Goal: Task Accomplishment & Management: Manage account settings

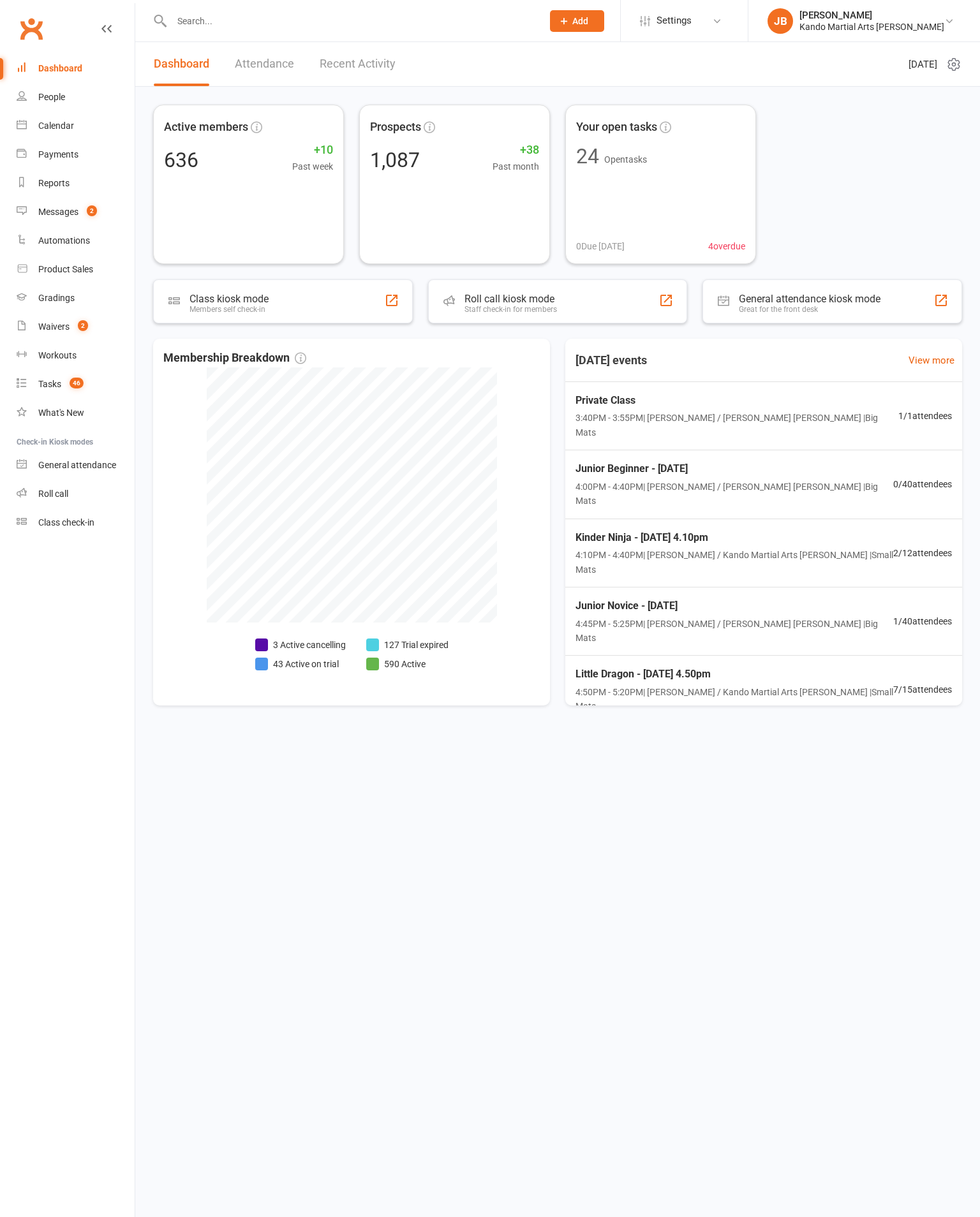
click at [68, 198] on link "Reports" at bounding box center [75, 183] width 118 height 28
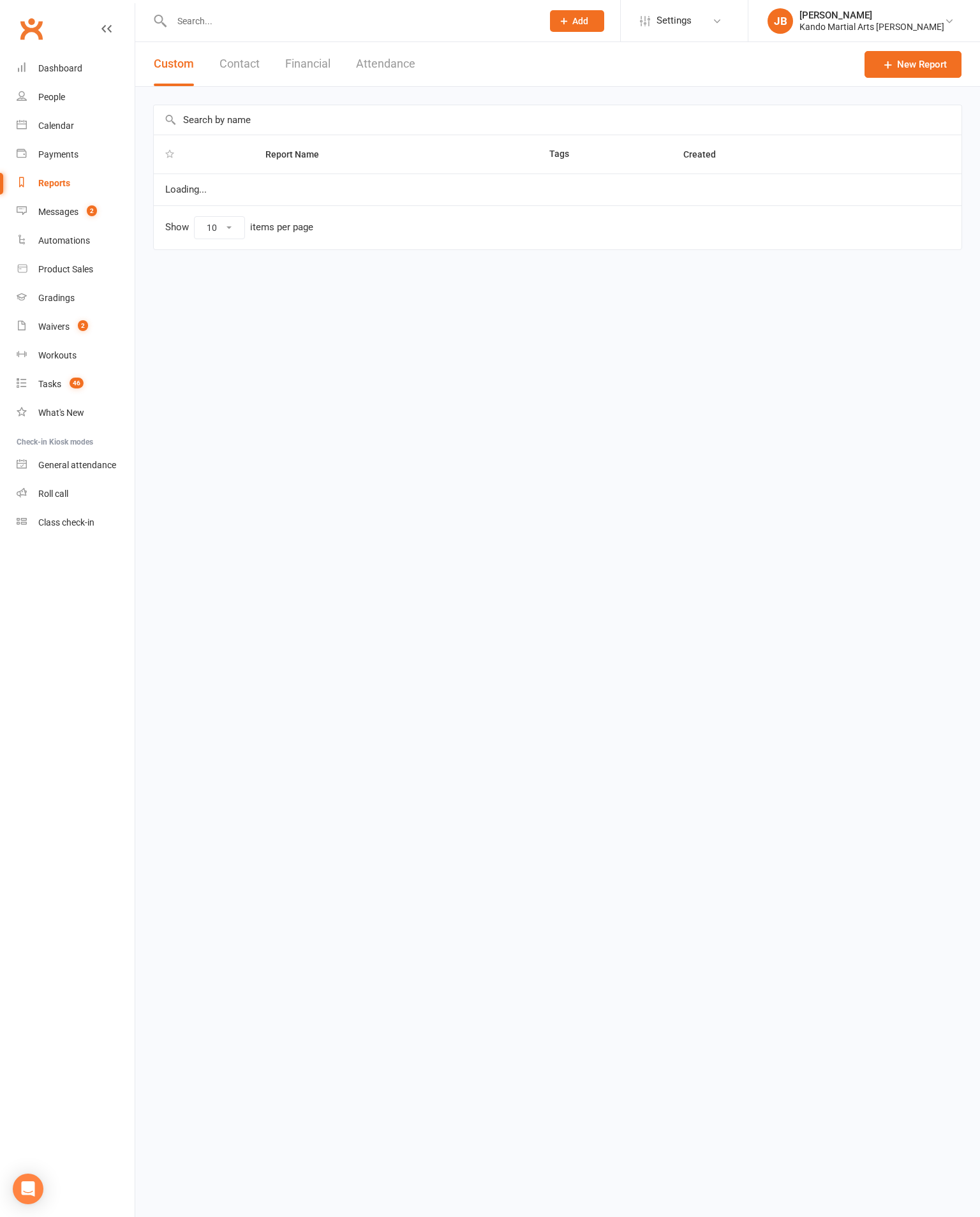
select select "100"
click at [68, 217] on div "Messages" at bounding box center [58, 211] width 40 height 10
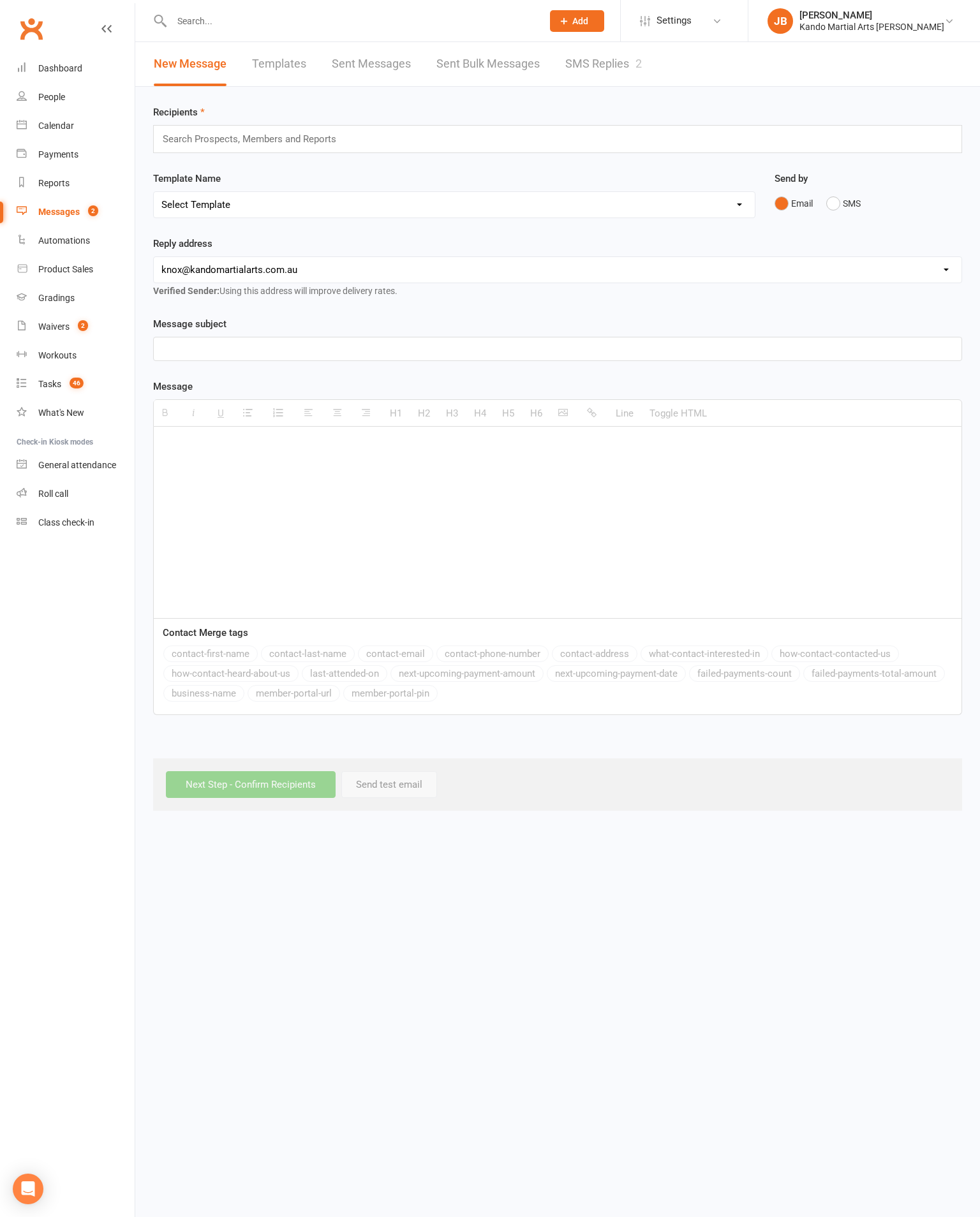
click at [587, 68] on link "SMS Replies 2" at bounding box center [603, 64] width 77 height 44
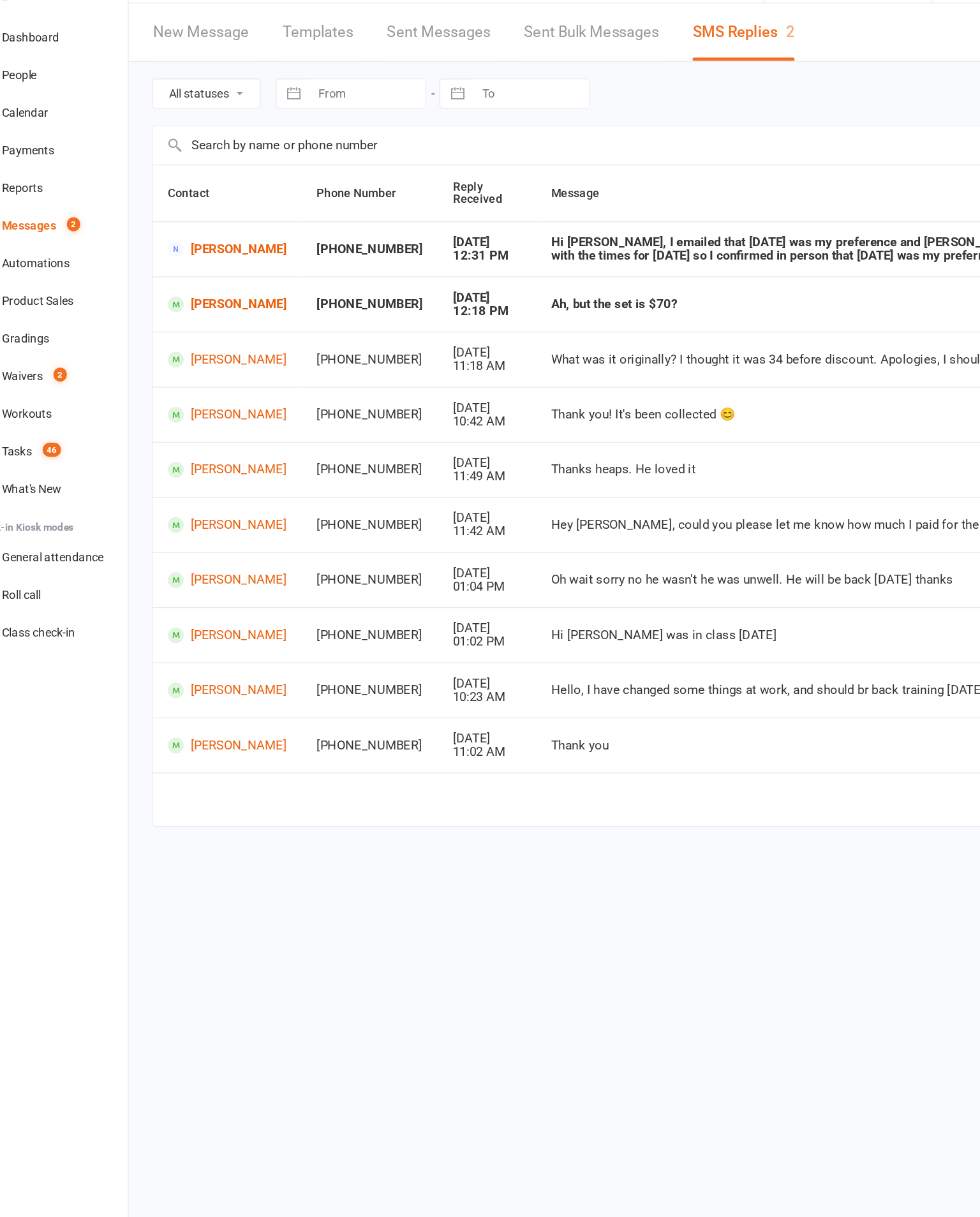
click at [165, 223] on link "Danielle Clark" at bounding box center [210, 229] width 90 height 12
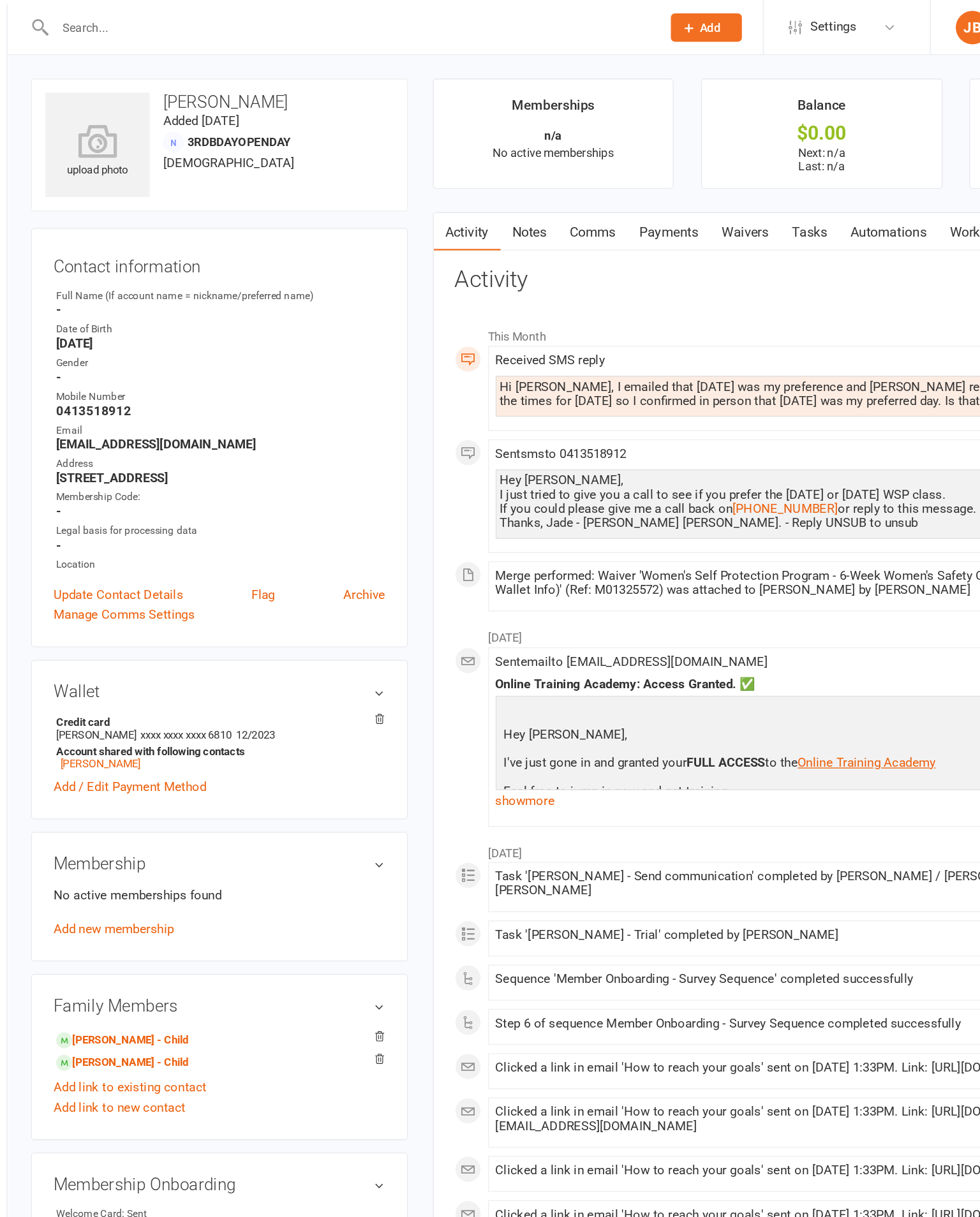
click at [475, 174] on link "Comms" at bounding box center [490, 177] width 53 height 29
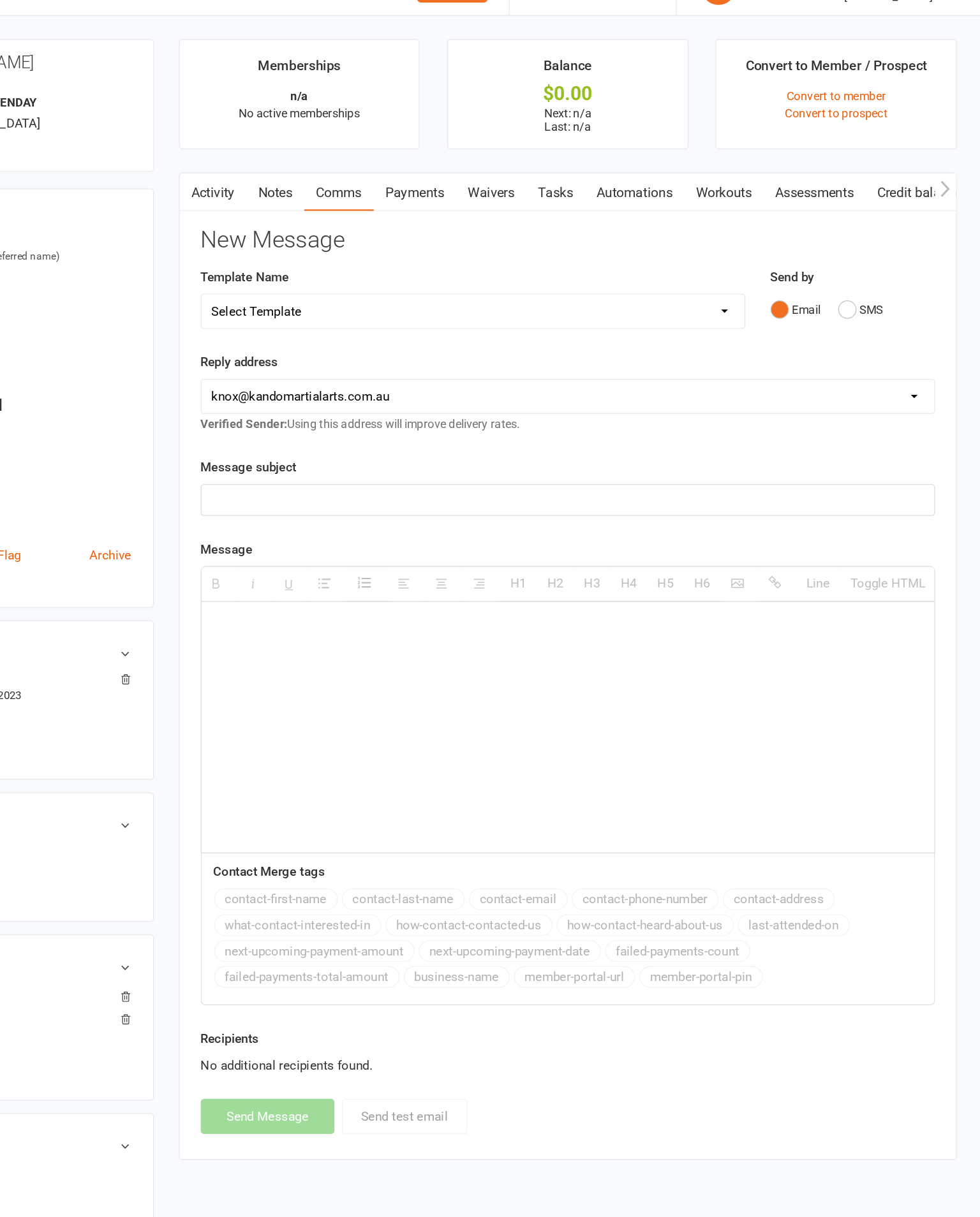
click at [872, 254] on button "SMS" at bounding box center [889, 266] width 34 height 24
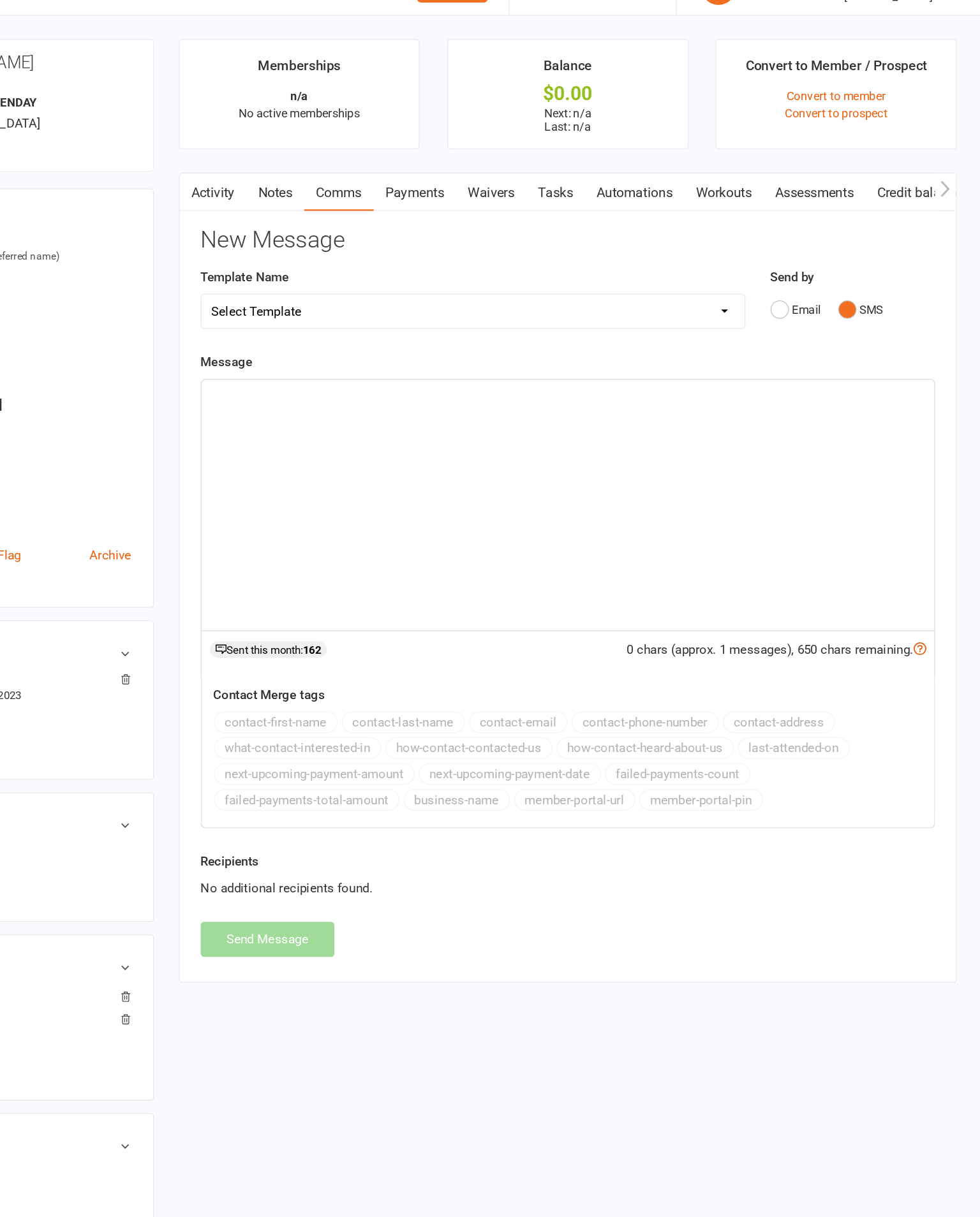
click at [385, 345] on div at bounding box center [665, 415] width 560 height 192
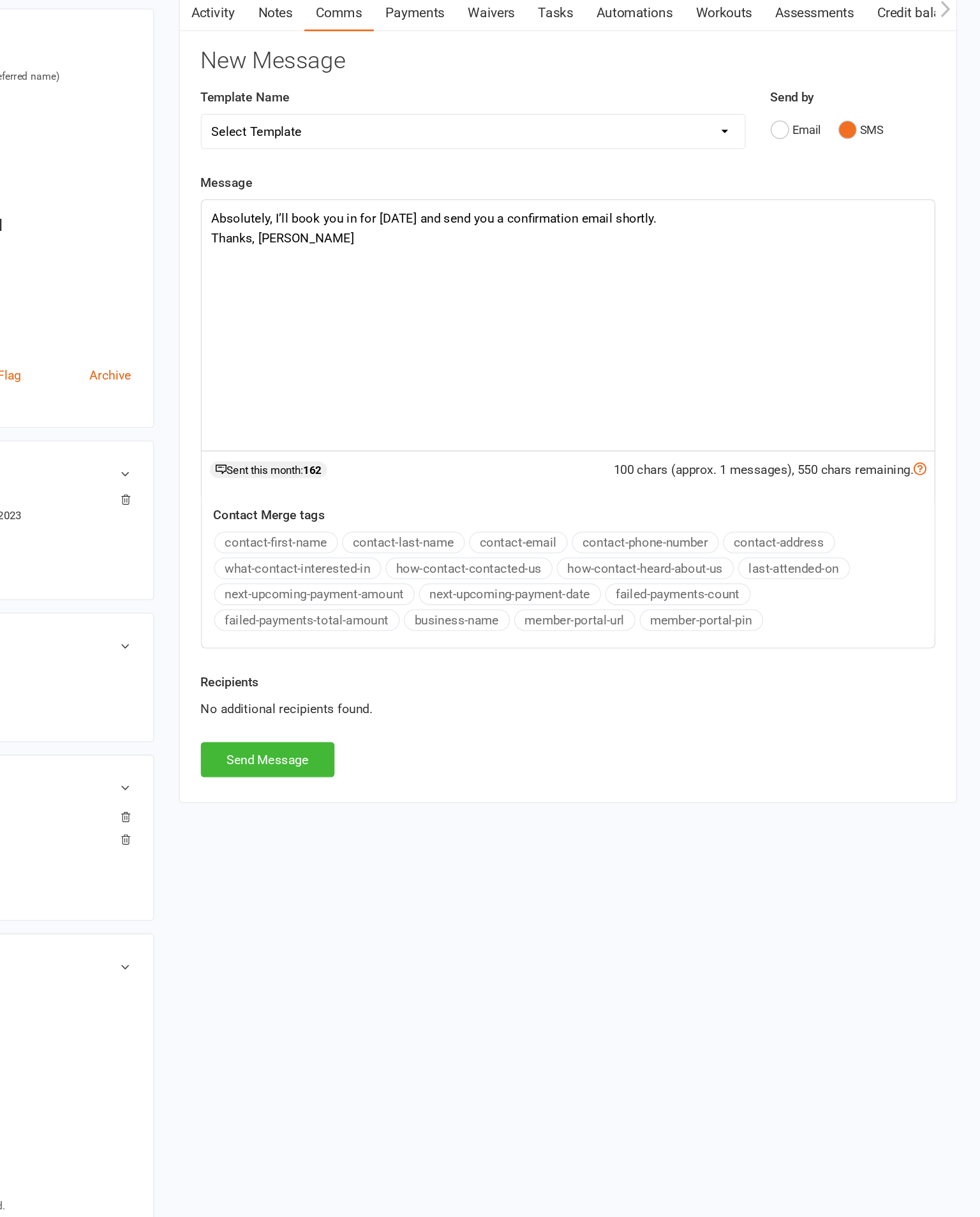
click at [393, 327] on p "Absolutely, I’ll book you in for Monday and send you a confirmation email short…" at bounding box center [665, 334] width 544 height 15
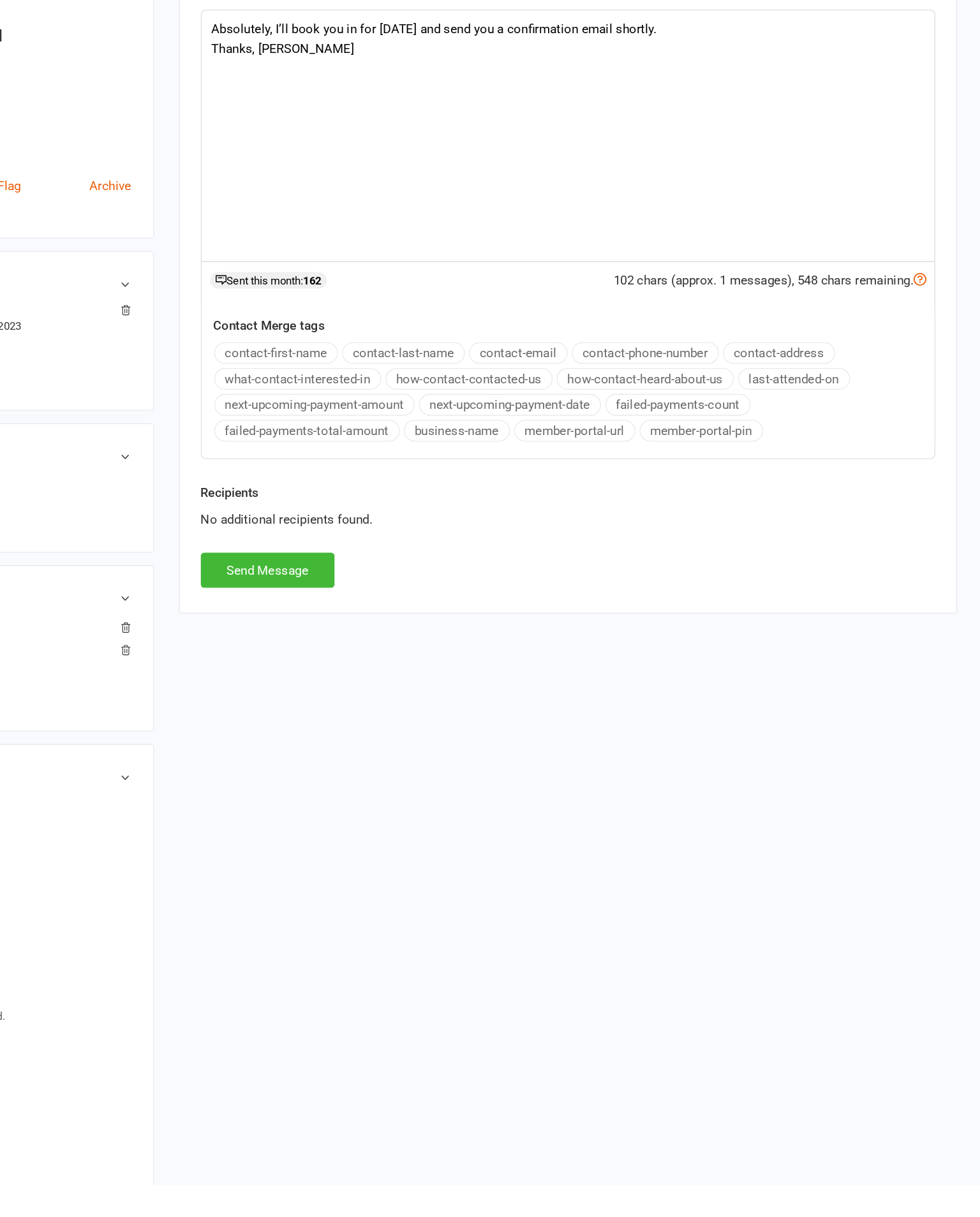
click at [384, 734] on button "Send Message" at bounding box center [435, 747] width 102 height 27
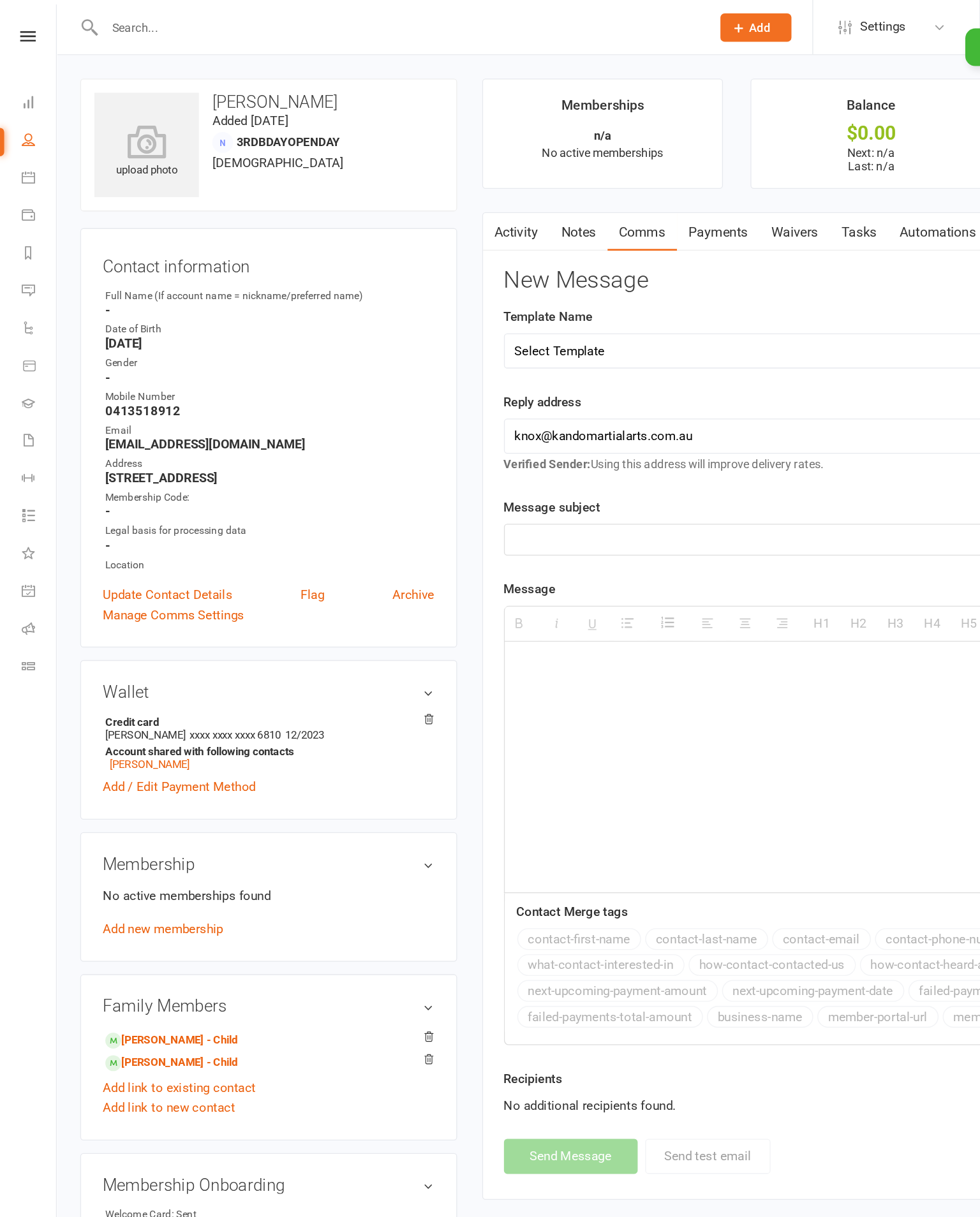
click at [21, 21] on div "× The message was sent" at bounding box center [481, 21] width 963 height 0
click at [34, 21] on div "× The message was sent" at bounding box center [481, 21] width 963 height 0
click at [26, 21] on div "× The message was sent" at bounding box center [481, 21] width 963 height 0
click at [21, 31] on icon at bounding box center [21, 28] width 12 height 9
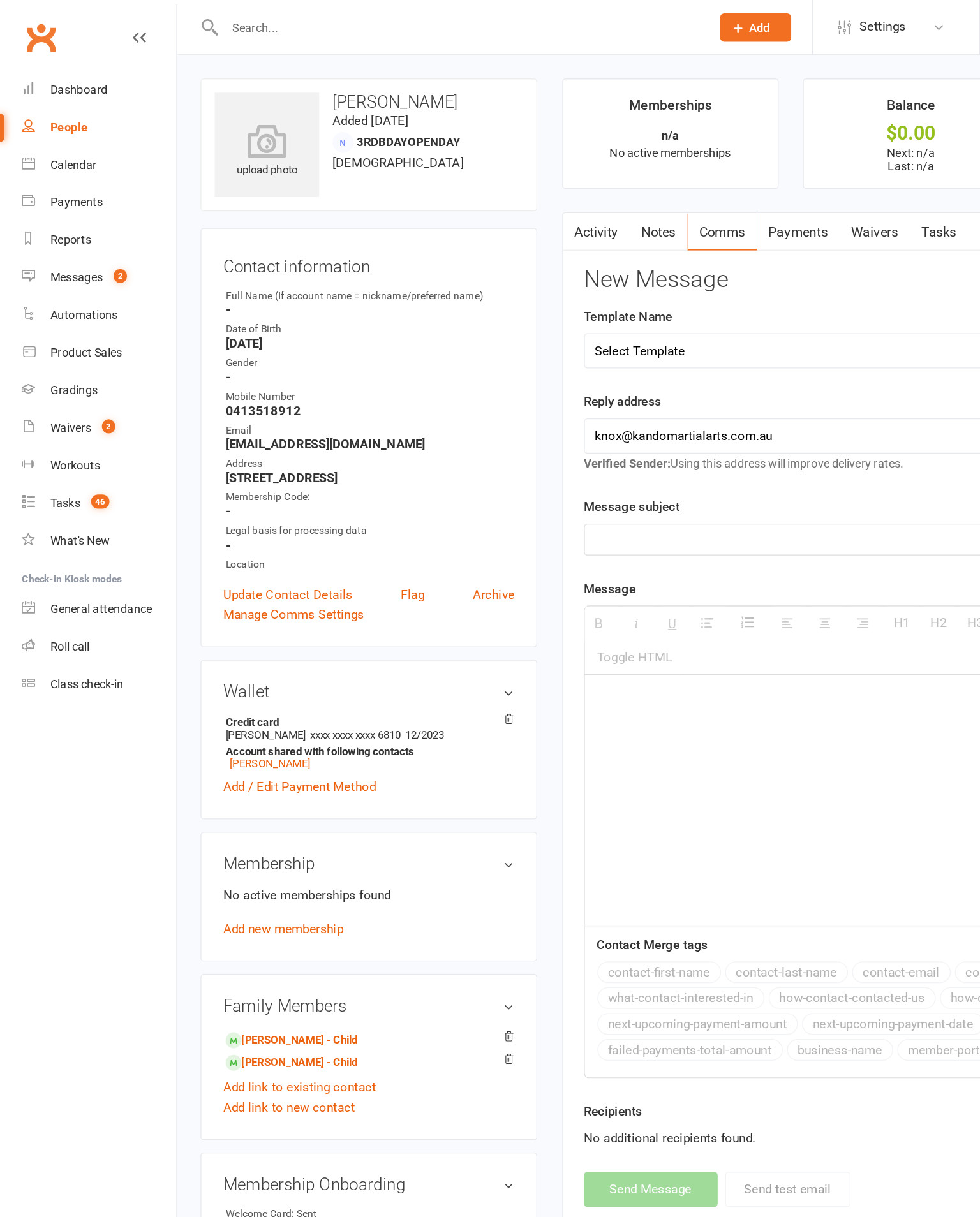
click at [51, 407] on link "What's New" at bounding box center [75, 413] width 118 height 28
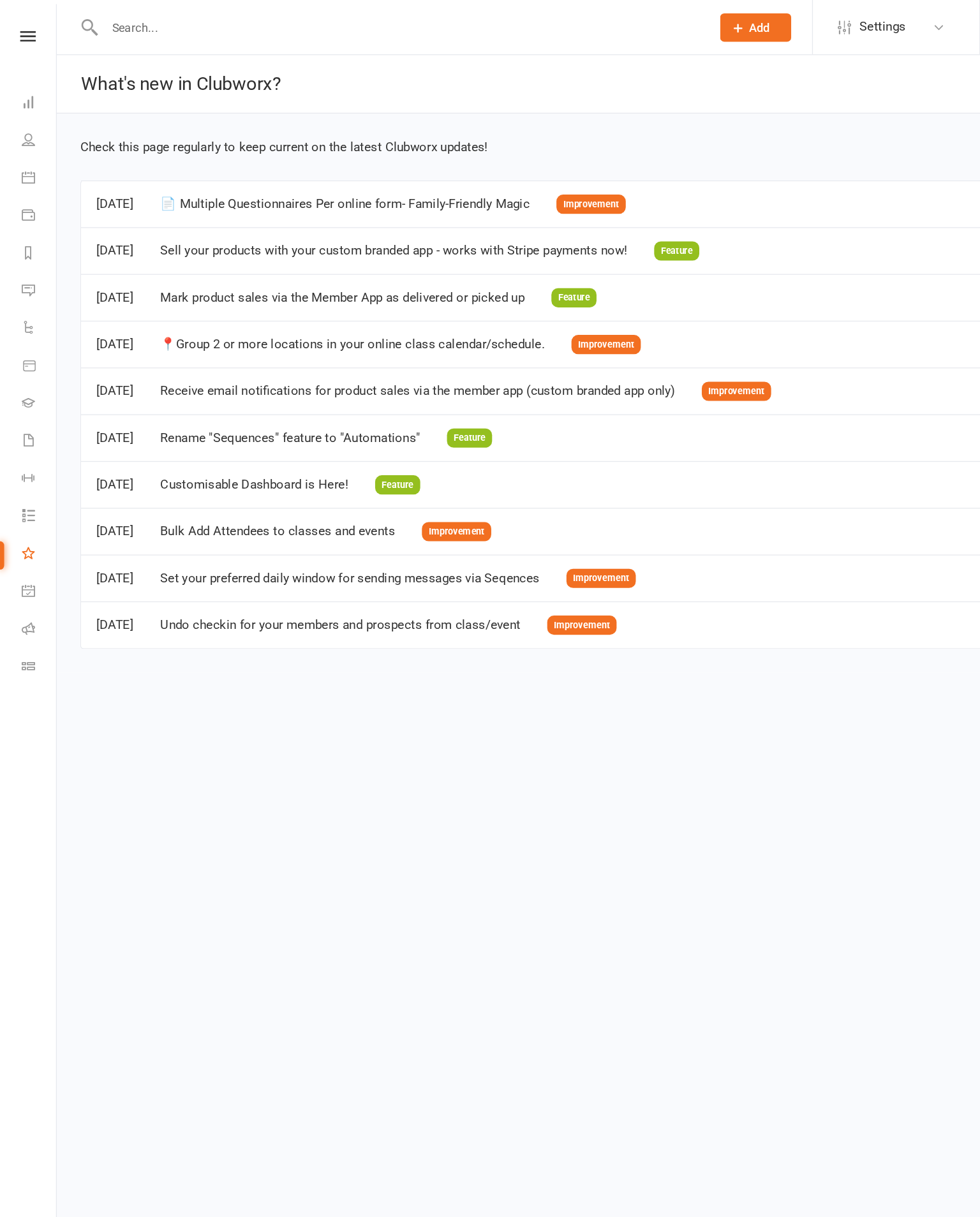
click at [21, 29] on icon at bounding box center [21, 28] width 12 height 9
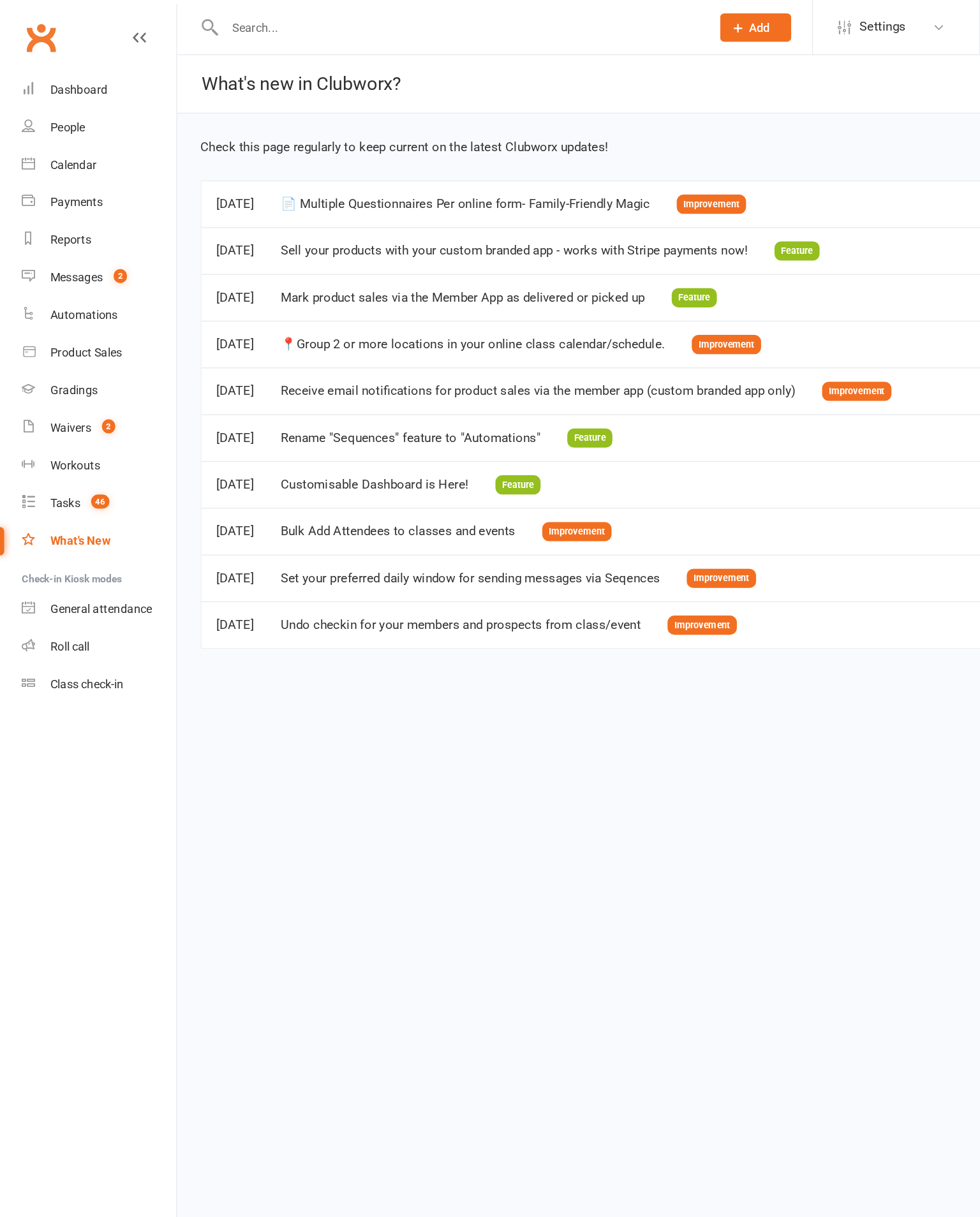
click at [59, 389] on div "Tasks" at bounding box center [50, 384] width 23 height 10
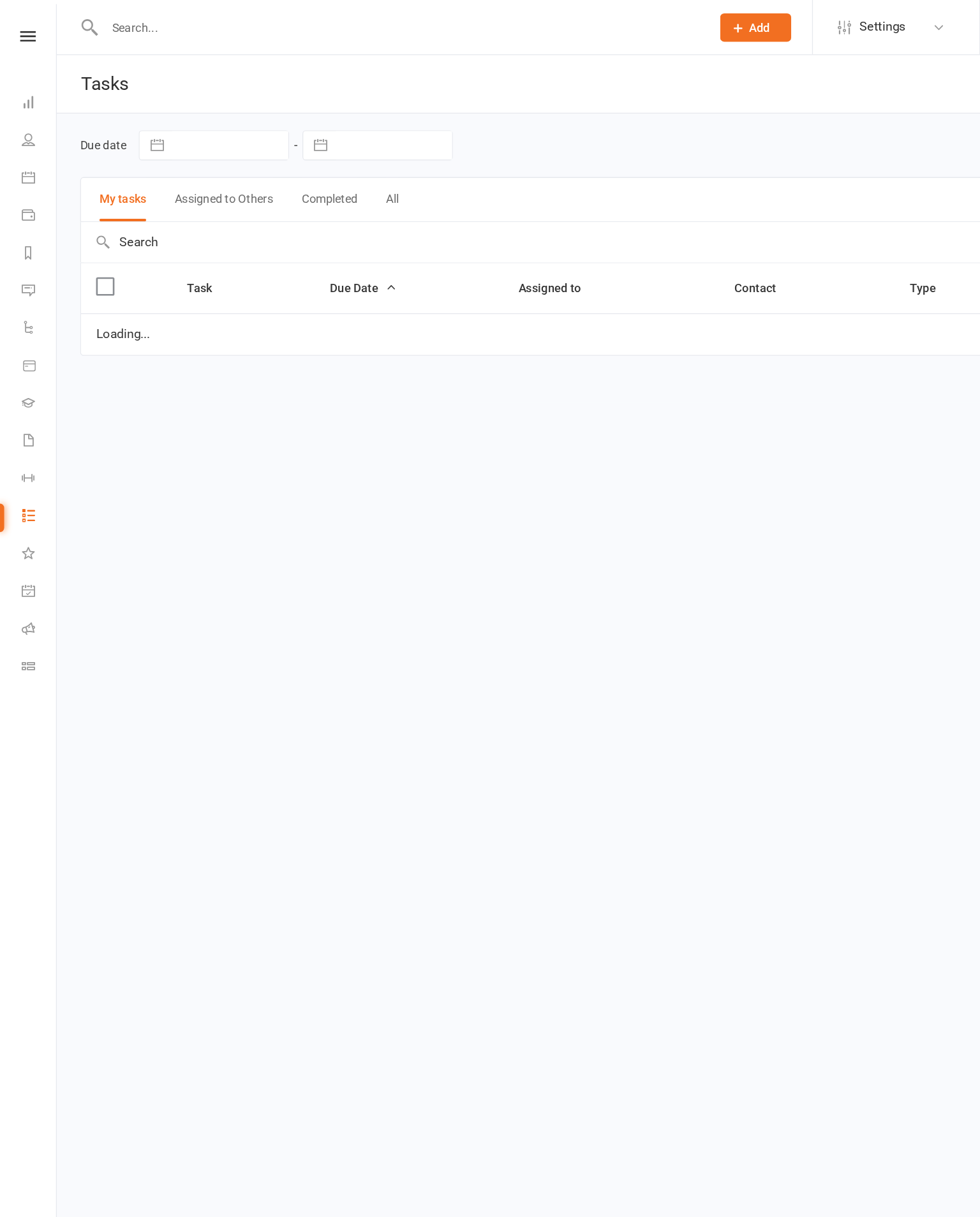
select select "started"
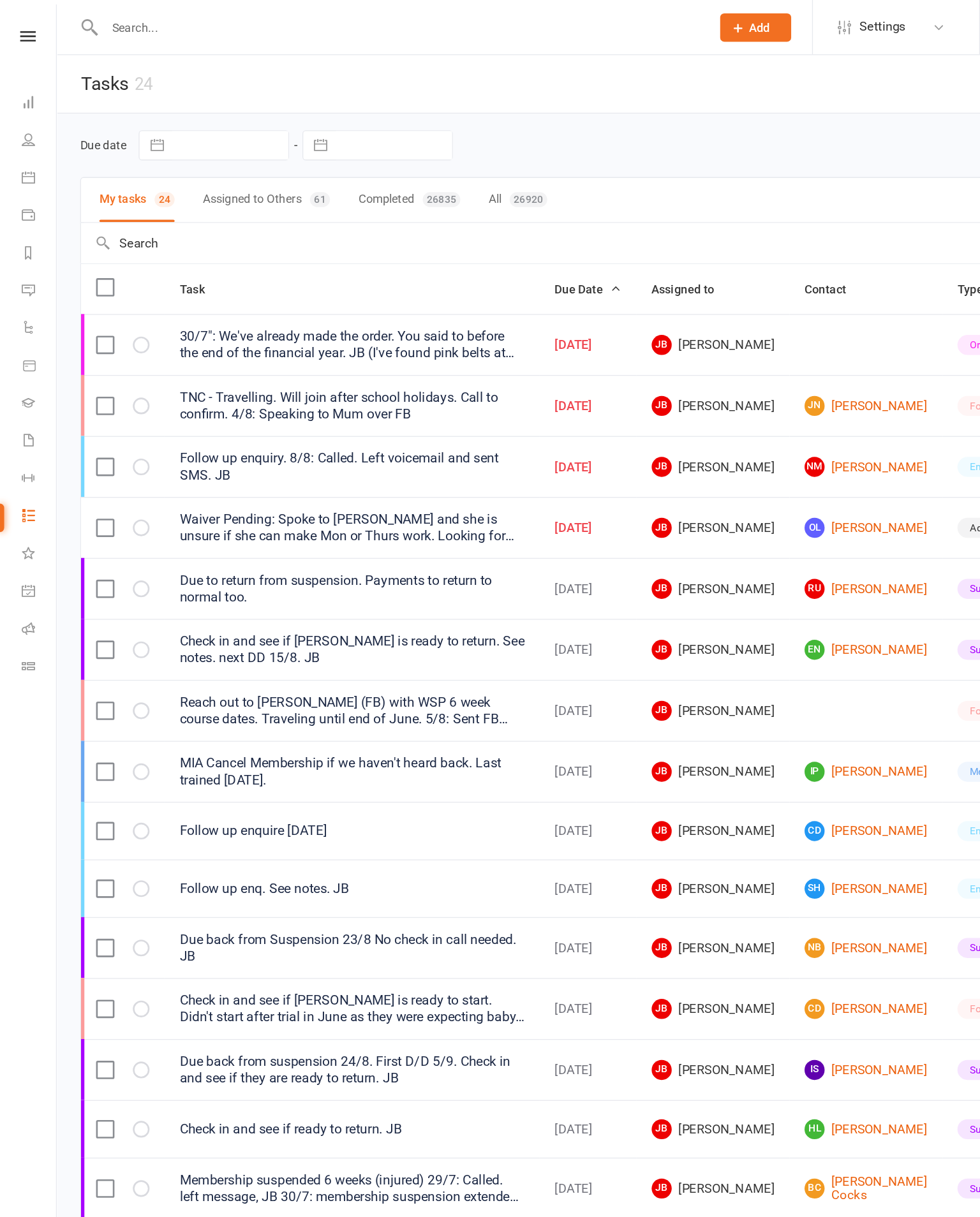
click at [401, 147] on div "26920" at bounding box center [403, 152] width 28 height 11
select select "started"
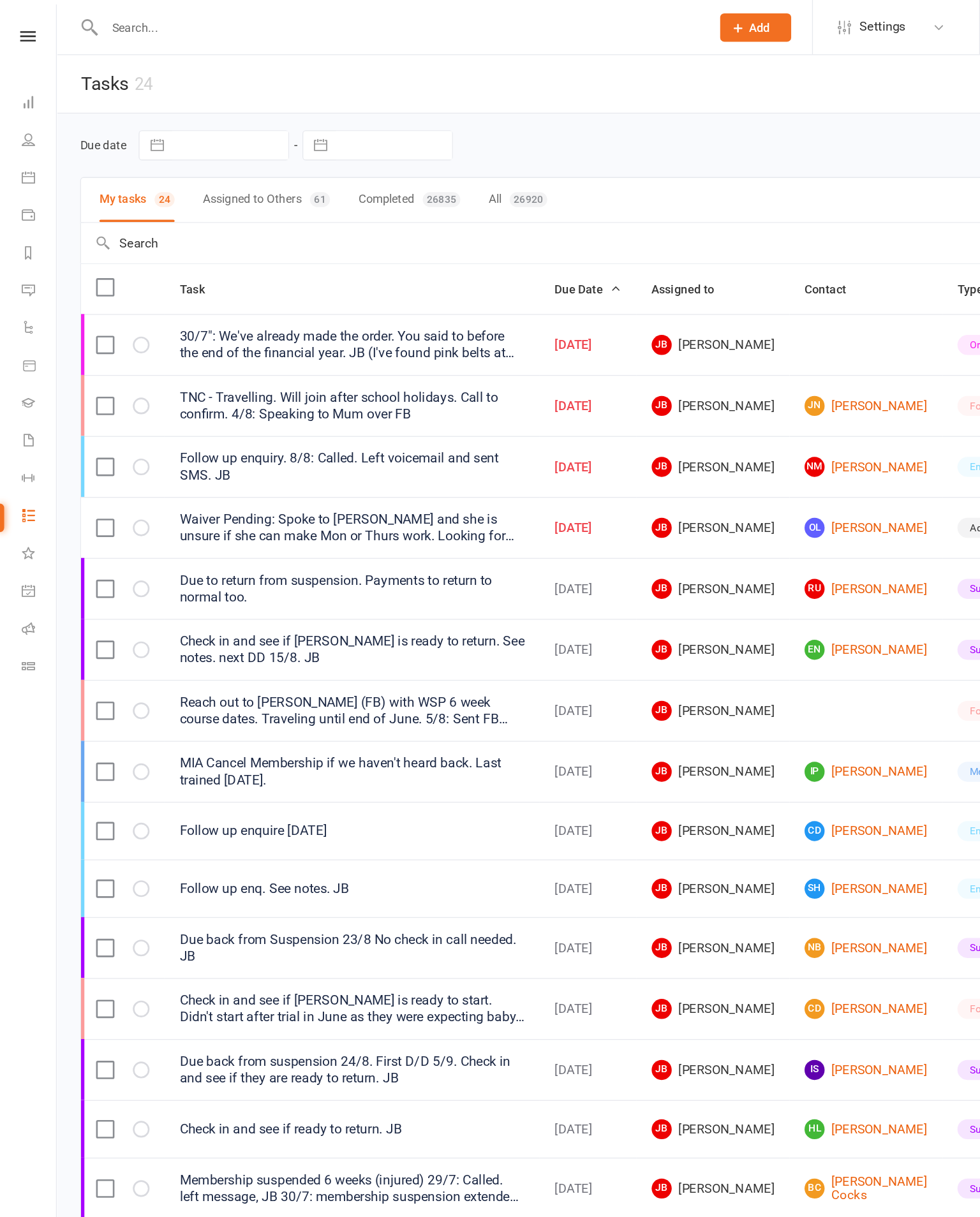
select select "started"
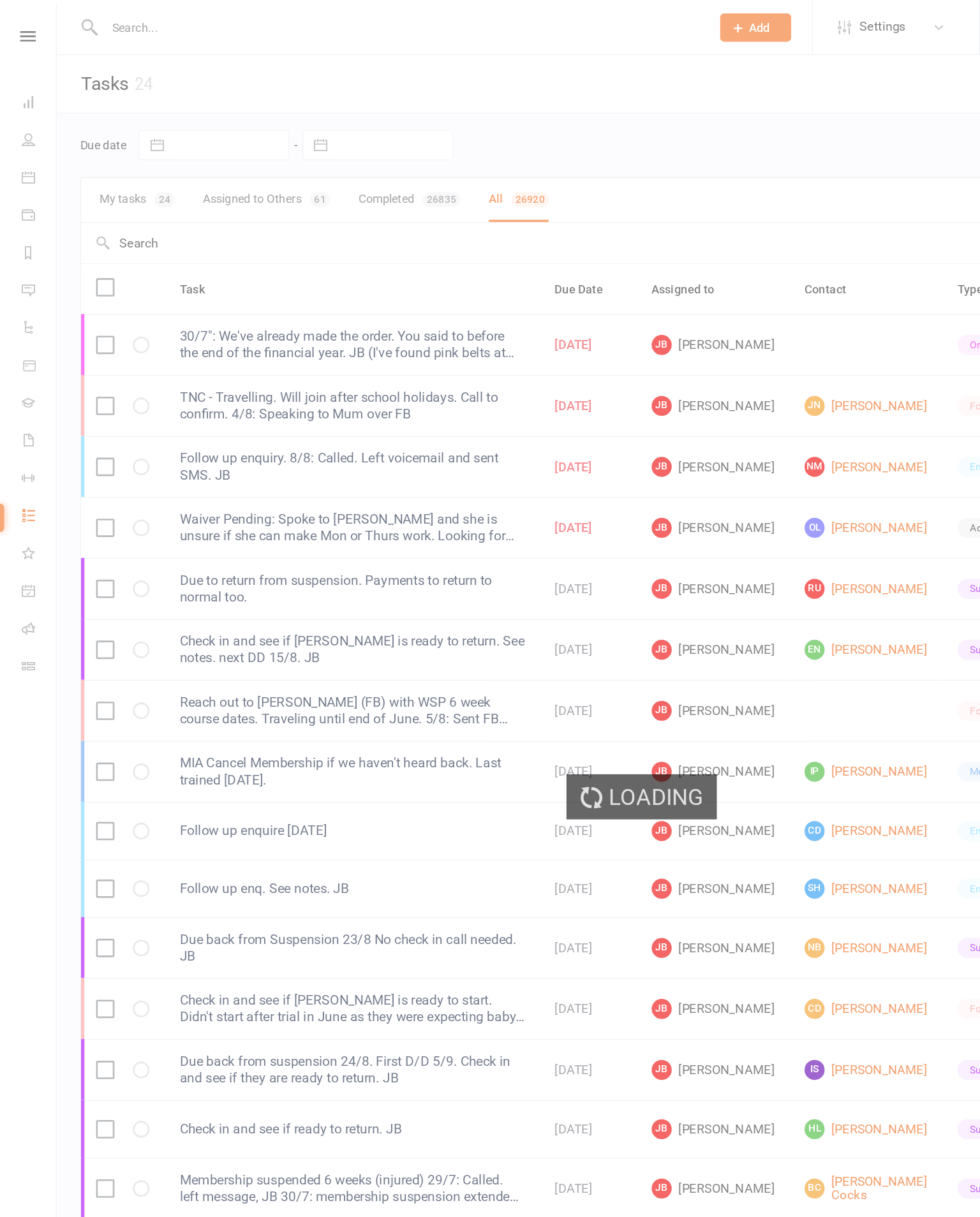
select select "started"
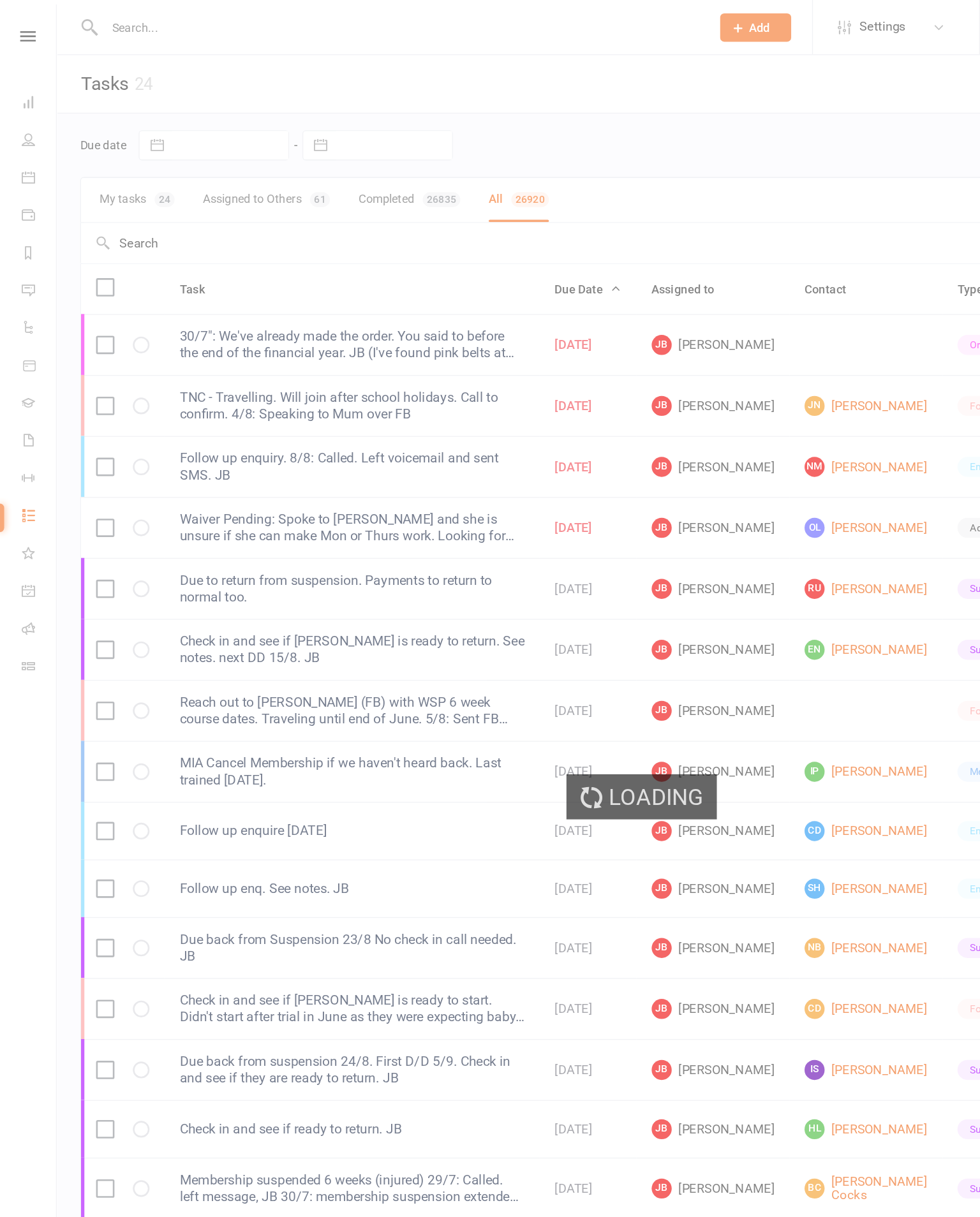
select select "finished"
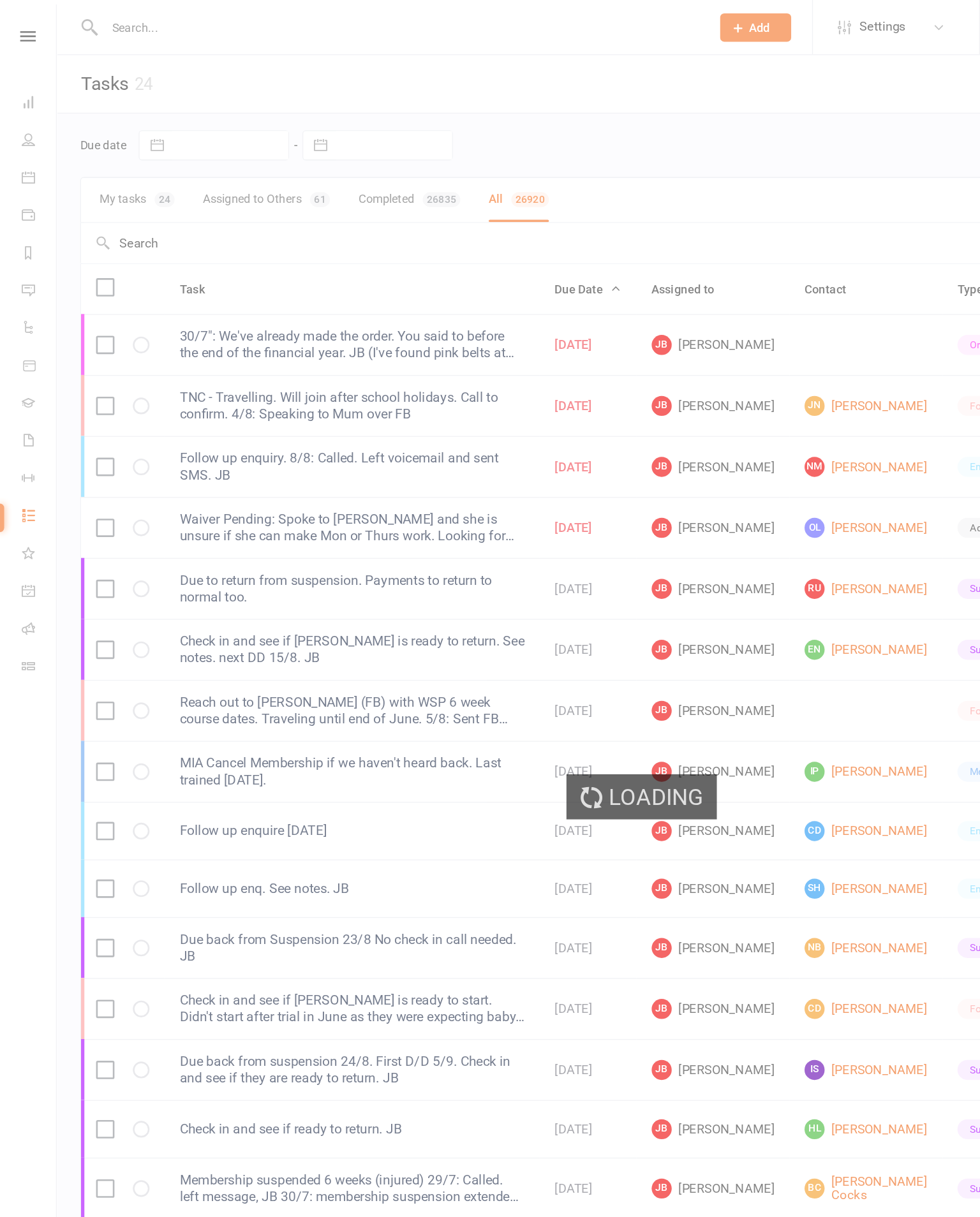
select select "finished"
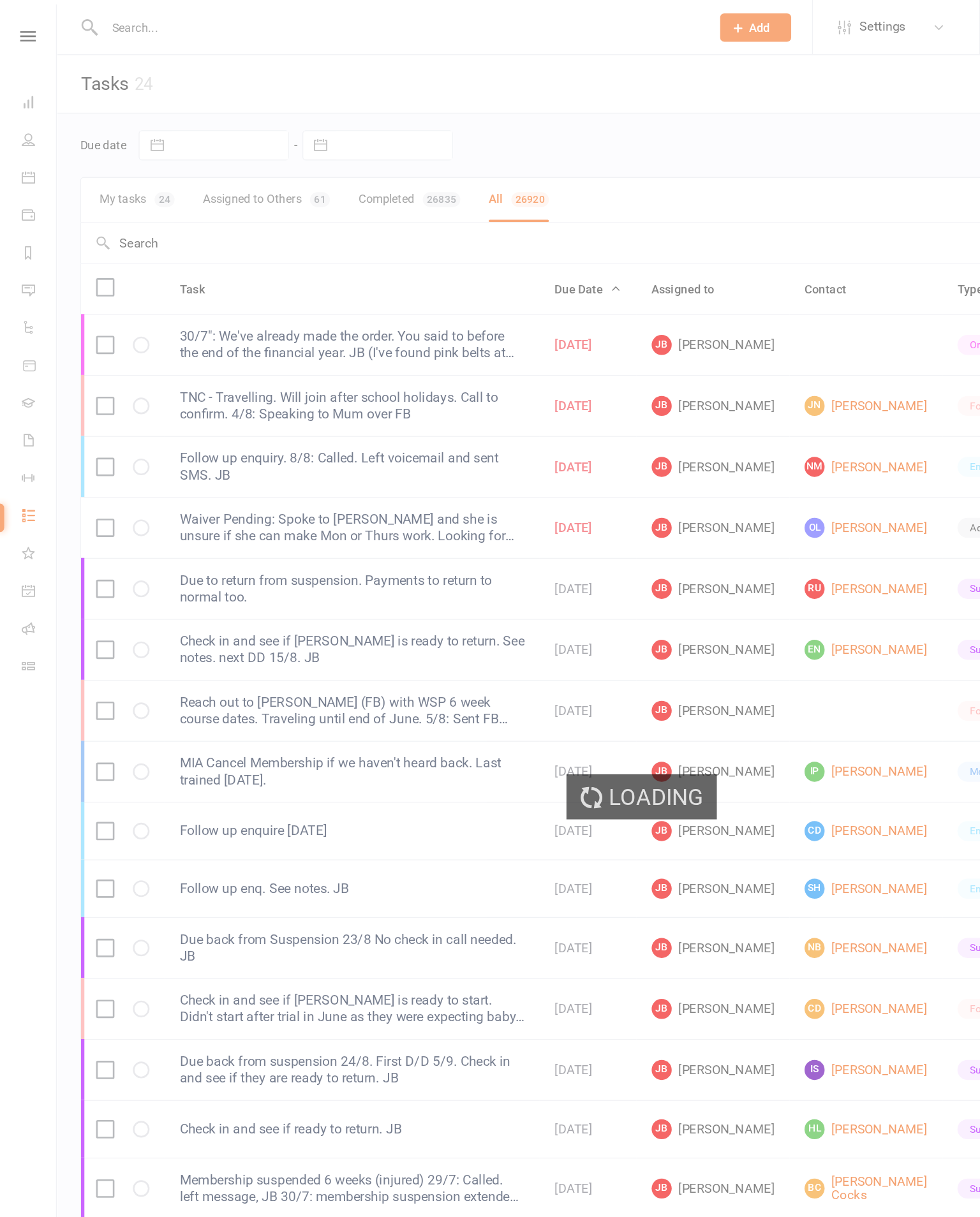
select select "finished"
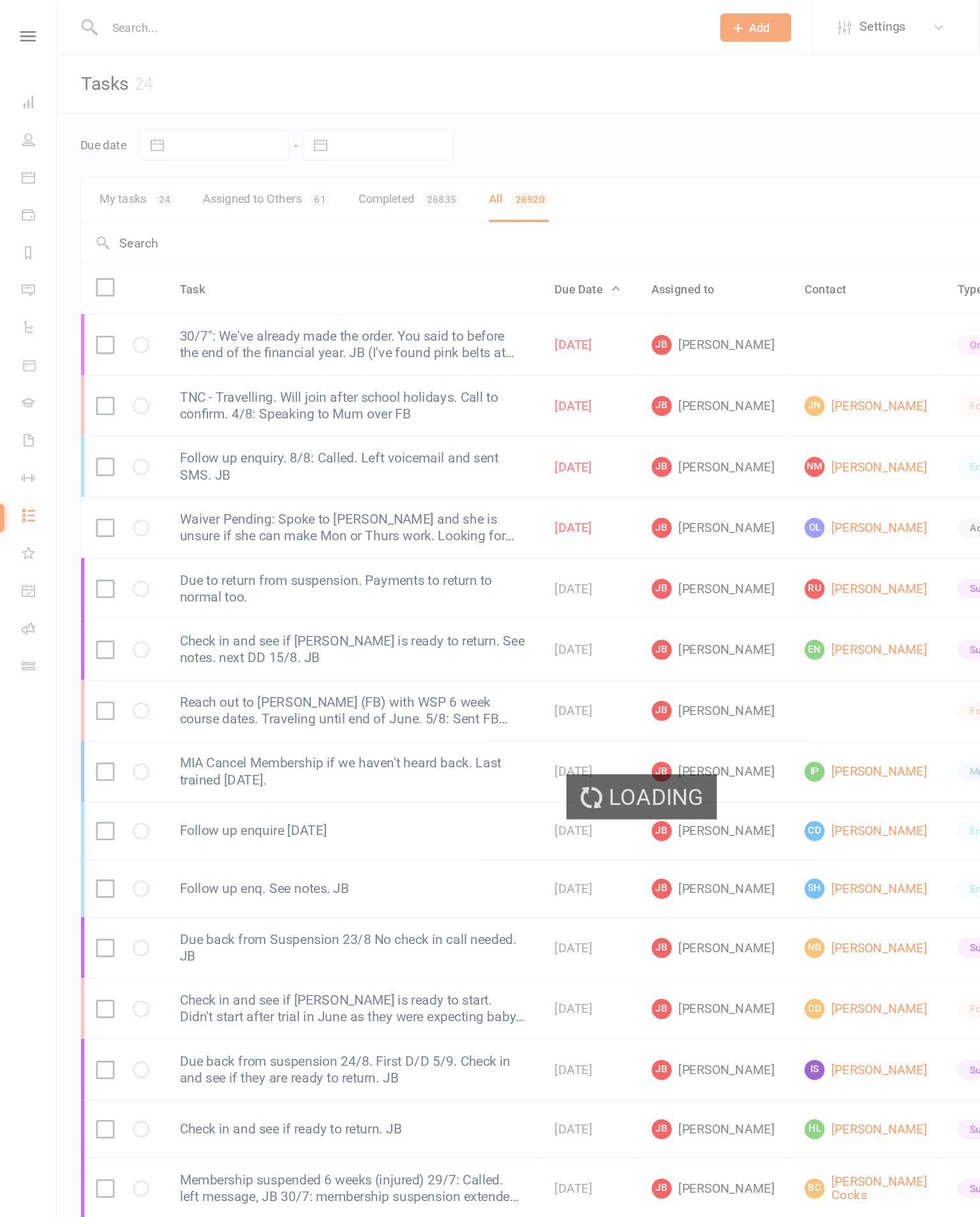
select select "finished"
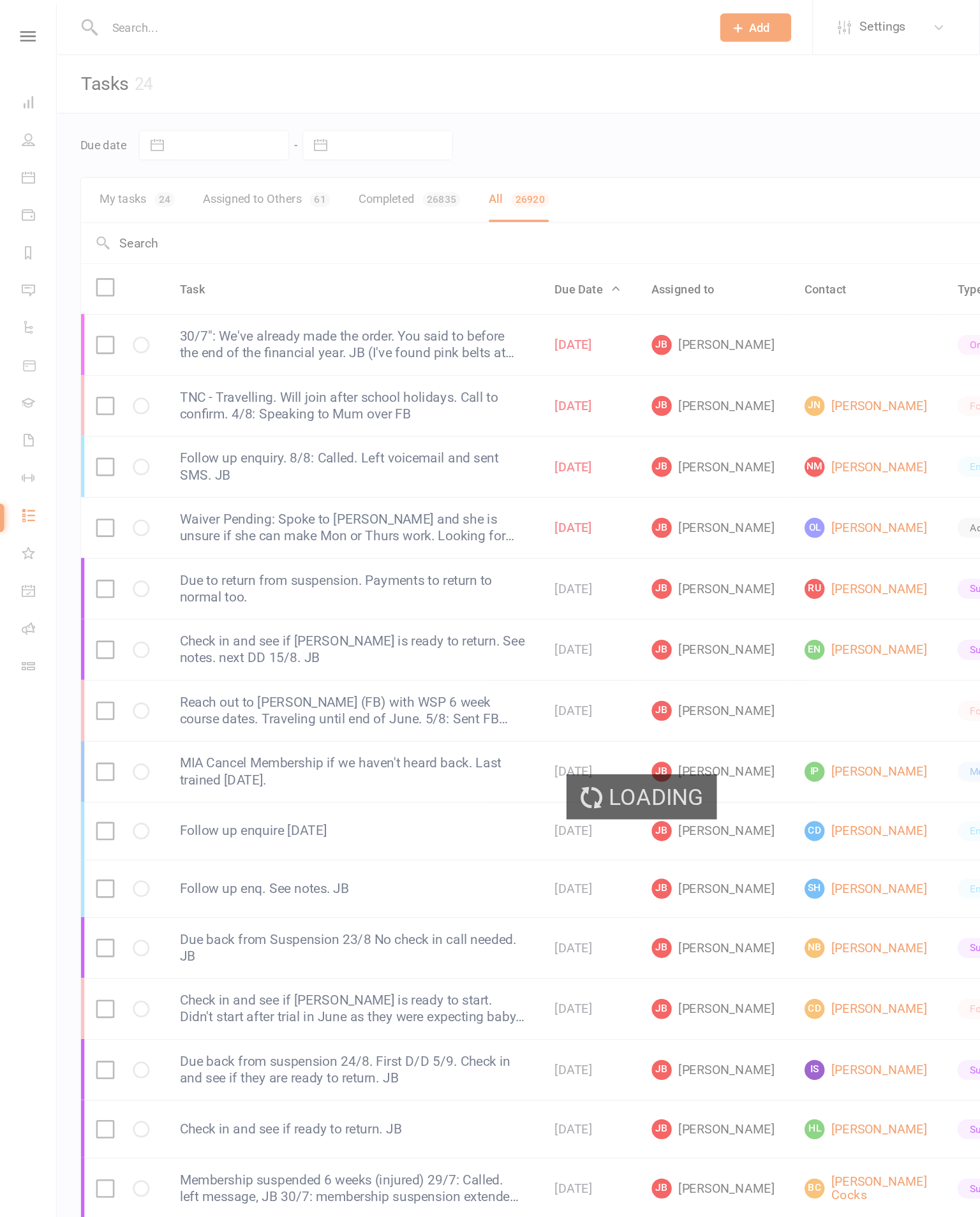
select select "finished"
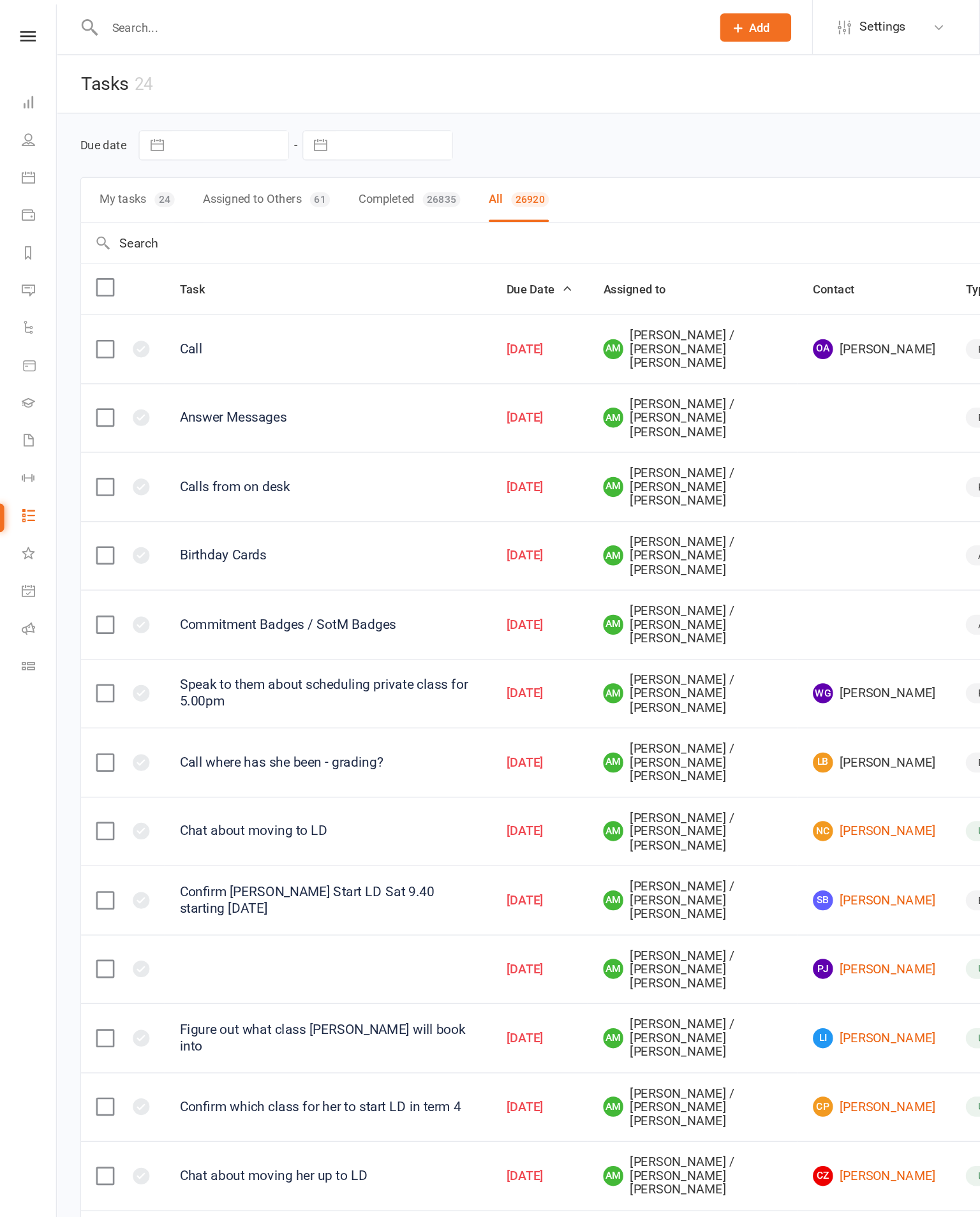
click at [609, 450] on td "AM Andy Muser / Kando Knox" at bounding box center [529, 477] width 160 height 53
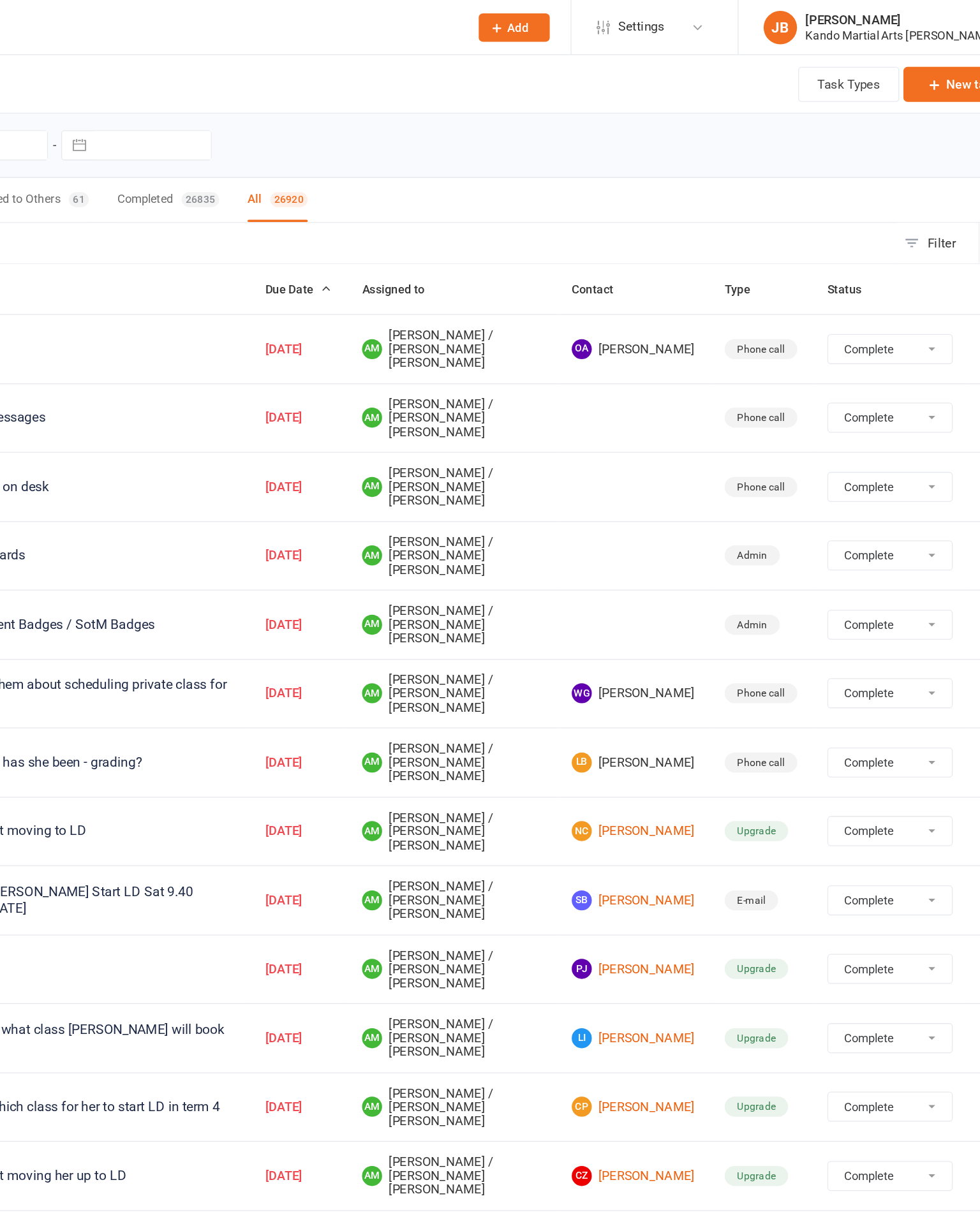
click at [892, 180] on div "Filter" at bounding box center [903, 186] width 21 height 15
select select "finished"
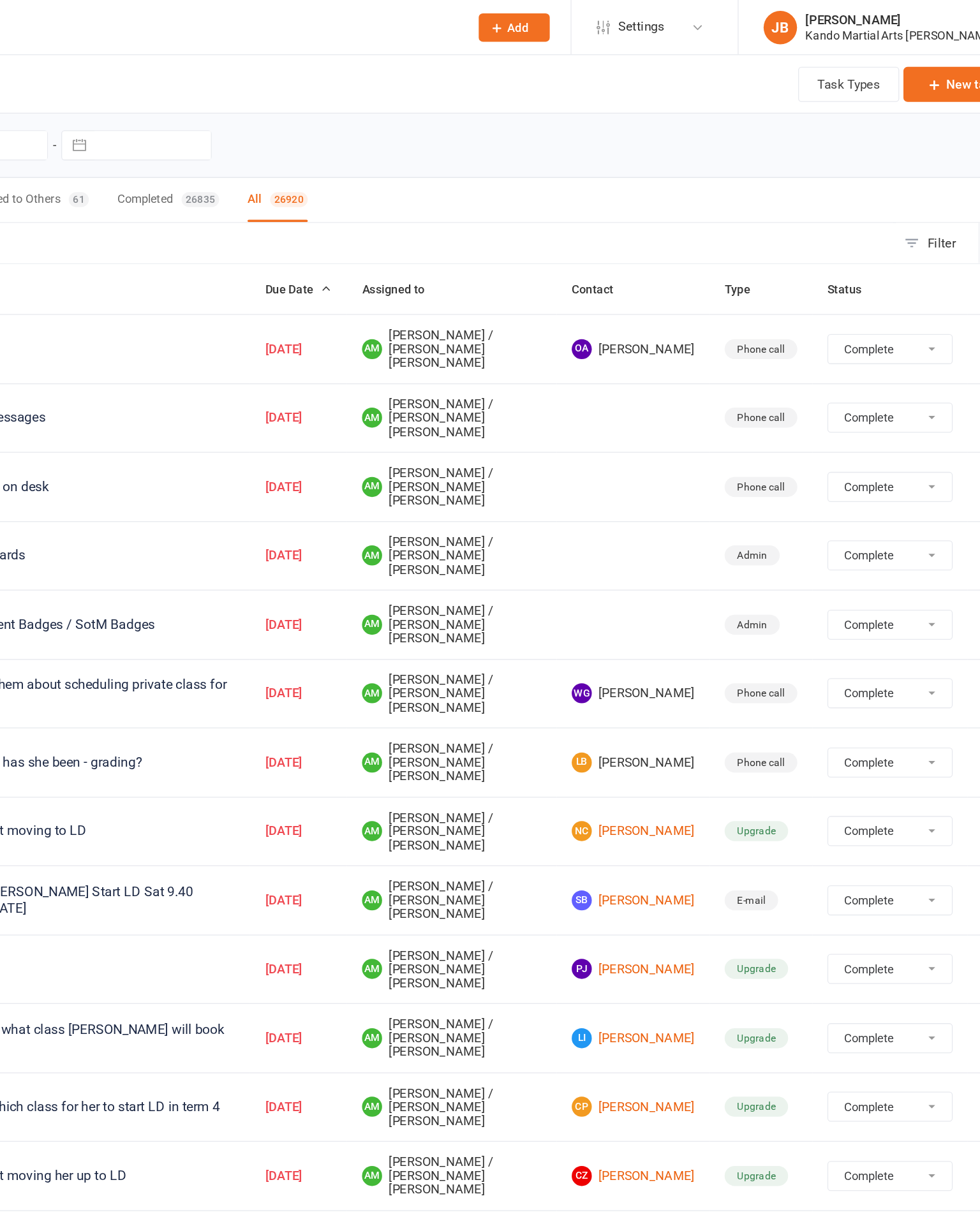
select select "finished"
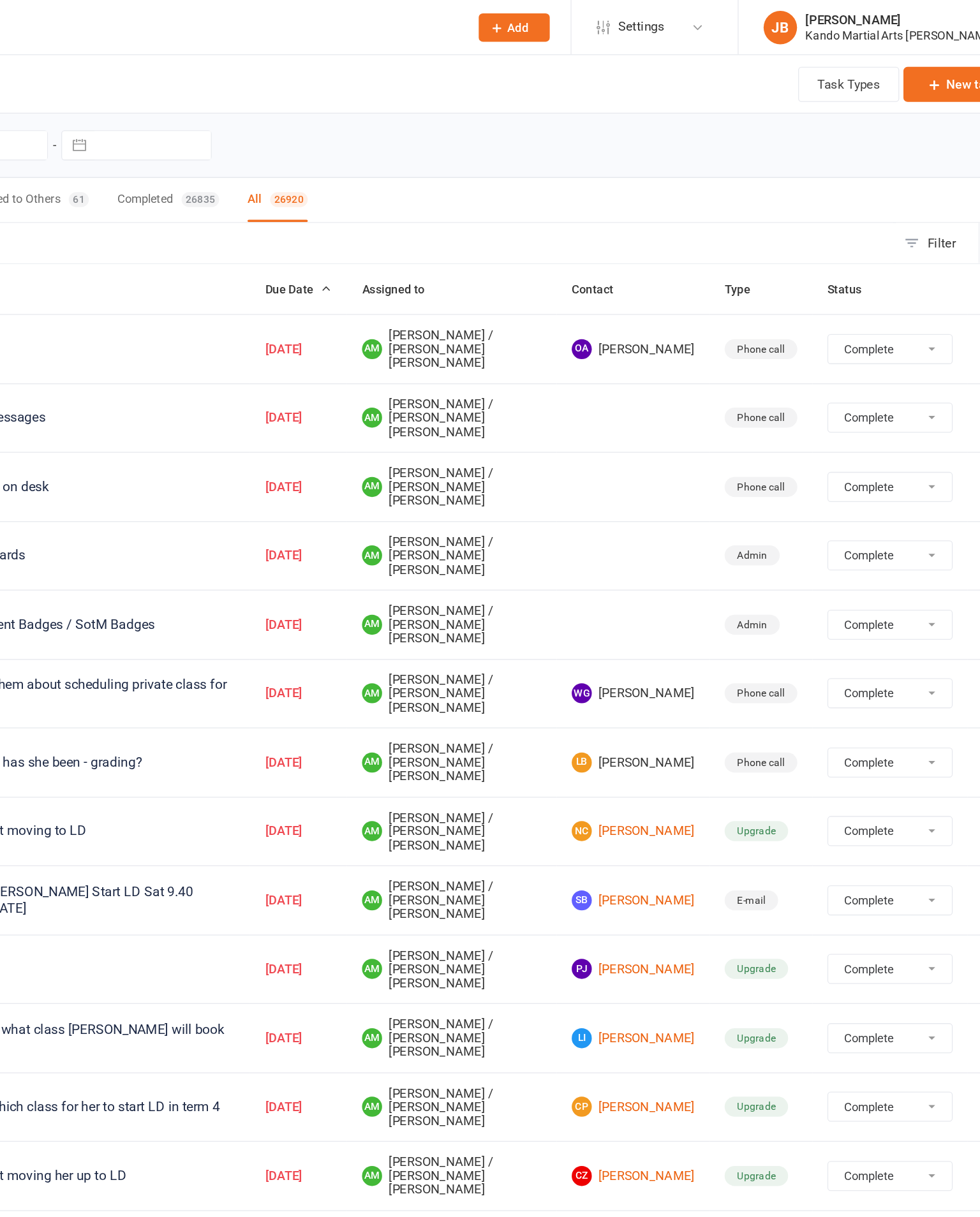
select select "finished"
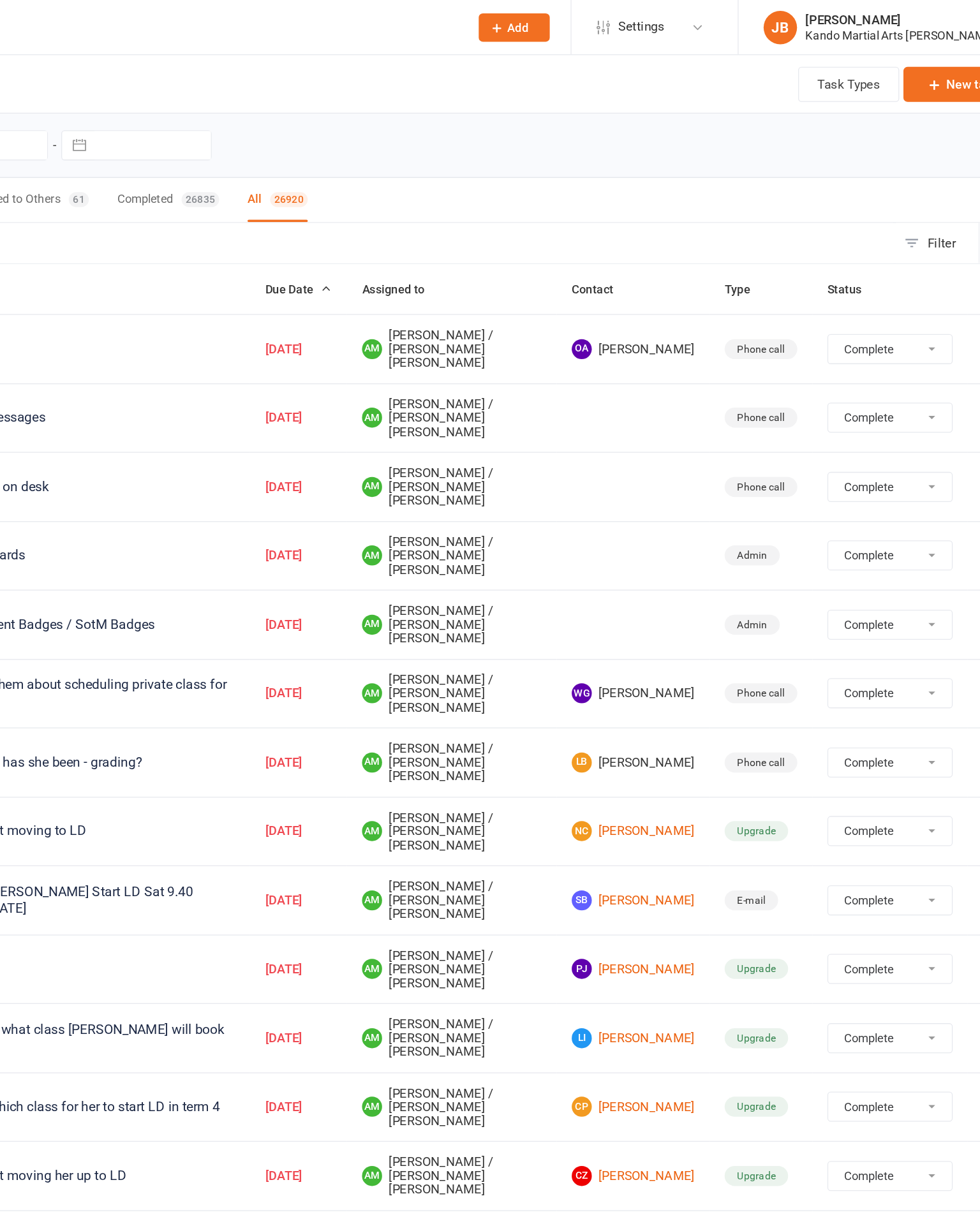
select select "finished"
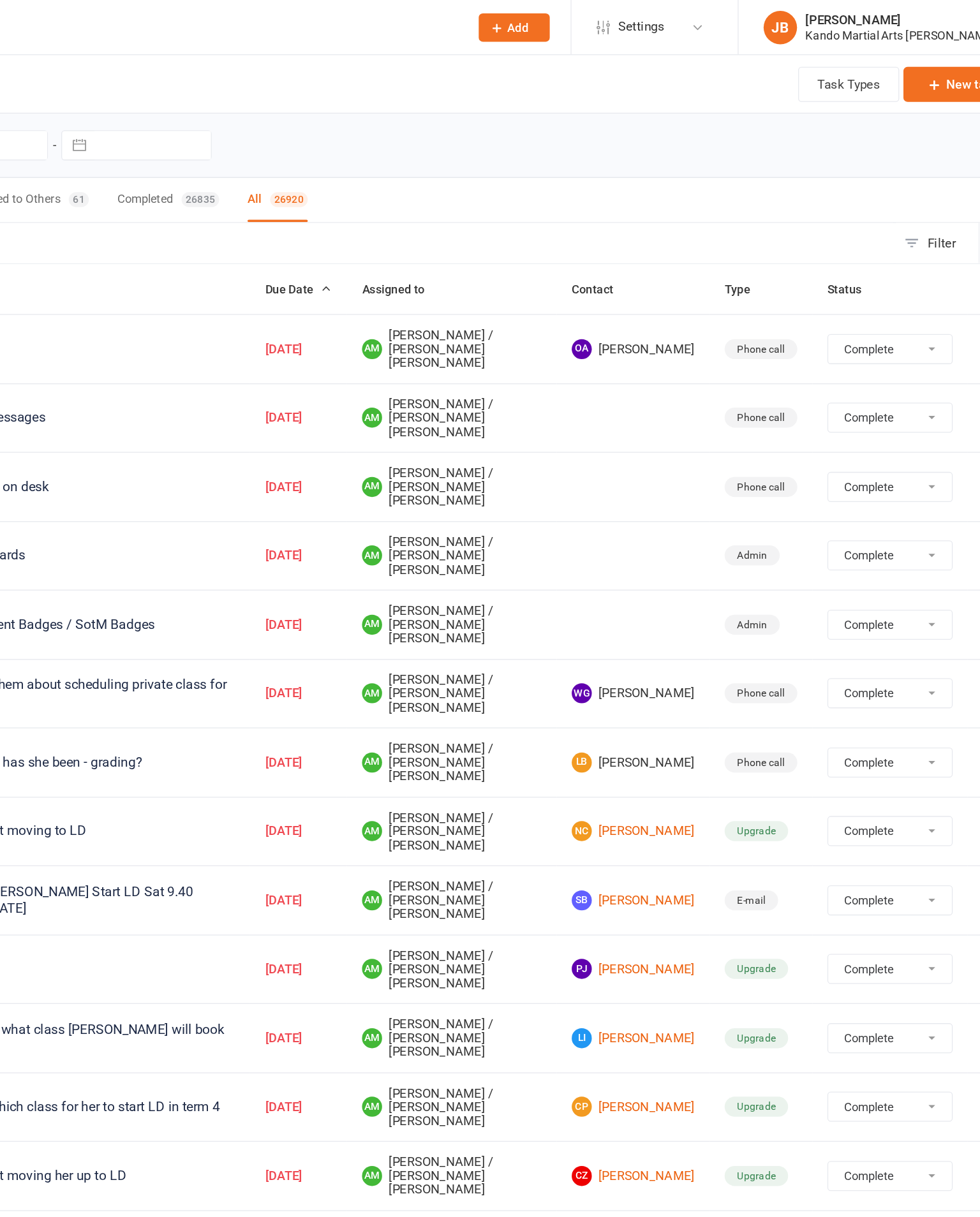
select select "finished"
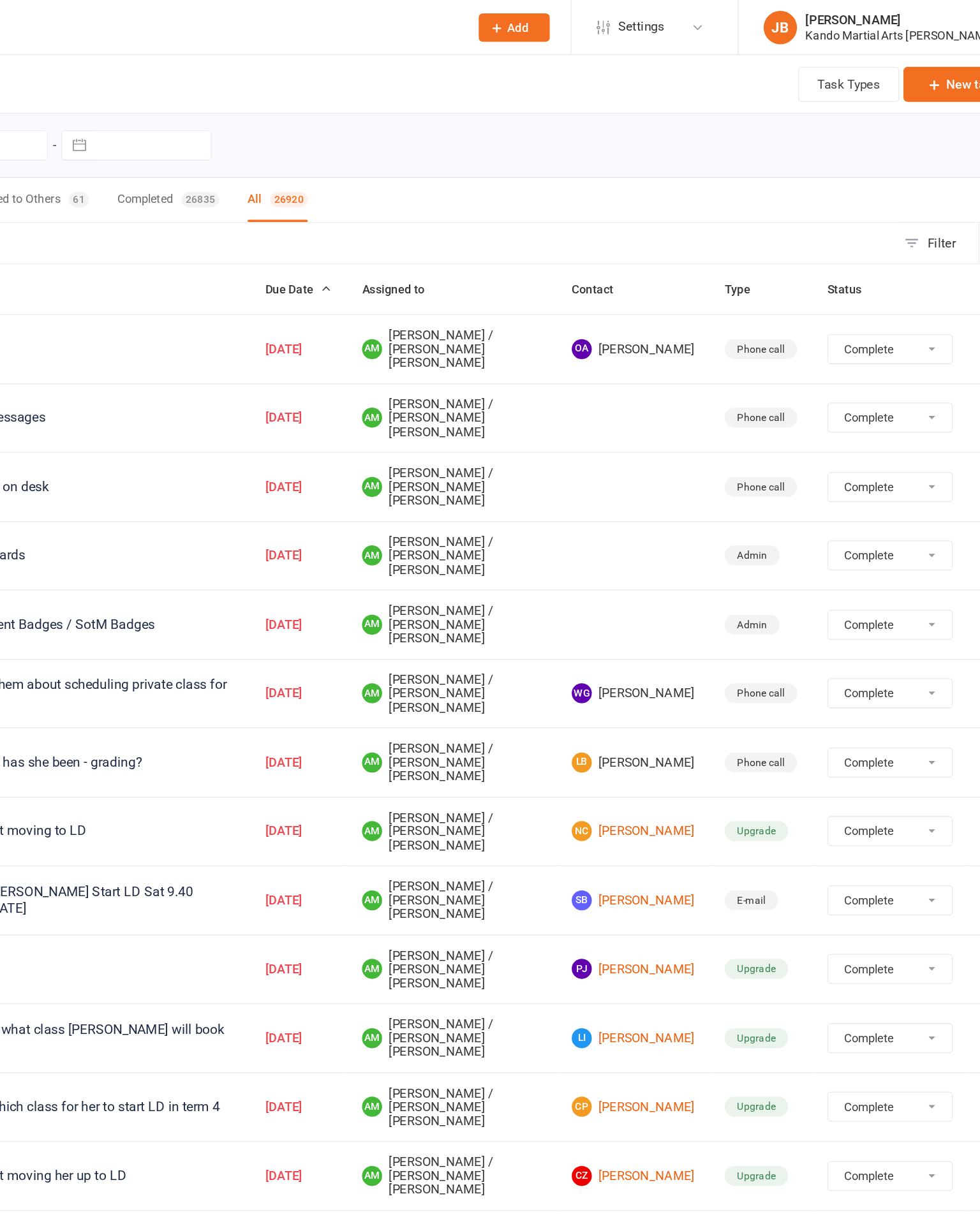
select select "finished"
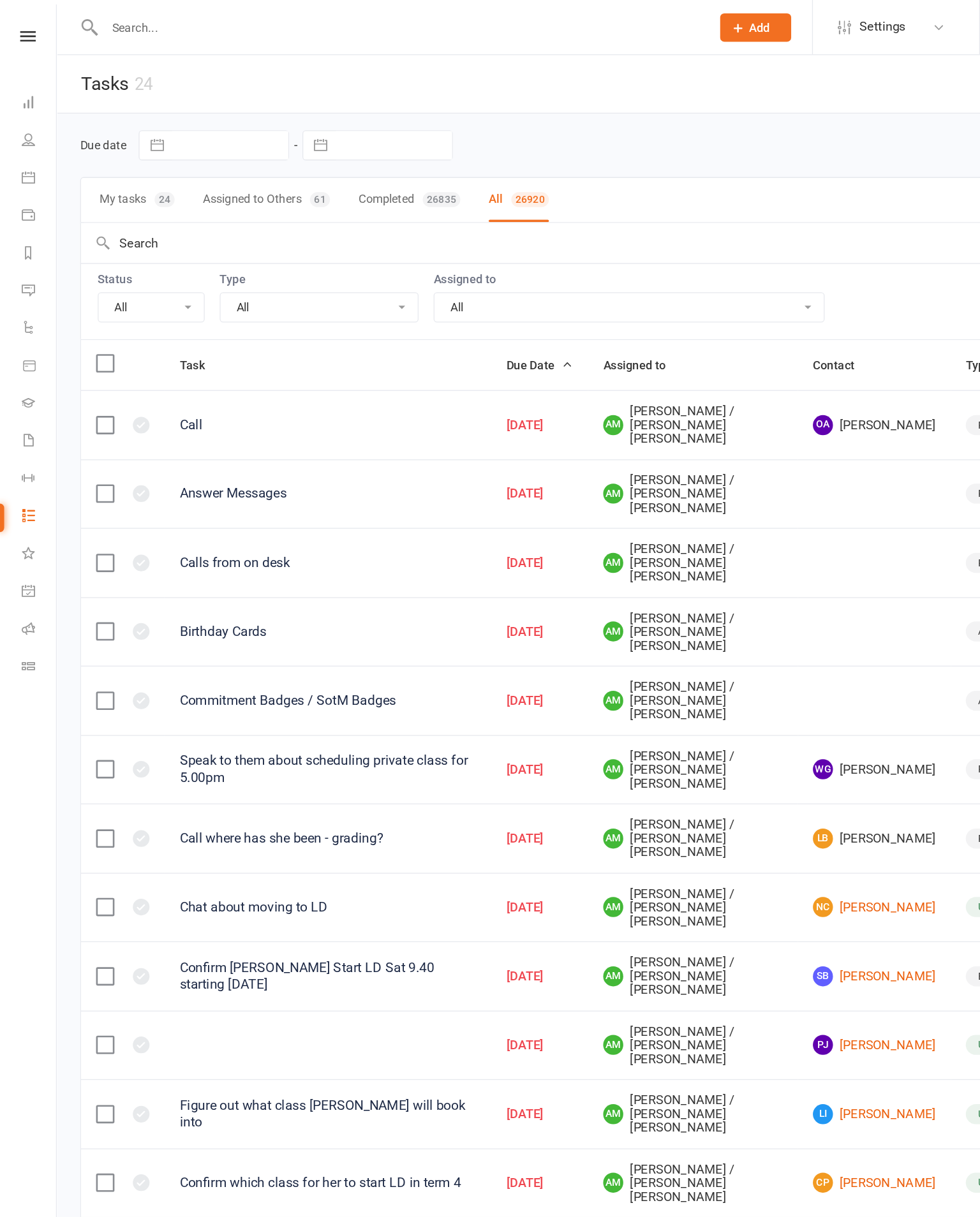
click at [125, 231] on select "All Incomplete Not Started In Progress Waiting Complete" at bounding box center [115, 234] width 80 height 21
select select "incomplete"
select select "finished"
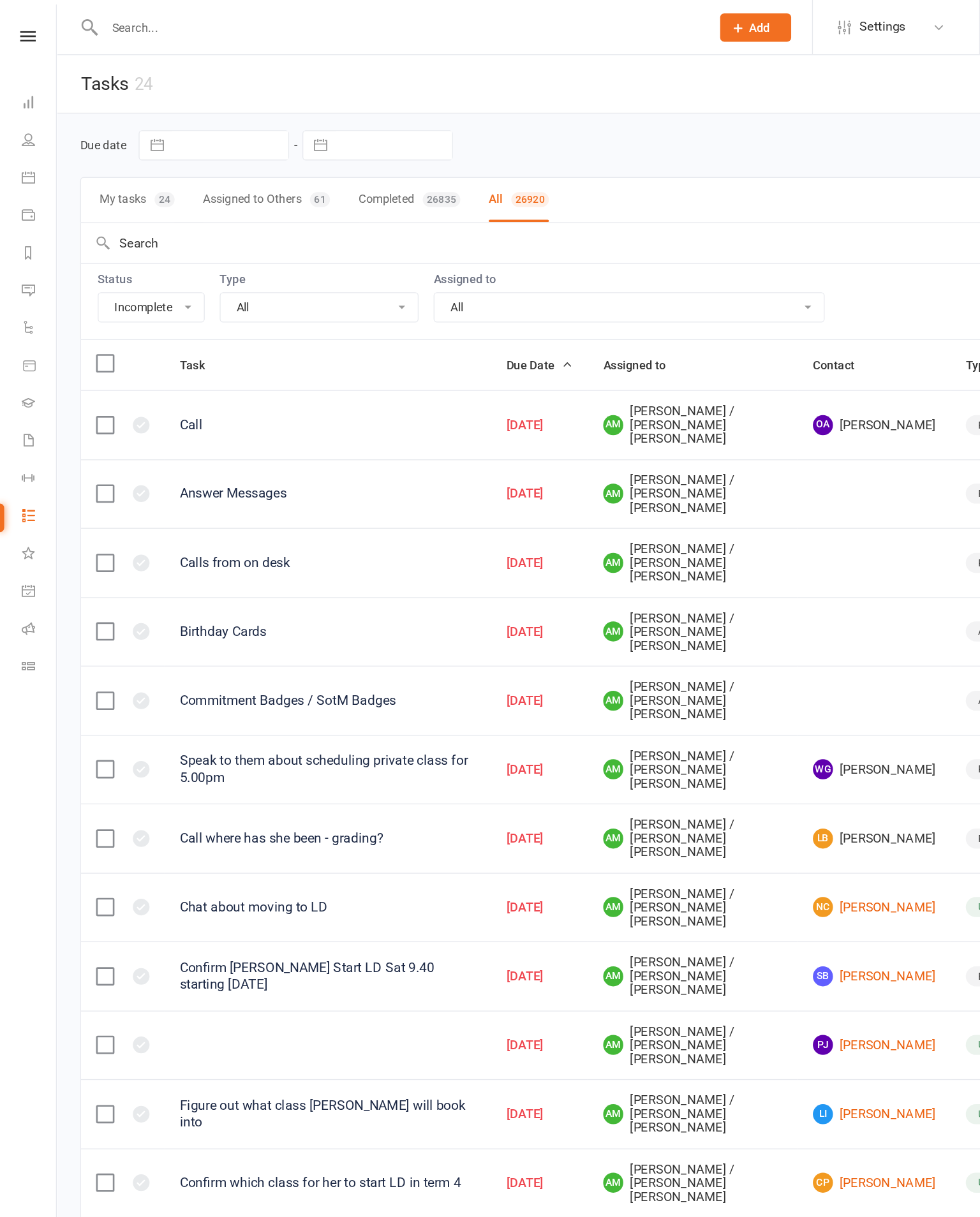
select select "finished"
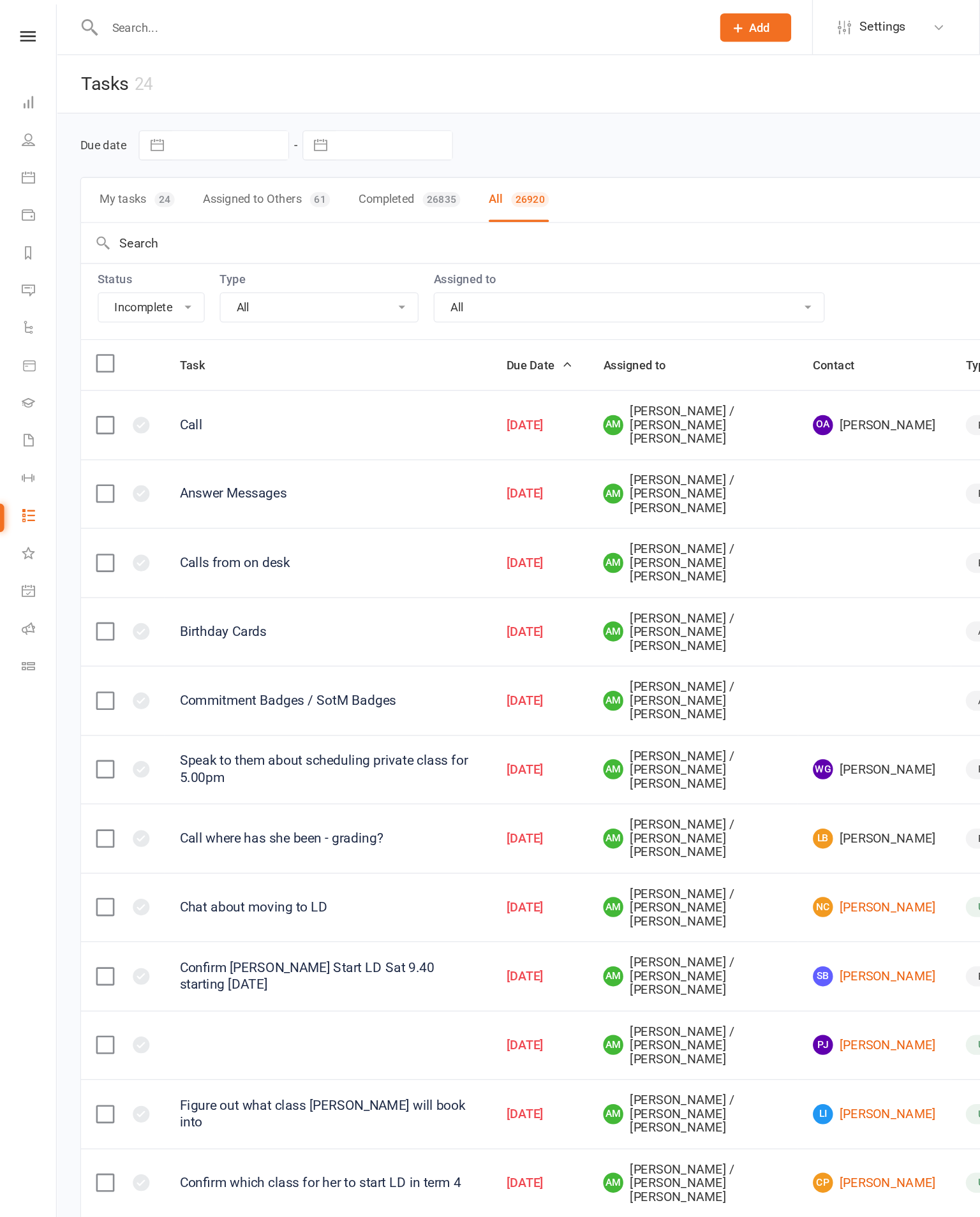
select select "finished"
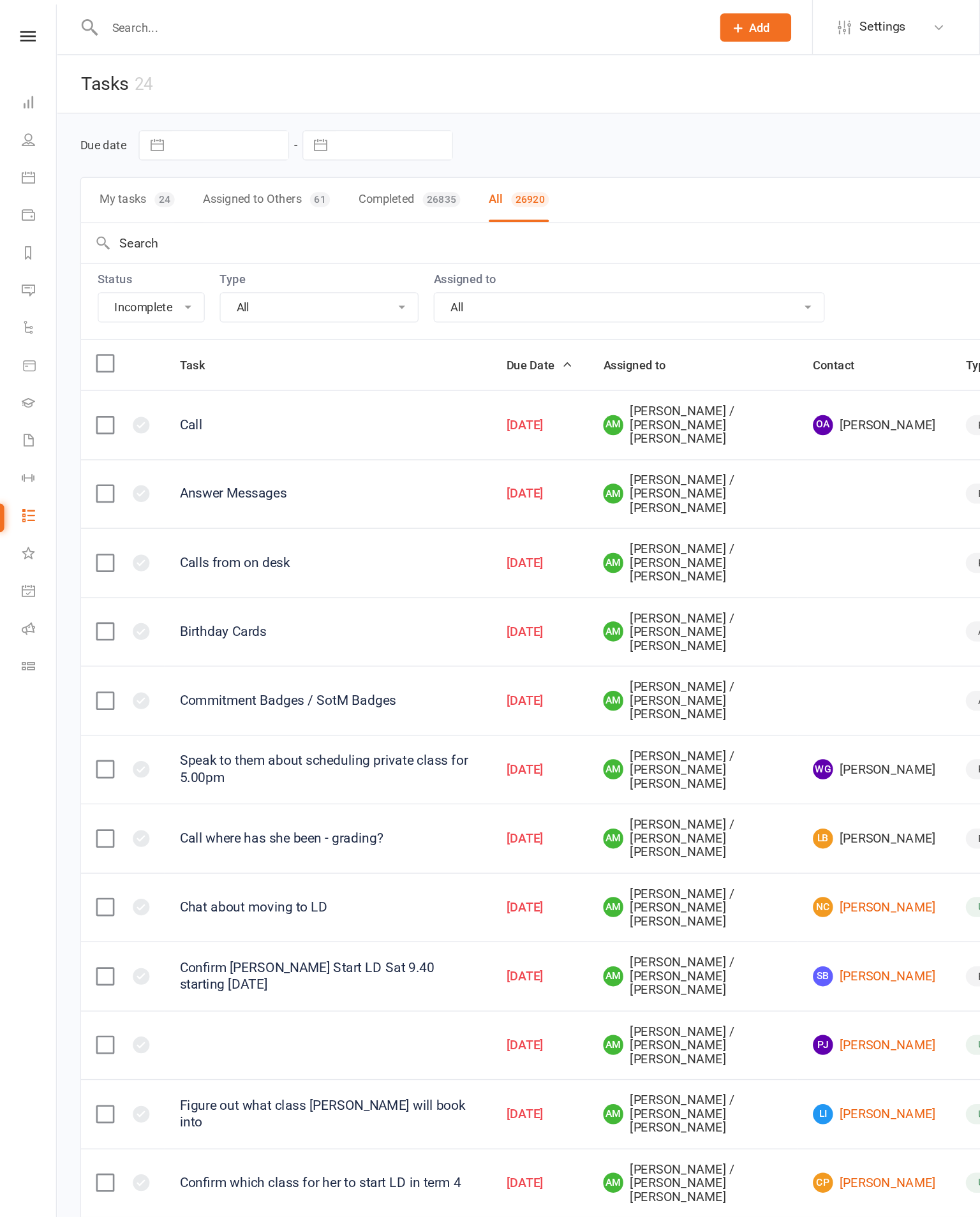
select select "finished"
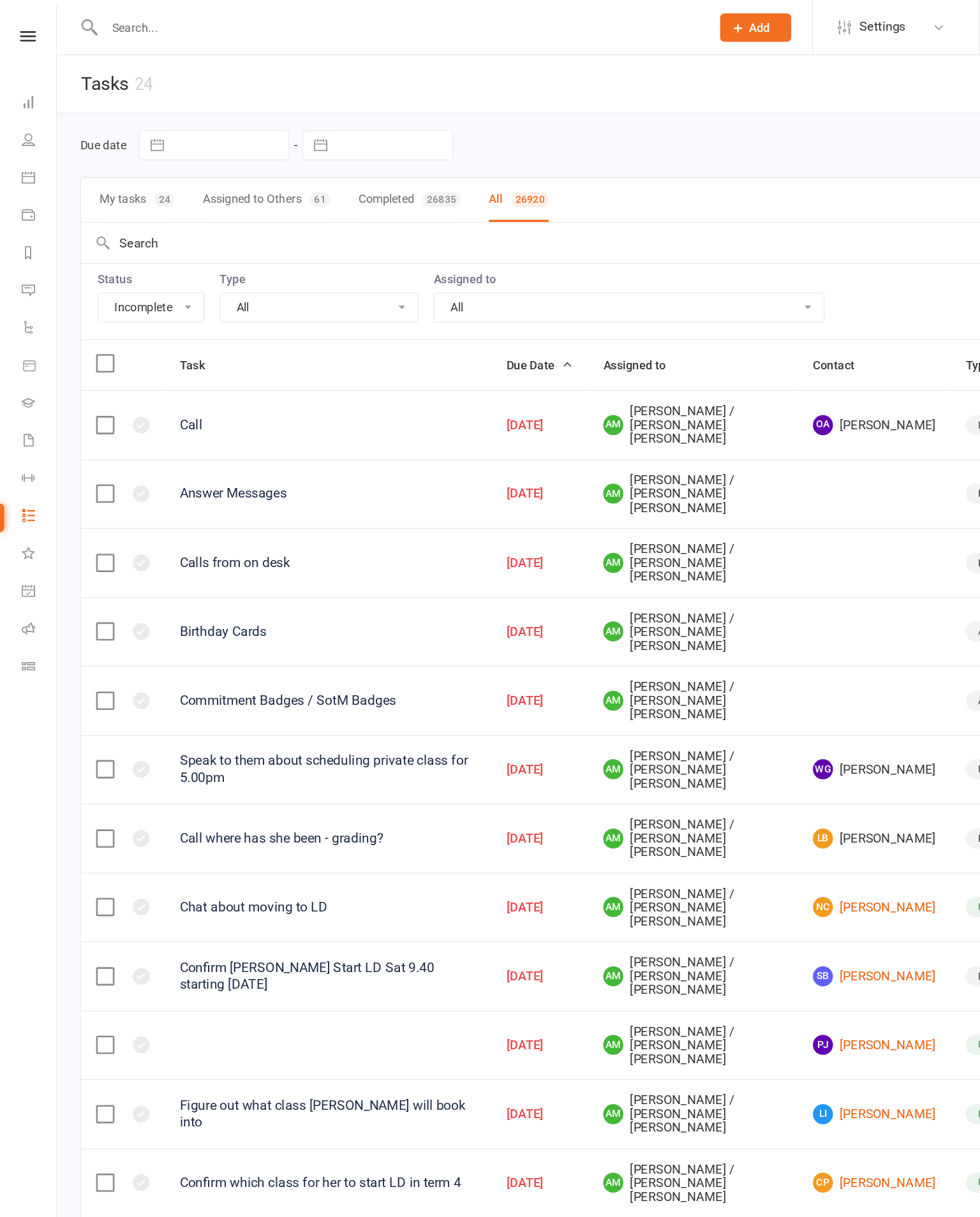
select select "finished"
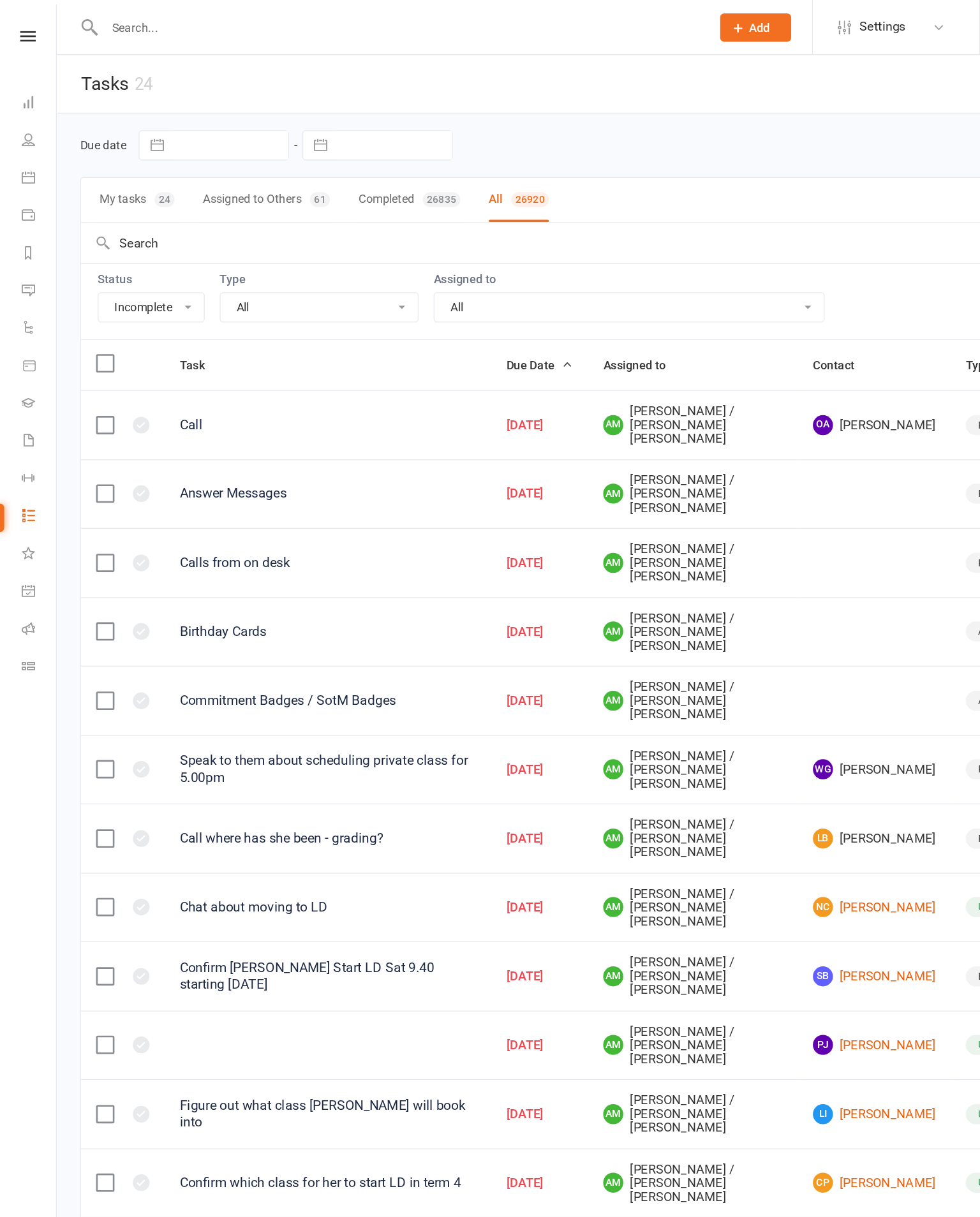
select select "finished"
click at [242, 232] on select "All Admin Bbpc - black belt prep course Cancellation Enquiry Follow-up In-class…" at bounding box center [243, 234] width 150 height 21
select select "finished"
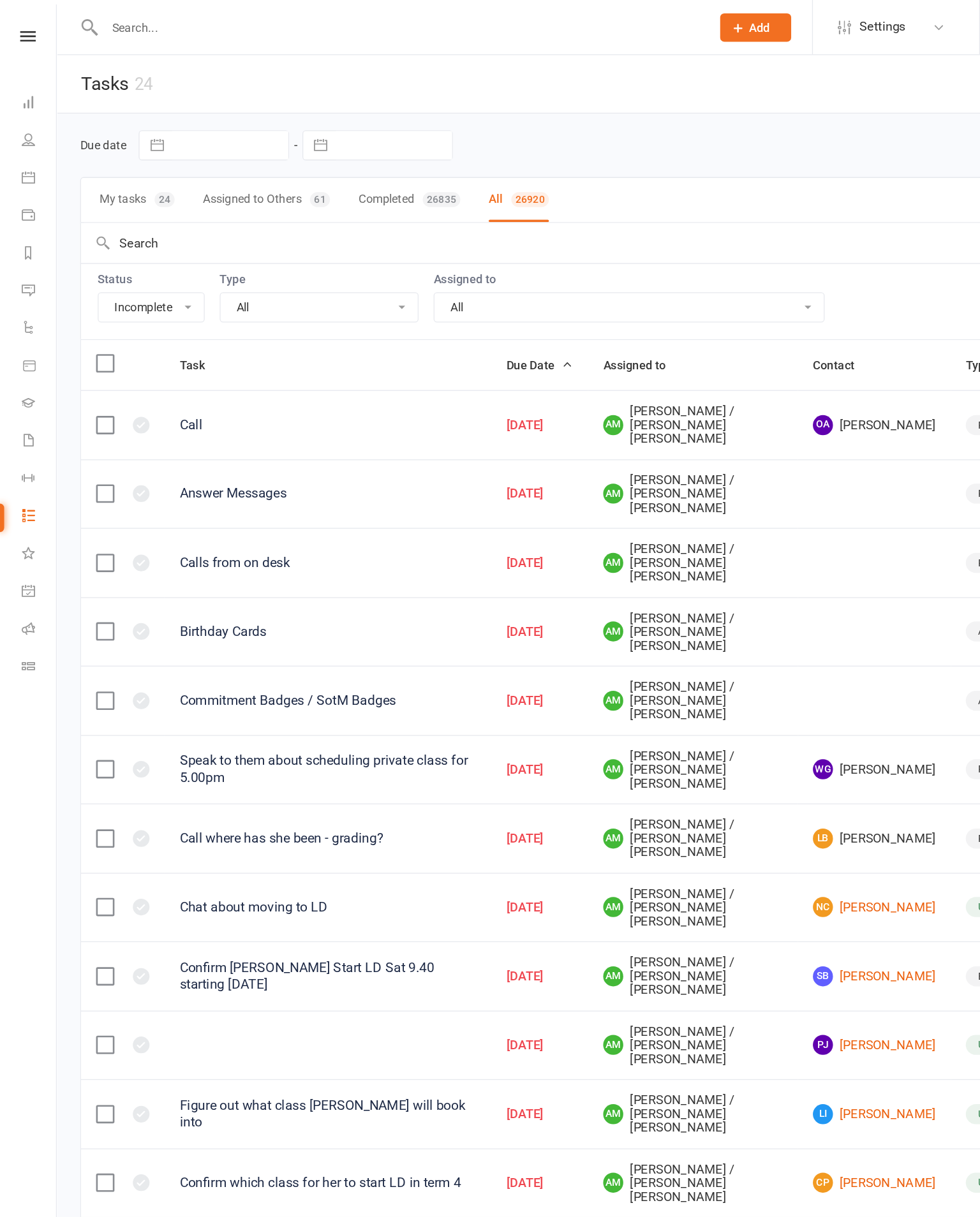
select select "finished"
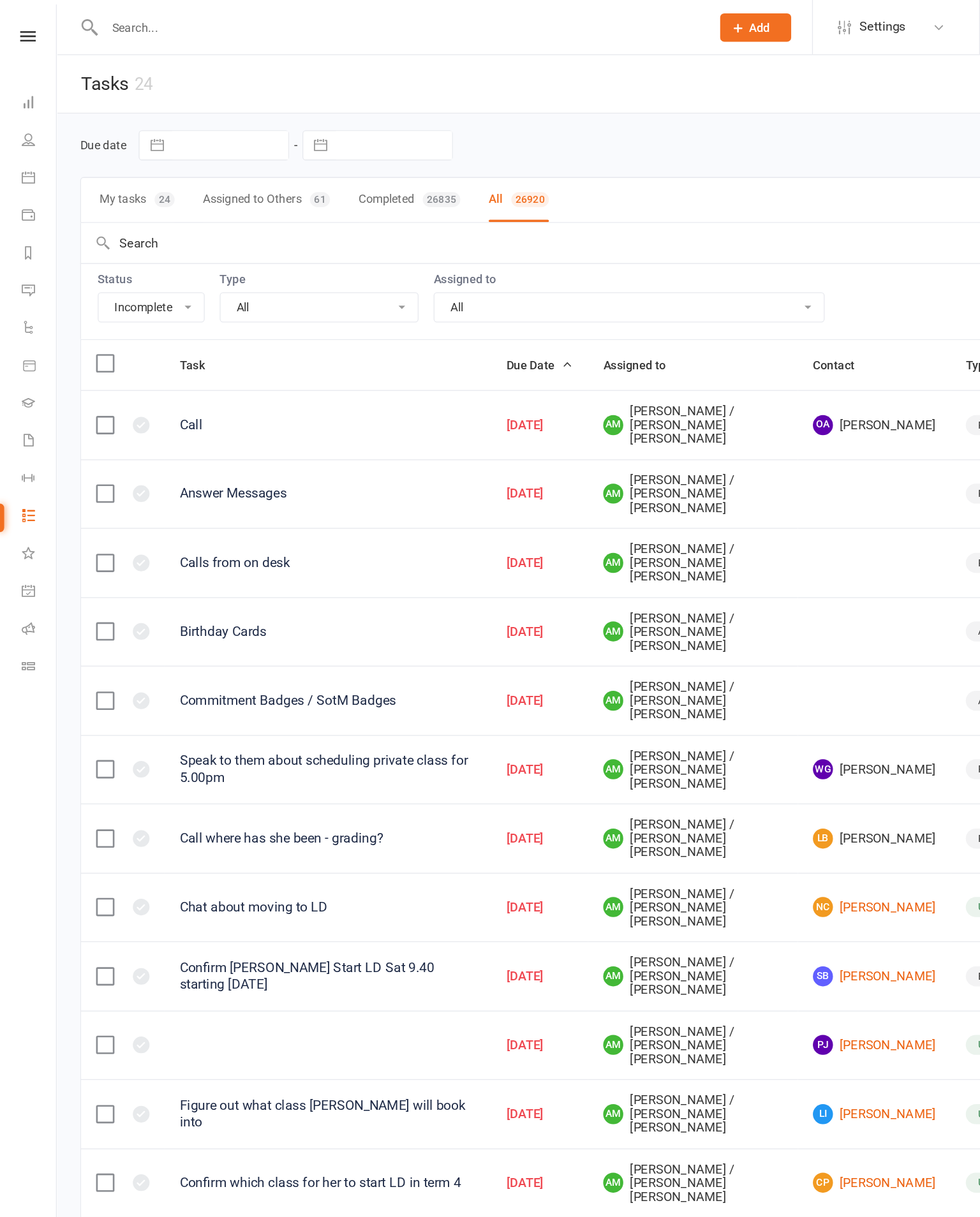
select select "finished"
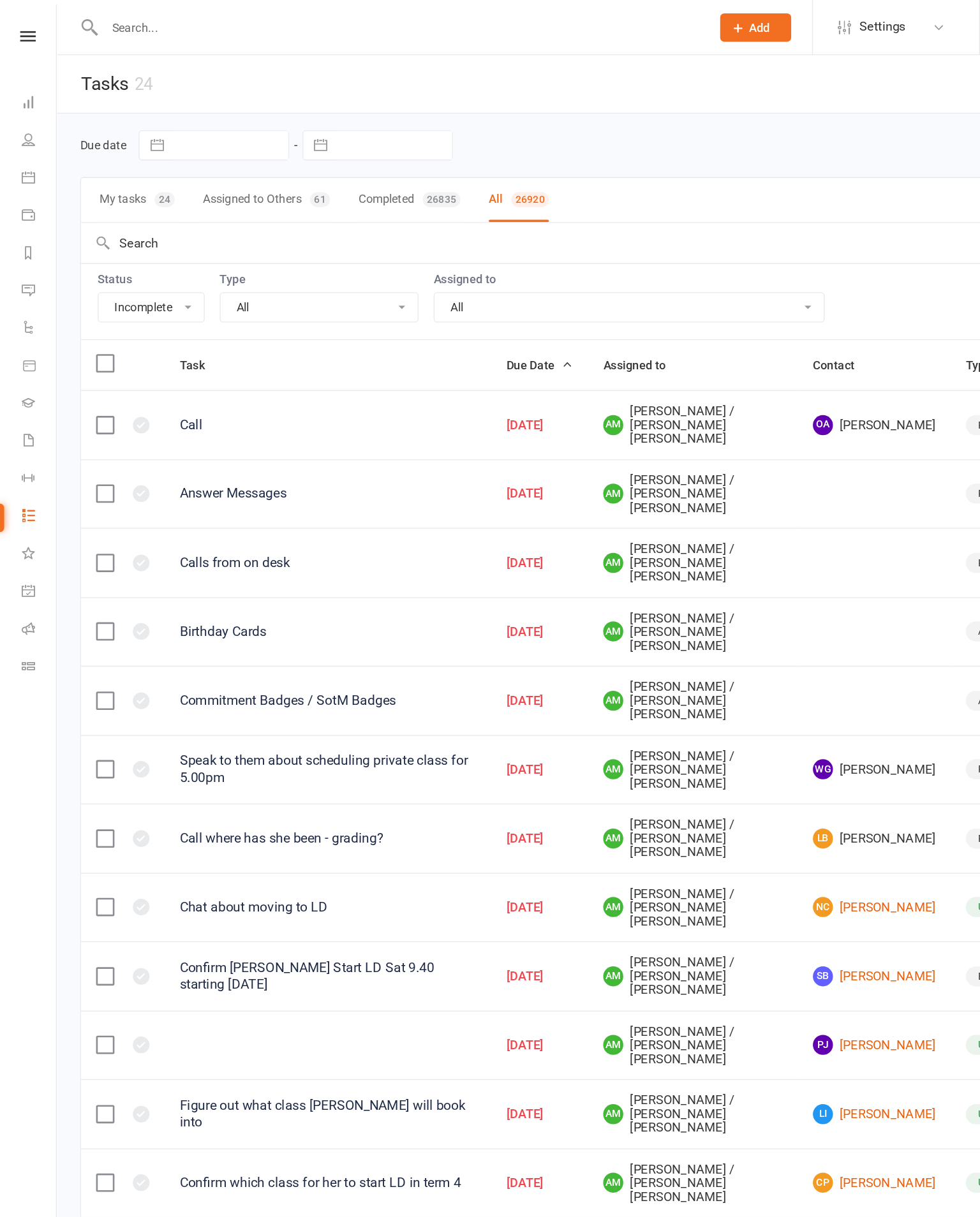
select select "finished"
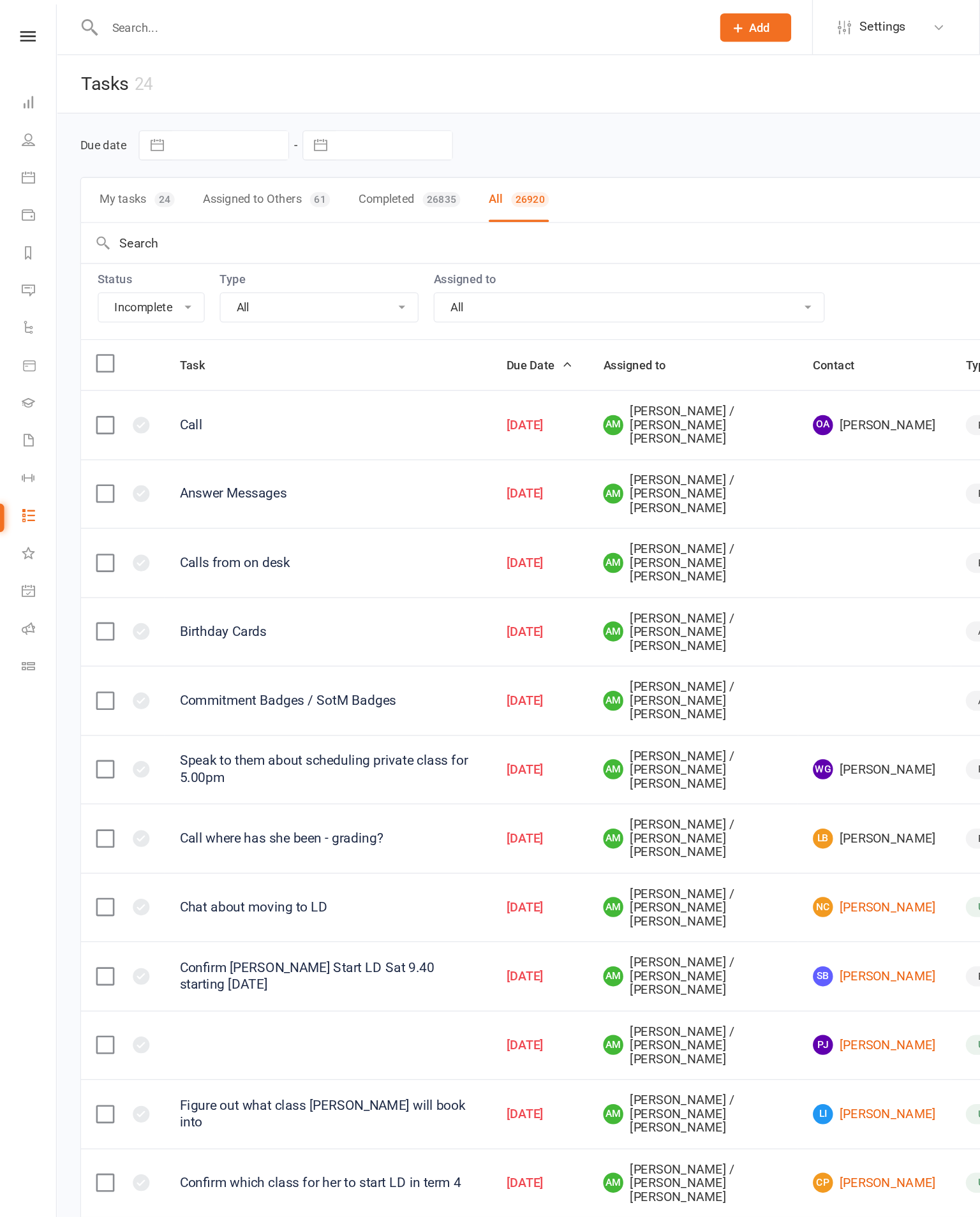
select select "finished"
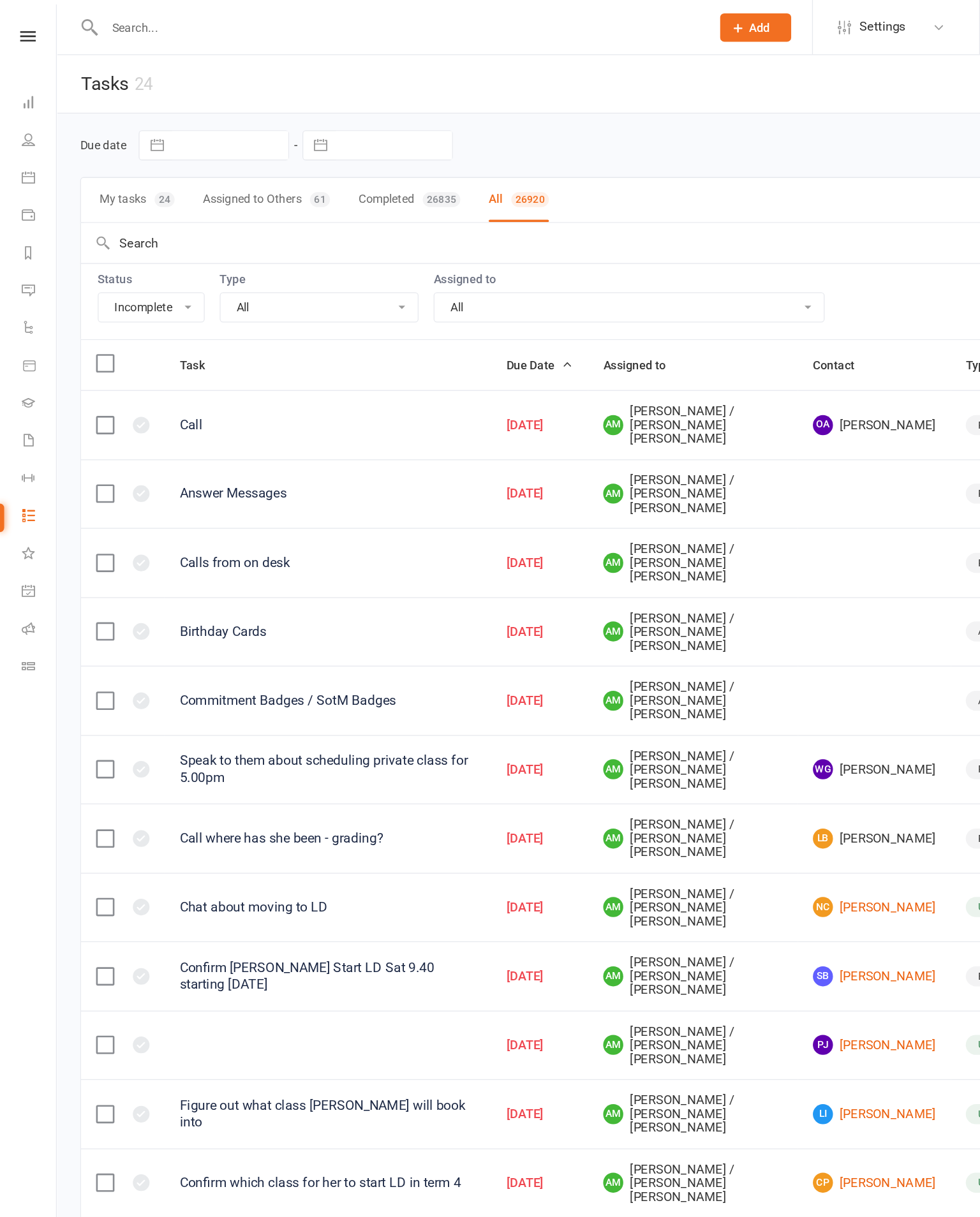
select select "finished"
select select "started"
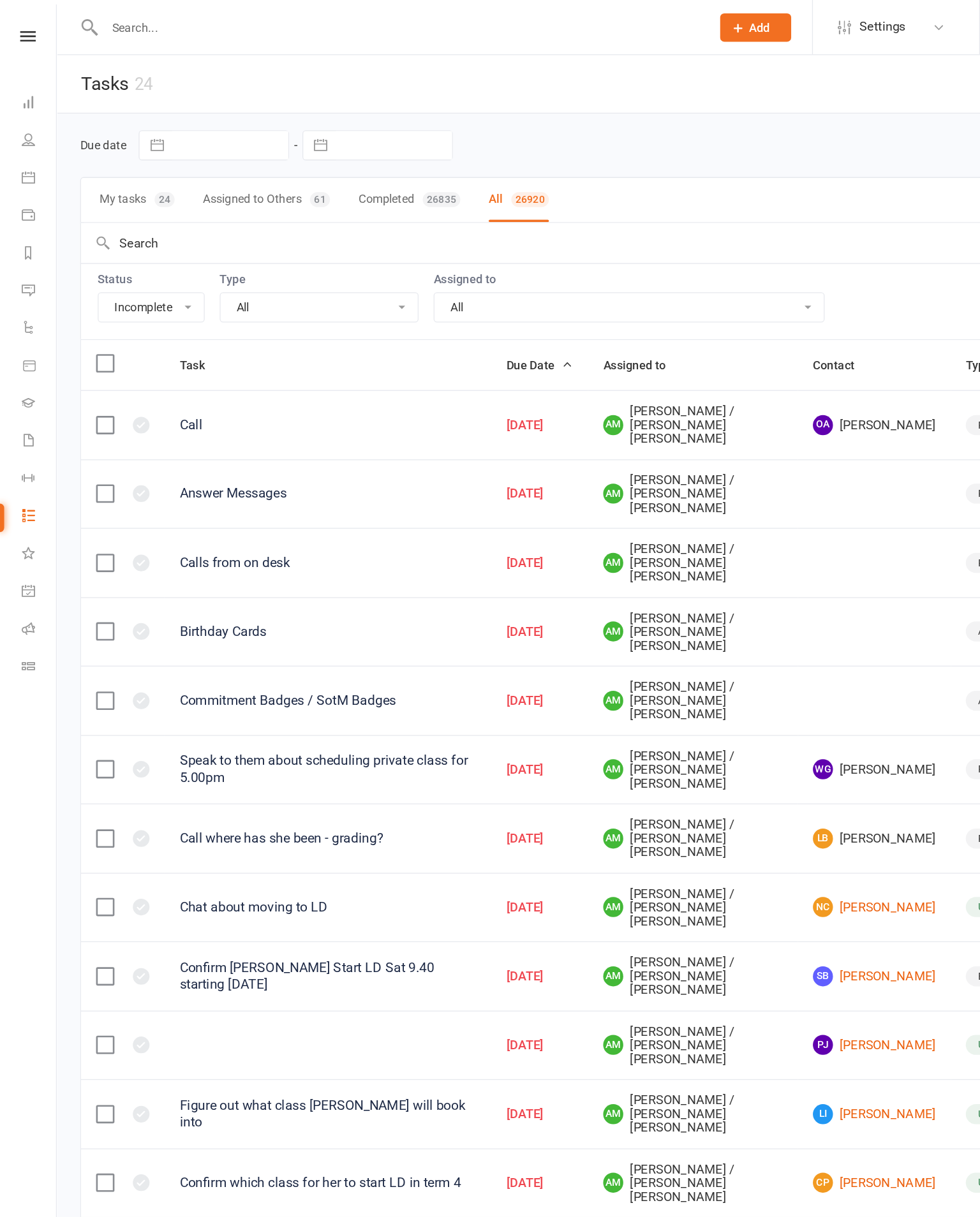
select select "waiting"
select select "started"
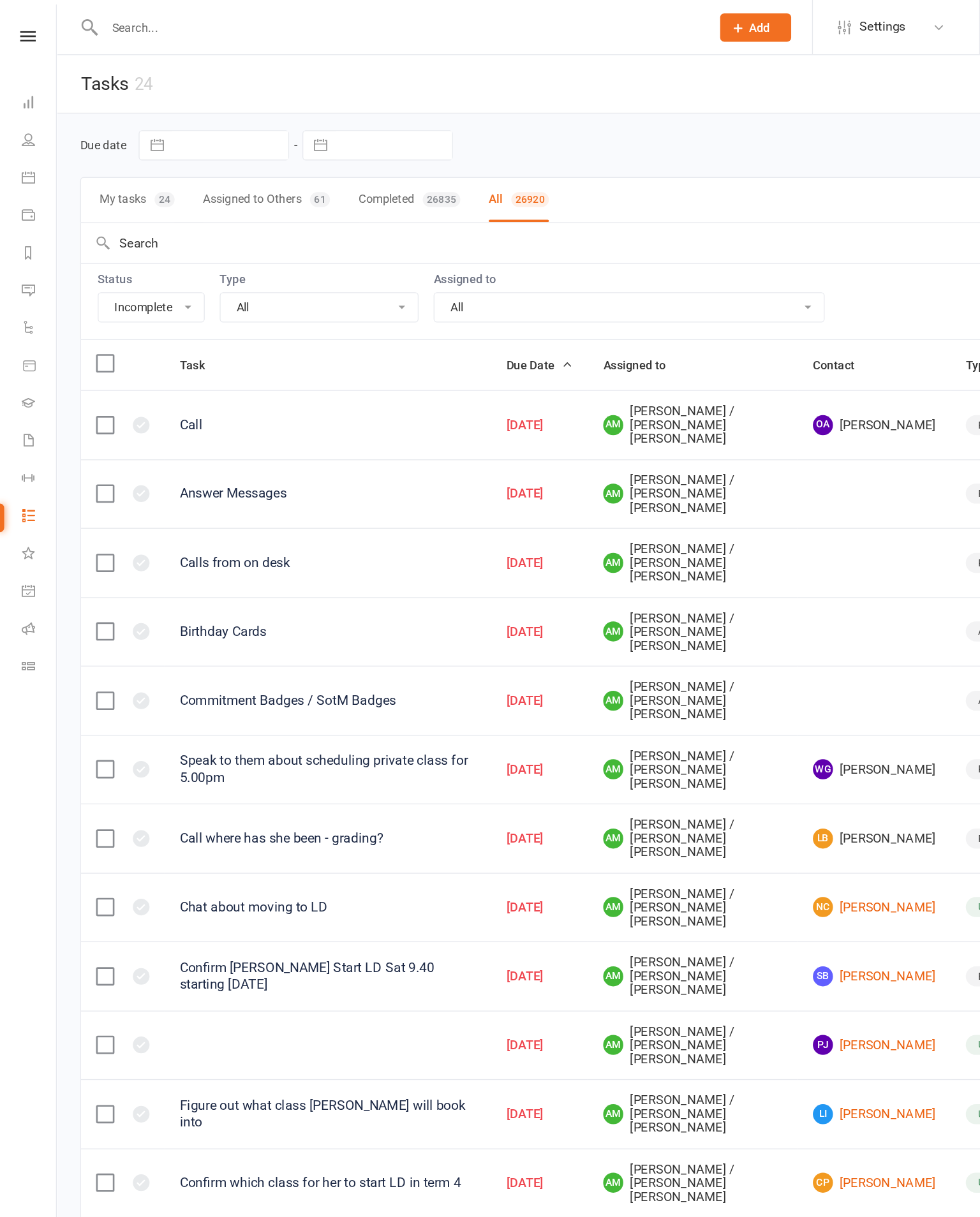
select select "started"
select select "waiting"
select select "started"
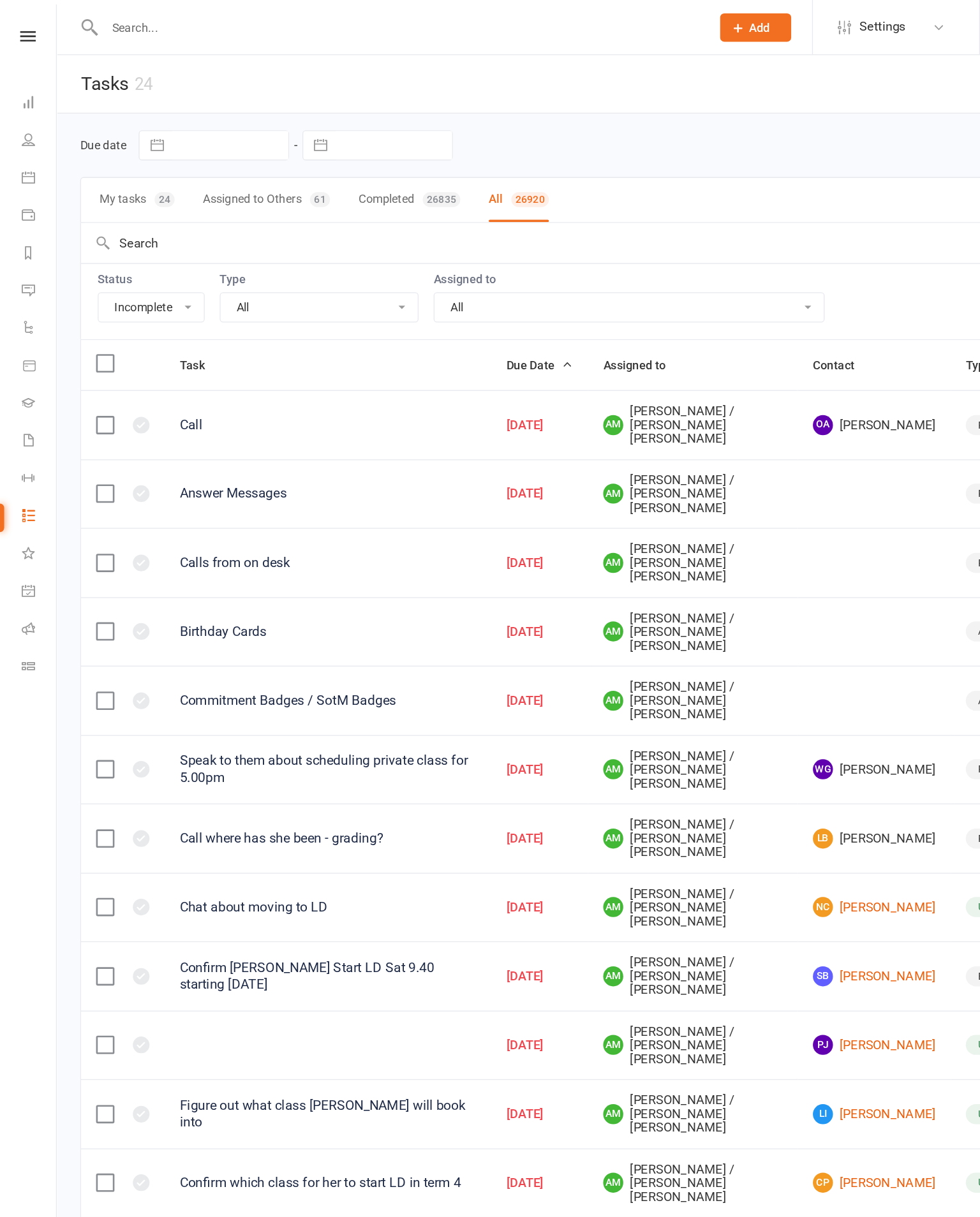
select select "started"
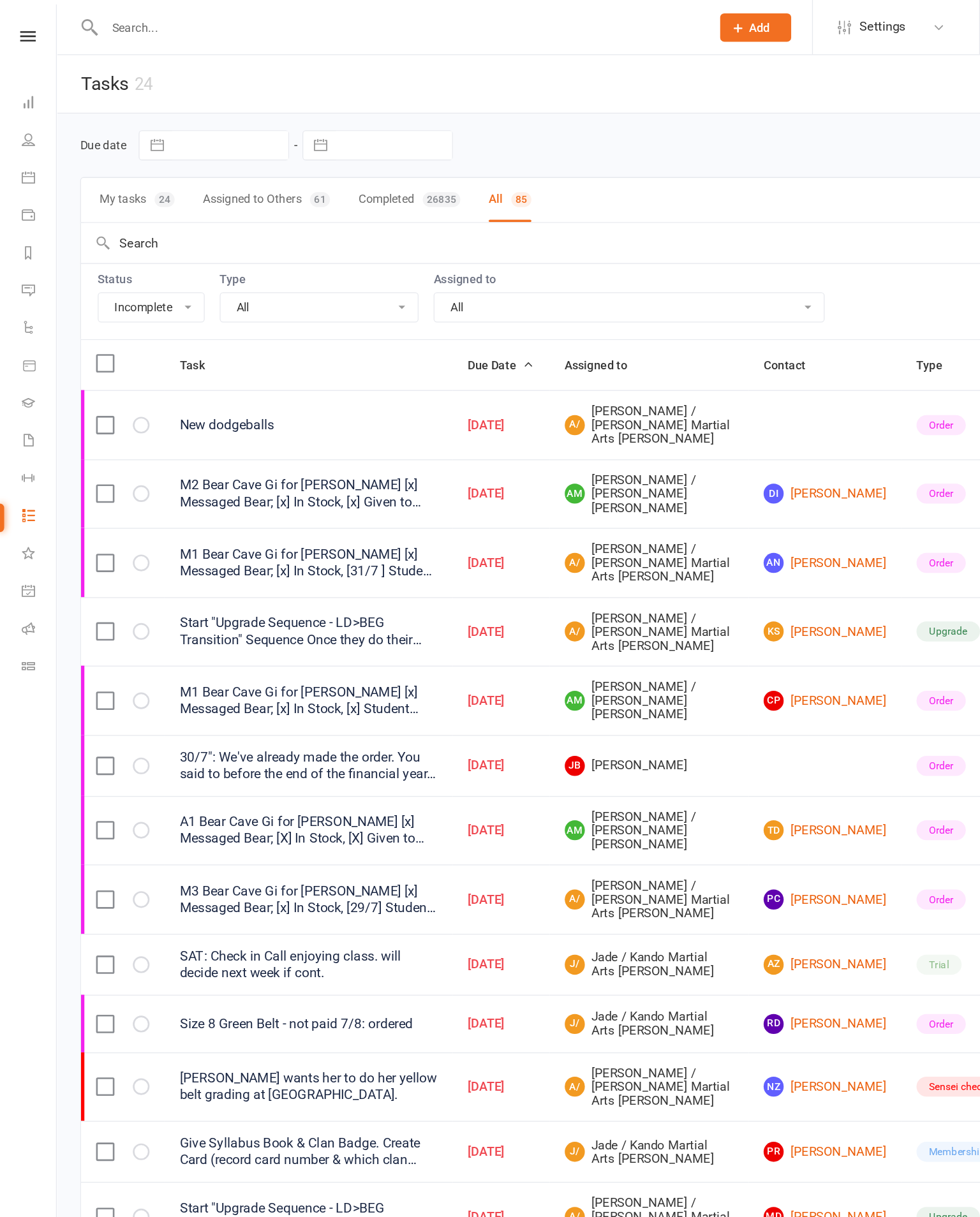
select select "20654"
select select "started"
select select "waiting"
select select "started"
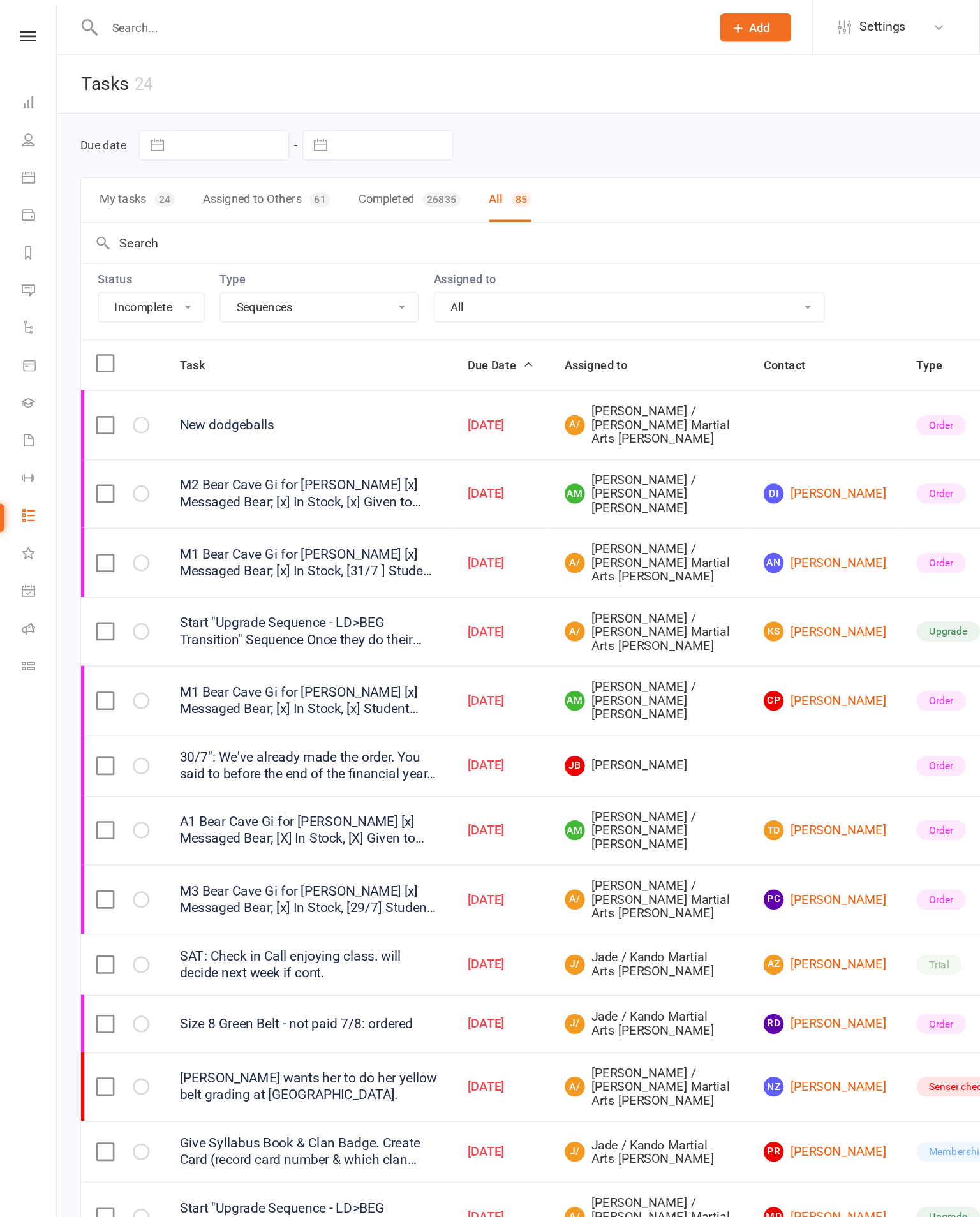
select select "started"
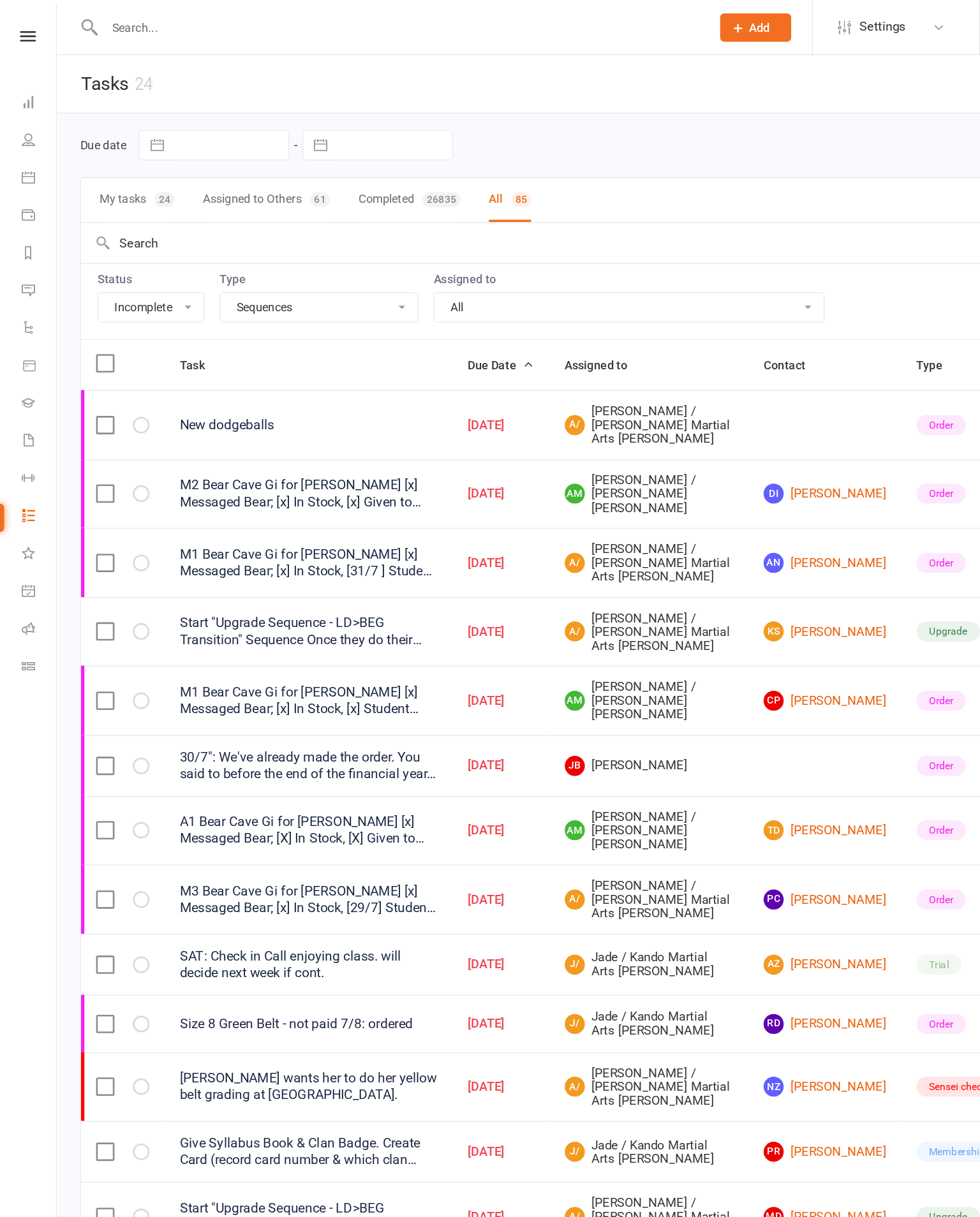
select select "started"
select select "waiting"
select select "started"
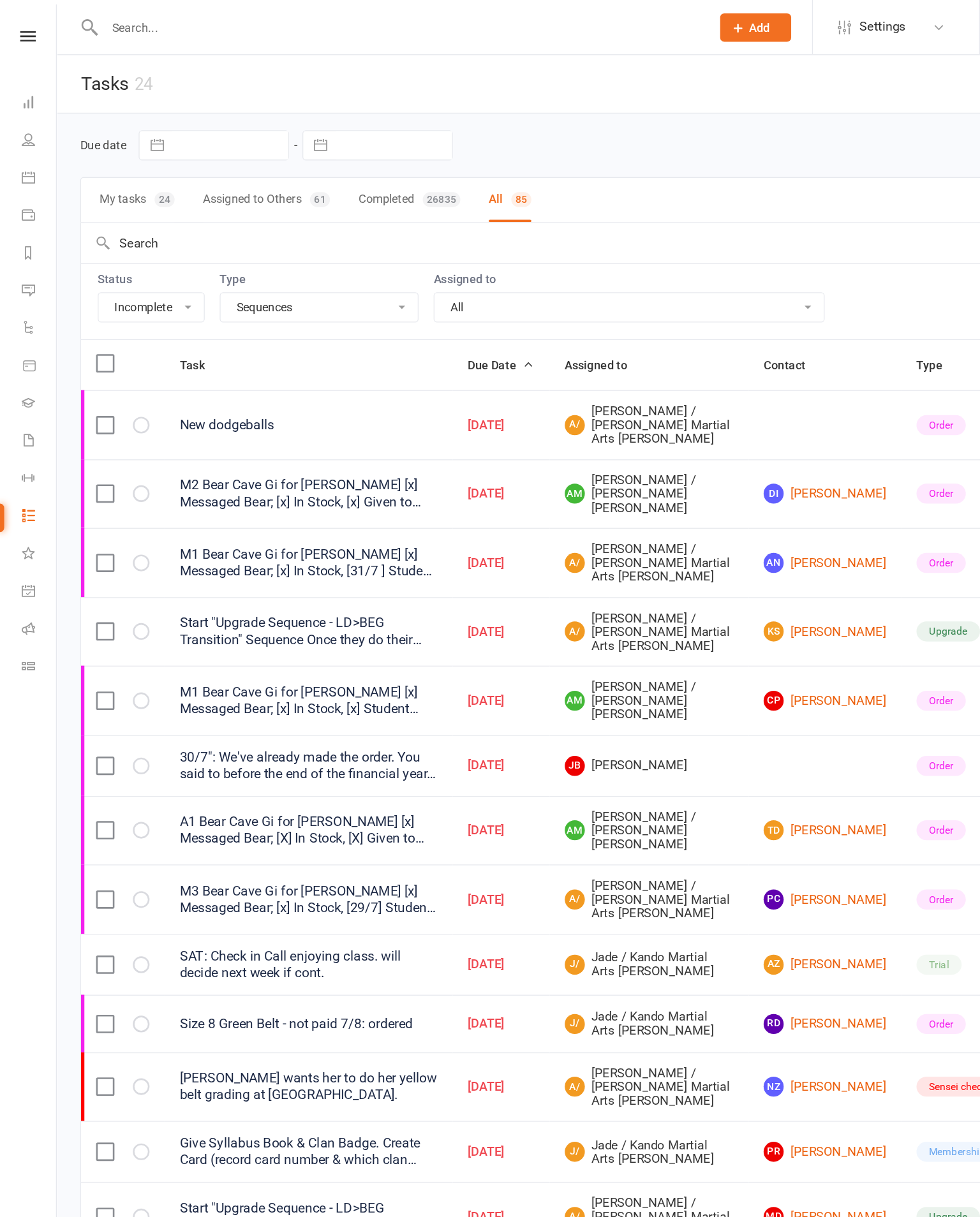
select select "started"
select select "waiting"
select select "started"
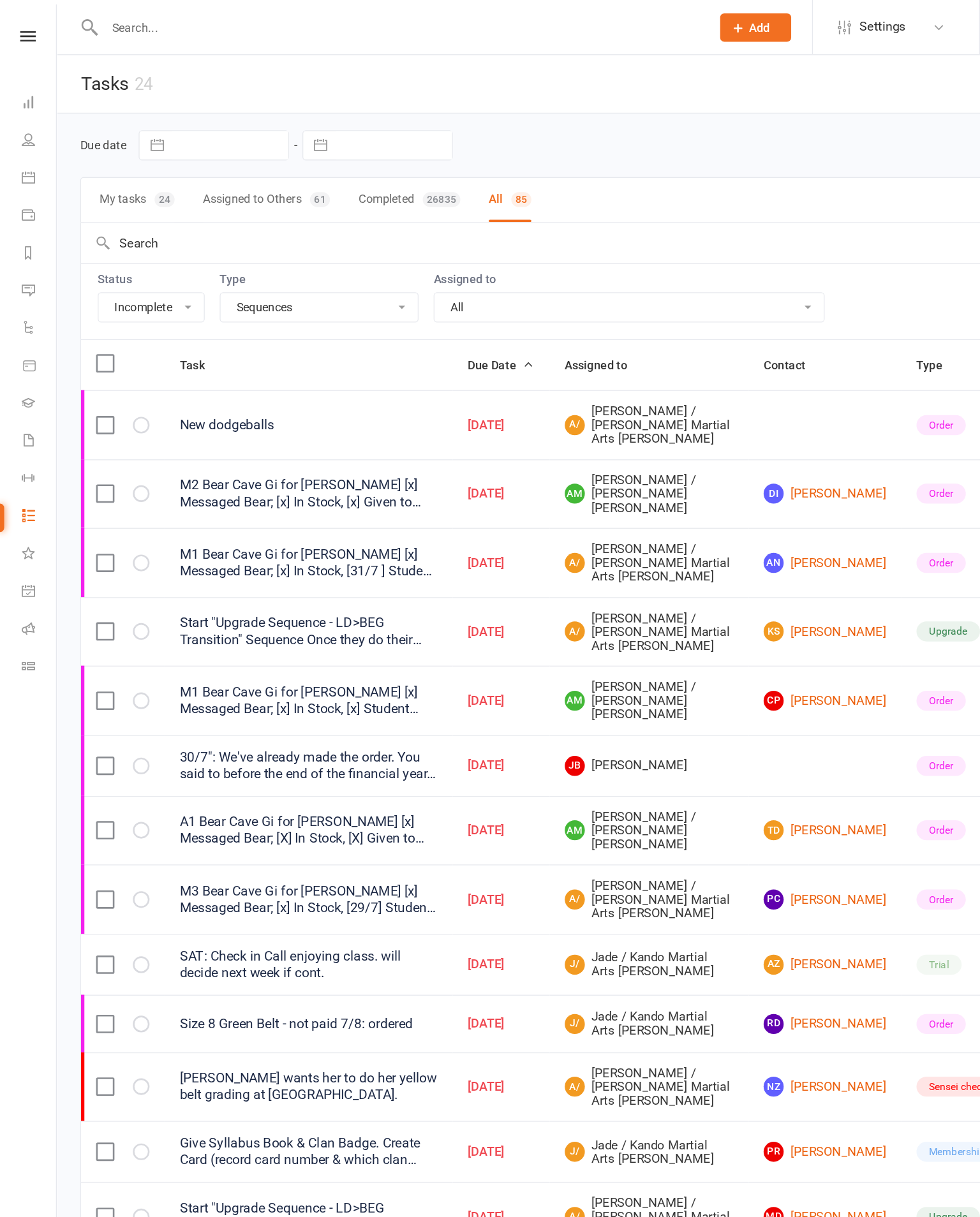
select select "started"
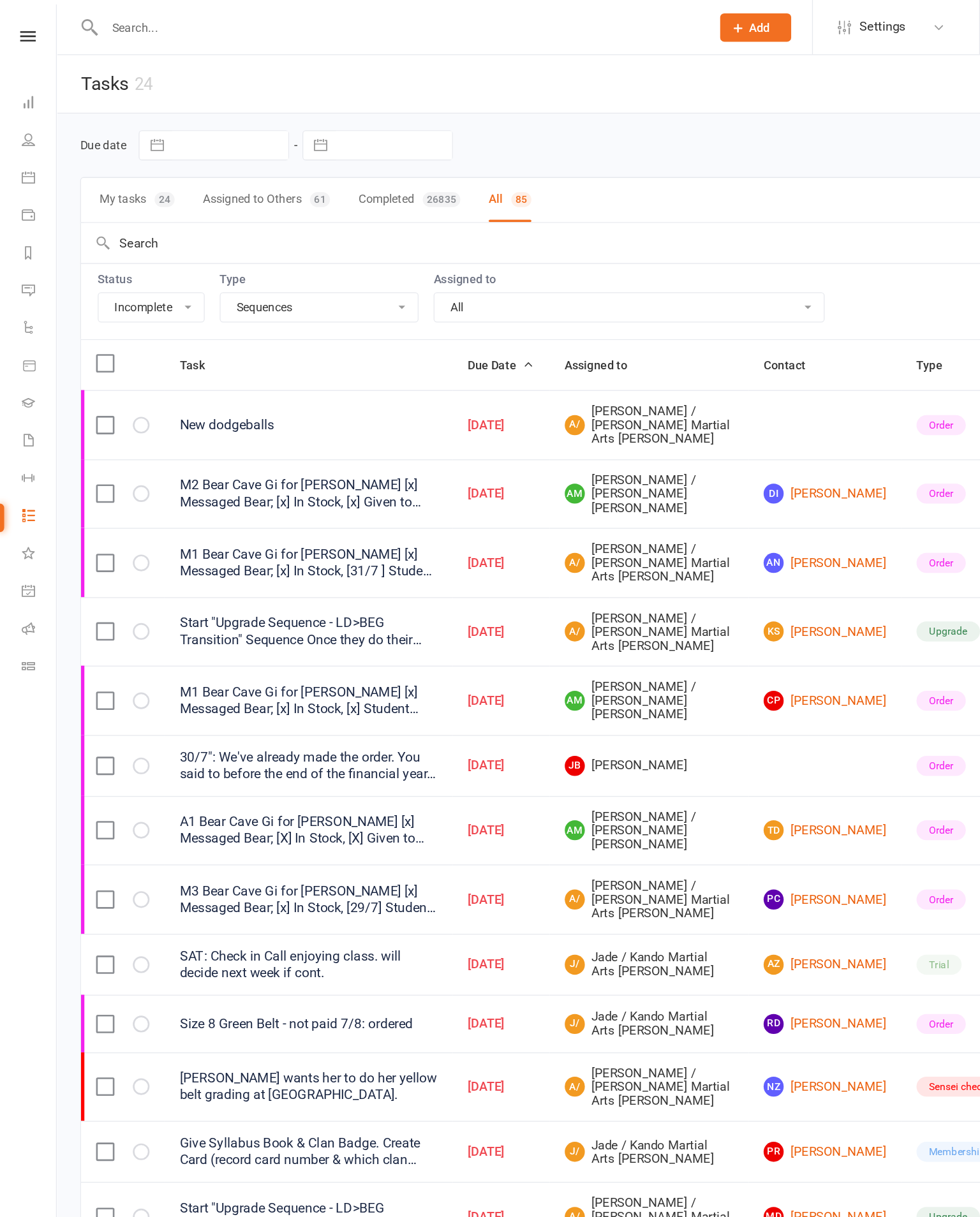
select select "started"
select select "waiting"
select select "started"
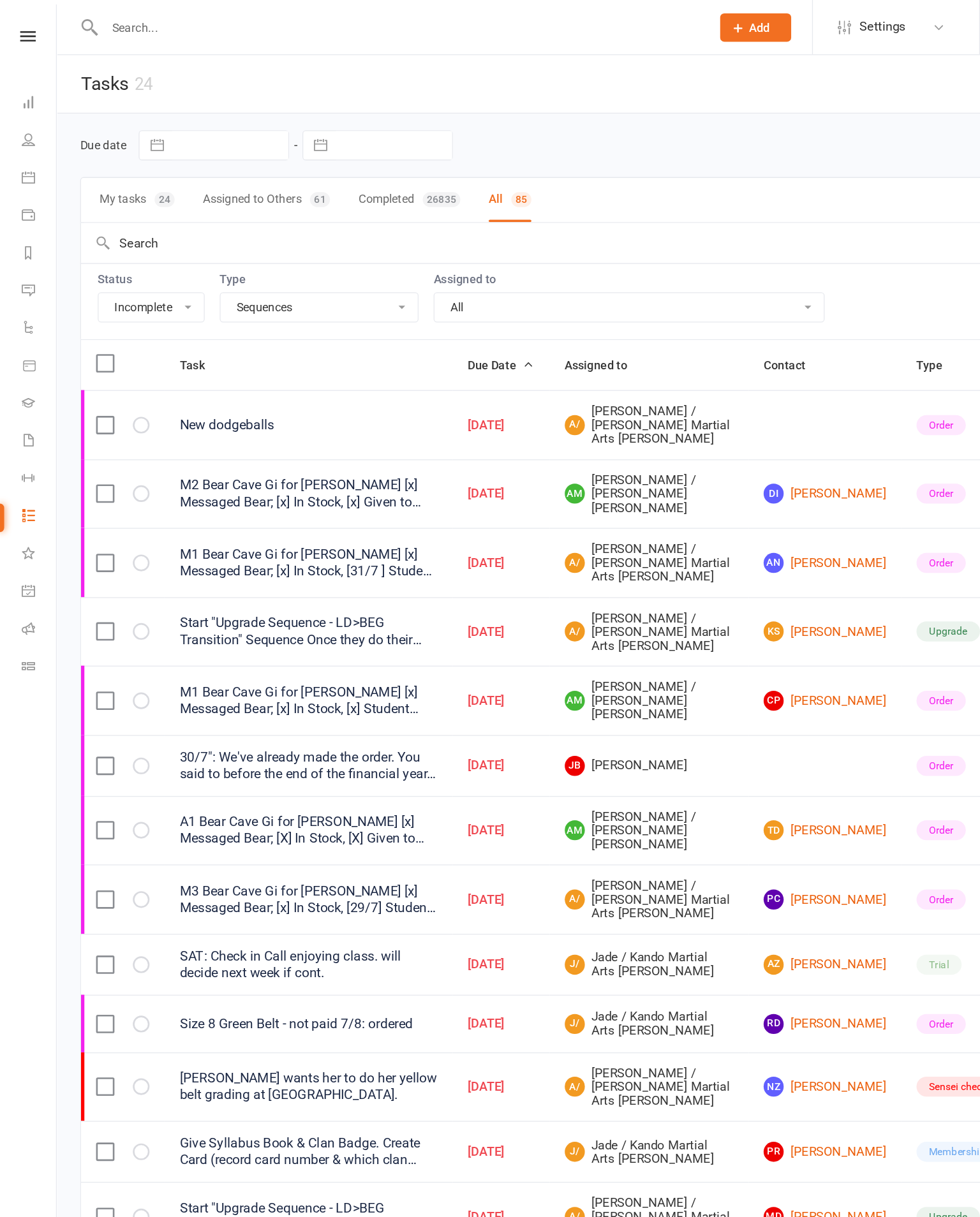
select select "started"
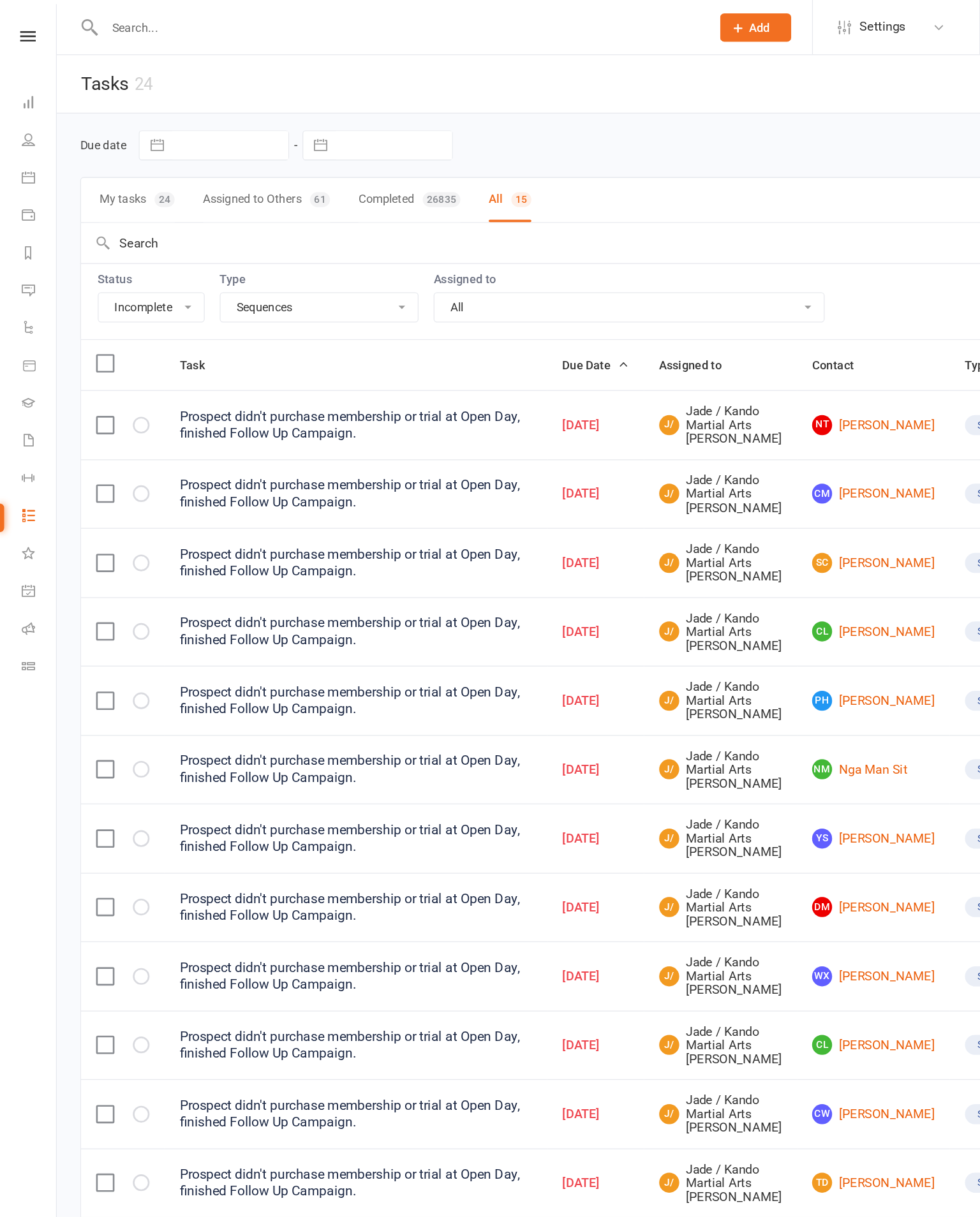
select select "waiting"
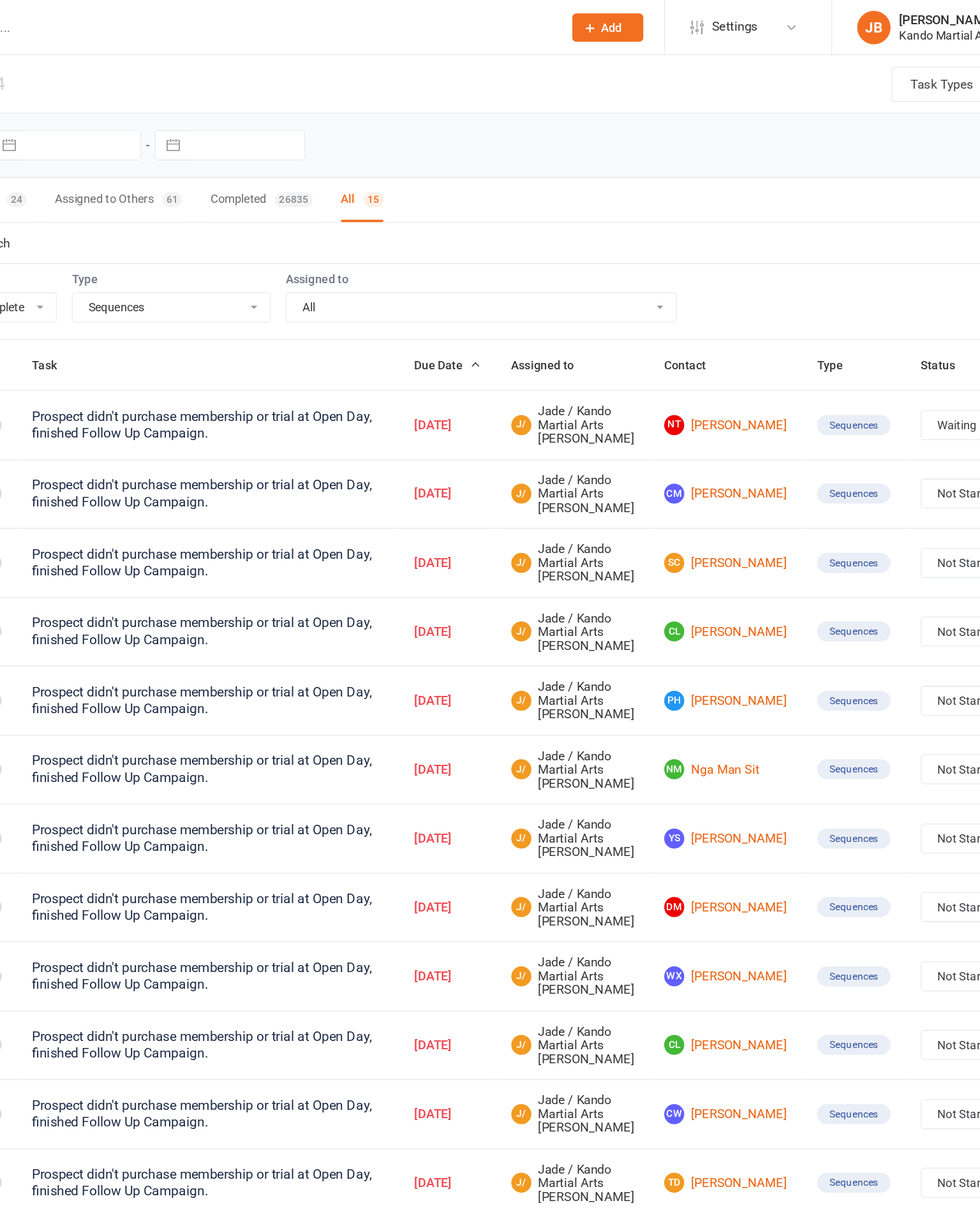
click at [620, 327] on link "NT Neil Thompson" at bounding box center [666, 325] width 94 height 15
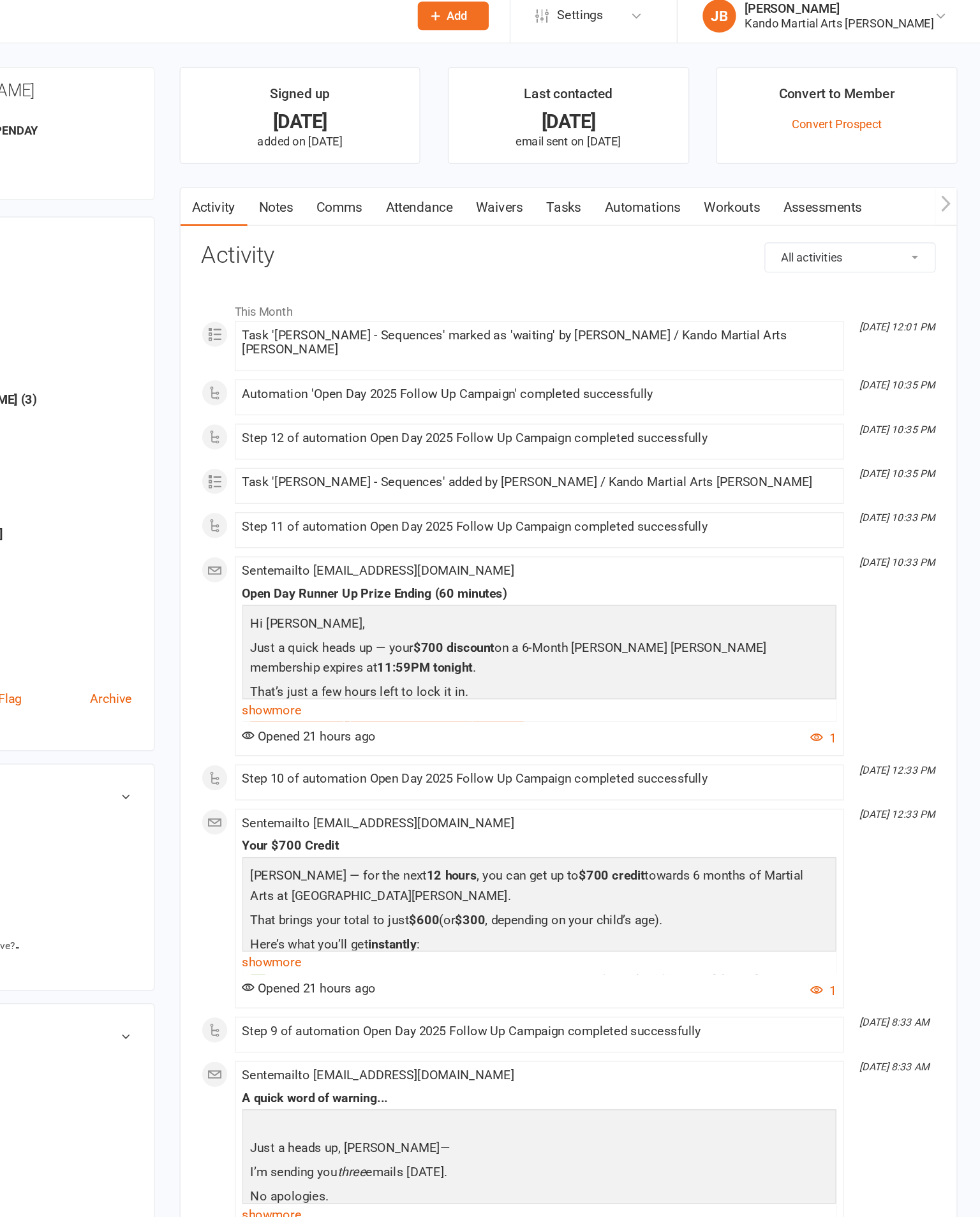
click at [639, 153] on link "Tasks" at bounding box center [661, 167] width 45 height 29
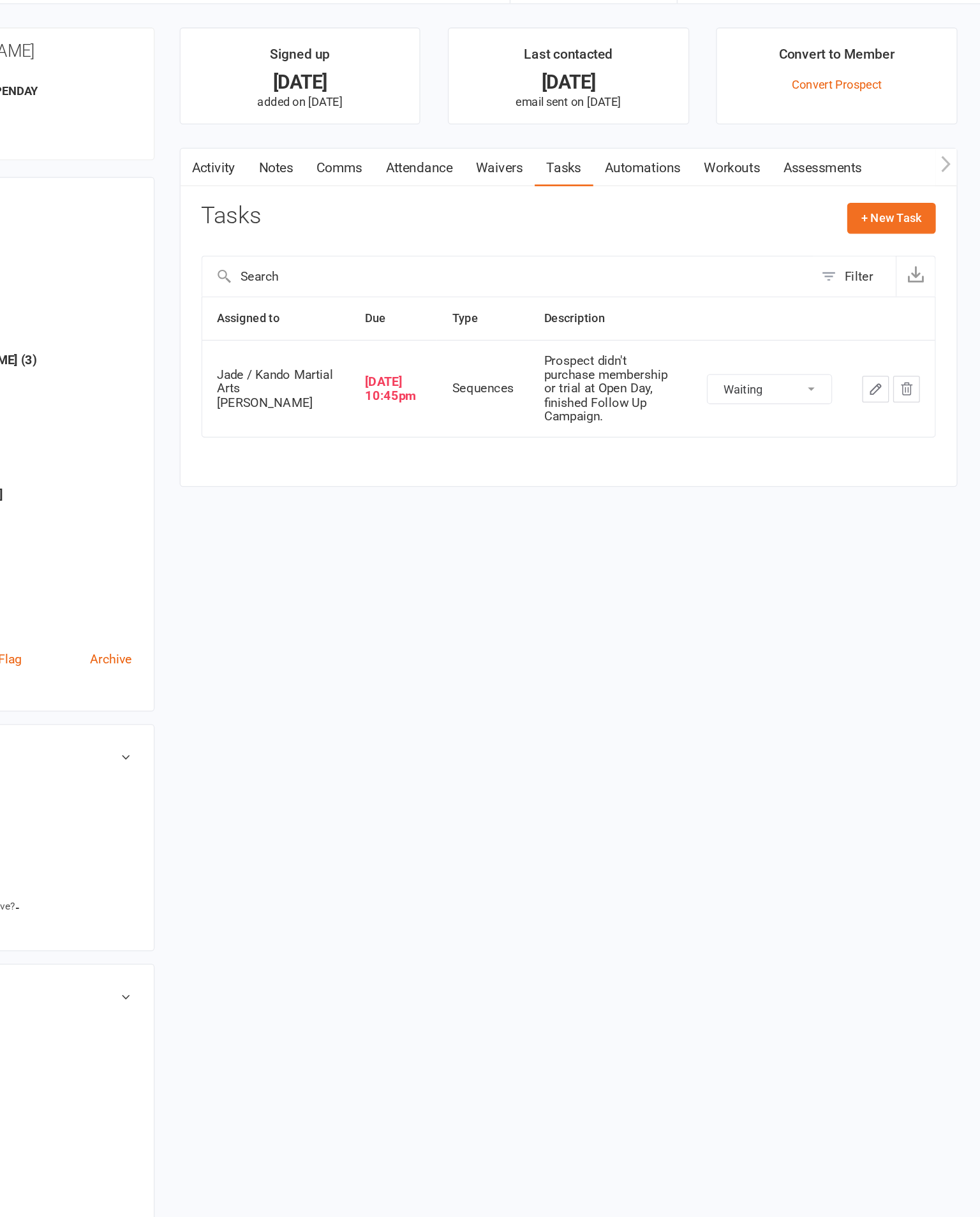
click at [771, 325] on select "Not Started In Progress Waiting Complete" at bounding box center [818, 335] width 95 height 21
select select "started"
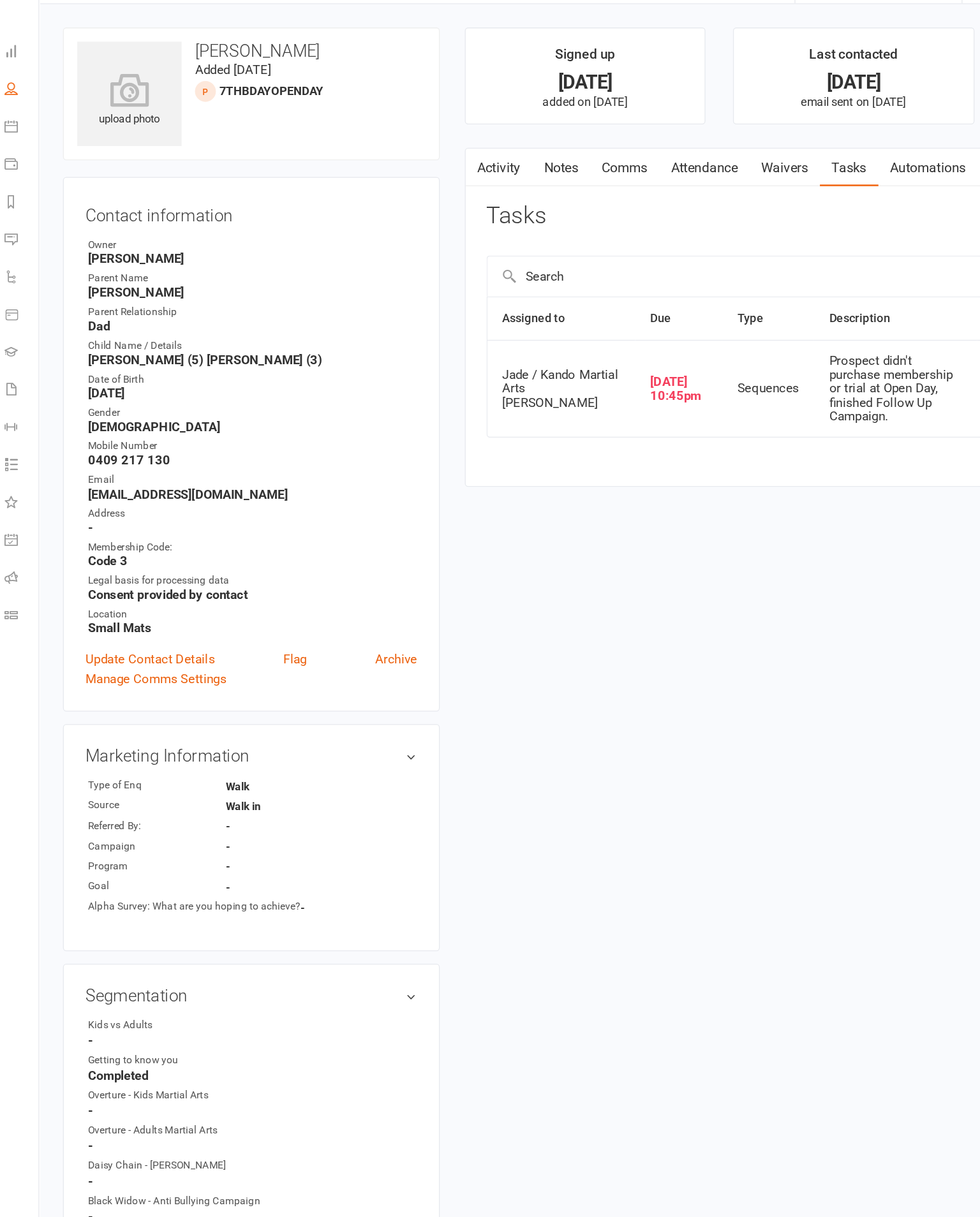
click at [439, 152] on link "Notes" at bounding box center [441, 167] width 44 height 29
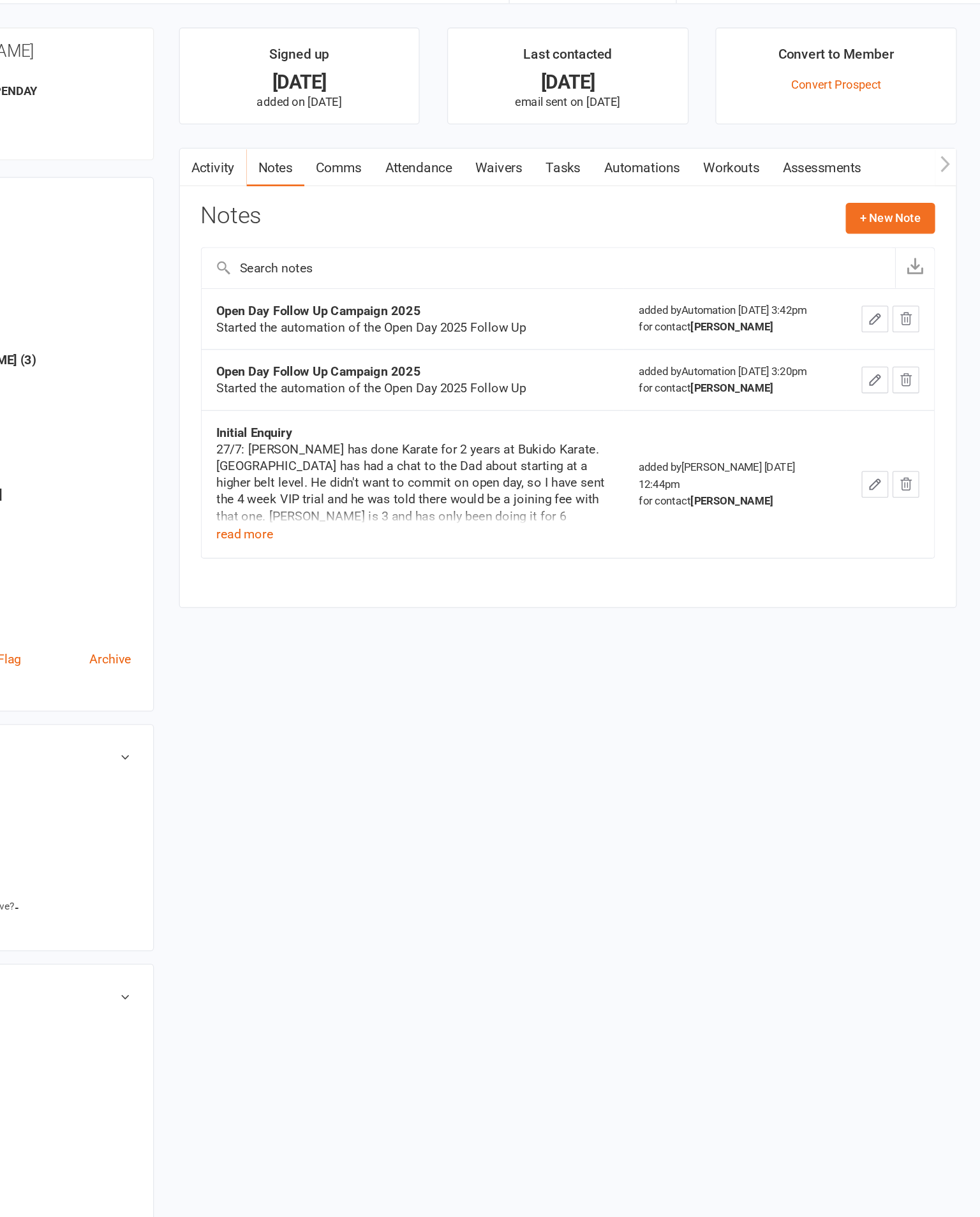
click at [877, 194] on button "+ New Note" at bounding box center [910, 205] width 68 height 23
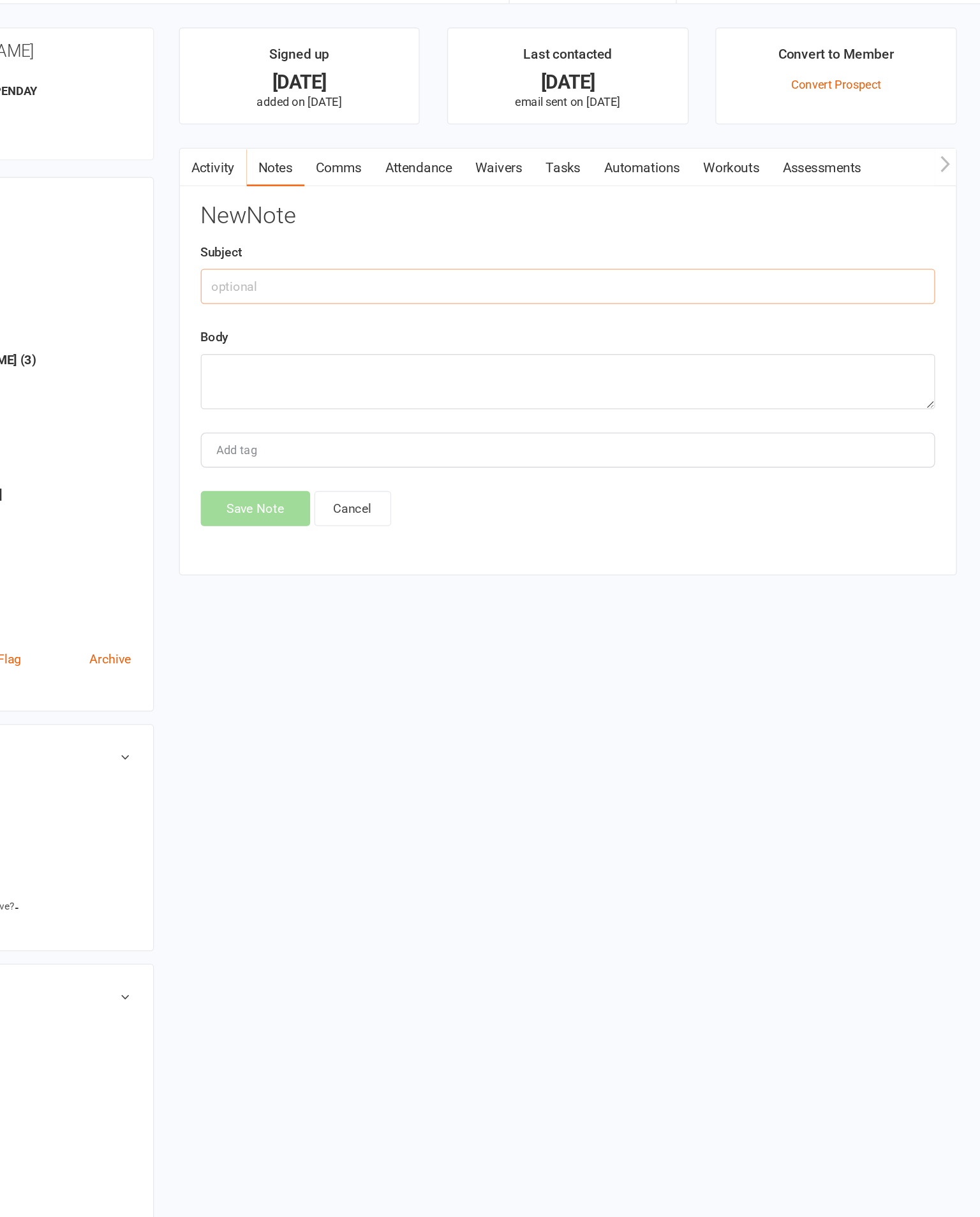
click at [384, 244] on input "text" at bounding box center [665, 257] width 560 height 27
type input "Open Day Follow Up"
click at [384, 309] on textarea at bounding box center [665, 330] width 560 height 42
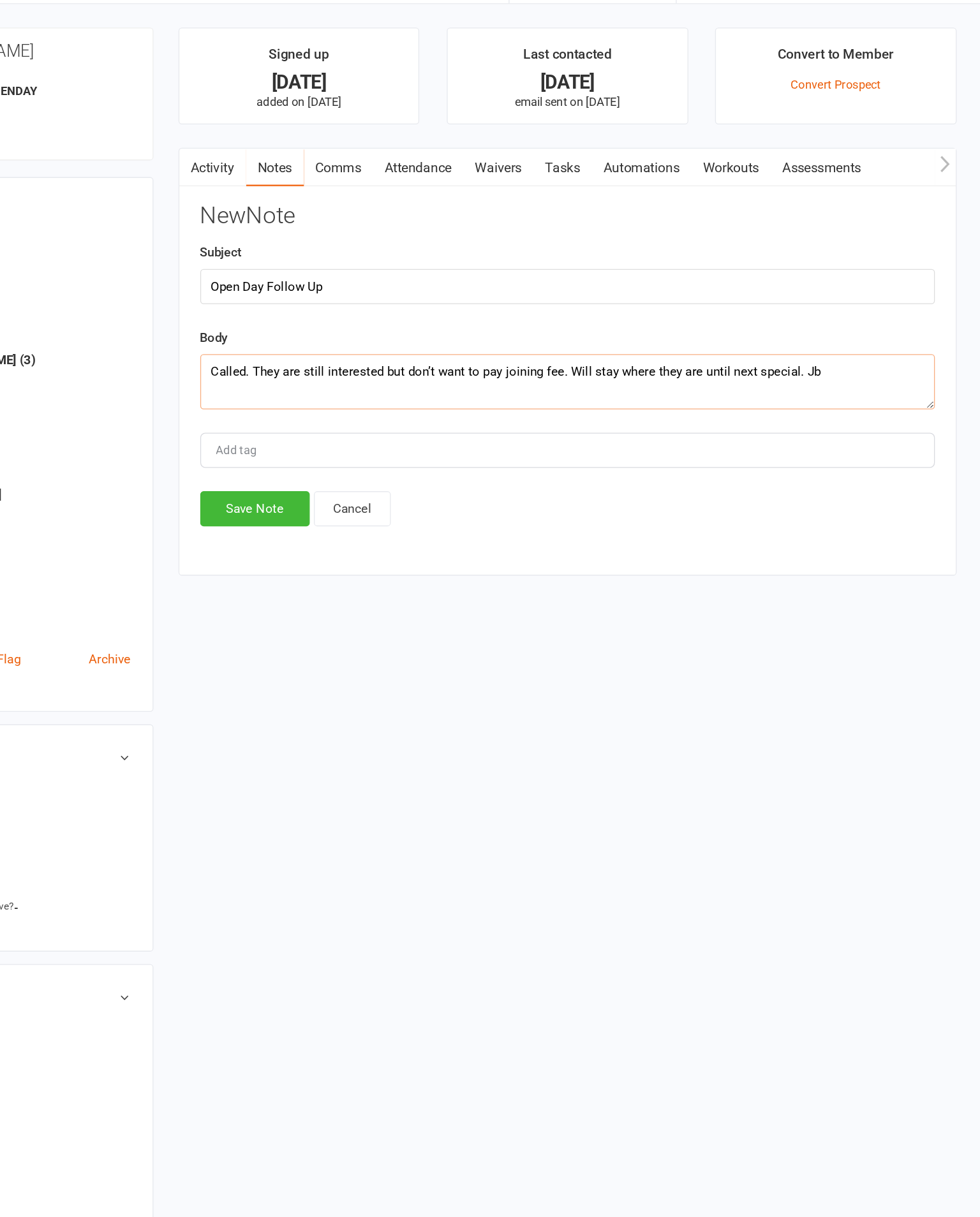
type textarea "Called. They are still interested but don’t want to pay joining fee. Will stay …"
click at [384, 414] on button "Save Note" at bounding box center [426, 427] width 83 height 27
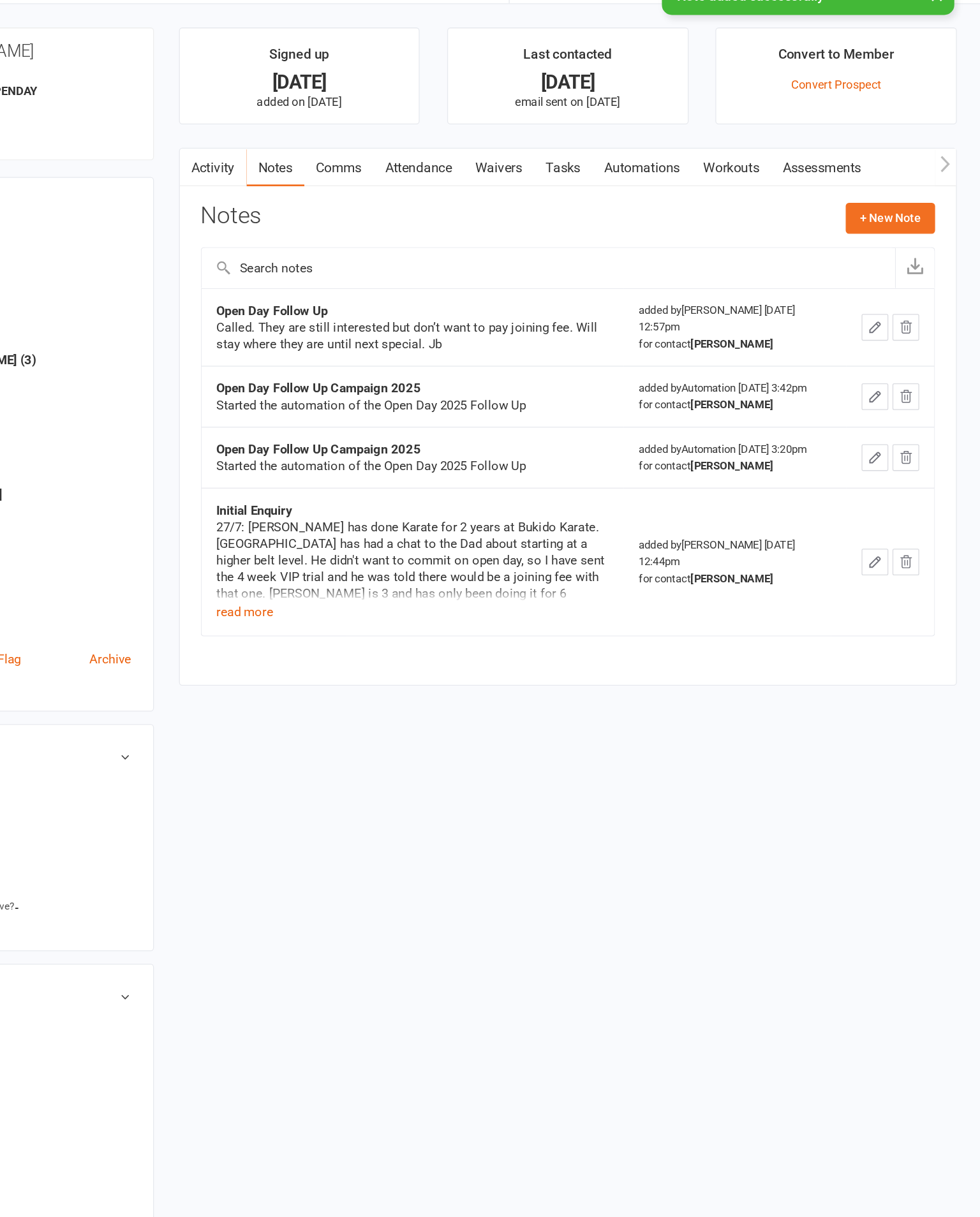
click at [639, 152] on link "Tasks" at bounding box center [661, 167] width 45 height 29
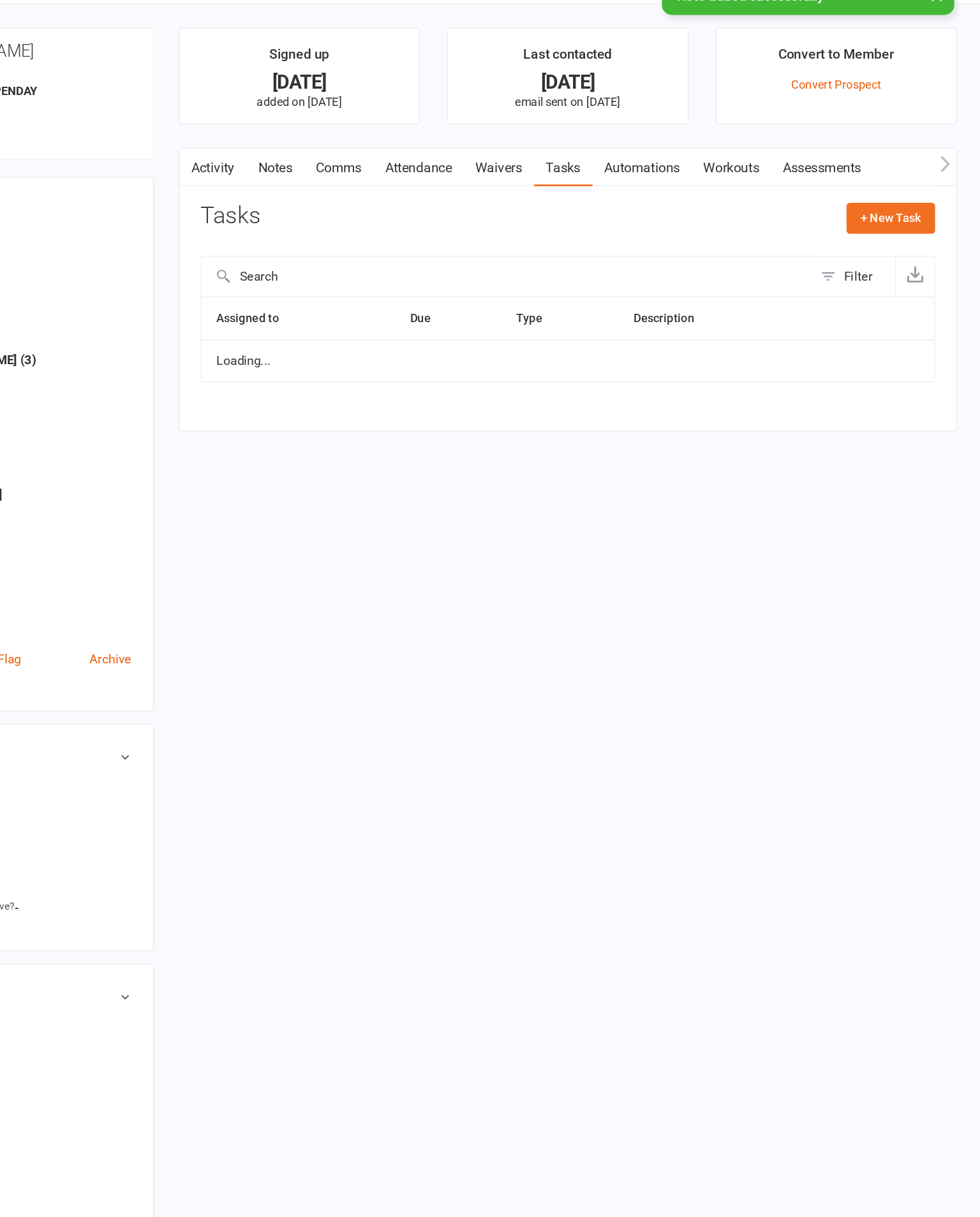
select select "started"
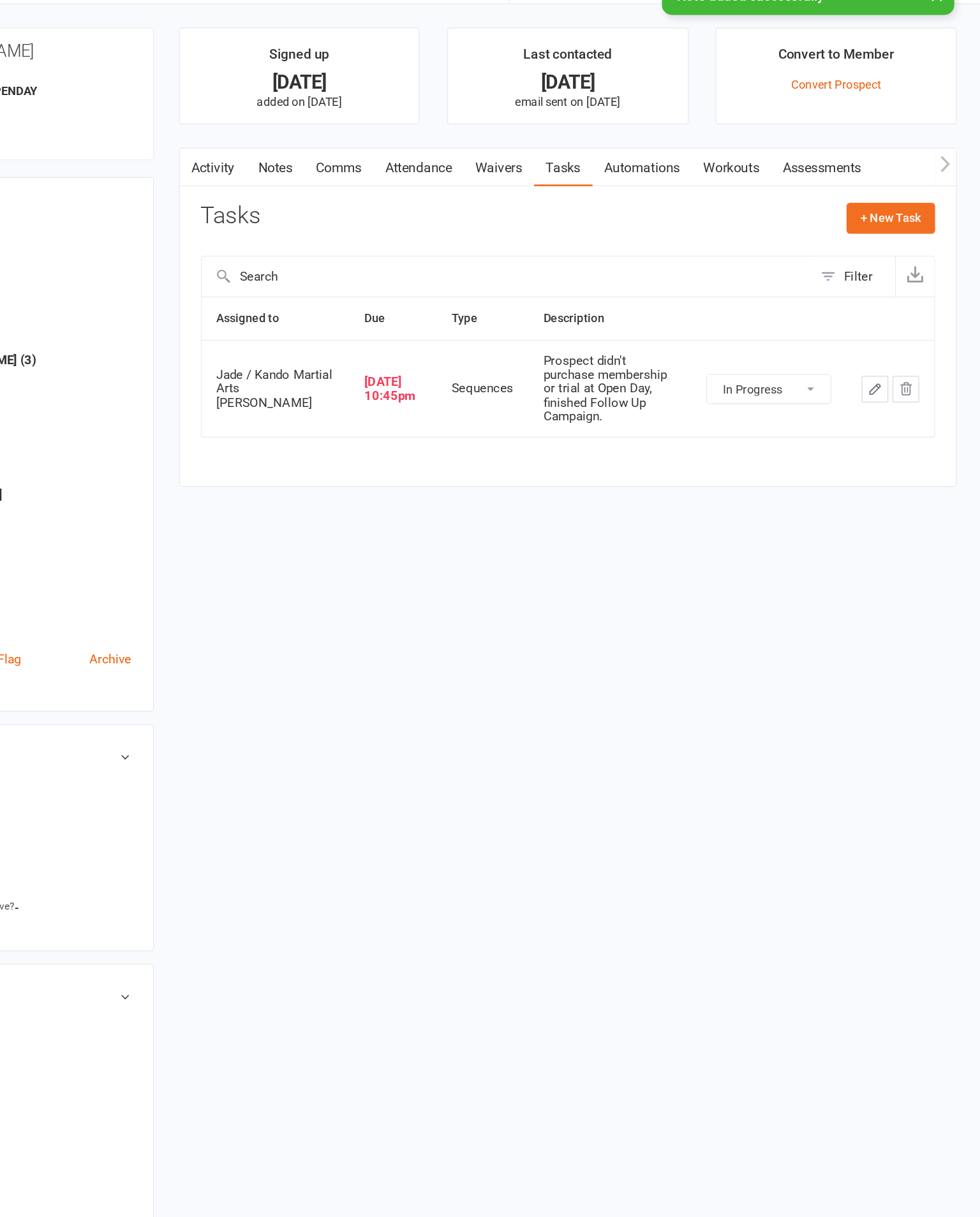
click at [771, 327] on select "Not Started In Progress Waiting Complete" at bounding box center [818, 335] width 95 height 21
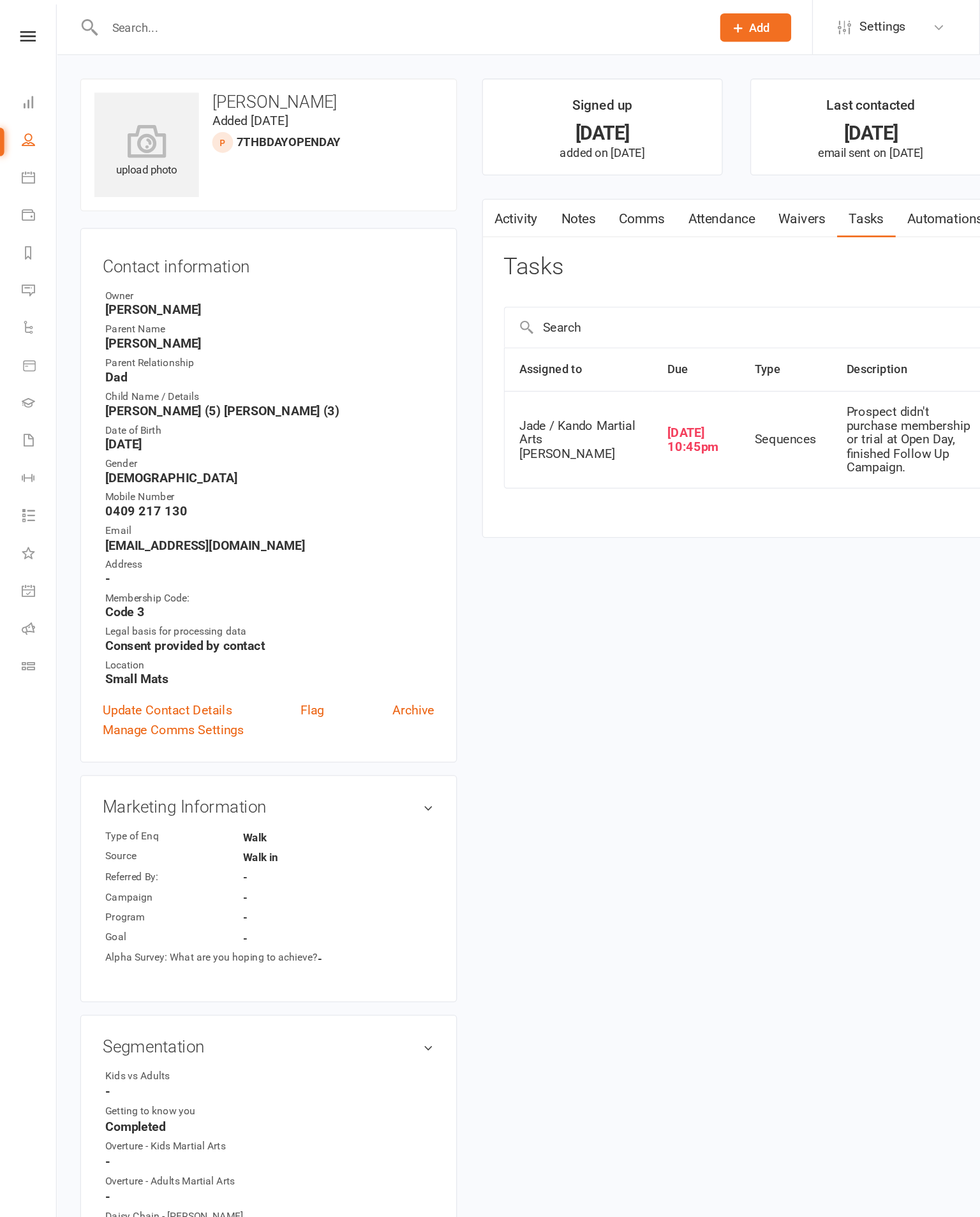
click at [23, 28] on icon at bounding box center [21, 28] width 12 height 9
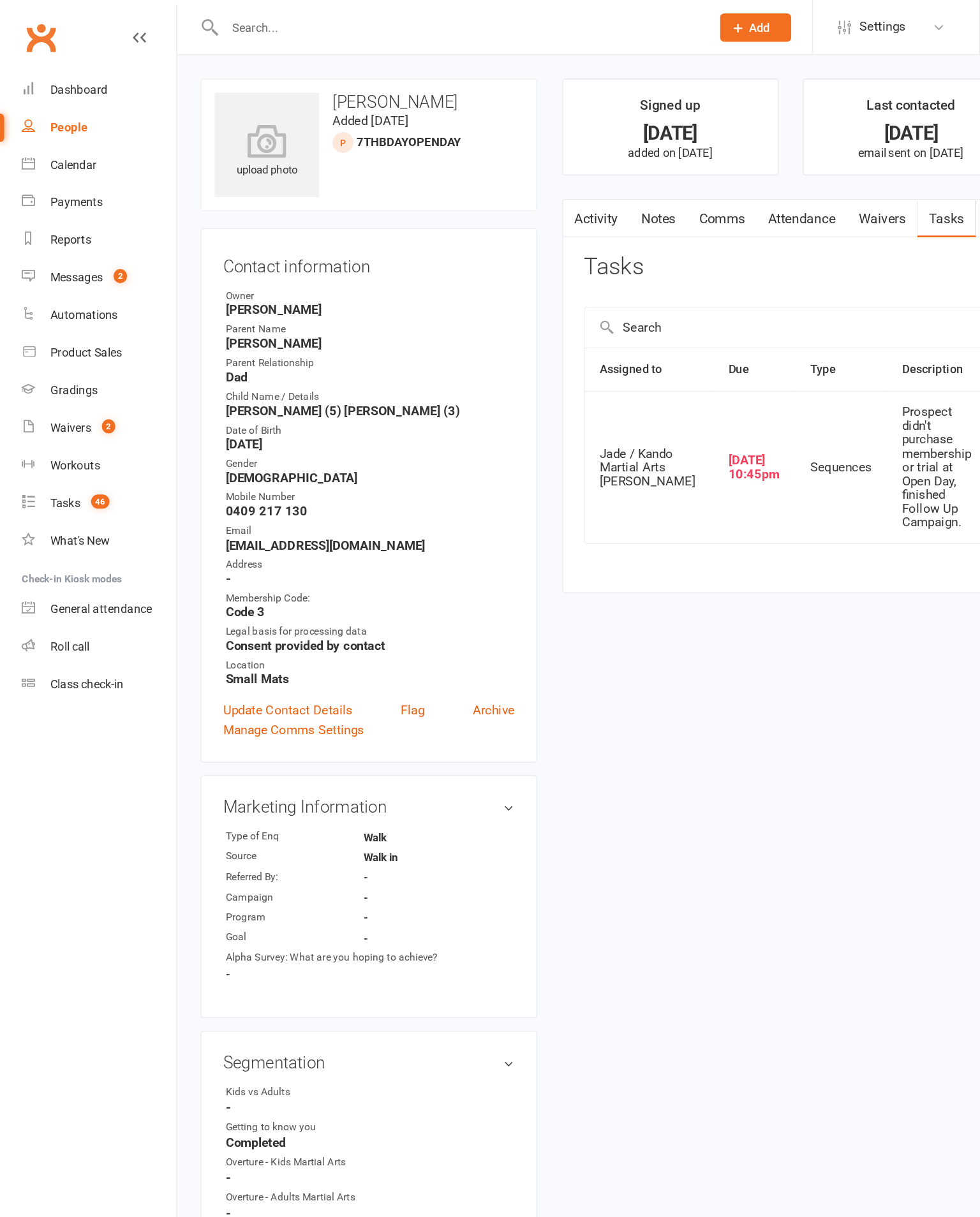
click at [58, 389] on div "Tasks" at bounding box center [50, 384] width 23 height 10
select select "incomplete"
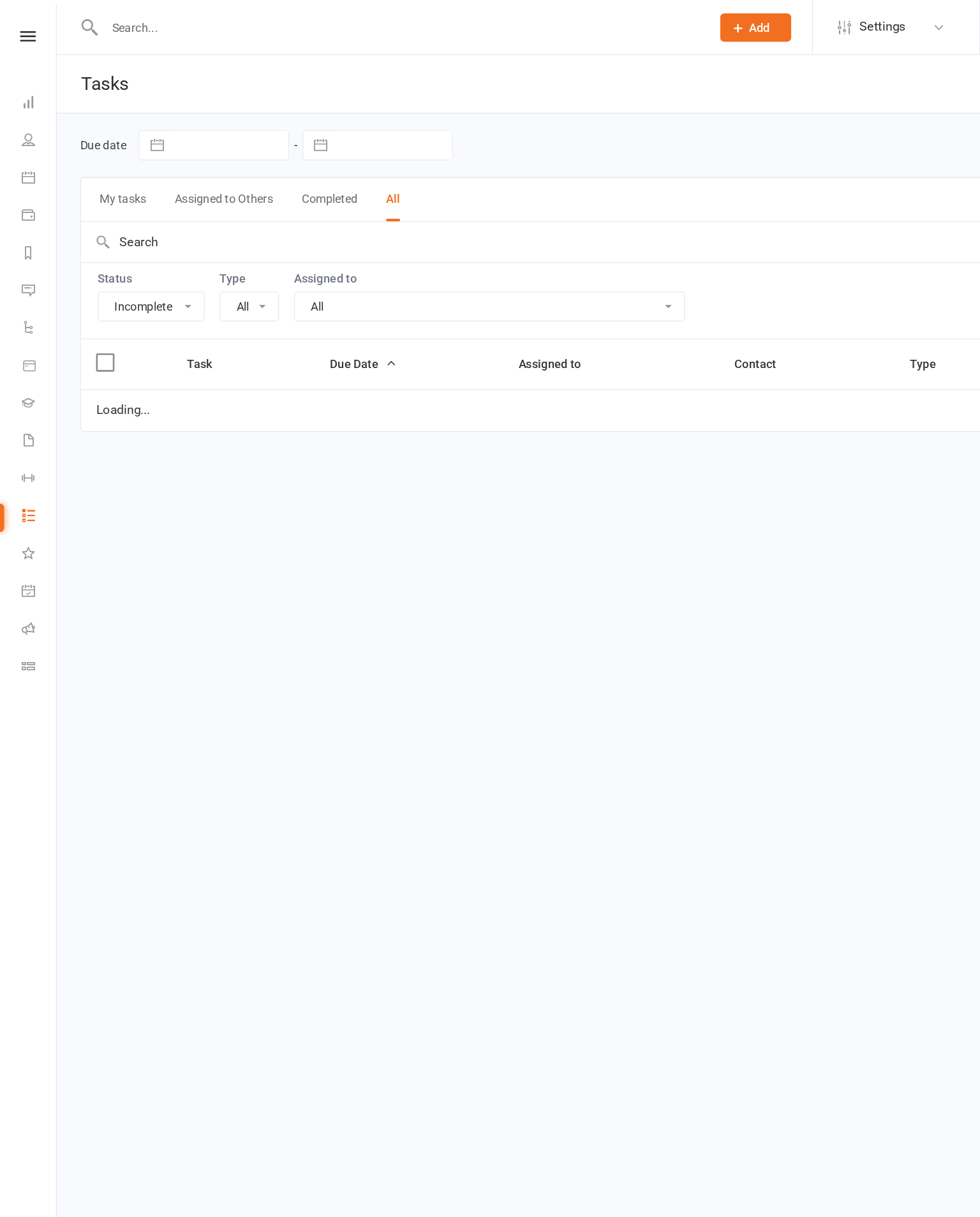
select select "20654"
select select "started"
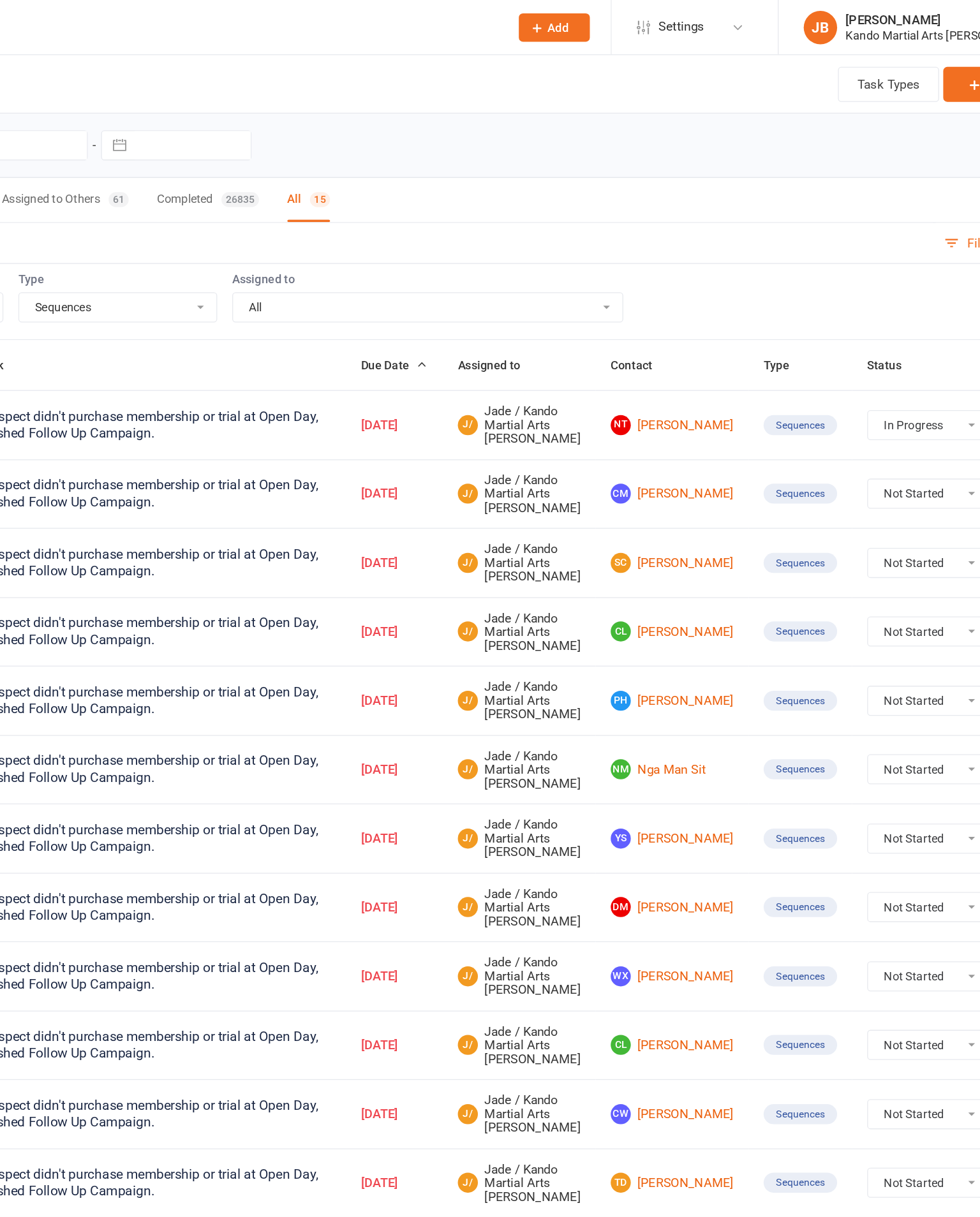
click at [620, 384] on link "CM Cindy Mun" at bounding box center [666, 377] width 94 height 15
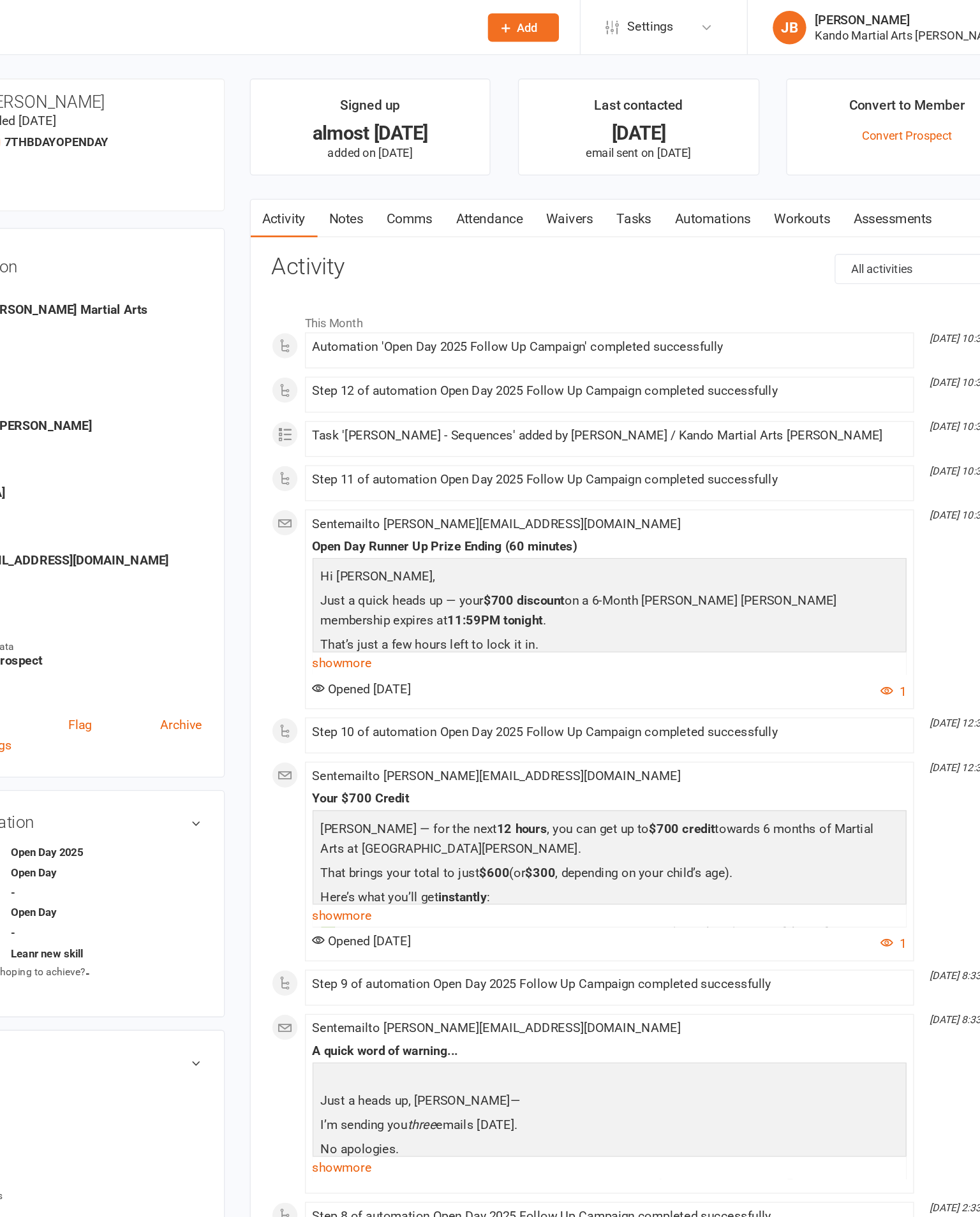
click at [639, 167] on link "Tasks" at bounding box center [661, 167] width 45 height 29
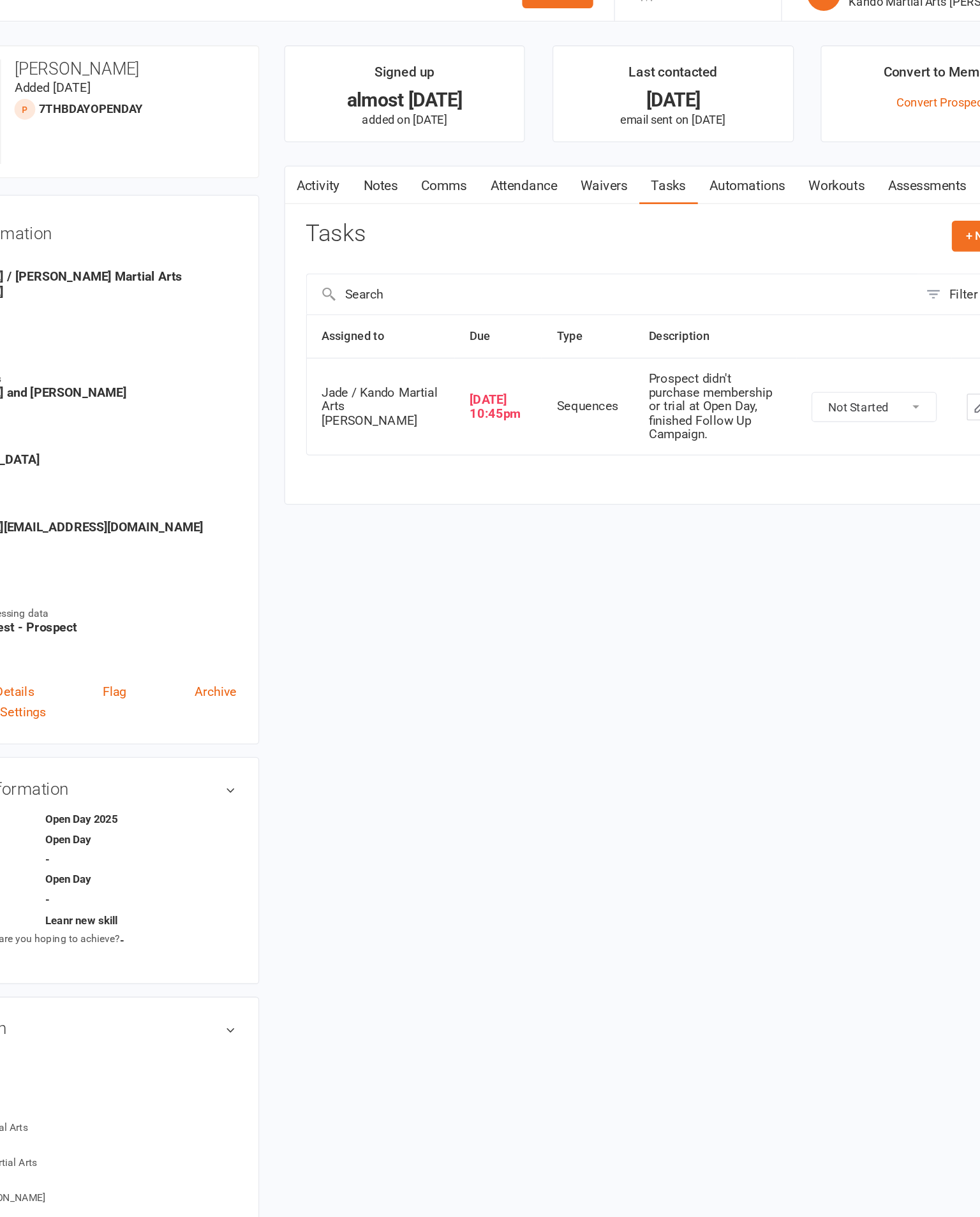
click at [771, 342] on select "Not Started In Progress Waiting Complete" at bounding box center [818, 335] width 95 height 21
select select "unstarted"
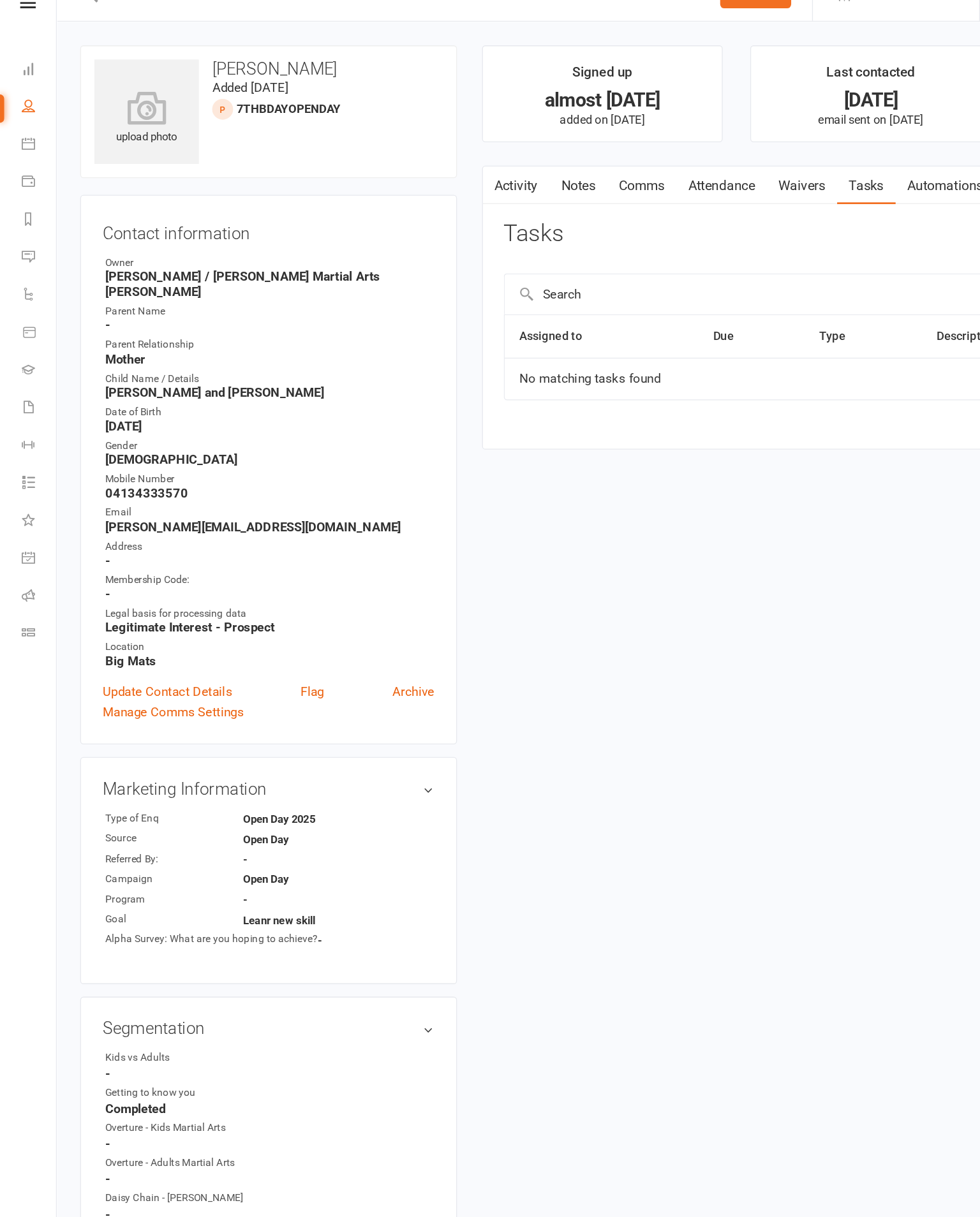
click at [447, 152] on link "Notes" at bounding box center [441, 167] width 44 height 29
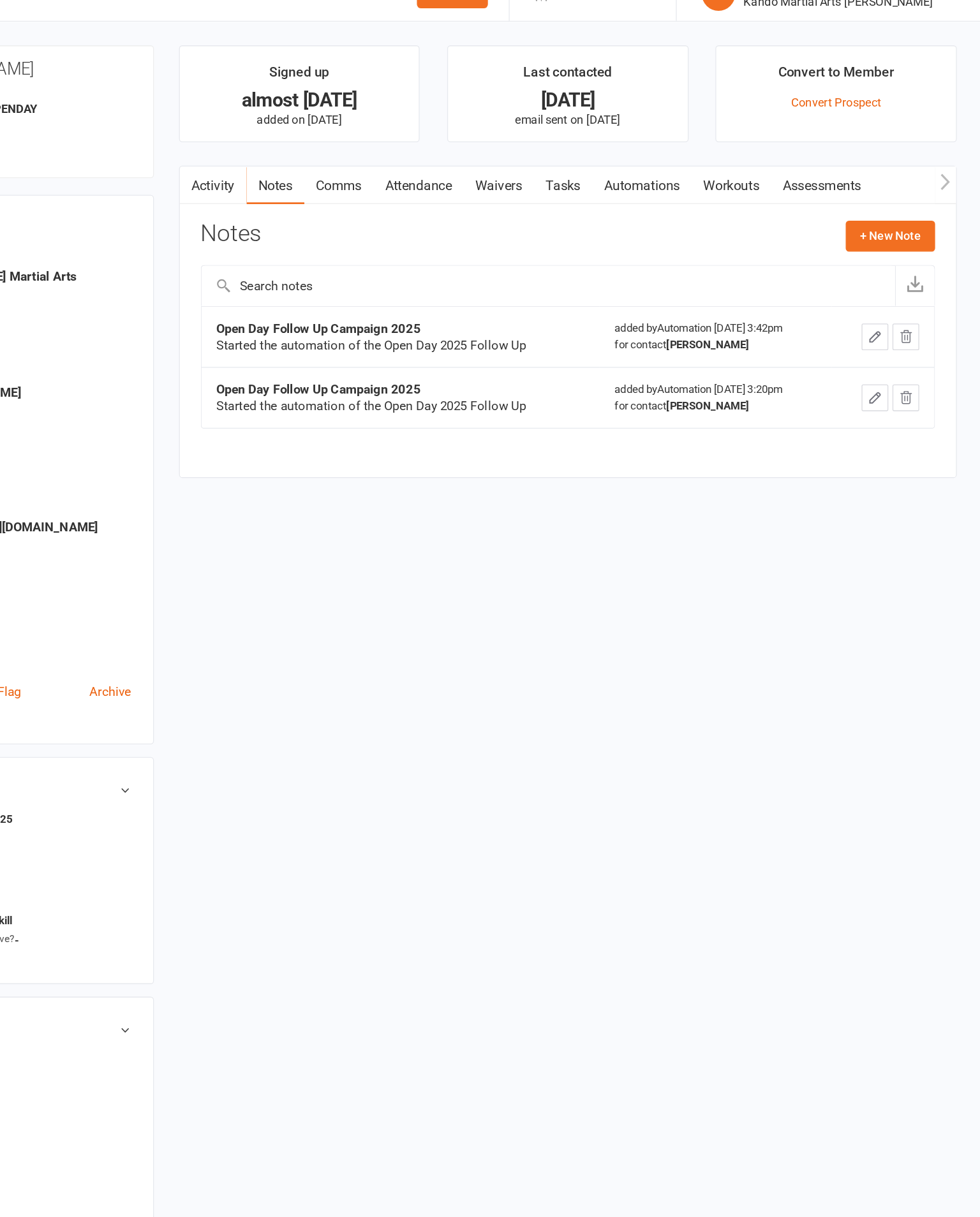
click at [877, 194] on button "+ New Note" at bounding box center [910, 205] width 68 height 23
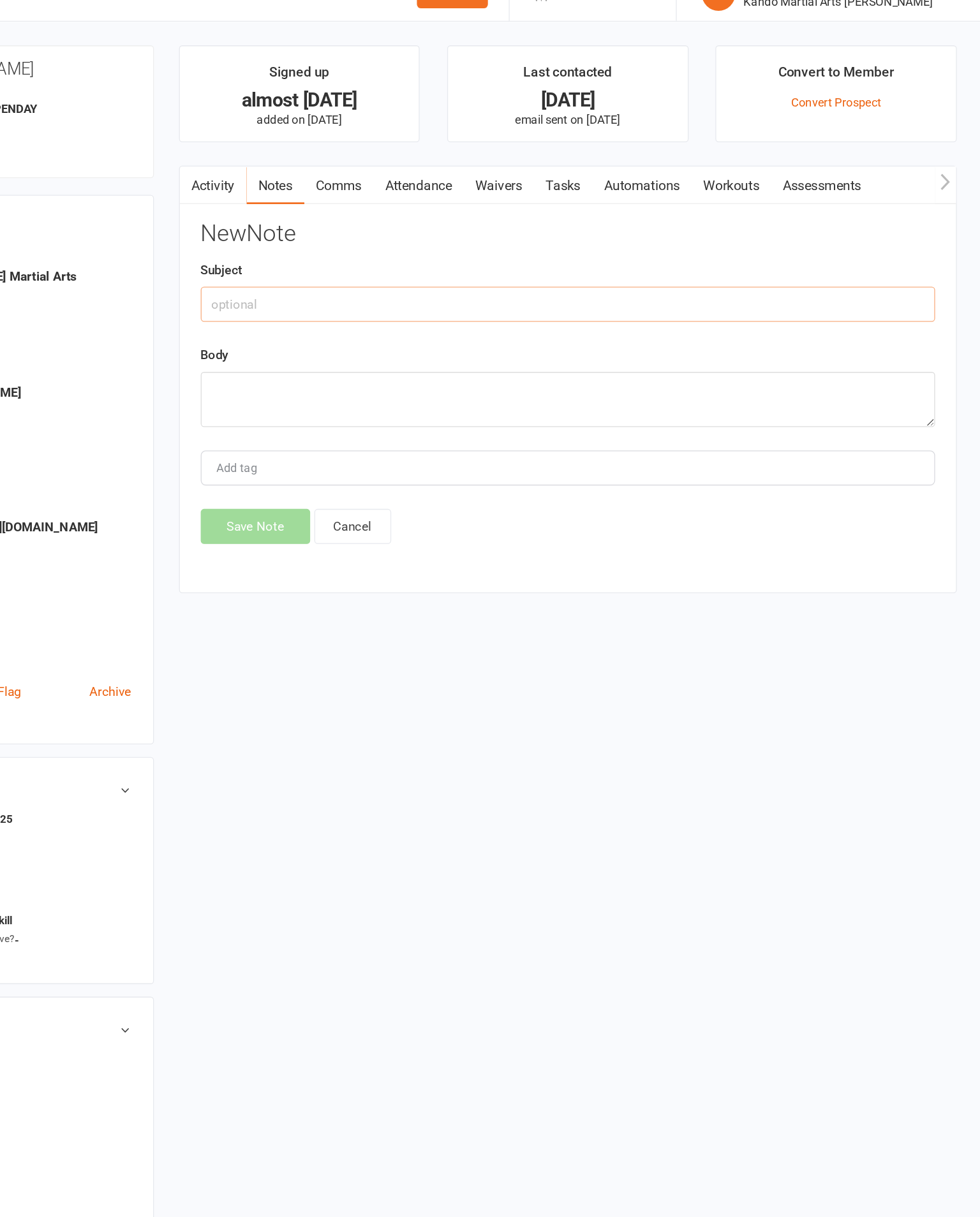
click at [384, 244] on input "text" at bounding box center [665, 257] width 560 height 27
type input "Open Day Follow Up"
click at [384, 309] on textarea at bounding box center [665, 330] width 560 height 42
type textarea "Too many digits in number. JB"
click at [384, 429] on button "Save Note" at bounding box center [426, 427] width 83 height 27
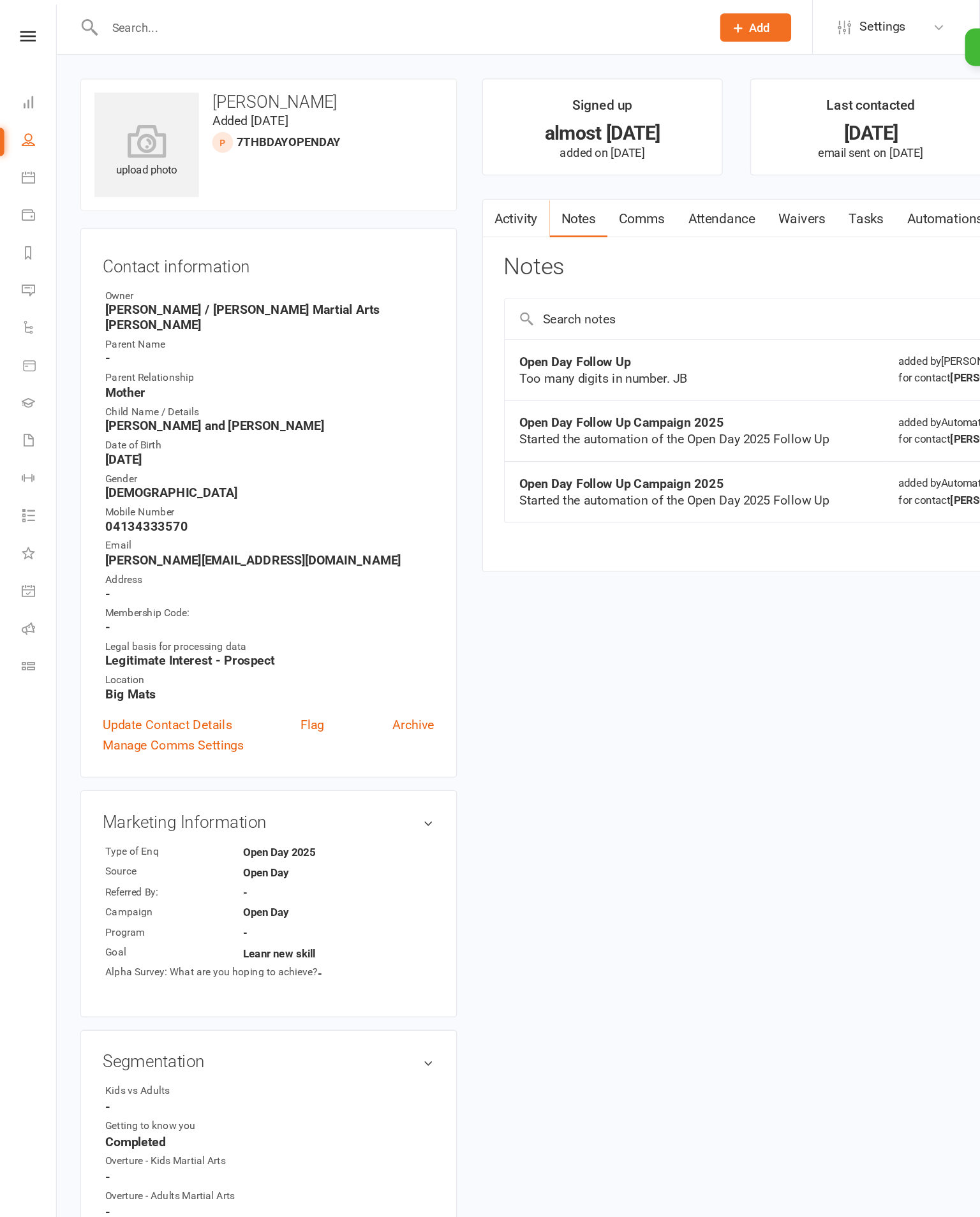
click at [34, 21] on div "× Note added successfully" at bounding box center [481, 21] width 963 height 0
click at [22, 21] on div "× Note added successfully" at bounding box center [481, 21] width 963 height 0
click at [26, 29] on icon at bounding box center [21, 28] width 12 height 9
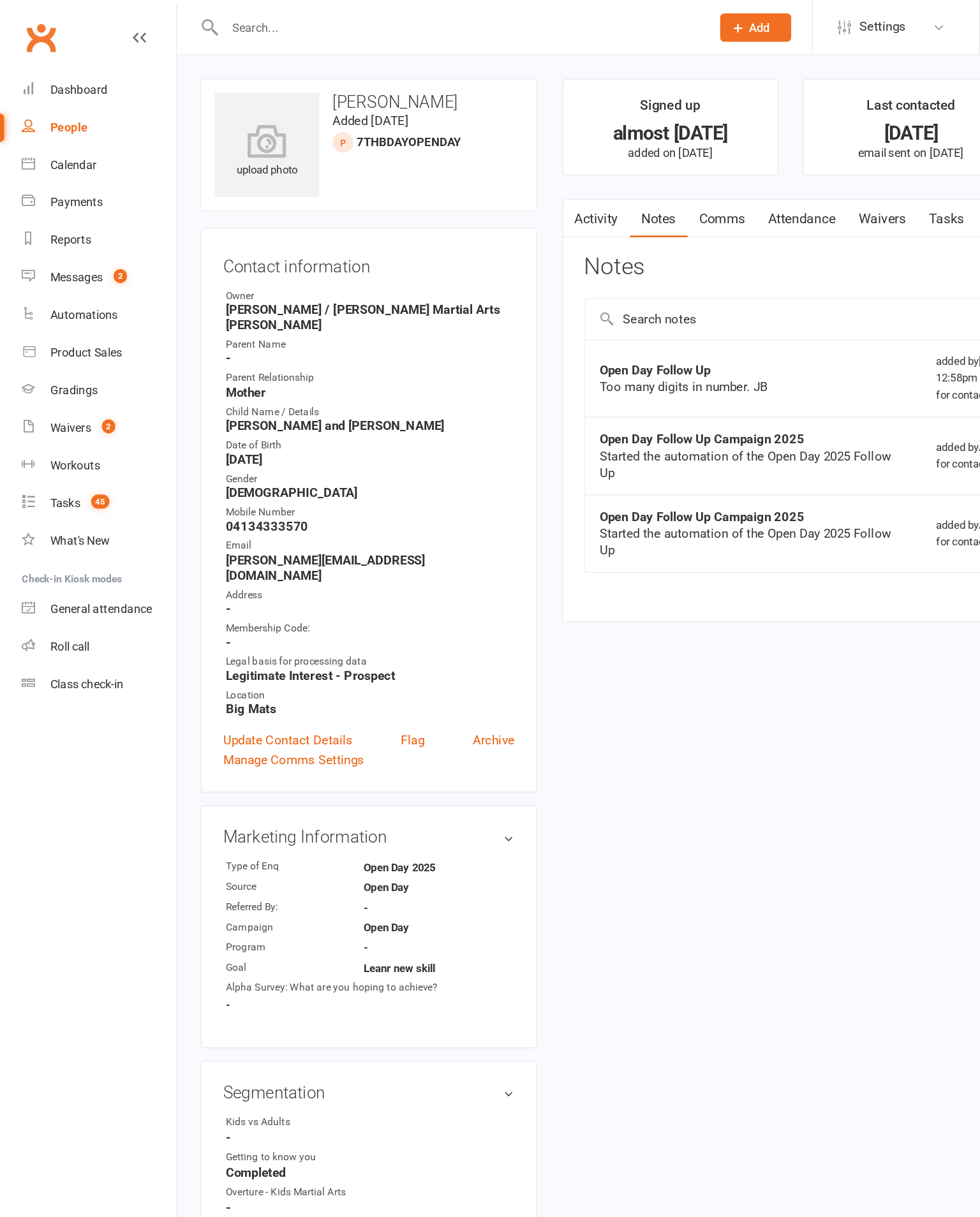
click at [67, 332] on div "Waivers" at bounding box center [54, 327] width 31 height 10
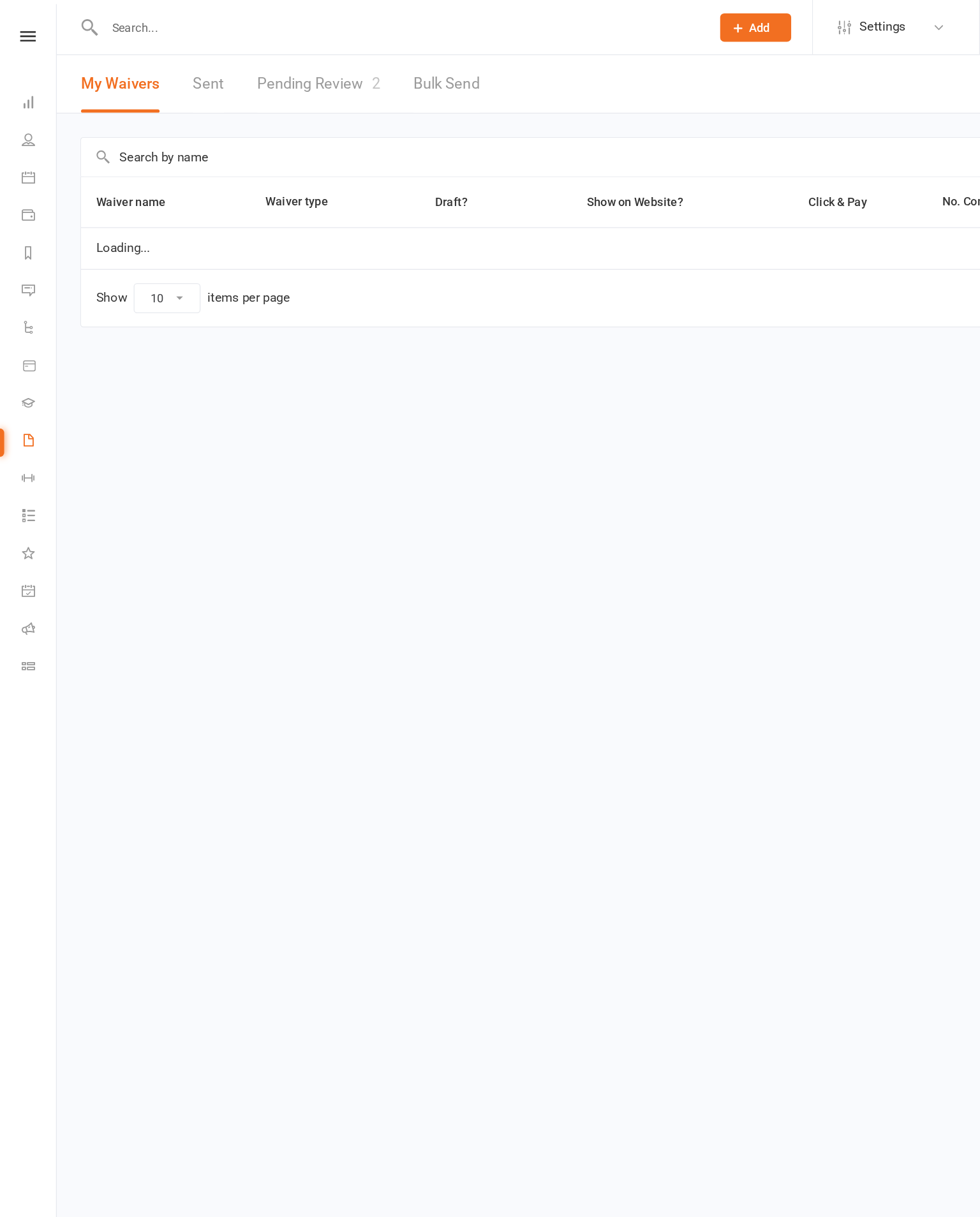
select select "100"
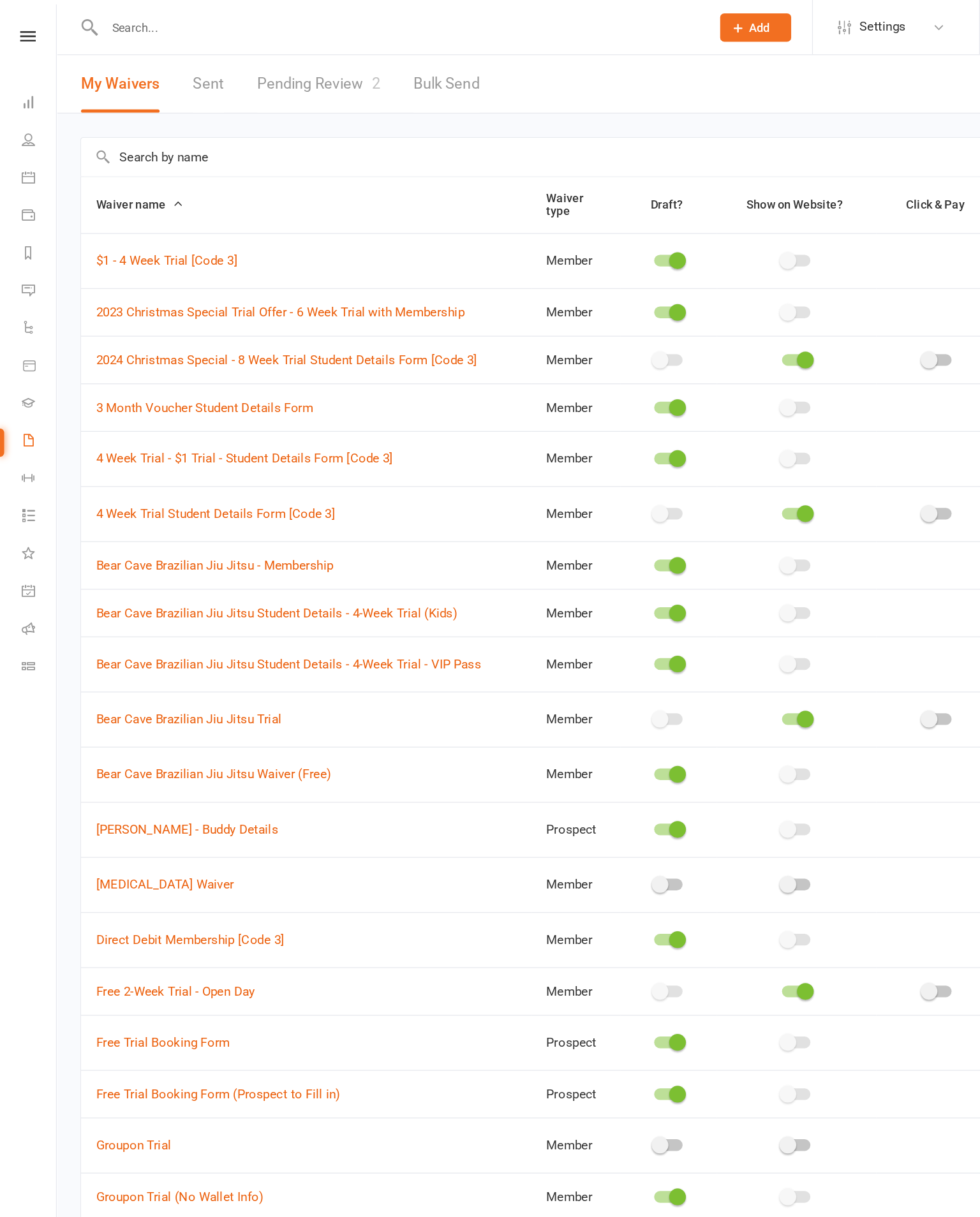
click at [19, 25] on icon at bounding box center [21, 28] width 12 height 9
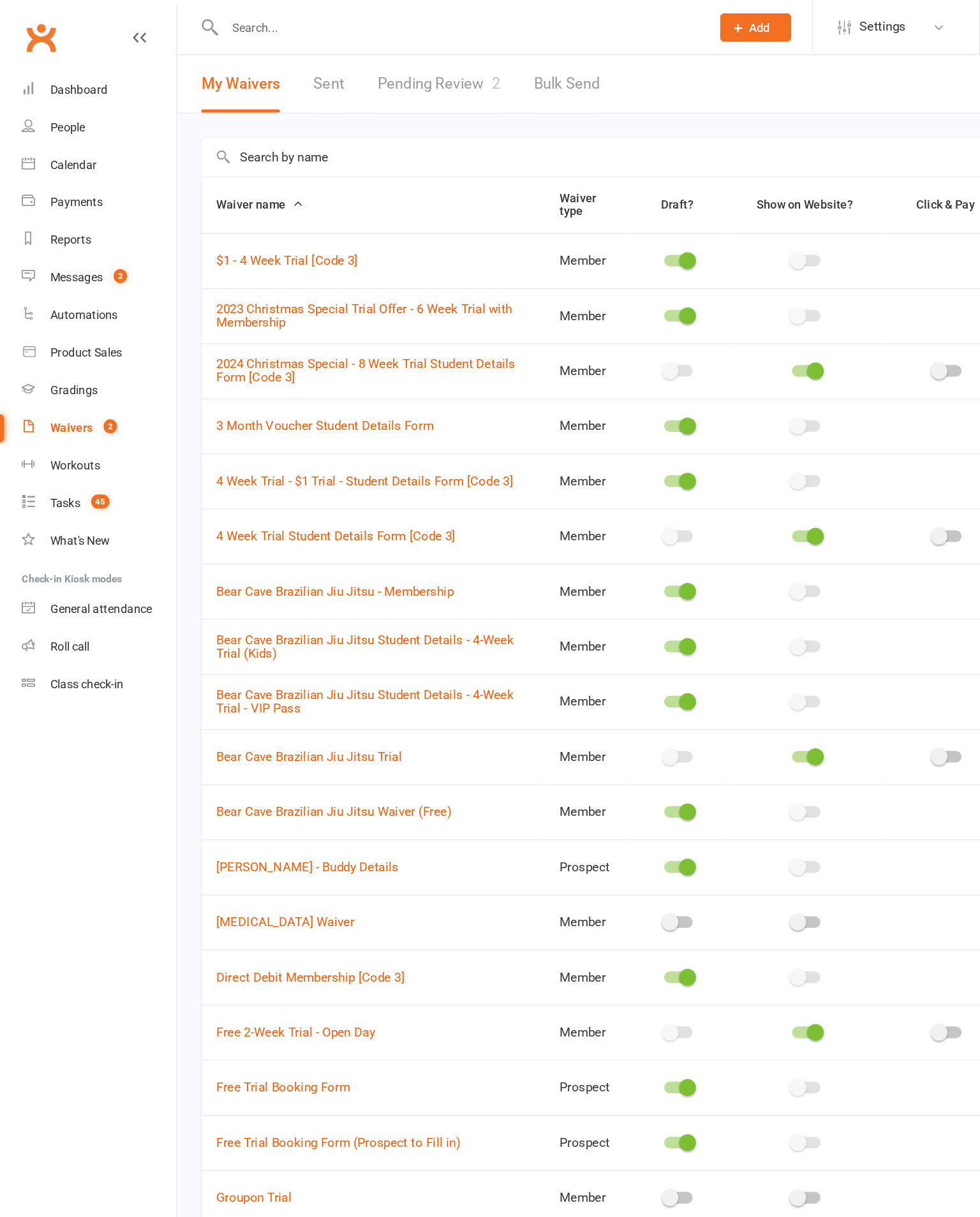
click at [58, 389] on div "Tasks" at bounding box center [50, 384] width 23 height 10
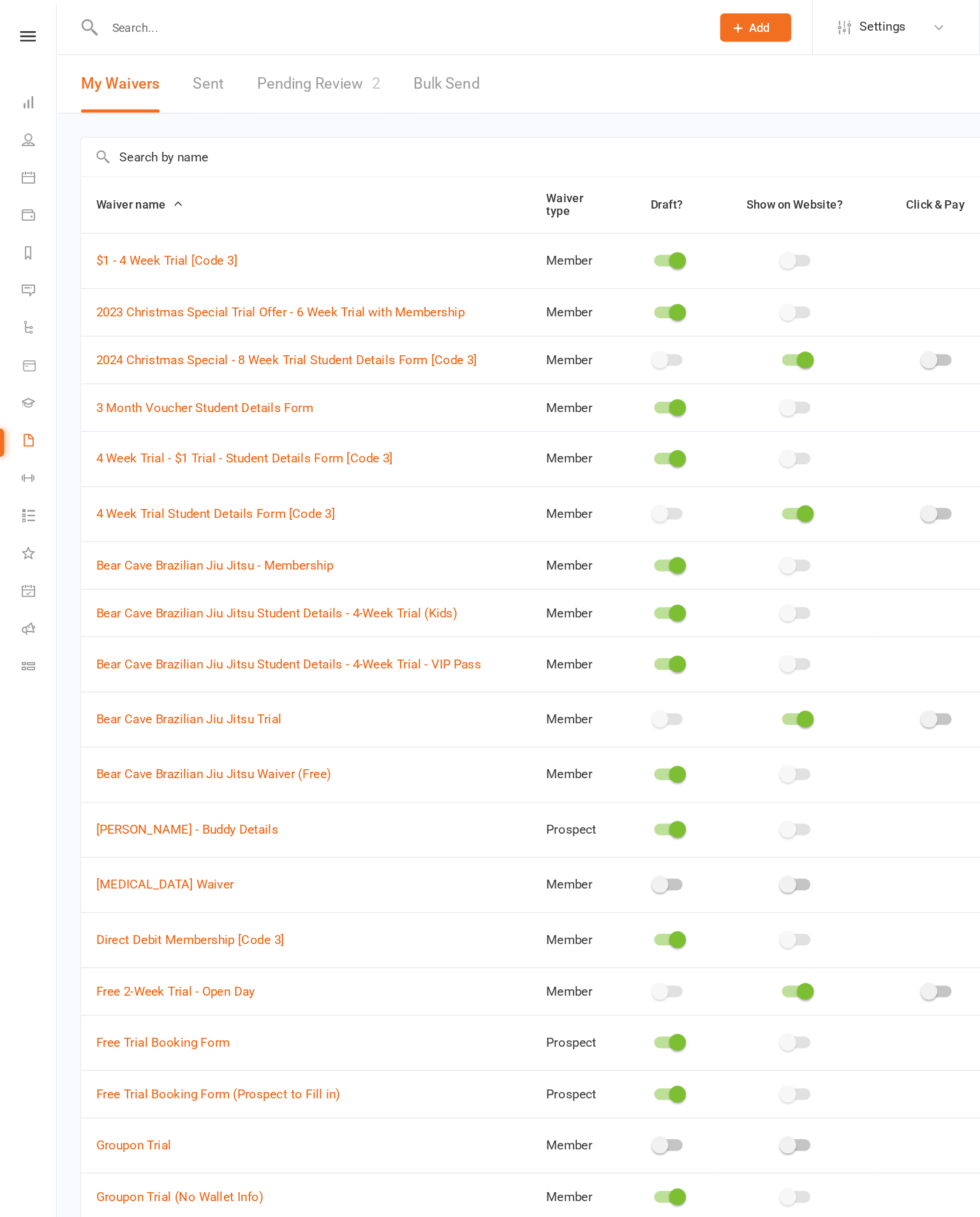
select select "incomplete"
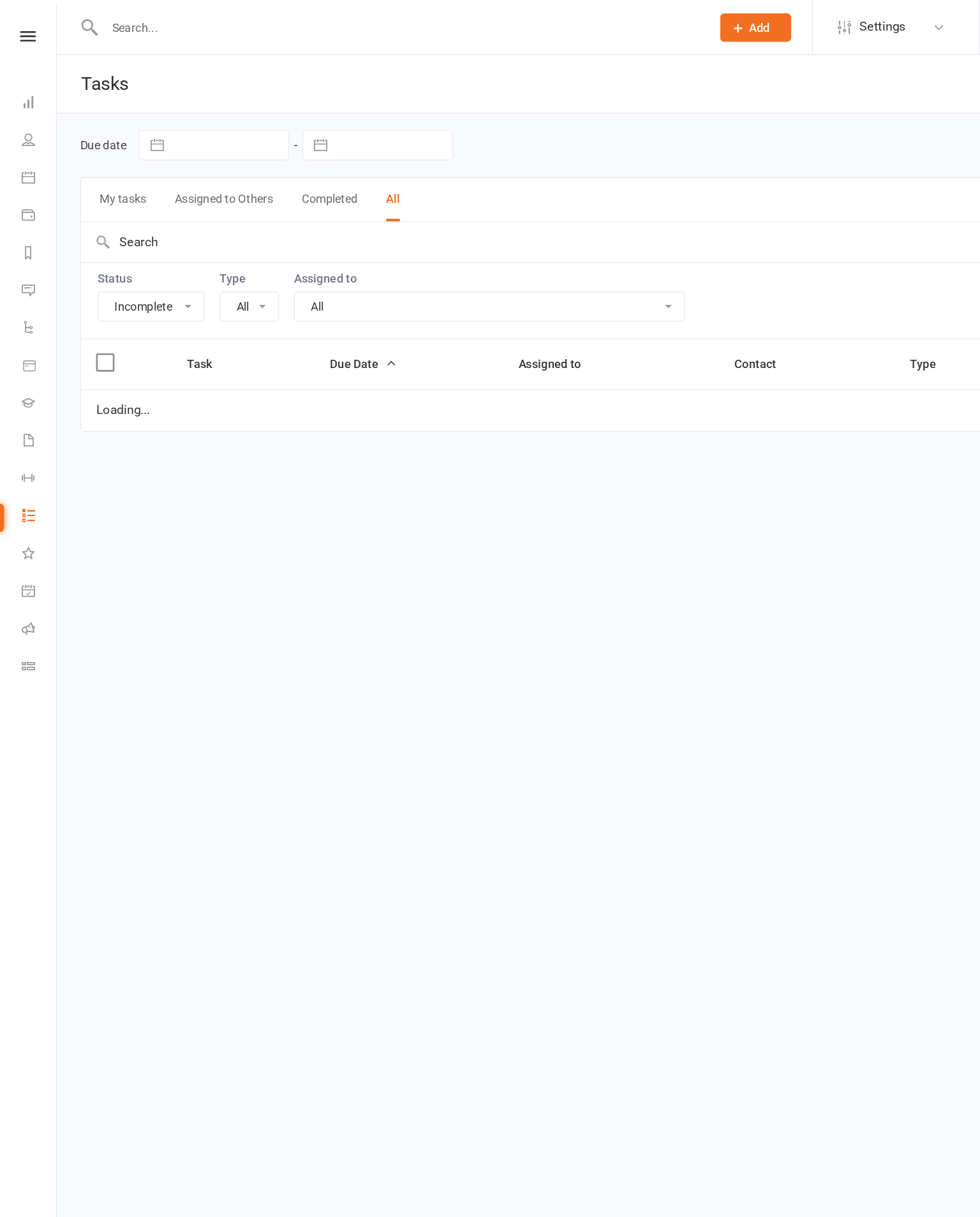
select select "20654"
select select "started"
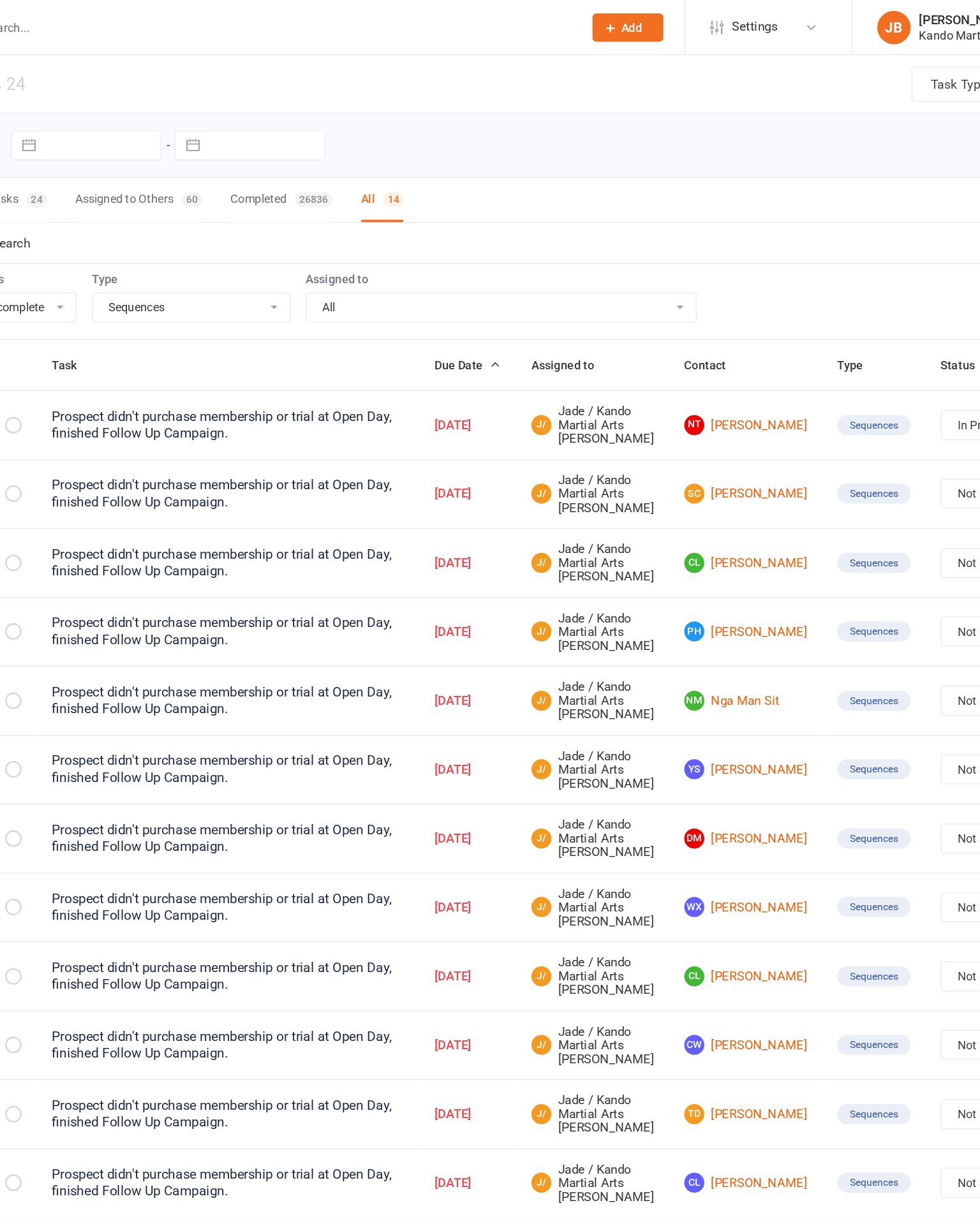
click at [620, 384] on link "SC Sarah Coburn" at bounding box center [666, 377] width 94 height 15
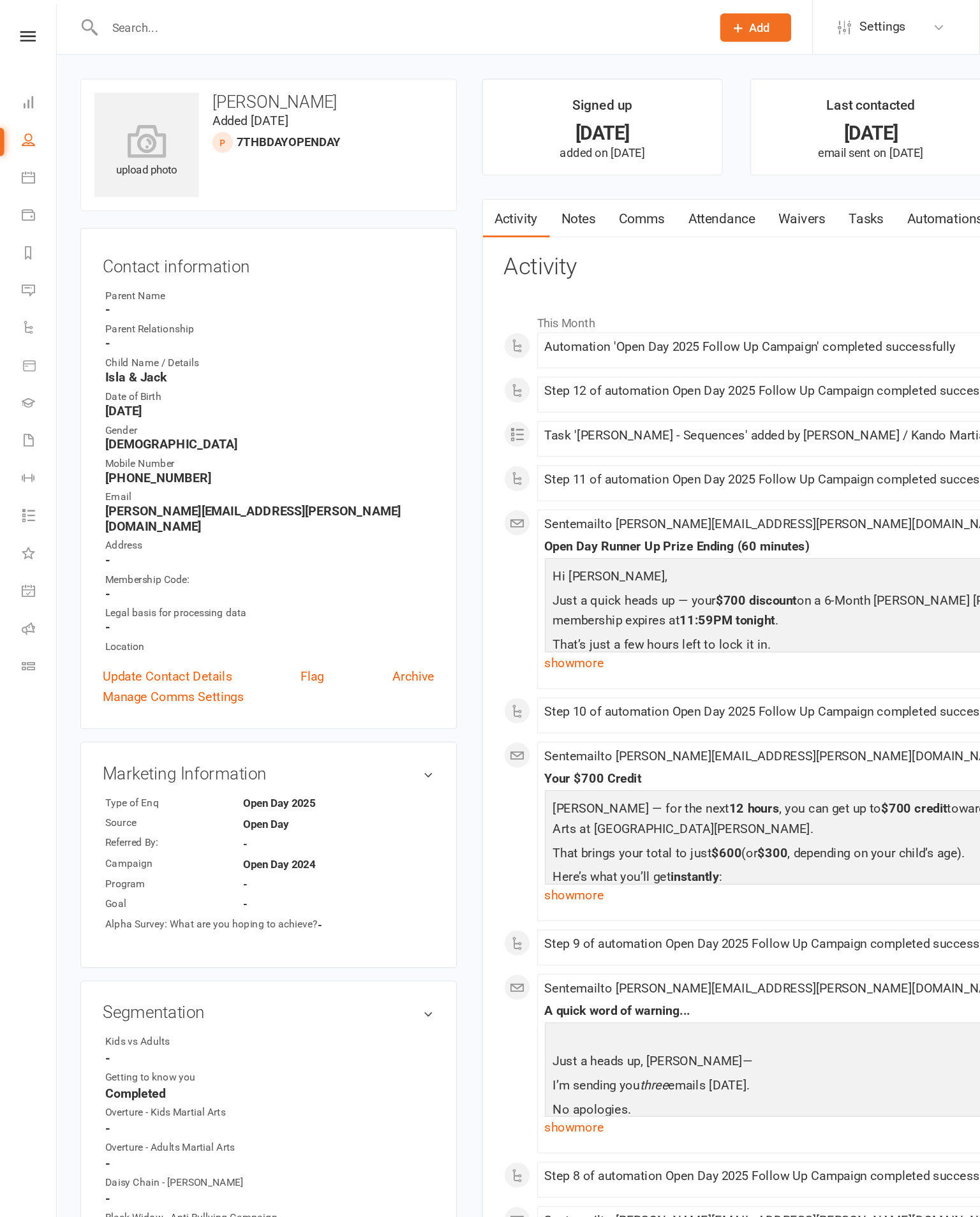
click at [454, 162] on link "Notes" at bounding box center [441, 167] width 44 height 29
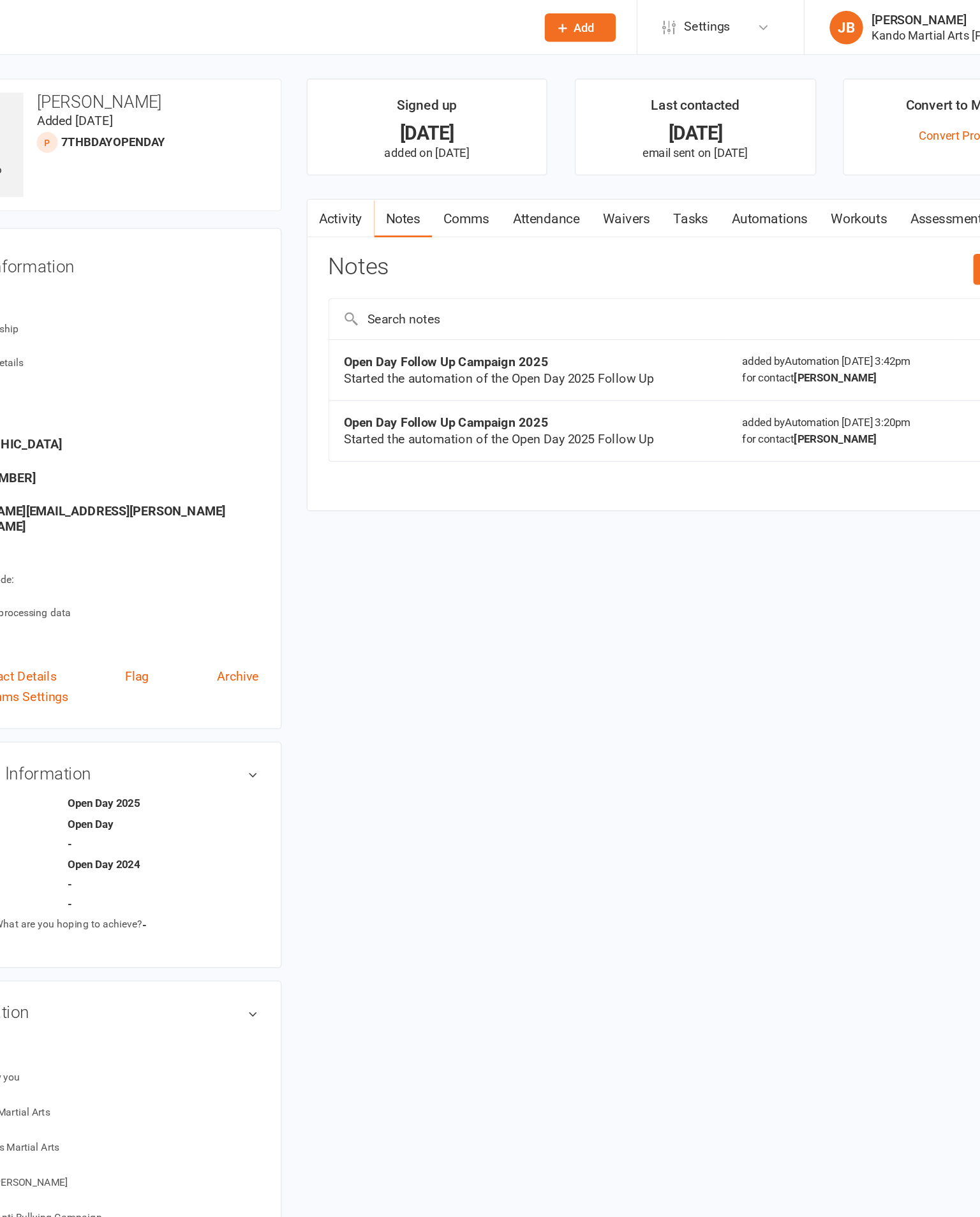
click at [639, 171] on link "Tasks" at bounding box center [661, 167] width 45 height 29
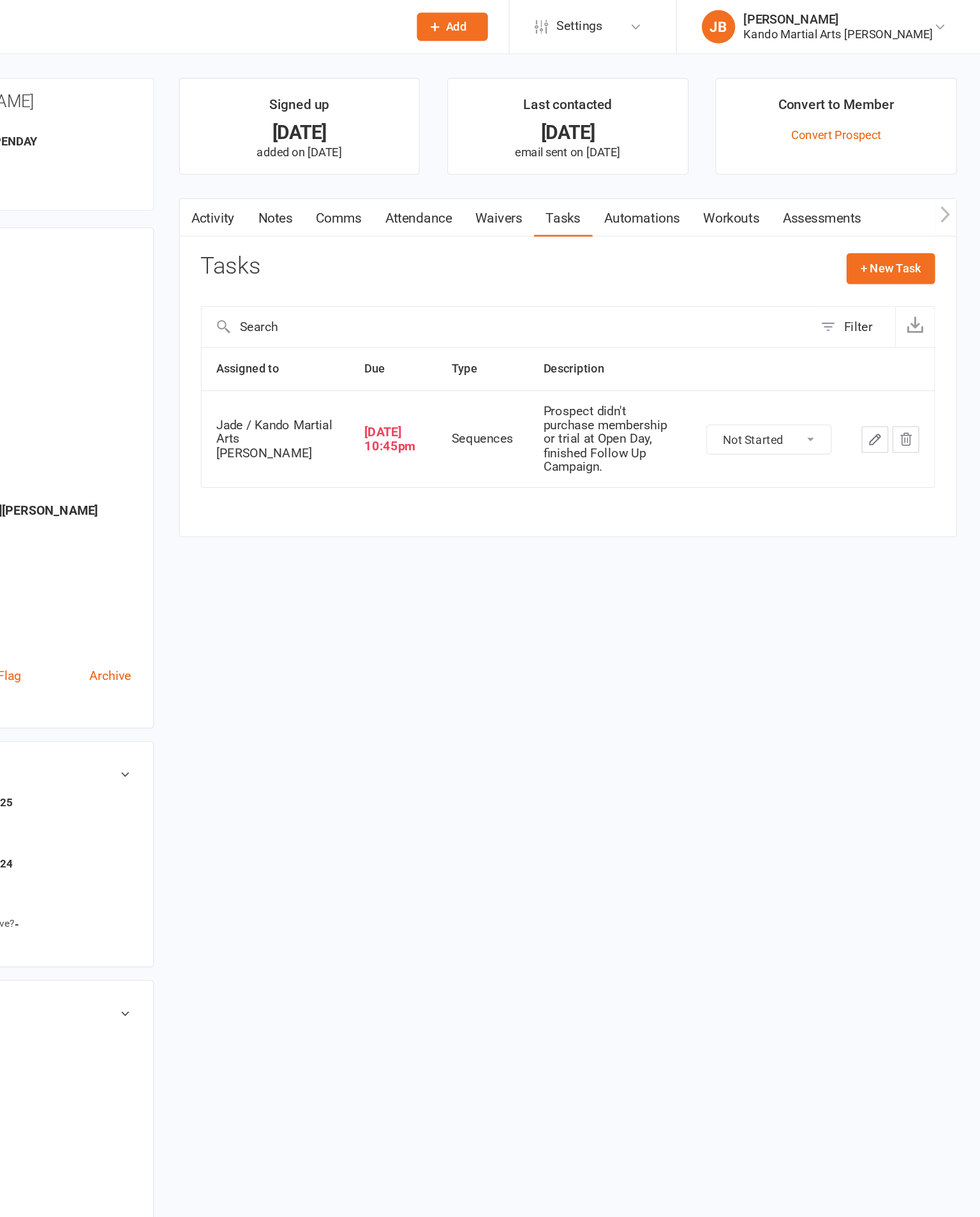
click at [878, 198] on button "+ New Task" at bounding box center [911, 205] width 68 height 23
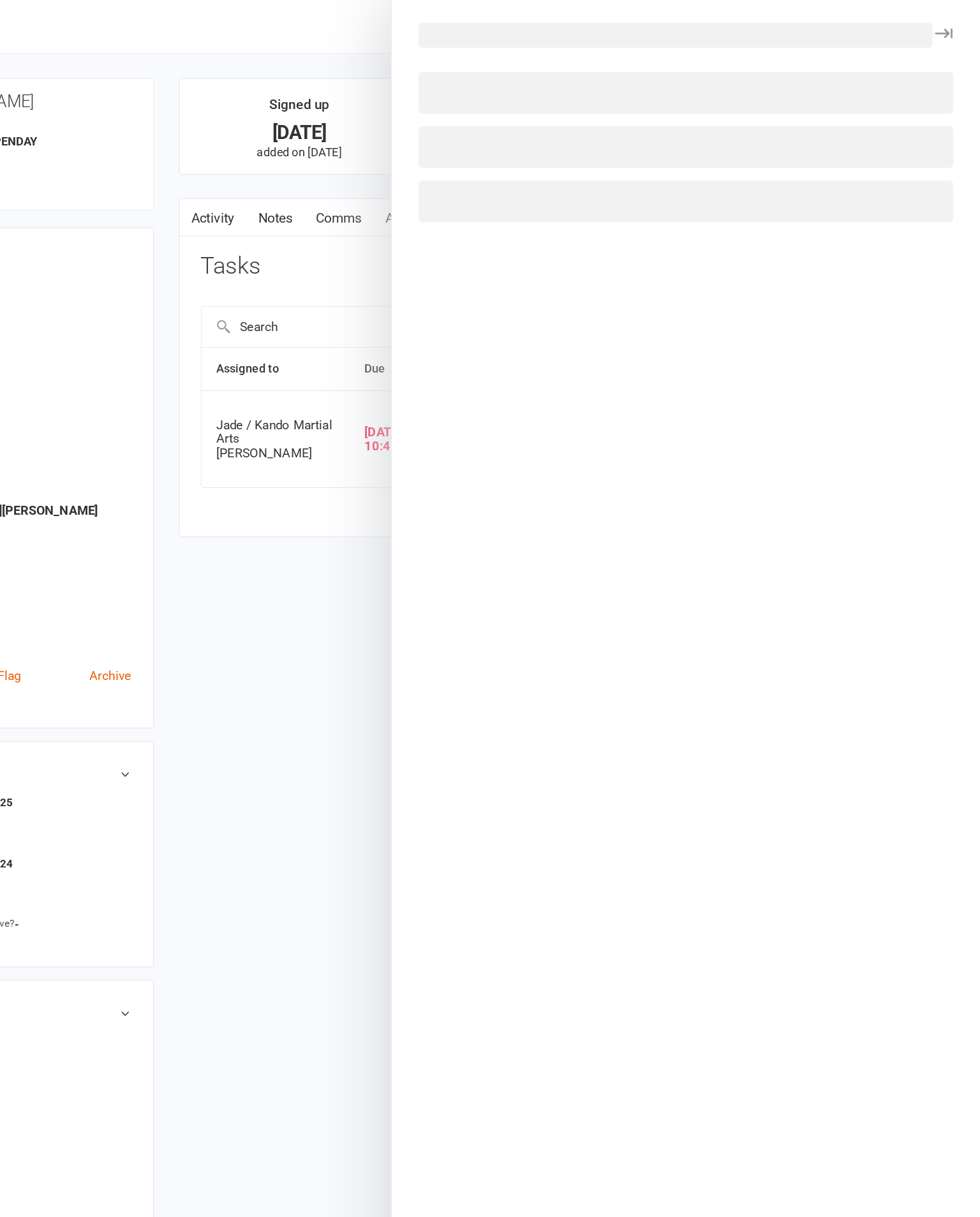
select select "48590"
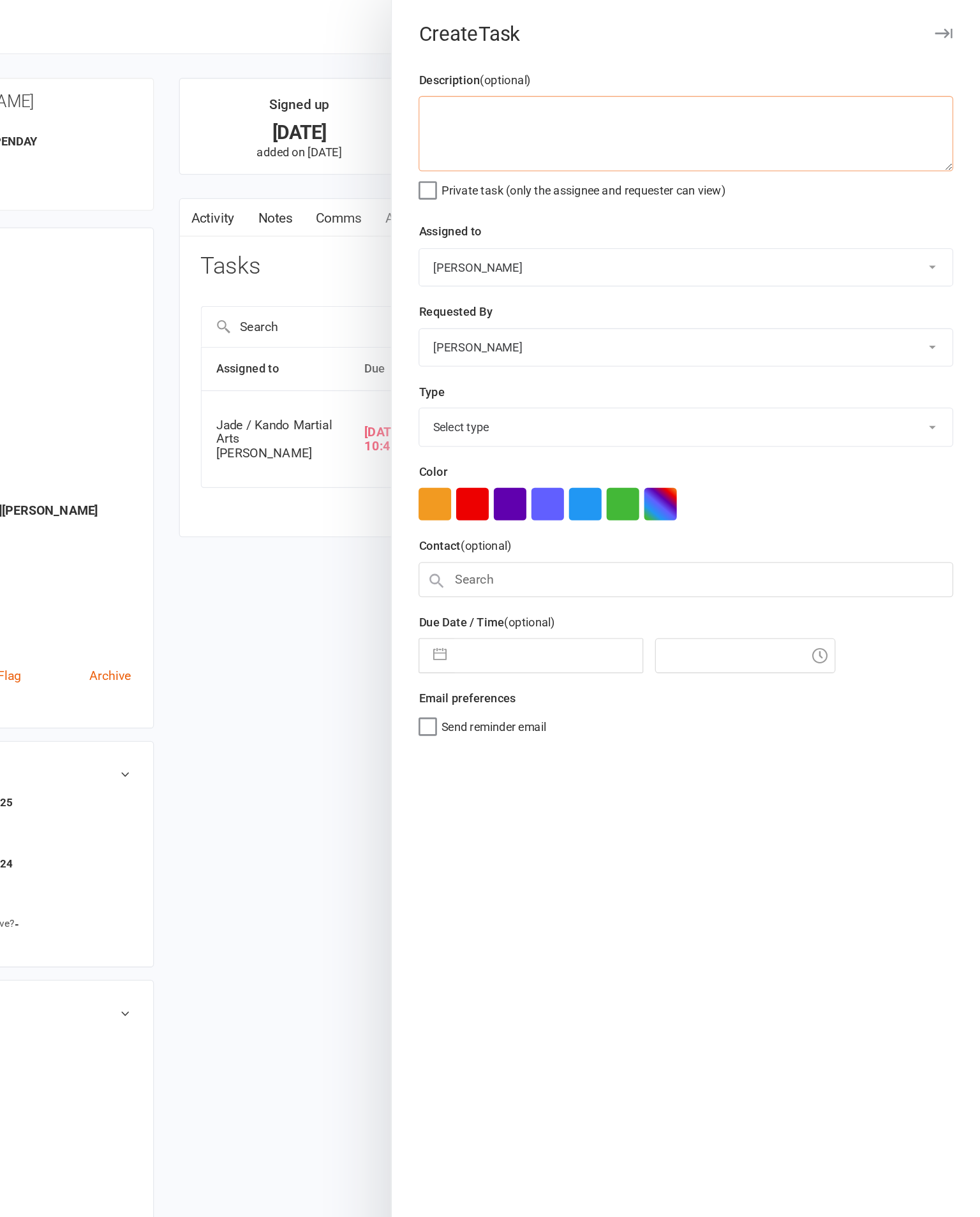
click at [551, 94] on textarea at bounding box center [755, 102] width 408 height 58
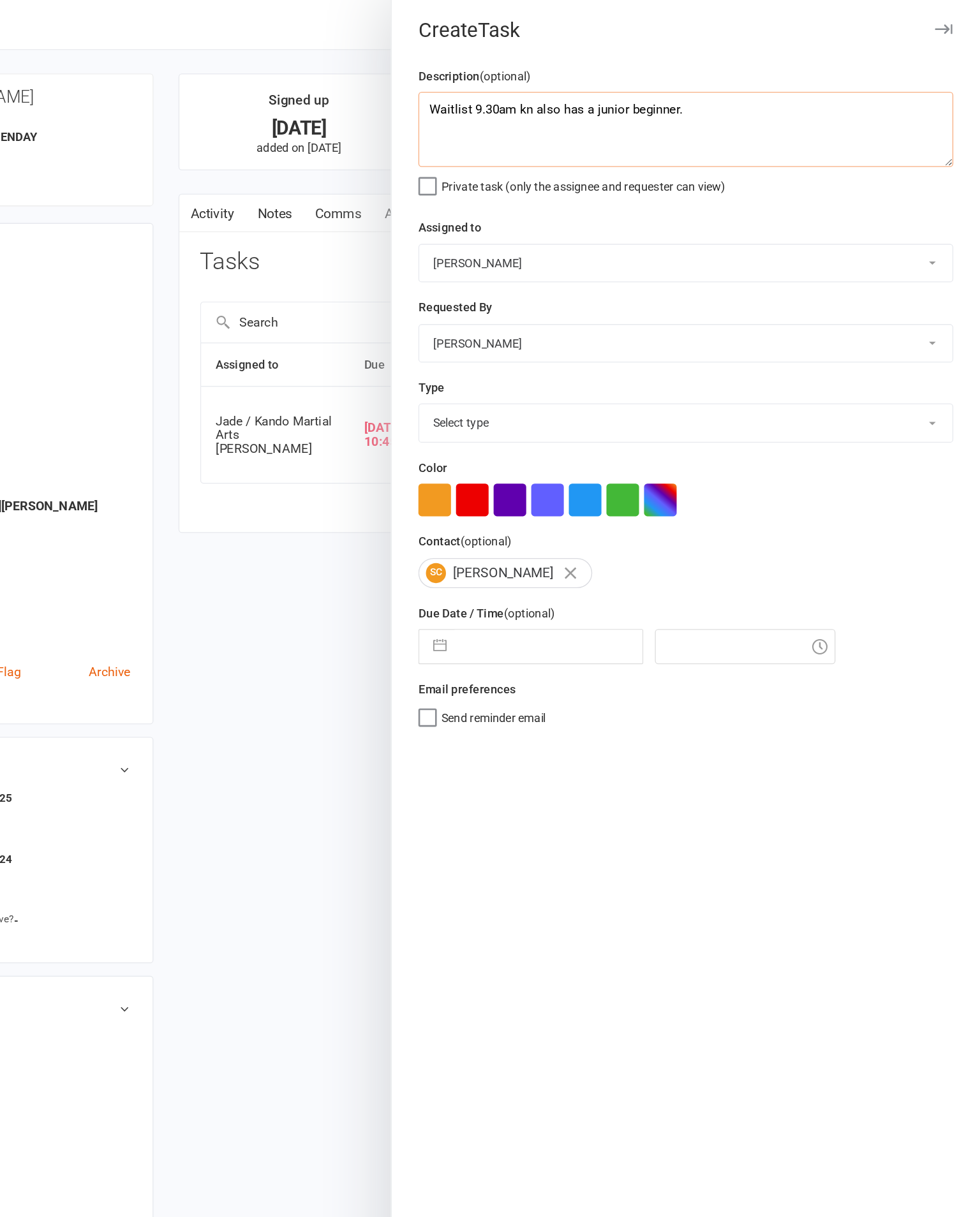
type textarea "Waitlist 9.30am kn also has a junior beginner."
click at [551, 304] on div "Type Select type Admin Bbpc - black belt prep course Cancellation Enquiry Follo…" at bounding box center [755, 317] width 408 height 50
click at [552, 322] on select "Select type Admin Bbpc - black belt prep course Cancellation Enquiry Follow-up …" at bounding box center [755, 327] width 407 height 28
select select "21694"
click at [579, 493] on input "text" at bounding box center [650, 498] width 144 height 26
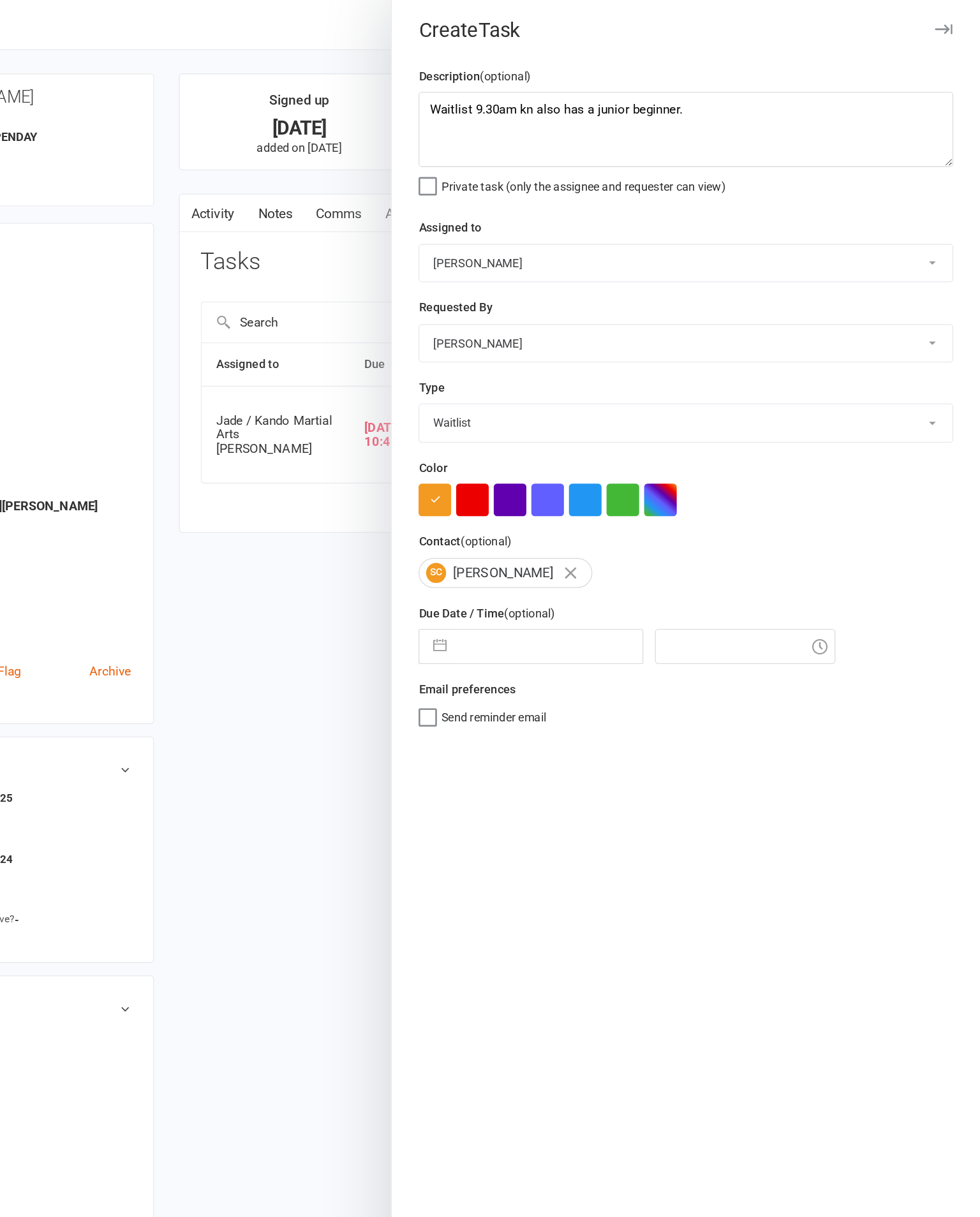
select select "6"
select select "2025"
select select "7"
select select "2025"
select select "8"
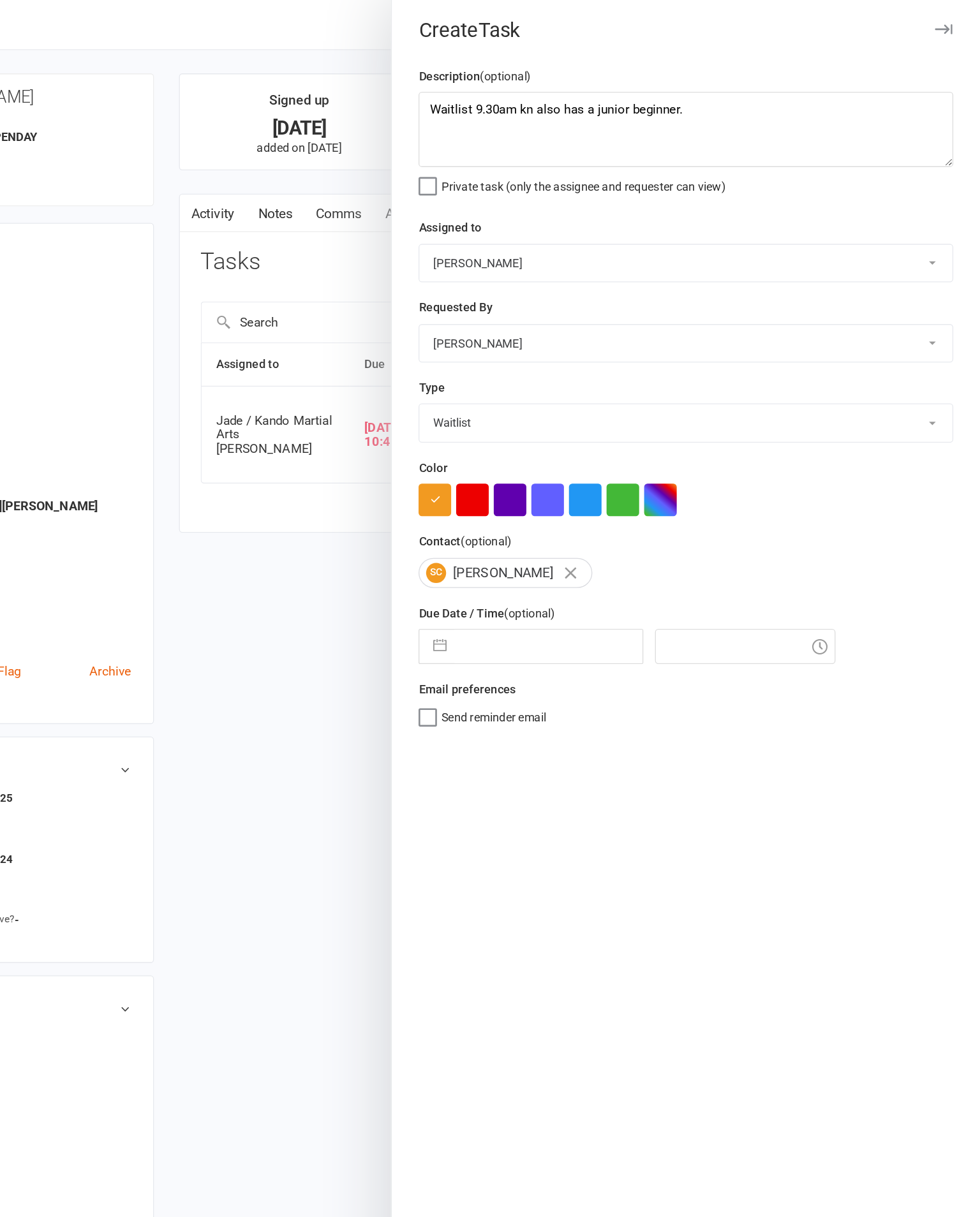
select select "2025"
click at [591, 644] on td "11" at bounding box center [603, 643] width 25 height 24
type input "11 Aug 2025"
type input "1:15pm"
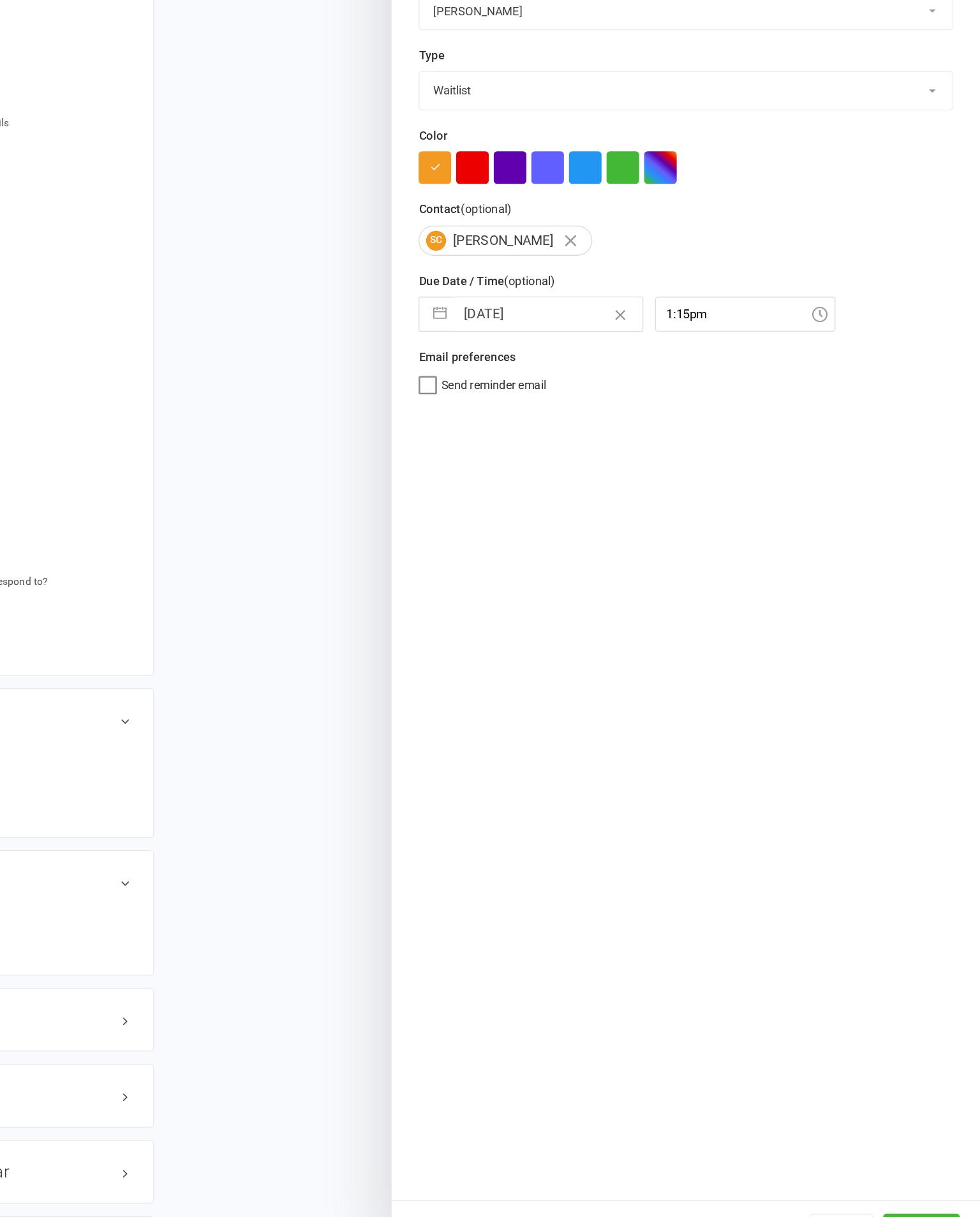
scroll to position [807, 0]
click at [906, 1184] on button "Save" at bounding box center [935, 1196] width 58 height 23
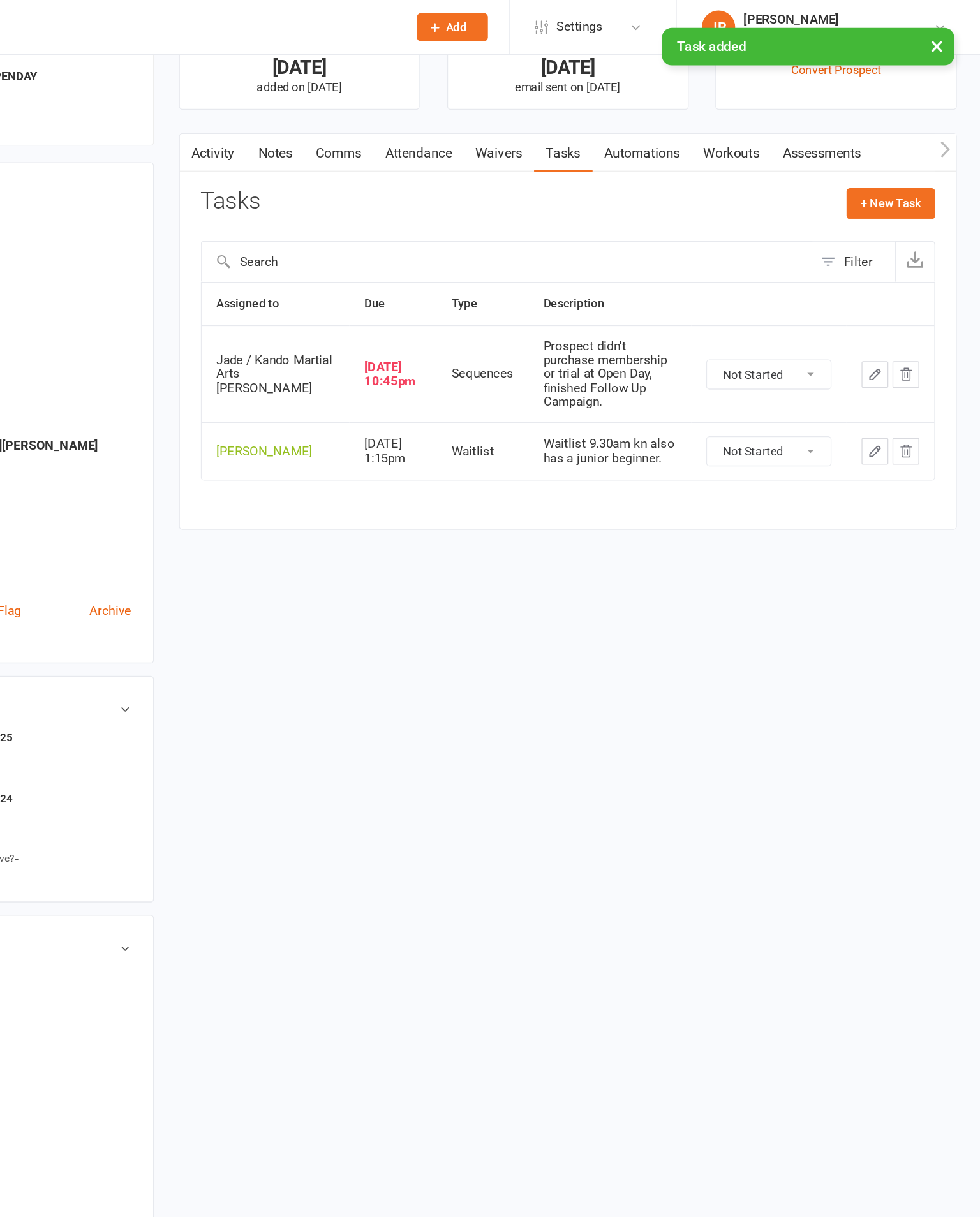
scroll to position [0, 0]
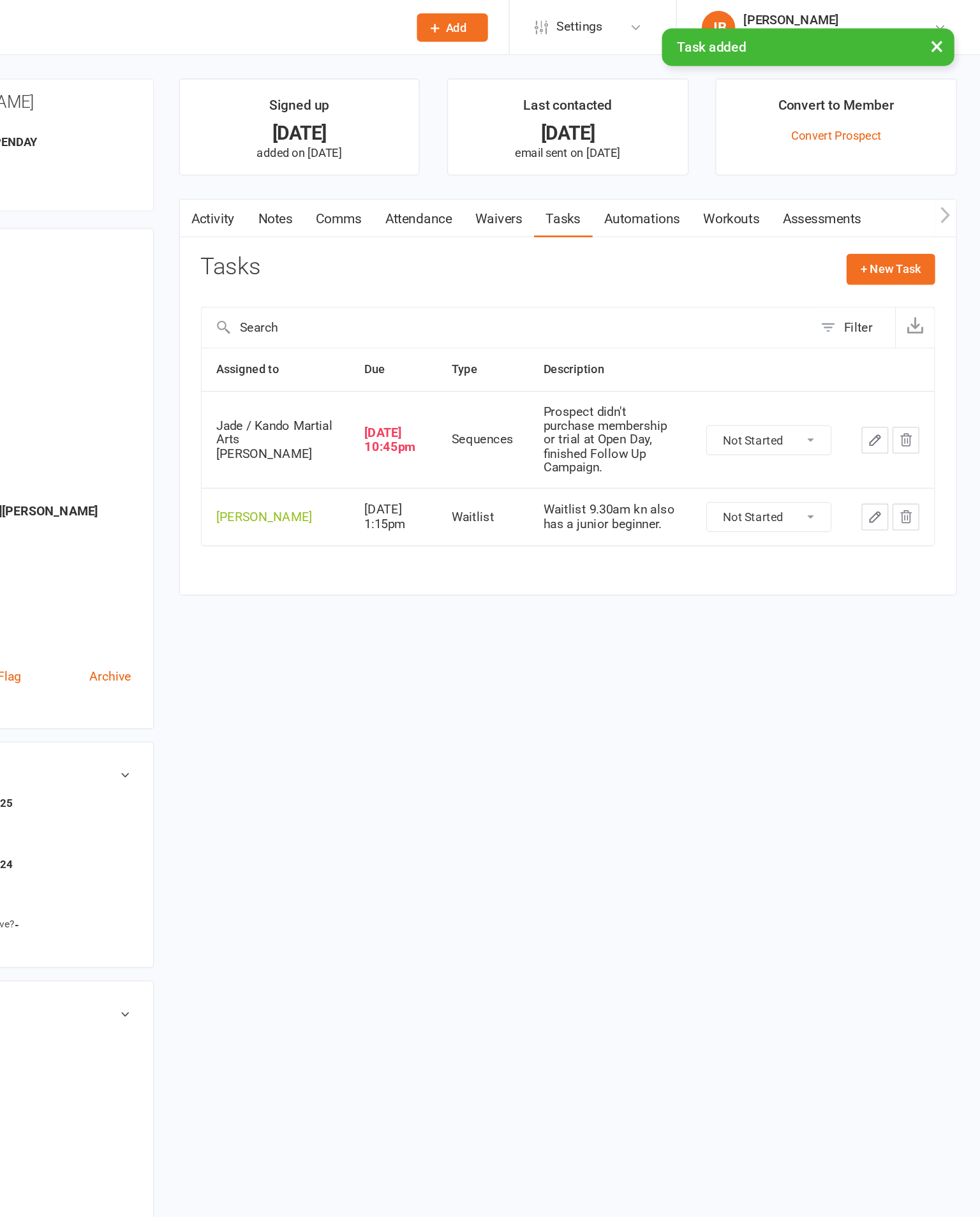
click at [771, 347] on select "Not Started In Progress Waiting Complete" at bounding box center [818, 335] width 95 height 21
select select "unstarted"
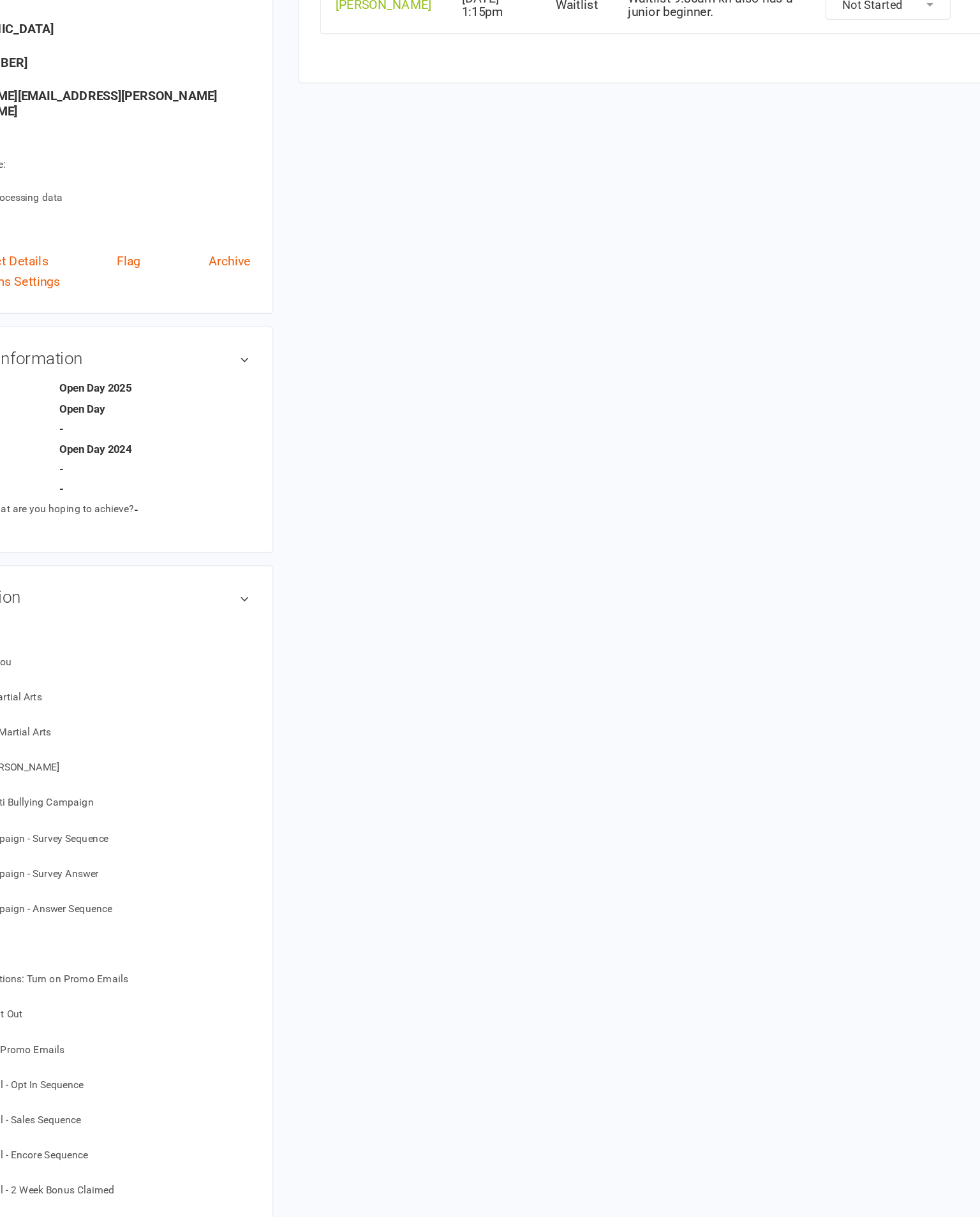
scroll to position [60, 0]
click at [78, 730] on ul "Kids vs Adults - Getting to know you Completed Overture - Kids Martial Arts - O…" at bounding box center [205, 1064] width 254 height 670
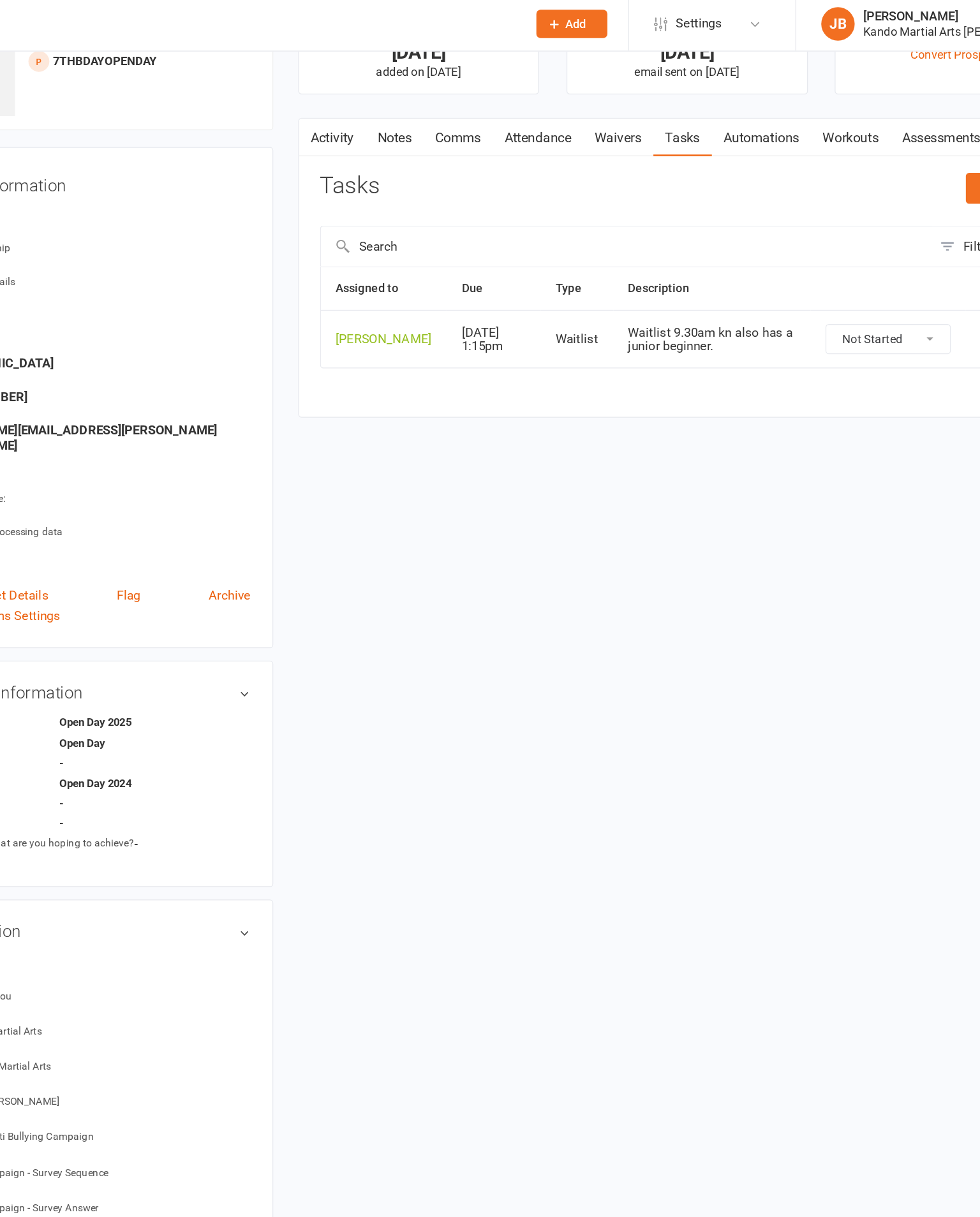
scroll to position [0, 0]
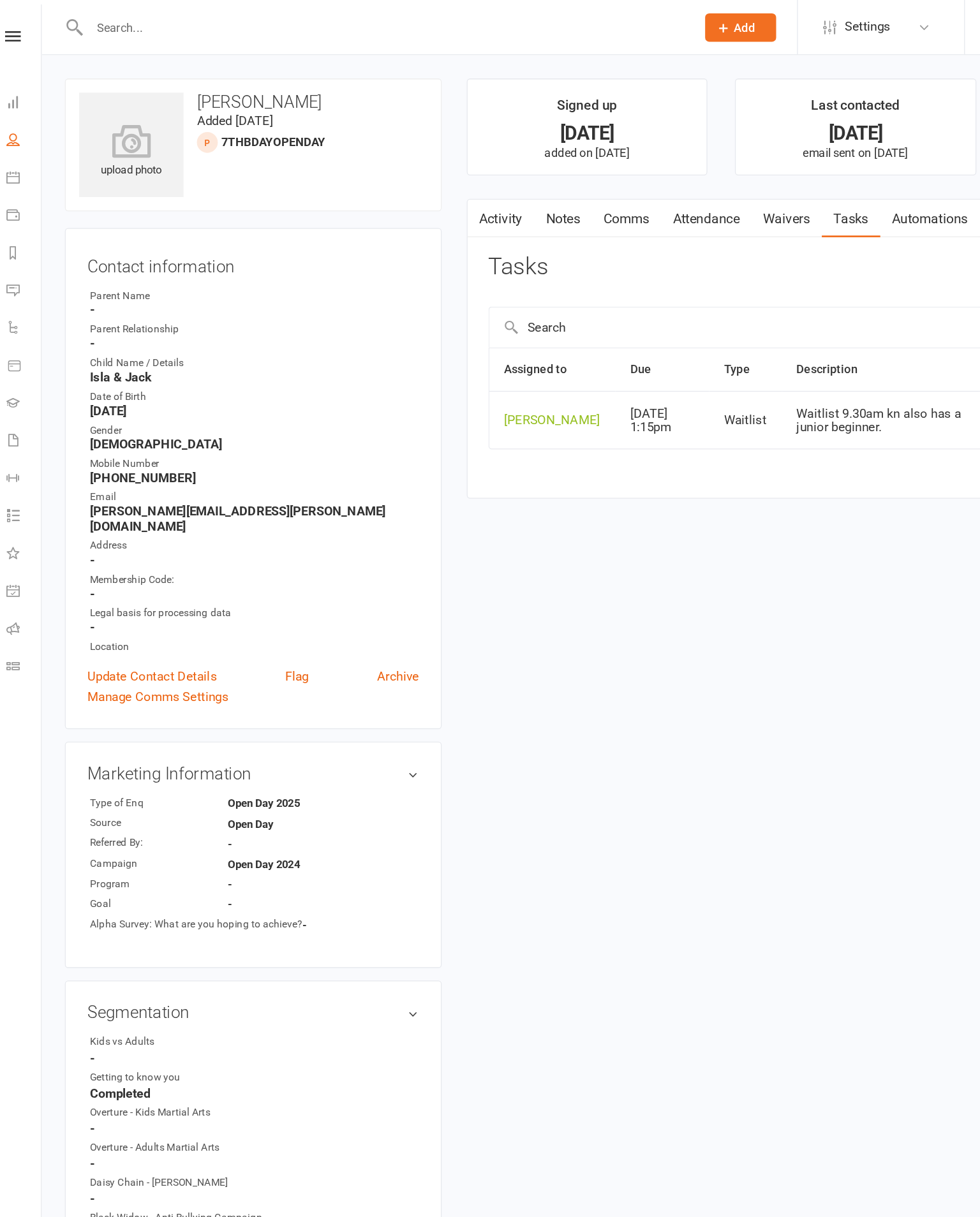
click at [119, 16] on input "text" at bounding box center [304, 21] width 457 height 18
type input "Danielle s"
click at [13, 20] on nav "Clubworx Dashboard People Calendar Payments Reports Messages 2 Automations Prod…" at bounding box center [21, 612] width 43 height 1217
click at [13, 14] on nav "Clubworx Dashboard People Calendar Payments Reports Messages 2 Automations Prod…" at bounding box center [21, 612] width 43 height 1217
click at [9, 40] on div "Clubworx" at bounding box center [21, 44] width 43 height 41
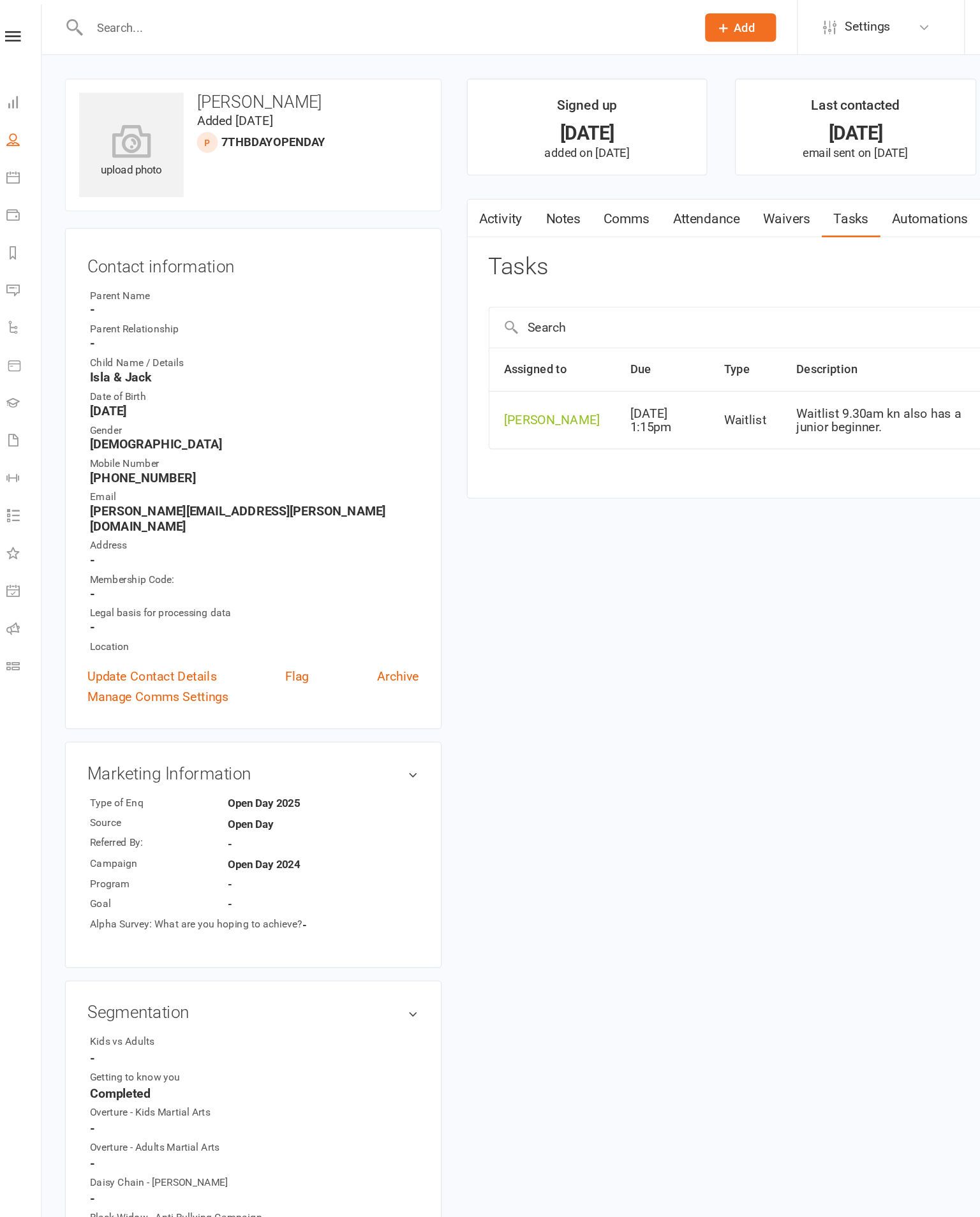
click at [15, 28] on icon at bounding box center [21, 28] width 12 height 9
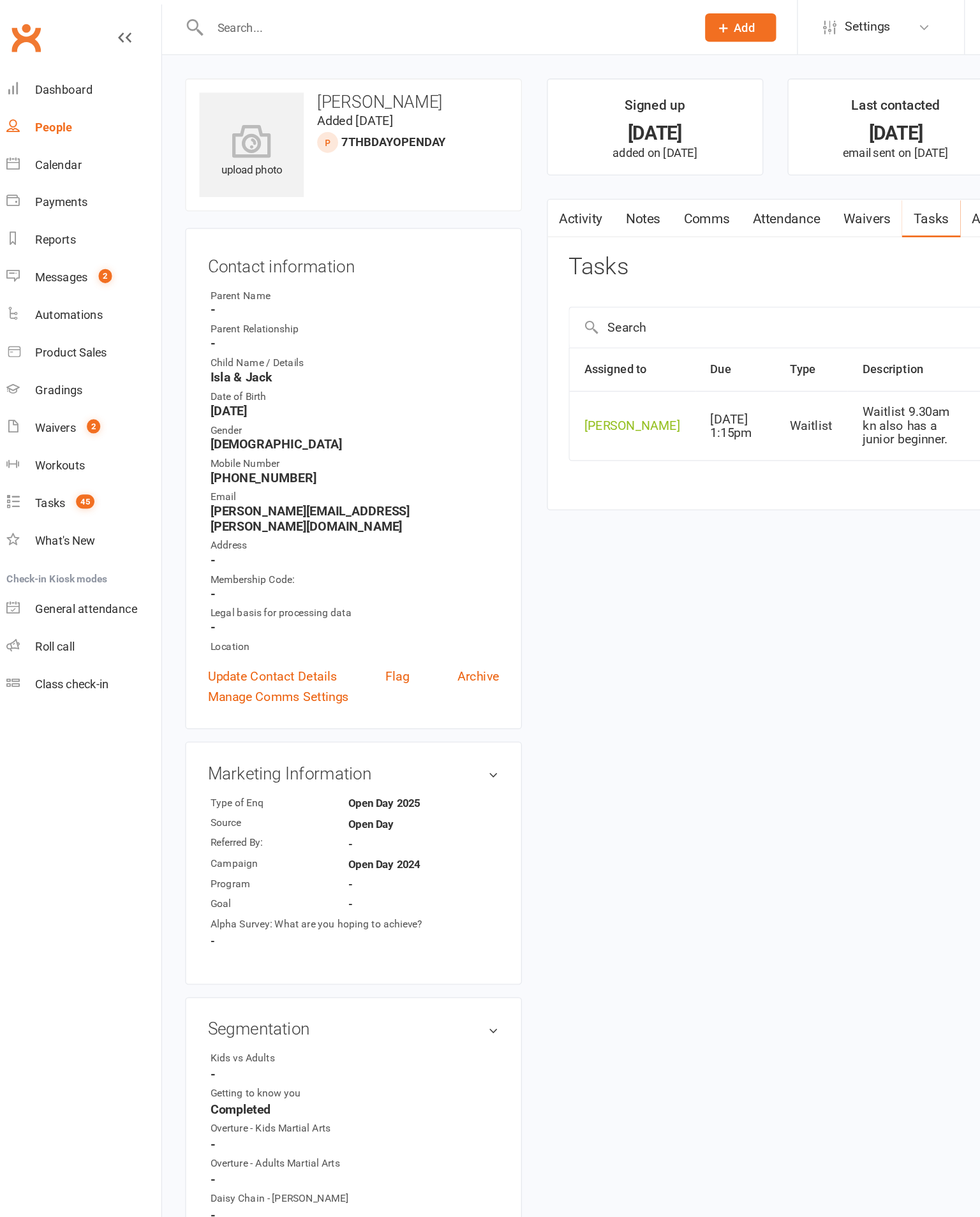
click at [47, 388] on div "Tasks" at bounding box center [50, 384] width 23 height 10
select select "incomplete"
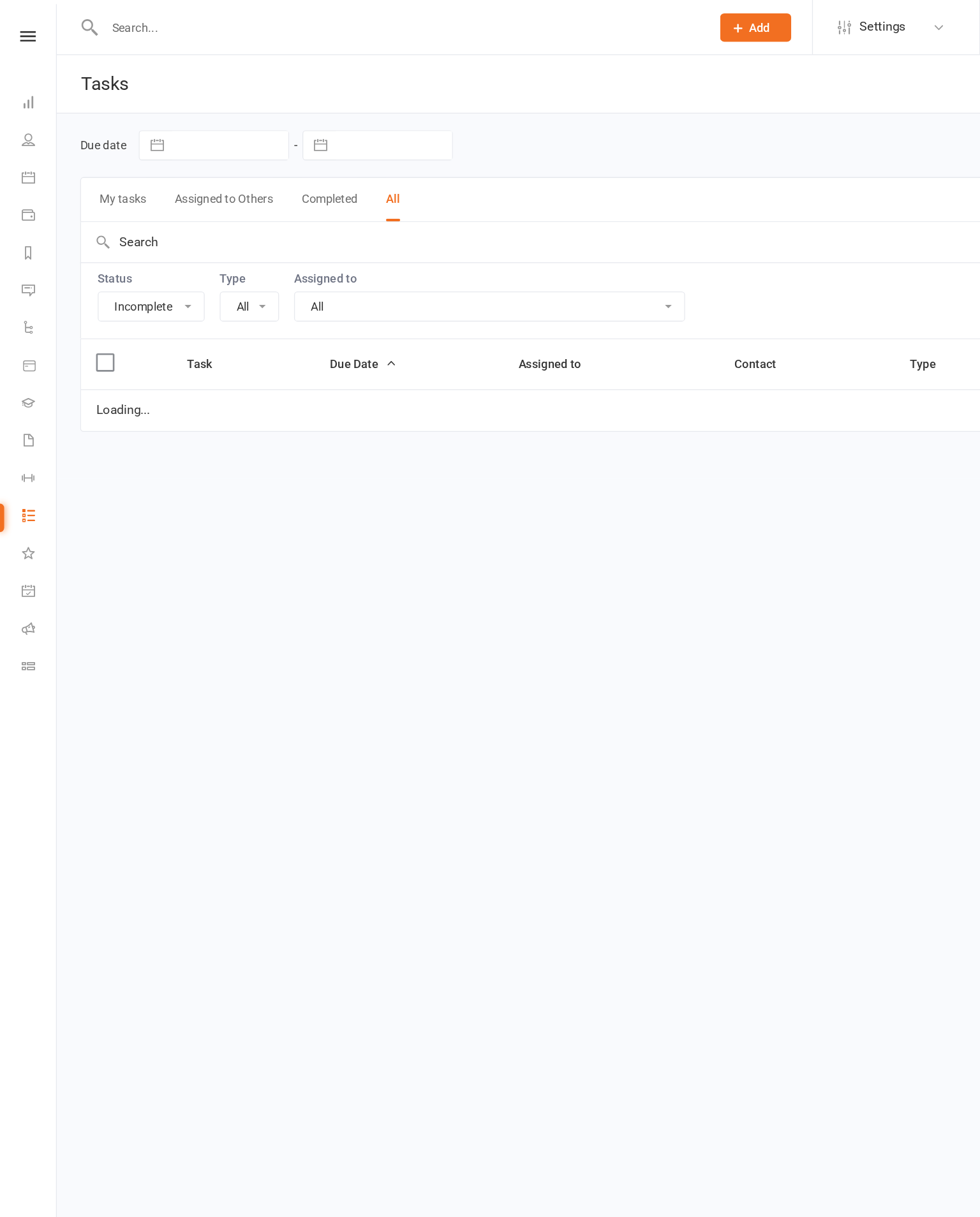
click at [190, 237] on select "All" at bounding box center [190, 234] width 44 height 21
click at [199, 230] on select "All" at bounding box center [190, 234] width 44 height 21
click at [141, 14] on input "text" at bounding box center [304, 21] width 457 height 18
type input "Smits"
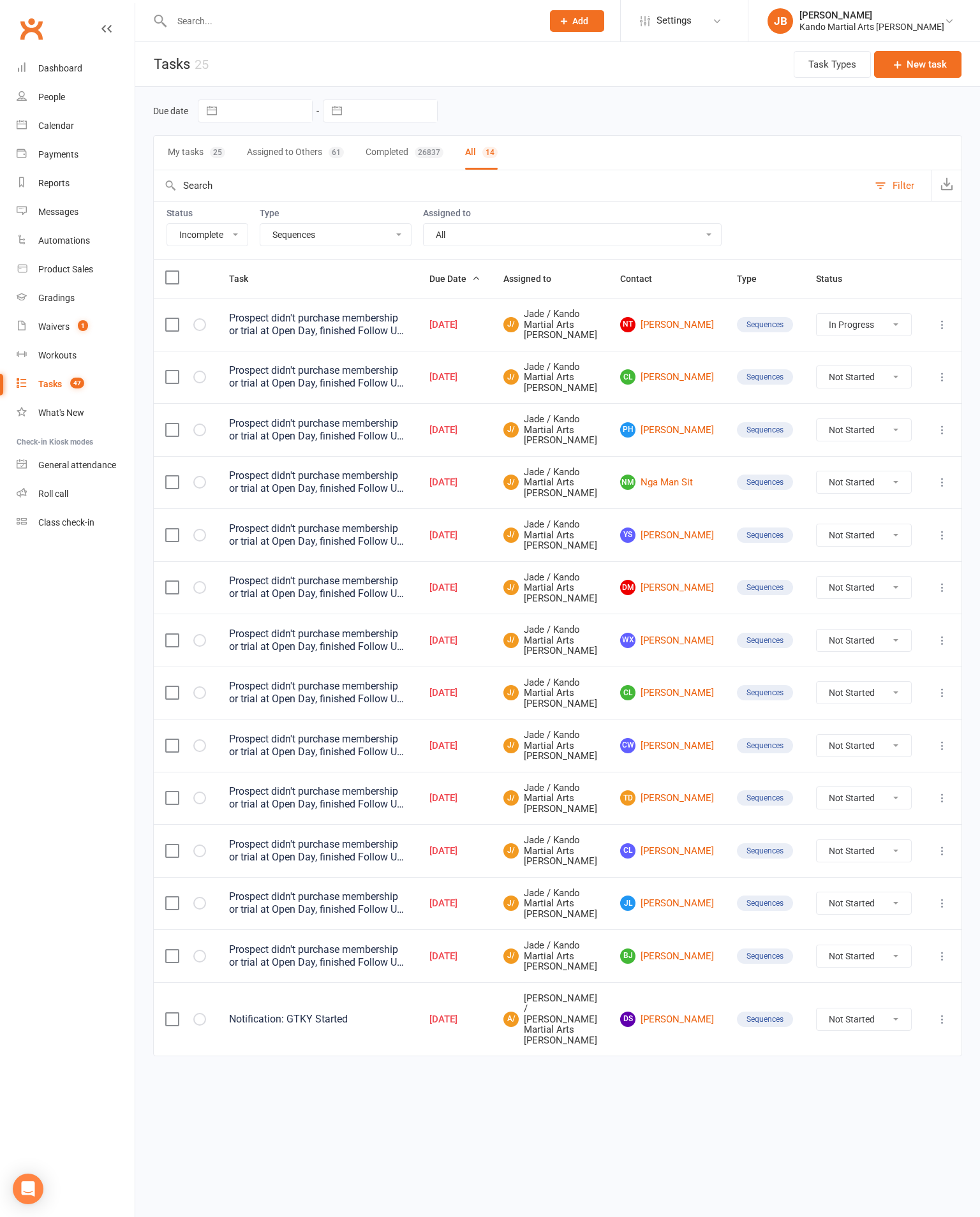
select select "incomplete"
select select "20654"
select select "started"
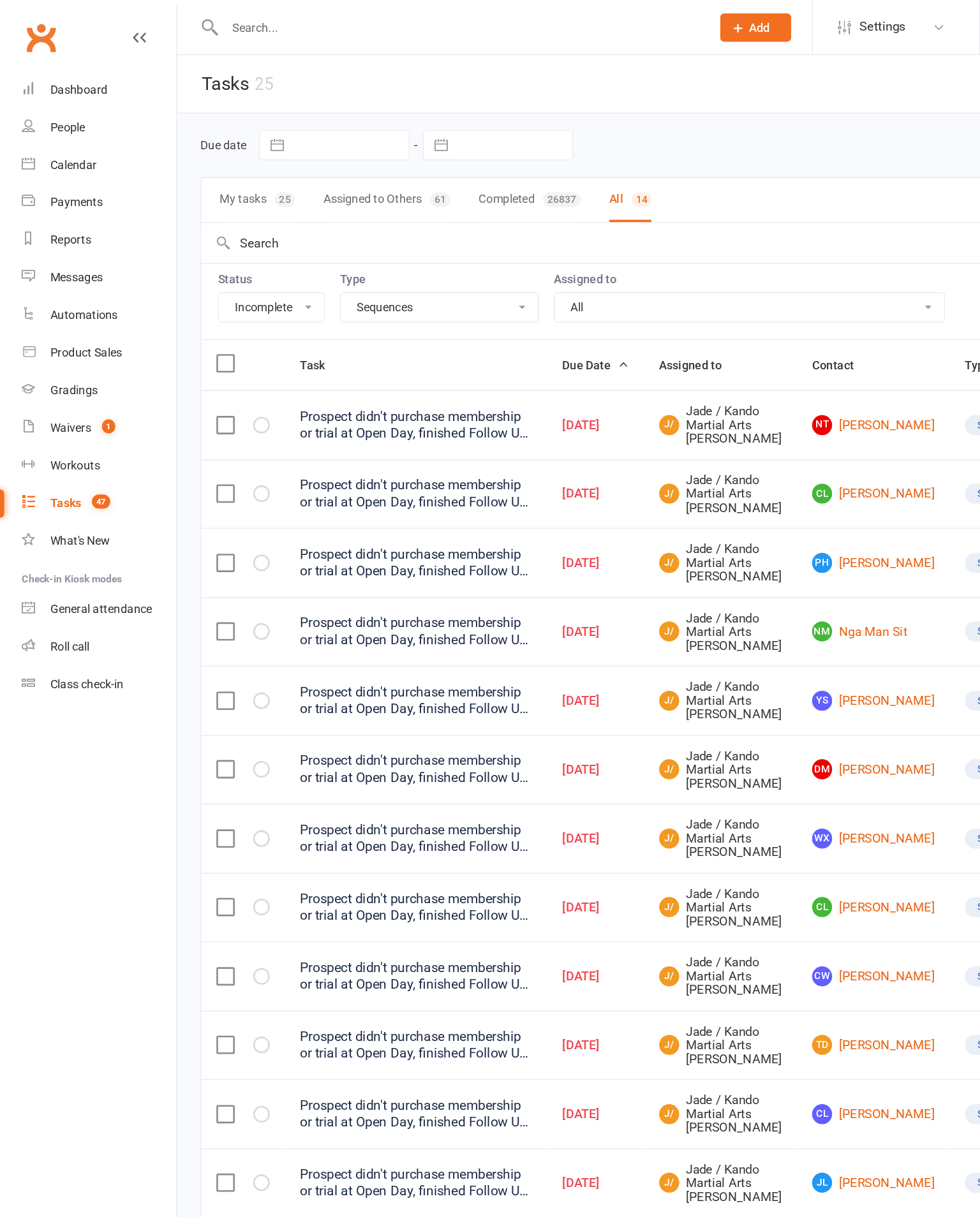
click at [228, 21] on input "text" at bounding box center [350, 21] width 365 height 18
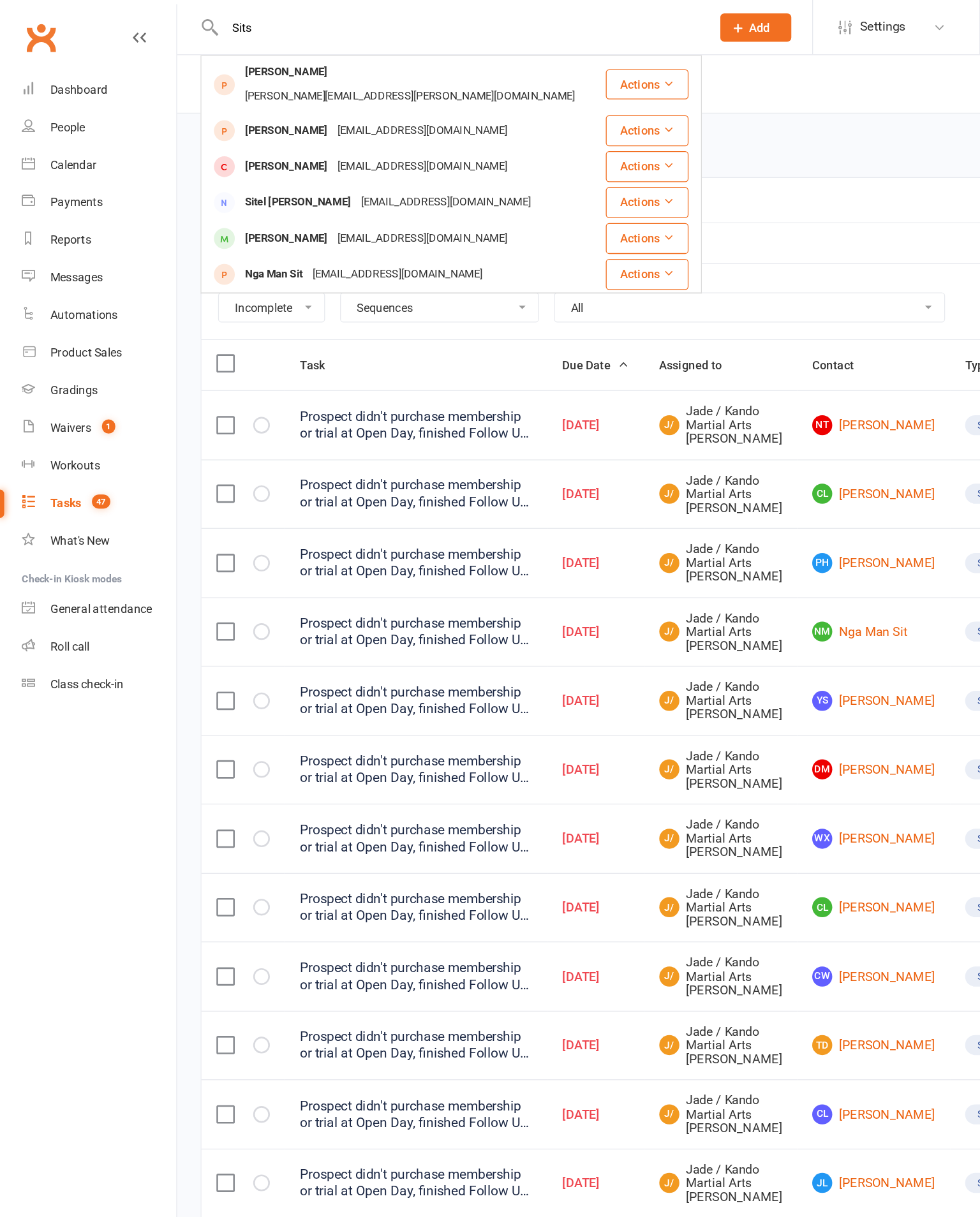
type input "Sits"
click at [313, 64] on div "danielle.smits@live.com.au" at bounding box center [313, 74] width 260 height 19
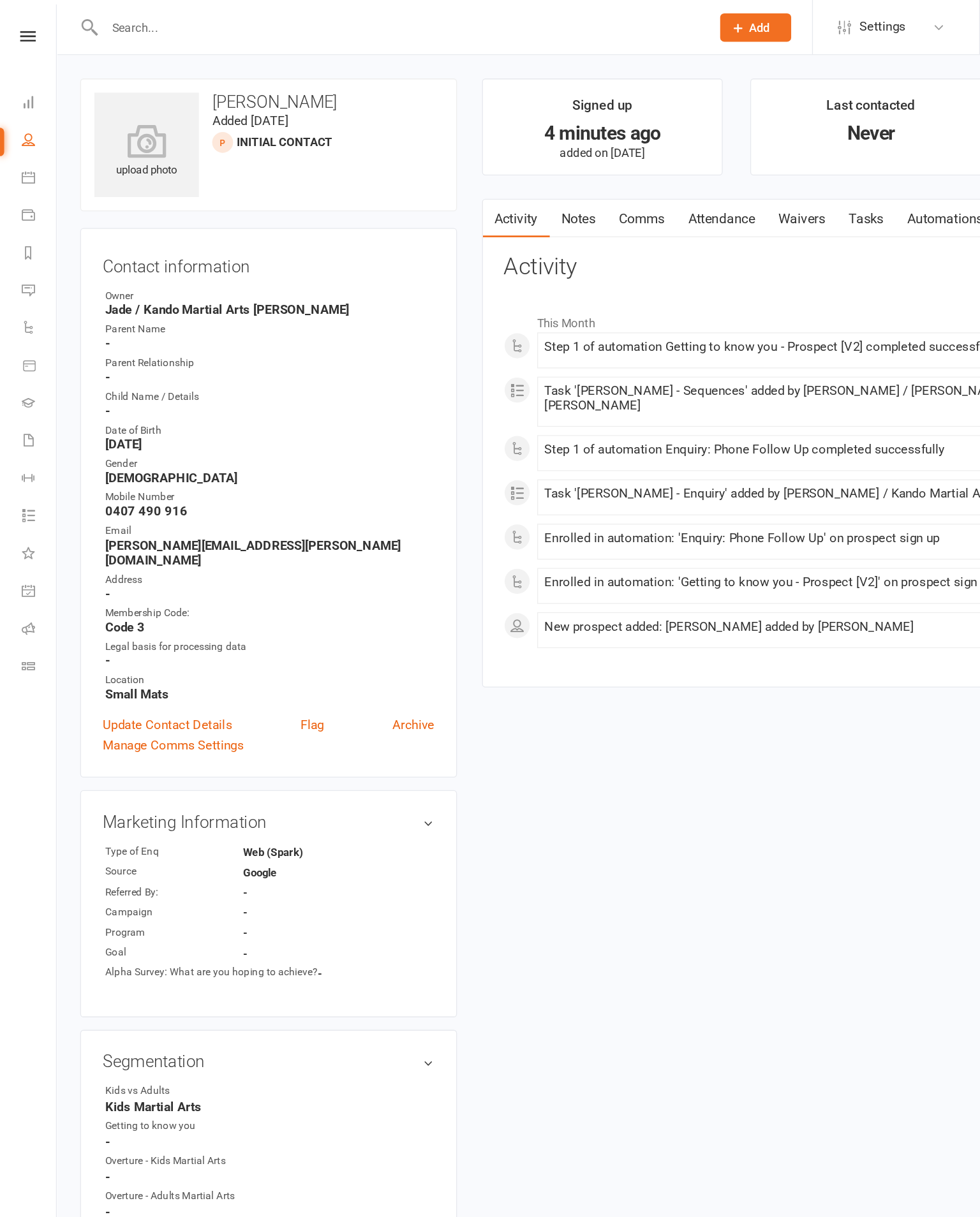
click at [449, 167] on link "Notes" at bounding box center [441, 167] width 44 height 29
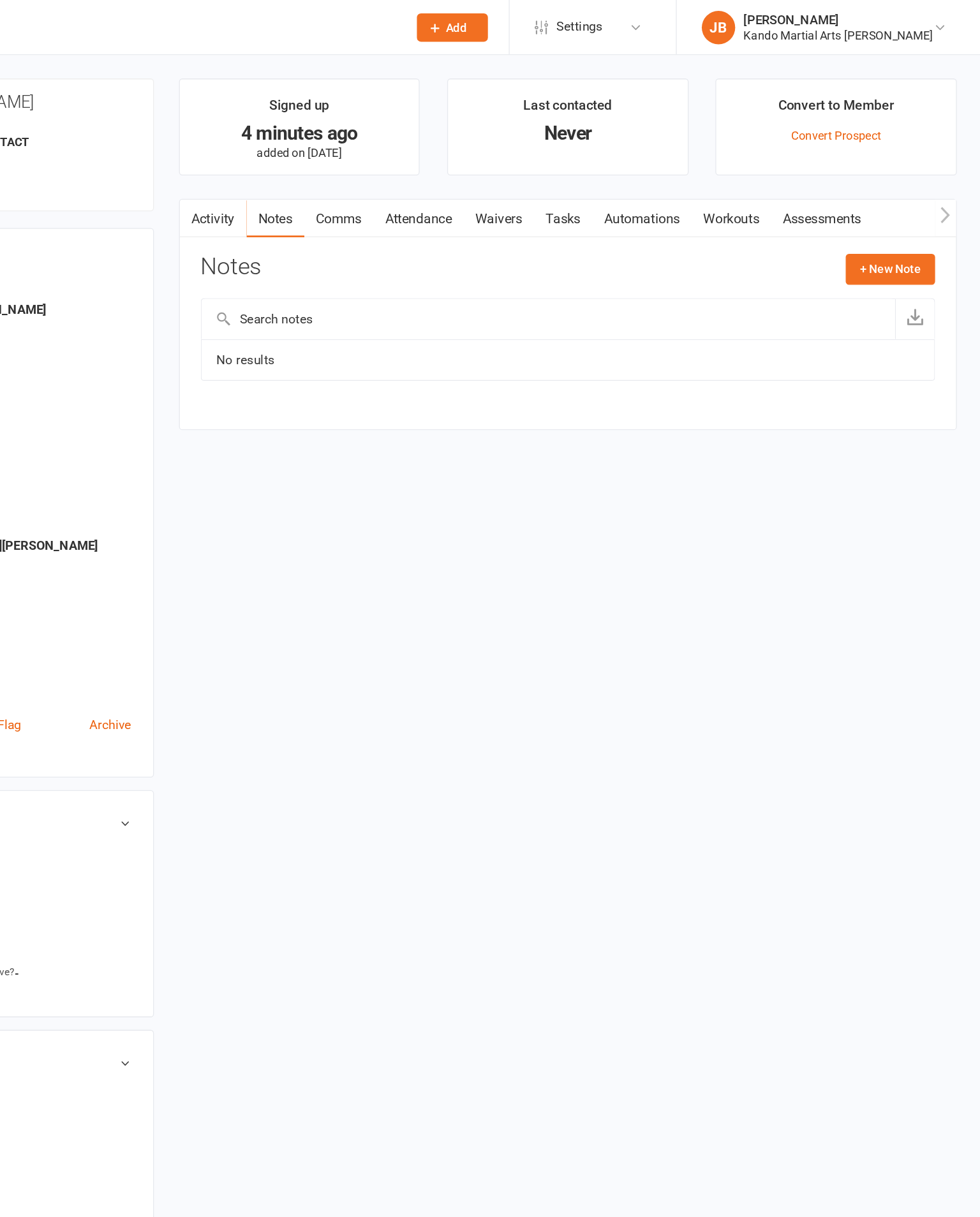
click at [877, 211] on button "+ New Note" at bounding box center [910, 205] width 68 height 23
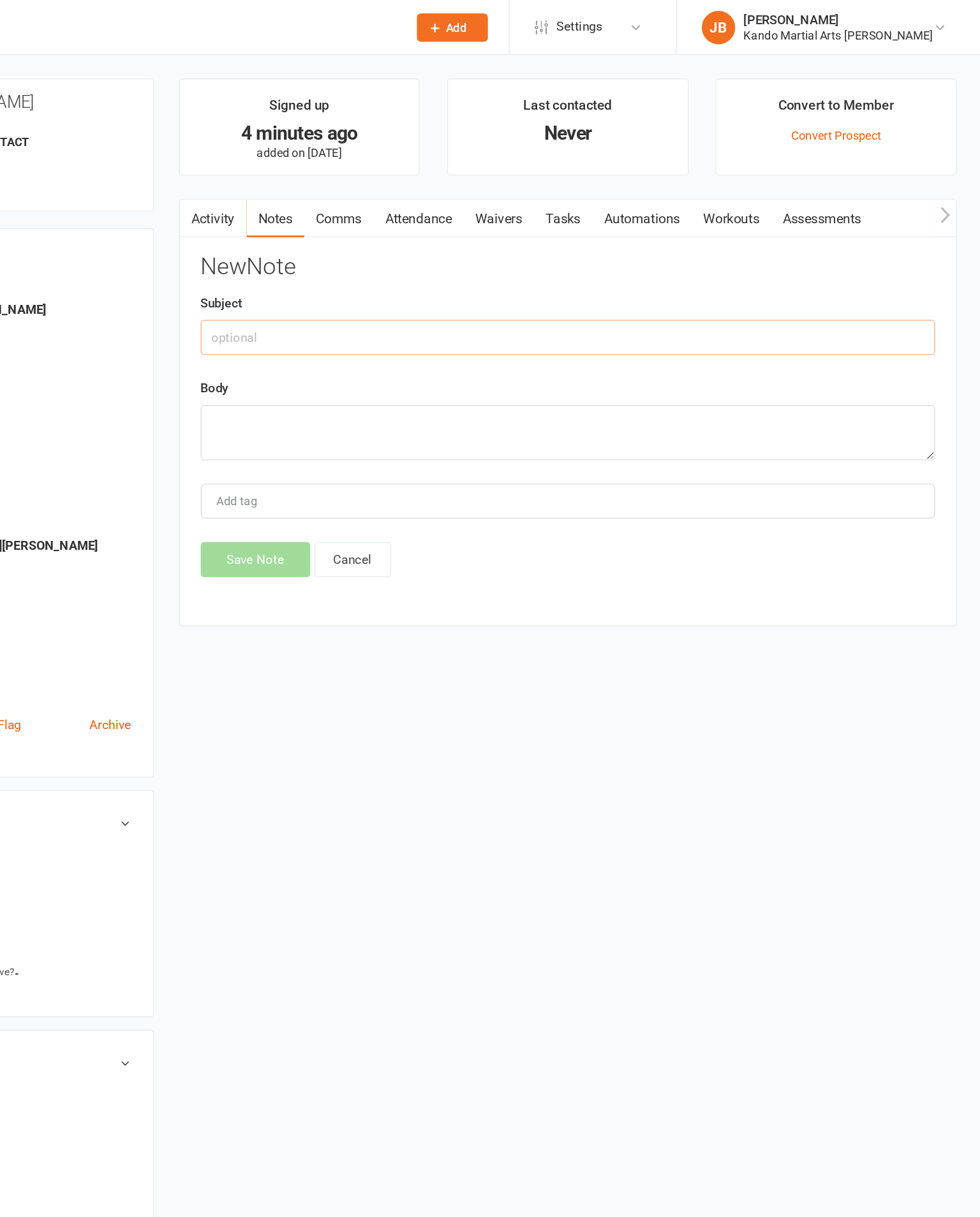
click at [384, 253] on input "text" at bounding box center [665, 257] width 560 height 27
type input "Initial"
click at [384, 348] on textarea at bounding box center [665, 330] width 560 height 42
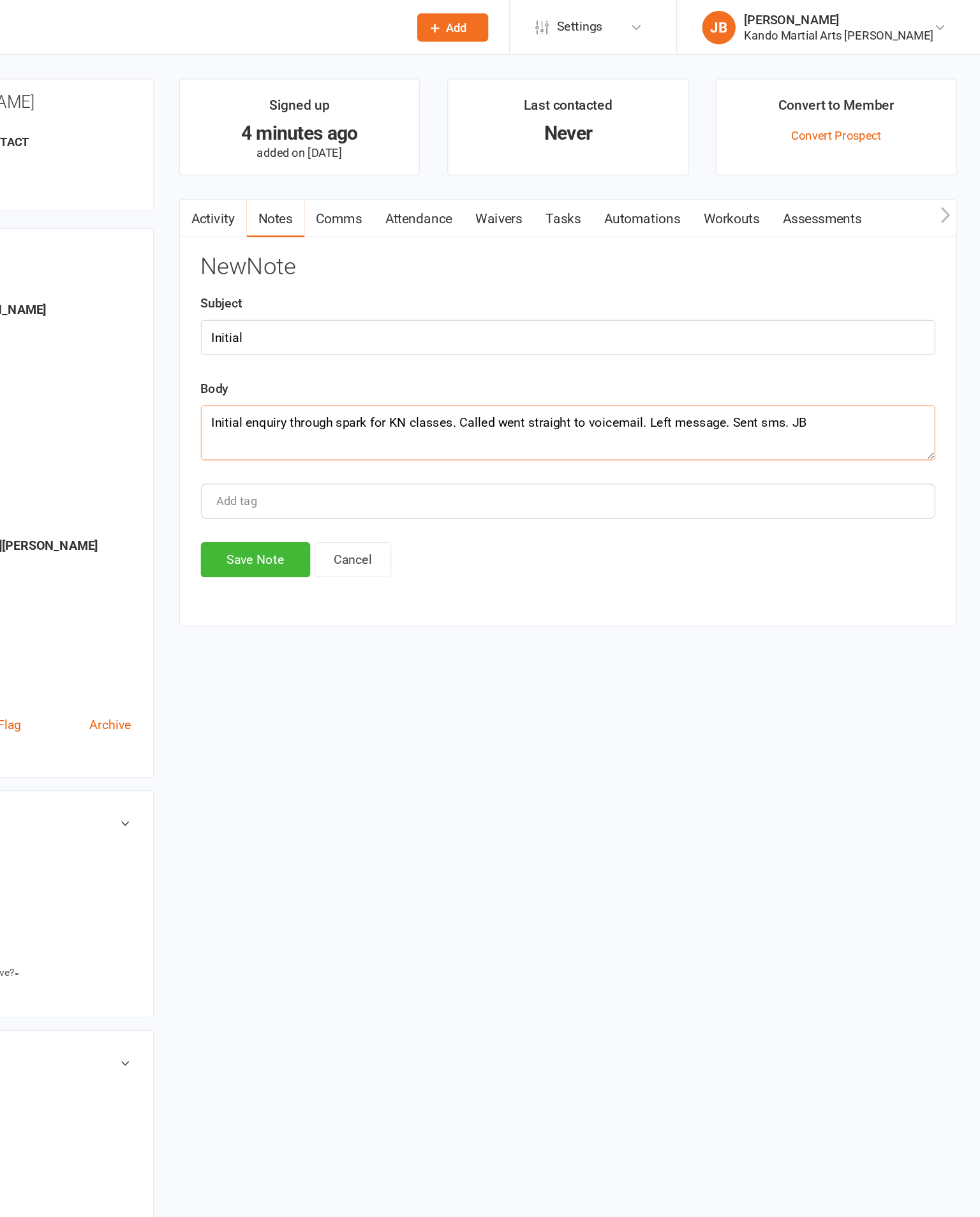
type textarea "Initial enquiry through spark for KN classes. Called went straight to voicemail…"
click at [384, 441] on button "Save Note" at bounding box center [426, 427] width 83 height 27
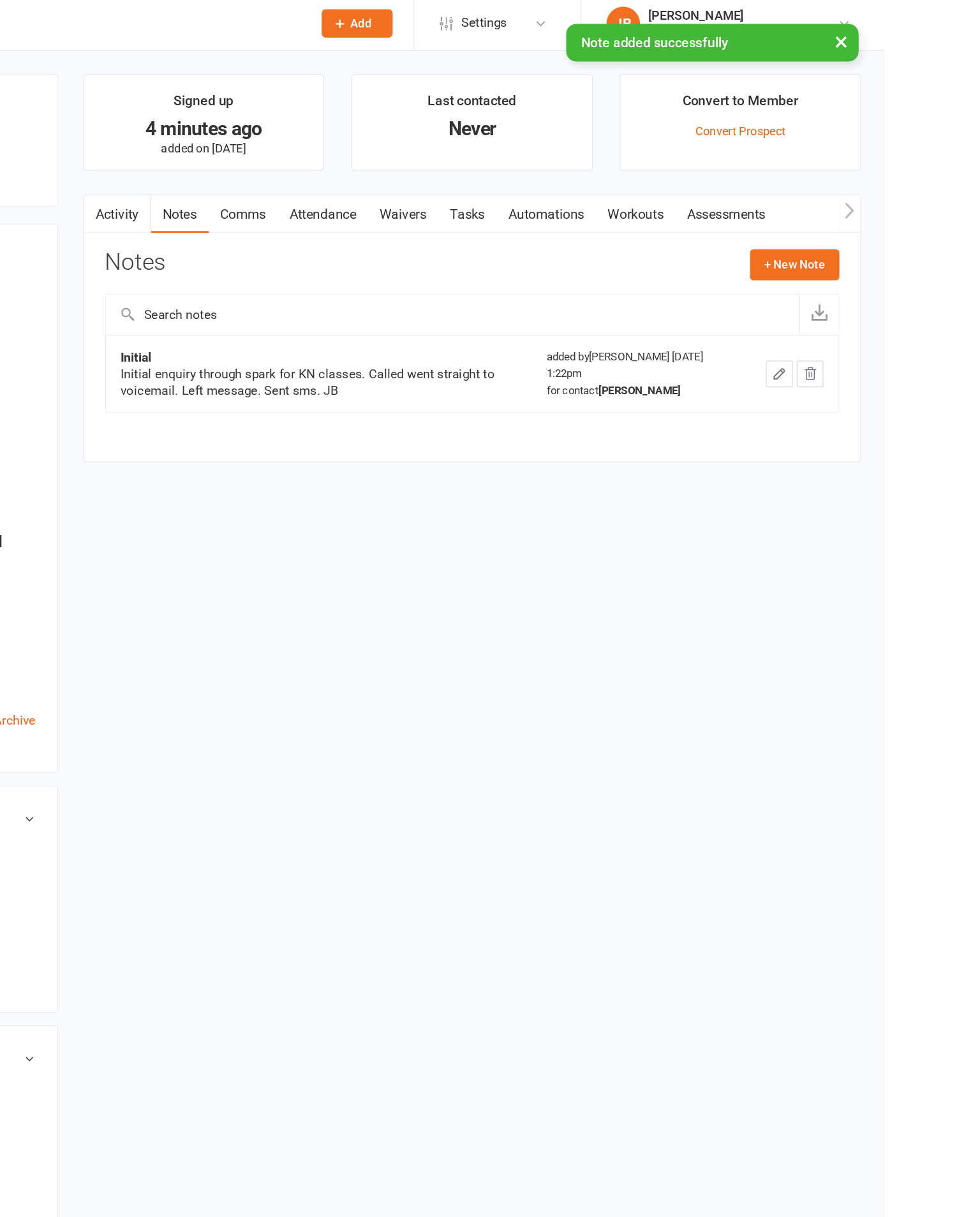
scroll to position [0, 119]
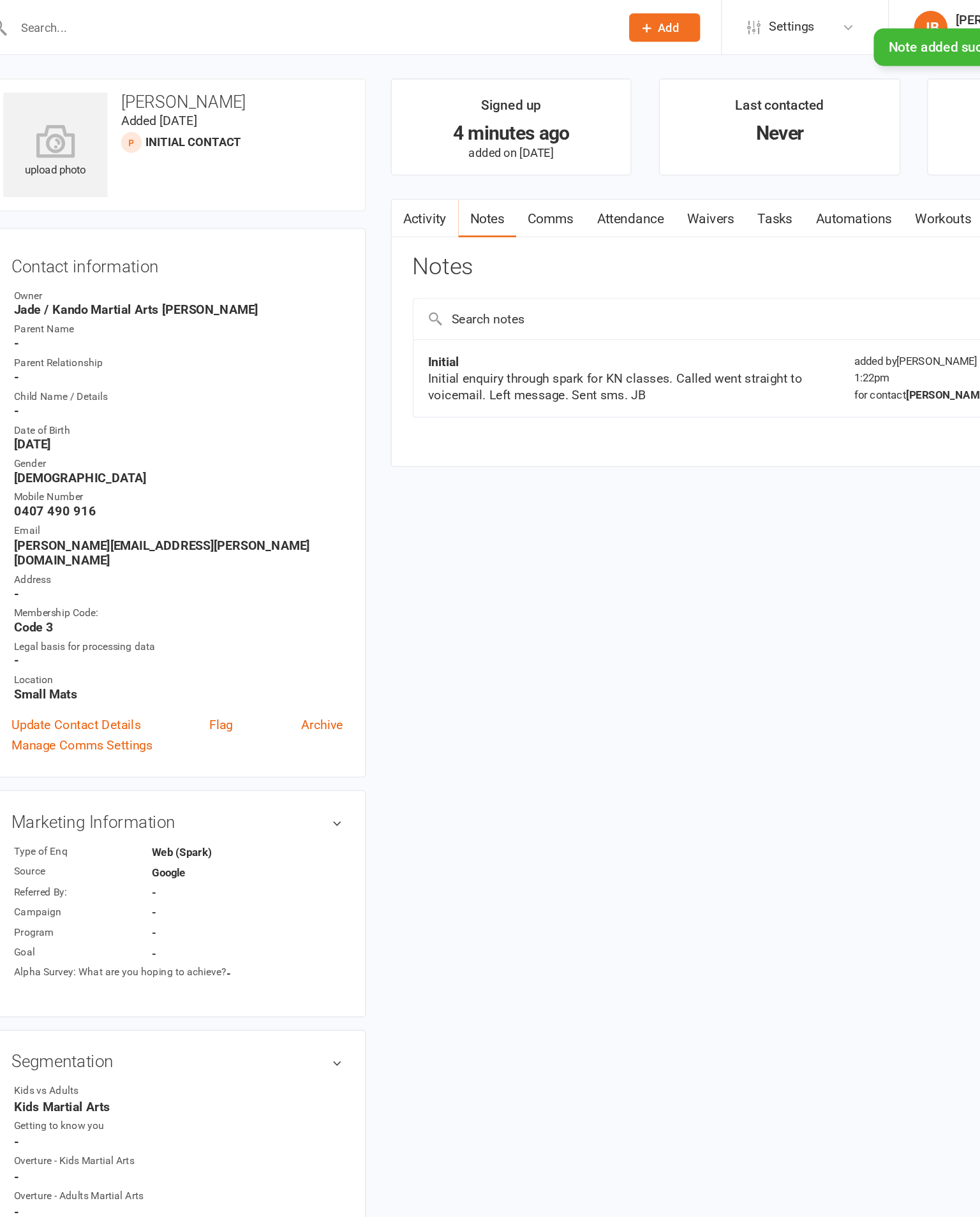
click at [639, 173] on link "Tasks" at bounding box center [661, 167] width 45 height 29
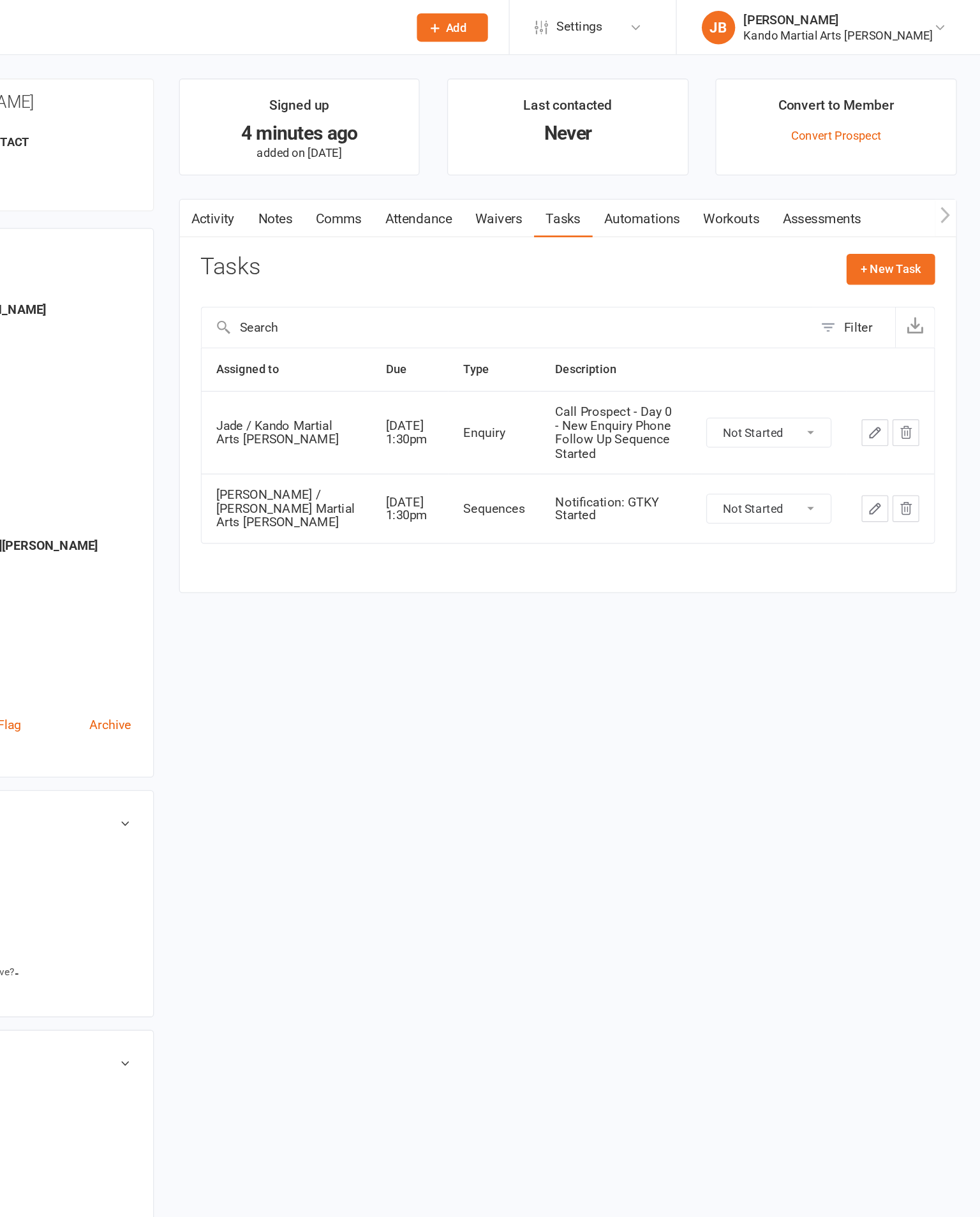
click at [771, 339] on select "Not Started In Progress Waiting Complete" at bounding box center [818, 330] width 95 height 21
select select "unstarted"
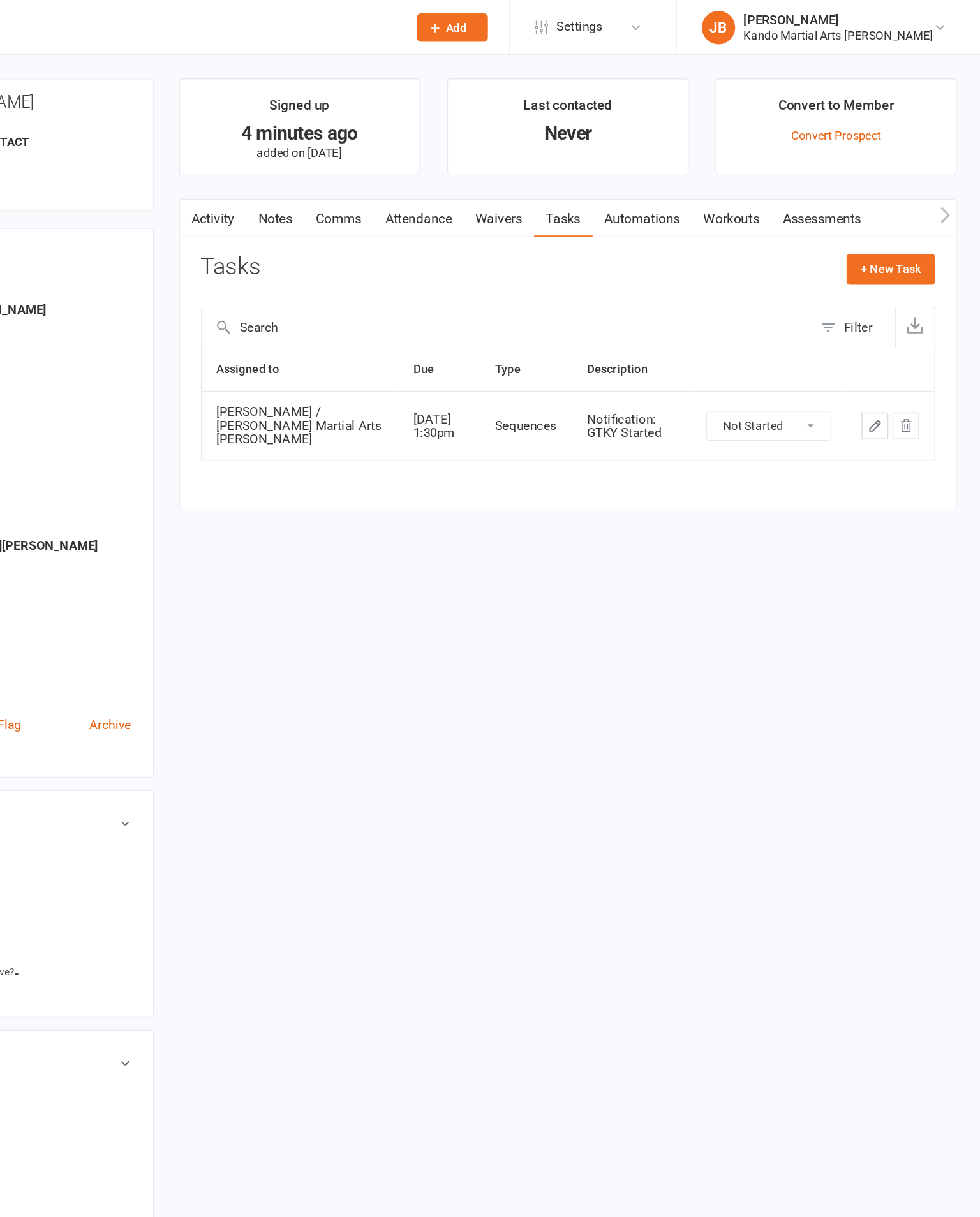
click at [771, 332] on select "Not Started In Progress Waiting Complete" at bounding box center [818, 325] width 95 height 21
select select "unstarted"
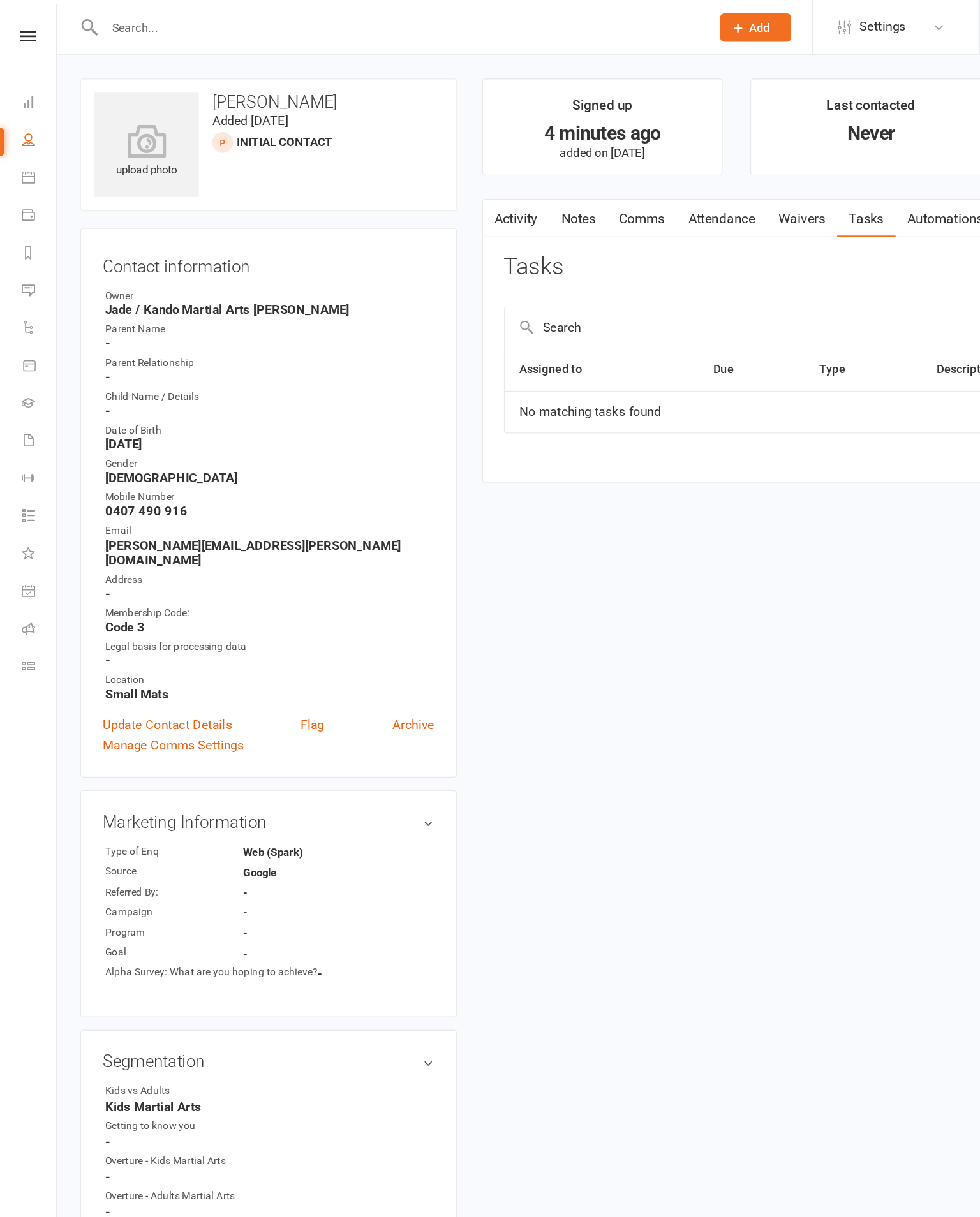
click at [26, 23] on icon at bounding box center [21, 28] width 12 height 9
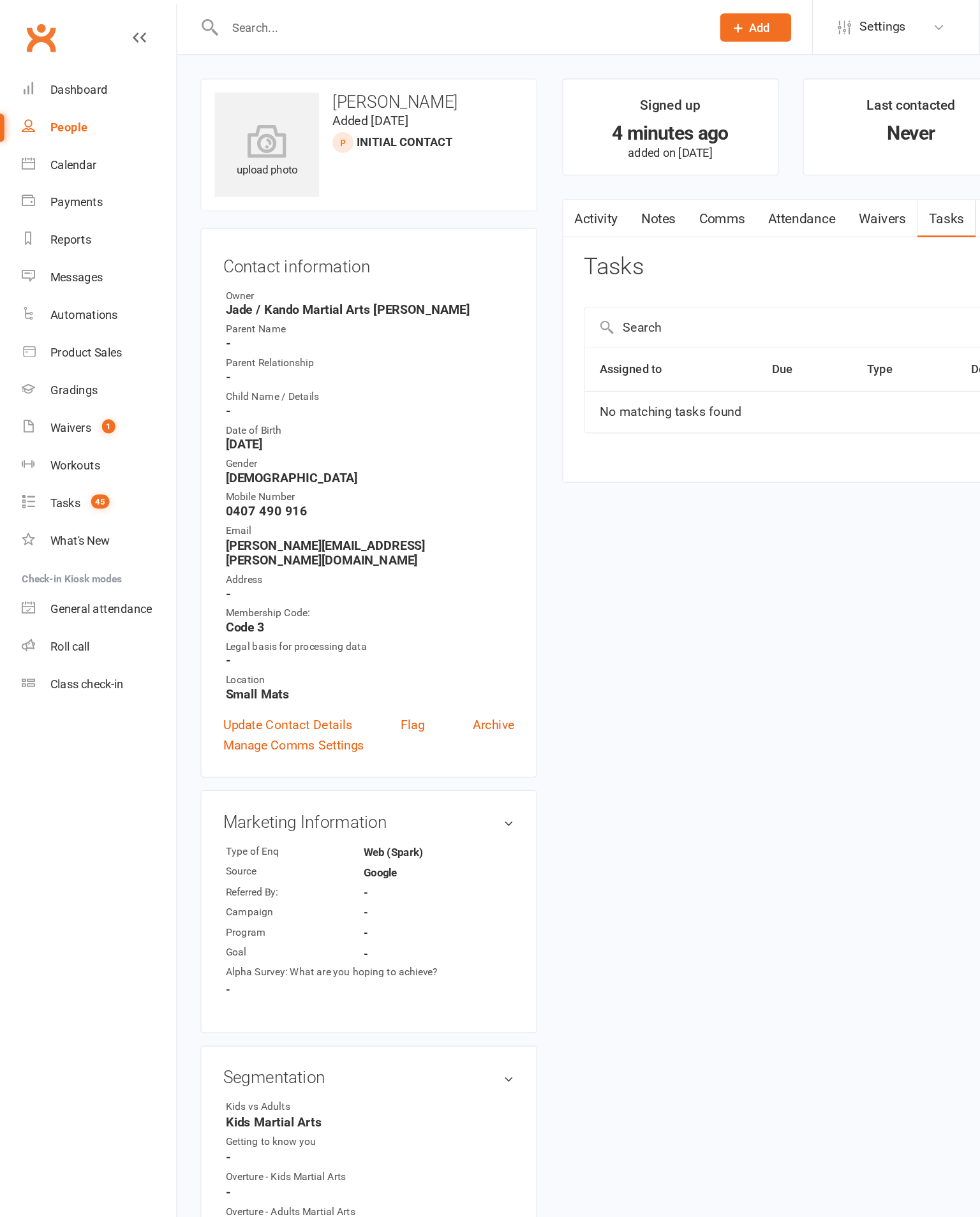
click at [51, 389] on div "Tasks" at bounding box center [50, 384] width 23 height 10
select select "incomplete"
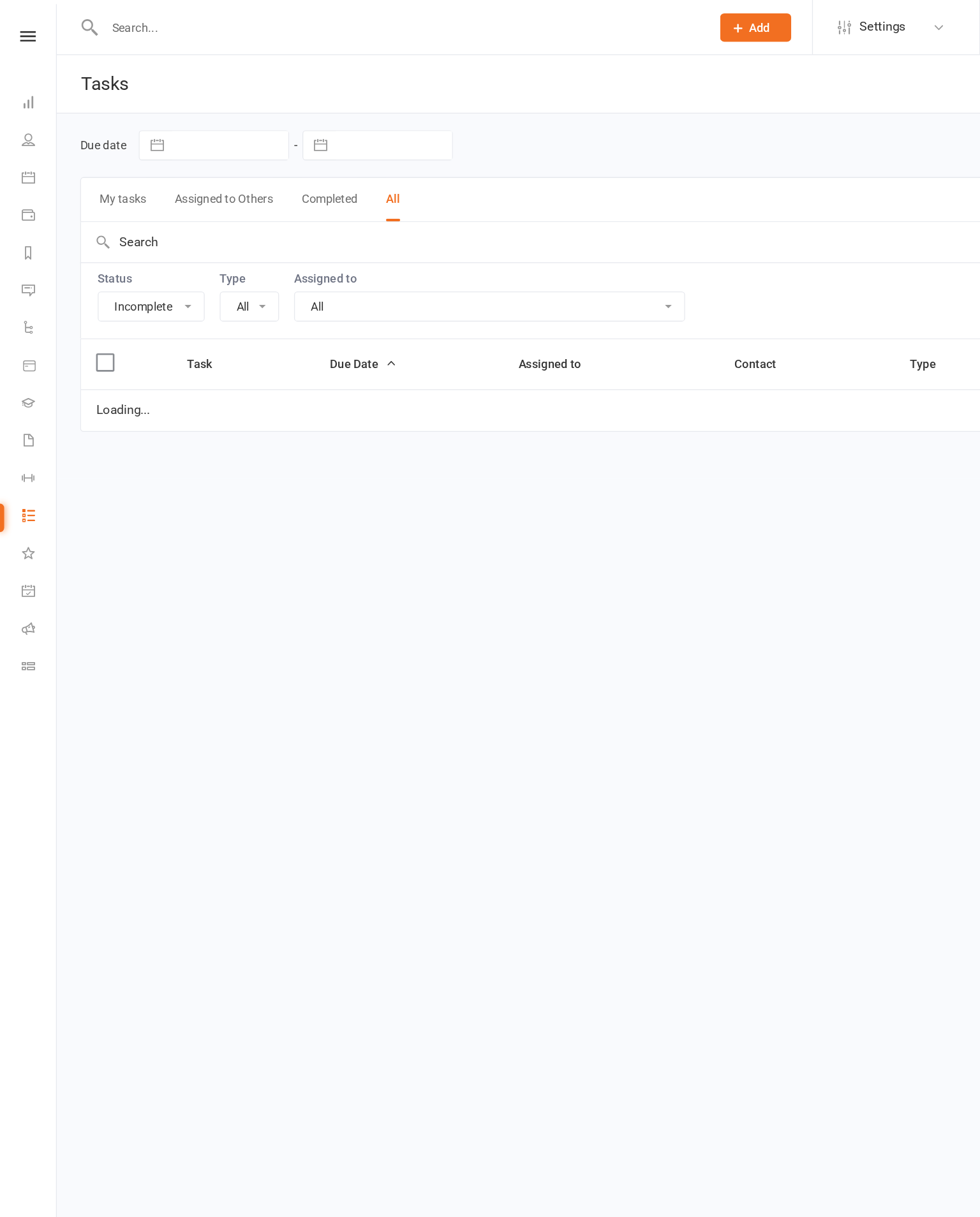
select select "20654"
select select "started"
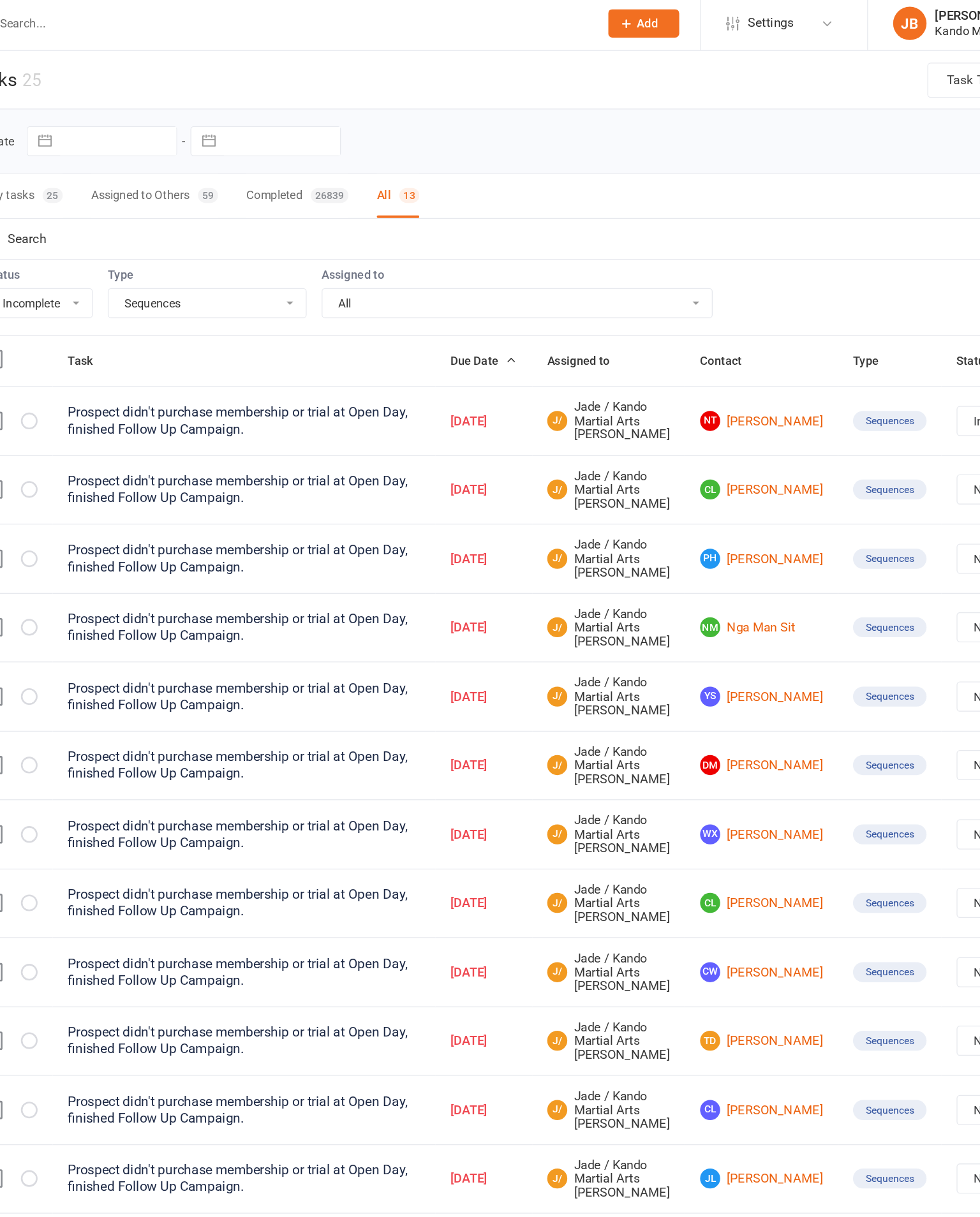
click at [620, 384] on link "CL Casee Lizza" at bounding box center [666, 377] width 94 height 15
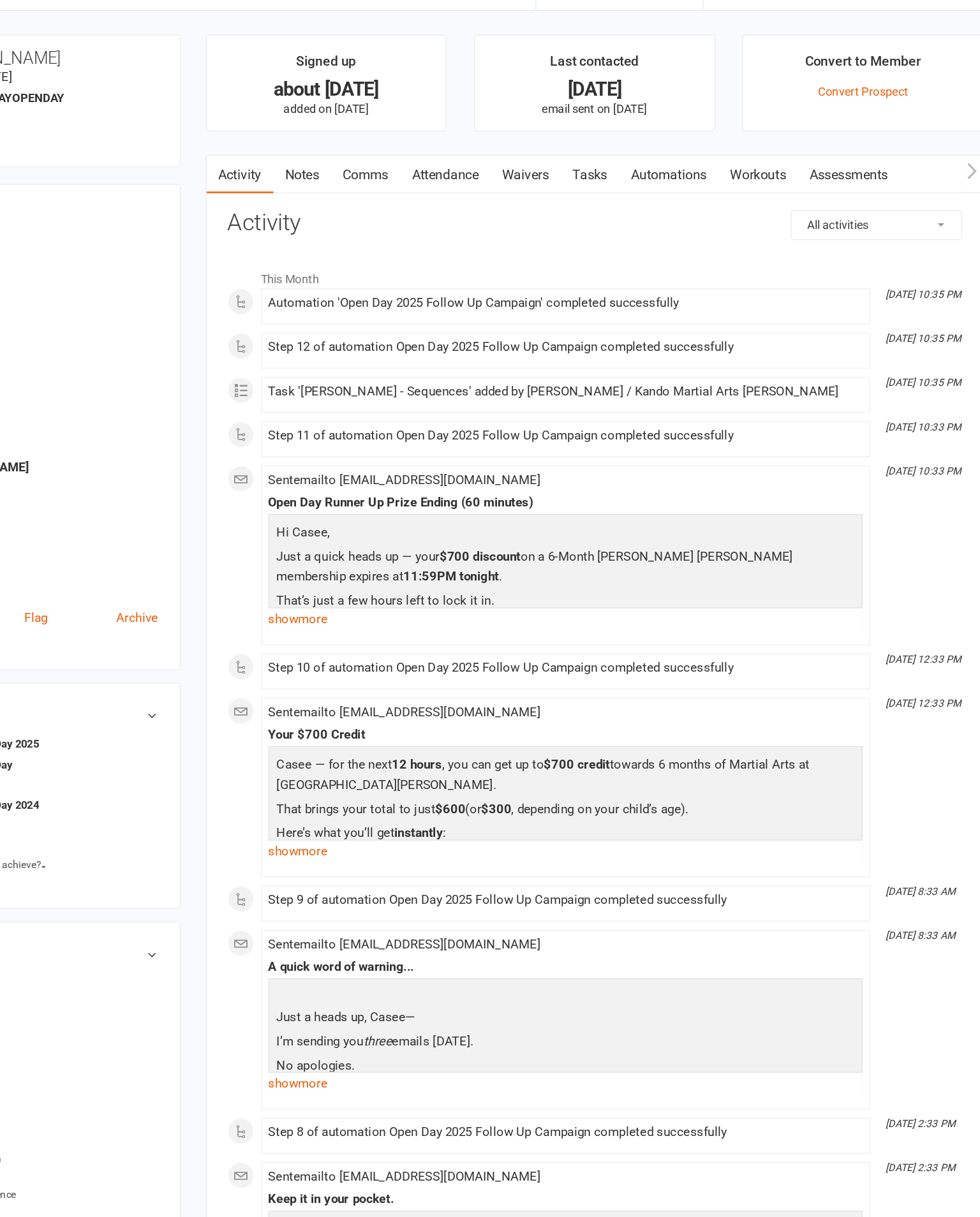
click at [639, 152] on link "Tasks" at bounding box center [661, 167] width 45 height 29
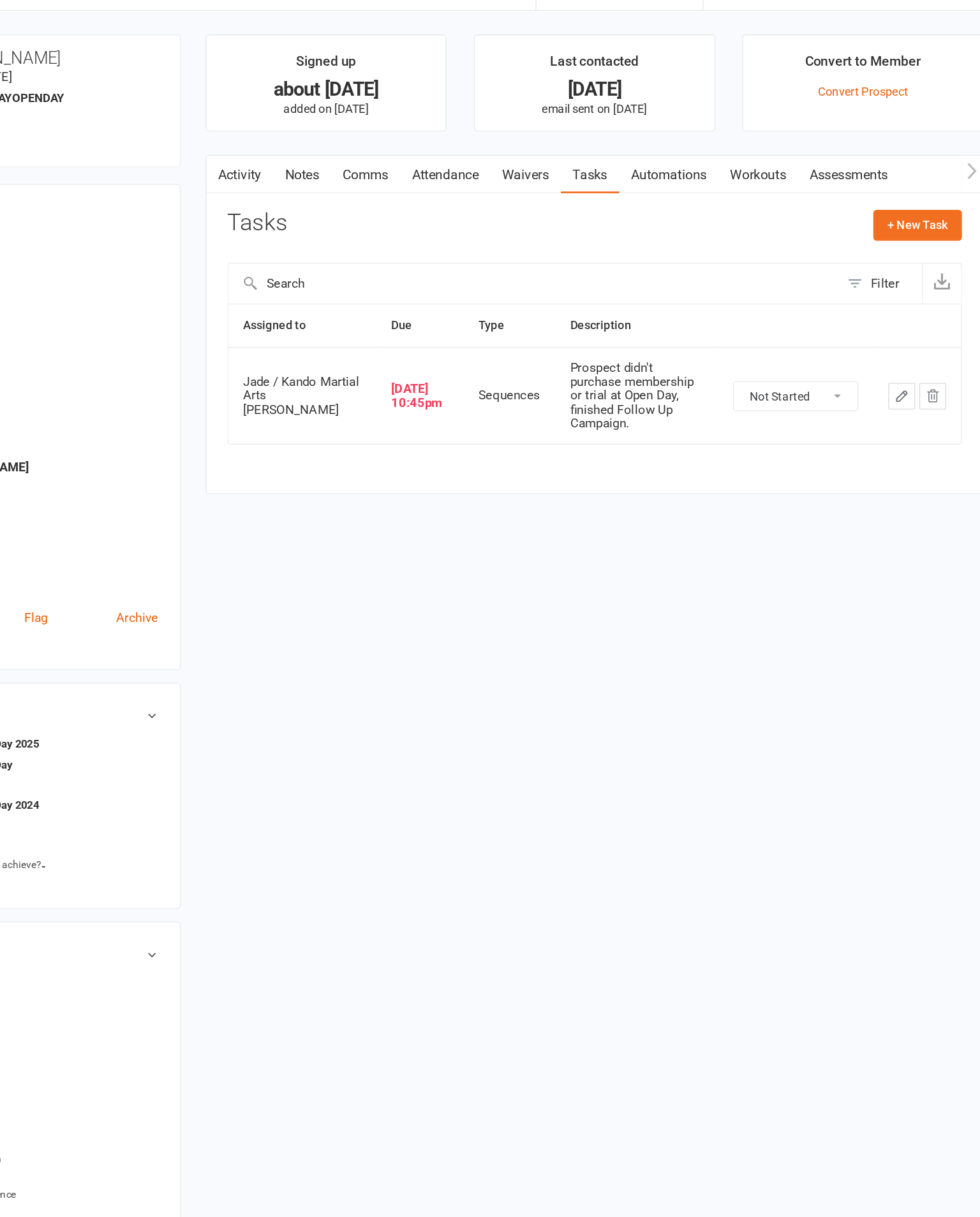
click at [771, 327] on select "Not Started In Progress Waiting Complete" at bounding box center [818, 335] width 95 height 21
select select "started"
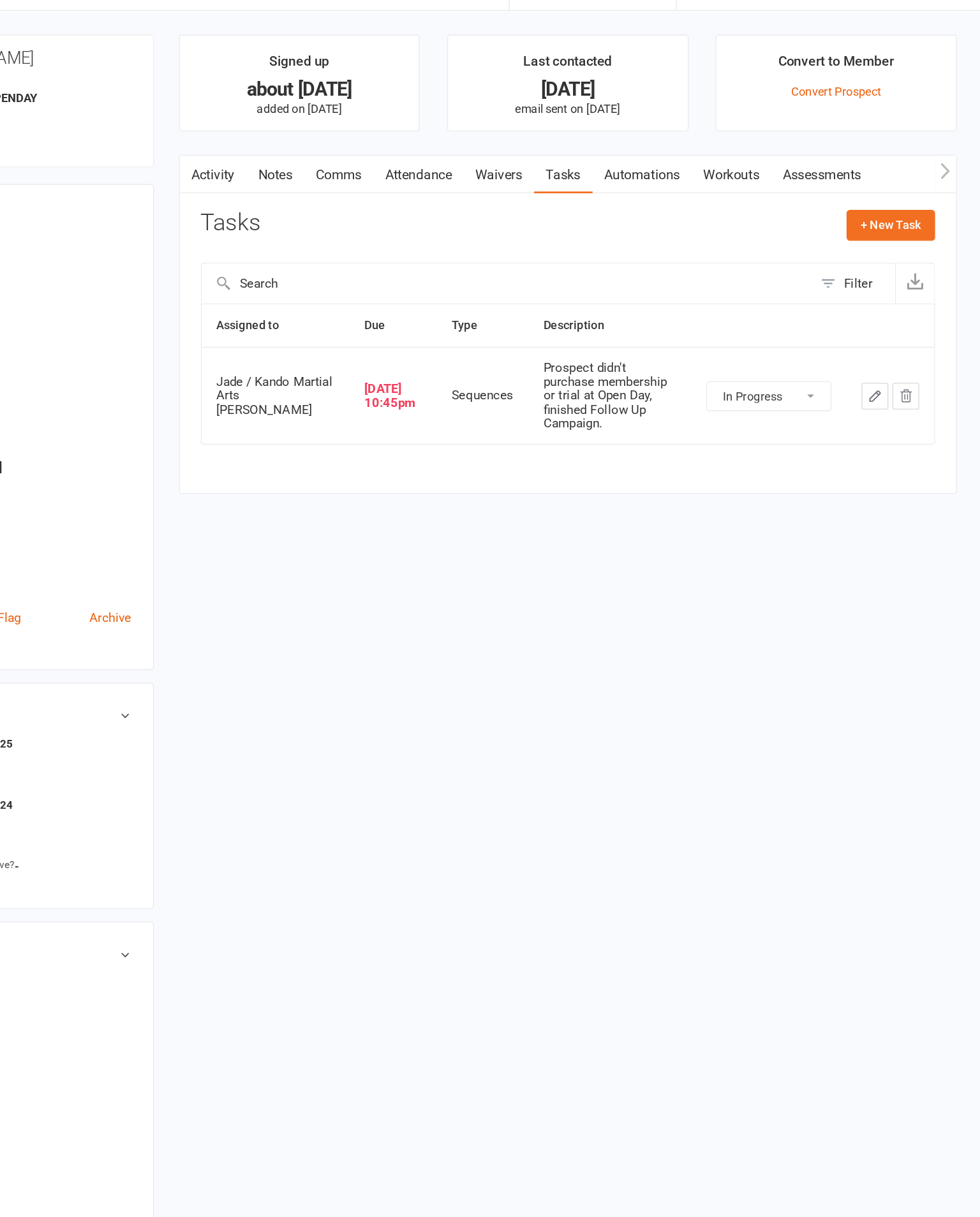
click at [894, 330] on icon "button" at bounding box center [899, 335] width 11 height 11
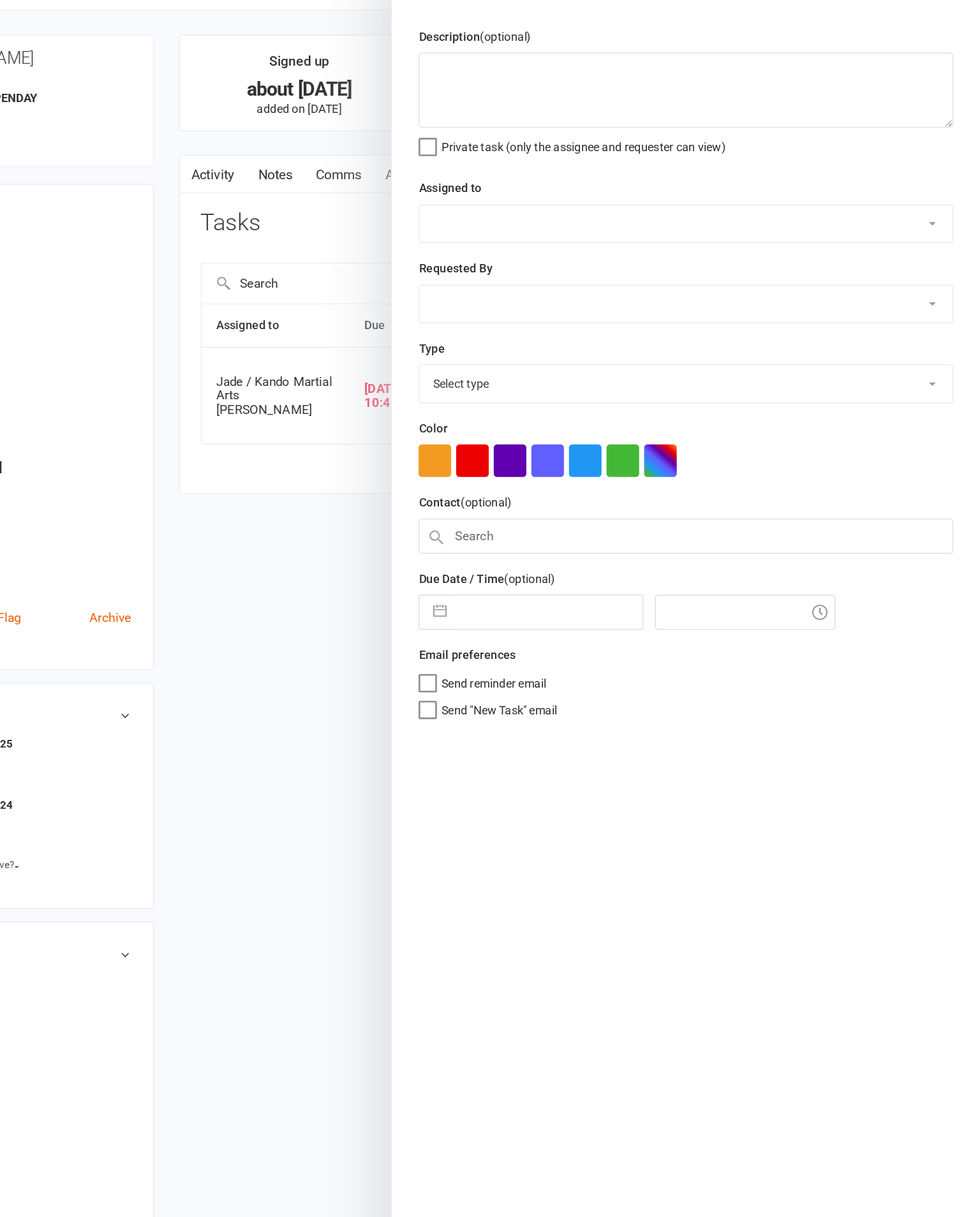
type textarea "Prospect didn't purchase membership or trial at Open Day, finished Follow Up Ca…"
select select "33331"
type input "[DATE]"
type input "10:45pm"
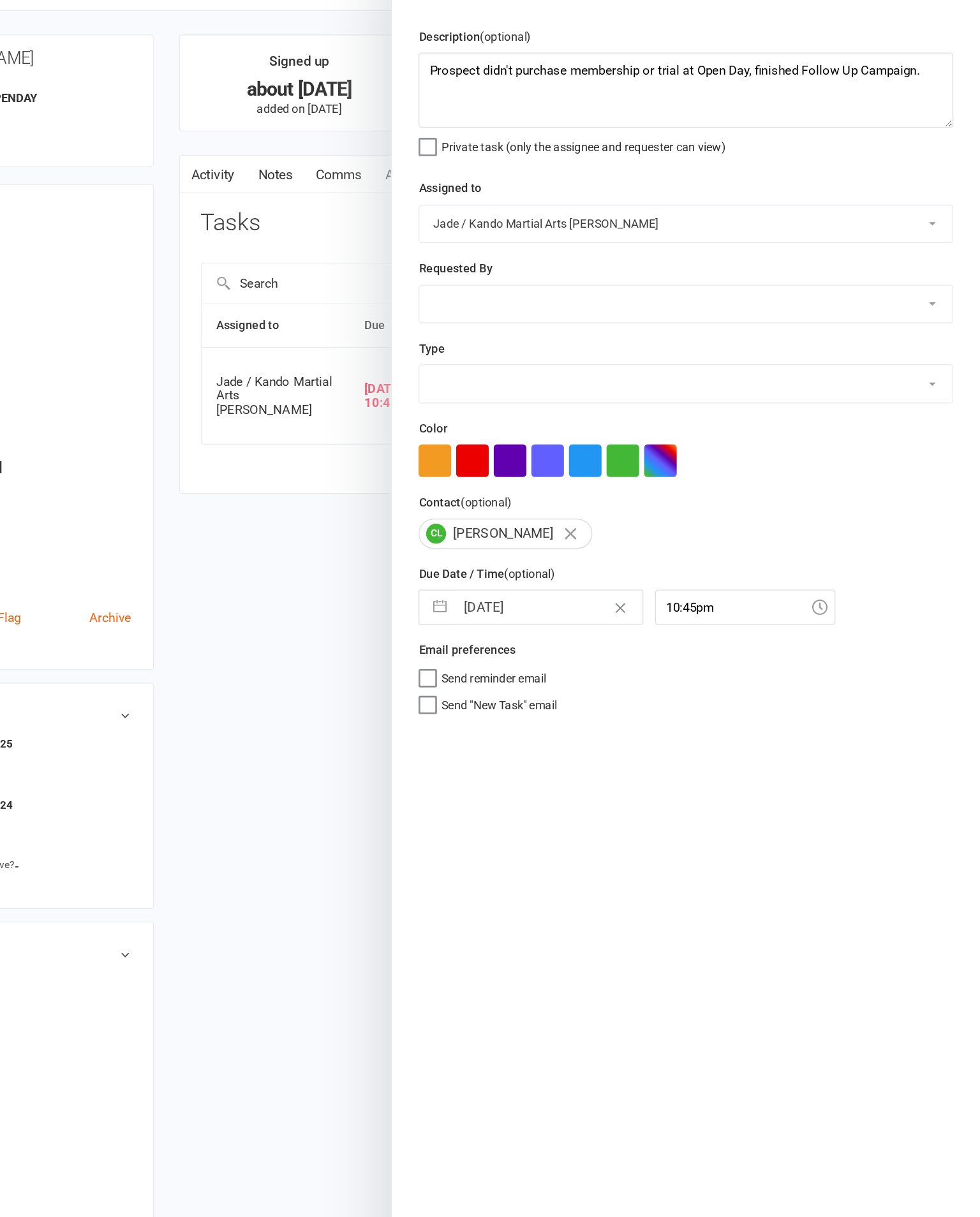
select select "20654"
click at [551, 80] on textarea "Prospect didn't purchase membership or trial at Open Day, finished Follow Up Ca…" at bounding box center [755, 102] width 408 height 58
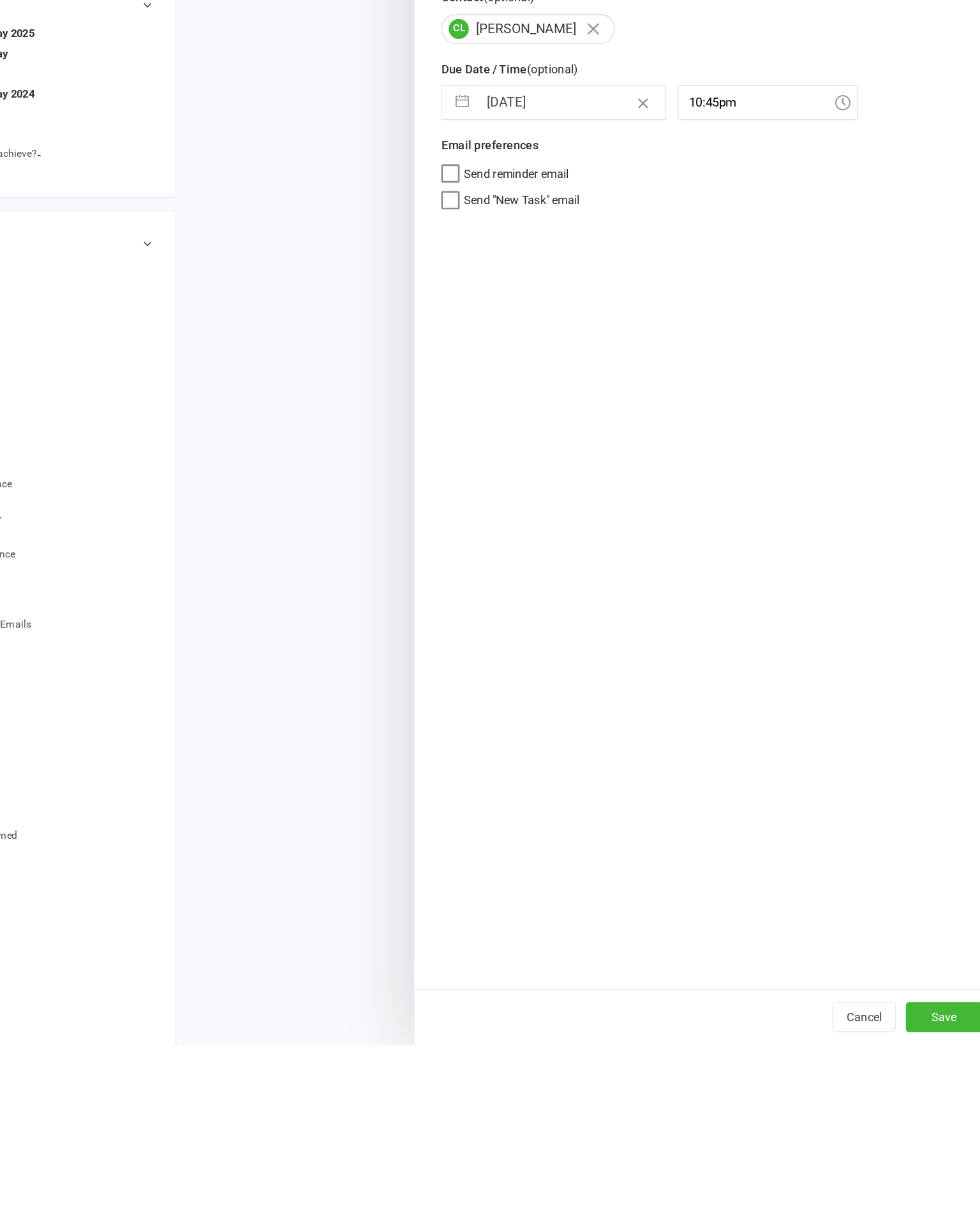
scroll to position [163, 0]
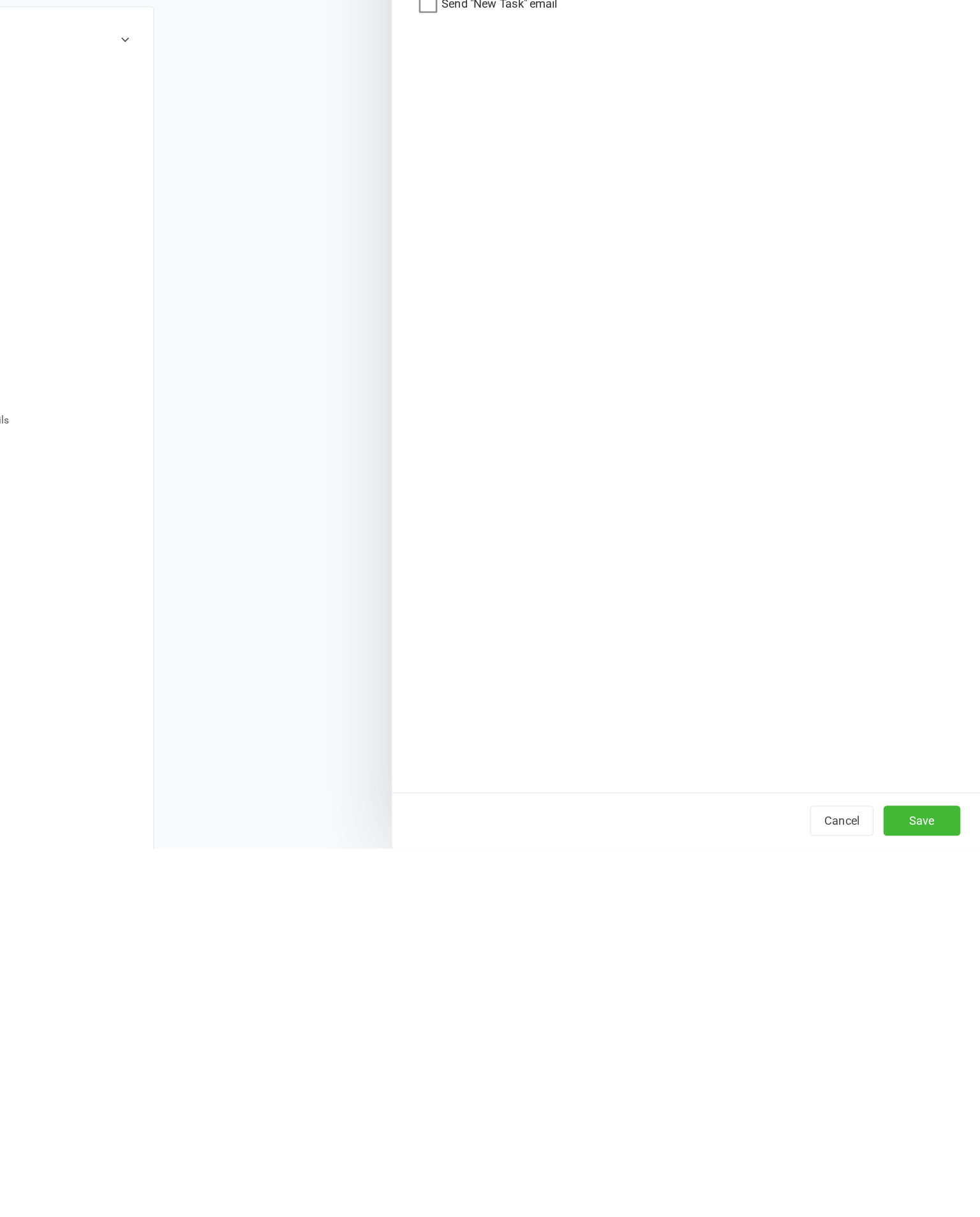
type textarea "Prospect didn't purchase membership or trial at Open Day, finished Follow Up Ca…"
click at [906, 1184] on button "Save" at bounding box center [935, 1196] width 58 height 23
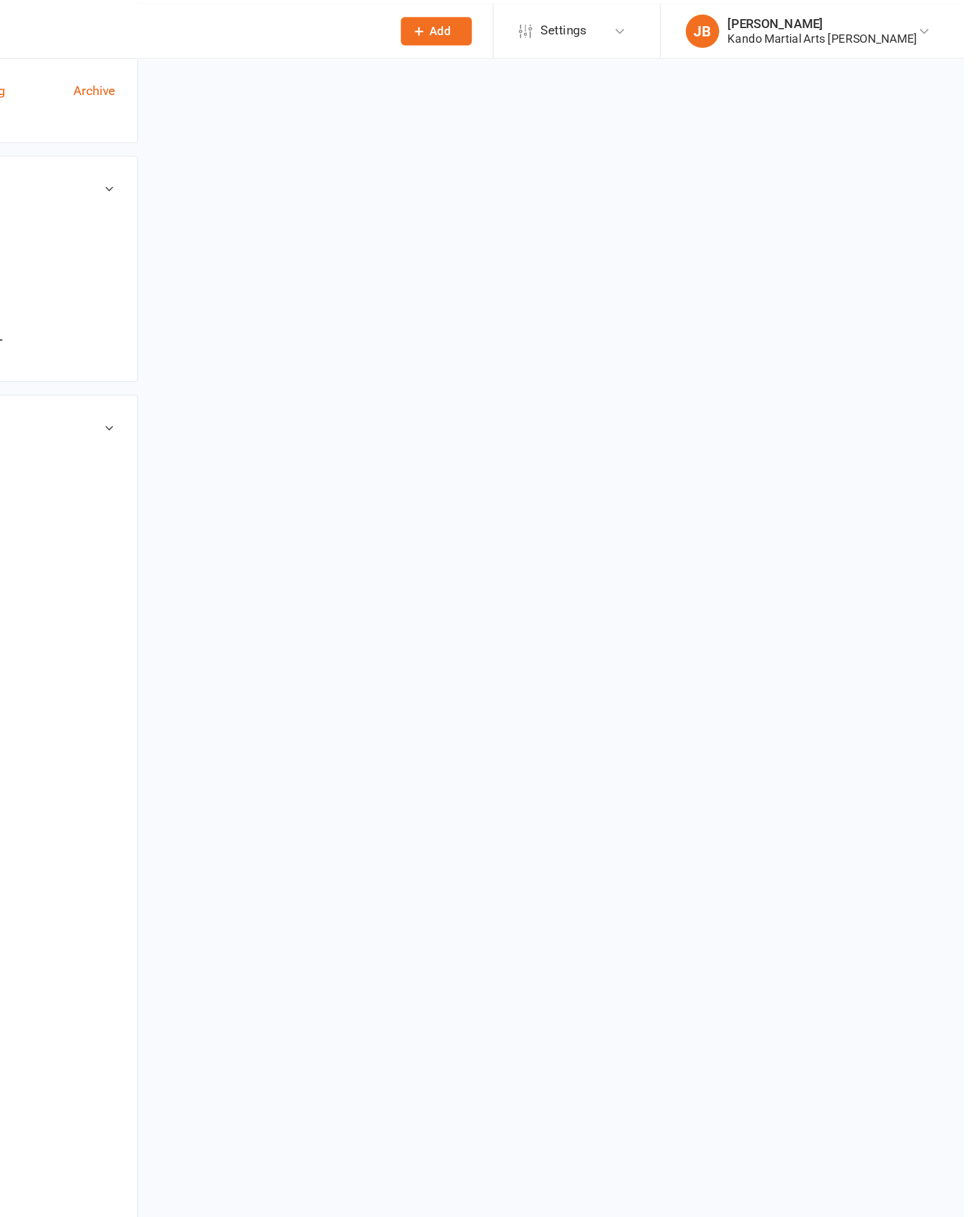
scroll to position [0, 0]
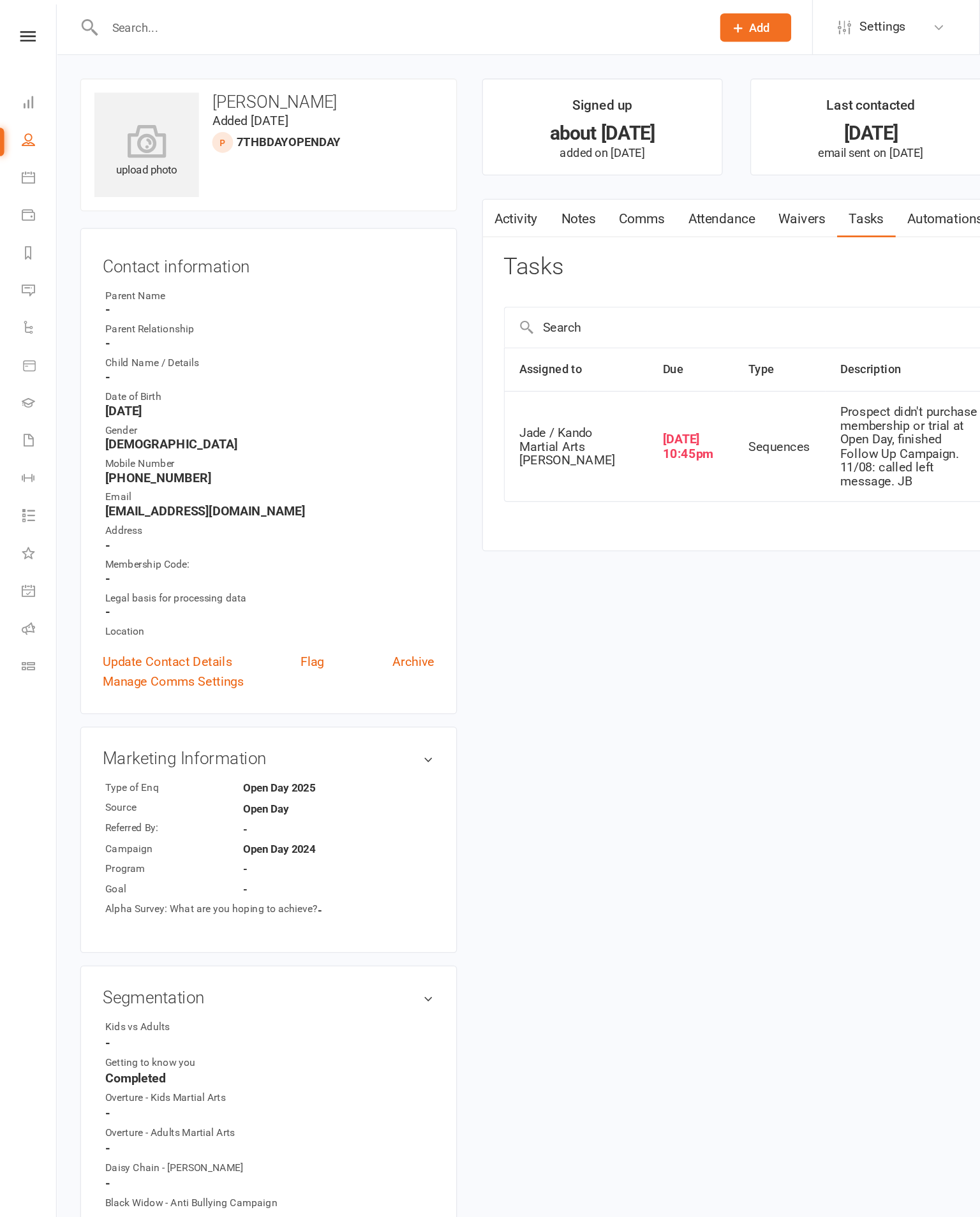
click at [37, 23] on link at bounding box center [21, 28] width 43 height 9
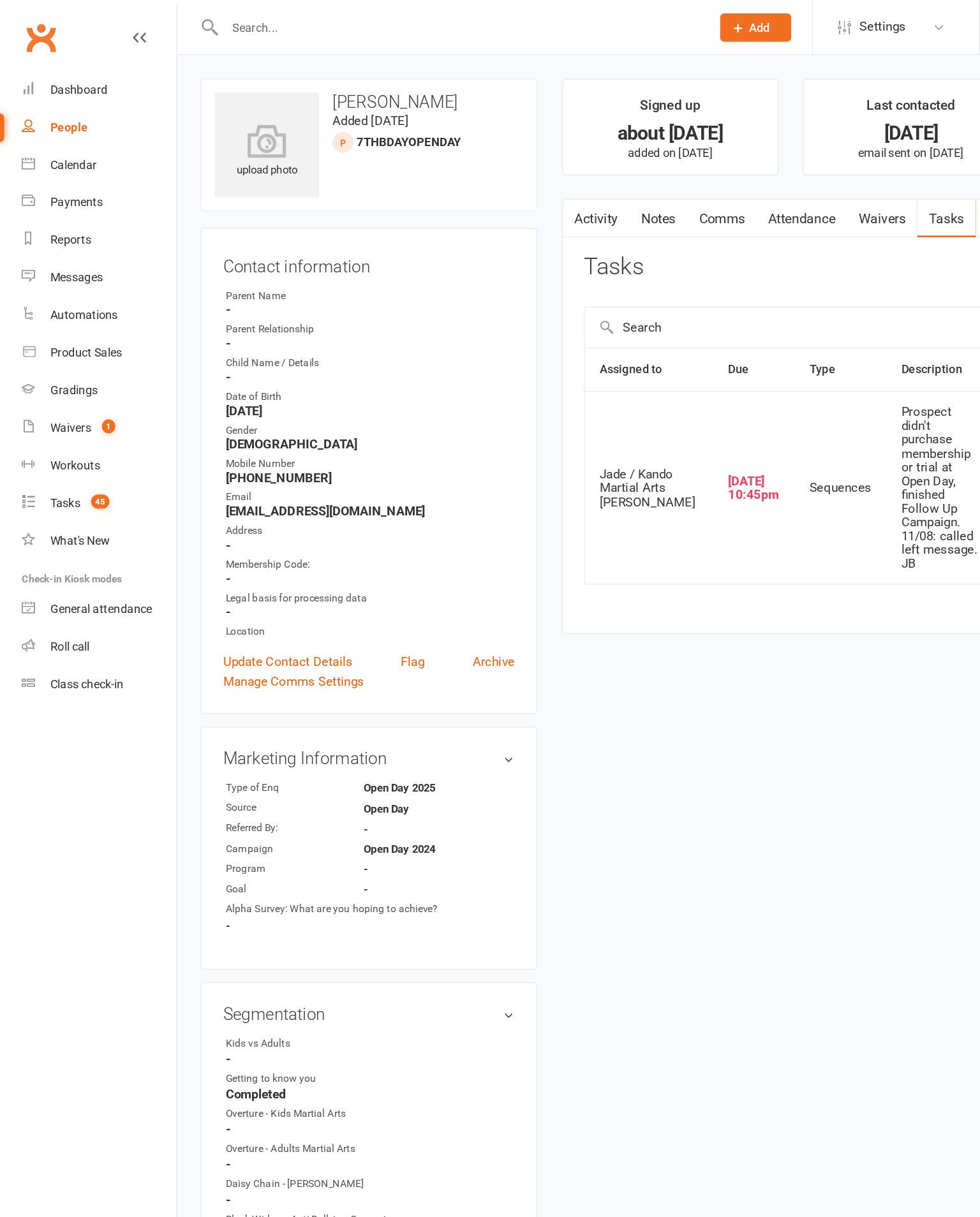
click at [57, 388] on div "Tasks" at bounding box center [50, 384] width 23 height 10
select select "incomplete"
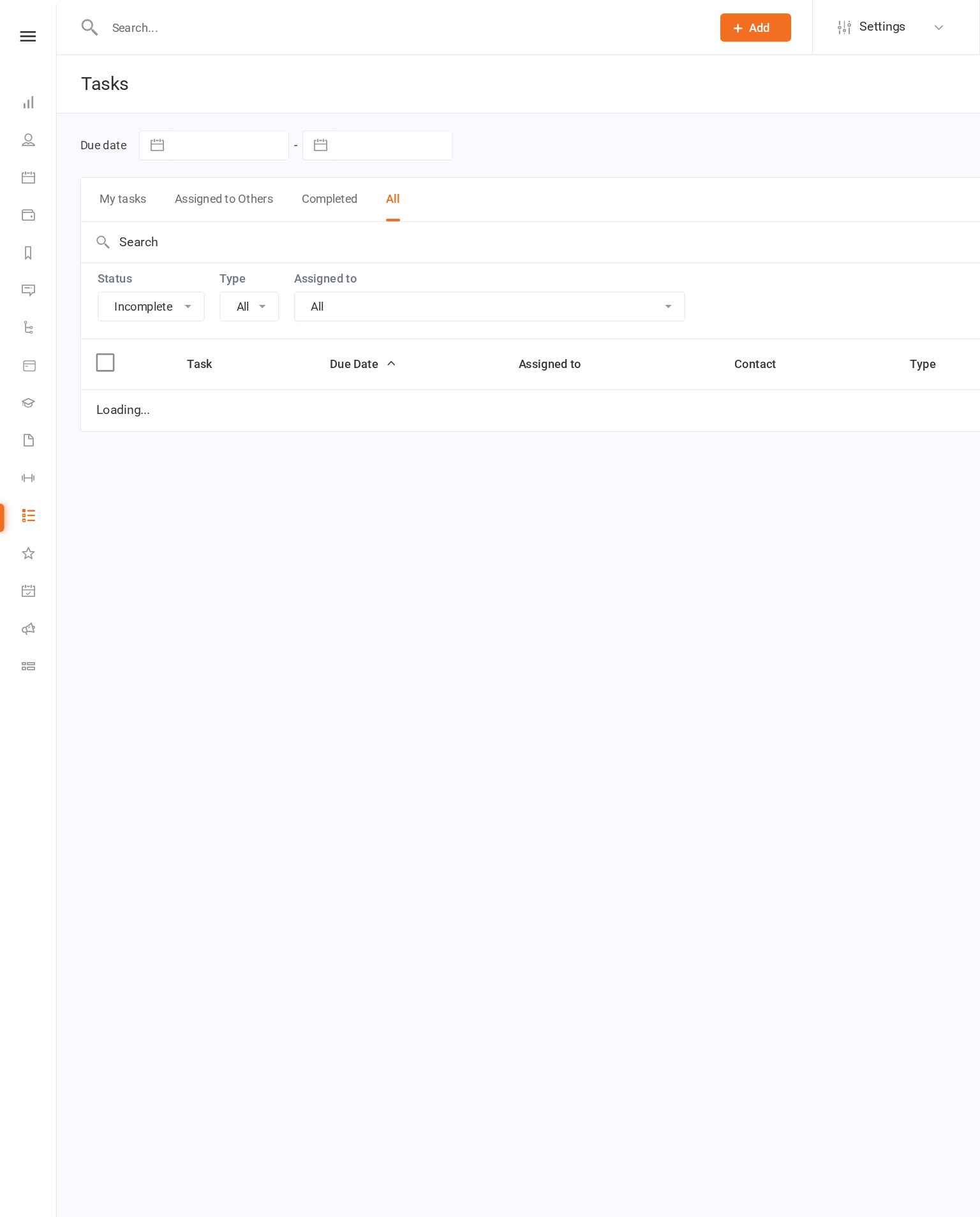
select select "20654"
select select "started"
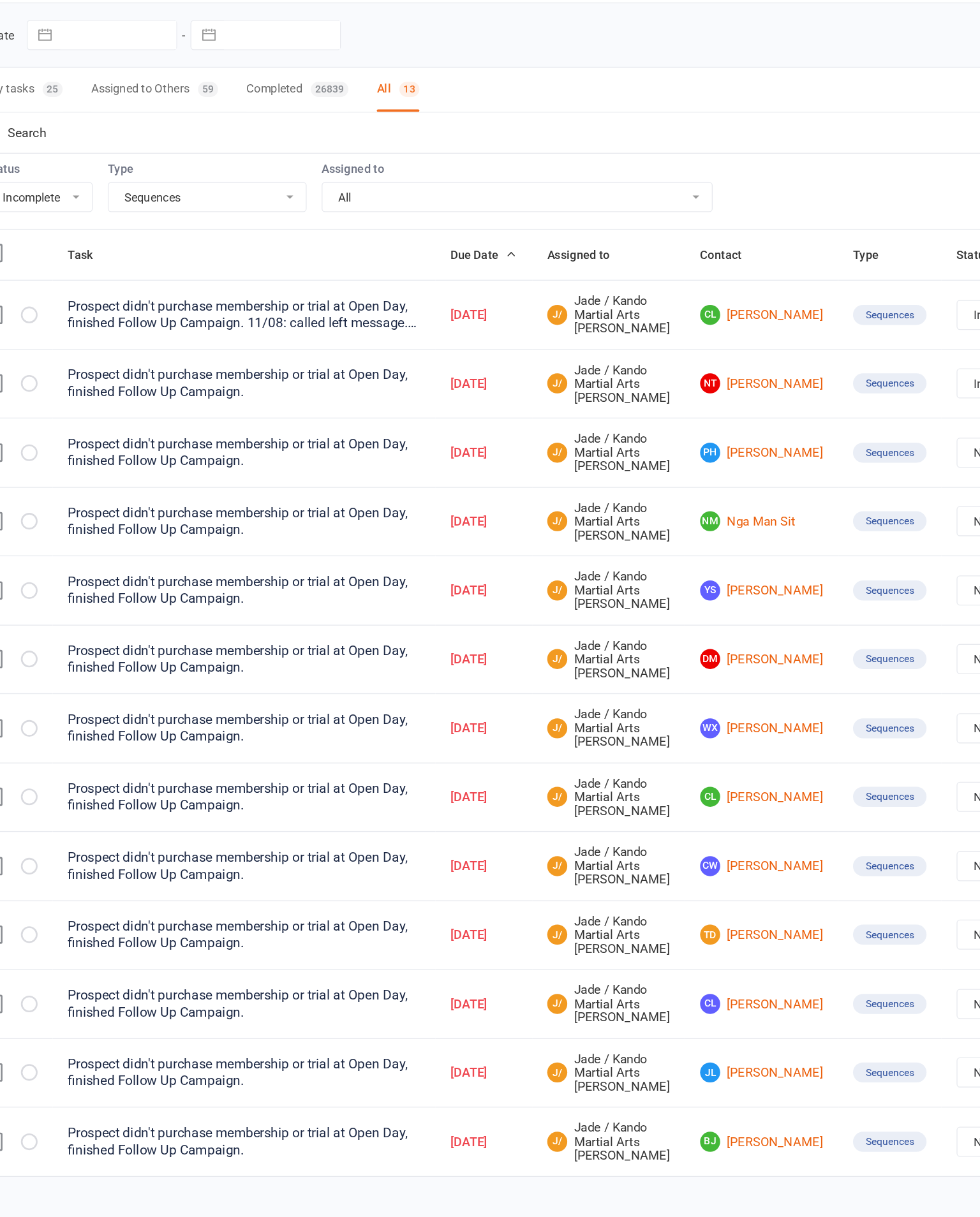
click at [620, 422] on link "PH Pali Huang" at bounding box center [666, 430] width 94 height 15
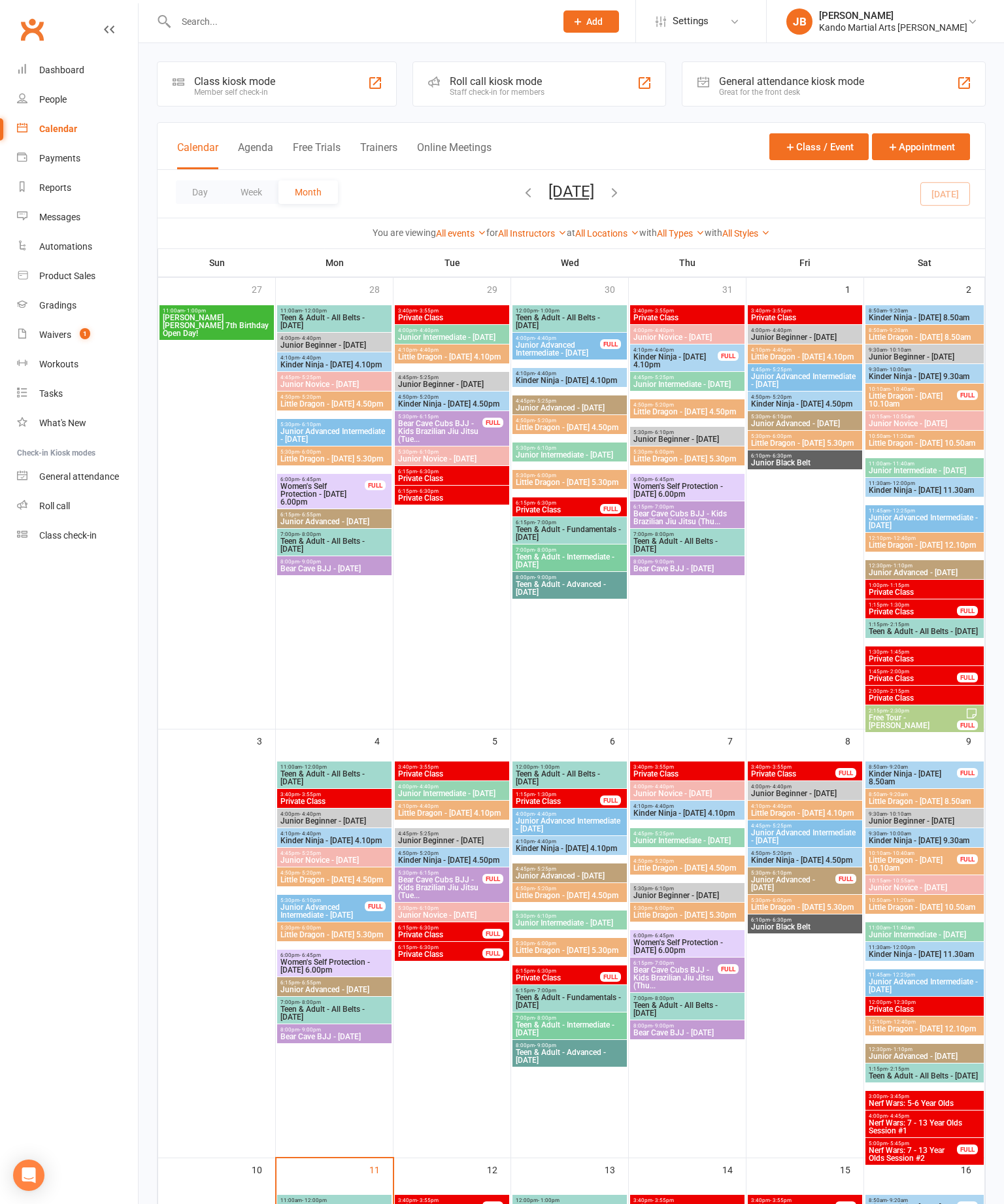
click at [265, 18] on input "text" at bounding box center [358, 21] width 374 height 18
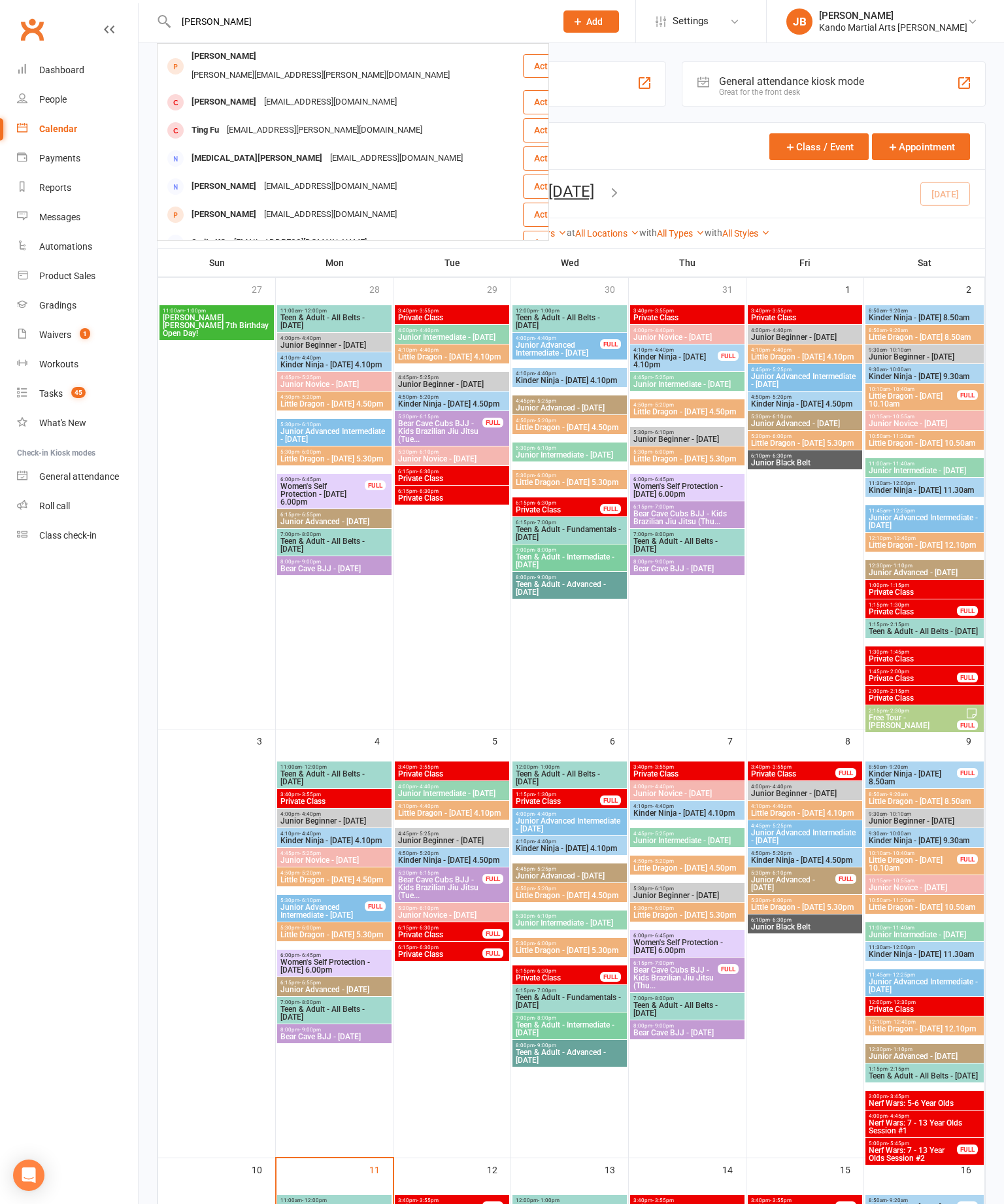
type input "Smits"
click at [287, 66] on div "[PERSON_NAME][EMAIL_ADDRESS][PERSON_NAME][DOMAIN_NAME]" at bounding box center [321, 76] width 266 height 19
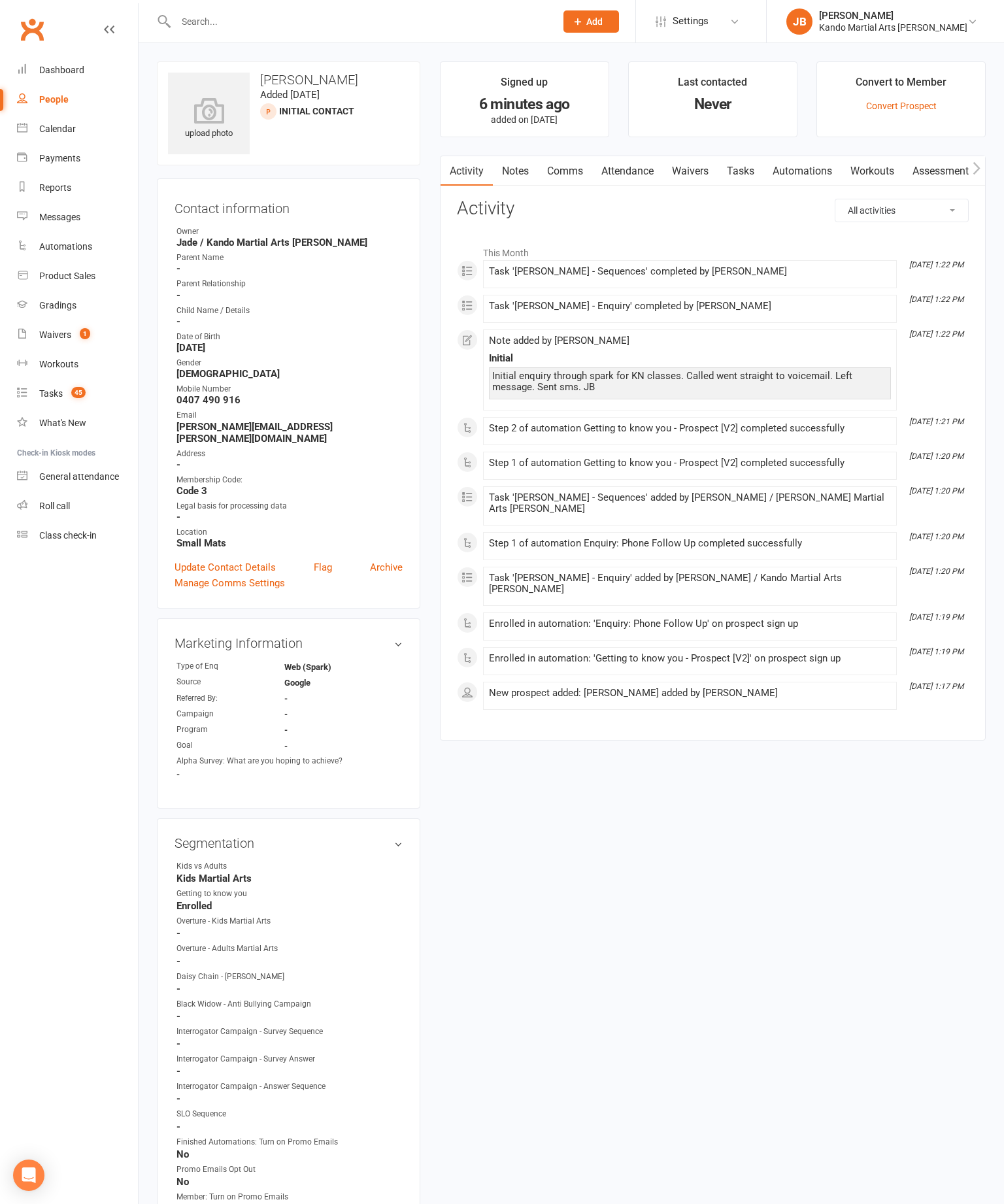
click at [579, 174] on link "Comms" at bounding box center [565, 171] width 55 height 30
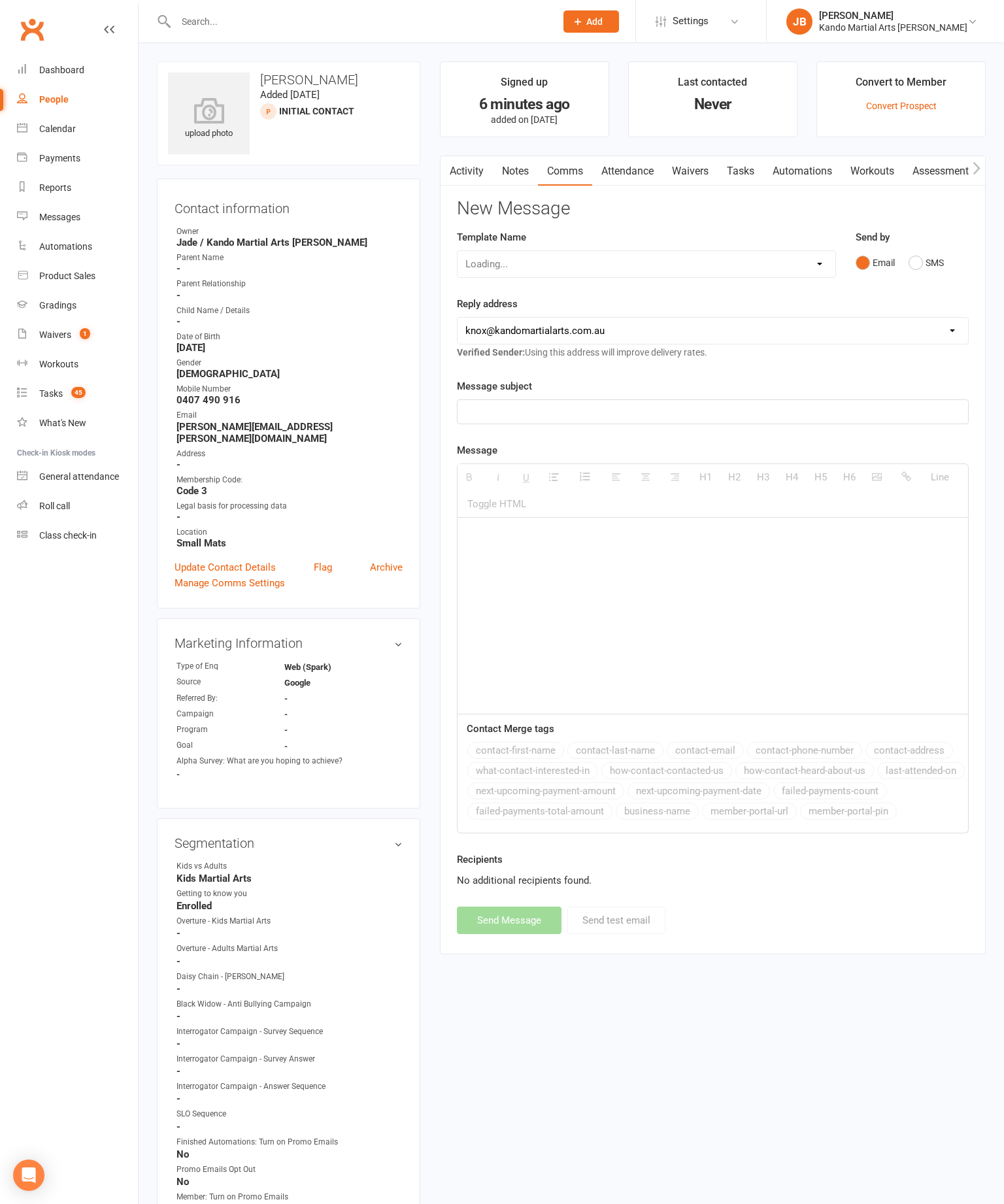
click at [938, 266] on button "SMS" at bounding box center [926, 262] width 35 height 25
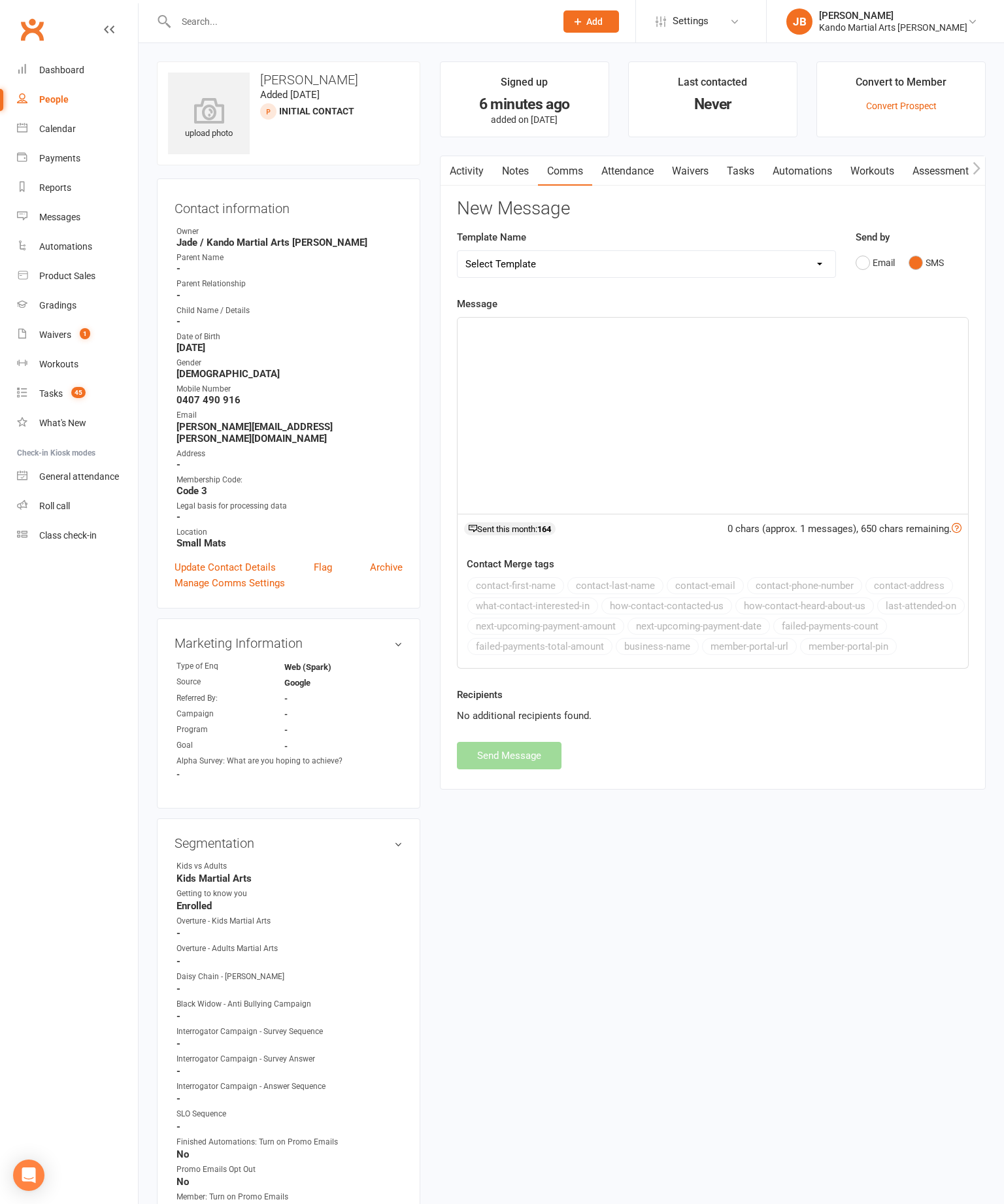
click at [564, 265] on select "Select Template [Email] 5 Class Pass Renewal - Used 4/5 classes [Email] 5 Class…" at bounding box center [646, 264] width 378 height 26
select select "958"
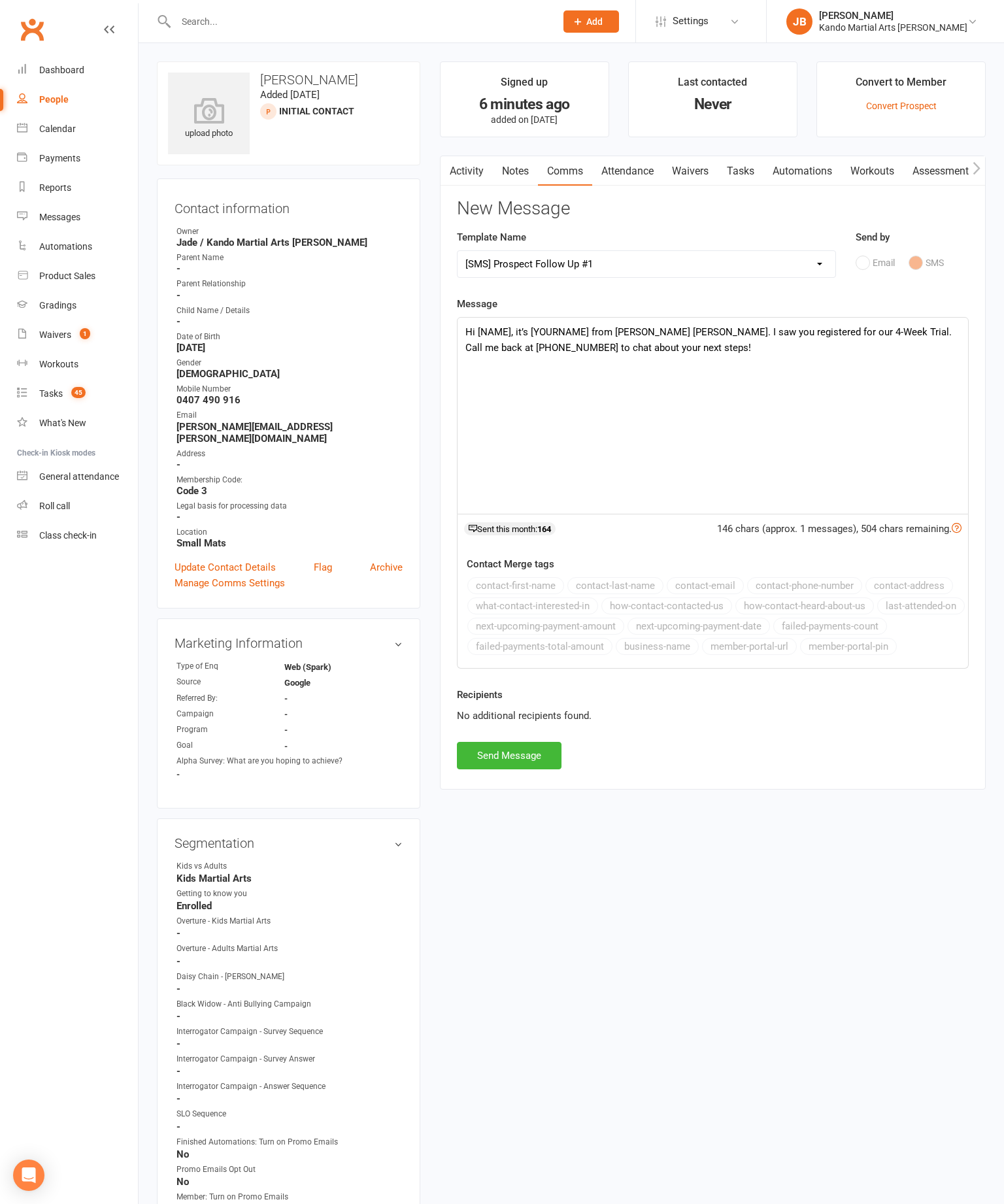
click at [506, 336] on div "Hi [NAME], it’s [YOURNAME] from Kando Knox. I saw you registered for our 4-Week…" at bounding box center [712, 416] width 511 height 196
click at [498, 351] on div "Hi [NAME], it’s [YOURNAME] from Kando Knox. I saw you registered for our 4-Week…" at bounding box center [712, 416] width 511 height 196
click at [506, 340] on div "Hi [NAME], it’s [YOURNAME] from Kando Knox. I saw you registered for our 4-Week…" at bounding box center [712, 416] width 511 height 196
click at [579, 333] on div "Hi Danielle, it’s [YOURNAME] from Kando Knox. I saw you registered for our 4-We…" at bounding box center [712, 416] width 511 height 196
click at [586, 345] on div "Hi Danielle, it’s [YOURNAME] from Kando Knox. I saw you registered for our 4-We…" at bounding box center [712, 416] width 511 height 196
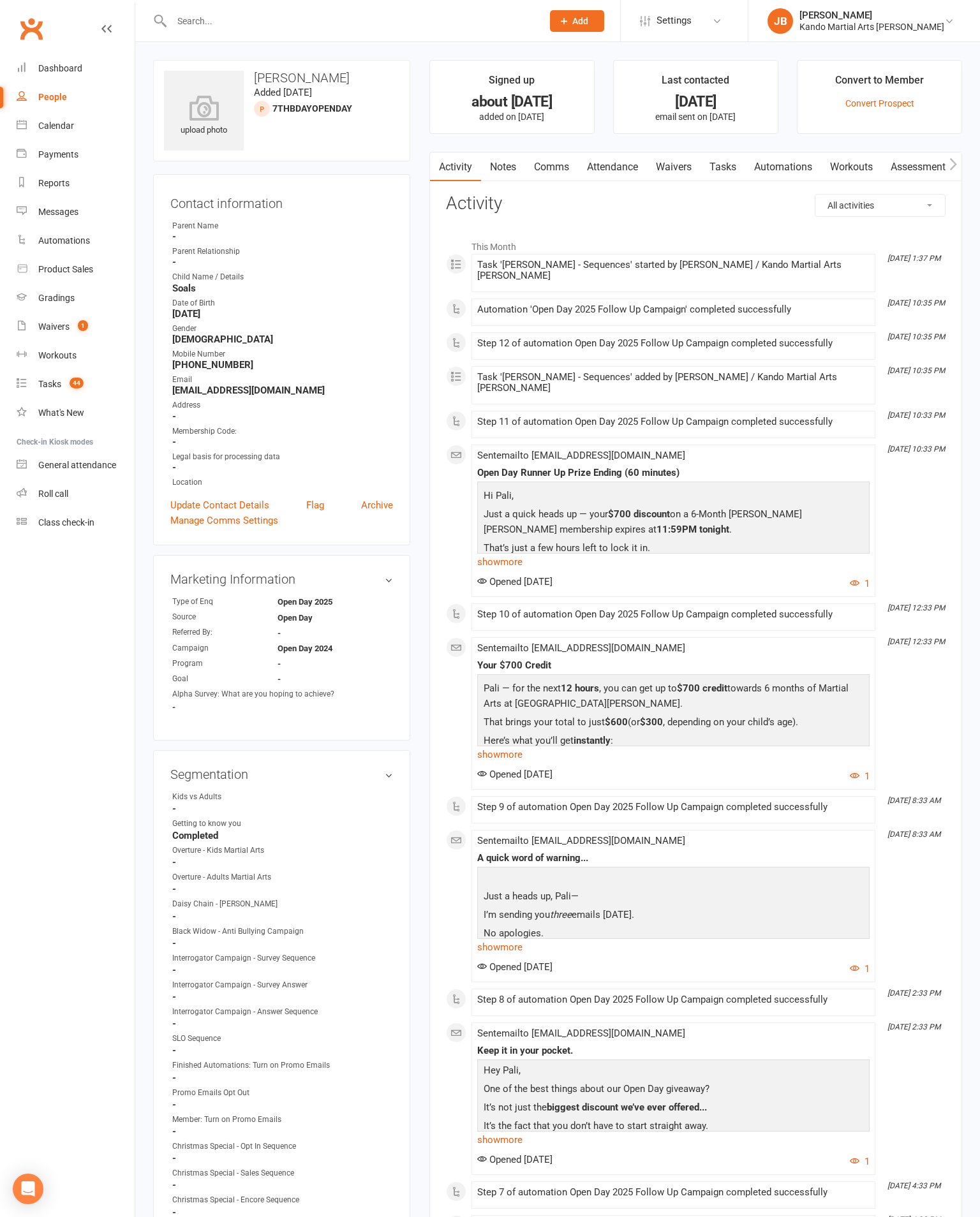
click at [60, 389] on div "Tasks" at bounding box center [50, 384] width 23 height 10
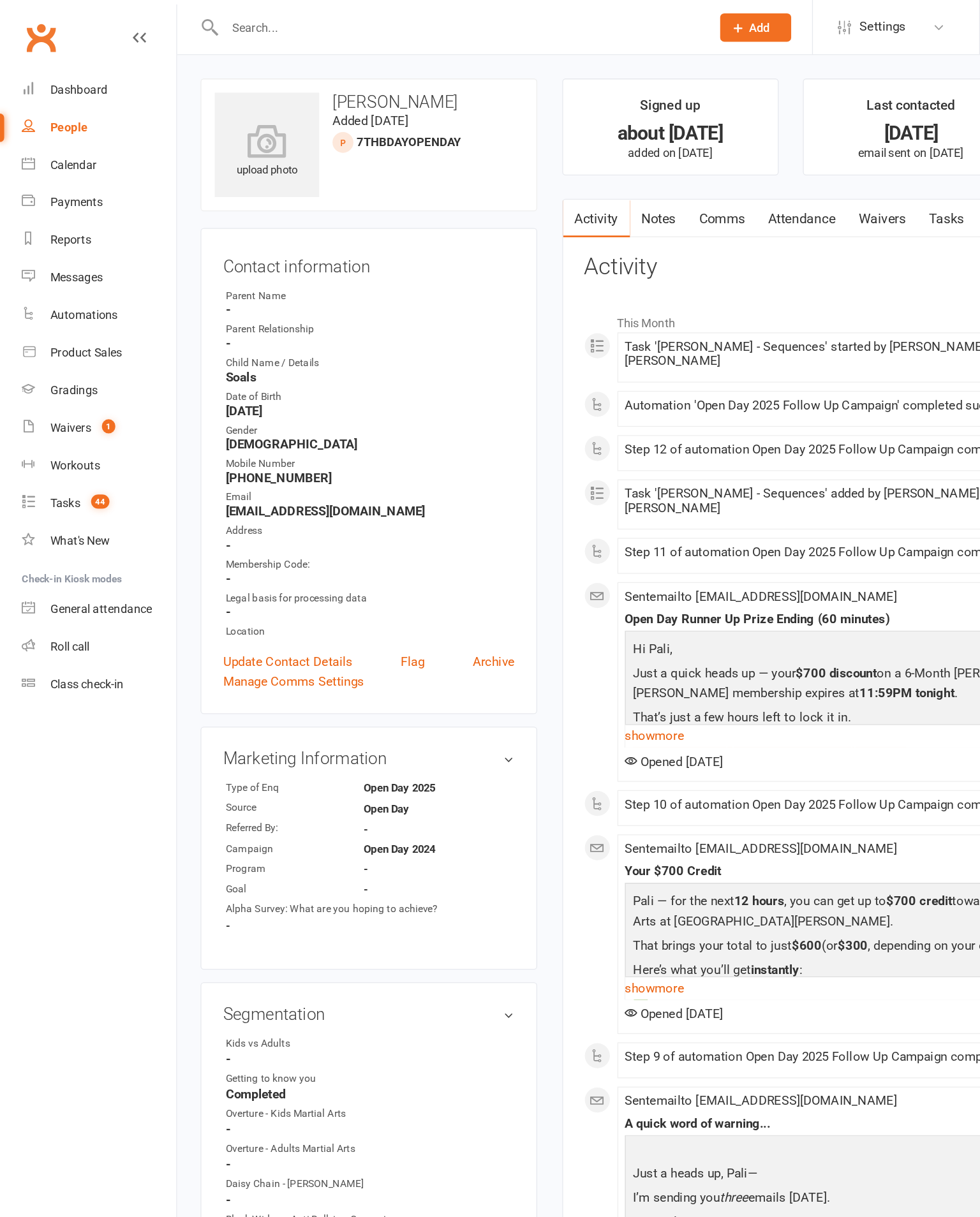
select select "incomplete"
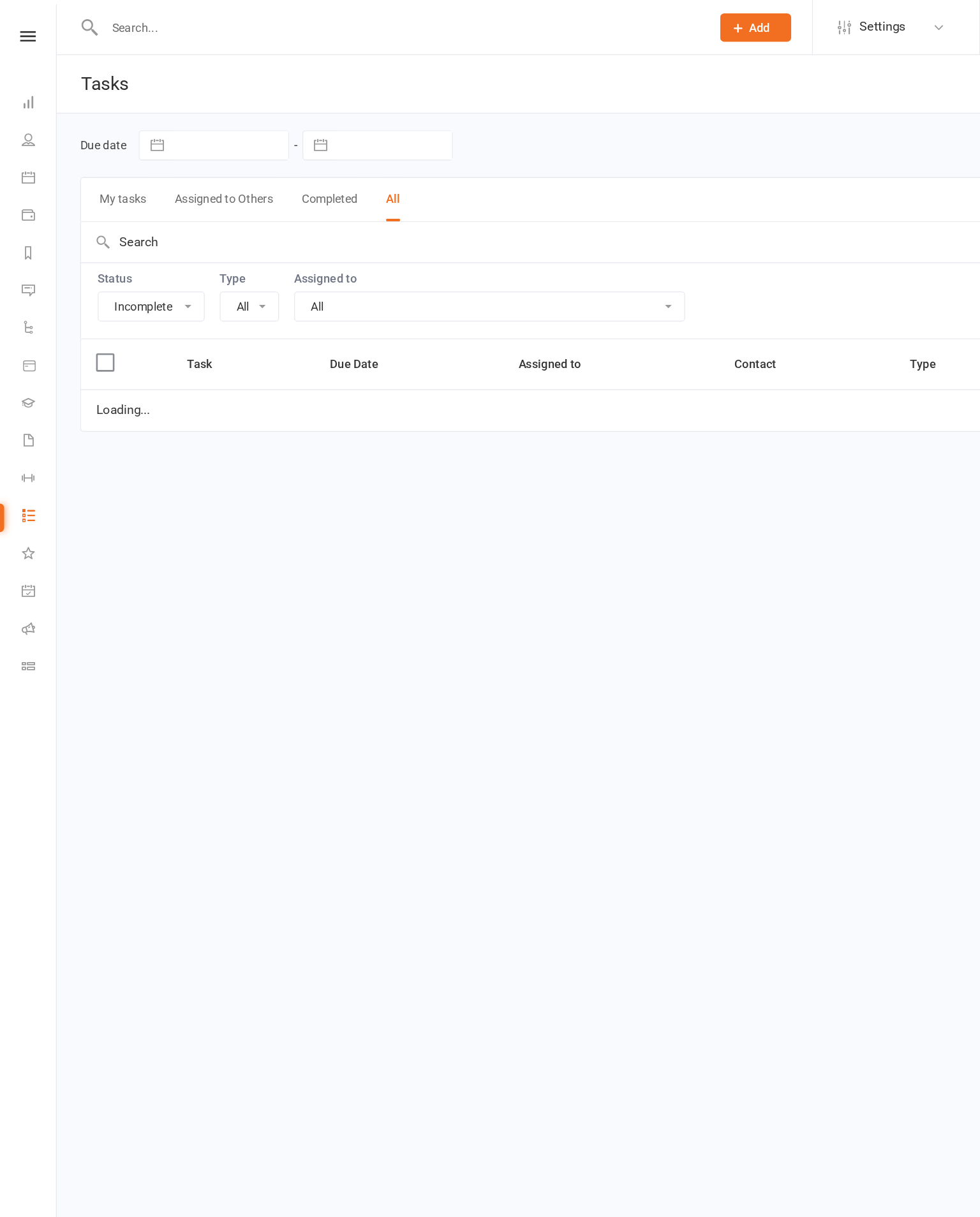
select select "20654"
select select "started"
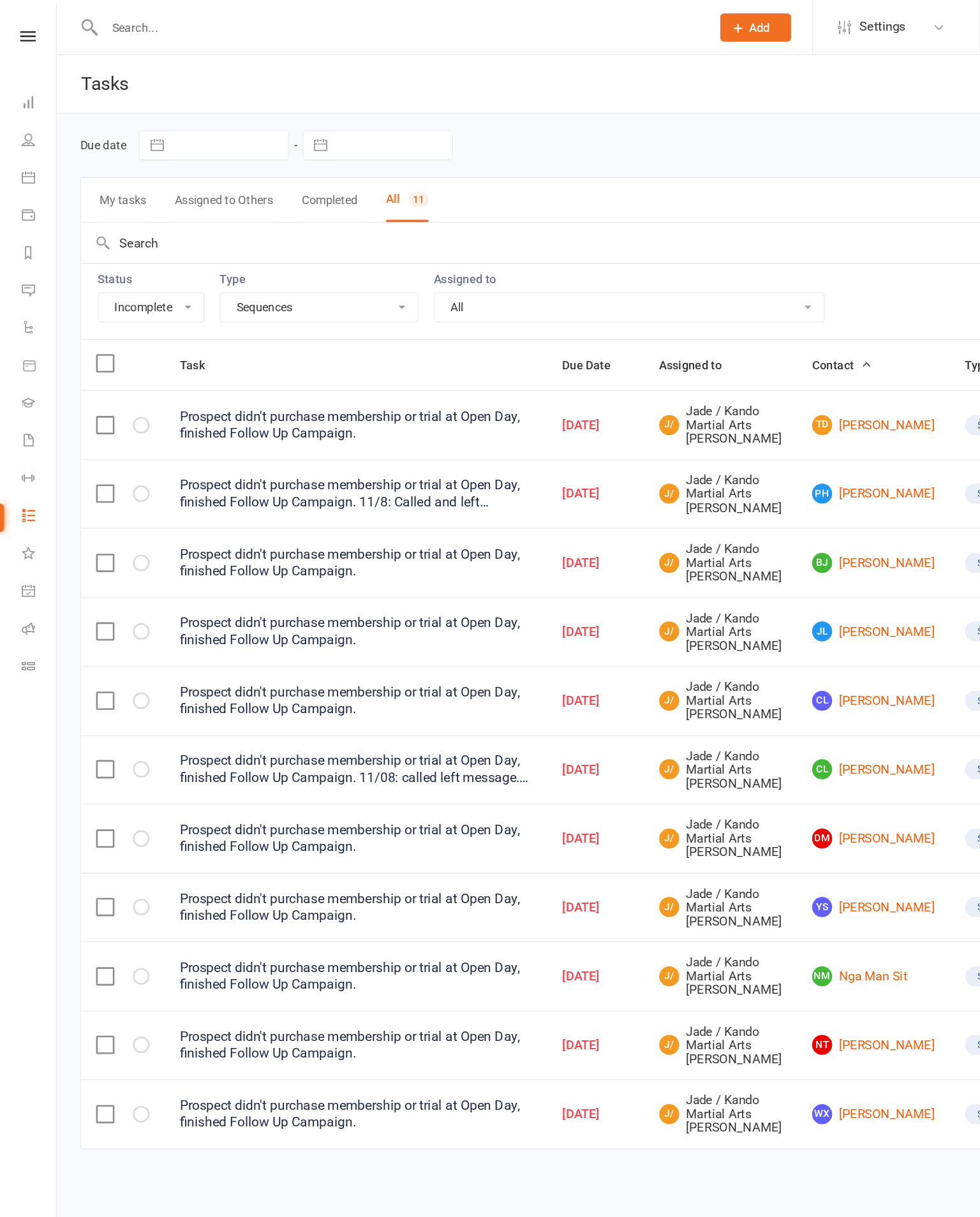
select select "started"
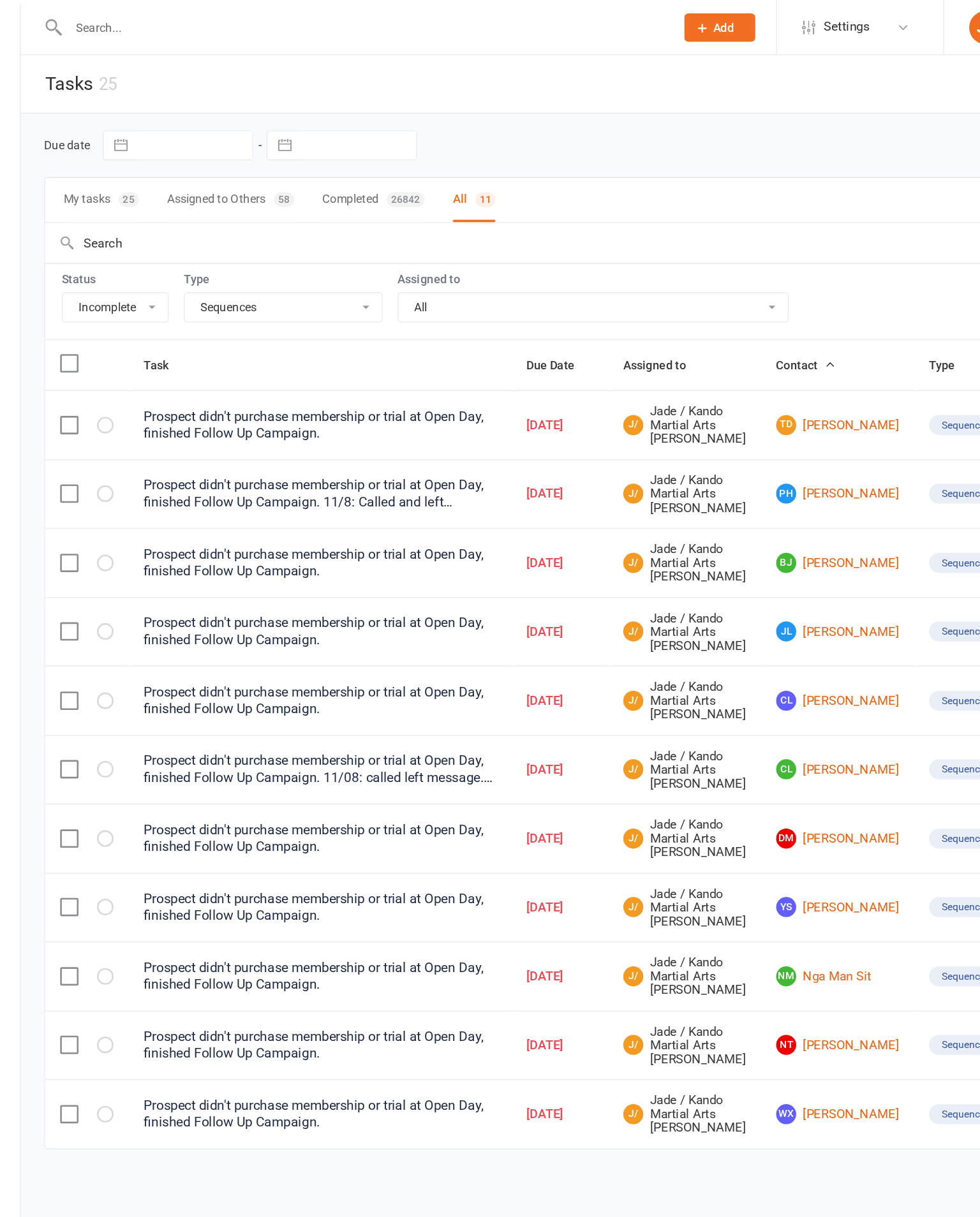
click at [470, 284] on button "Due Date" at bounding box center [454, 278] width 51 height 15
select select "started"
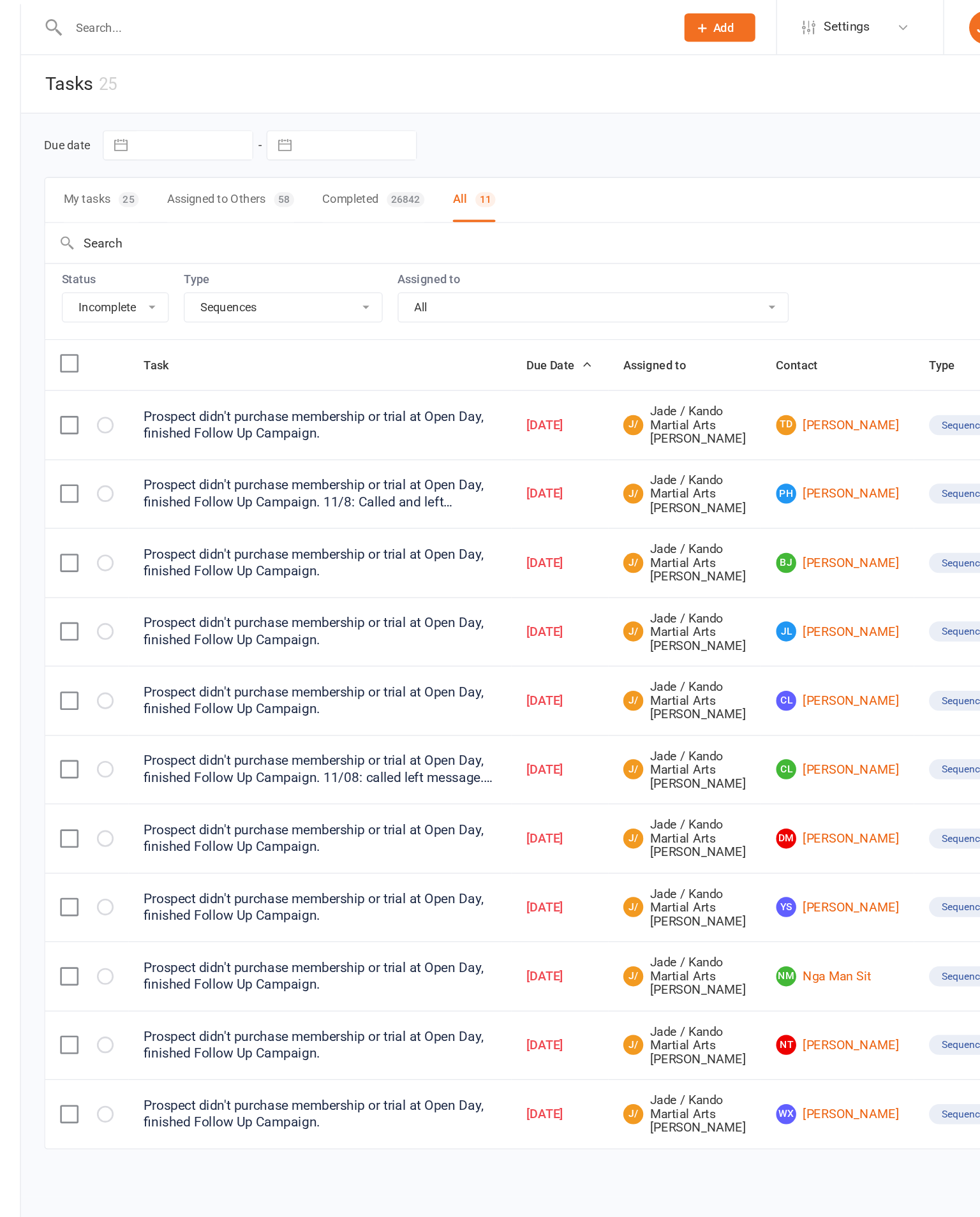
select select "started"
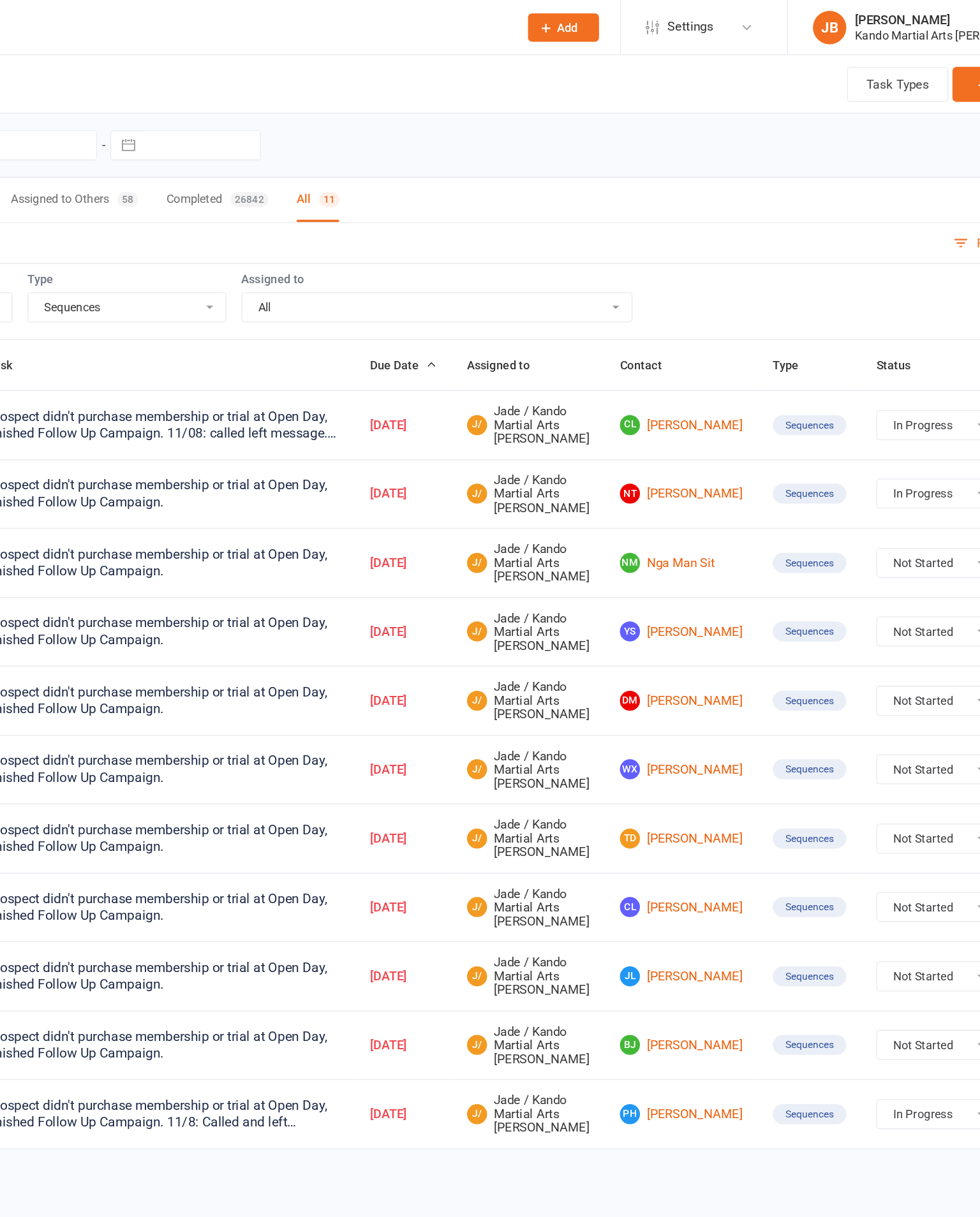
click at [620, 437] on link "NM Nga Man Sit" at bounding box center [666, 430] width 94 height 15
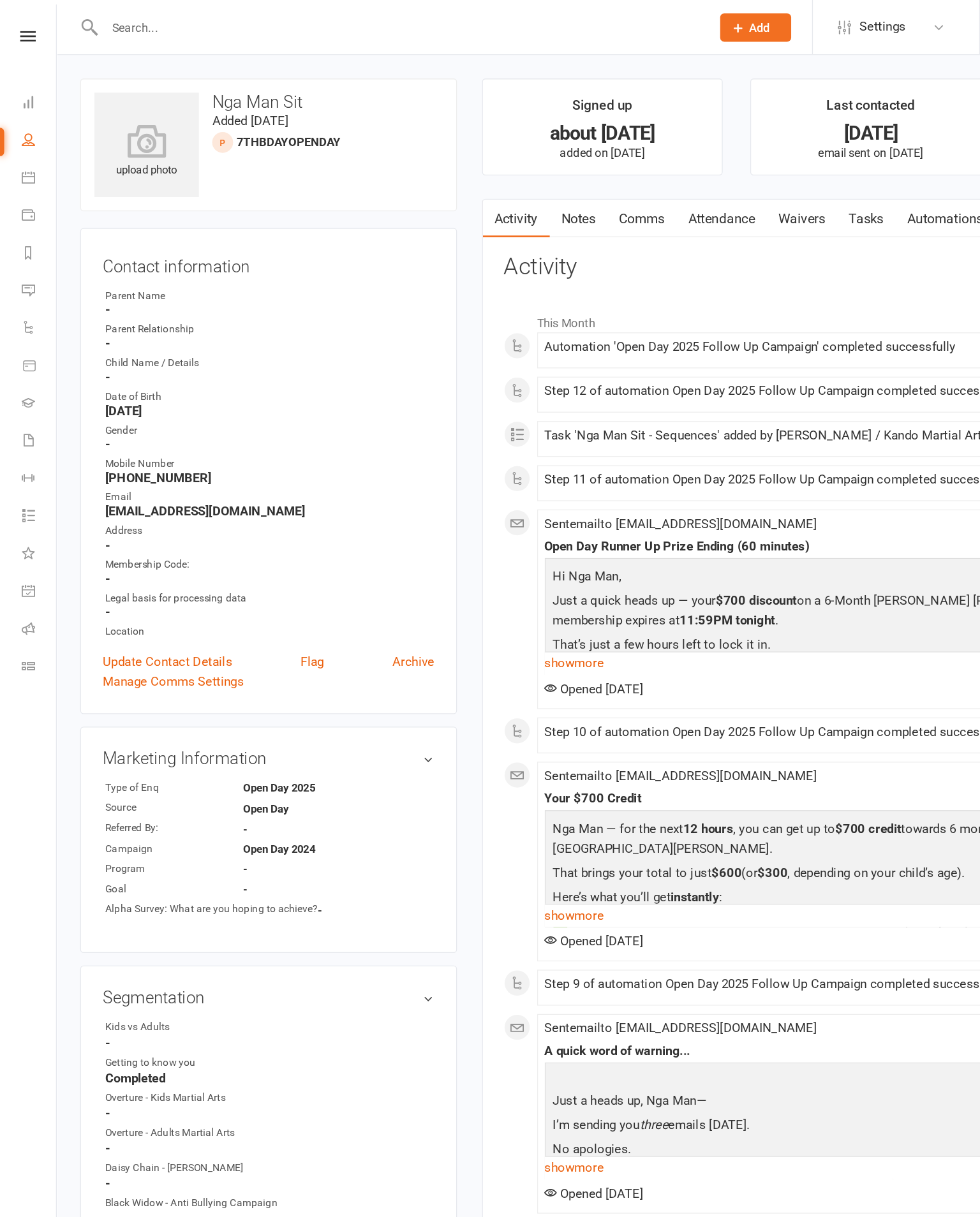
click at [683, 171] on link "Tasks" at bounding box center [661, 167] width 45 height 29
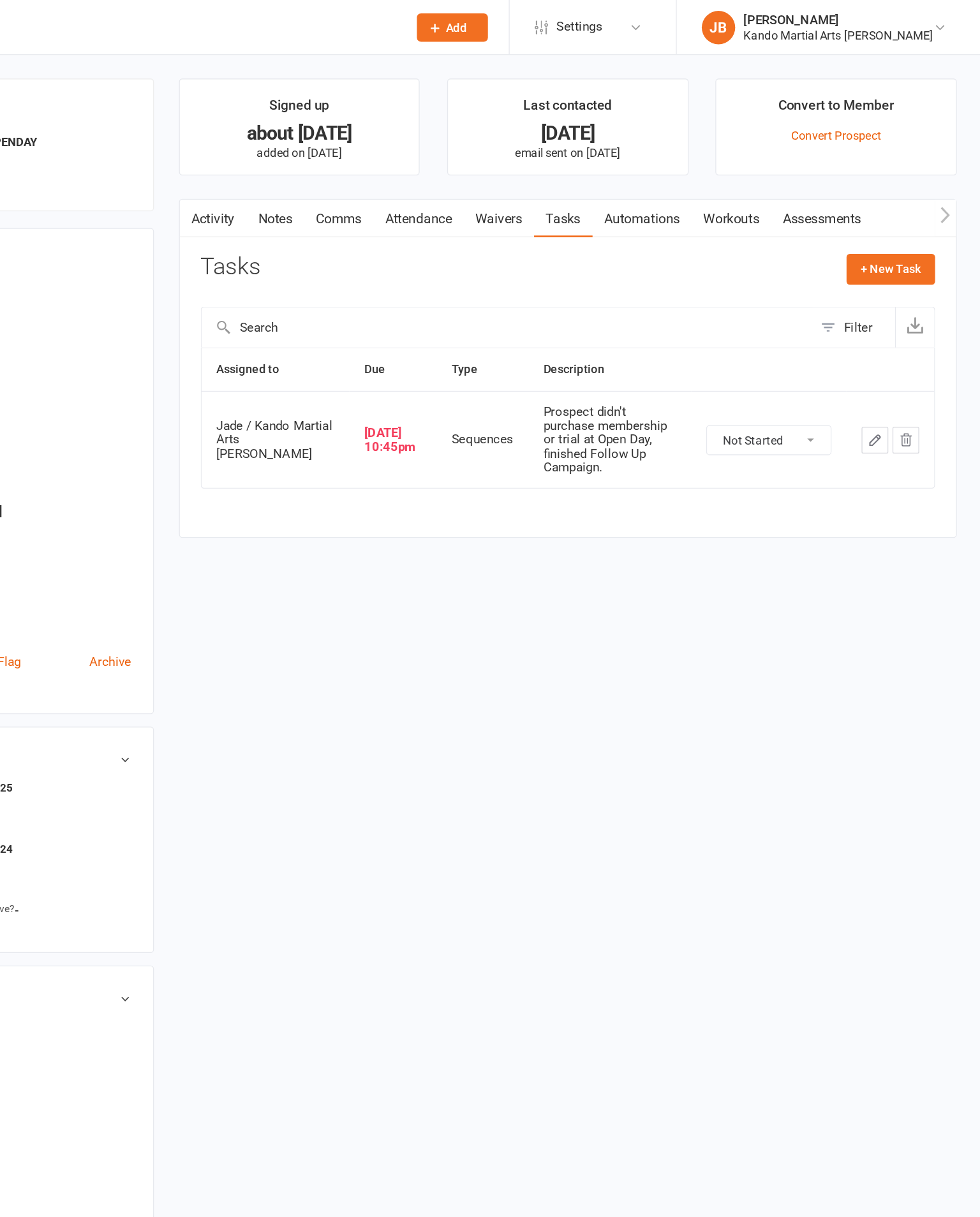
click at [771, 347] on select "Not Started In Progress Waiting Complete" at bounding box center [818, 335] width 95 height 21
select select "started"
click at [894, 342] on icon "button" at bounding box center [899, 335] width 11 height 11
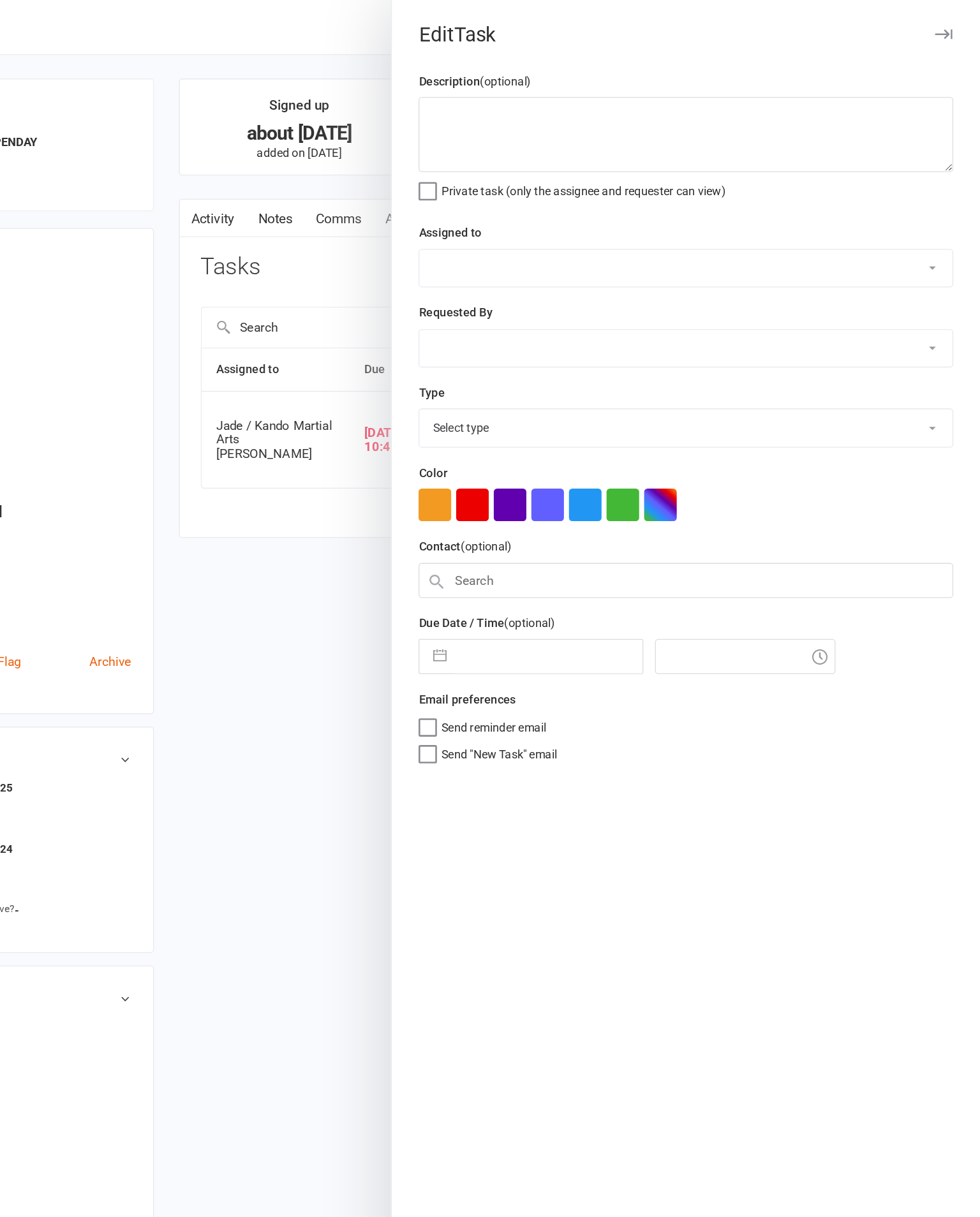
type textarea "Prospect didn't purchase membership or trial at Open Day, finished Follow Up Ca…"
select select "33331"
type input "[DATE]"
type input "10:45pm"
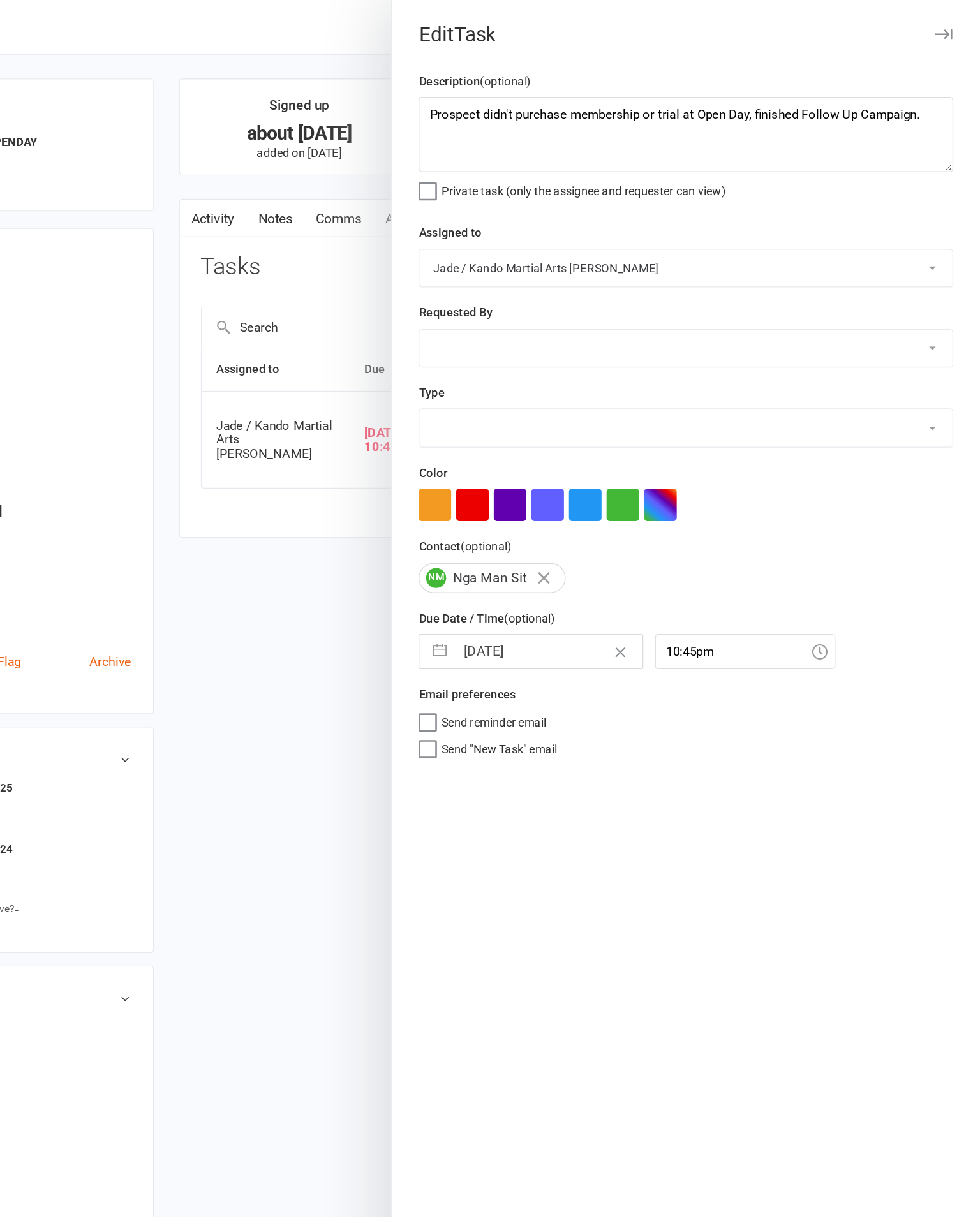
select select "20654"
click at [711, 95] on textarea "Prospect didn't purchase membership or trial at Open Day, finished Follow Up Ca…" at bounding box center [755, 102] width 408 height 58
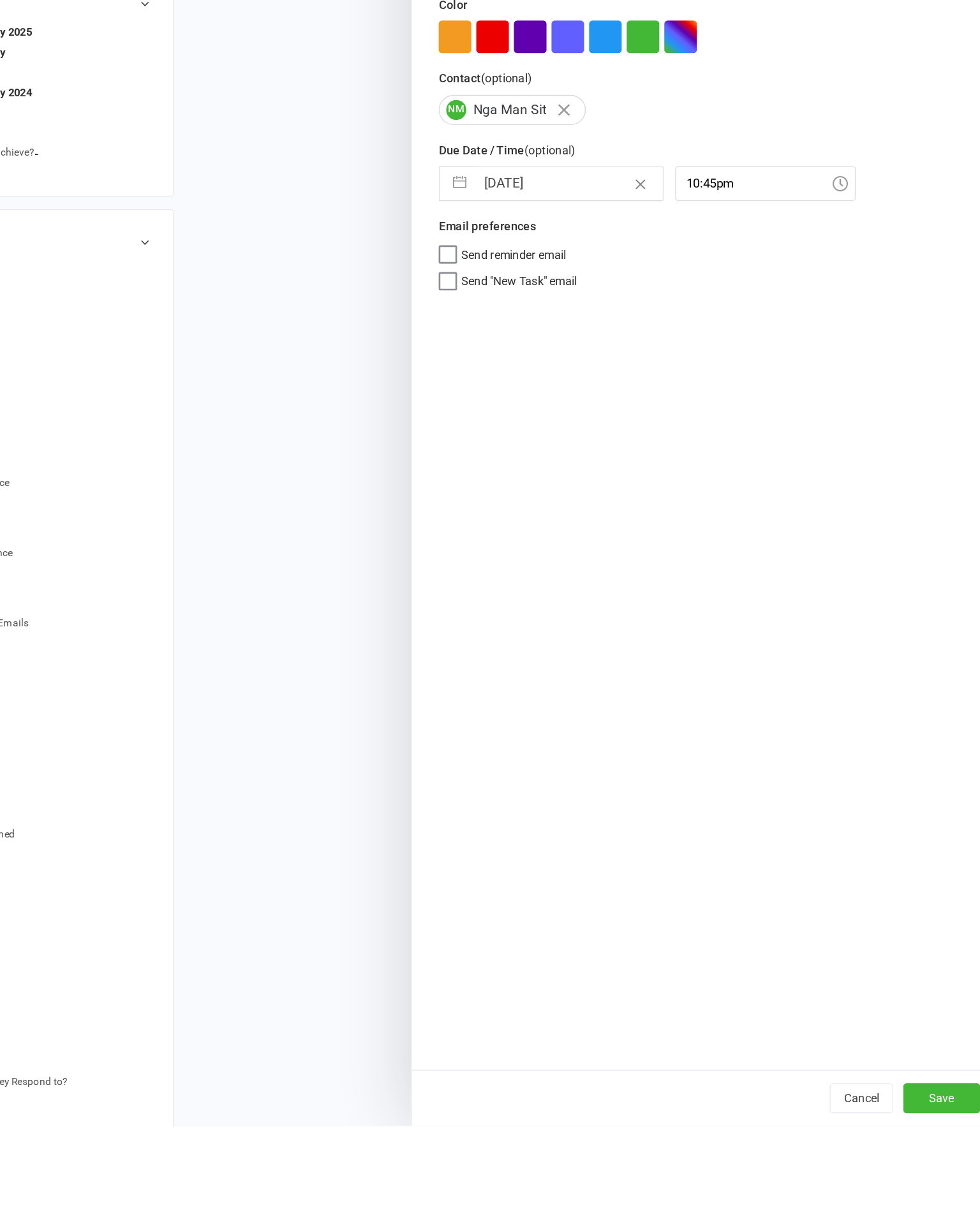
scroll to position [223, 0]
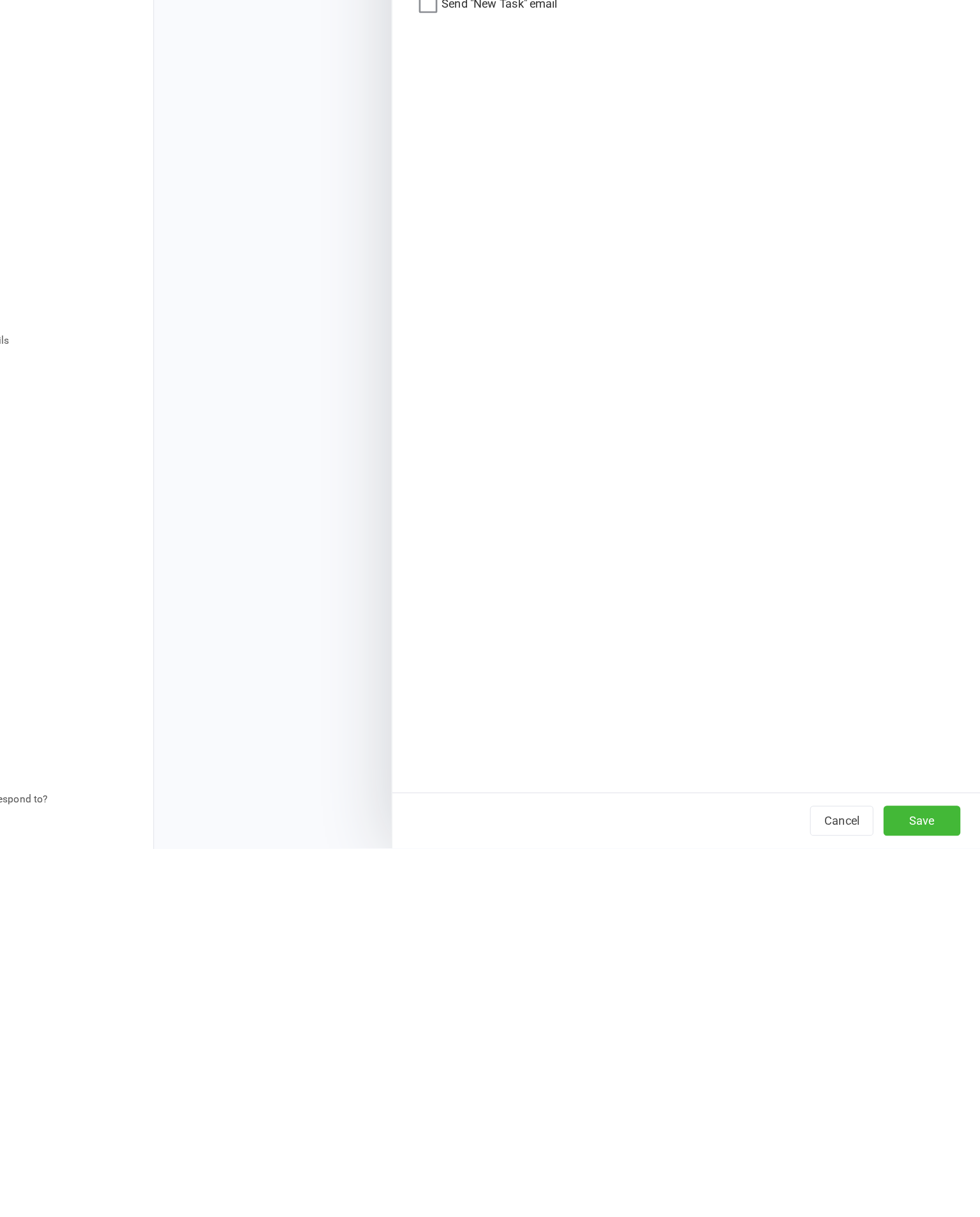
type textarea "Prospect didn't purchase membership or trial at Open Day, finished Follow Up Ca…"
click at [906, 1184] on button "Save" at bounding box center [935, 1196] width 58 height 23
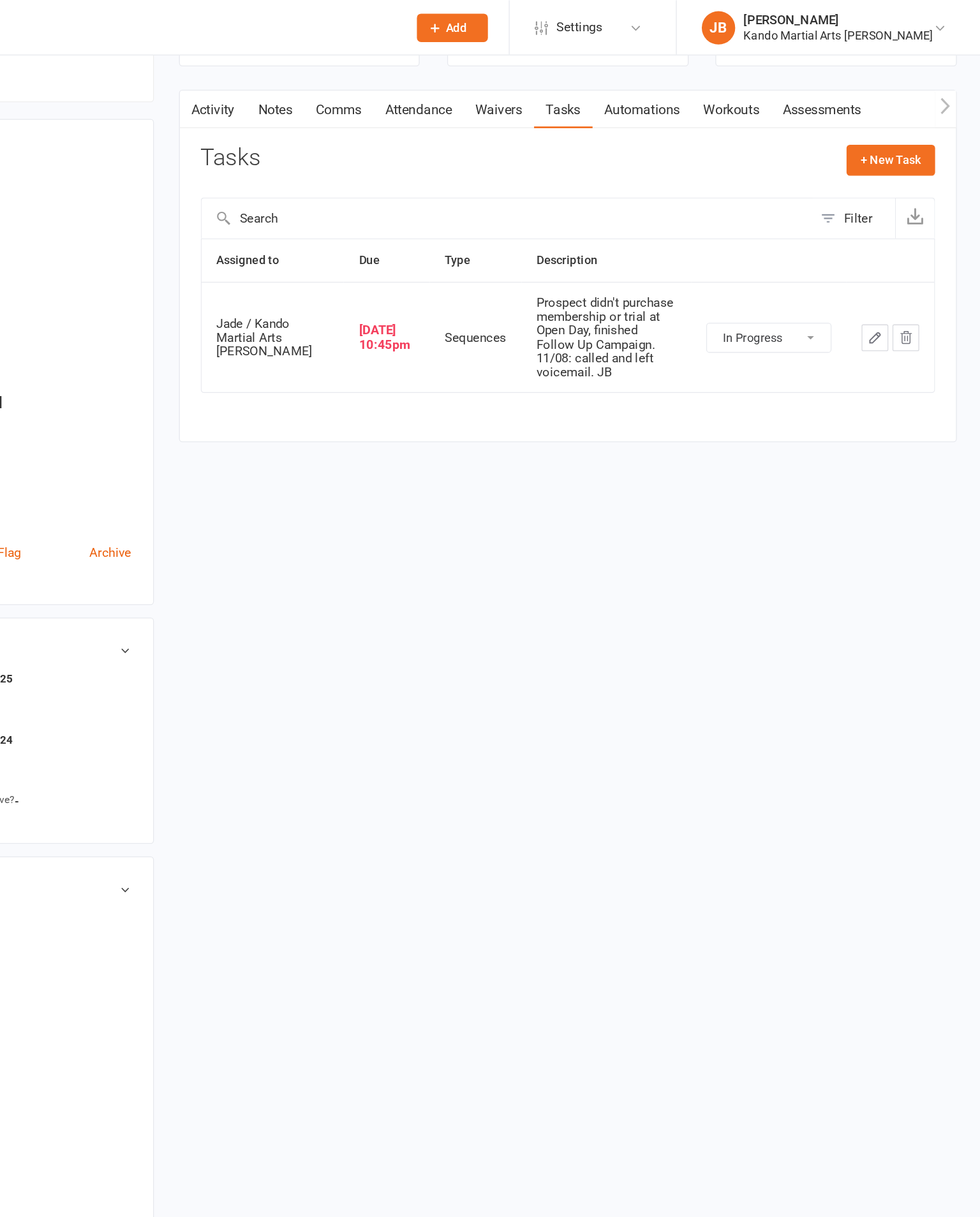
scroll to position [0, 0]
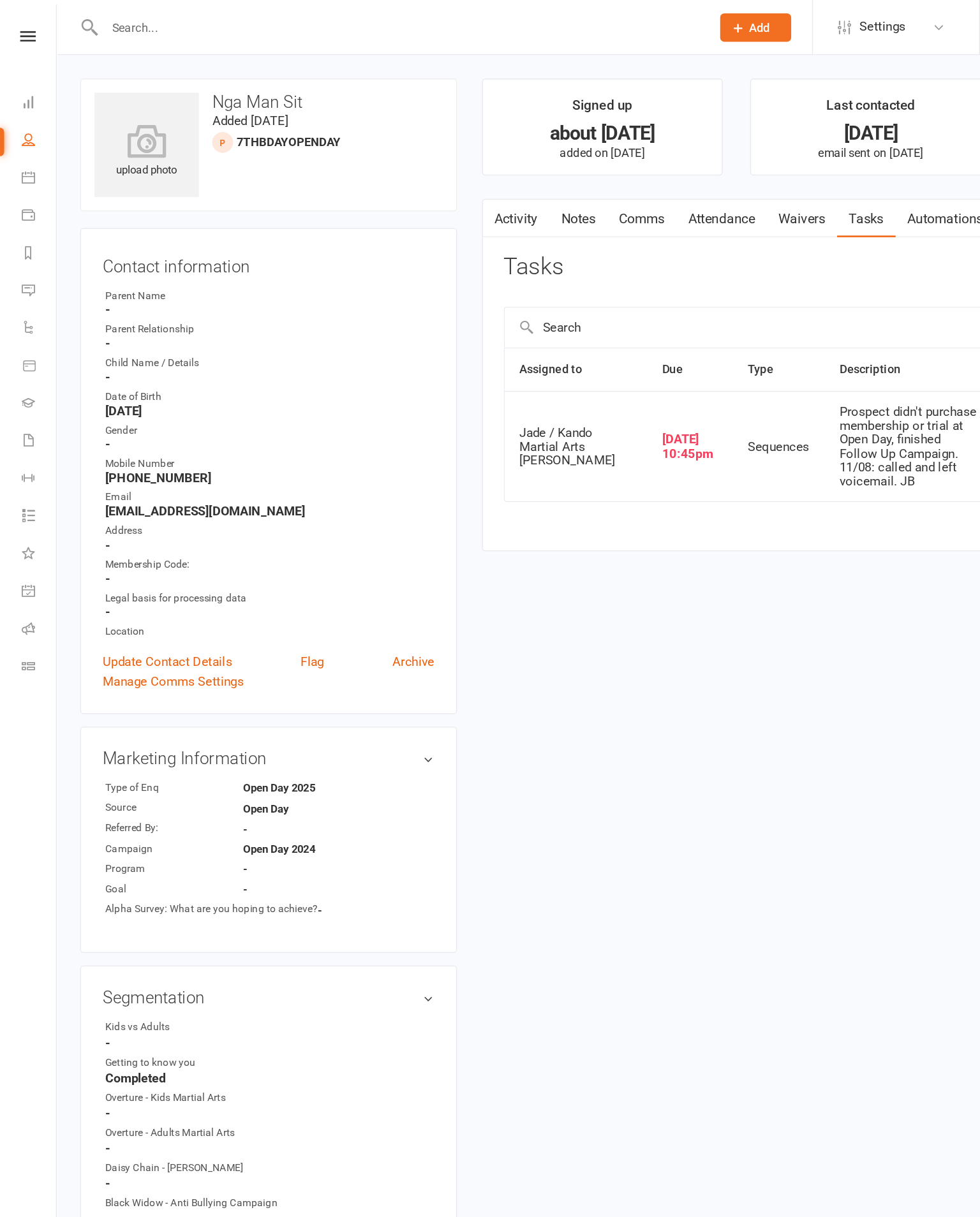
click at [22, 28] on icon at bounding box center [21, 28] width 12 height 9
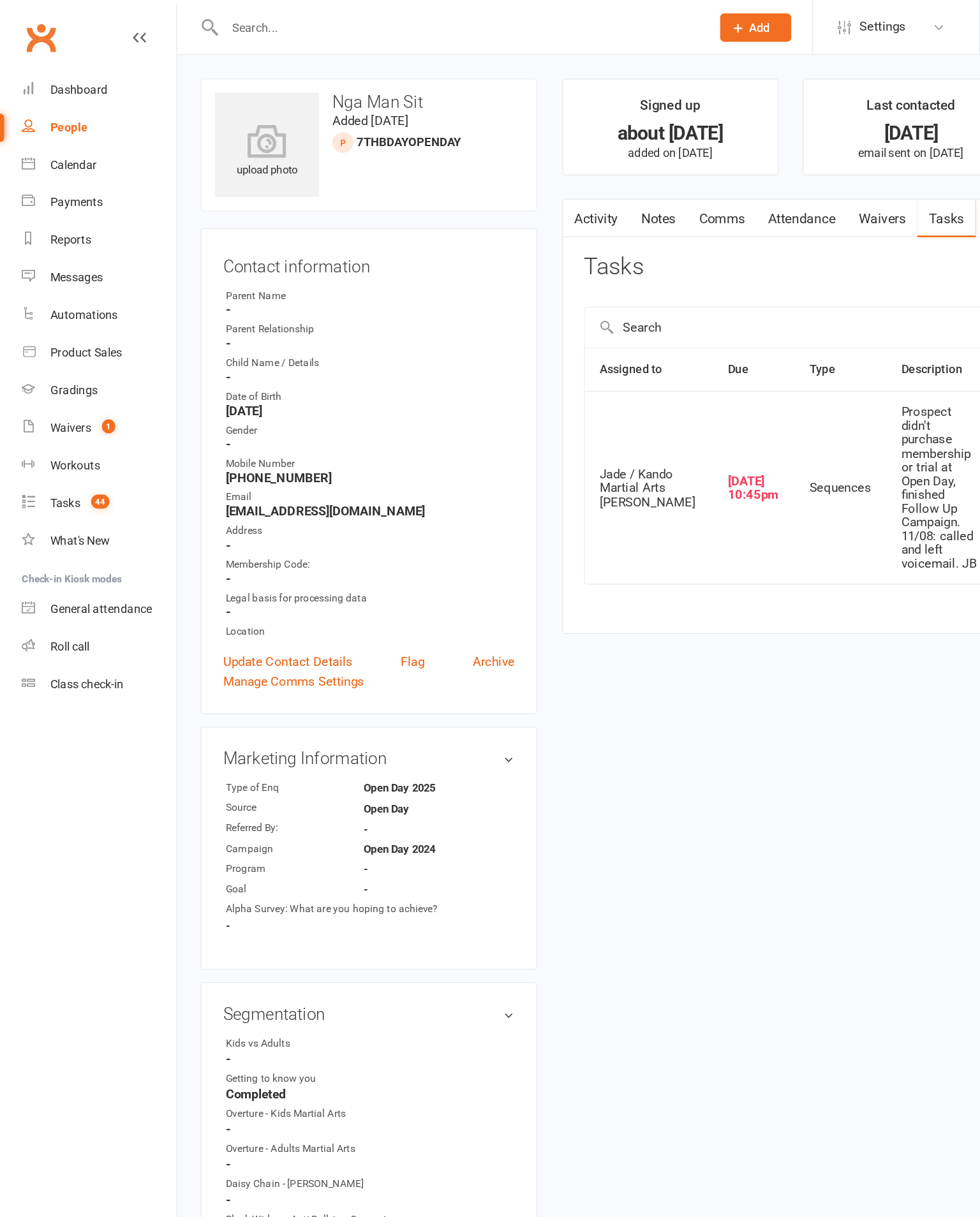
click at [59, 389] on div "Tasks" at bounding box center [50, 384] width 23 height 10
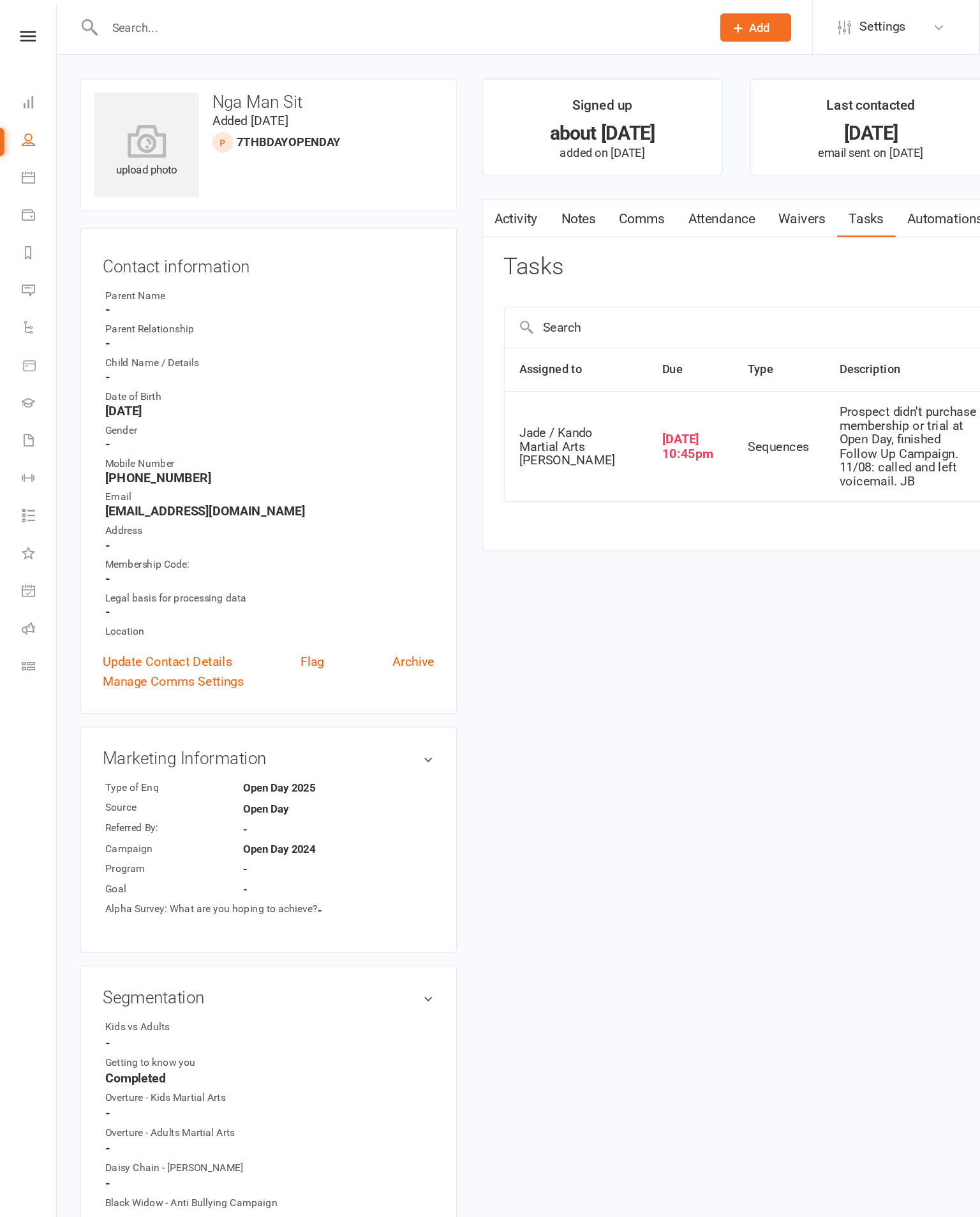
select select "incomplete"
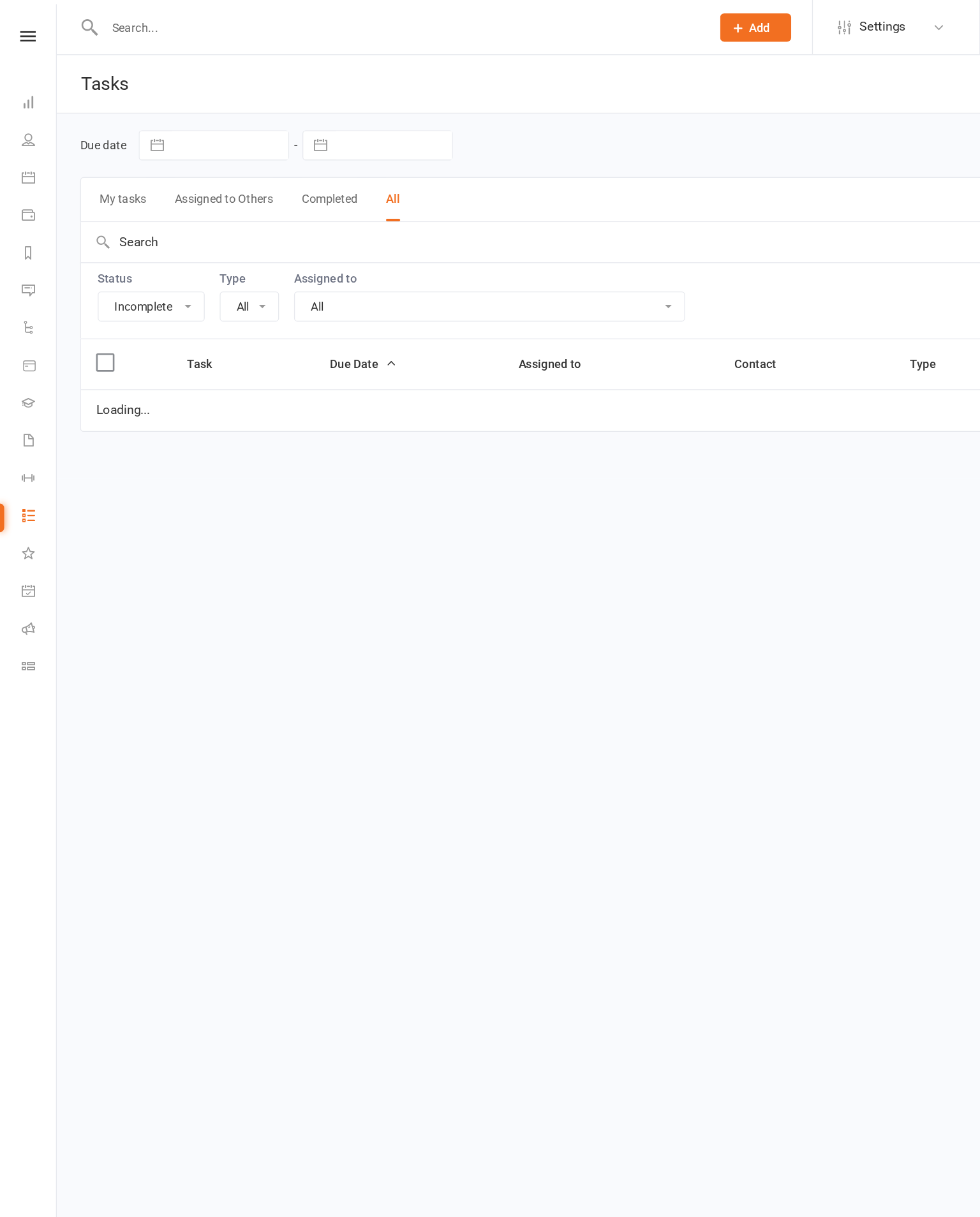
select select "20654"
select select "started"
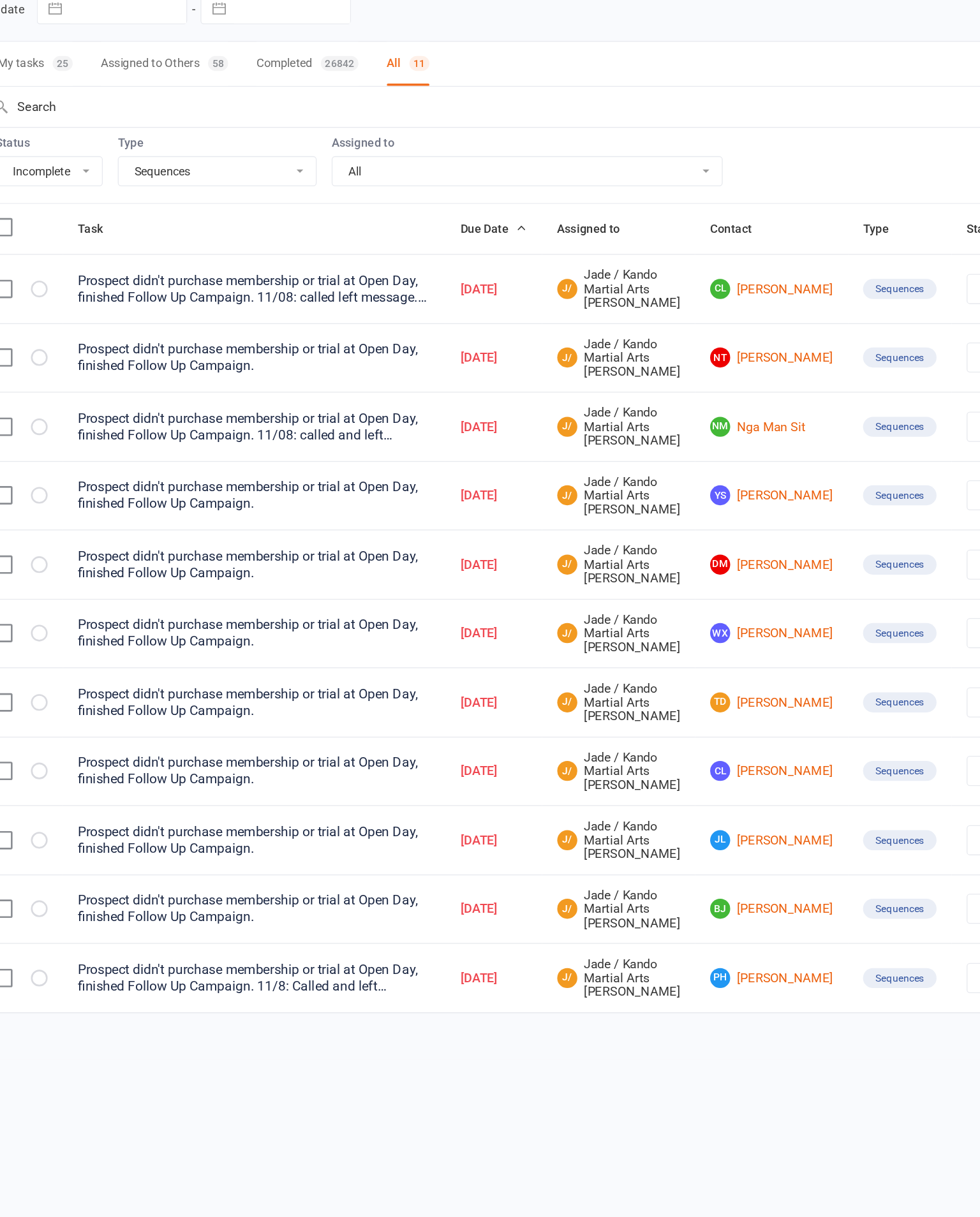
click at [620, 474] on link "YS Ying Shen" at bounding box center [666, 482] width 94 height 15
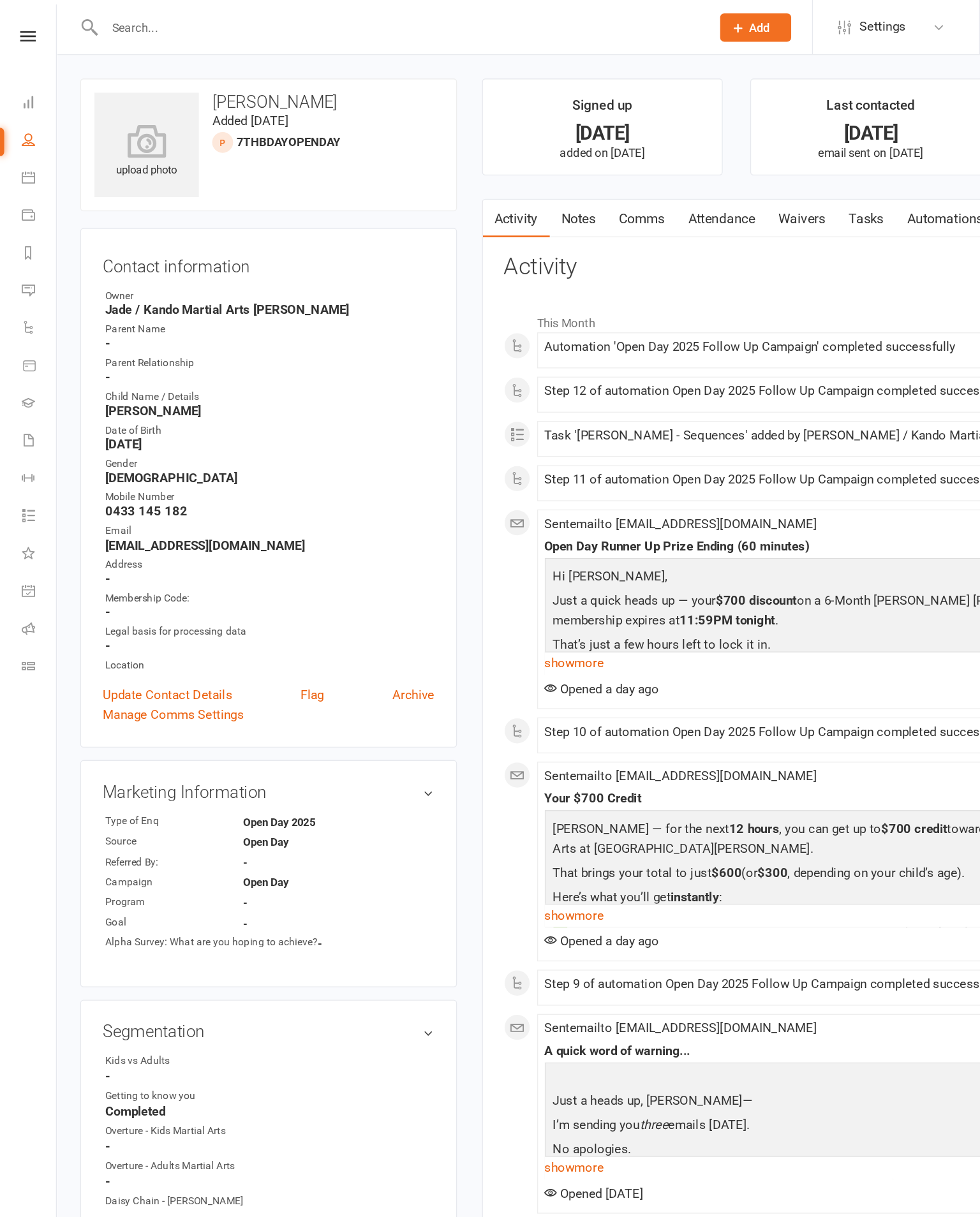
click at [683, 174] on link "Tasks" at bounding box center [661, 167] width 45 height 29
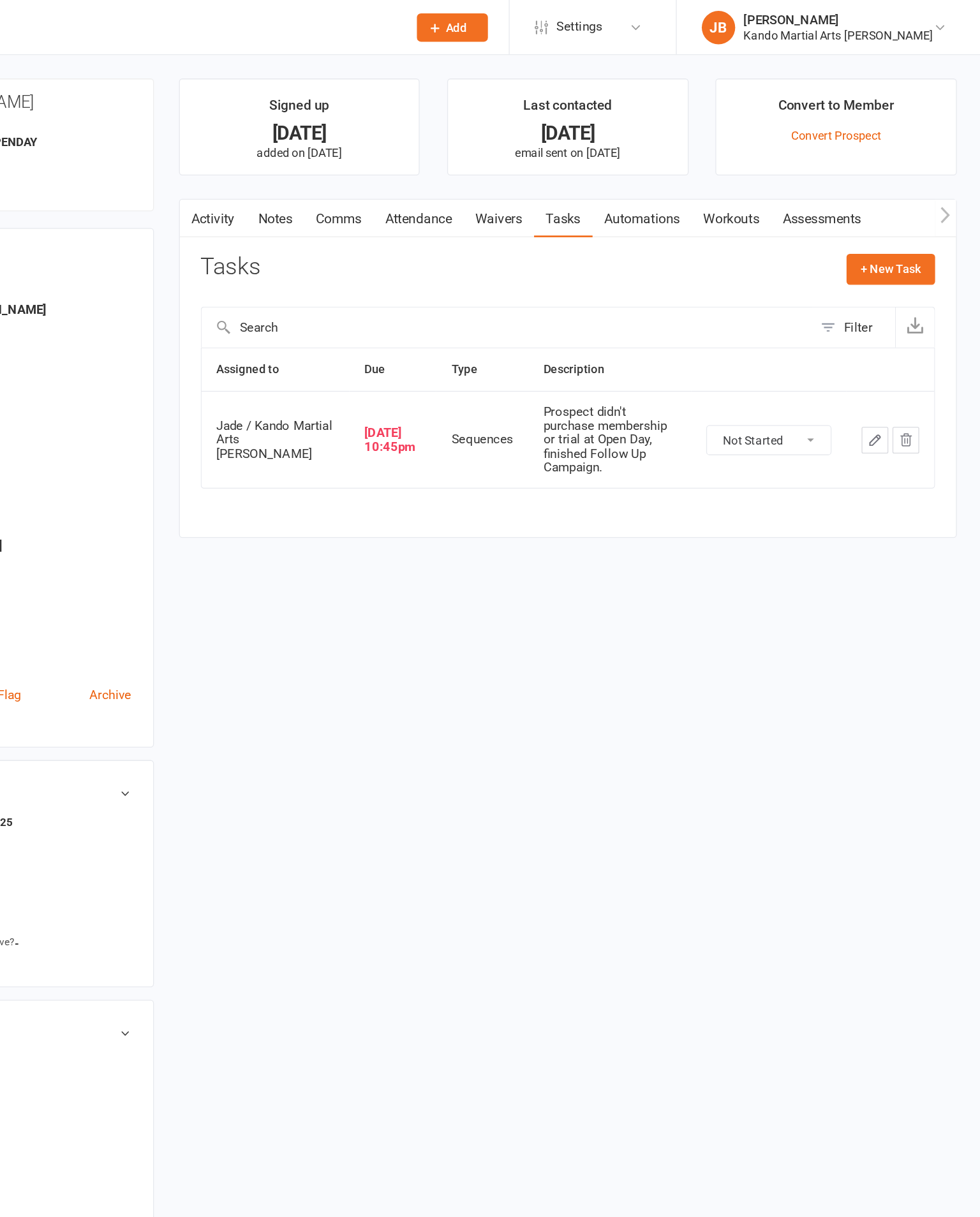
click at [771, 347] on select "Not Started In Progress Waiting Complete" at bounding box center [818, 335] width 95 height 21
select select "started"
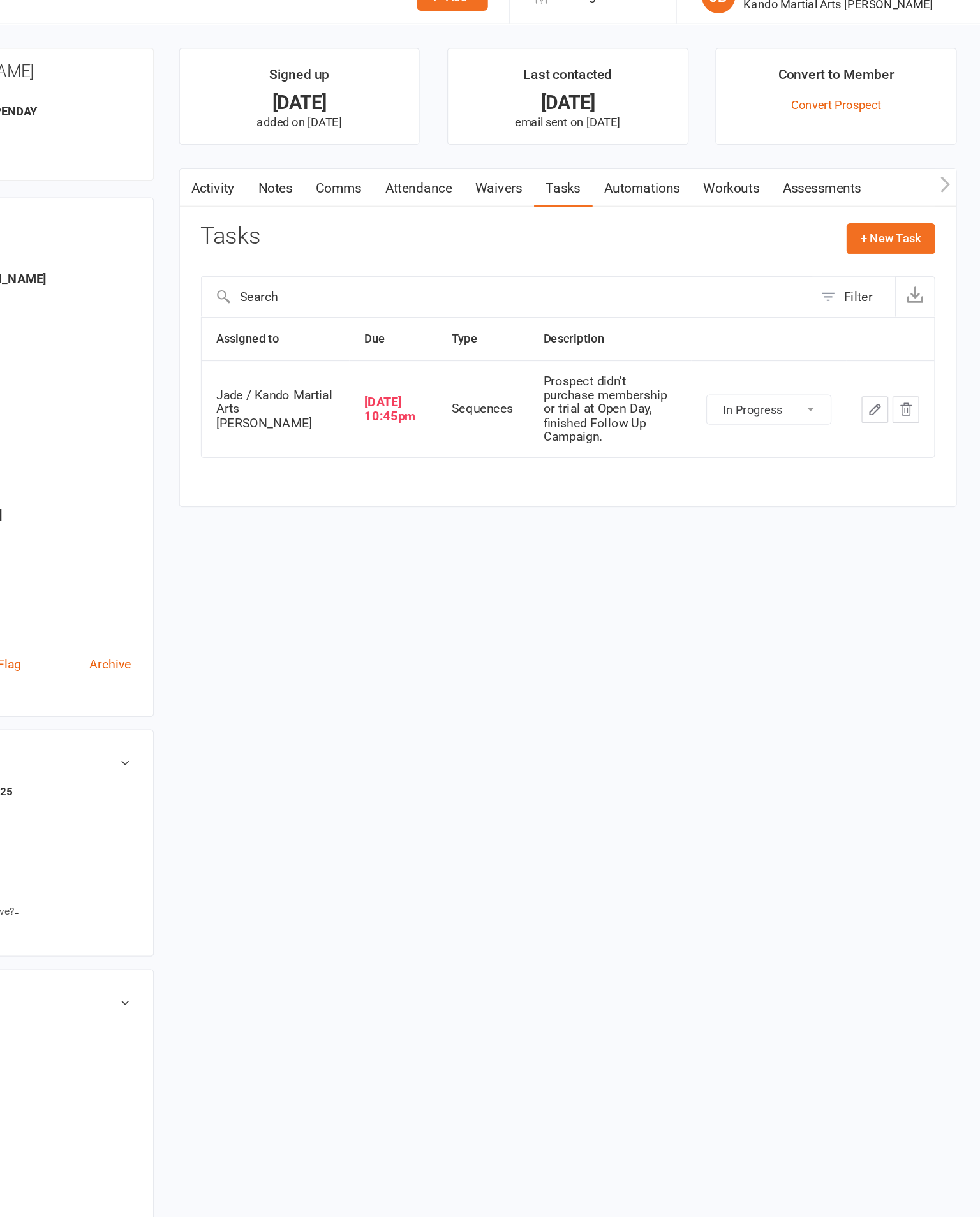
click at [889, 342] on button "button" at bounding box center [899, 336] width 21 height 21
select select "33331"
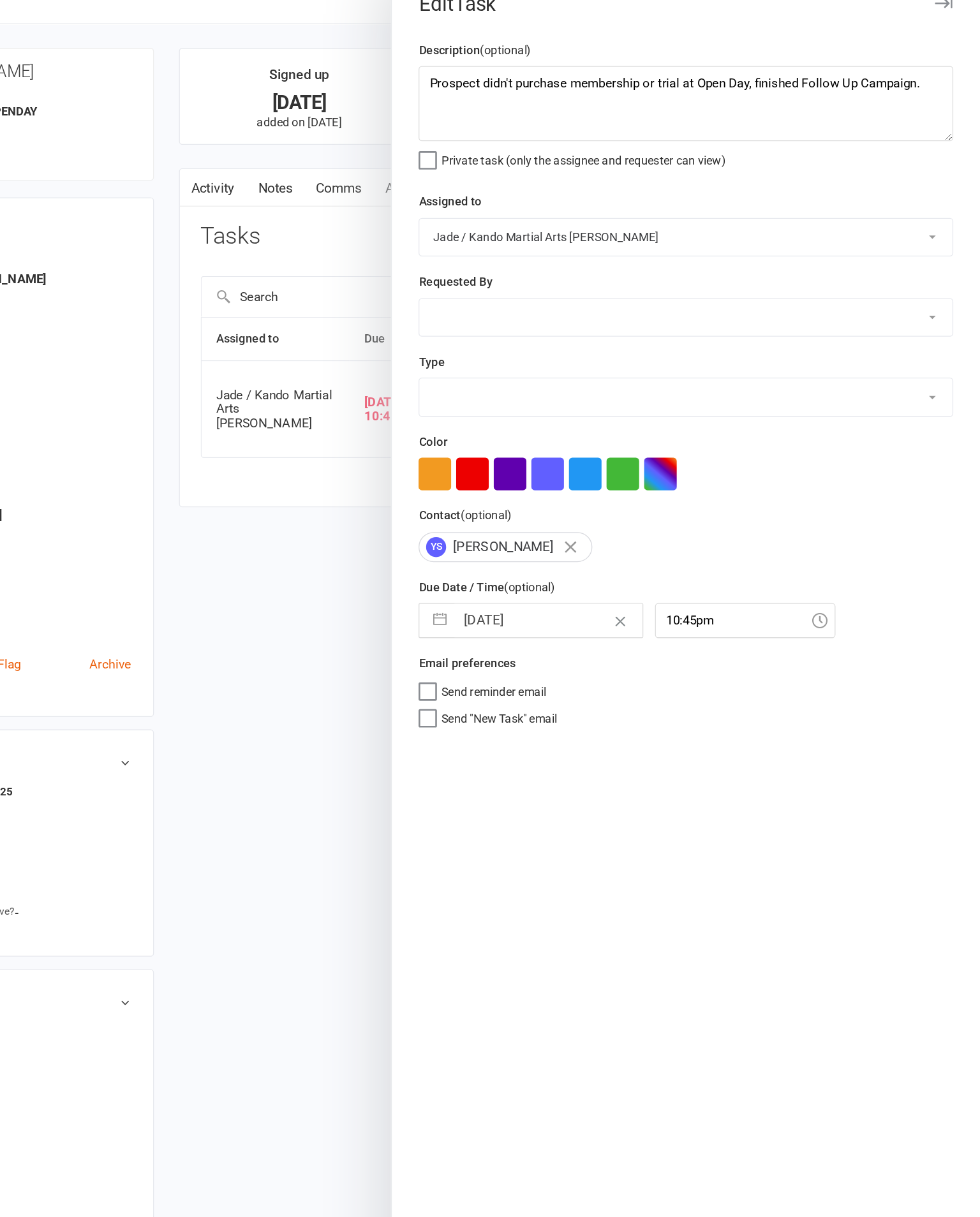
select select "20654"
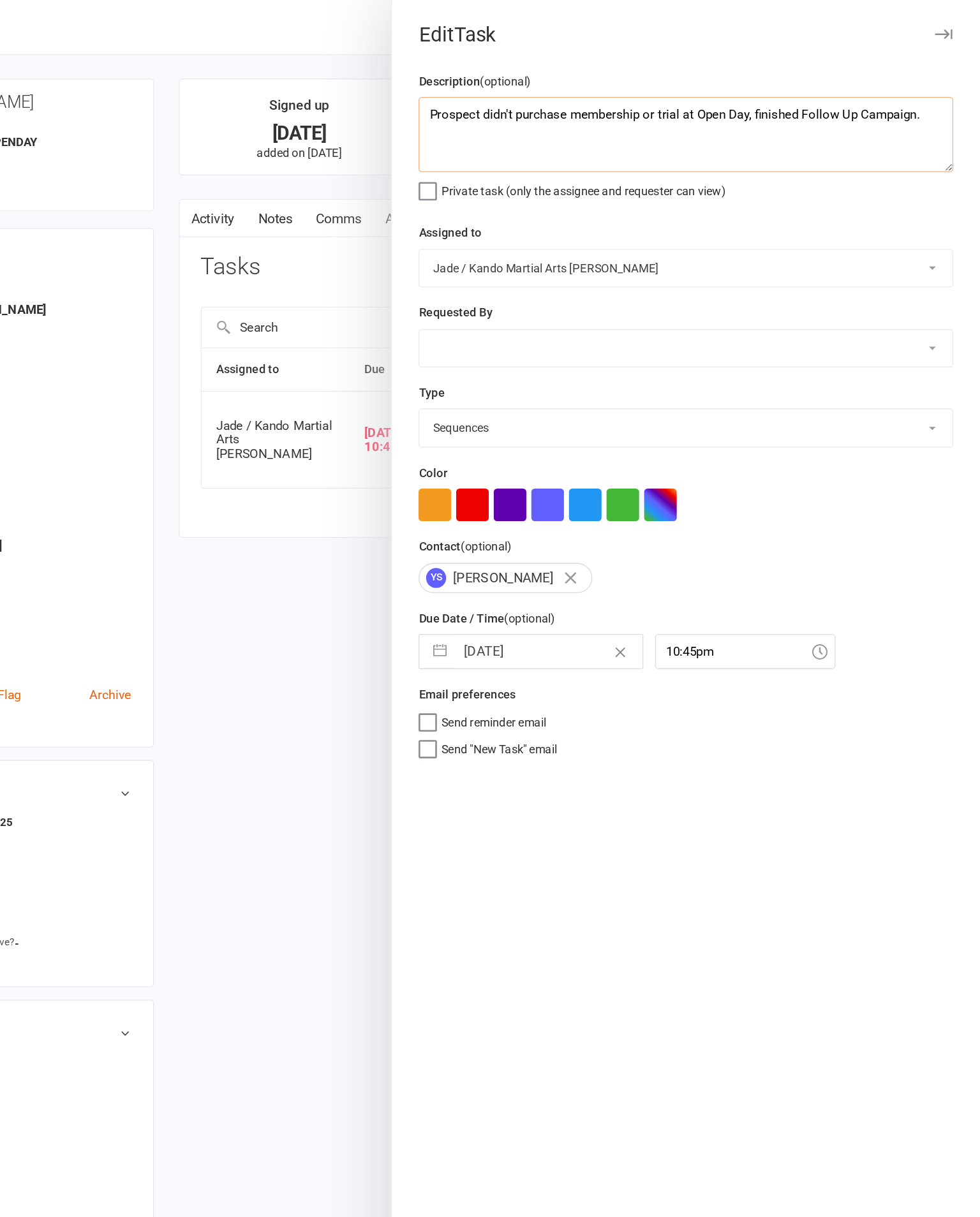
click at [701, 86] on textarea "Prospect didn't purchase membership or trial at Open Day, finished Follow Up Ca…" at bounding box center [755, 102] width 408 height 58
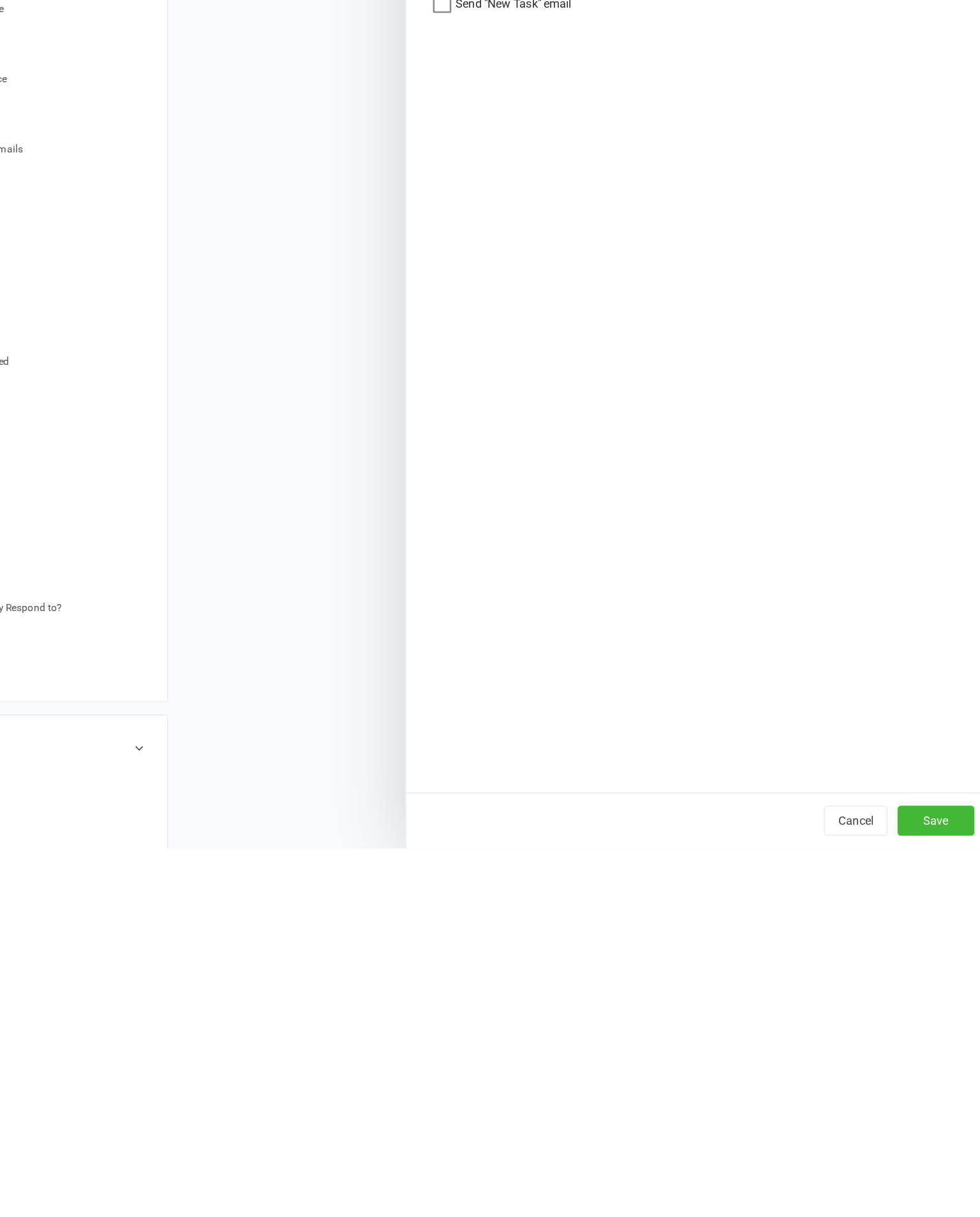
type textarea "Prospect didn't purchase membership or trial at Open Day, finished Follow Up Ca…"
click at [906, 1184] on button "Save" at bounding box center [935, 1196] width 58 height 23
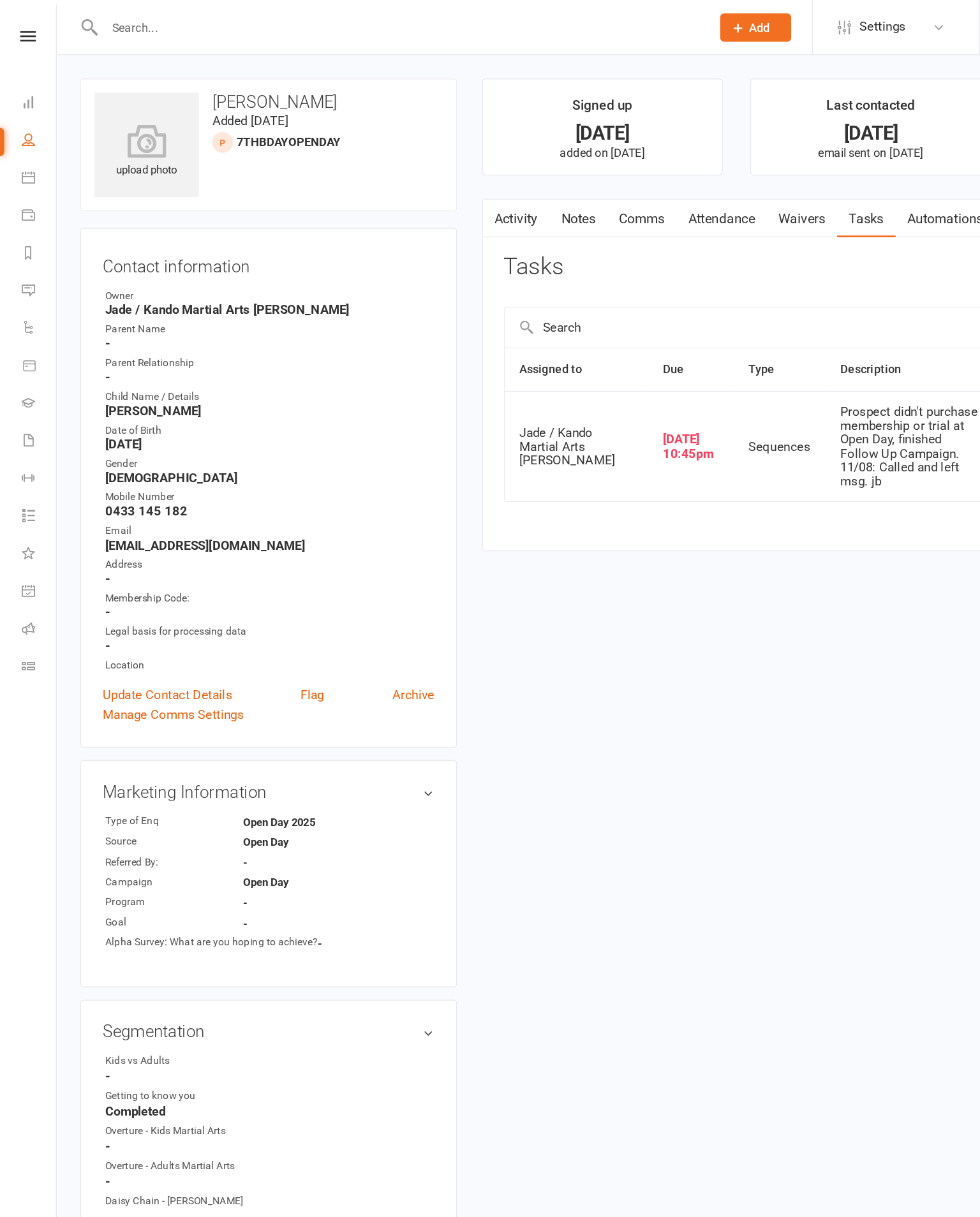
click at [7, 30] on link at bounding box center [21, 28] width 43 height 9
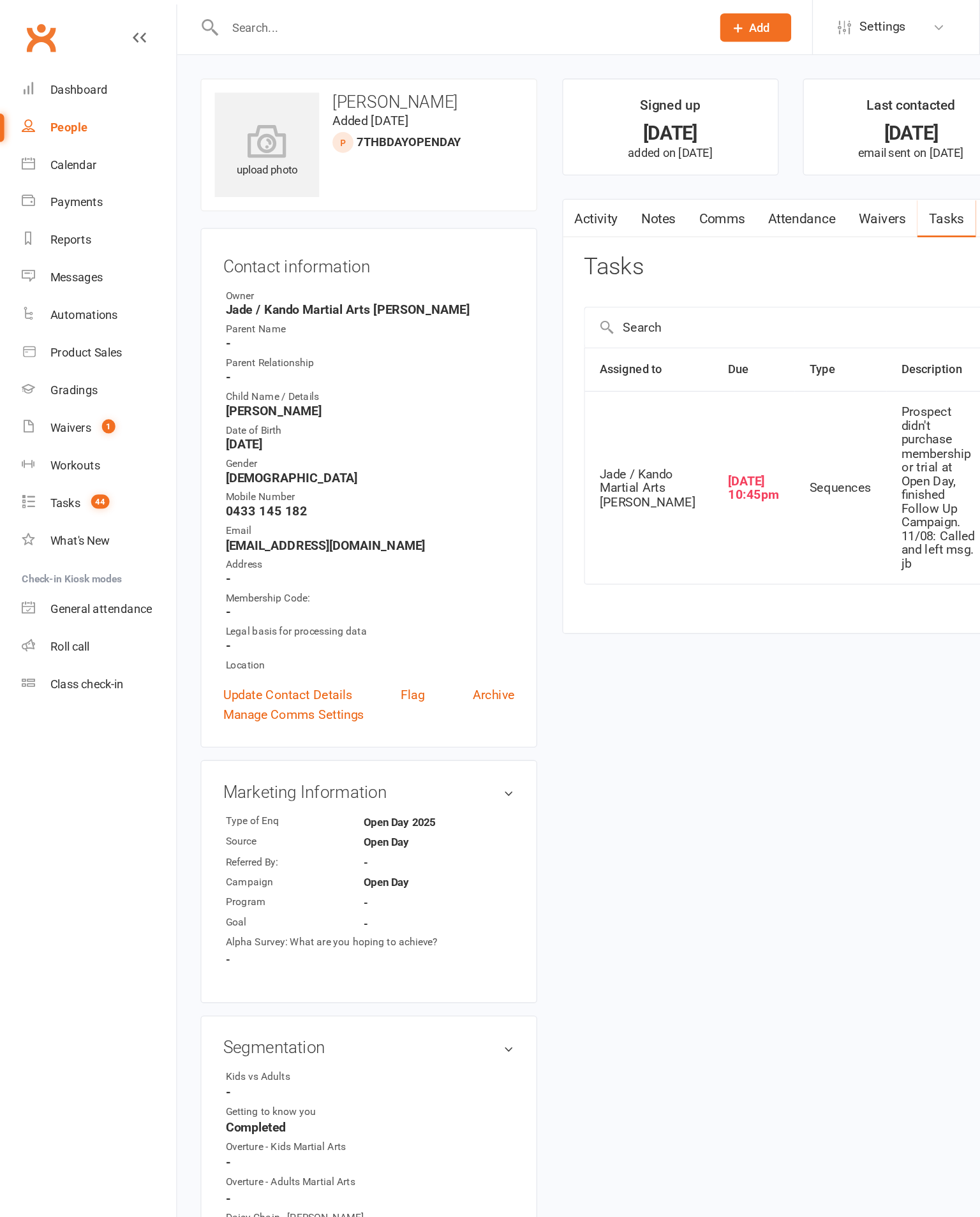
click at [61, 389] on div "Tasks" at bounding box center [50, 384] width 23 height 10
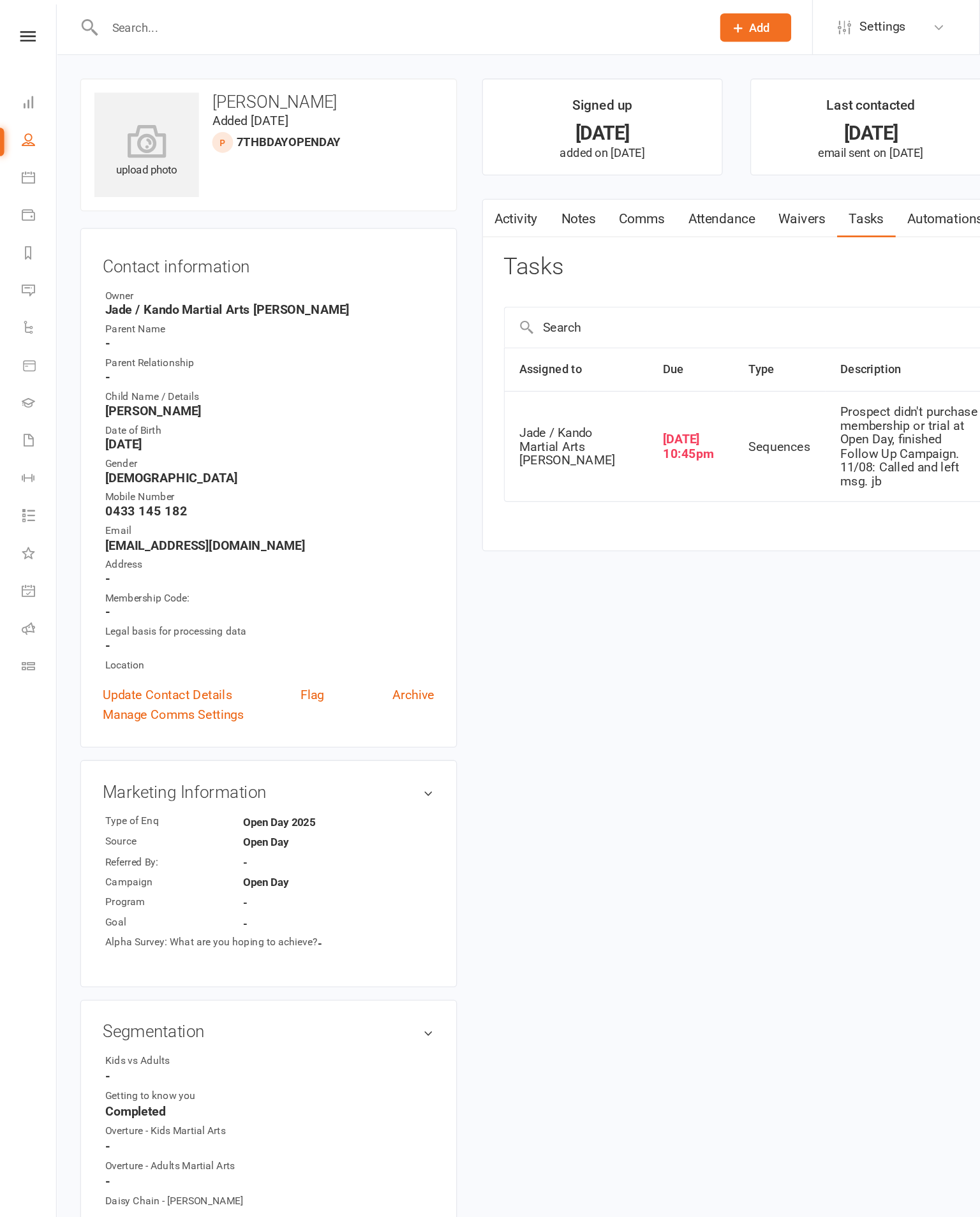
select select "incomplete"
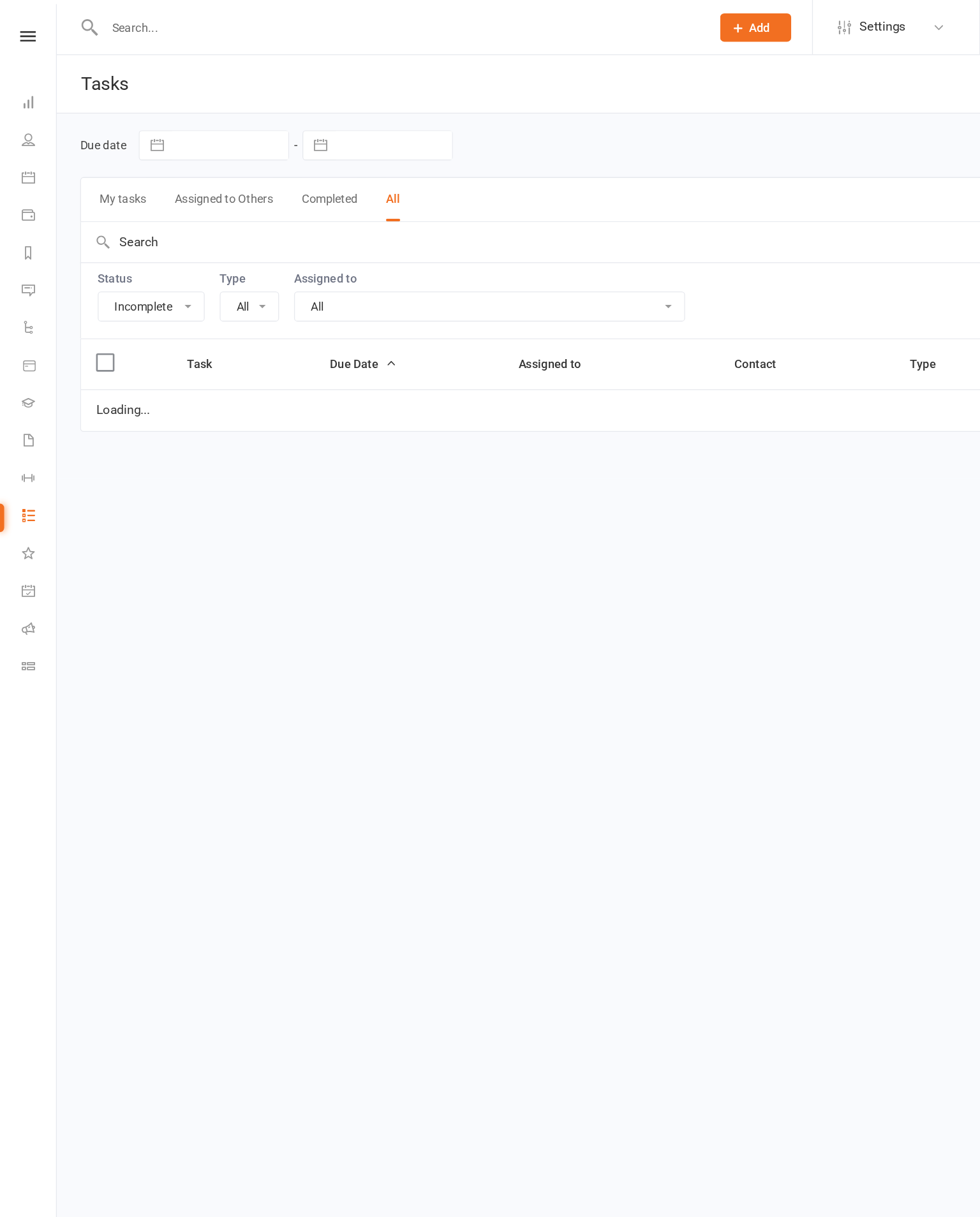
select select "20654"
select select "started"
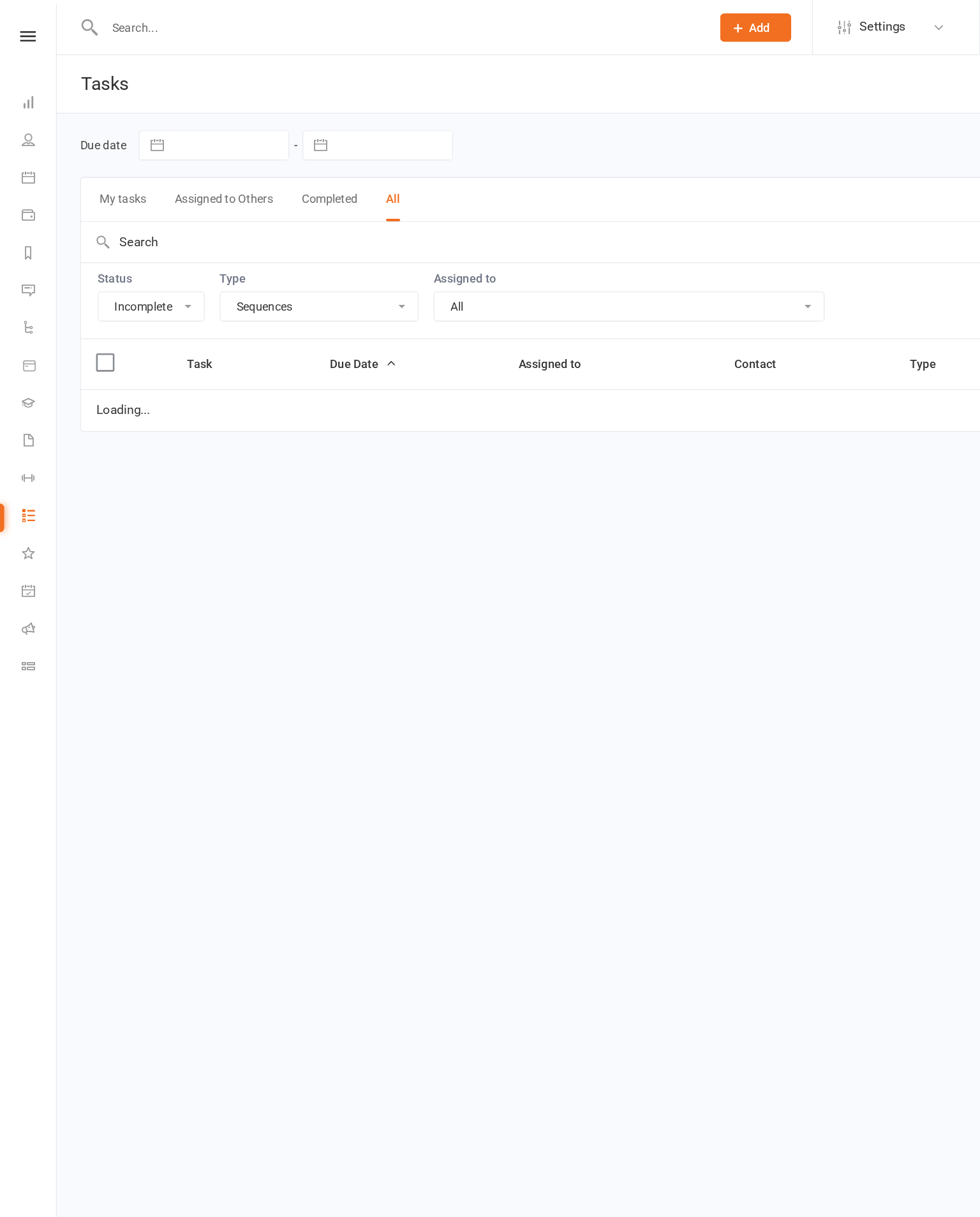
select select "started"
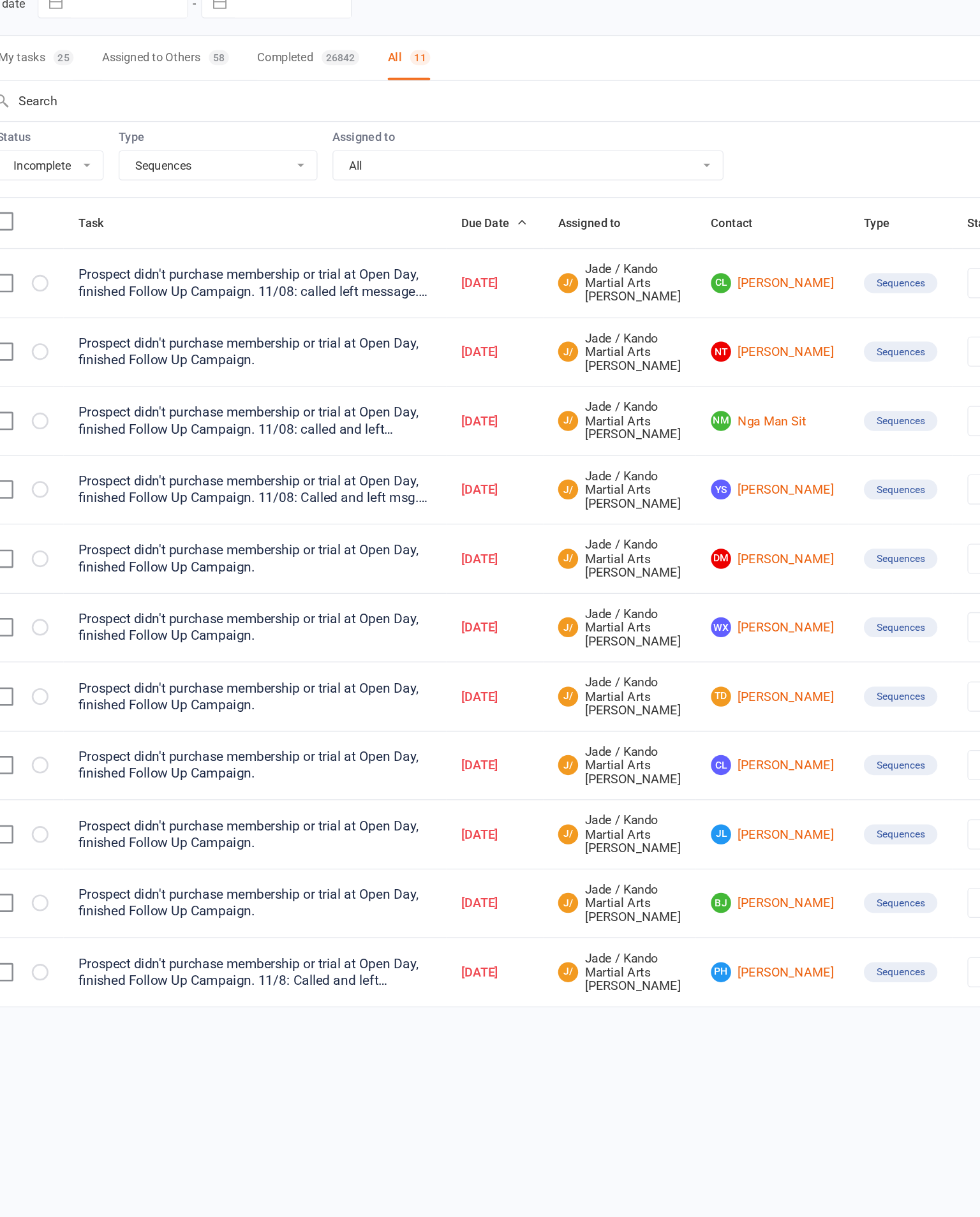
click at [620, 528] on link "DM Demi Marshall" at bounding box center [666, 535] width 94 height 15
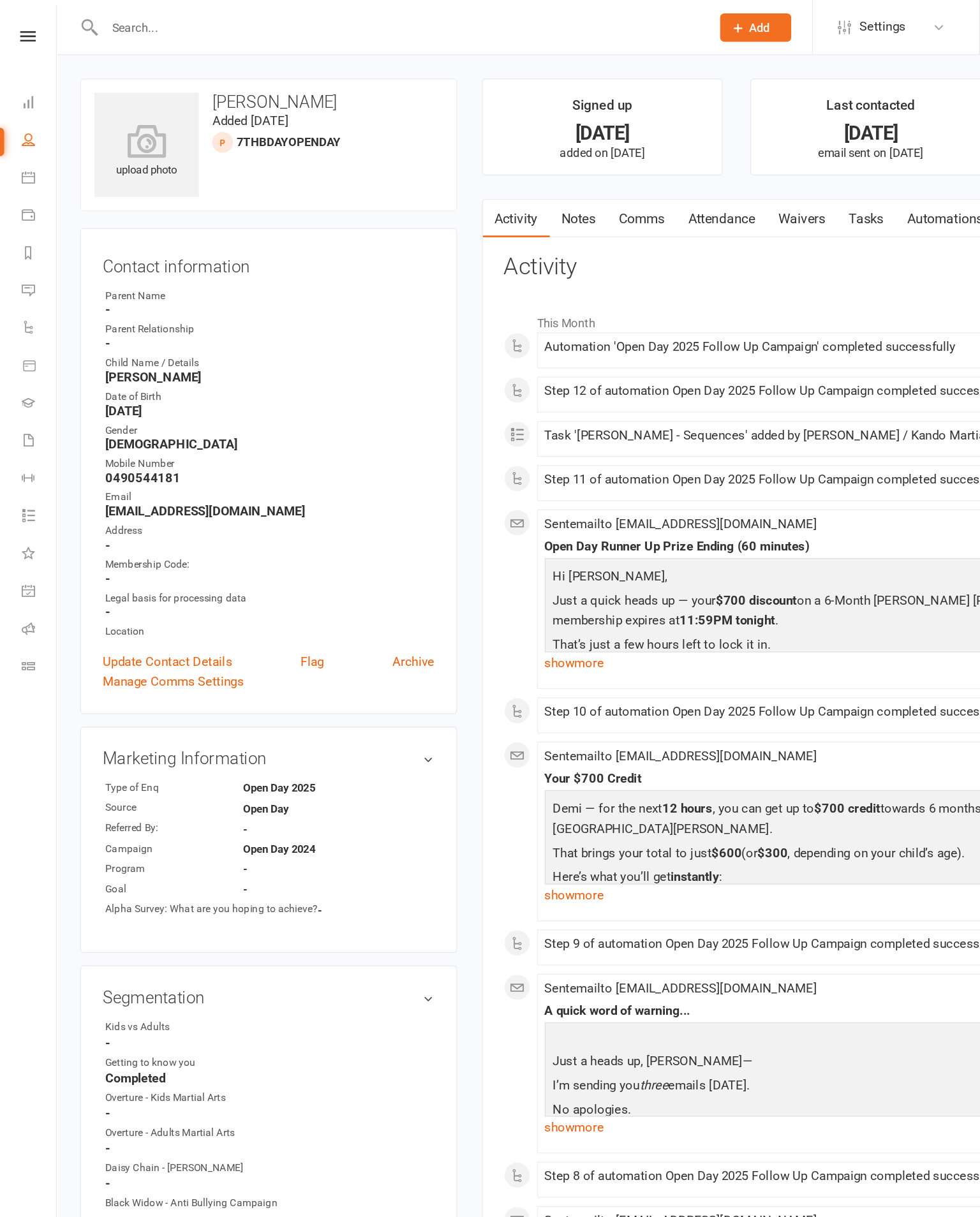
click at [293, 17] on input "text" at bounding box center [304, 21] width 457 height 18
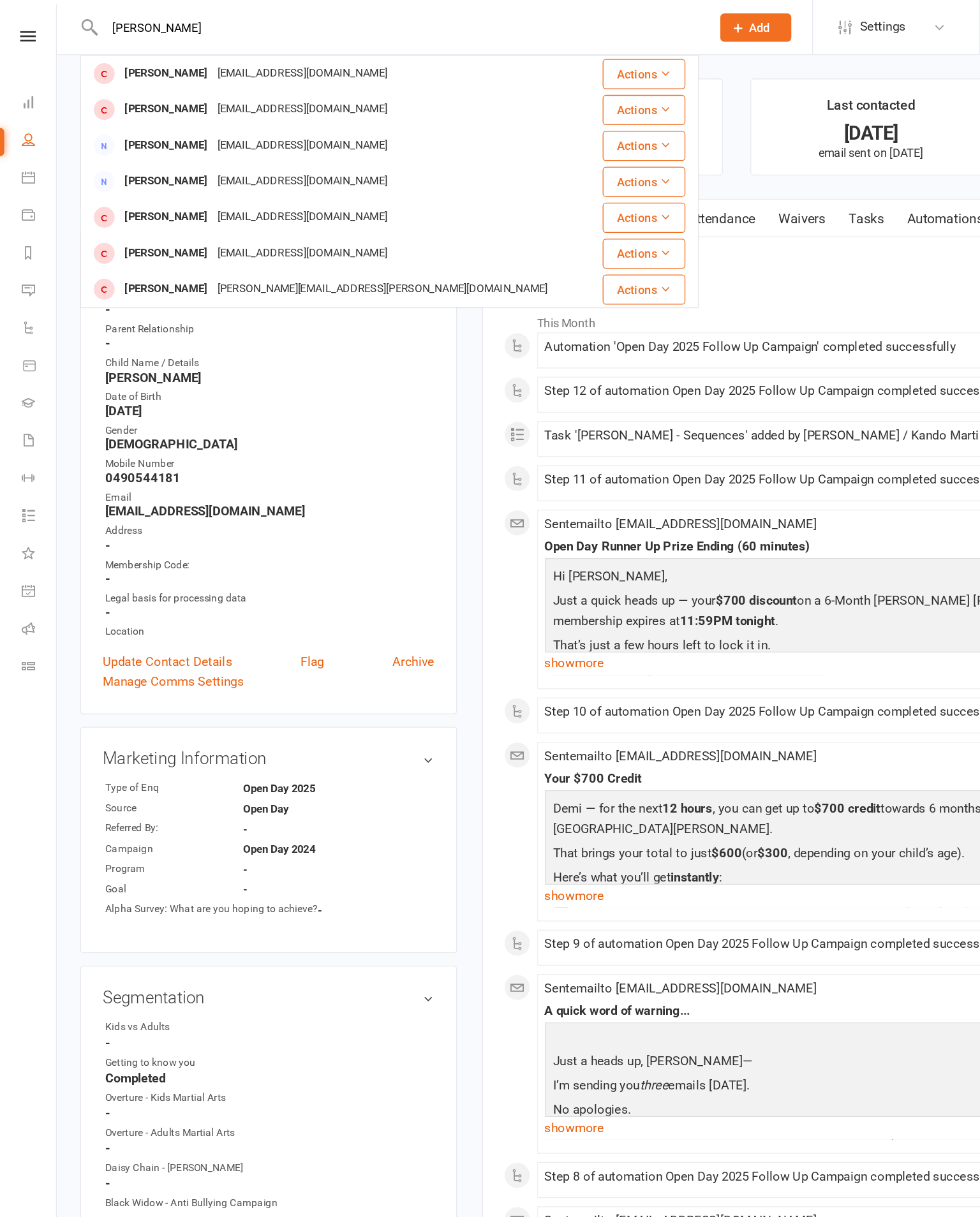
type input "Braxton"
click at [355, 446] on div "upload photo Demi Marshall Added 24 July, 2025 7thBDayOpenDay prospect Contact …" at bounding box center [205, 1018] width 307 height 1917
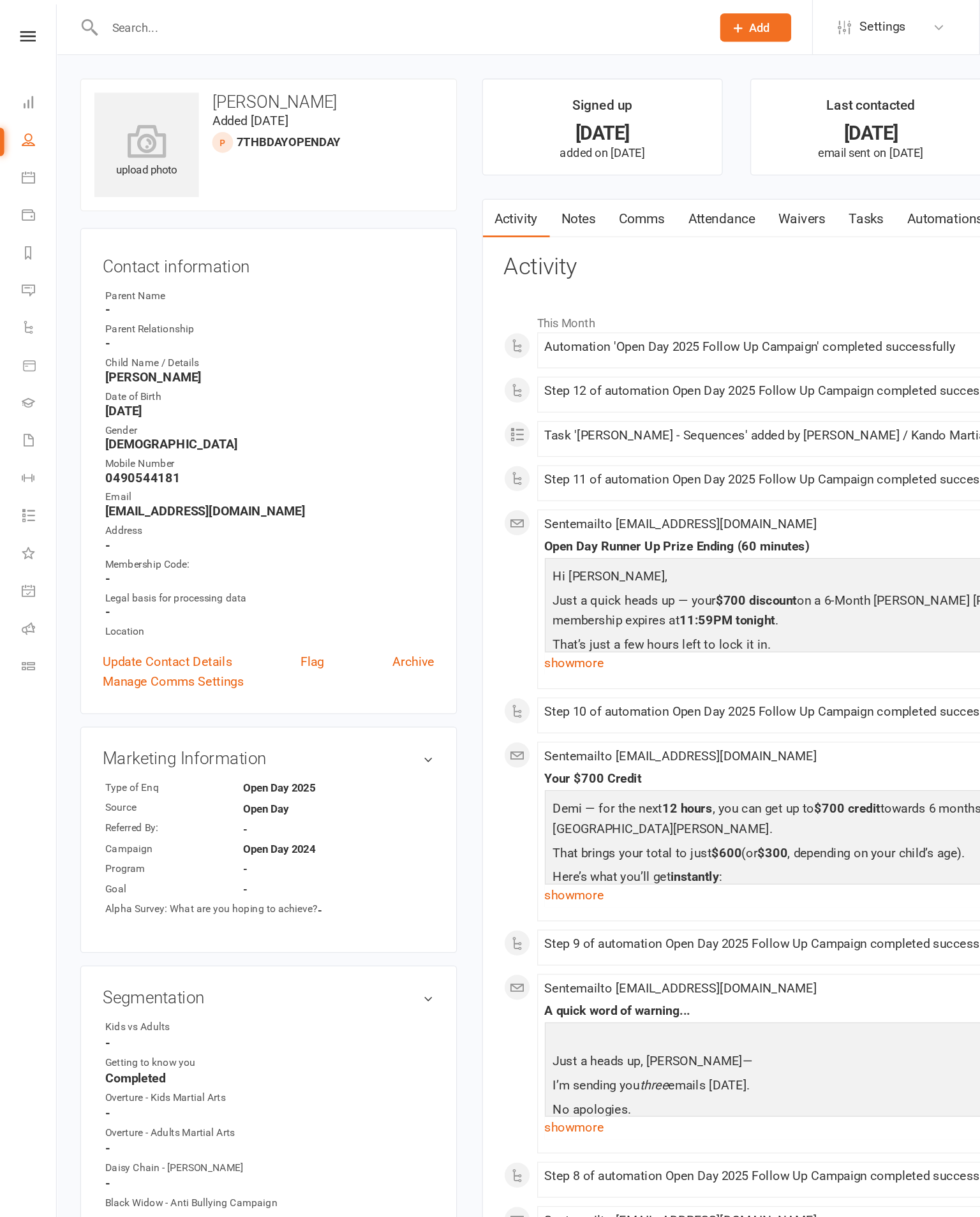
click at [98, 26] on input "text" at bounding box center [304, 21] width 457 height 18
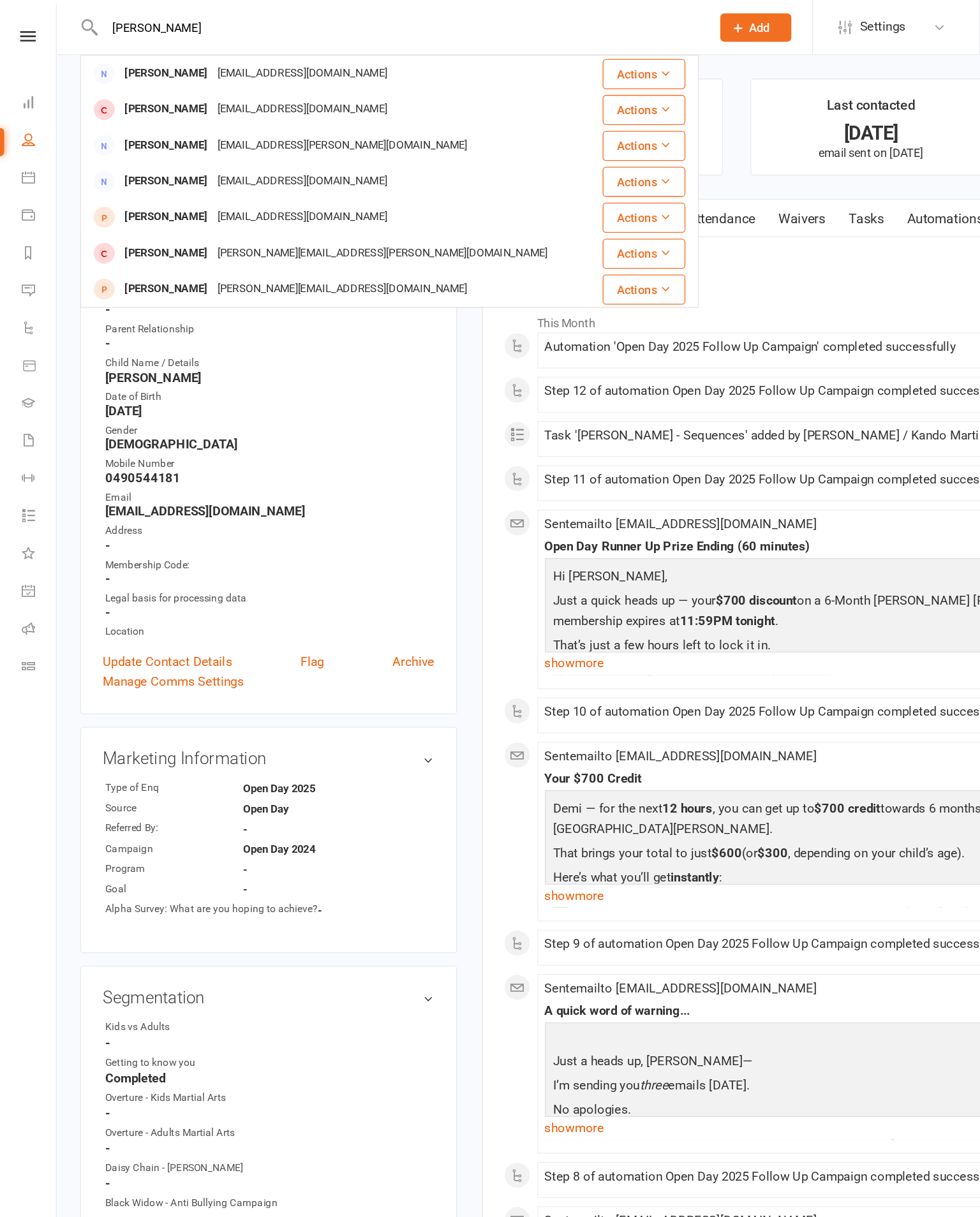
type input "Emily"
click at [11, 26] on link at bounding box center [21, 28] width 43 height 9
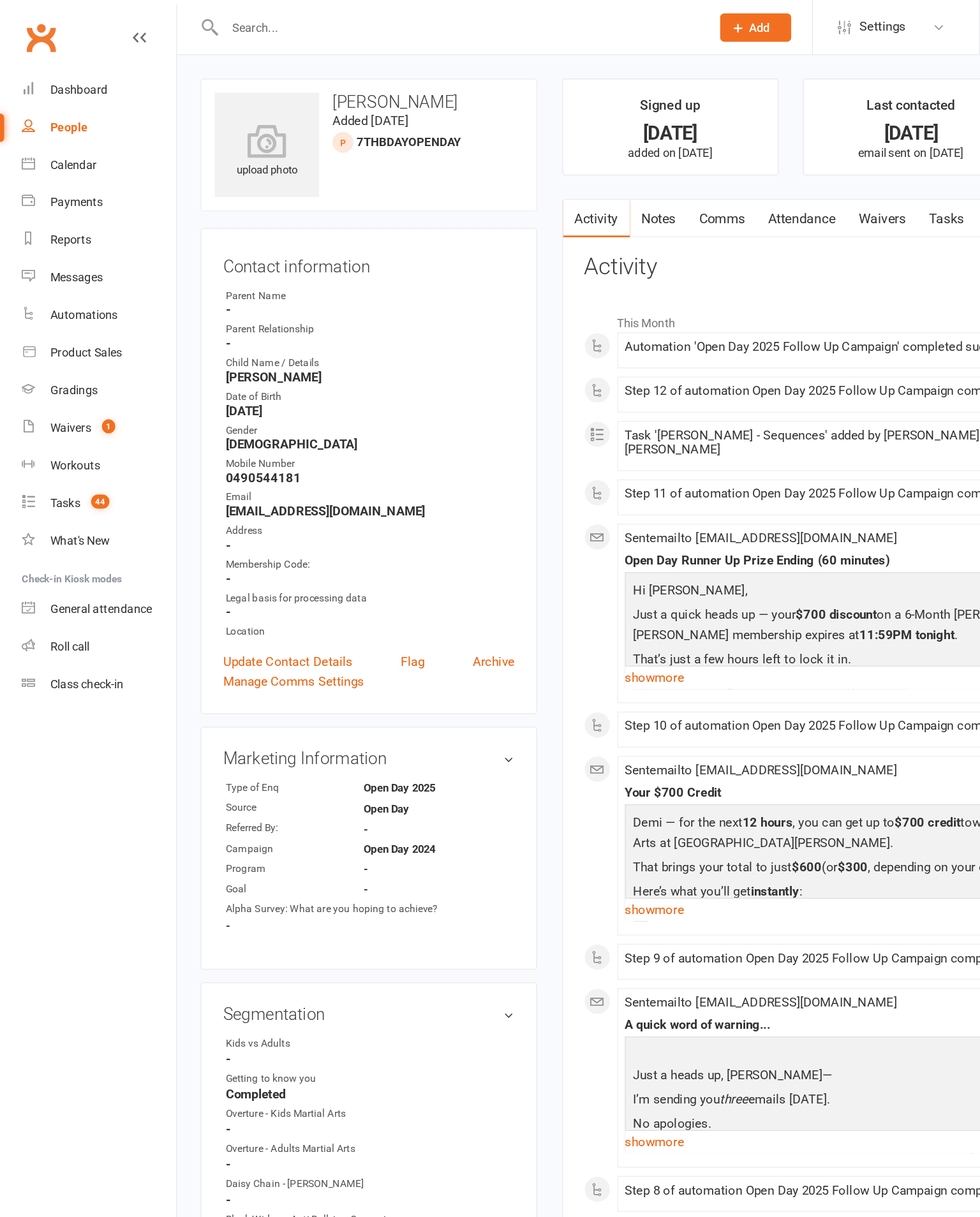
click at [56, 389] on div "Tasks" at bounding box center [50, 384] width 23 height 10
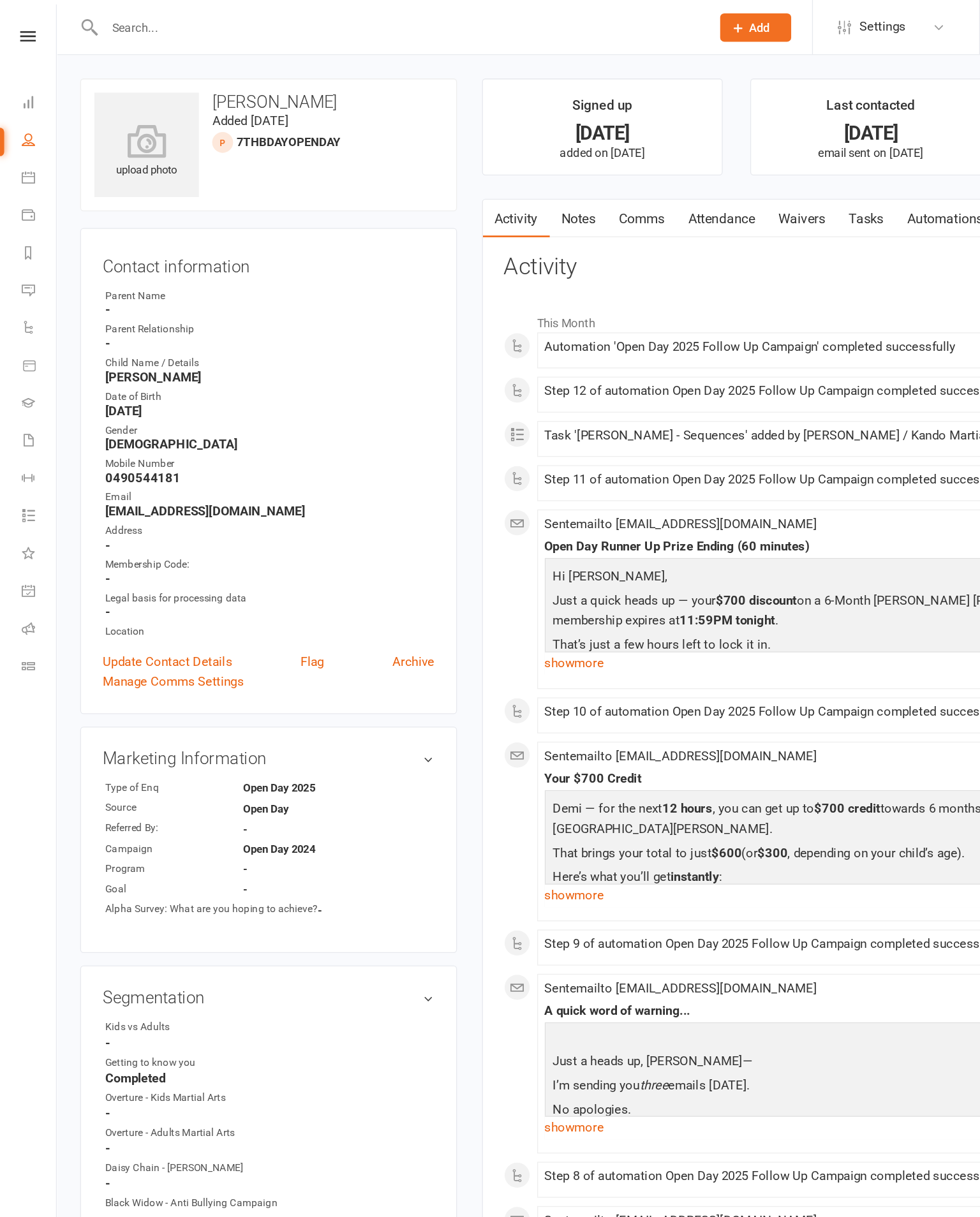
select select "incomplete"
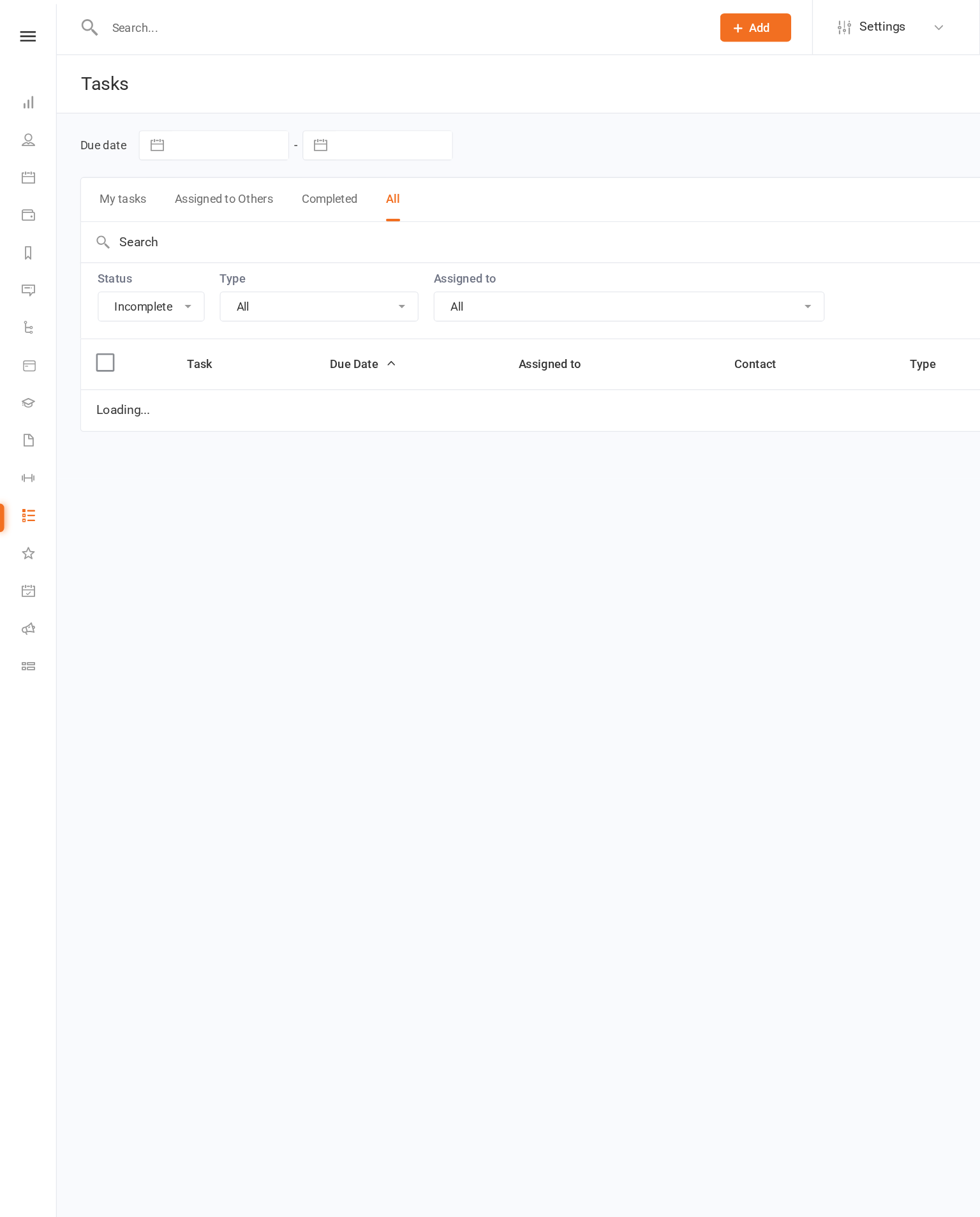
select select "20654"
select select "started"
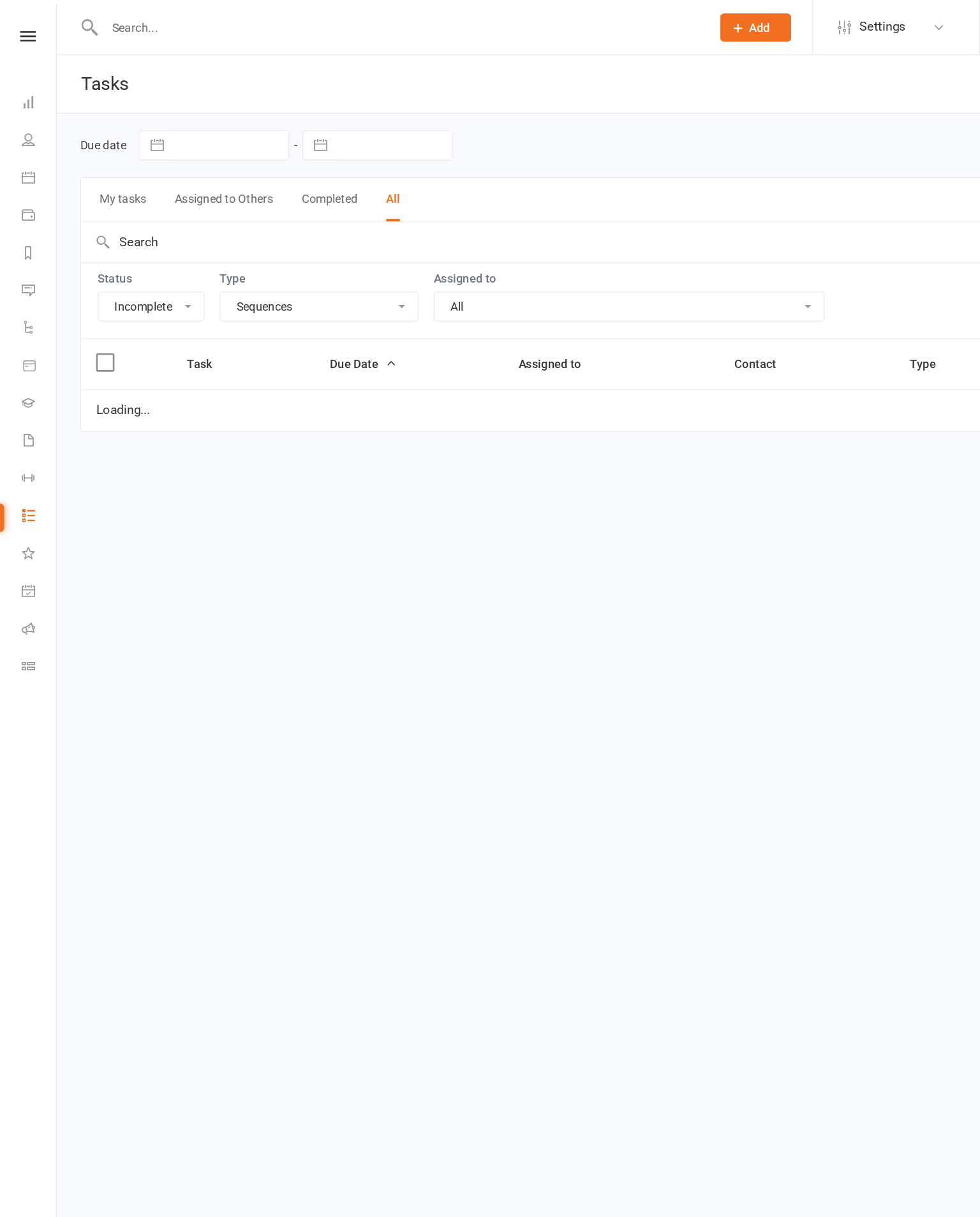
select select "started"
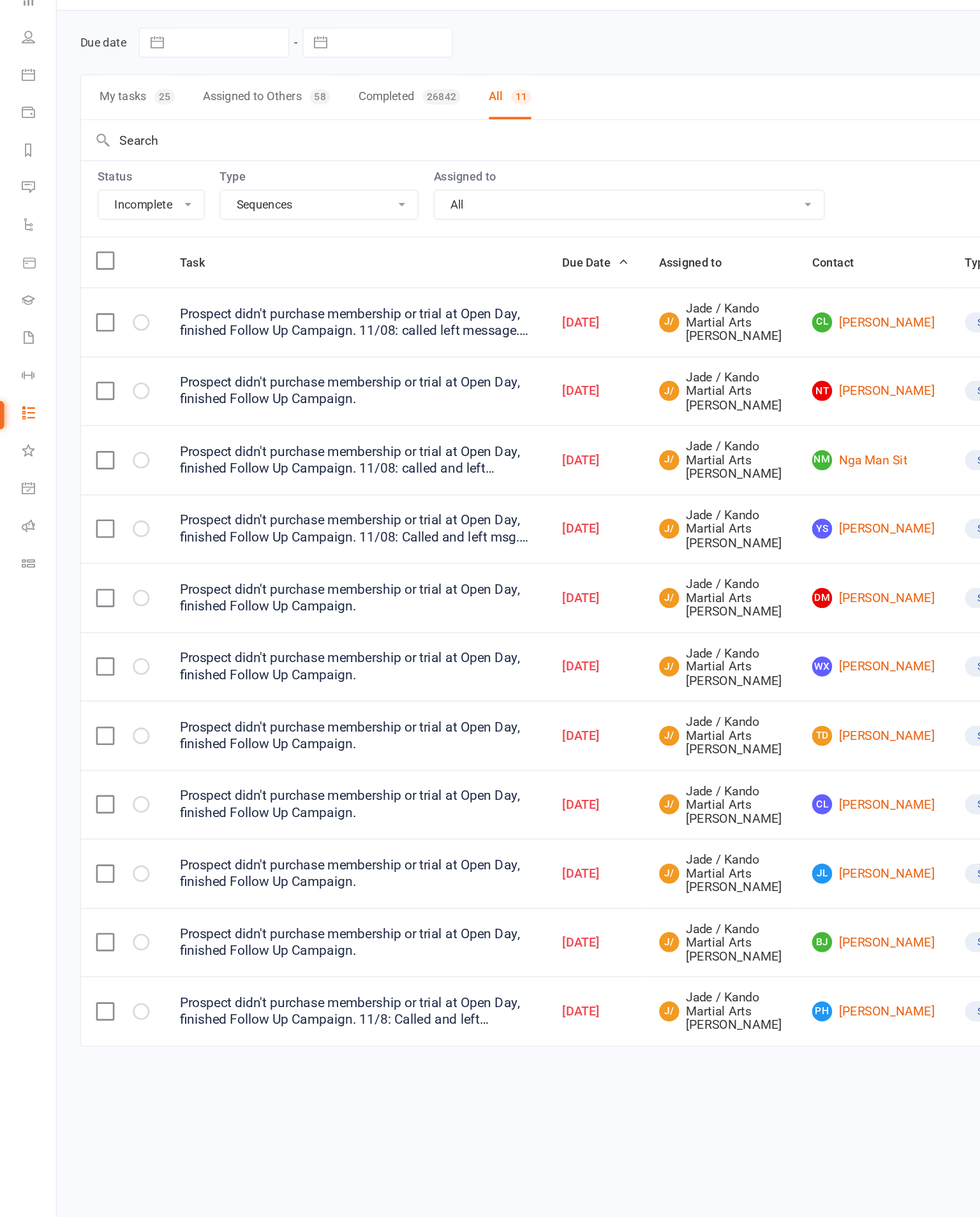
click at [689, 474] on link "YS Ying Shen" at bounding box center [666, 482] width 94 height 15
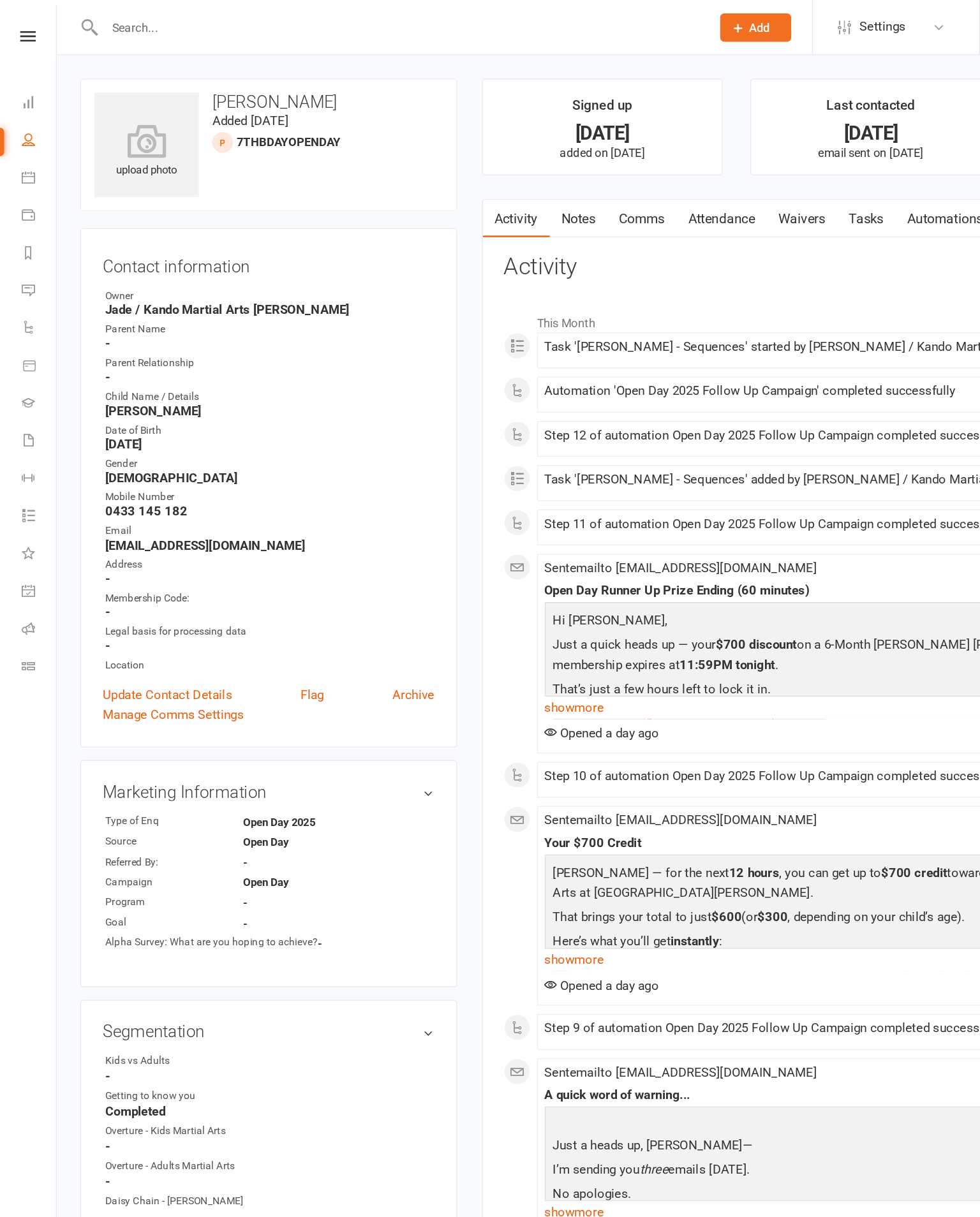
click at [21, 23] on icon at bounding box center [21, 28] width 12 height 9
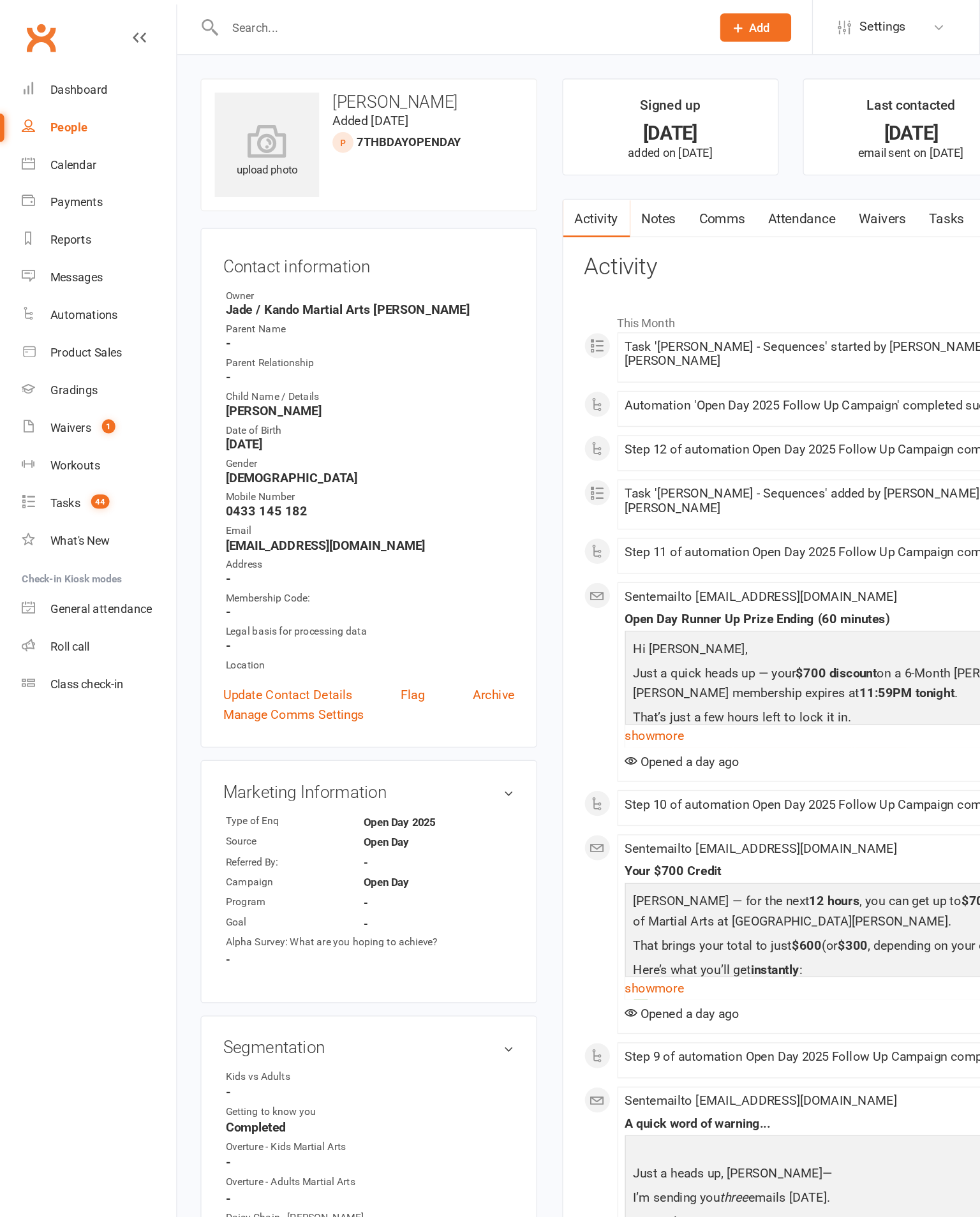
click at [43, 385] on div "Tasks" at bounding box center [50, 384] width 23 height 10
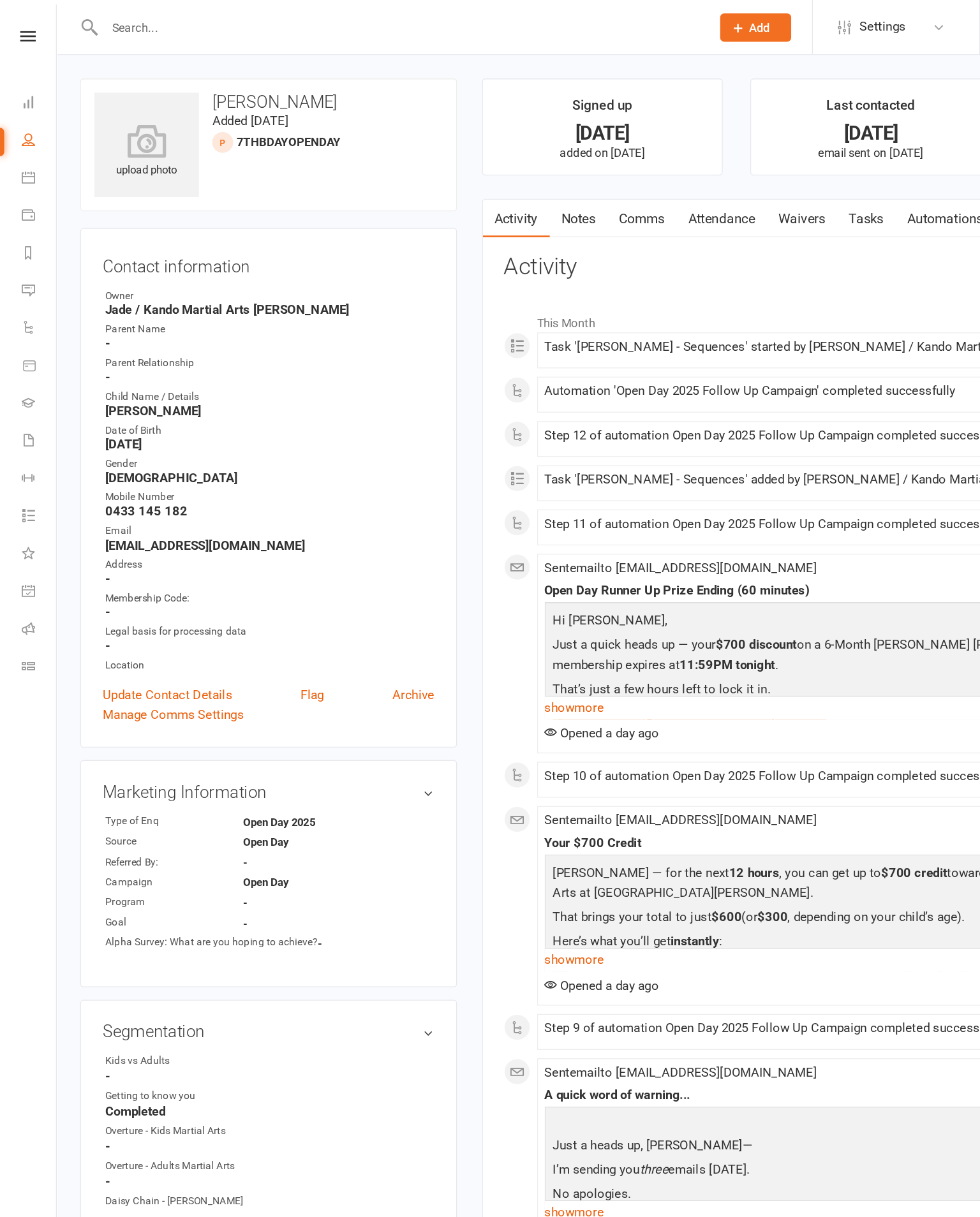
select select "incomplete"
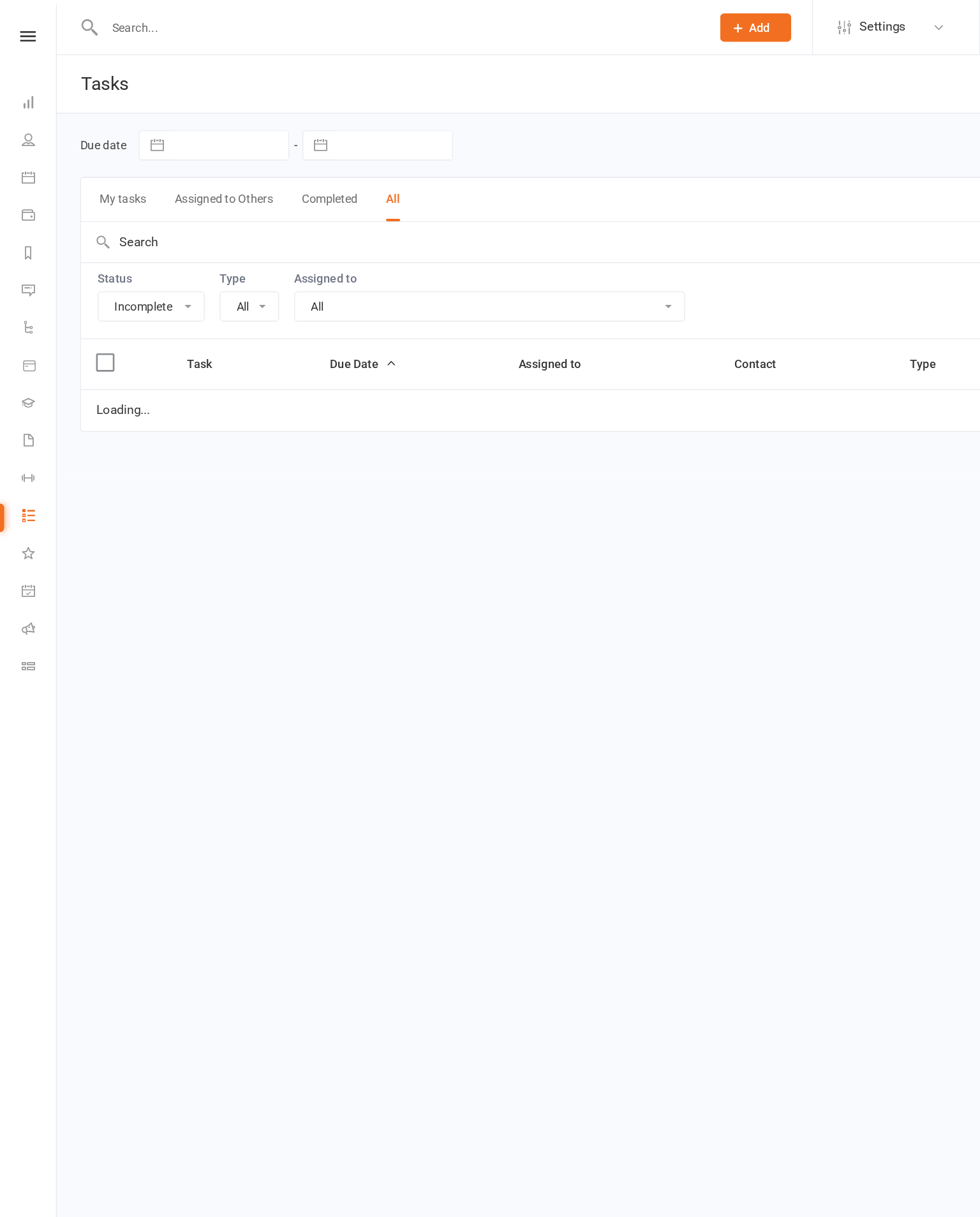
select select "20654"
select select "started"
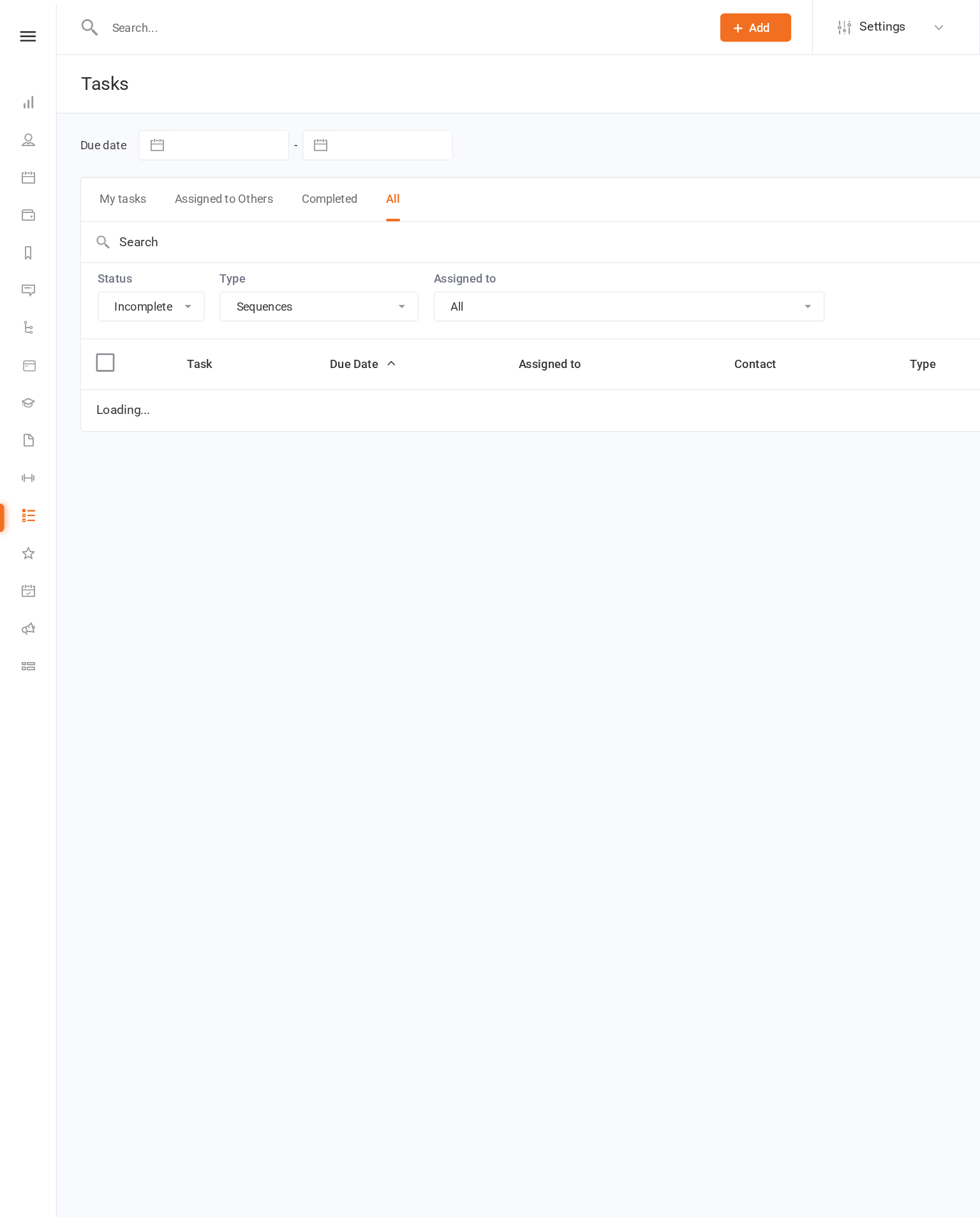
select select "started"
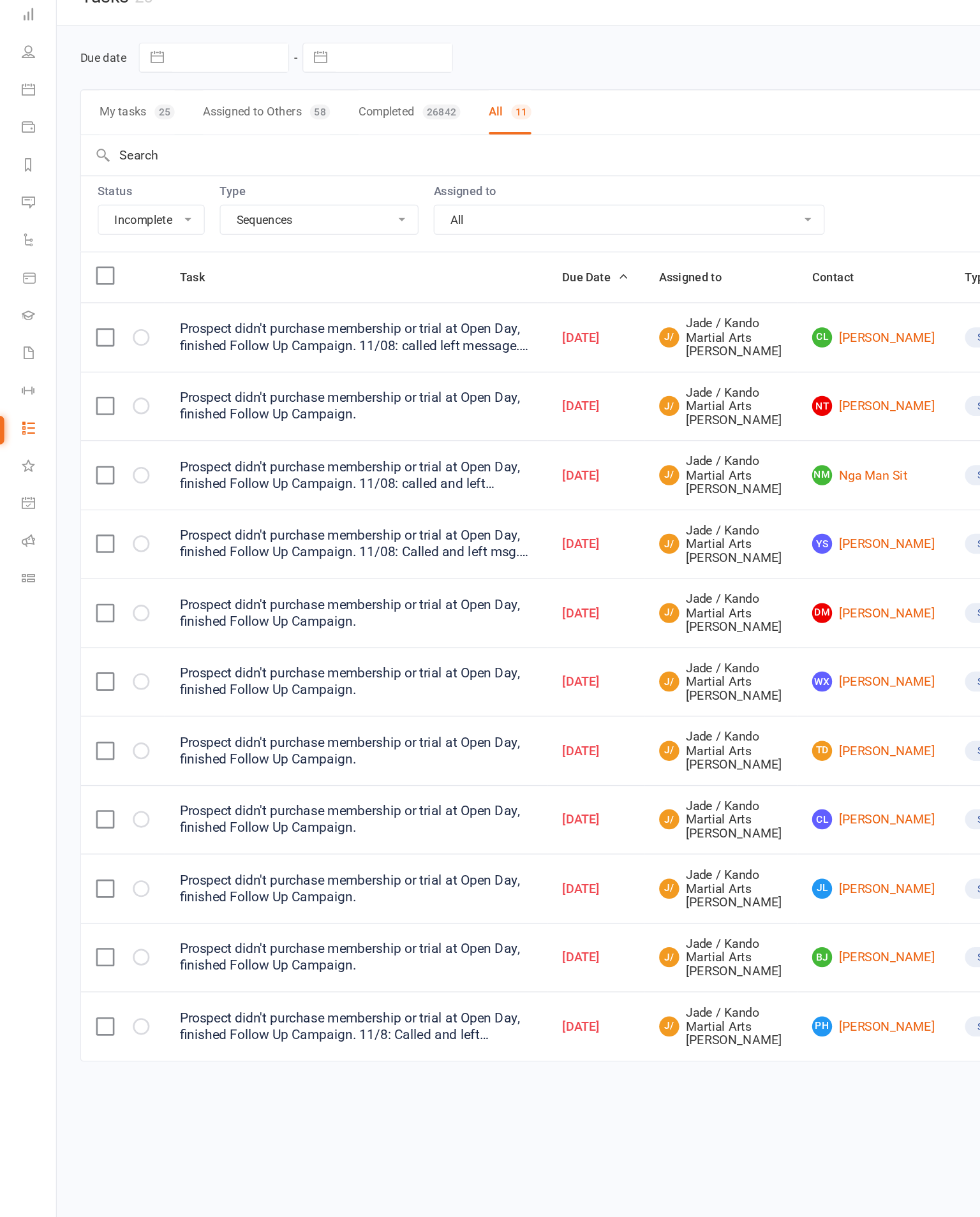
click at [674, 422] on link "NM Nga Man Sit" at bounding box center [666, 430] width 94 height 15
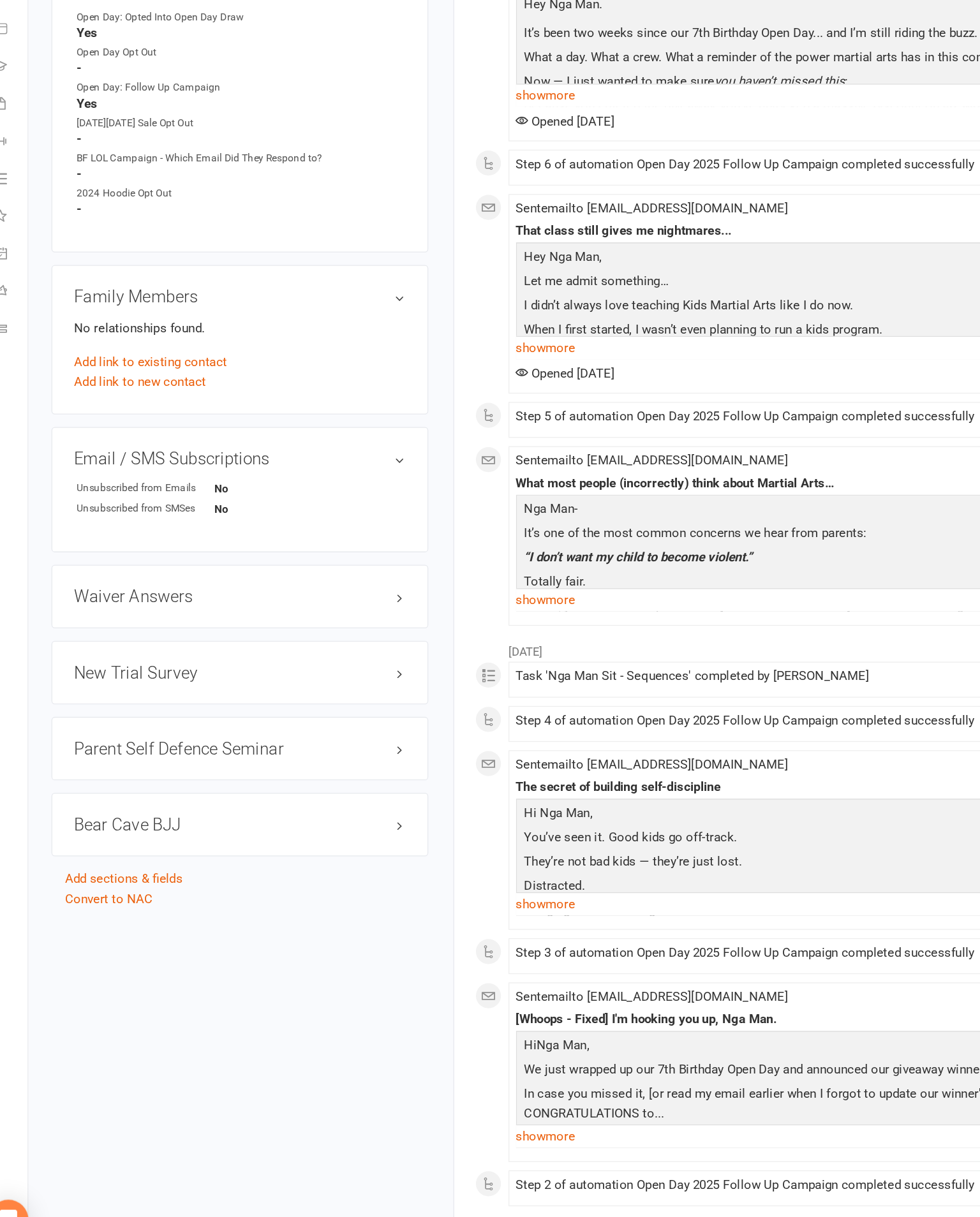
scroll to position [1063, 0]
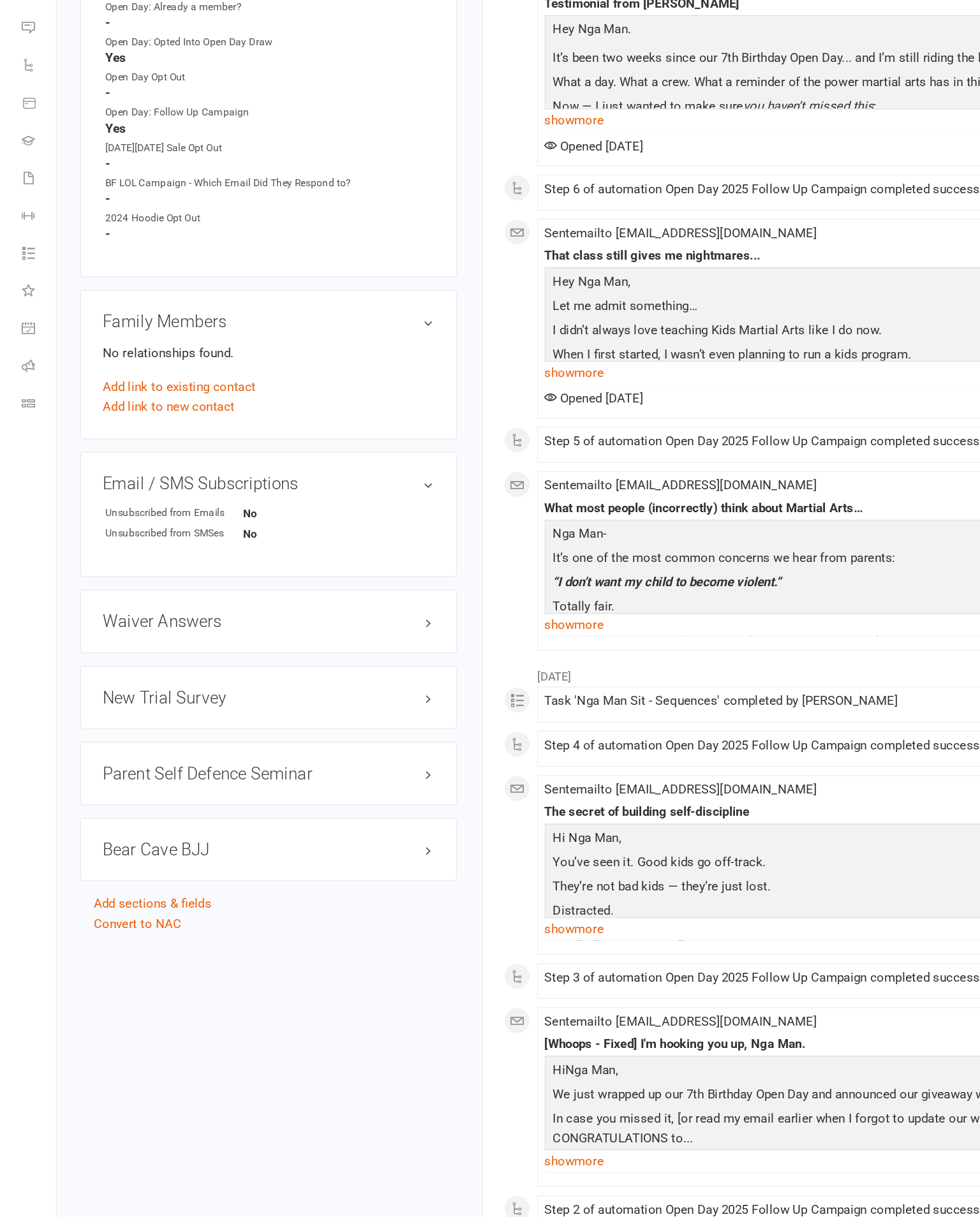
click at [259, 587] on strong "No" at bounding box center [222, 591] width 73 height 9
click at [0, 0] on link "edit" at bounding box center [0, 0] width 0 height 0
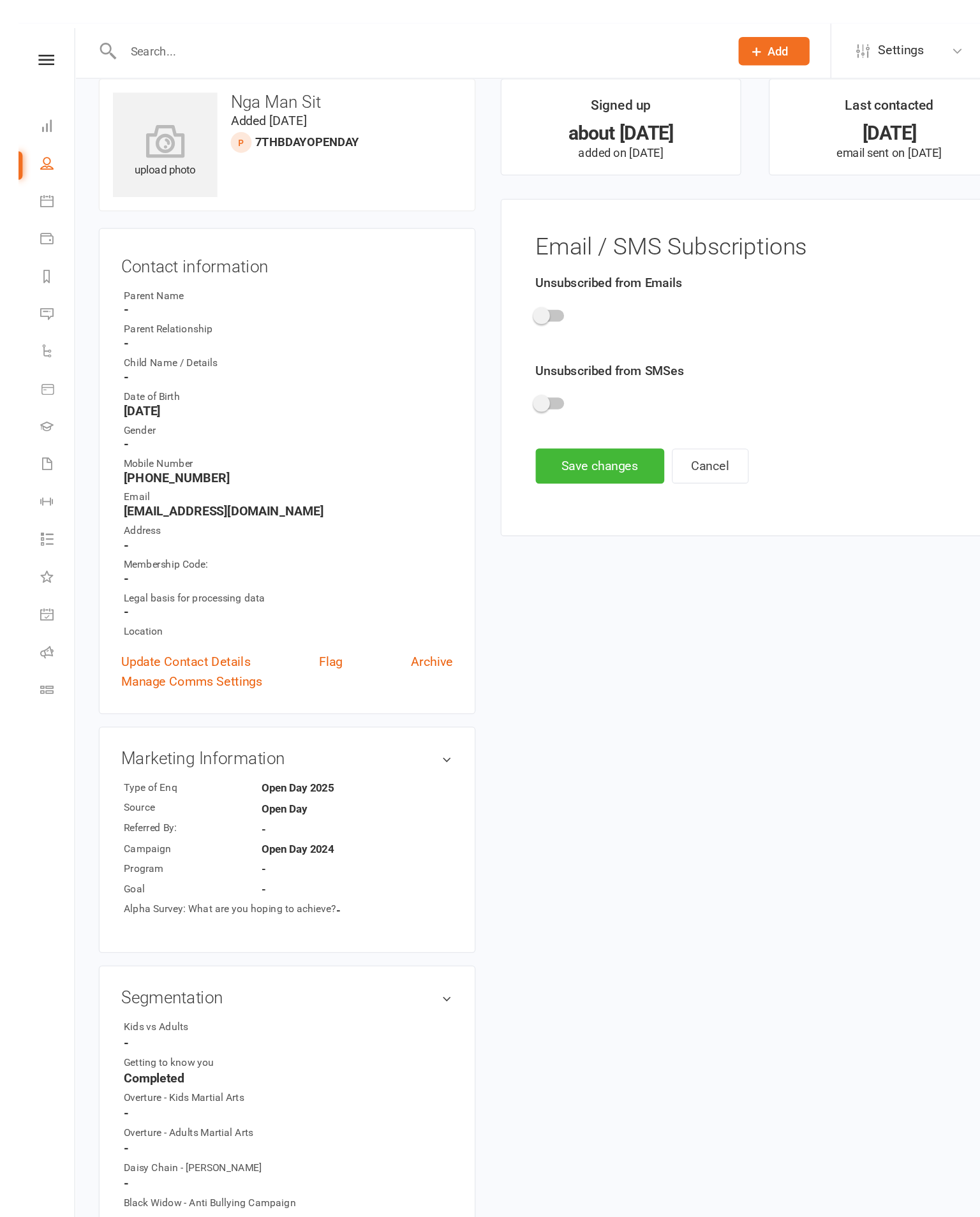
scroll to position [0, 0]
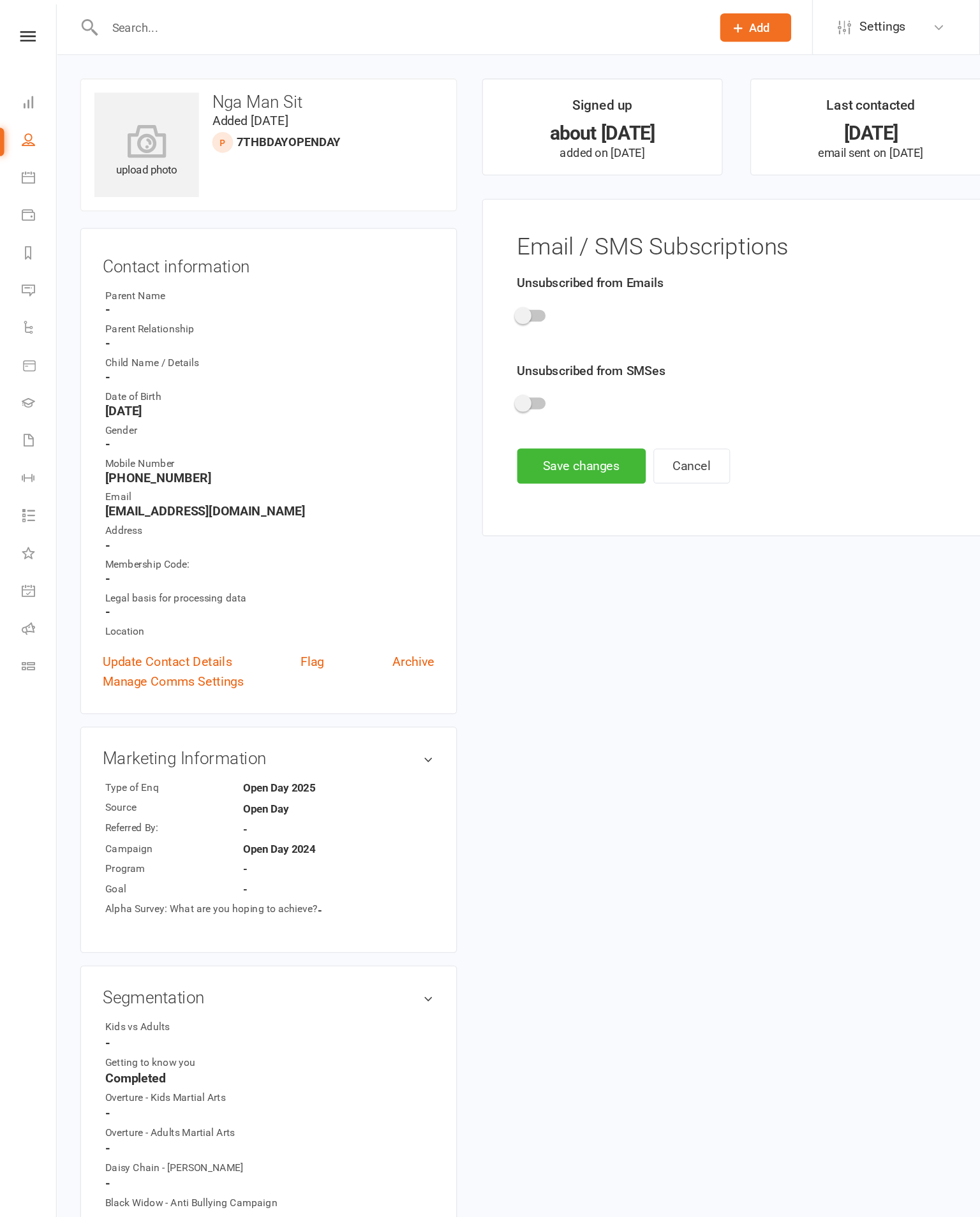
click at [421, 238] on div at bounding box center [665, 242] width 540 height 28
click at [406, 239] on div at bounding box center [405, 241] width 21 height 9
click at [395, 239] on input "checkbox" at bounding box center [395, 239] width 0 height 0
checkbox input "true"
click at [448, 353] on button "Save changes" at bounding box center [444, 355] width 98 height 27
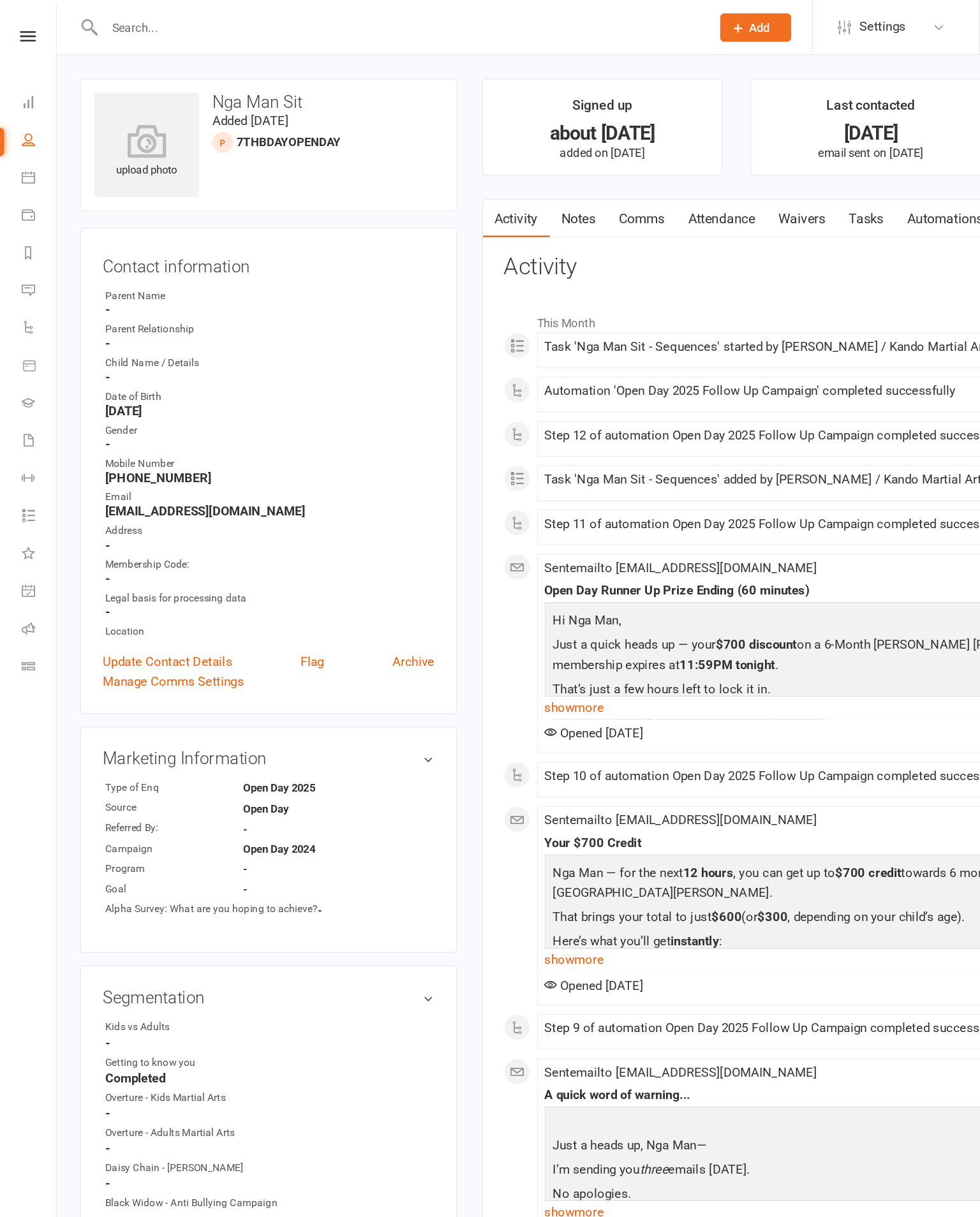
click at [463, 166] on link "Notes" at bounding box center [441, 167] width 44 height 29
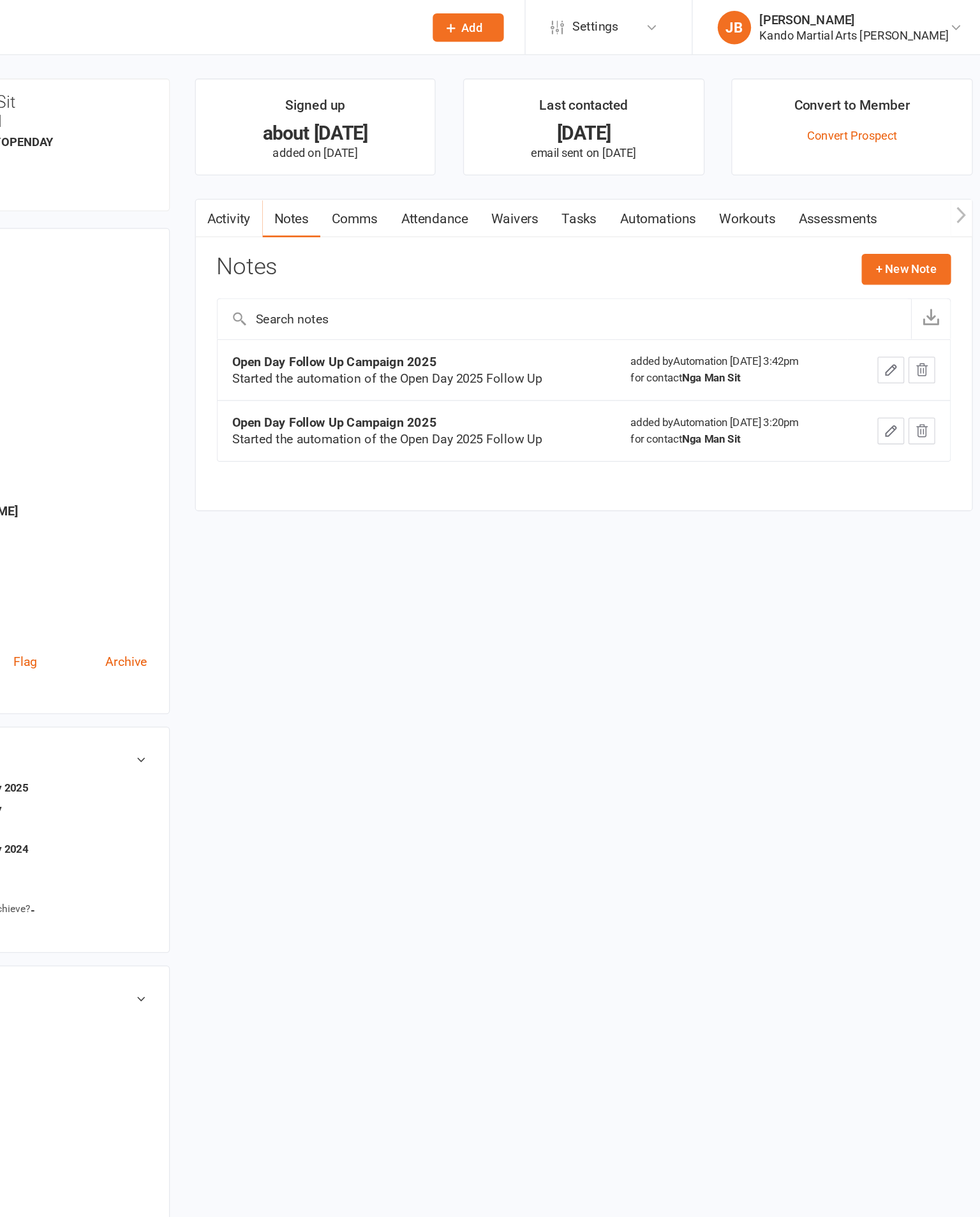
click at [877, 212] on button "+ New Note" at bounding box center [910, 205] width 68 height 23
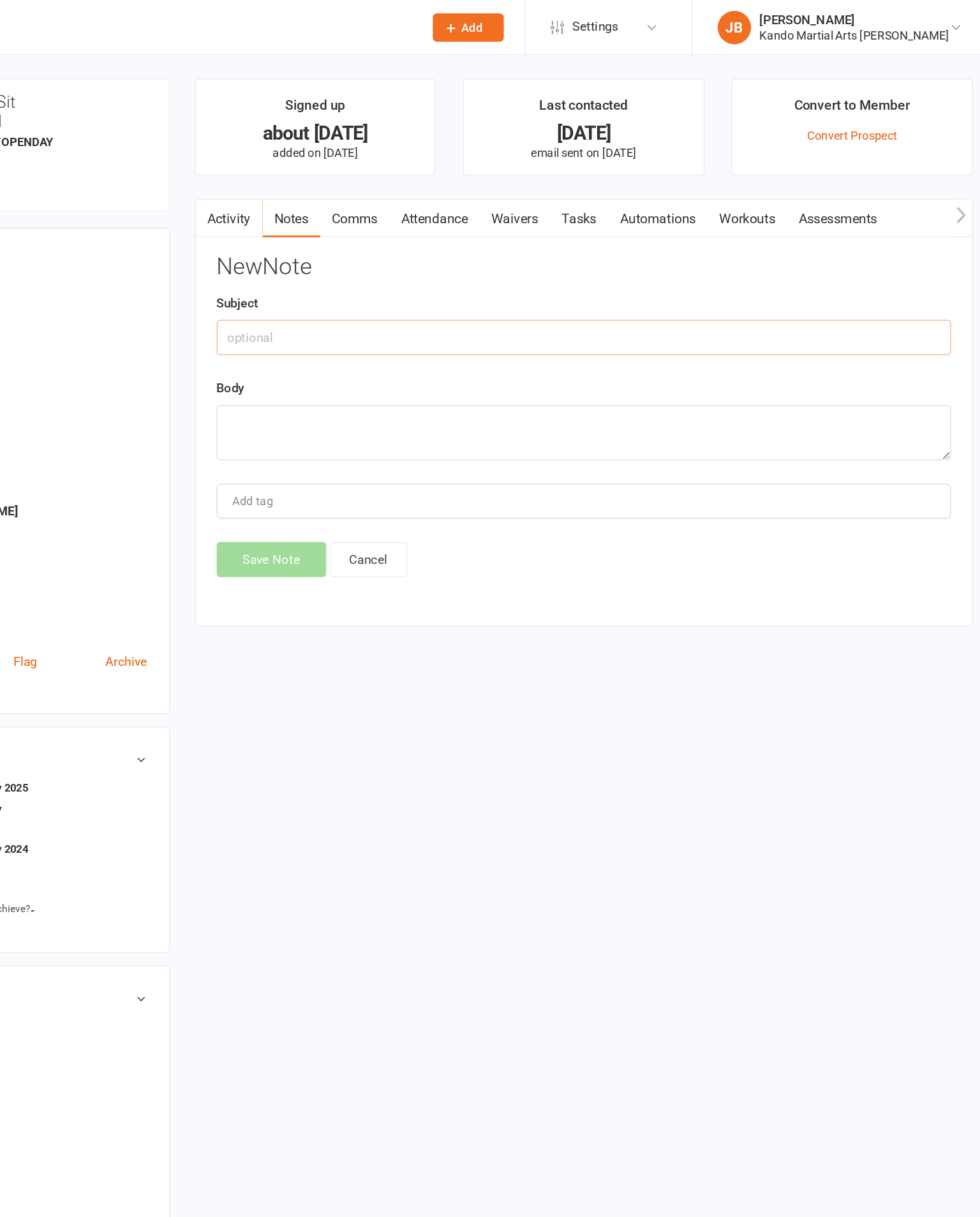
click at [384, 260] on input "text" at bounding box center [665, 257] width 560 height 27
type input "Open Day Follow Up"
click at [384, 343] on textarea at bounding box center [665, 330] width 560 height 42
type textarea "Not interested atm. Unsub from emails. Will reach out to us. Jb"
click at [384, 437] on button "Save Note" at bounding box center [426, 427] width 83 height 27
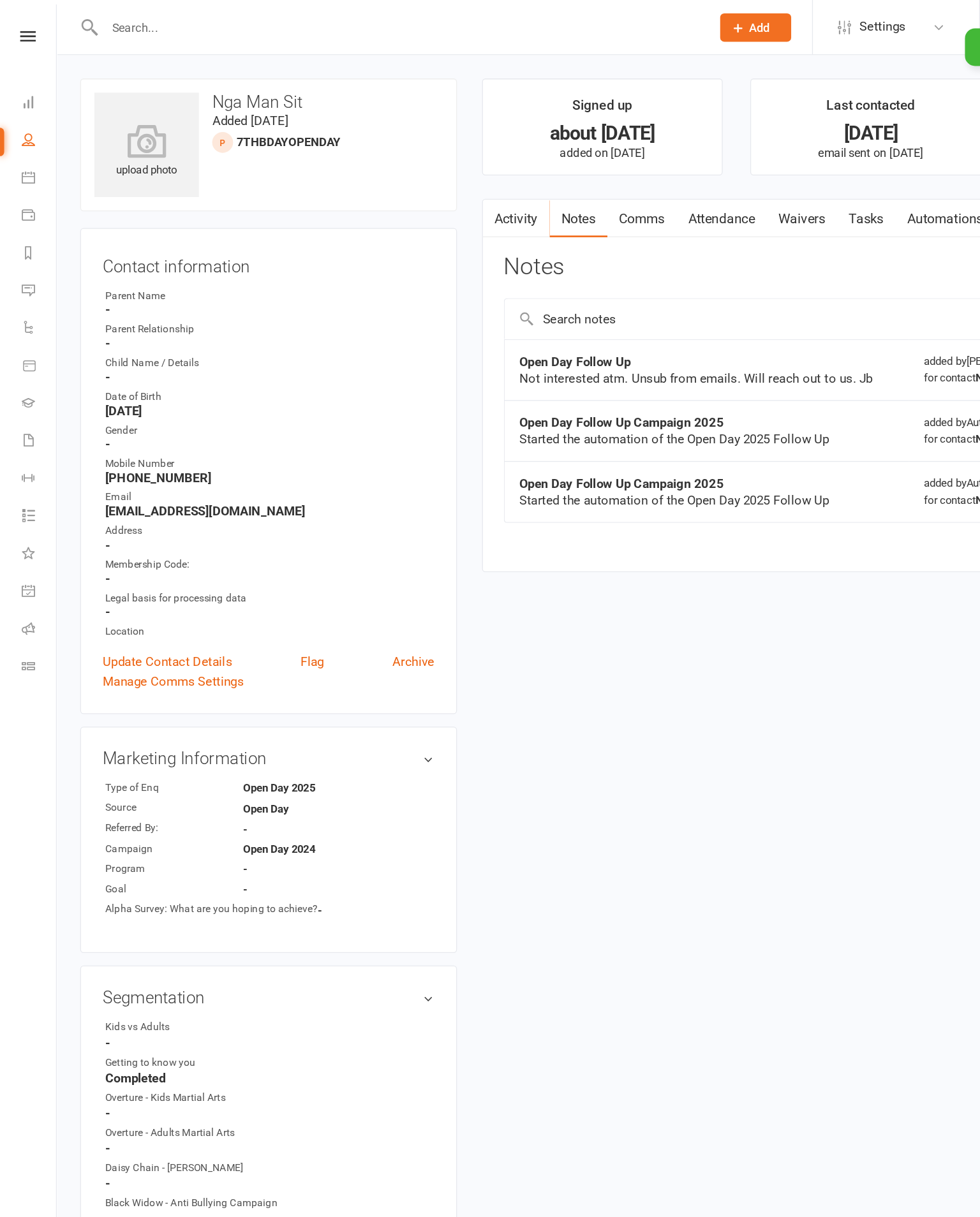
click at [23, 21] on div "× Note added successfully" at bounding box center [481, 21] width 963 height 0
click at [16, 31] on icon at bounding box center [21, 28] width 12 height 9
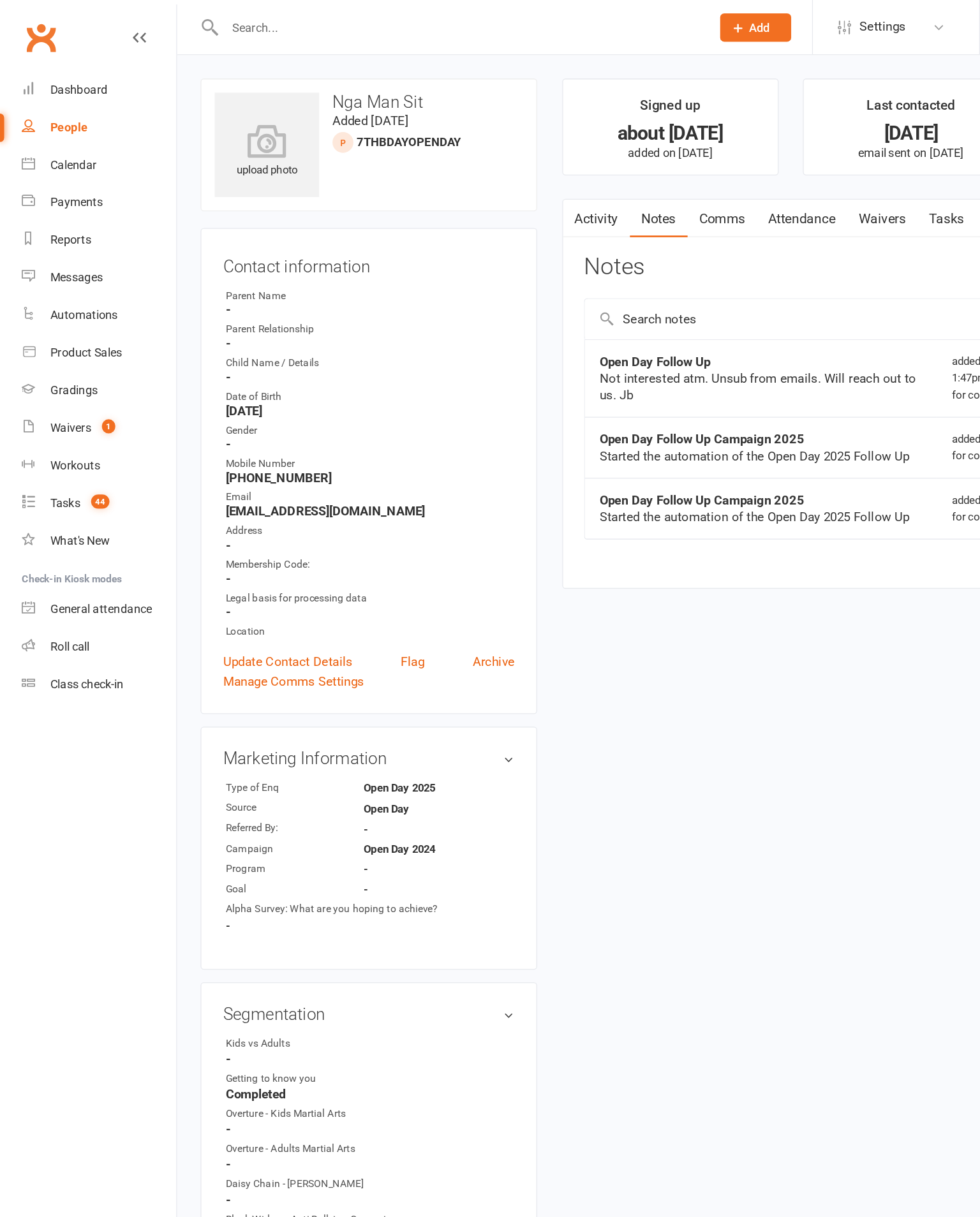
click at [53, 387] on div "Tasks" at bounding box center [50, 384] width 23 height 10
select select "incomplete"
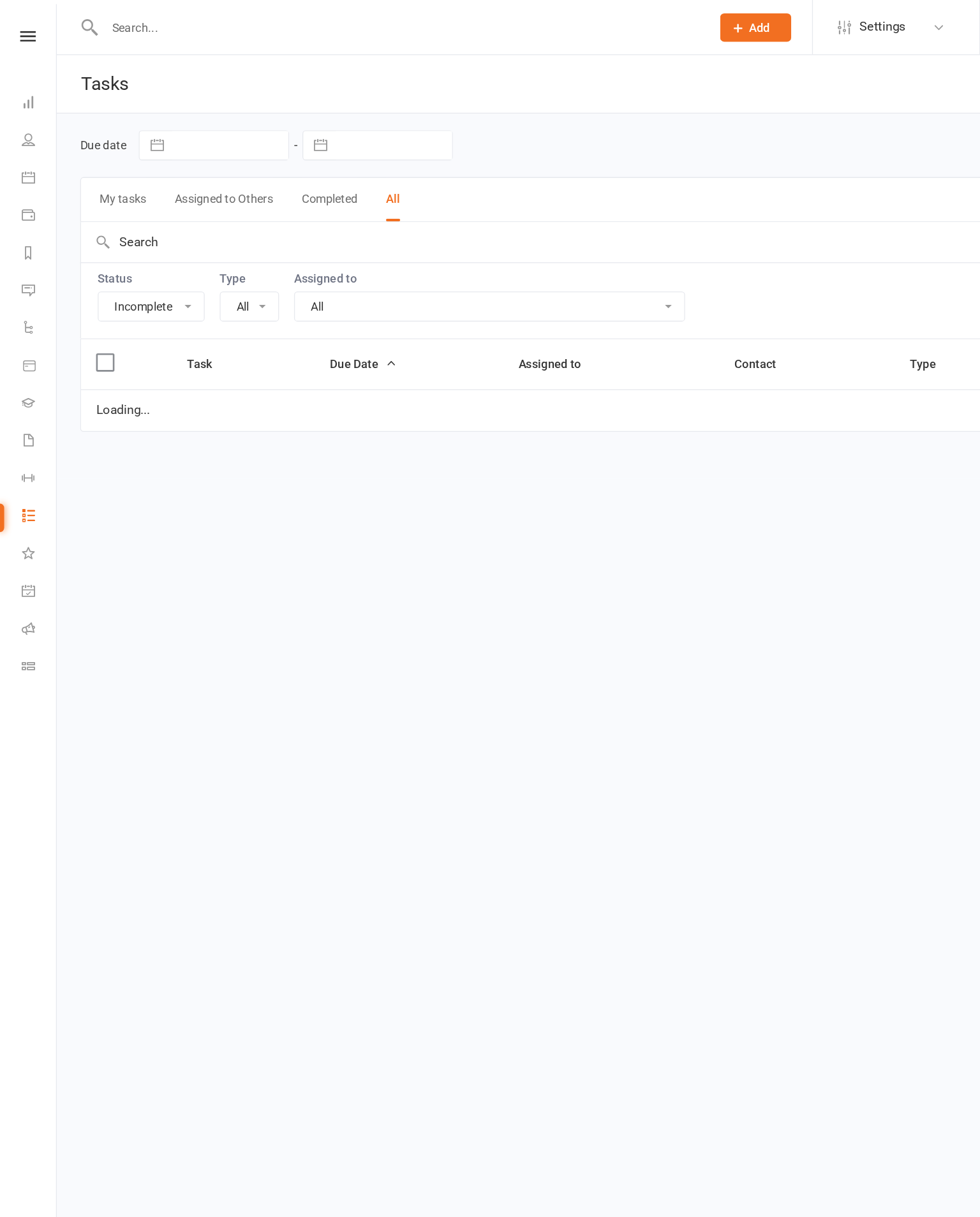
select select "20654"
select select "started"
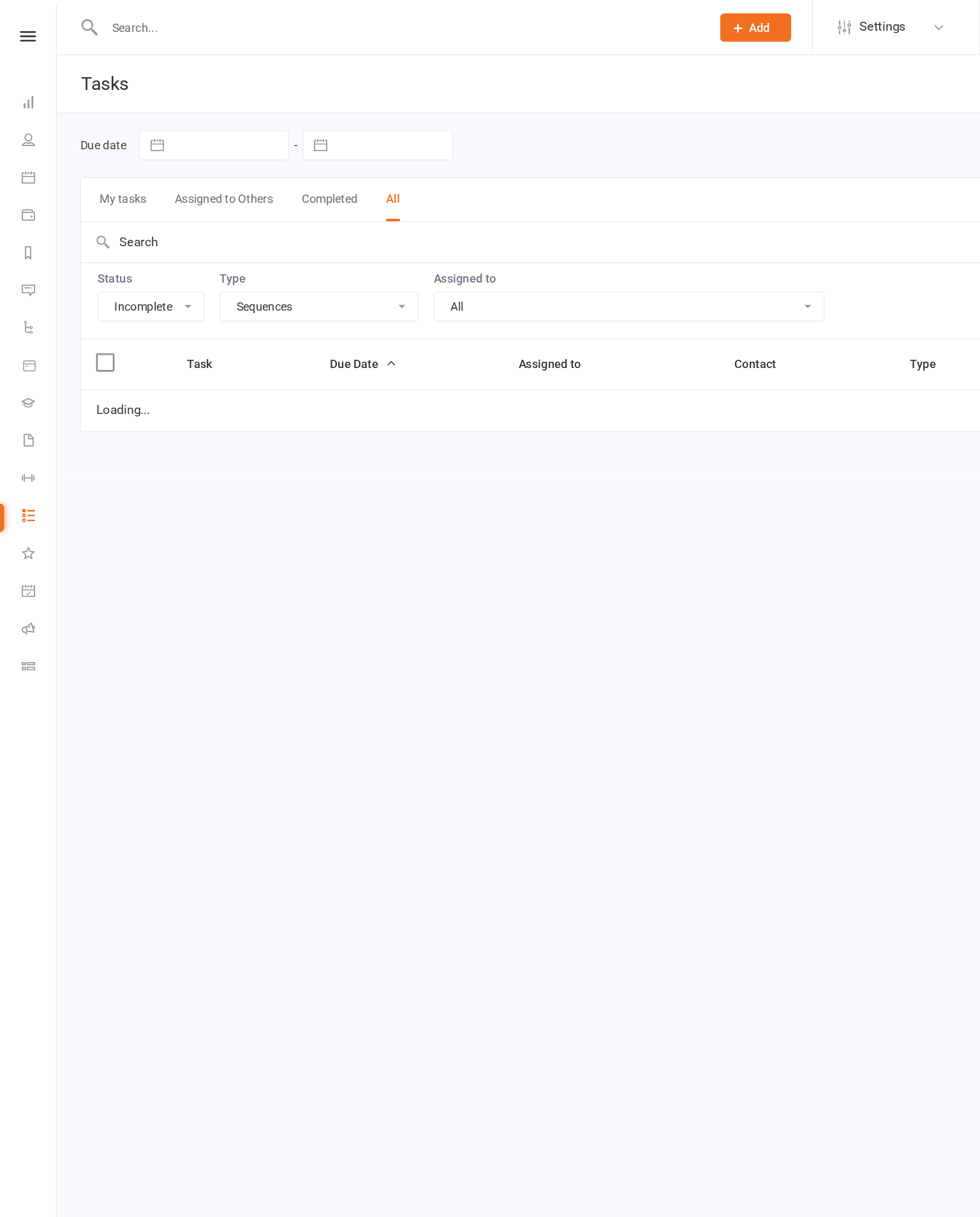
select select "started"
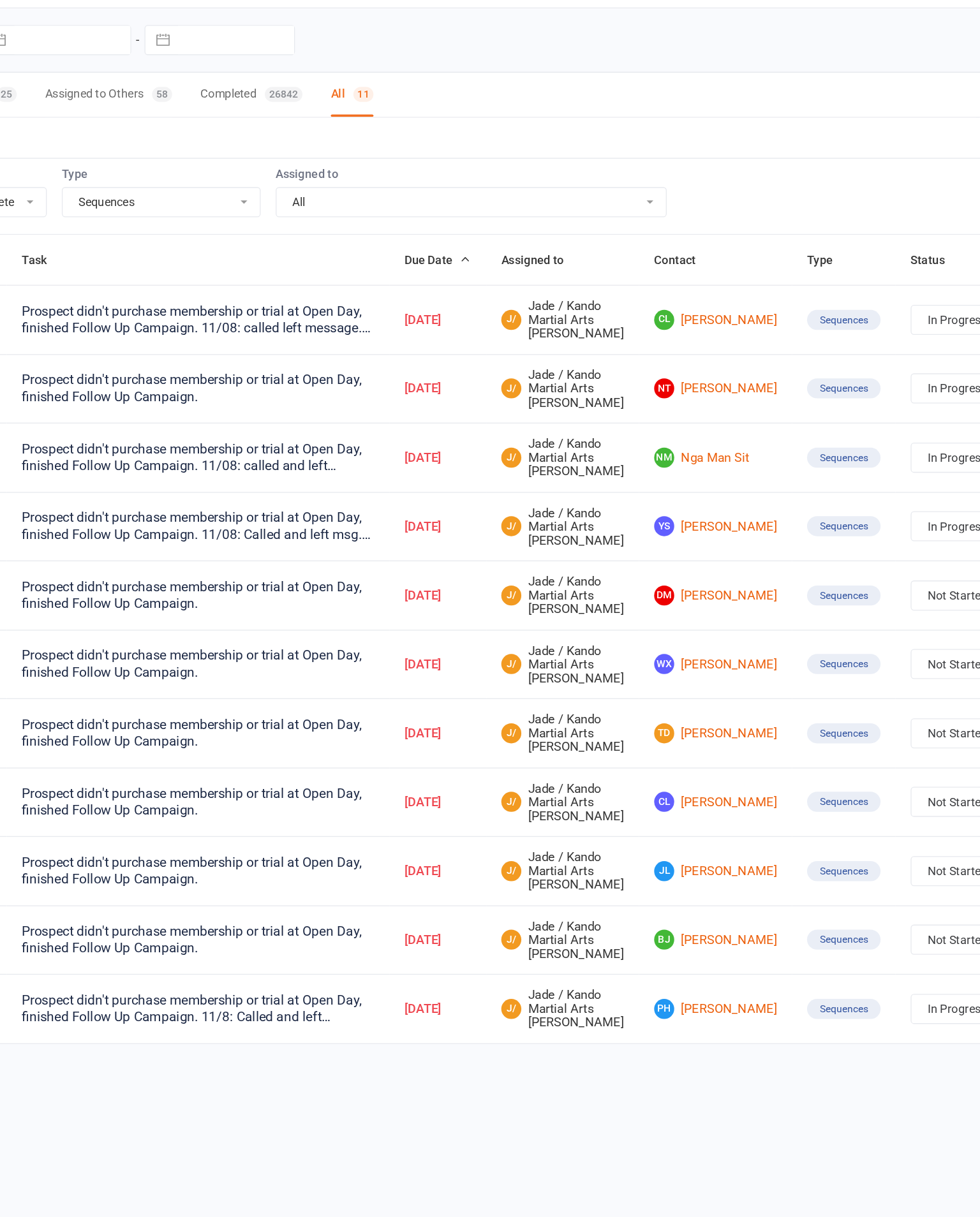
click at [620, 528] on link "DM Demi Marshall" at bounding box center [666, 535] width 94 height 15
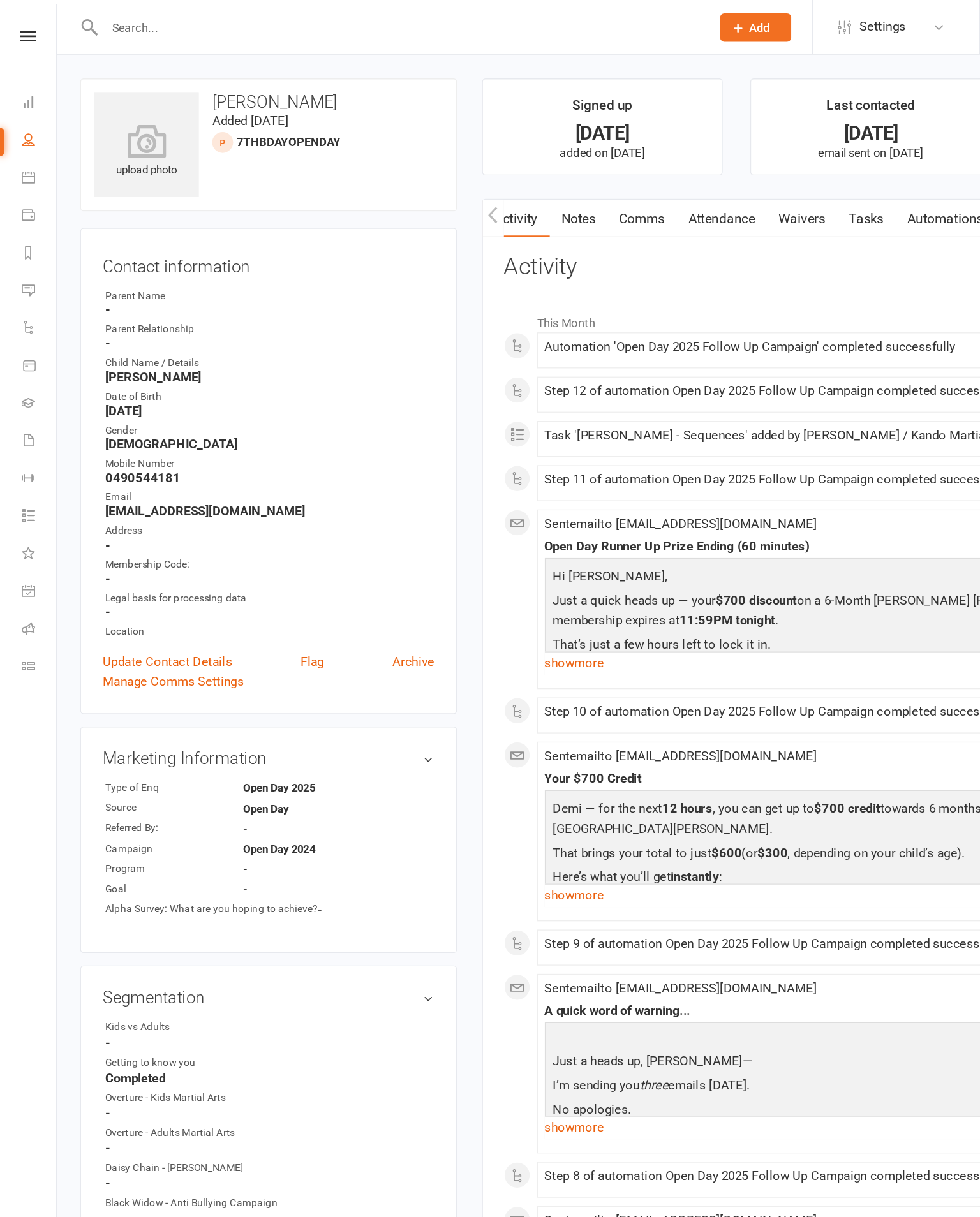
scroll to position [0, 13]
click at [678, 160] on link "Tasks" at bounding box center [661, 167] width 45 height 29
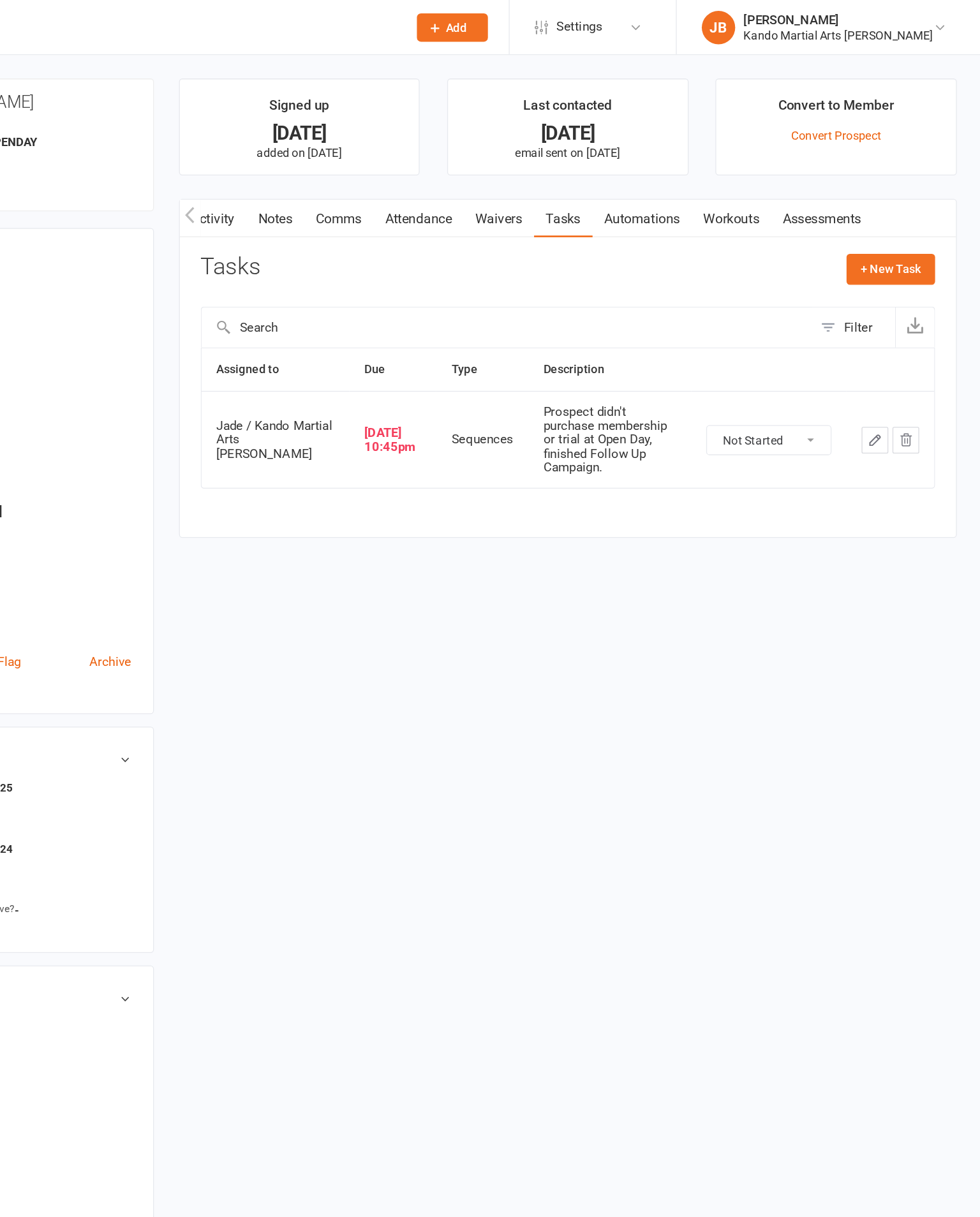
click at [771, 347] on select "Not Started In Progress Waiting Complete" at bounding box center [818, 335] width 95 height 21
click at [889, 346] on button "button" at bounding box center [899, 336] width 21 height 21
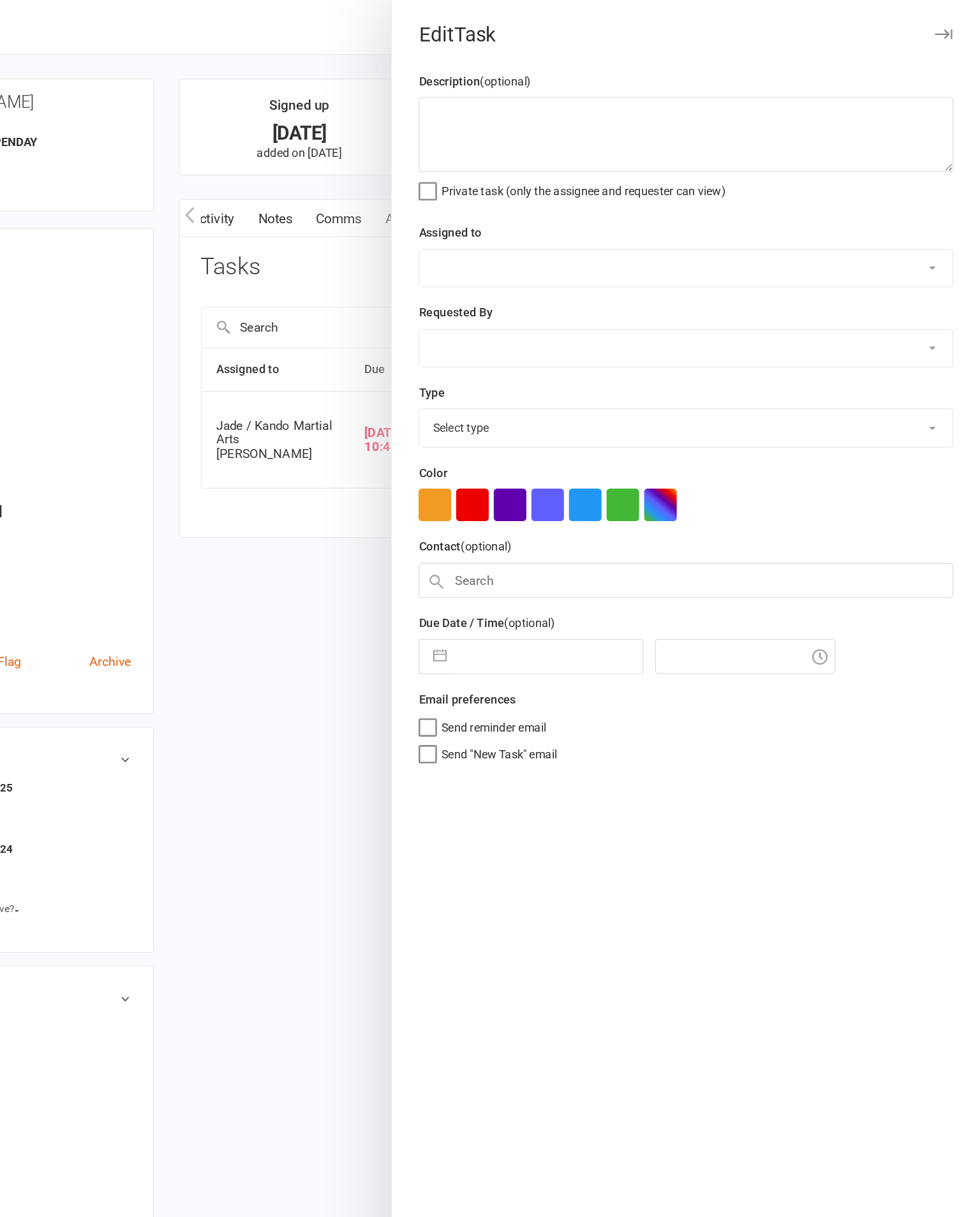
select select "started"
type textarea "Prospect didn't purchase membership or trial at Open Day, finished Follow Up Ca…"
select select "33331"
type input "[DATE]"
type input "10:45pm"
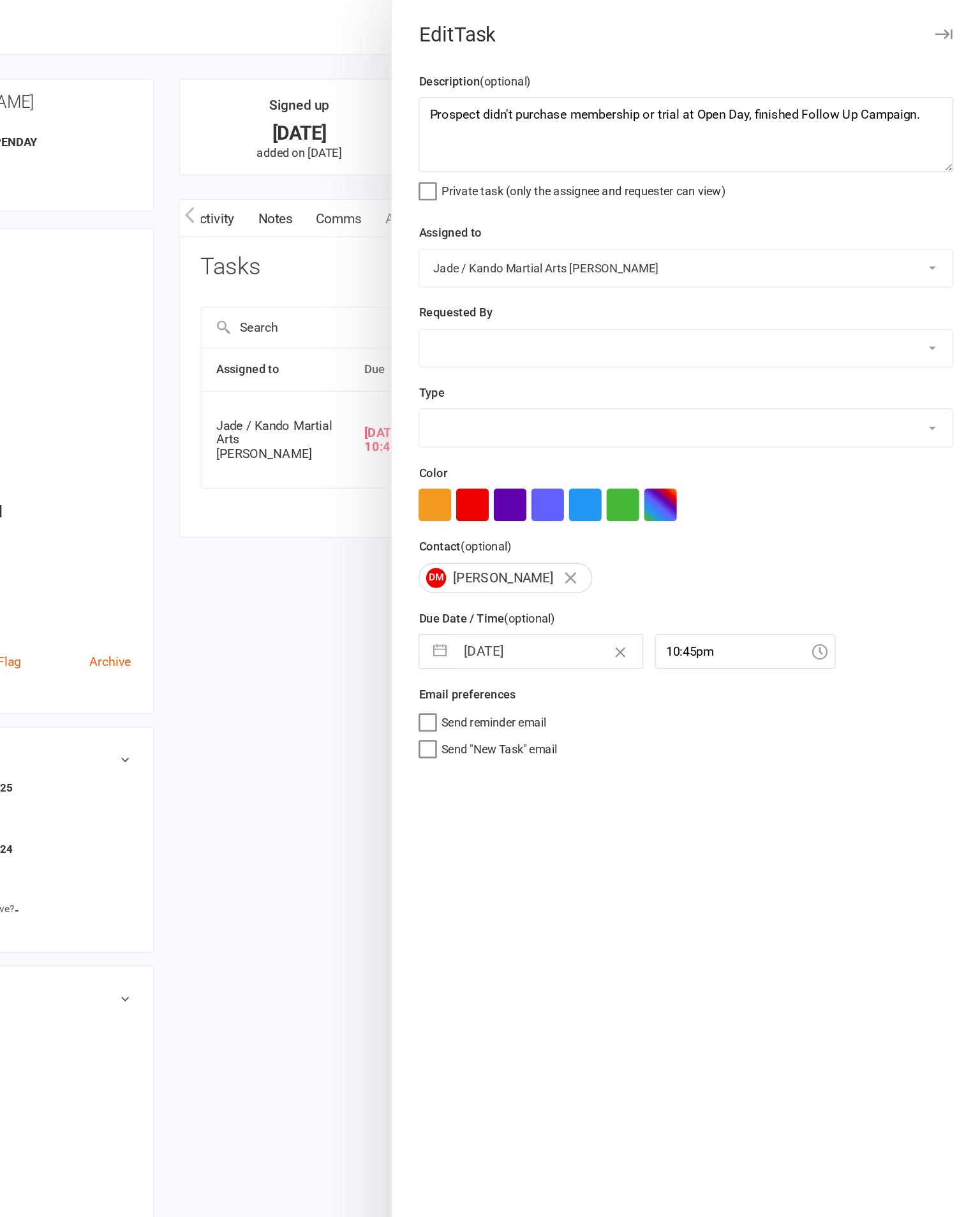
select select "20654"
click at [551, 93] on textarea "Prospect didn't purchase membership or trial at Open Day, finished Follow Up Ca…" at bounding box center [755, 102] width 408 height 58
click at [714, 99] on textarea "Prospect didn't purchase membership or trial at Open Day, finished Follow Up Ca…" at bounding box center [755, 102] width 408 height 58
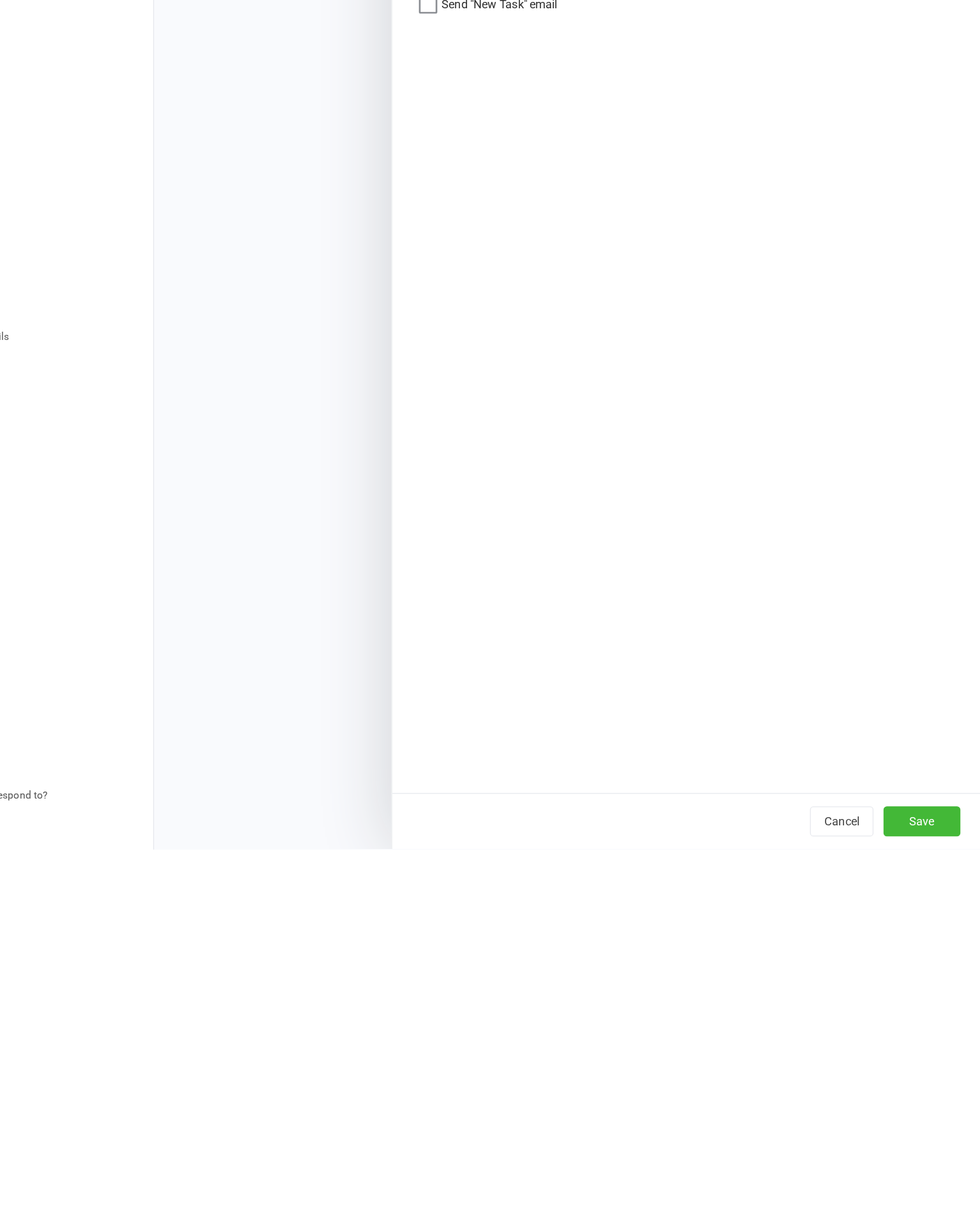
type textarea "Prospect didn't purchase membership or trial at Open Day, finished Follow Up Ca…"
click at [906, 1184] on button "Save" at bounding box center [935, 1196] width 58 height 23
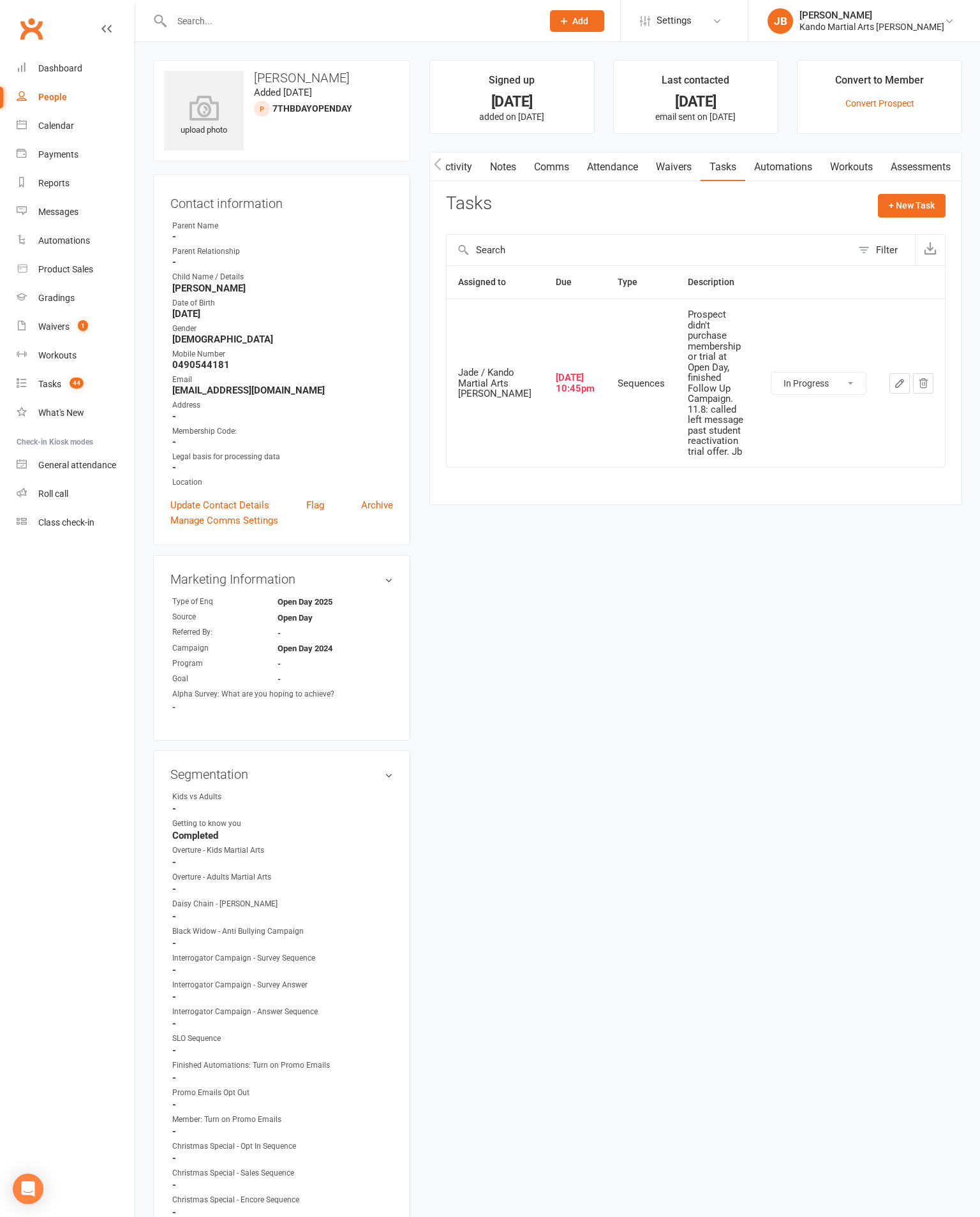
click at [60, 385] on div "Tasks" at bounding box center [50, 384] width 23 height 10
select select "incomplete"
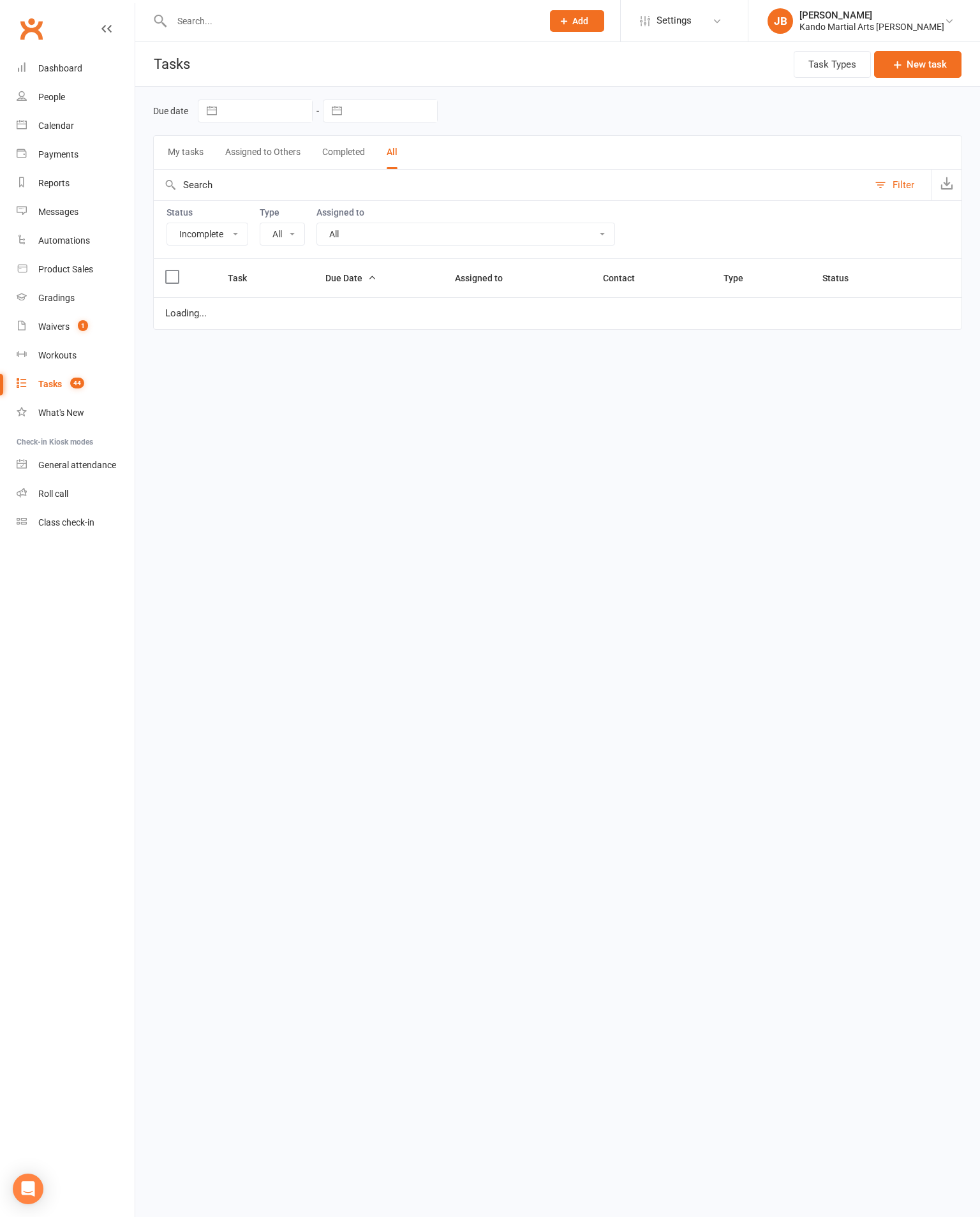
select select "20654"
select select "started"
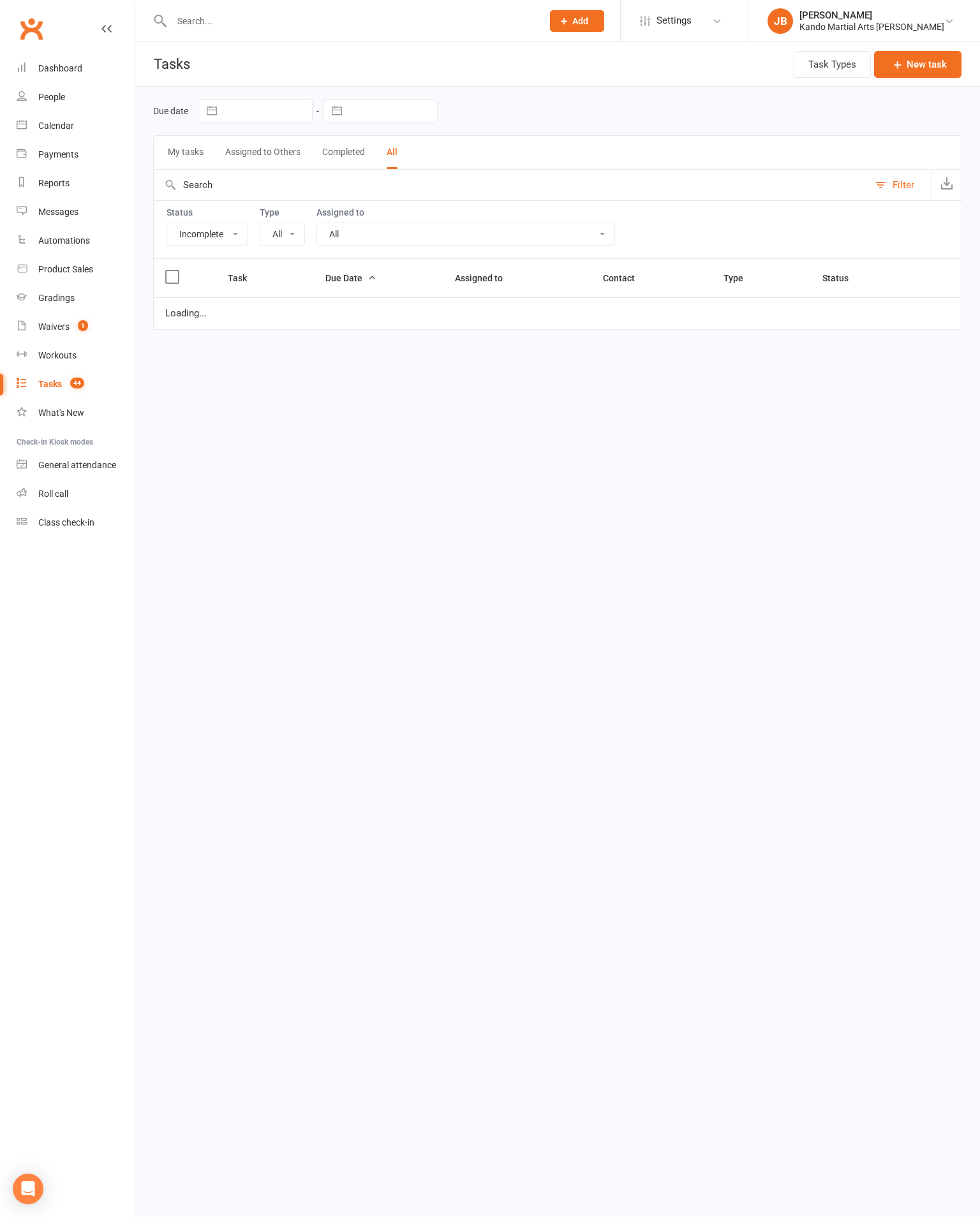
select select "started"
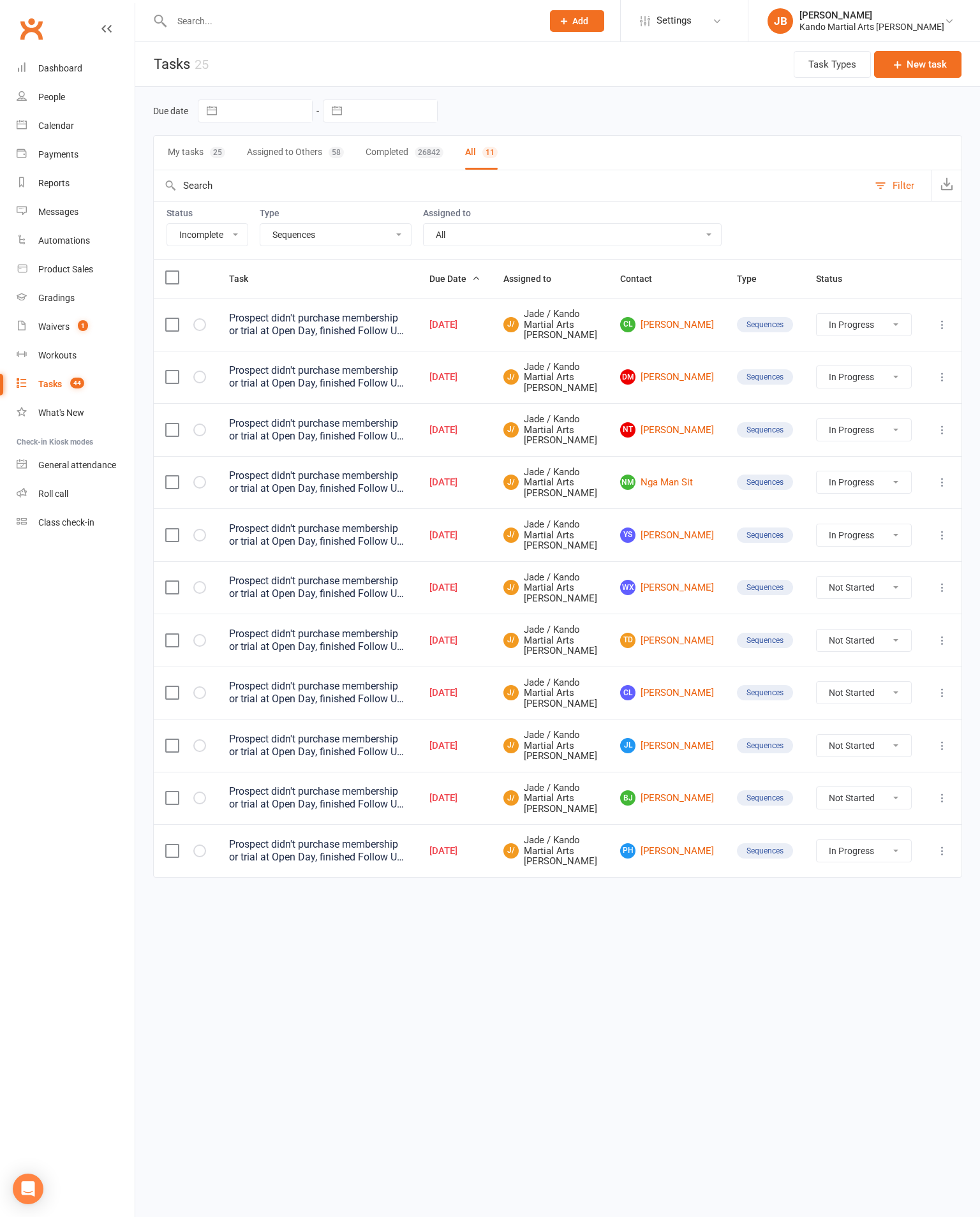
click at [873, 493] on select "Not Started In Progress Waiting Complete" at bounding box center [864, 481] width 95 height 21
select select "started"
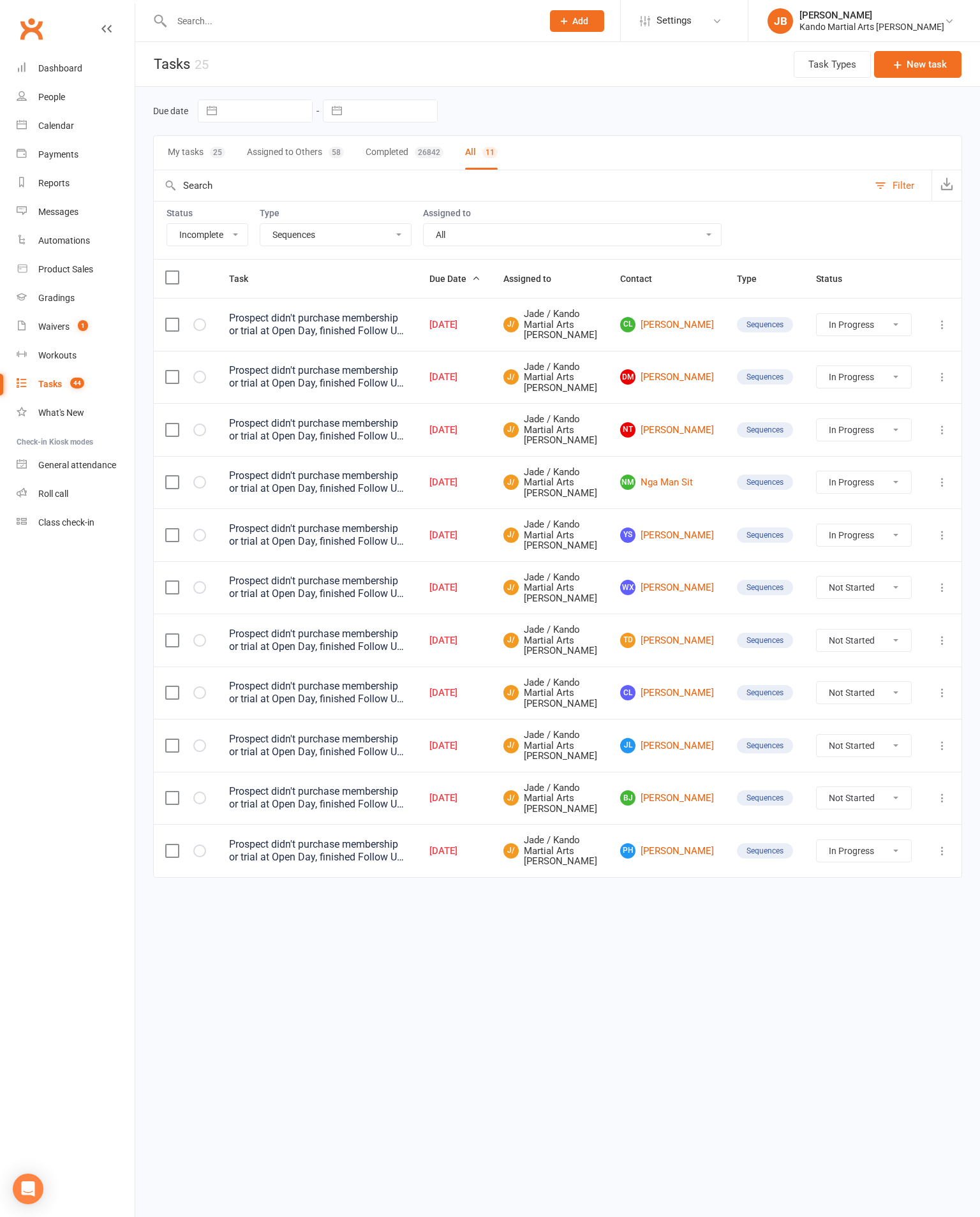
select select "started"
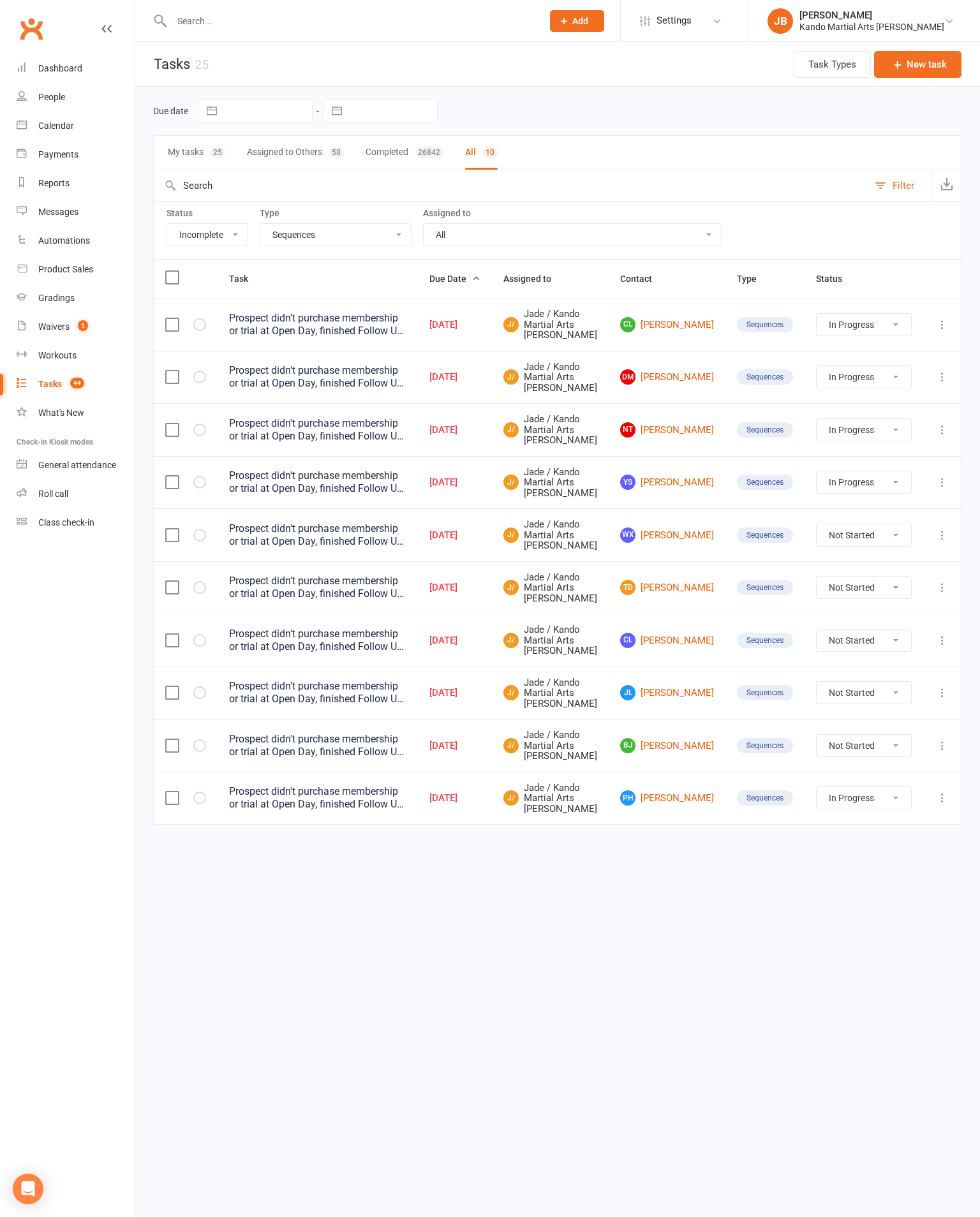
select select "started"
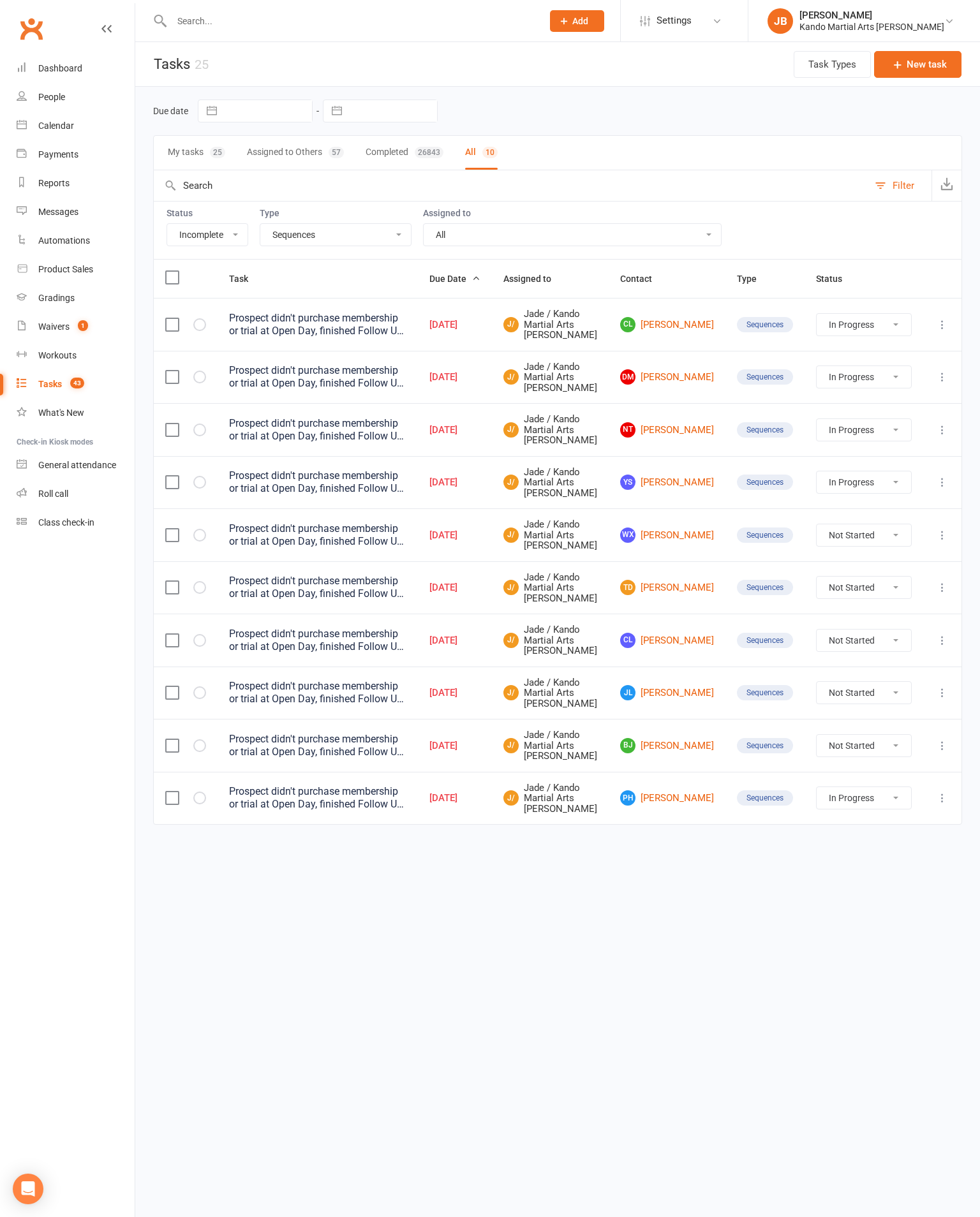
click at [703, 490] on link "YS Ying Shen" at bounding box center [666, 482] width 94 height 15
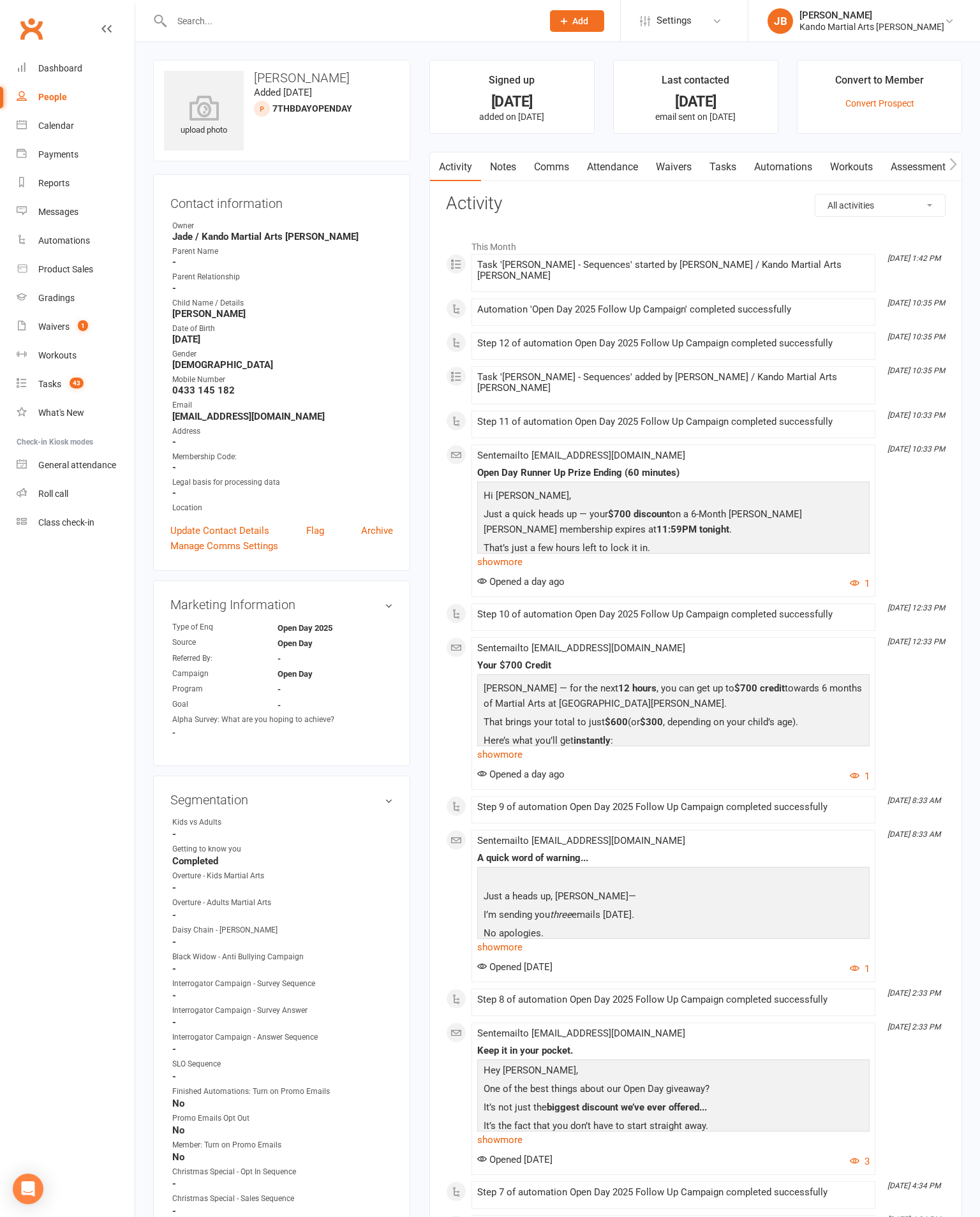
click at [745, 180] on link "Tasks" at bounding box center [723, 167] width 45 height 29
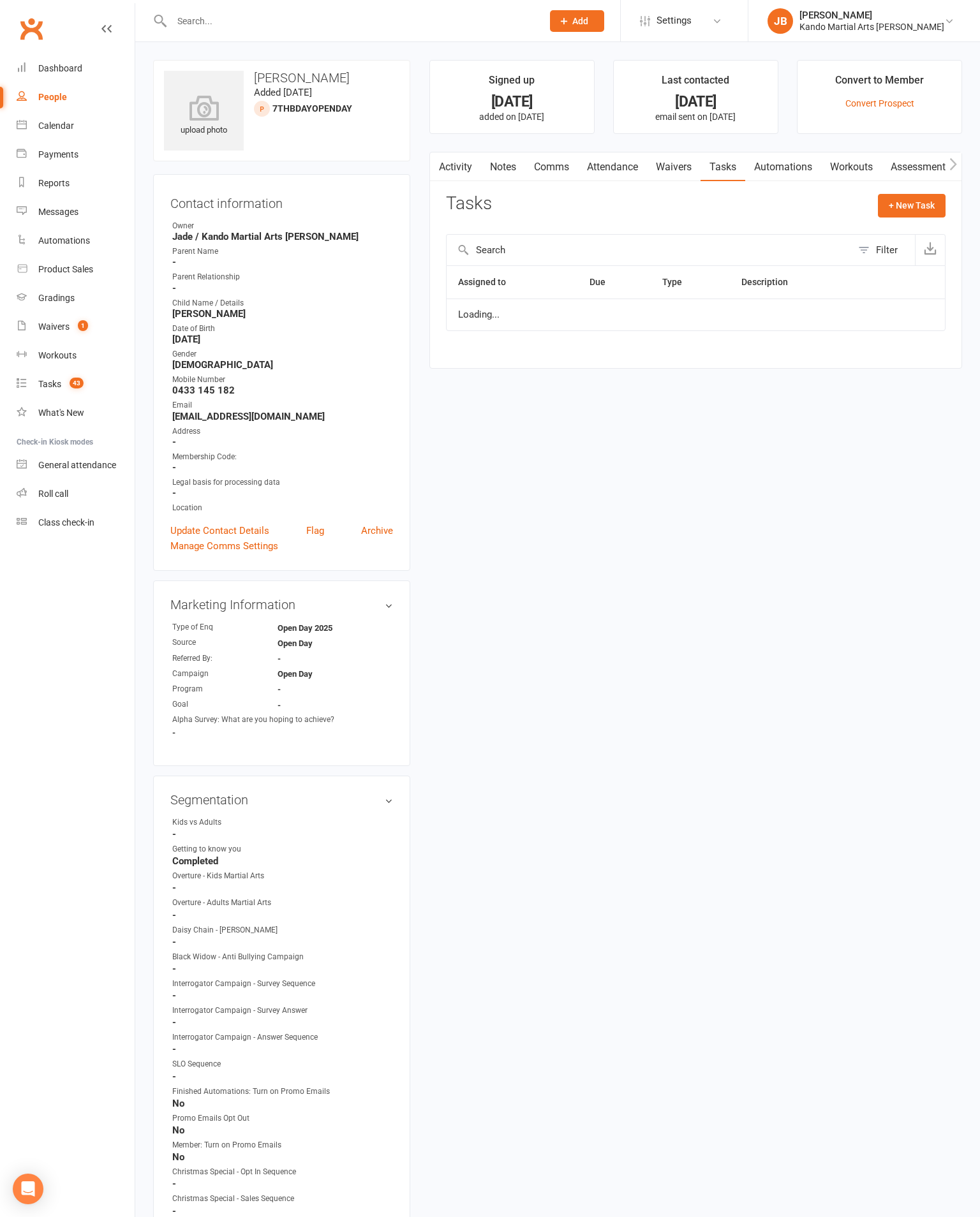
select select "started"
click at [897, 419] on td at bounding box center [911, 371] width 67 height 147
click at [897, 382] on button "button" at bounding box center [899, 372] width 21 height 21
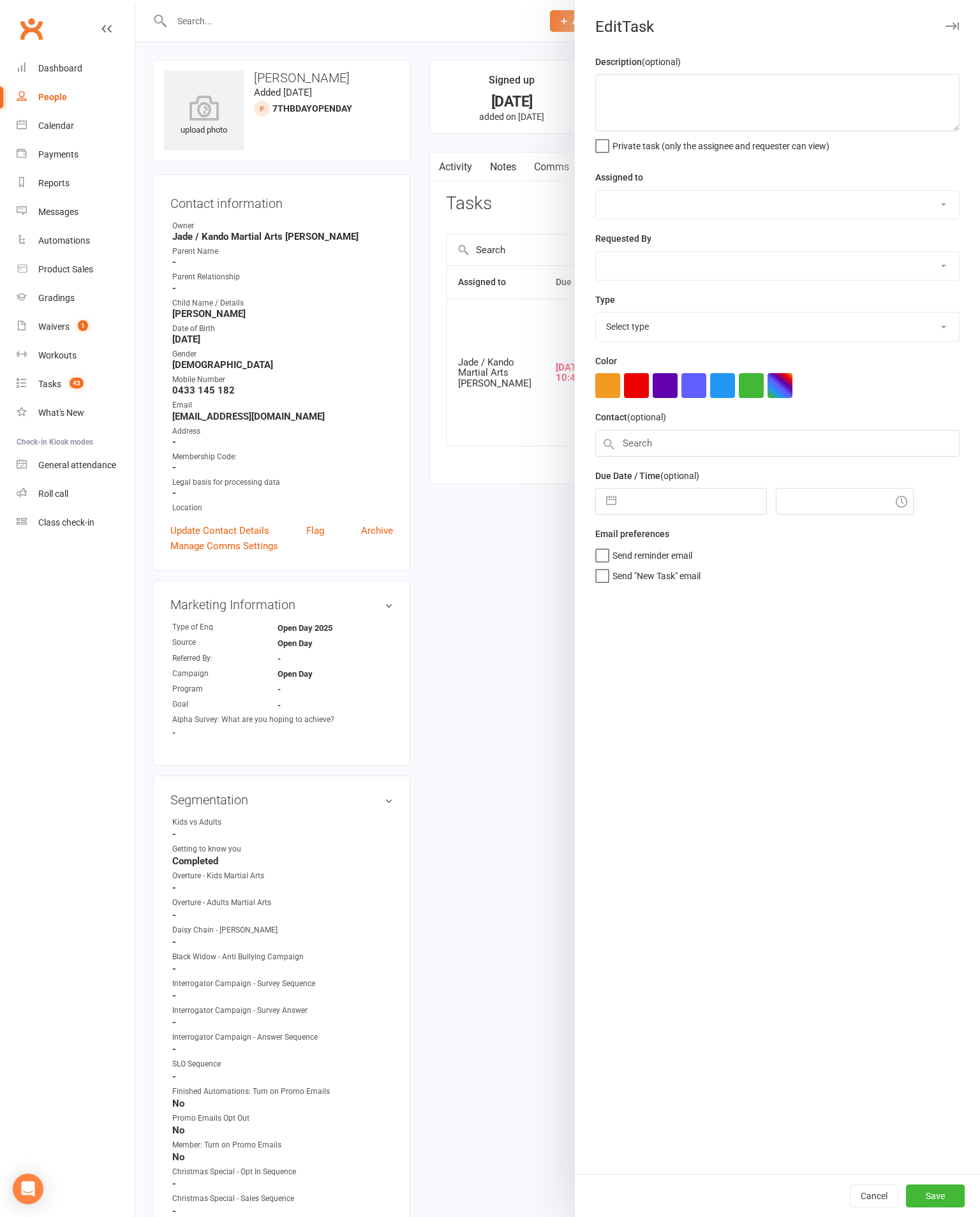
type textarea "Prospect didn't purchase membership or trial at Open Day, finished Follow Up Ca…"
select select "33331"
type input "[DATE]"
type input "10:45pm"
select select "20654"
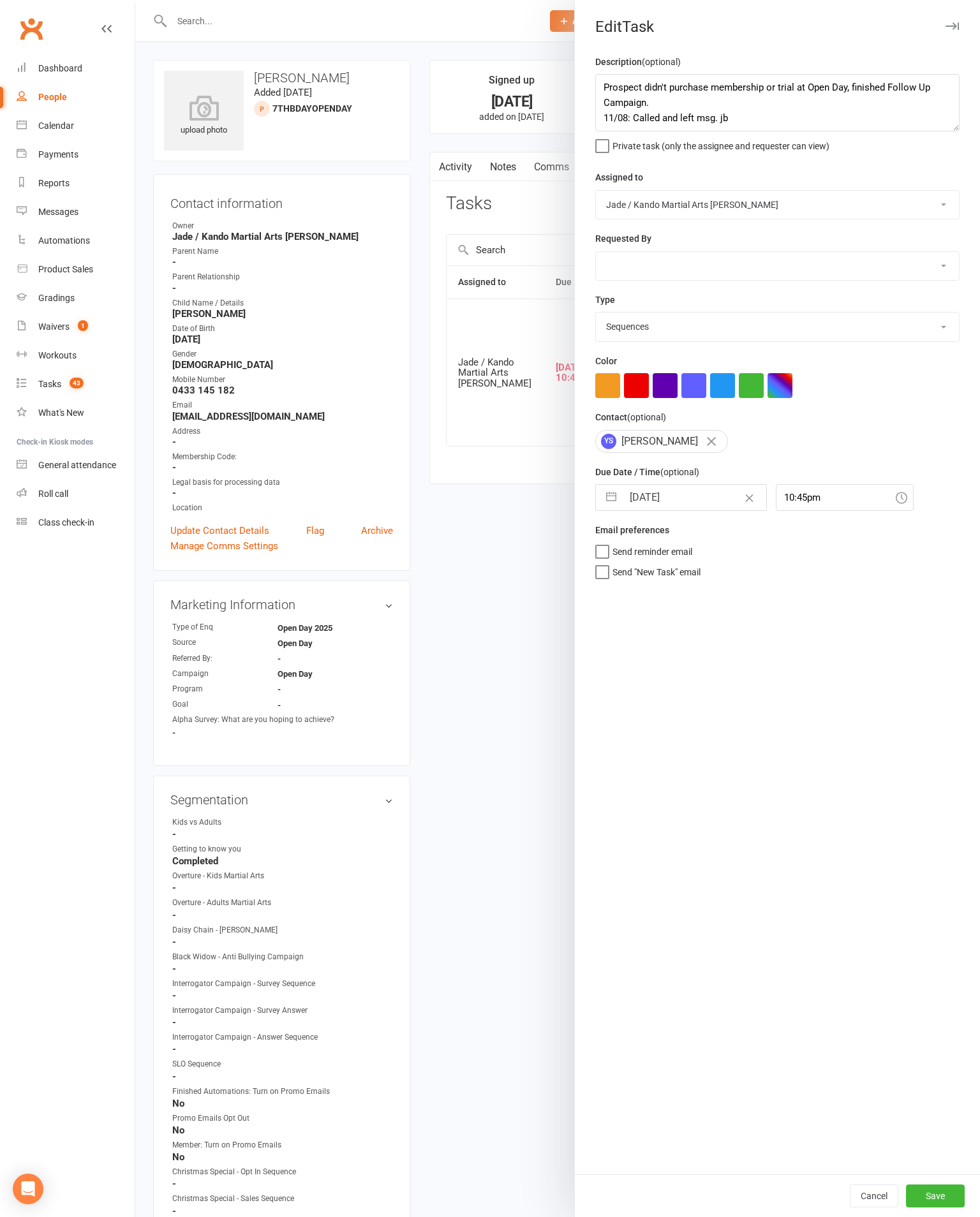
click at [922, 1185] on button "Save" at bounding box center [935, 1196] width 58 height 23
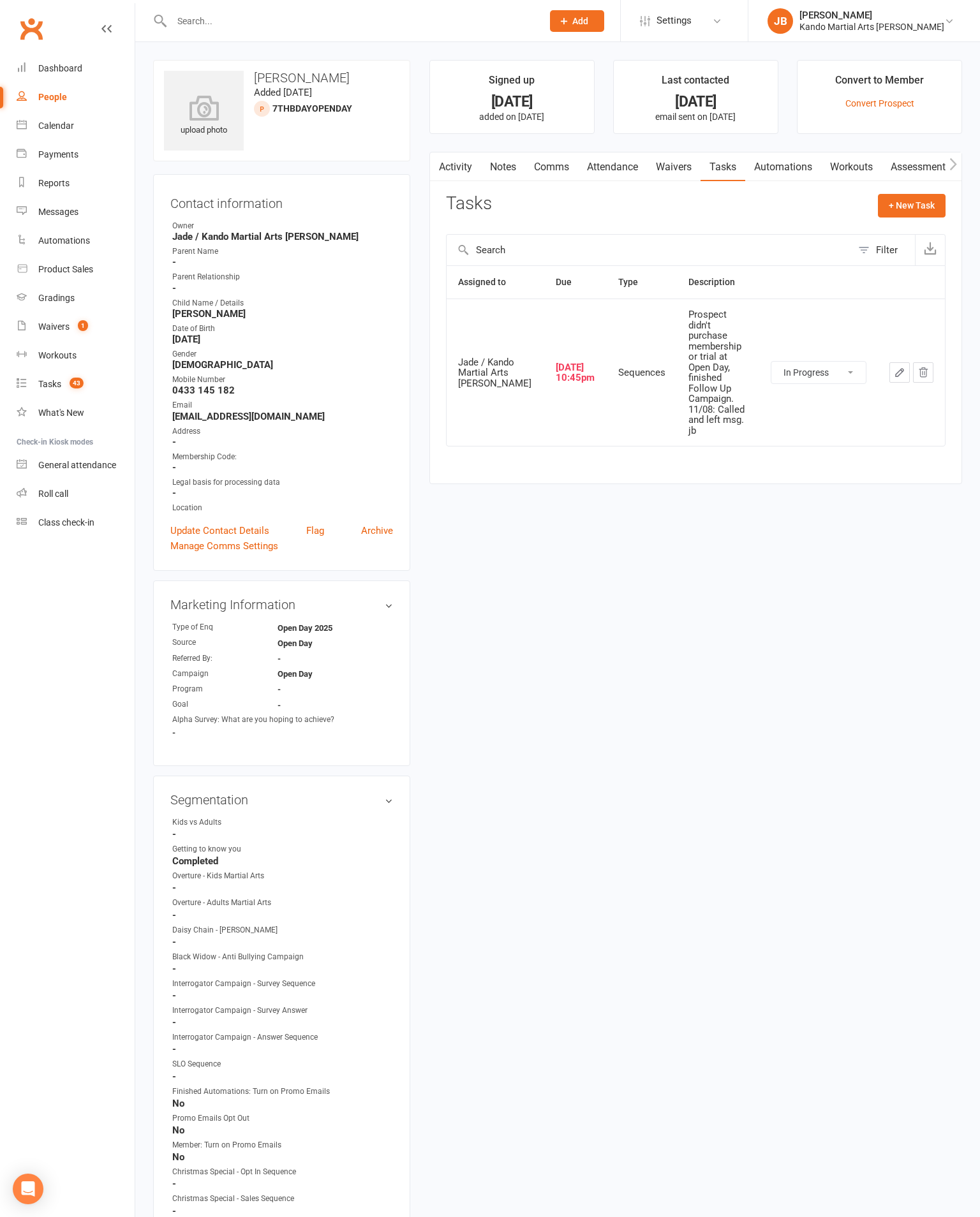
click at [61, 389] on div "Tasks" at bounding box center [50, 384] width 23 height 10
select select "incomplete"
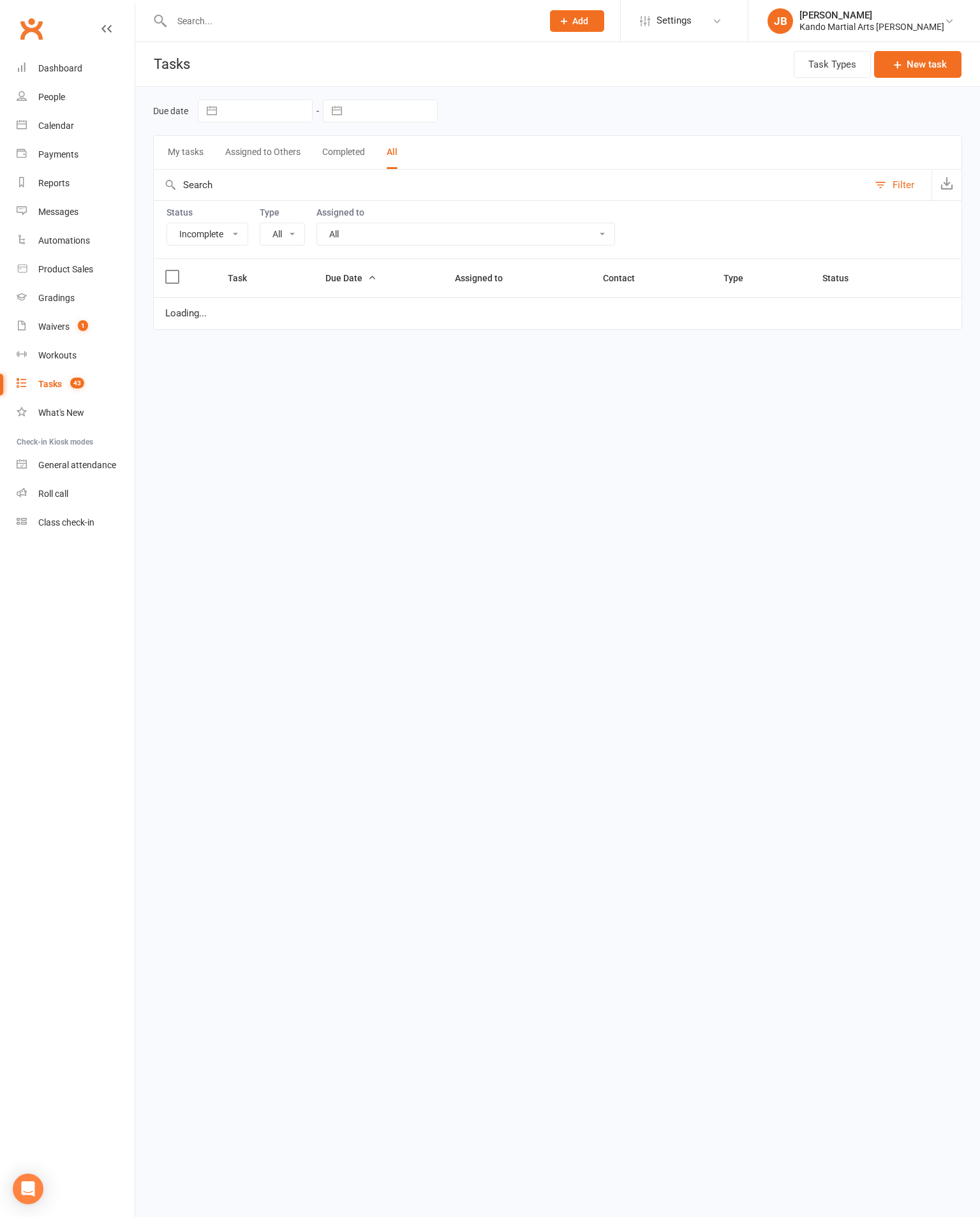
select select "20654"
select select "started"
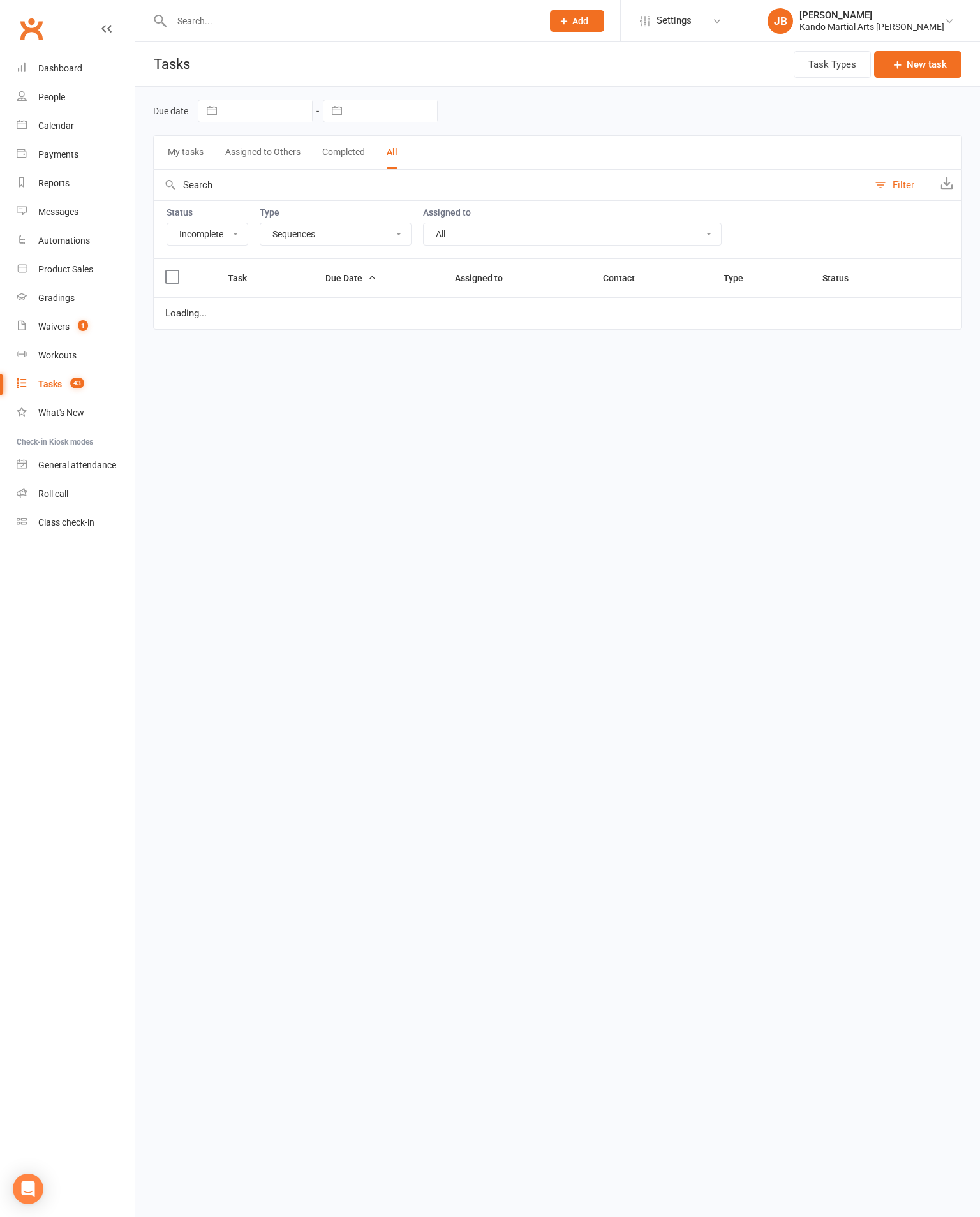
select select "started"
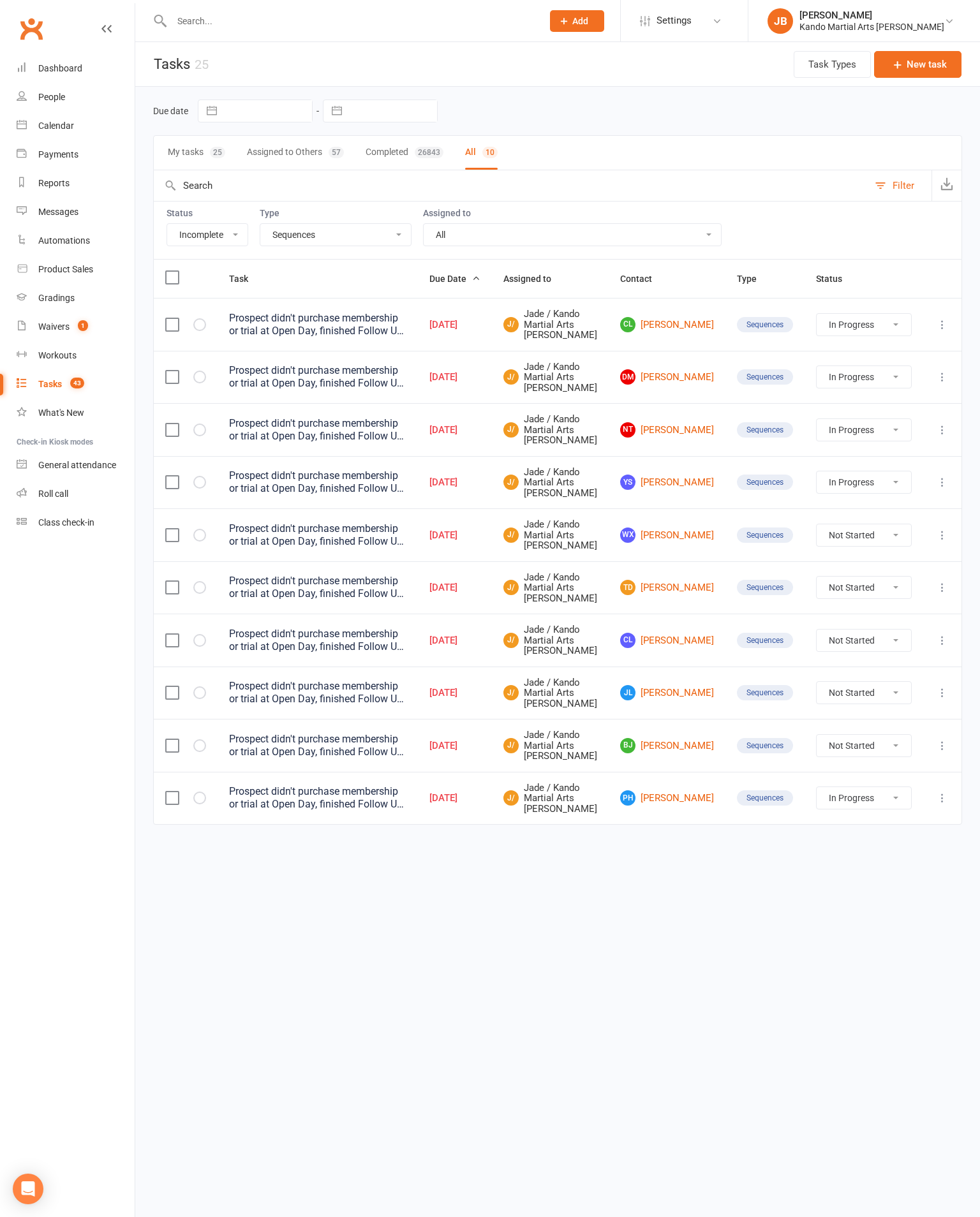
click at [693, 542] on link "WX Will Xian" at bounding box center [666, 535] width 94 height 15
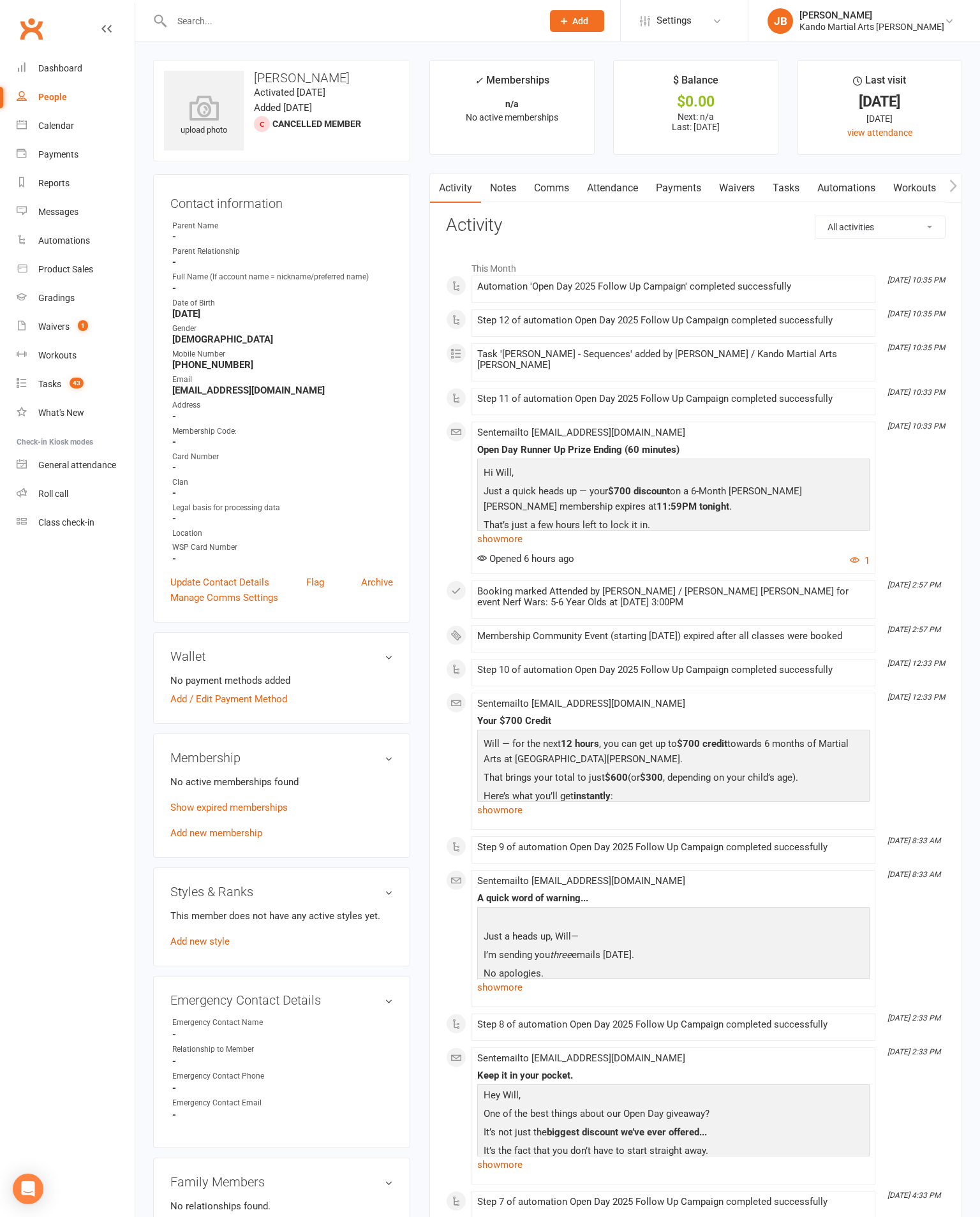
click at [206, 19] on input "text" at bounding box center [350, 21] width 365 height 18
type input "F"
click at [147, 63] on div "upload photo Will Xian Activated 4 August, 2025 Added 26 July, 2025 Cancelled m…" at bounding box center [281, 1092] width 276 height 2064
click at [373, 584] on link "Archive" at bounding box center [377, 583] width 32 height 15
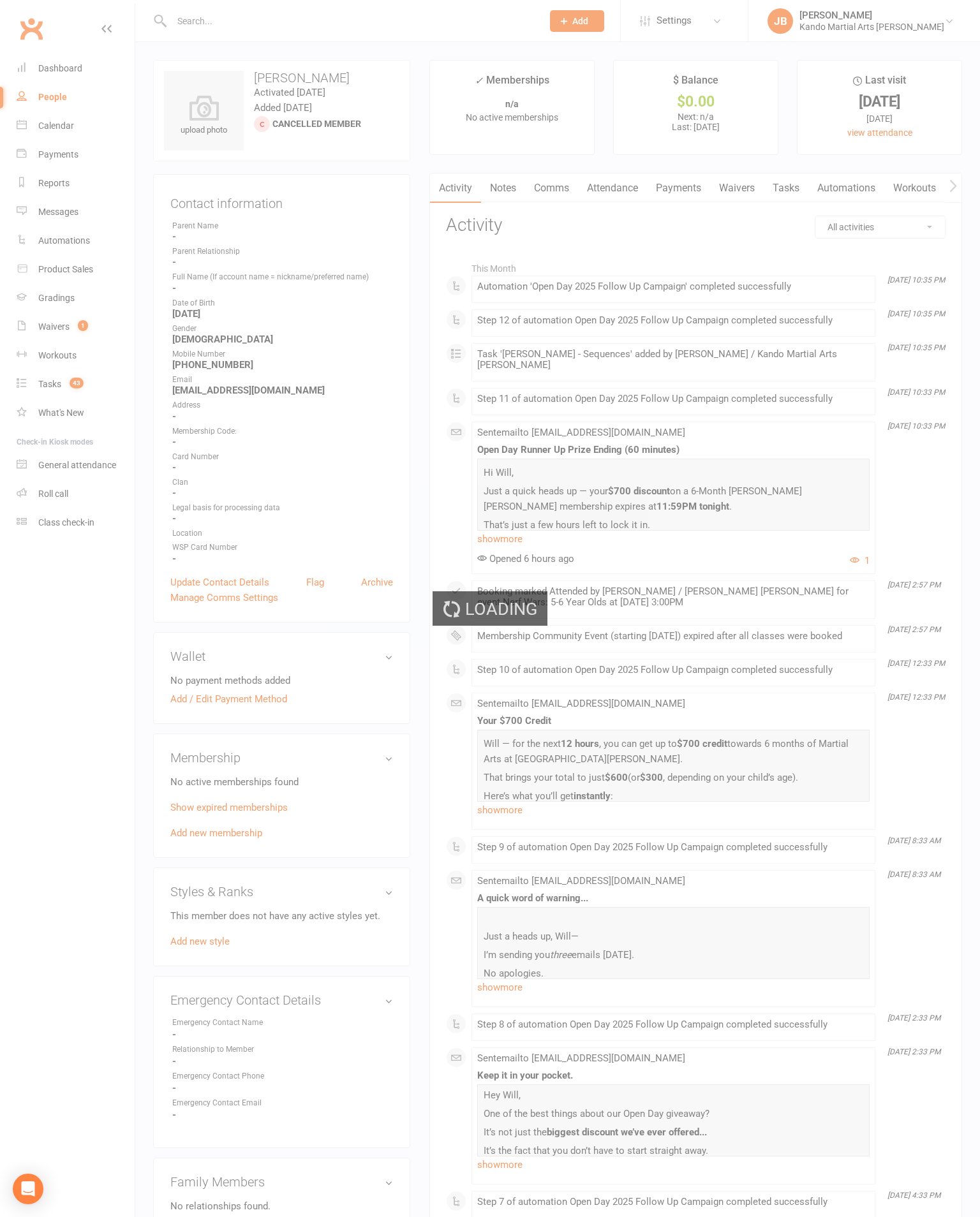
select select "100"
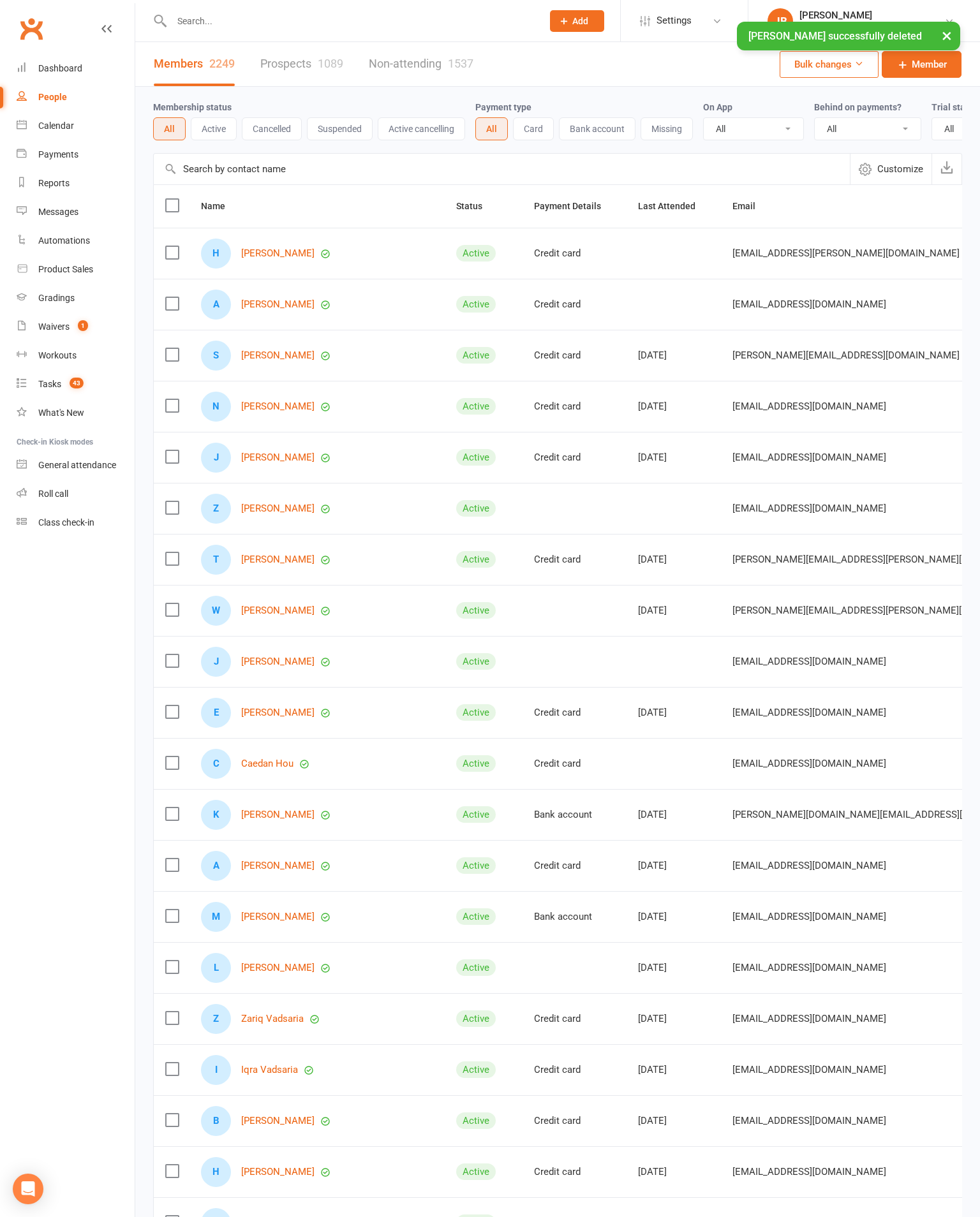
click at [83, 63] on div "Dashboard" at bounding box center [60, 68] width 44 height 10
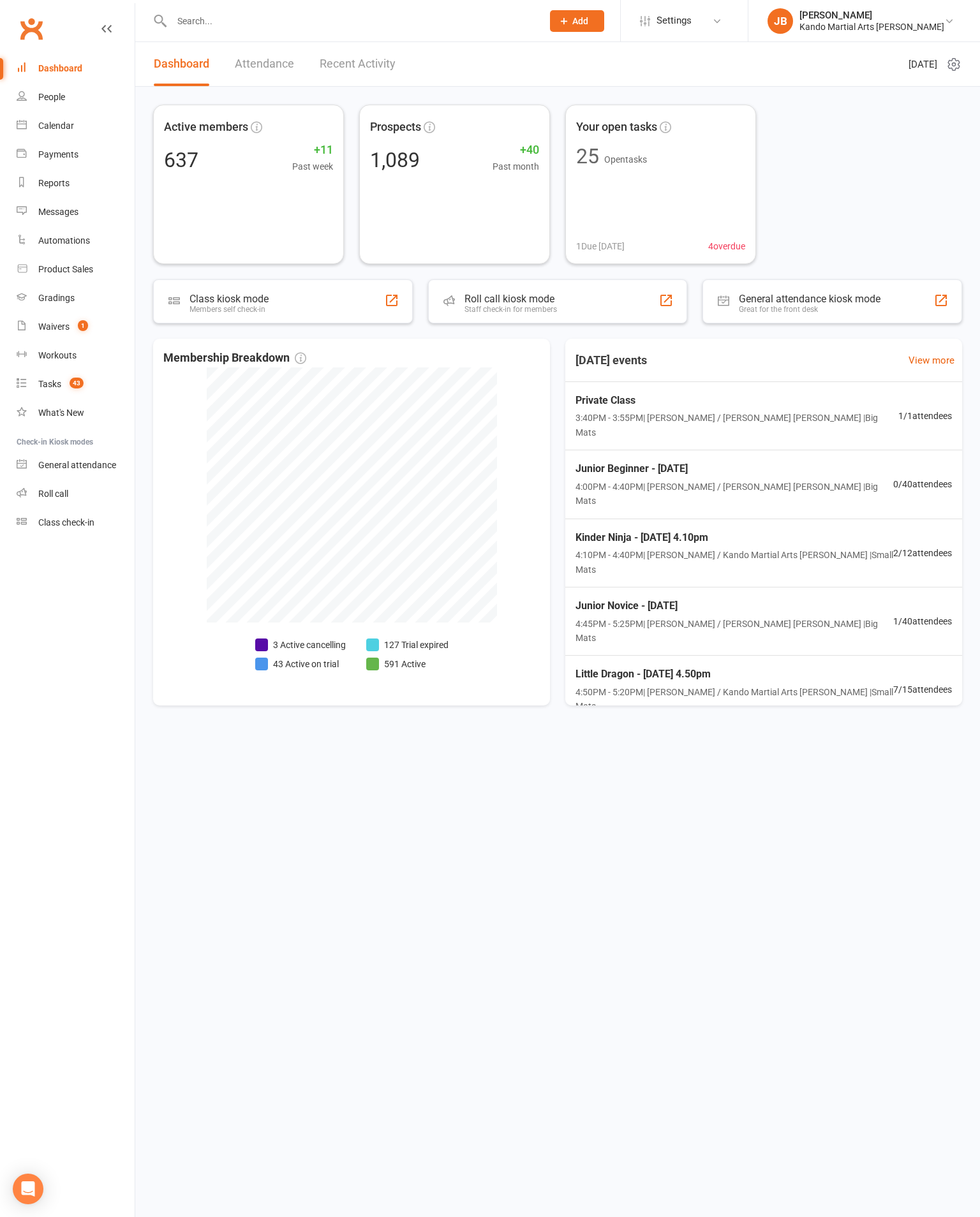
click at [59, 389] on div "Tasks" at bounding box center [50, 384] width 23 height 10
select select "incomplete"
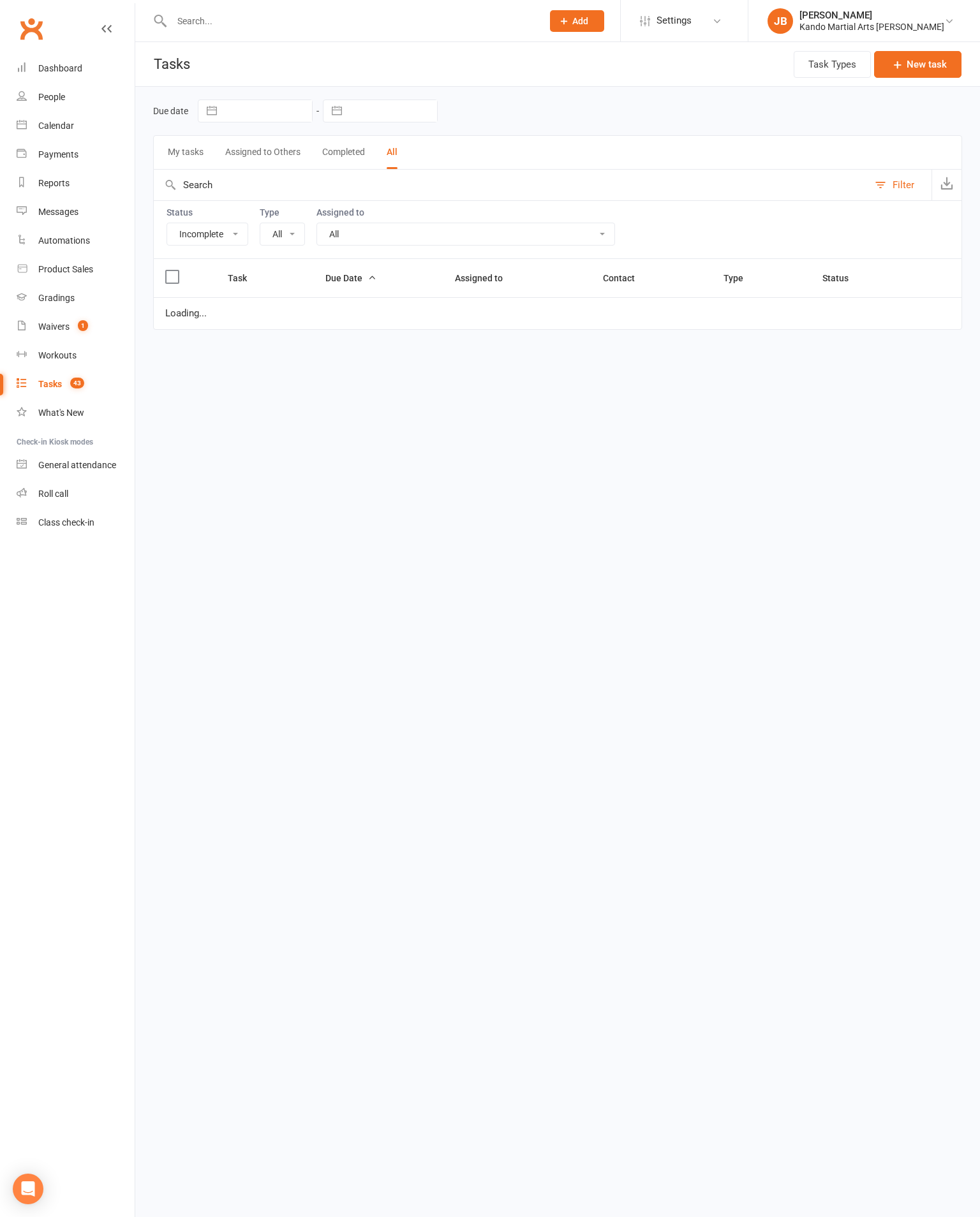
select select "20654"
select select "started"
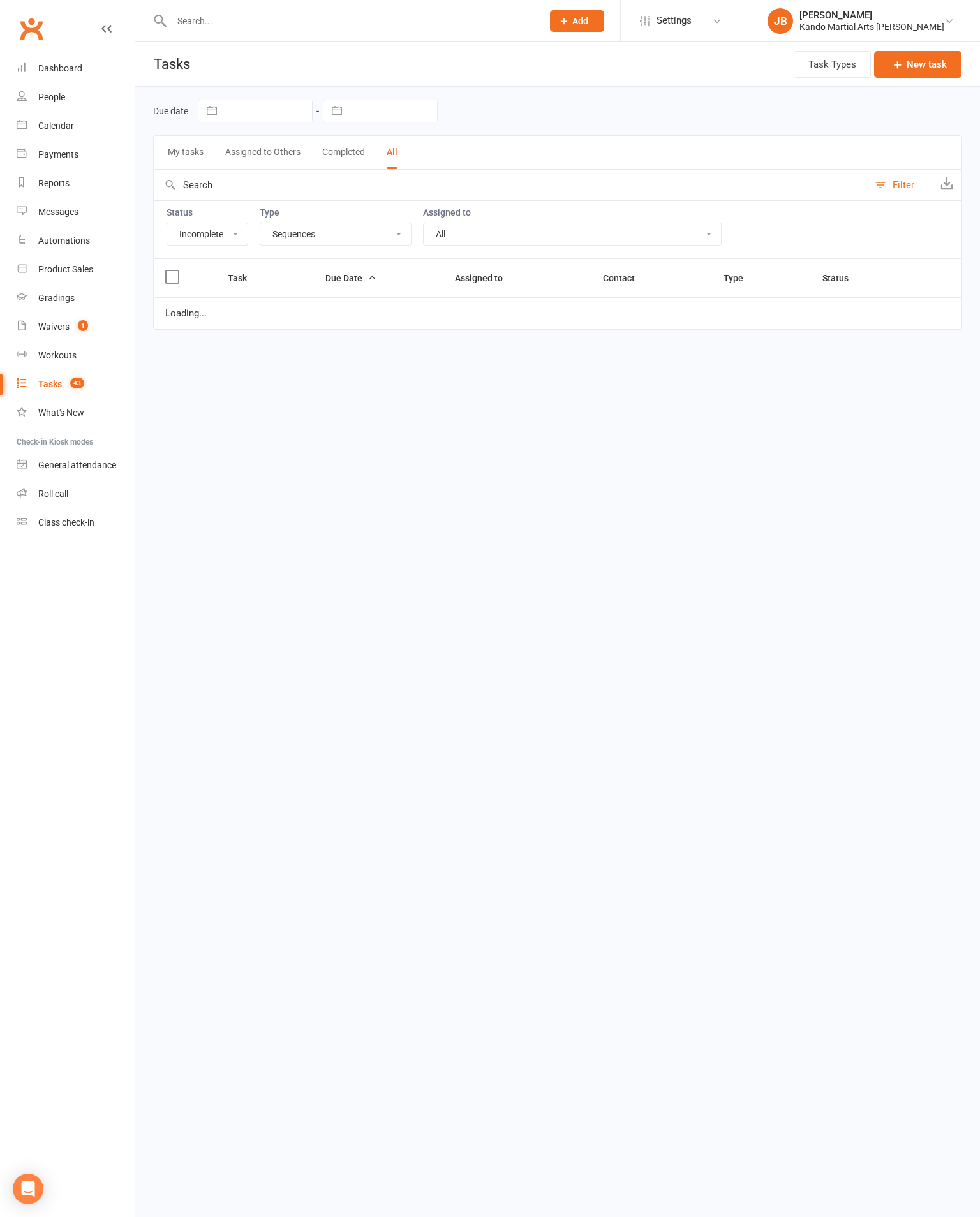
select select "started"
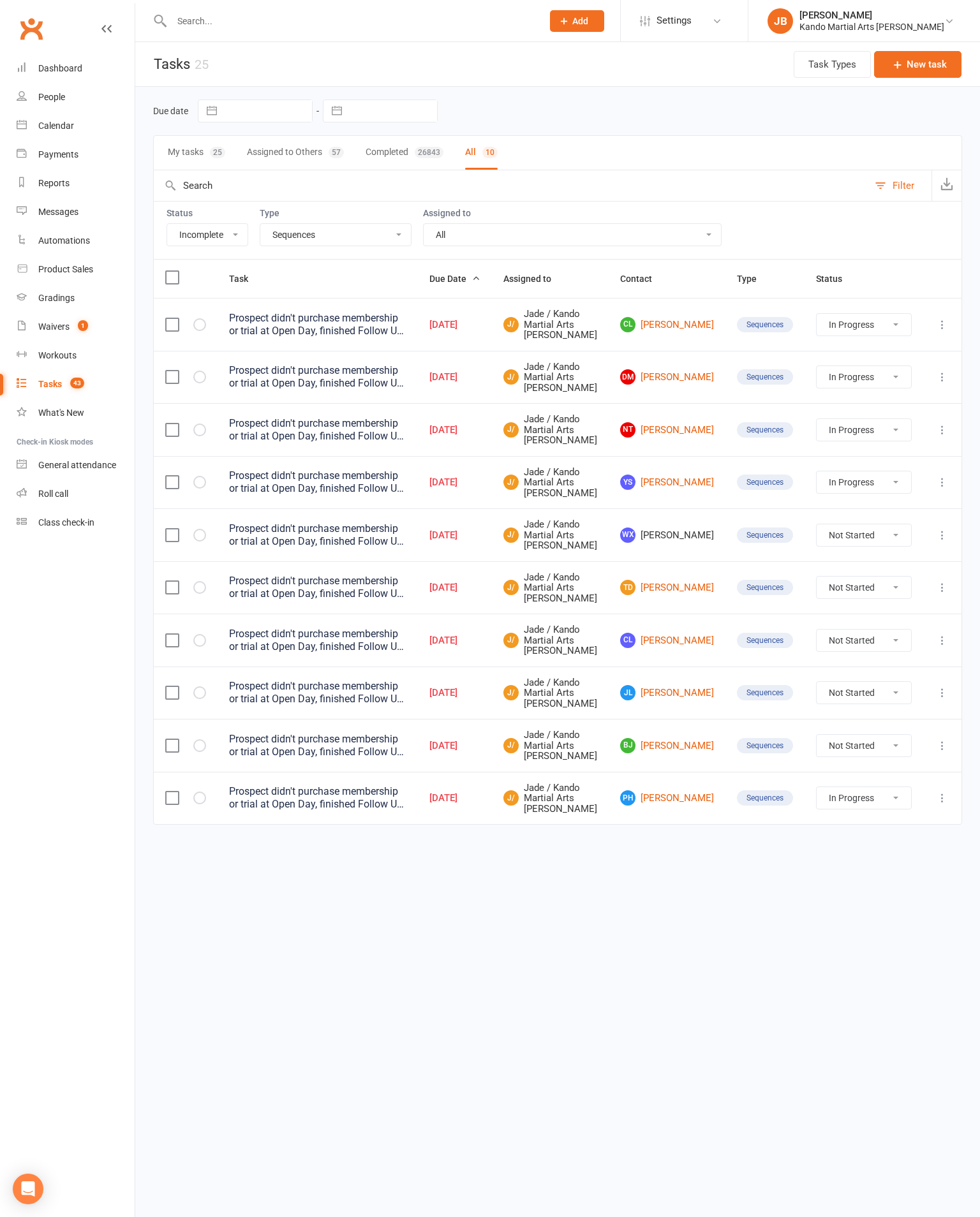
click at [199, 541] on button "button" at bounding box center [199, 535] width 13 height 13
select select "started"
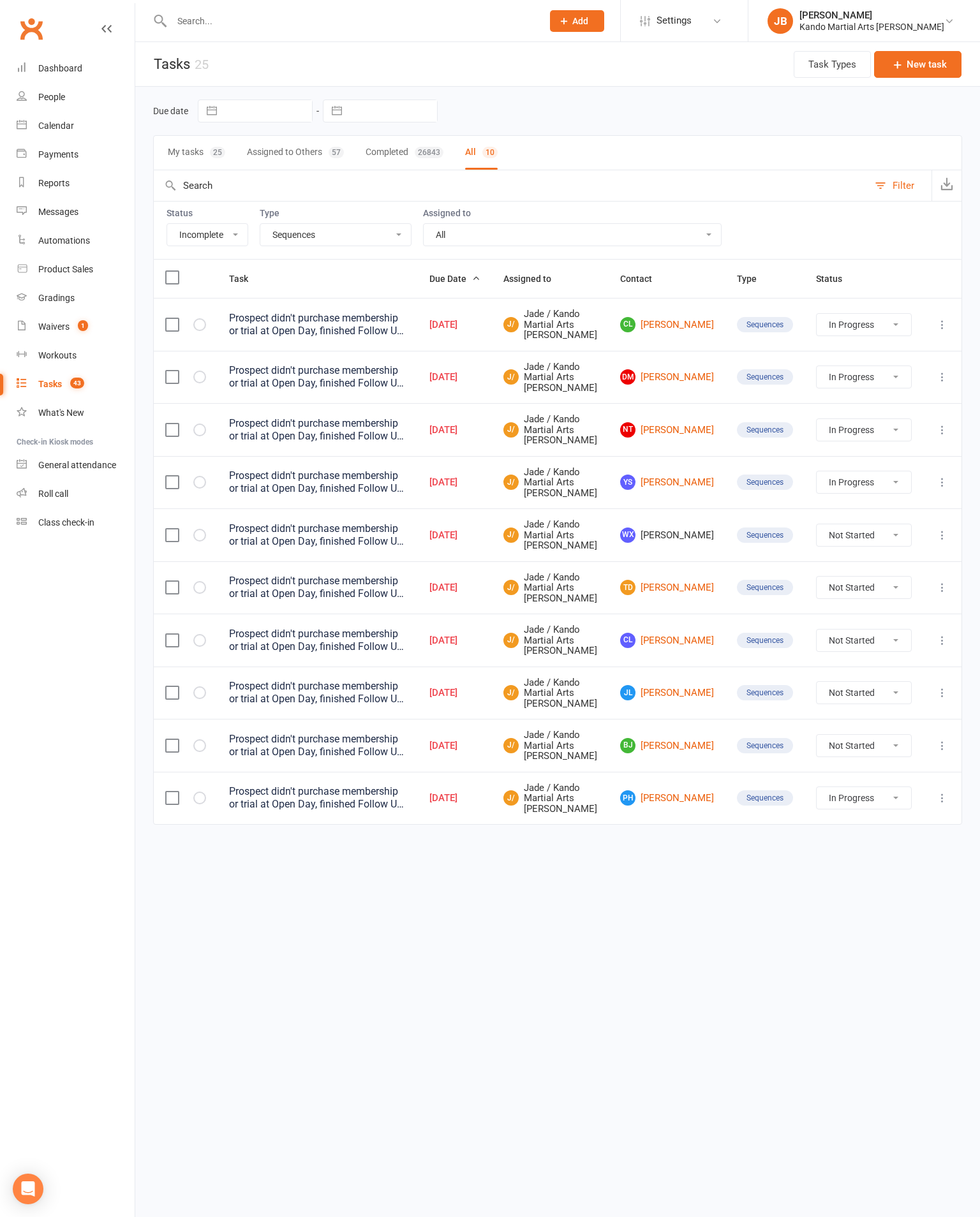
select select "started"
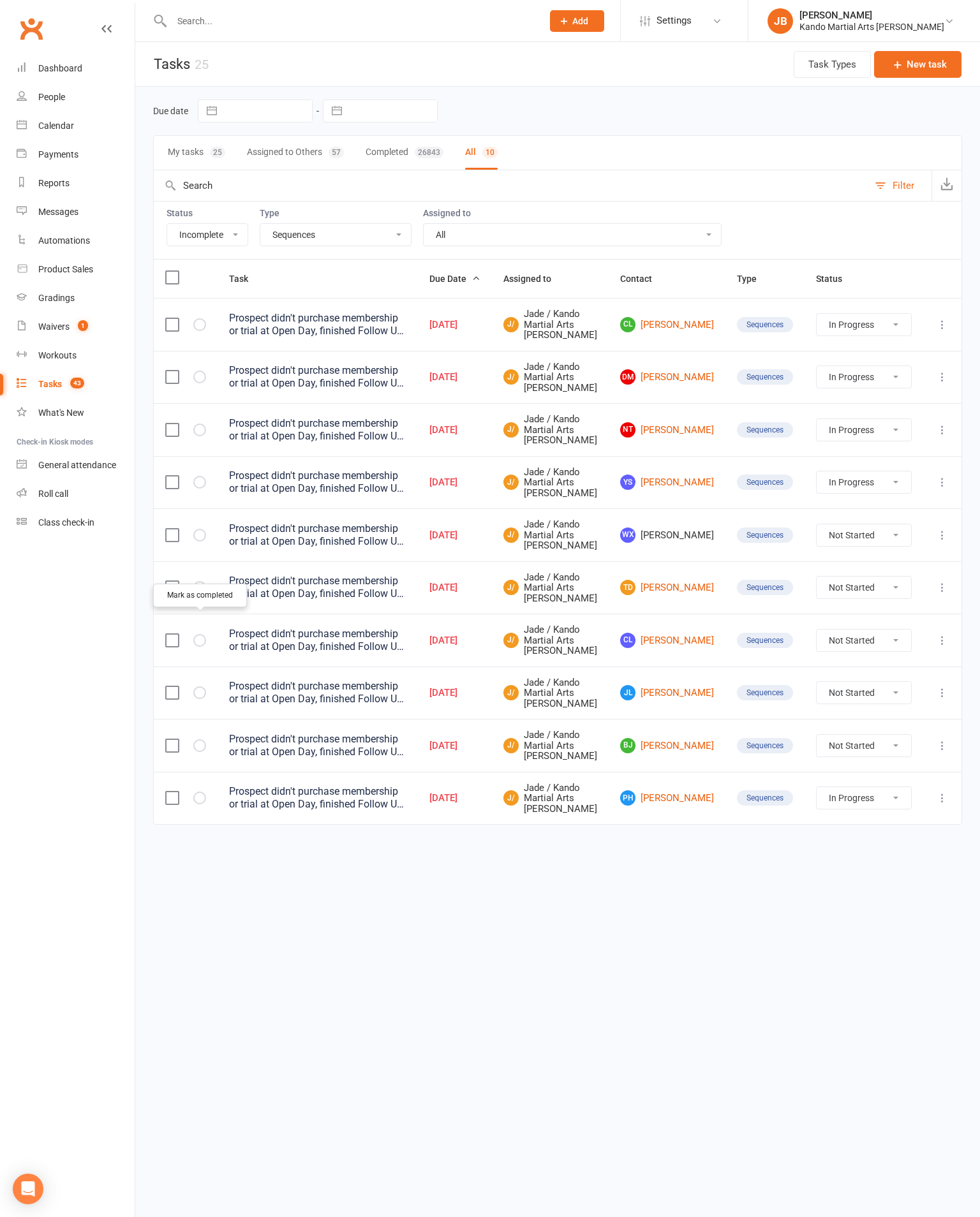
select select "started"
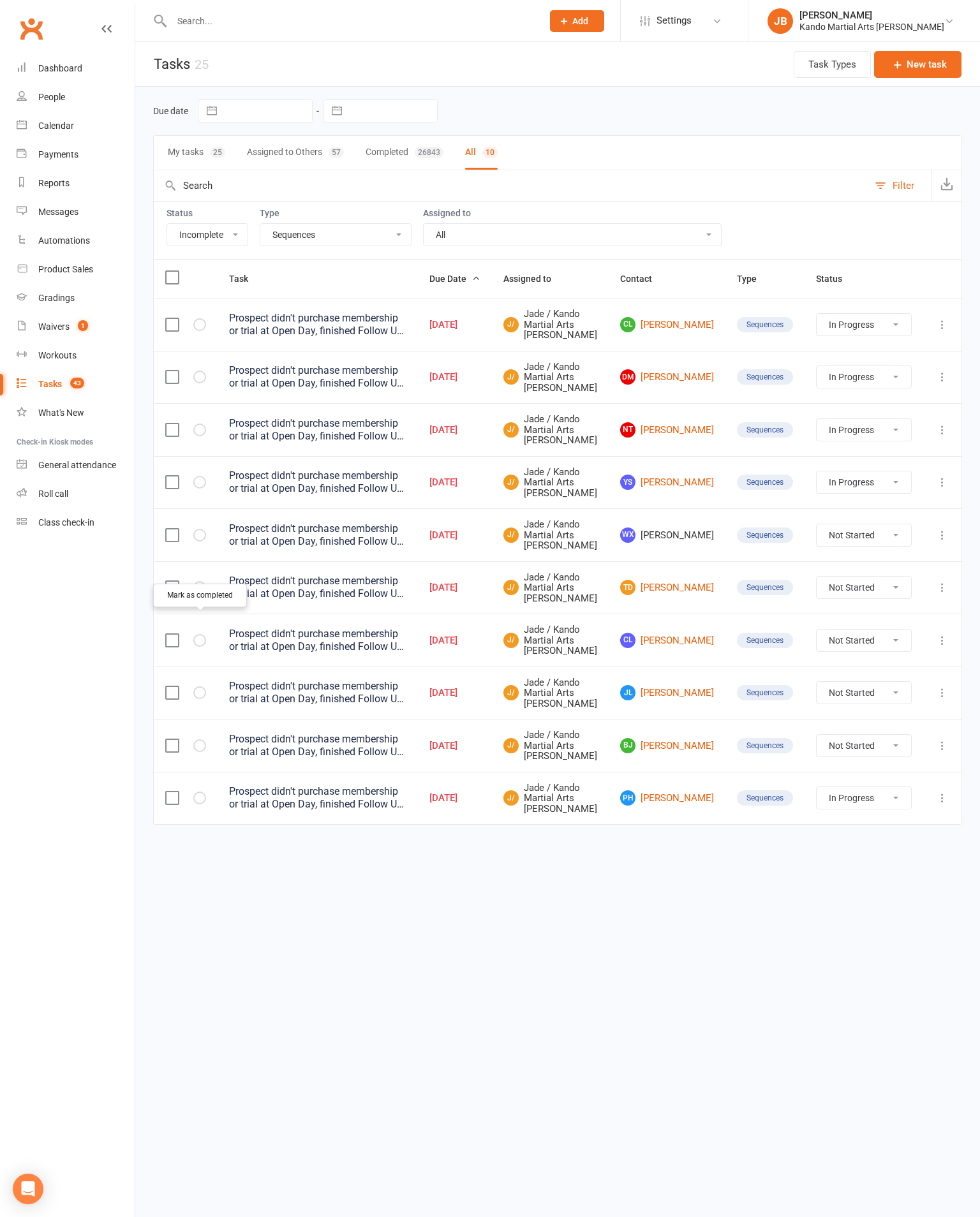
select select "started"
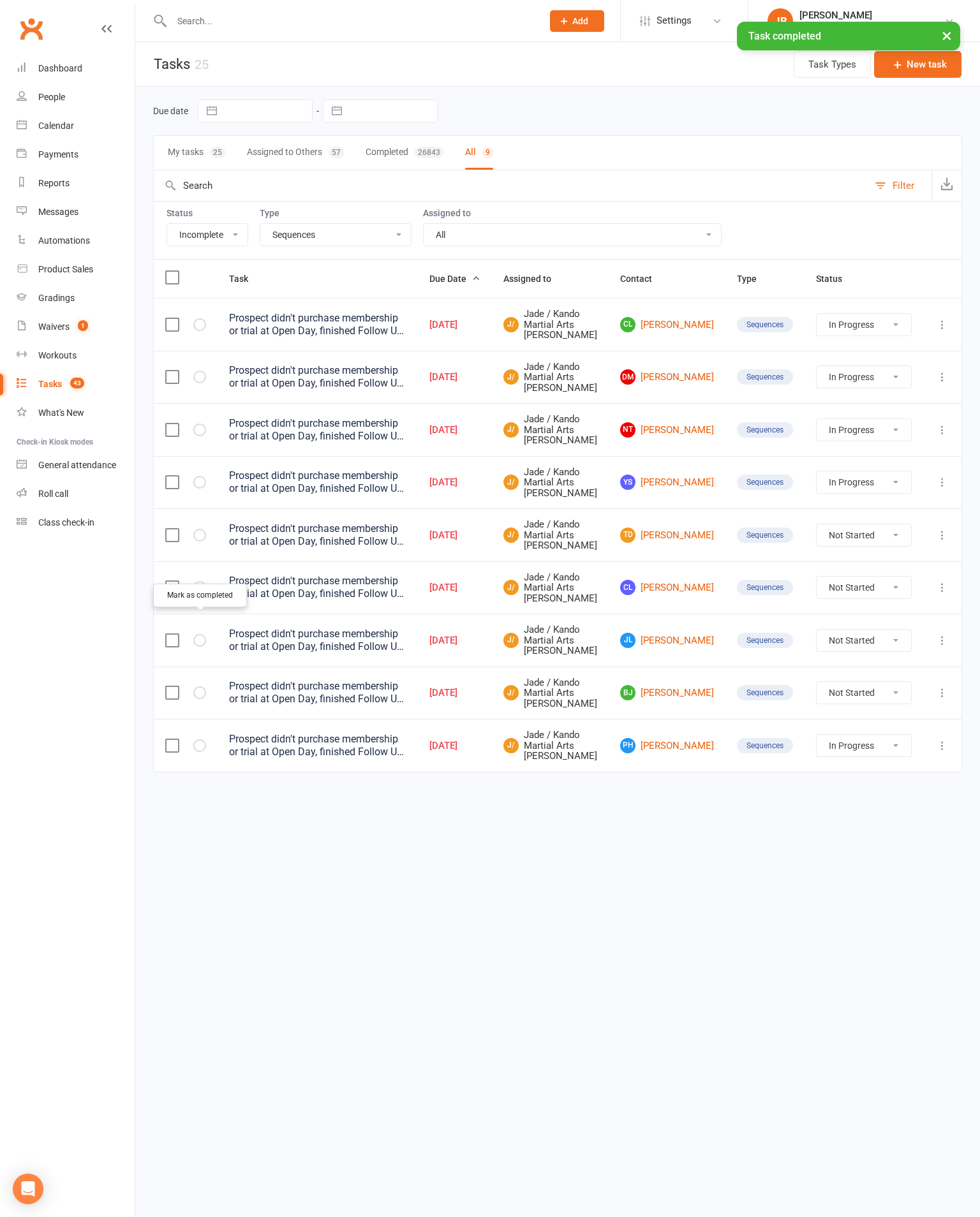
select select "started"
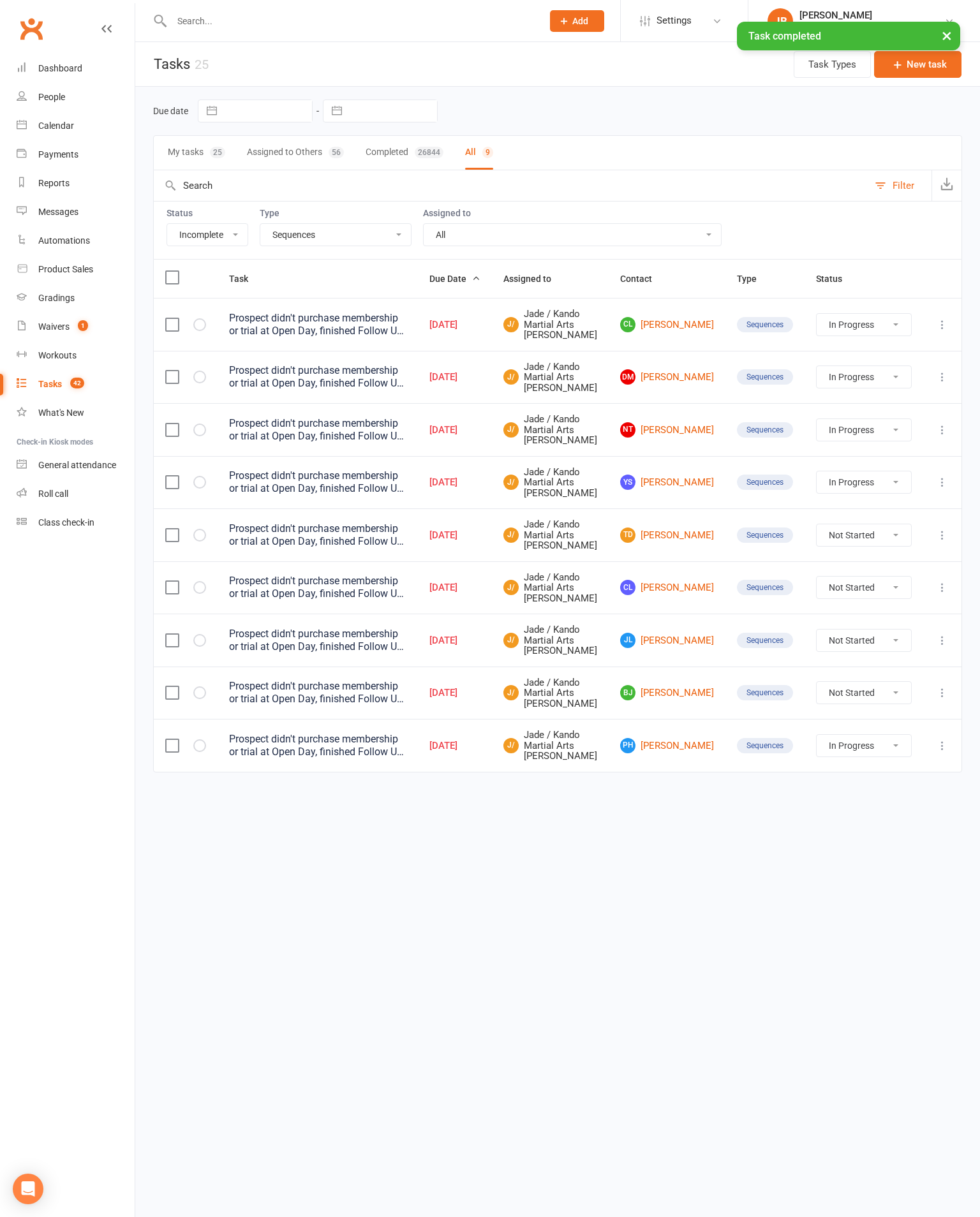
click at [635, 542] on span "TD" at bounding box center [628, 535] width 15 height 15
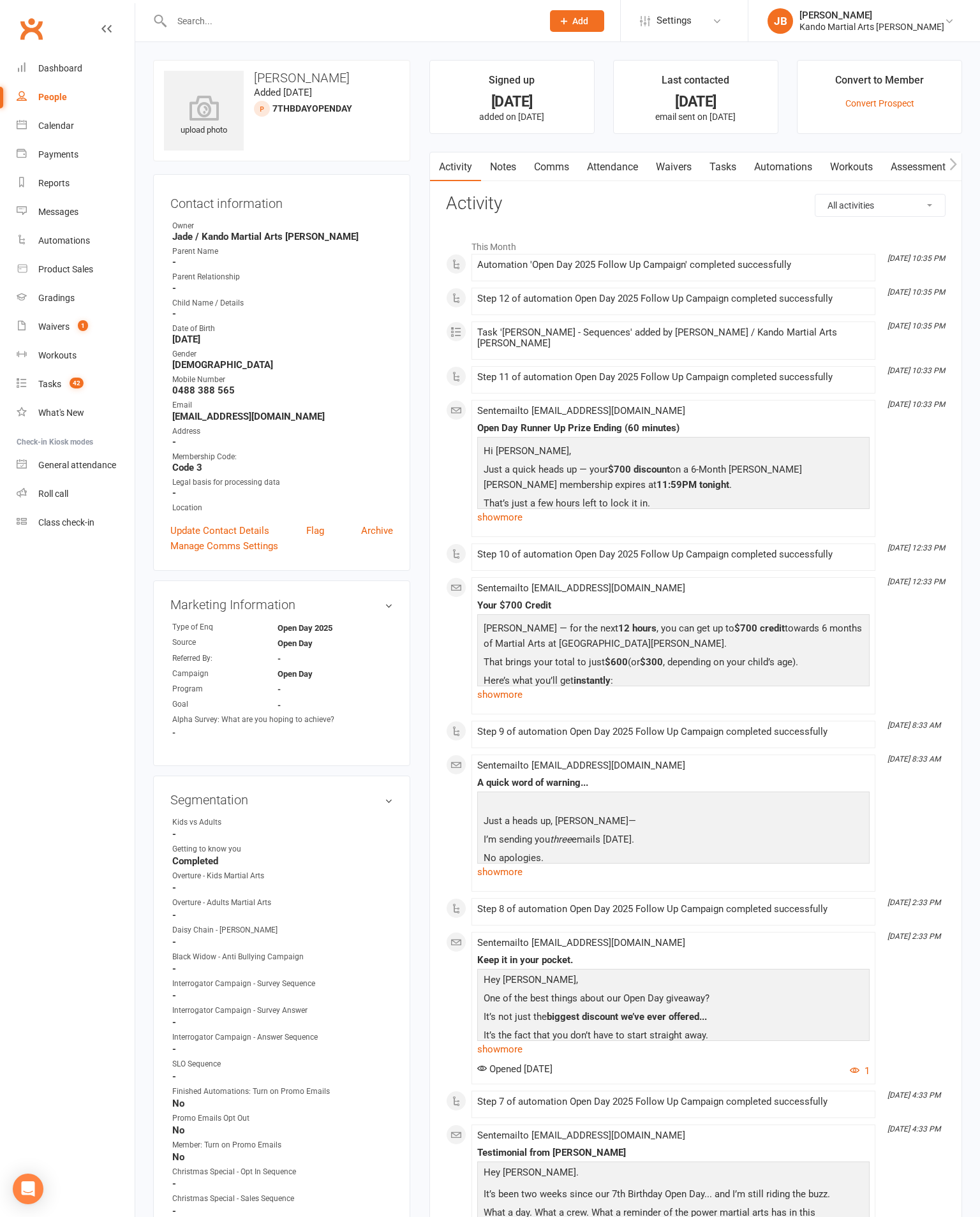
click at [517, 162] on link "Notes" at bounding box center [502, 167] width 44 height 29
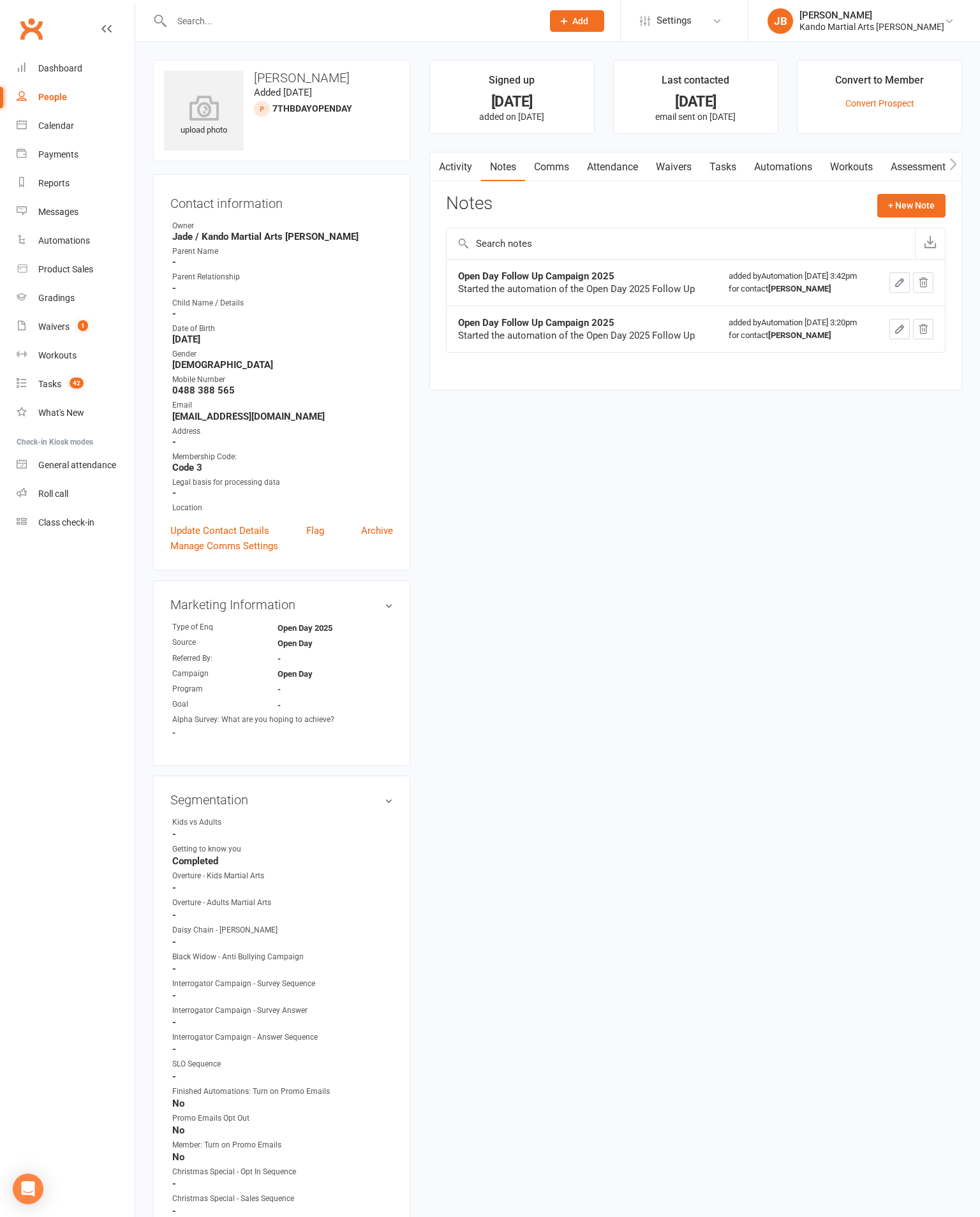
click at [293, 6] on div at bounding box center [343, 21] width 380 height 41
click at [241, 19] on input "text" at bounding box center [350, 21] width 365 height 18
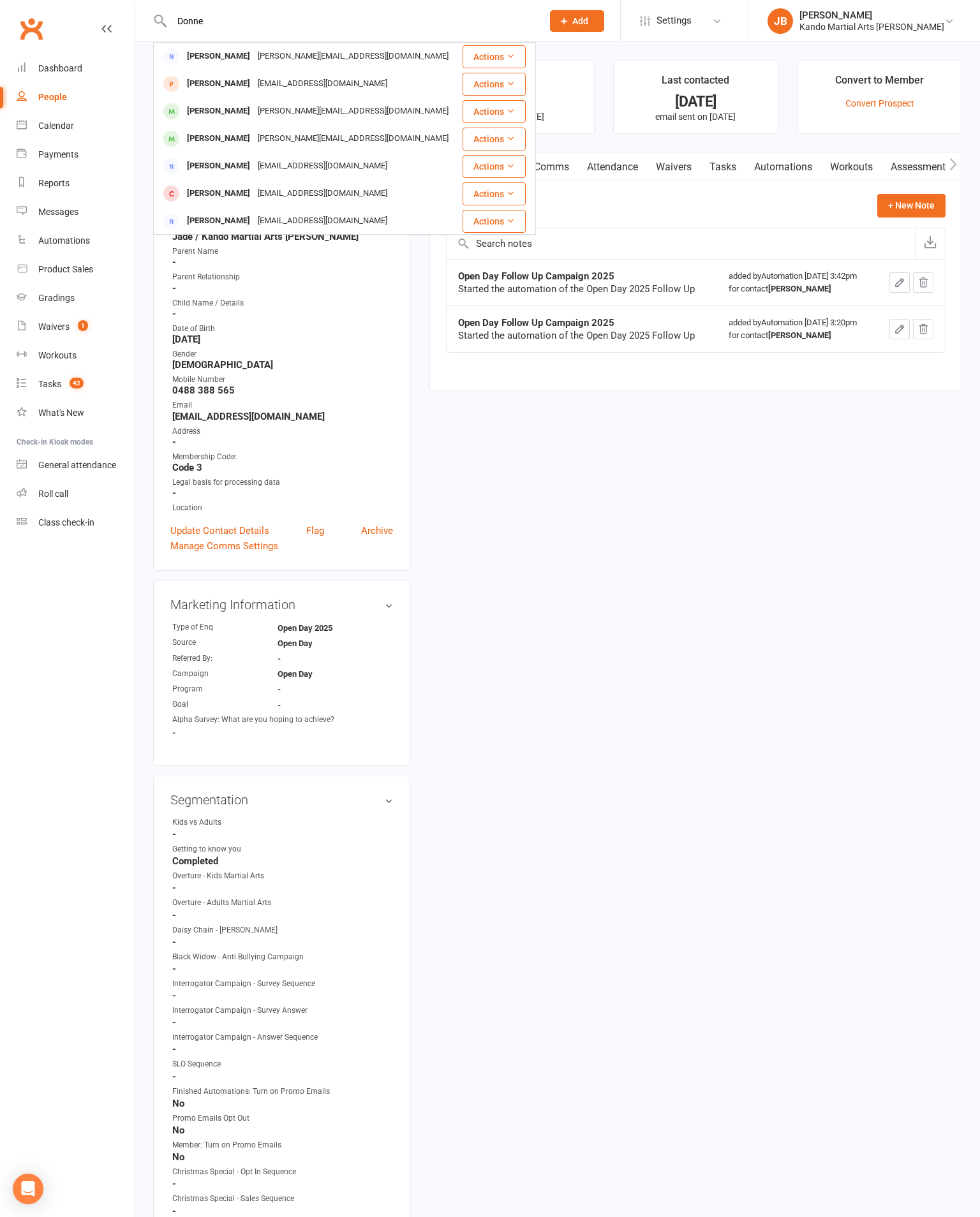
type input "Donne"
click at [321, 135] on div "gerry_donne@hotmail.com" at bounding box center [352, 139] width 199 height 19
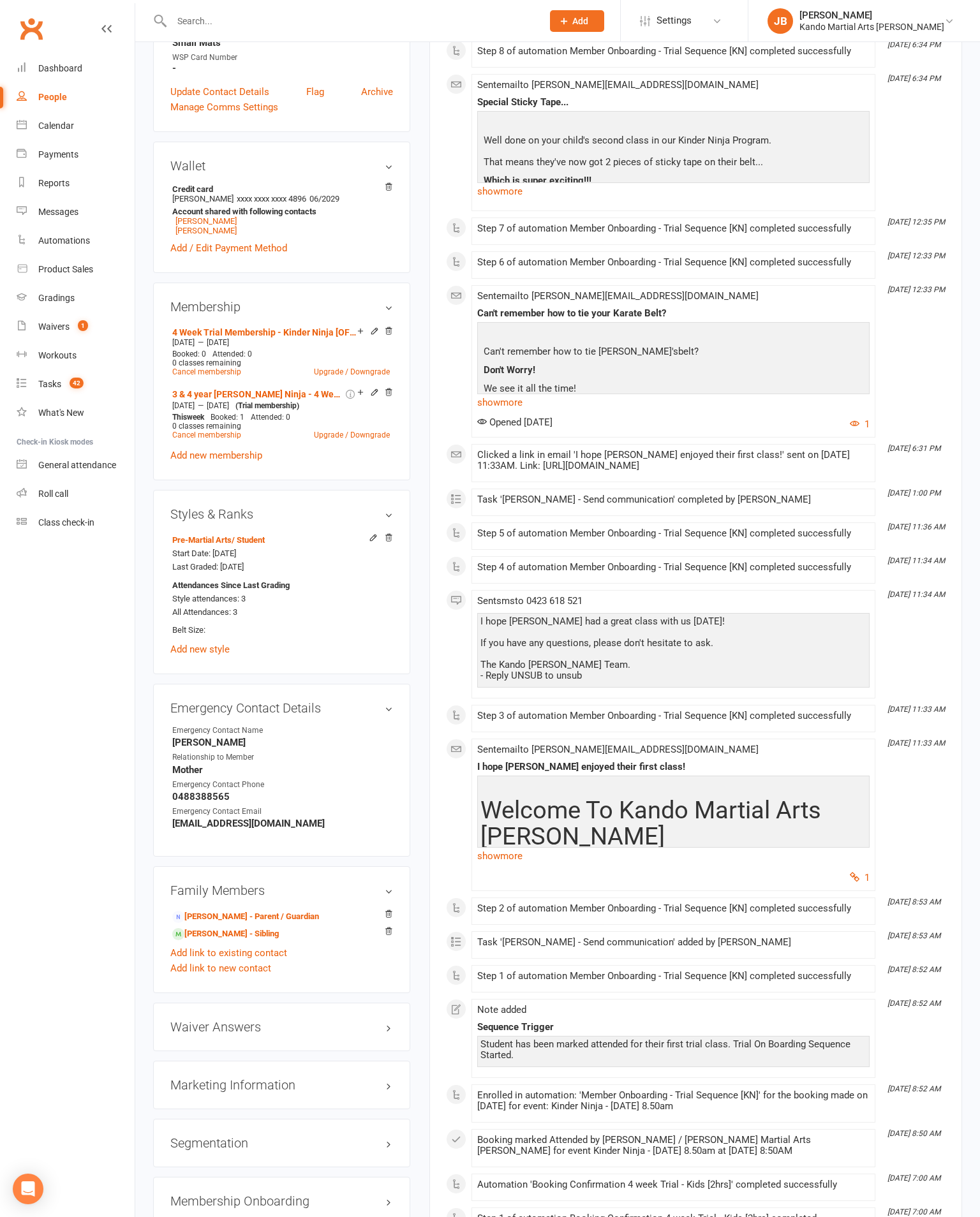
scroll to position [555, 0]
click at [259, 947] on link "Add link to existing contact" at bounding box center [229, 955] width 117 height 15
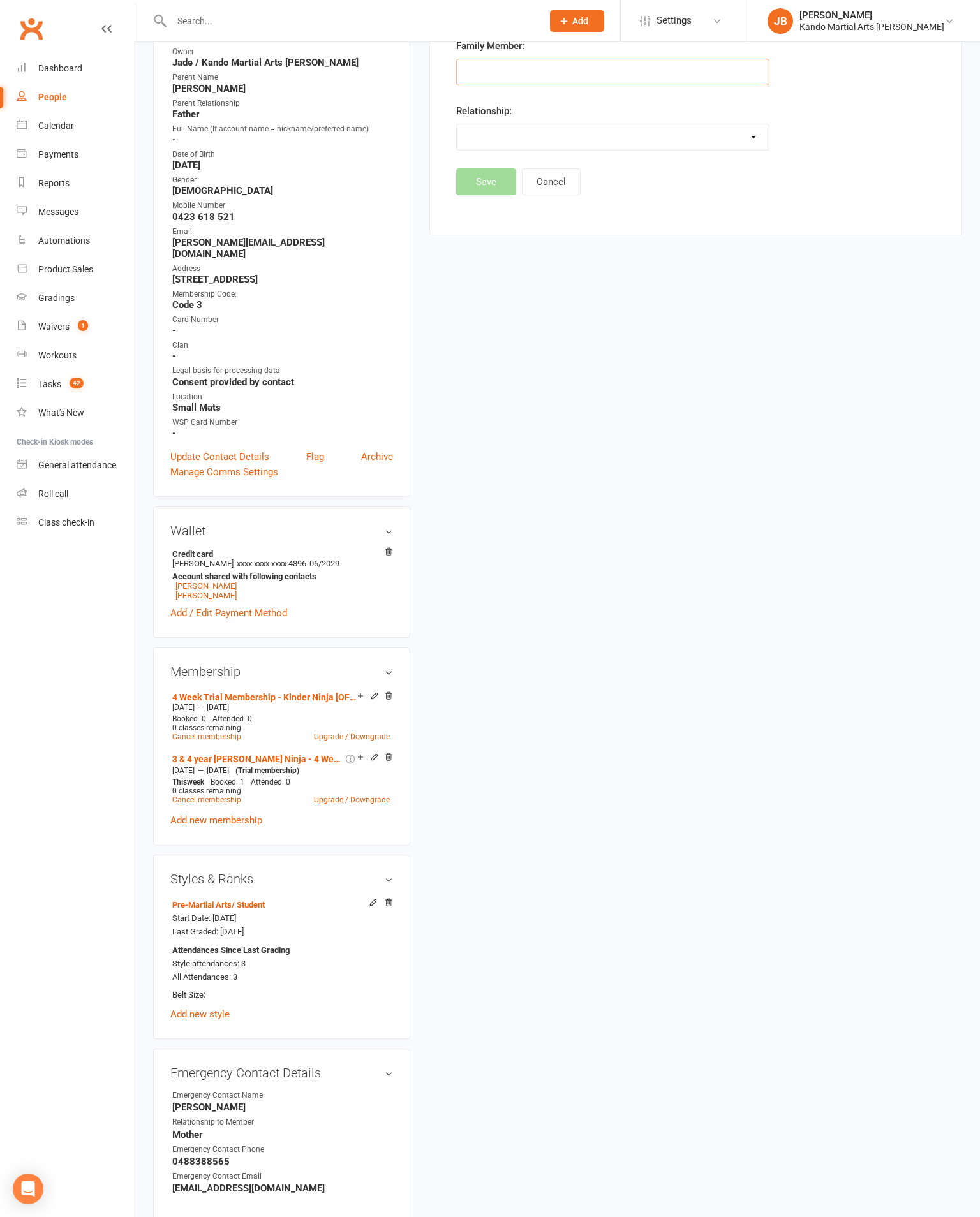
scroll to position [108, 0]
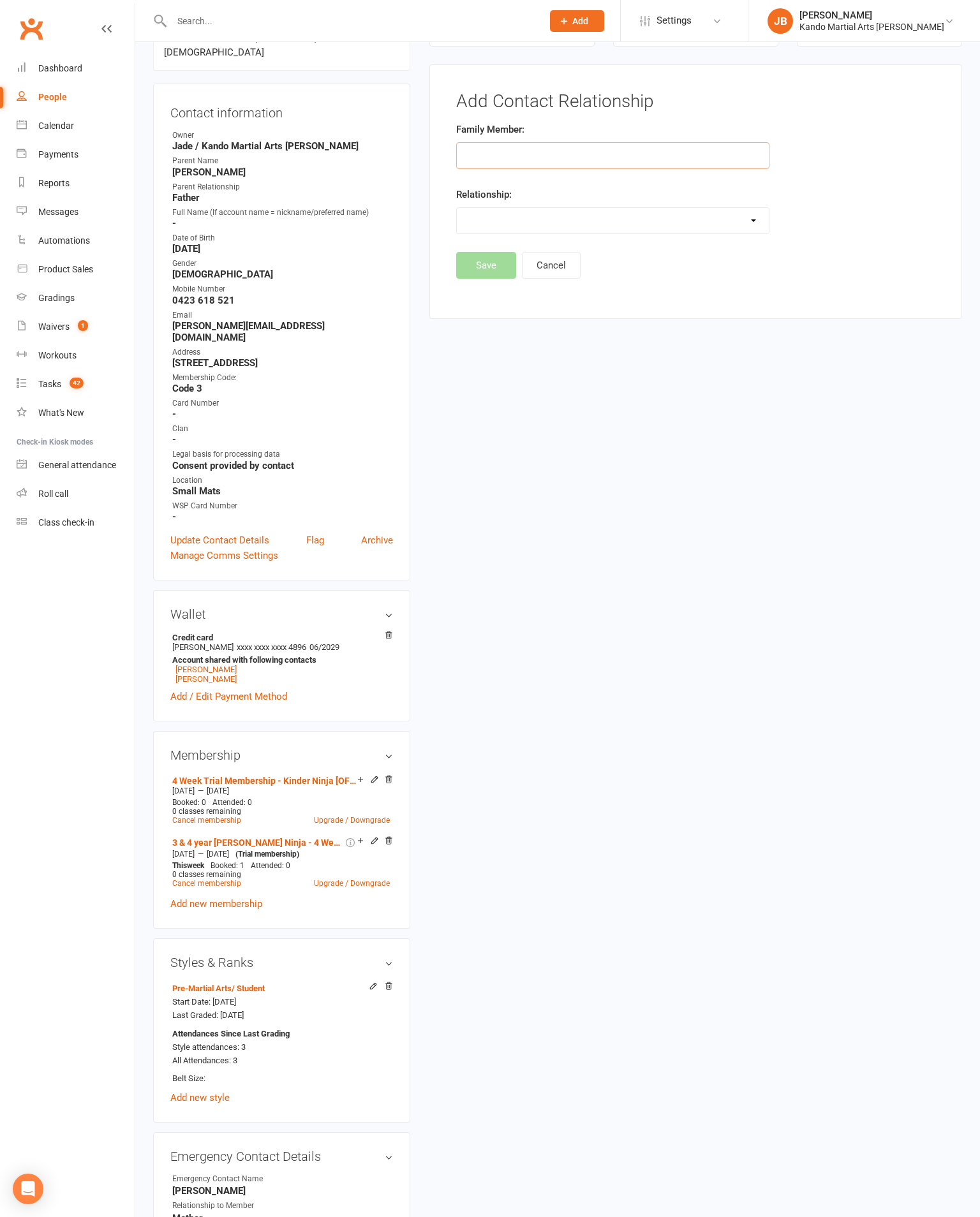
click at [548, 149] on input "text" at bounding box center [613, 155] width 313 height 27
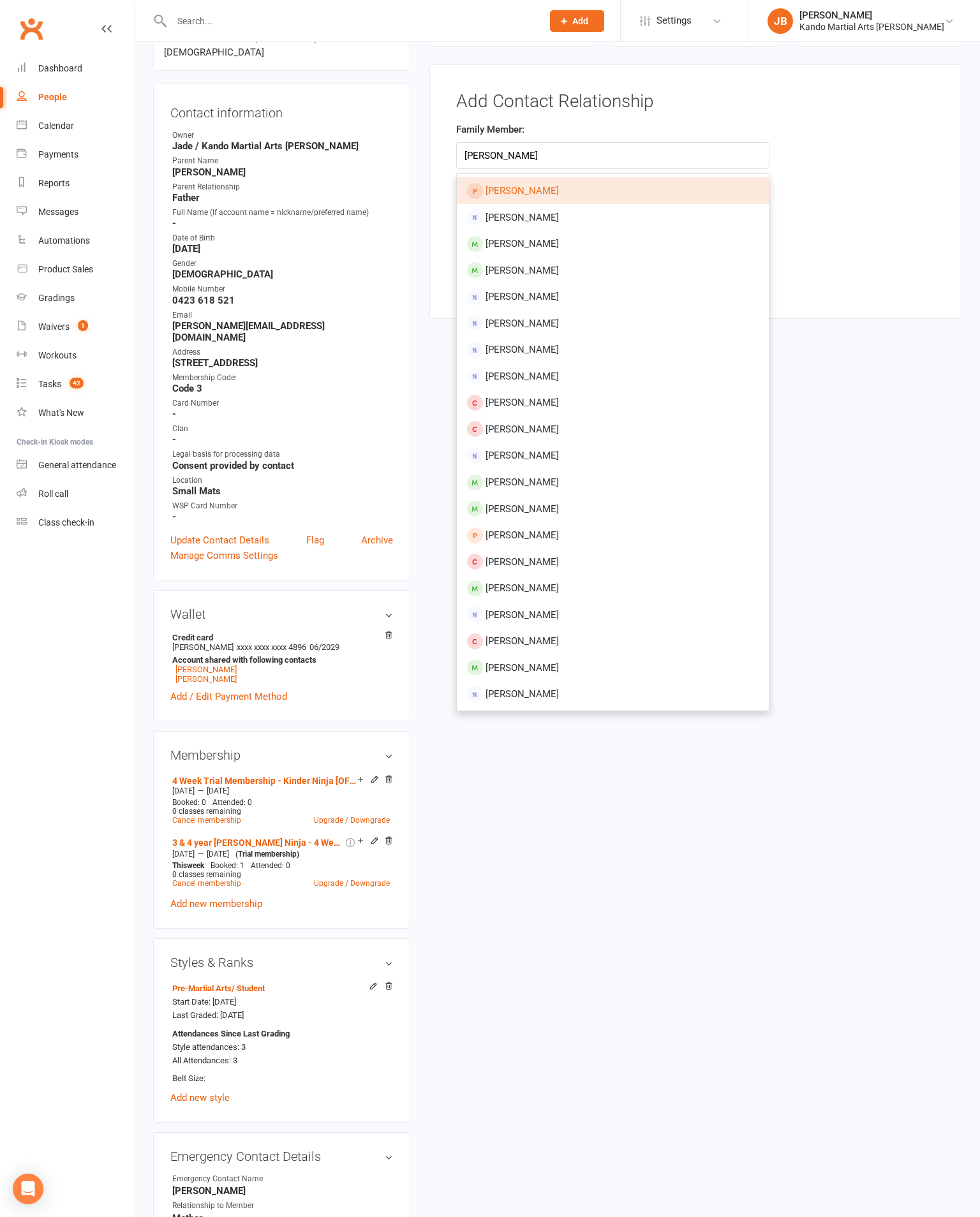
click at [513, 190] on span "[PERSON_NAME]" at bounding box center [522, 190] width 73 height 11
type input "[PERSON_NAME]"
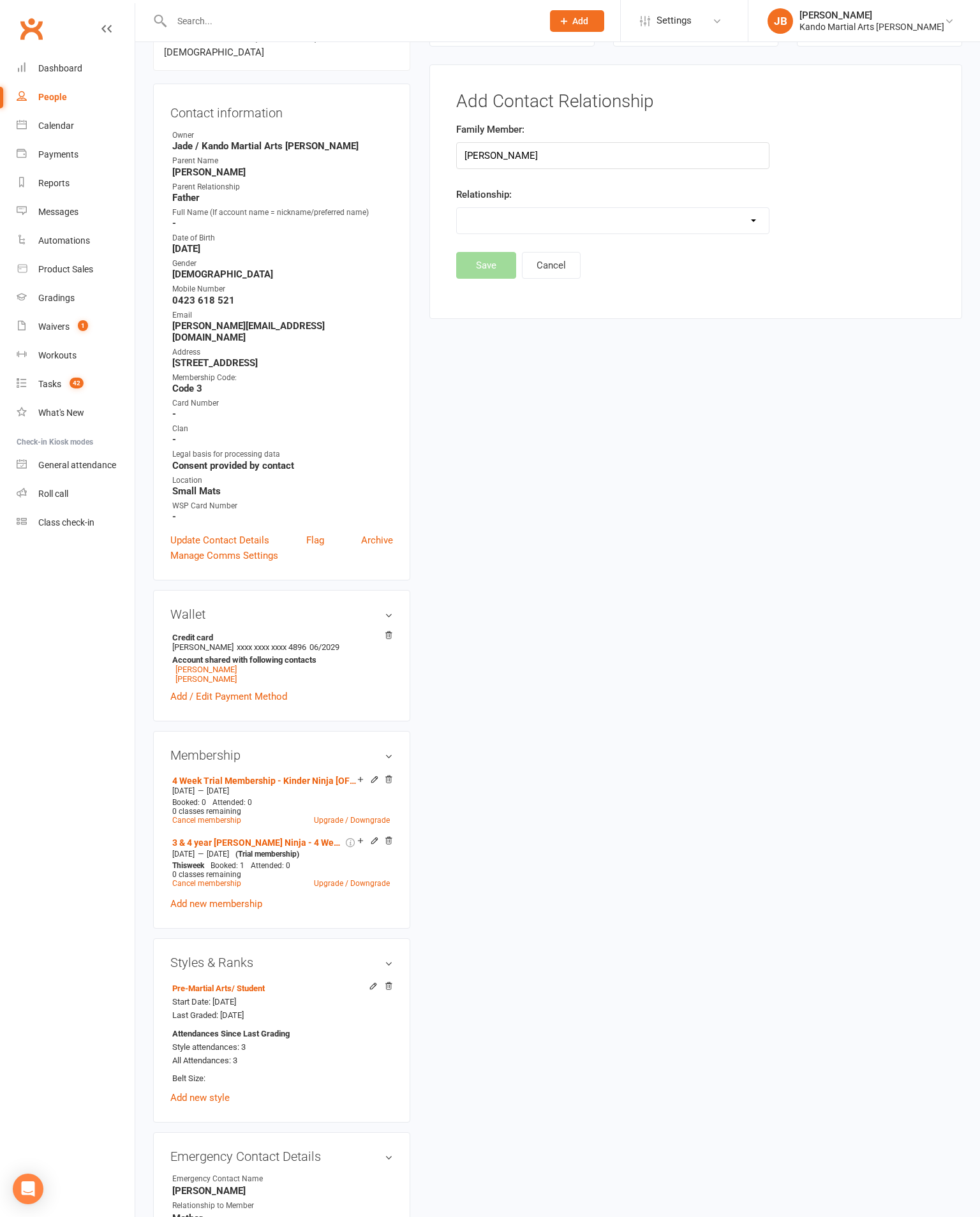
click at [536, 221] on select "Parent / Guardian Child Sibling (parent not in system) Spouse / Partner Cousin …" at bounding box center [612, 221] width 312 height 26
click at [560, 234] on select "Parent / Guardian Child Sibling (parent not in system) Spouse / Partner Cousin …" at bounding box center [612, 221] width 312 height 26
select select "0"
click at [493, 327] on button "Save" at bounding box center [487, 313] width 60 height 27
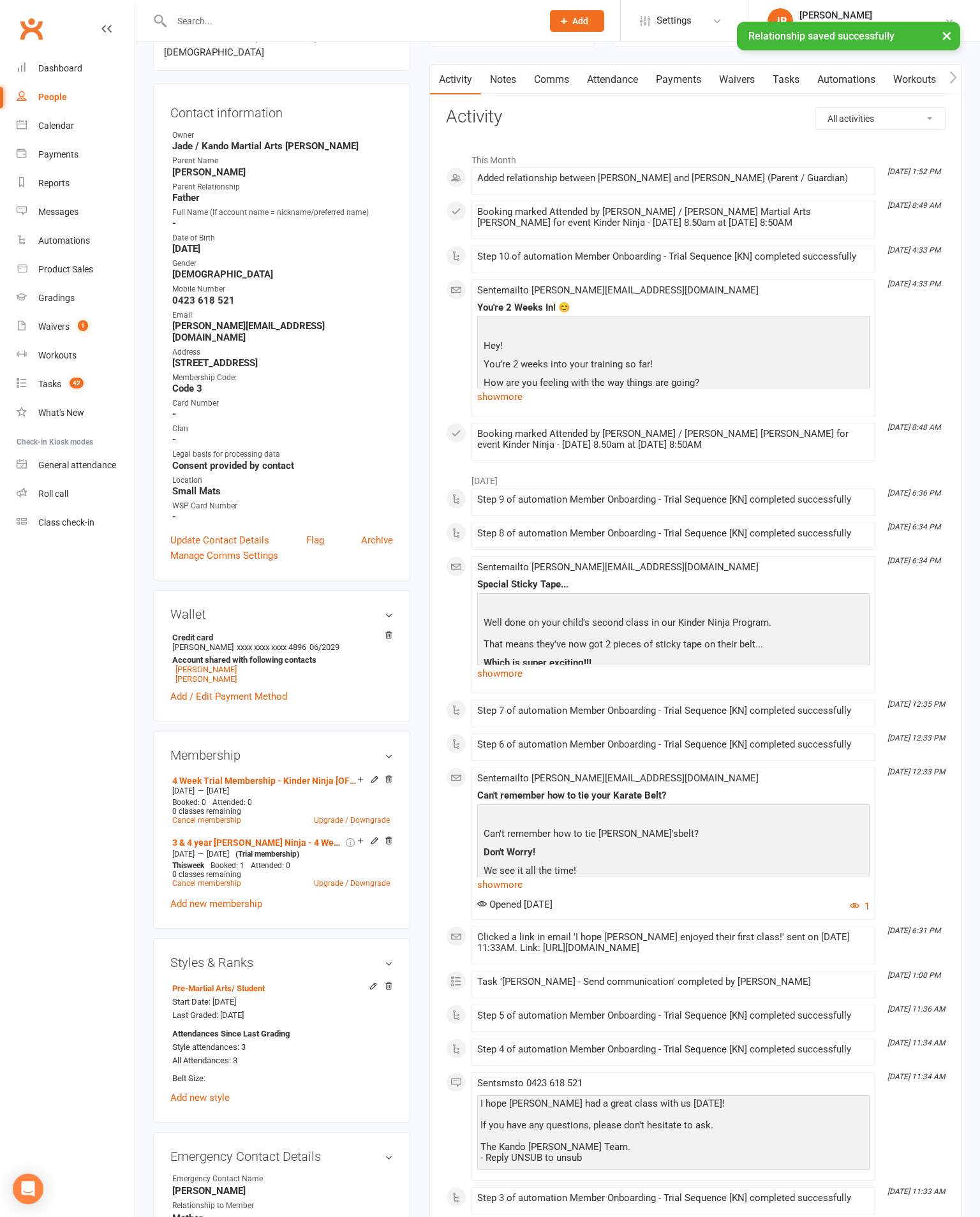
scroll to position [0, 0]
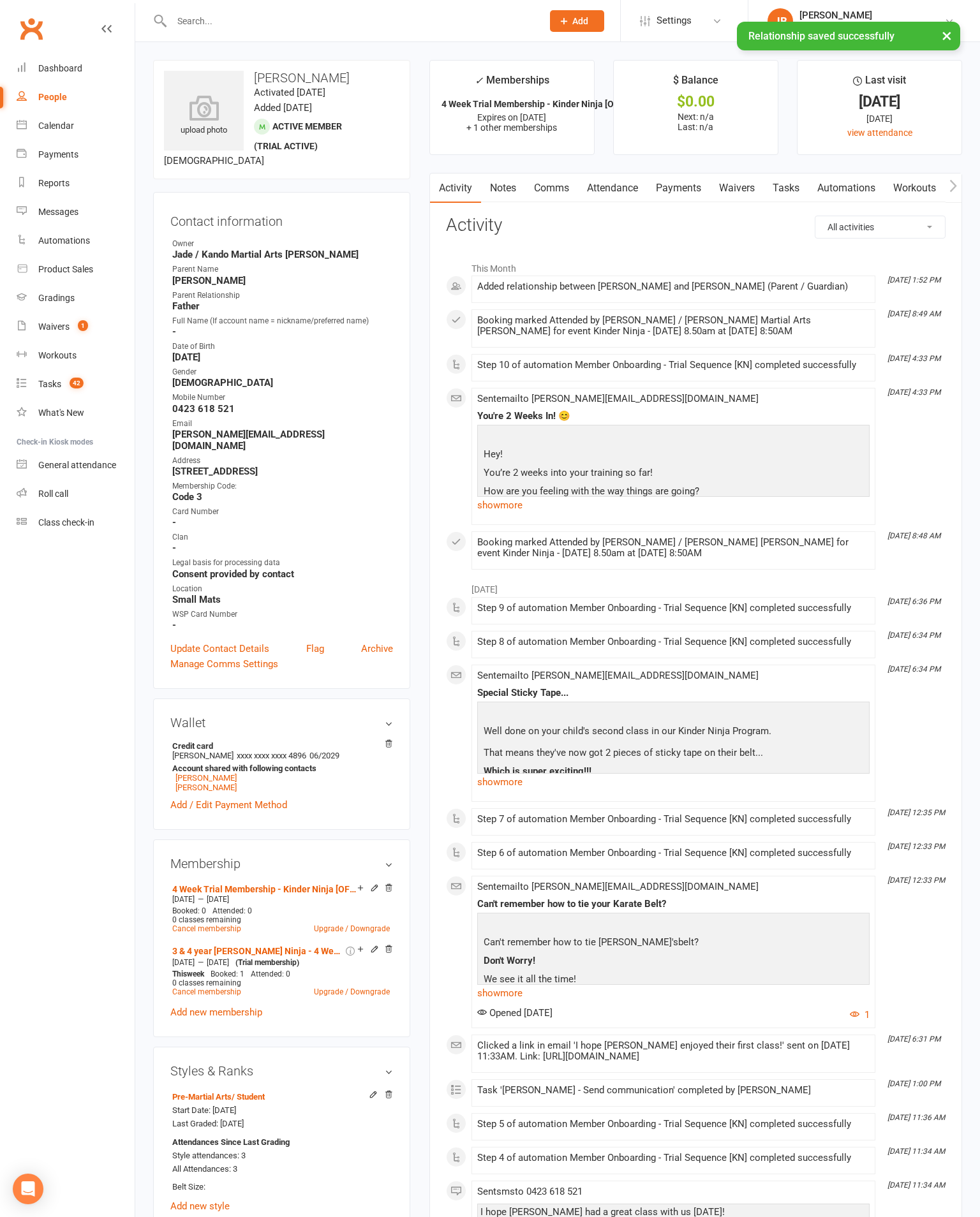
click at [228, 21] on input "text" at bounding box center [350, 21] width 365 height 18
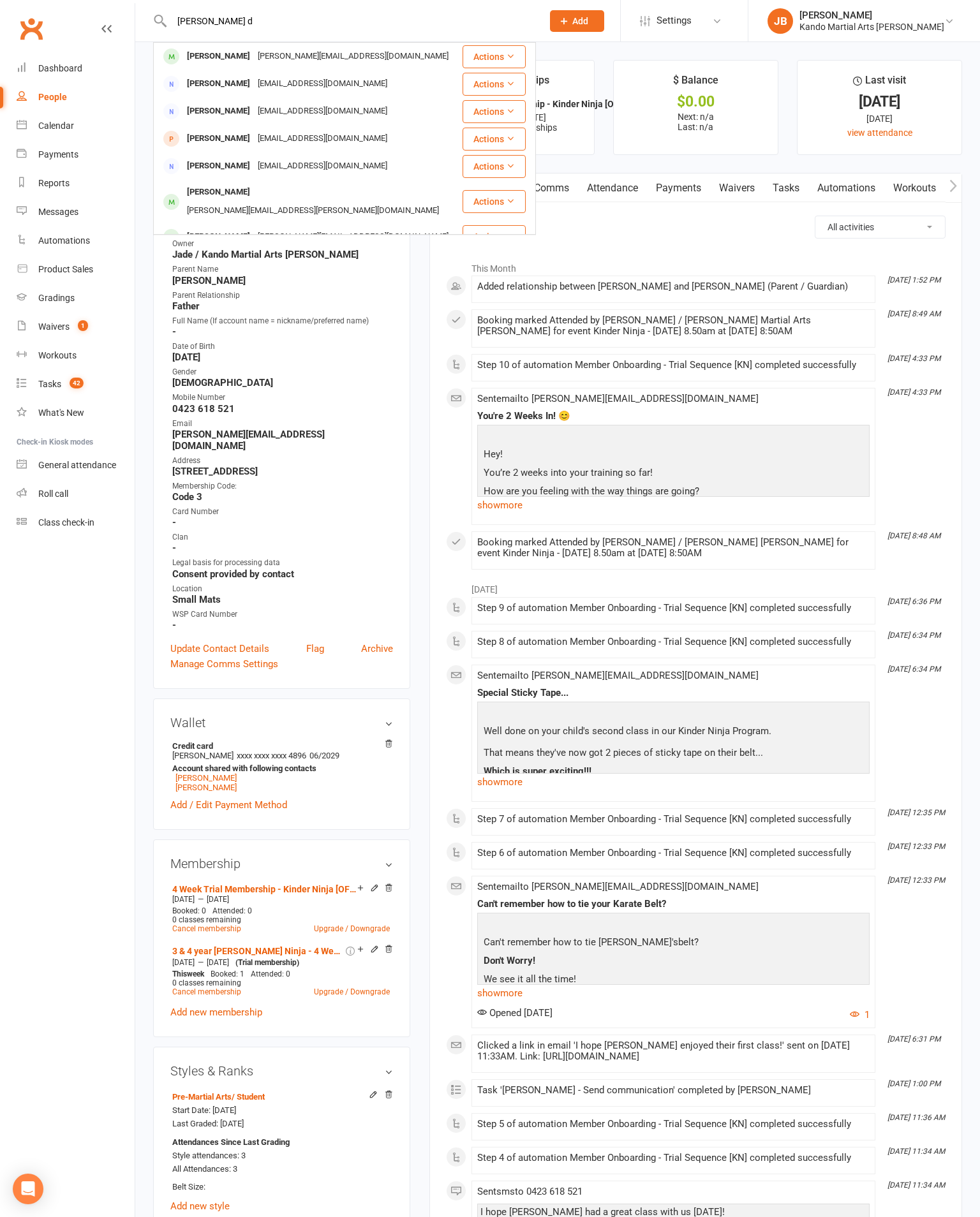
type input "Trisha d"
click at [280, 144] on div "triciadonne@gmail.com" at bounding box center [322, 139] width 138 height 19
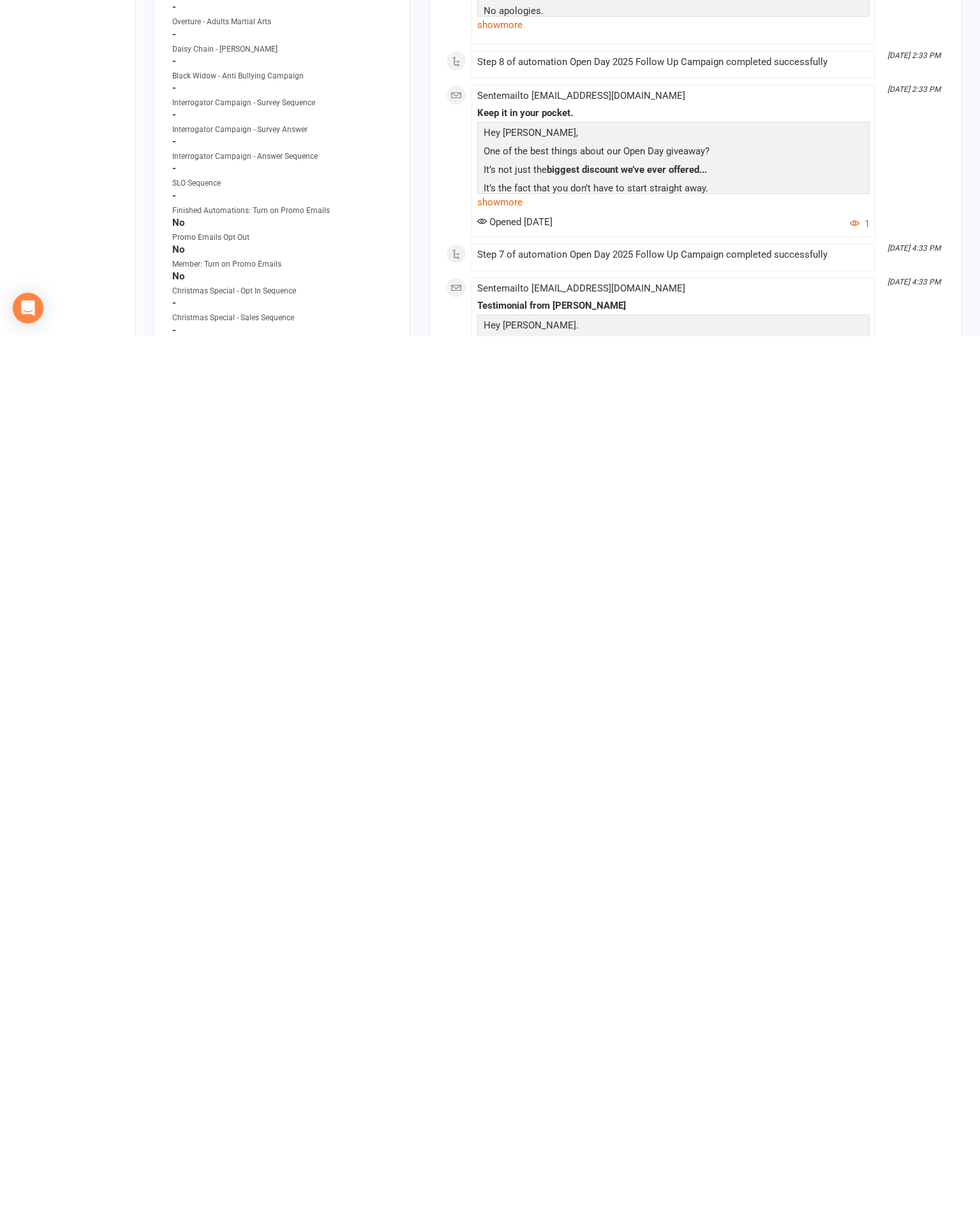
scroll to position [1242, 0]
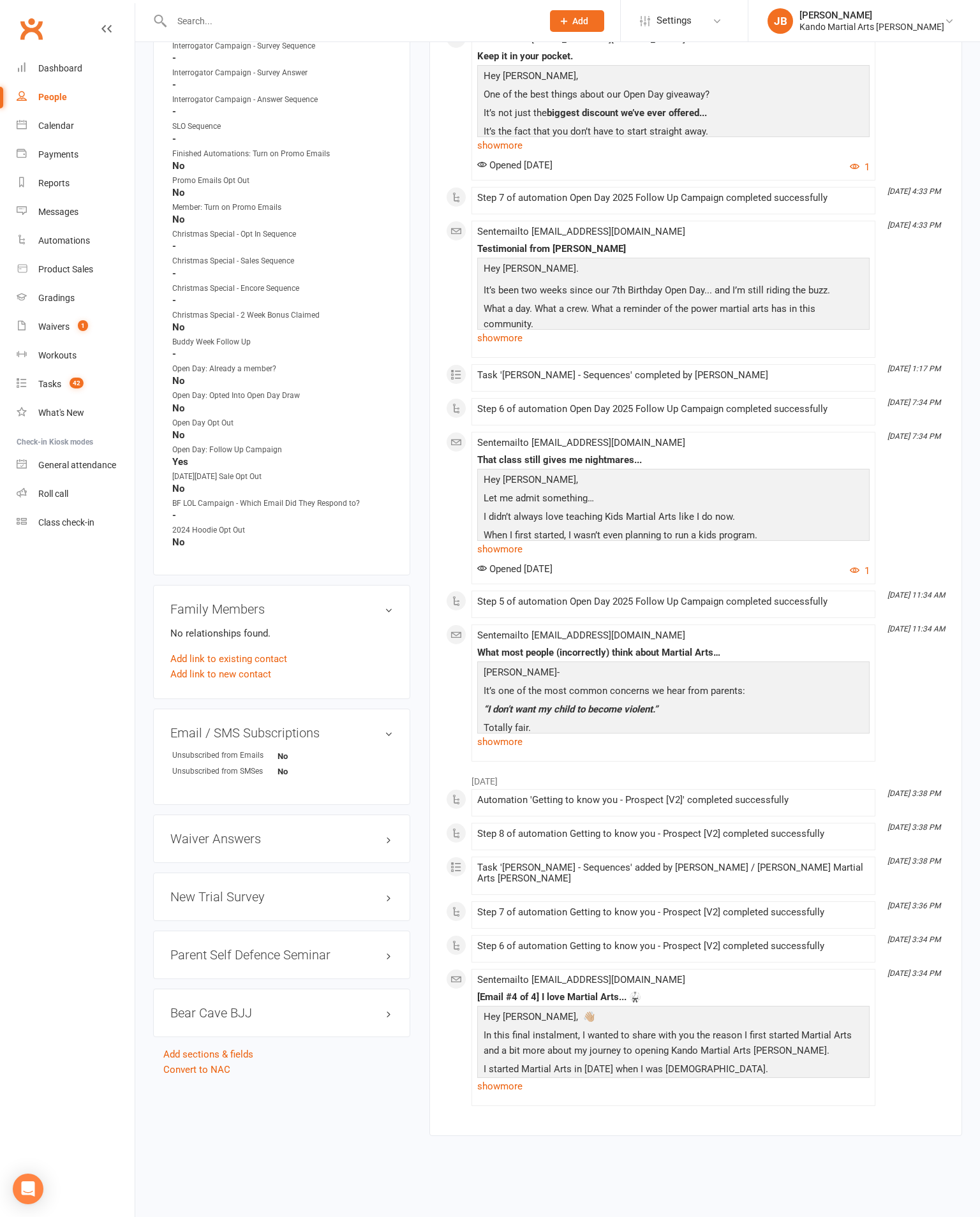
click at [221, 1064] on link "Convert to NAC" at bounding box center [197, 1069] width 67 height 11
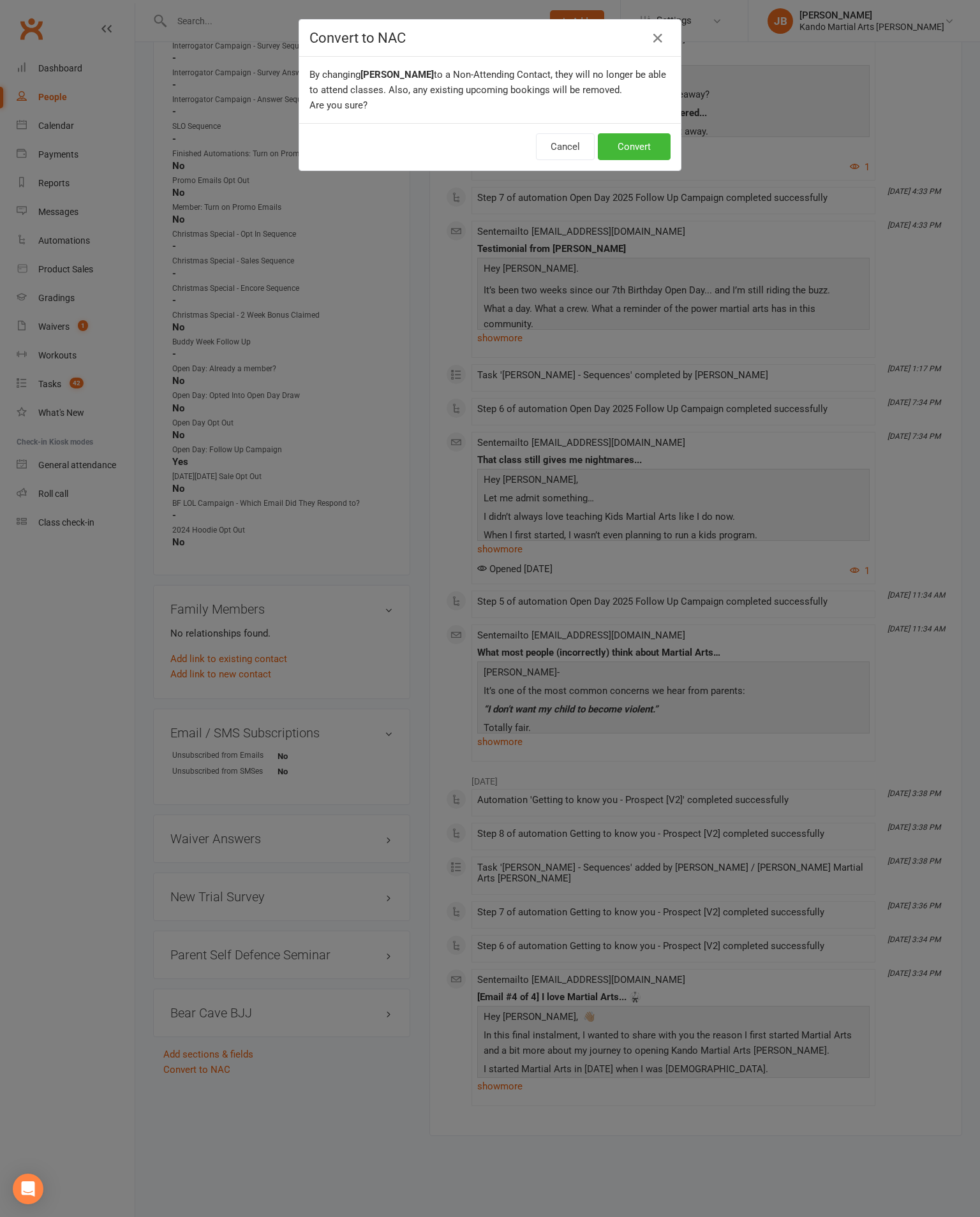
click at [623, 160] on button "Convert" at bounding box center [634, 146] width 73 height 27
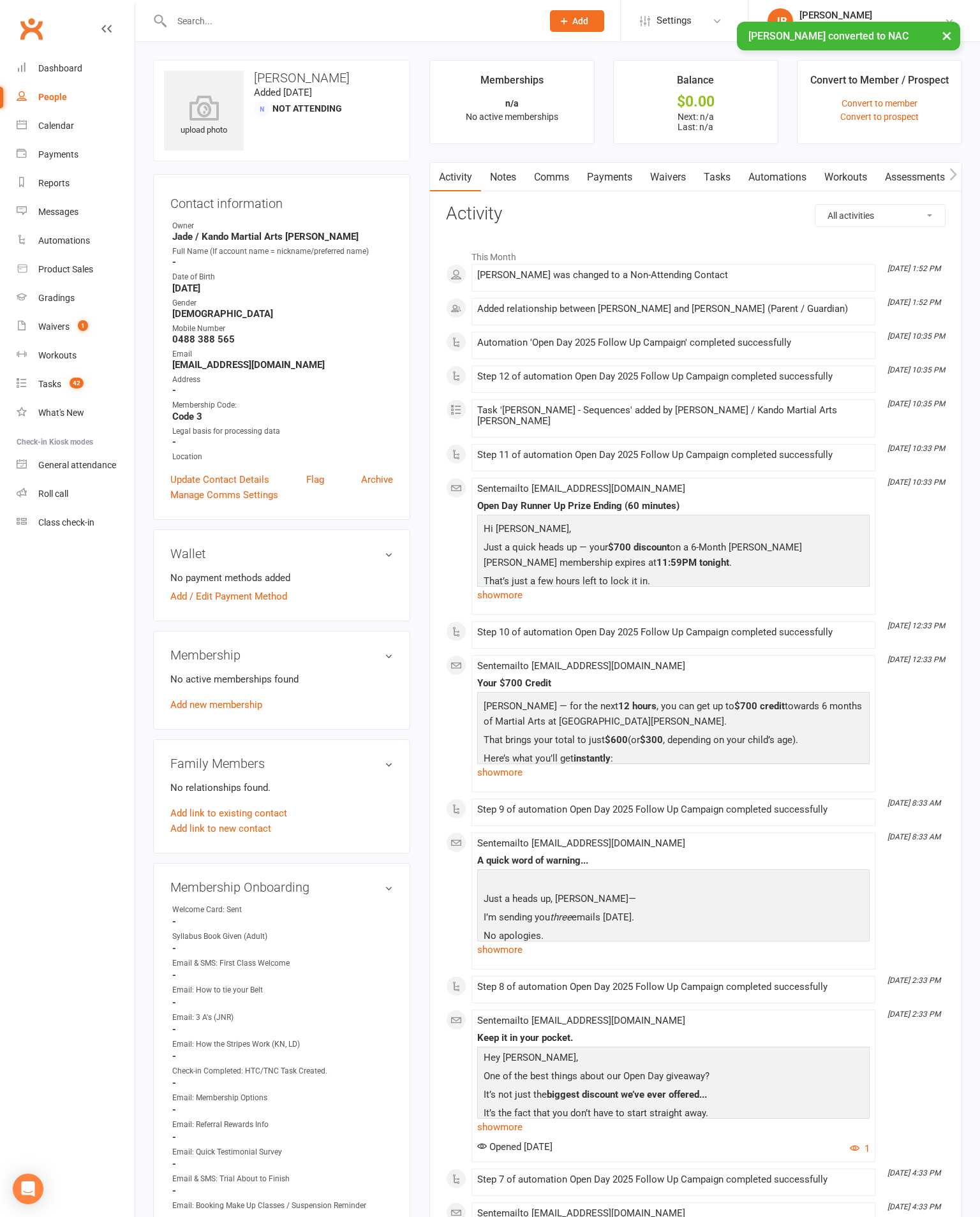
click at [52, 389] on div "Tasks" at bounding box center [50, 384] width 23 height 10
select select "incomplete"
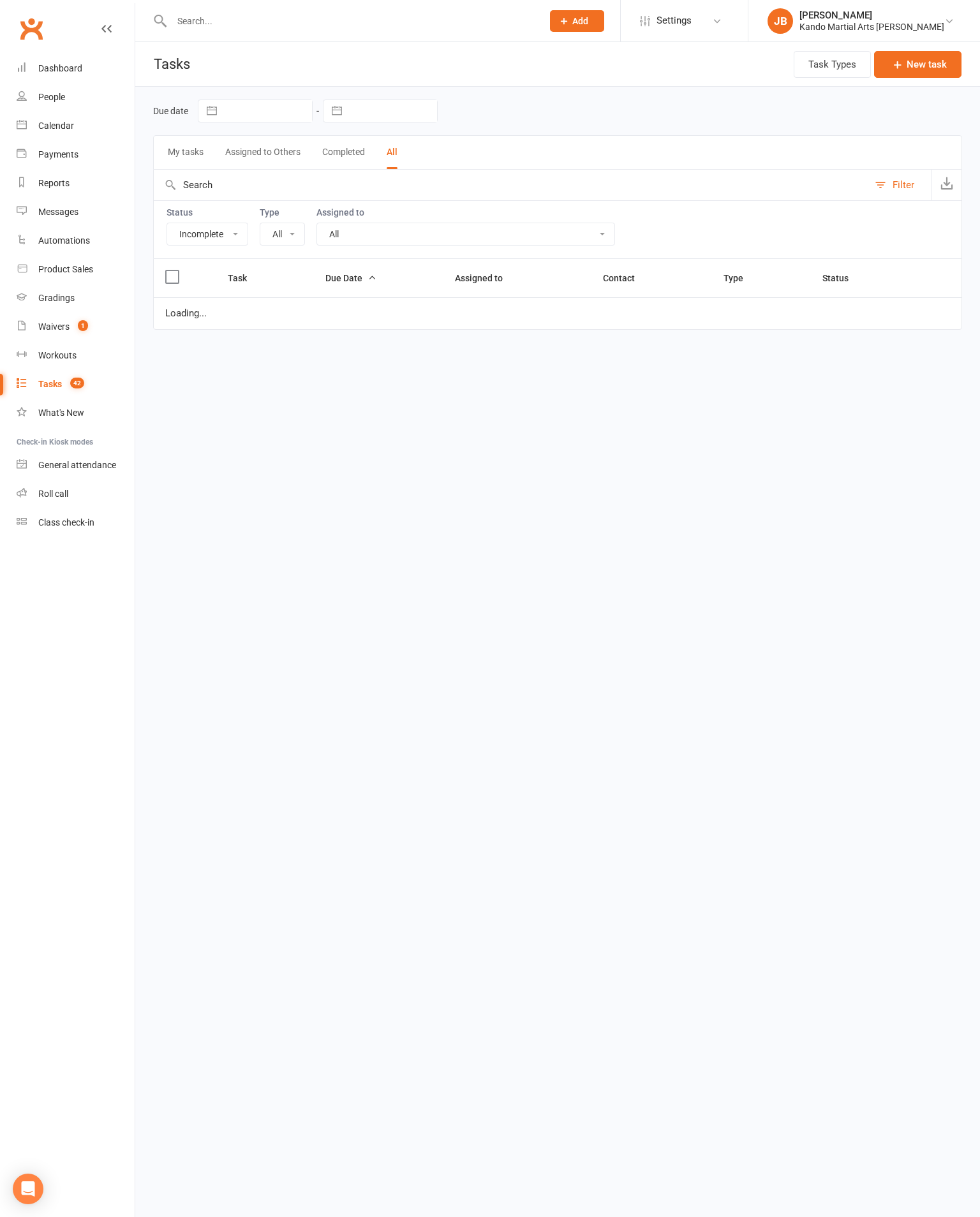
select select "20654"
select select "started"
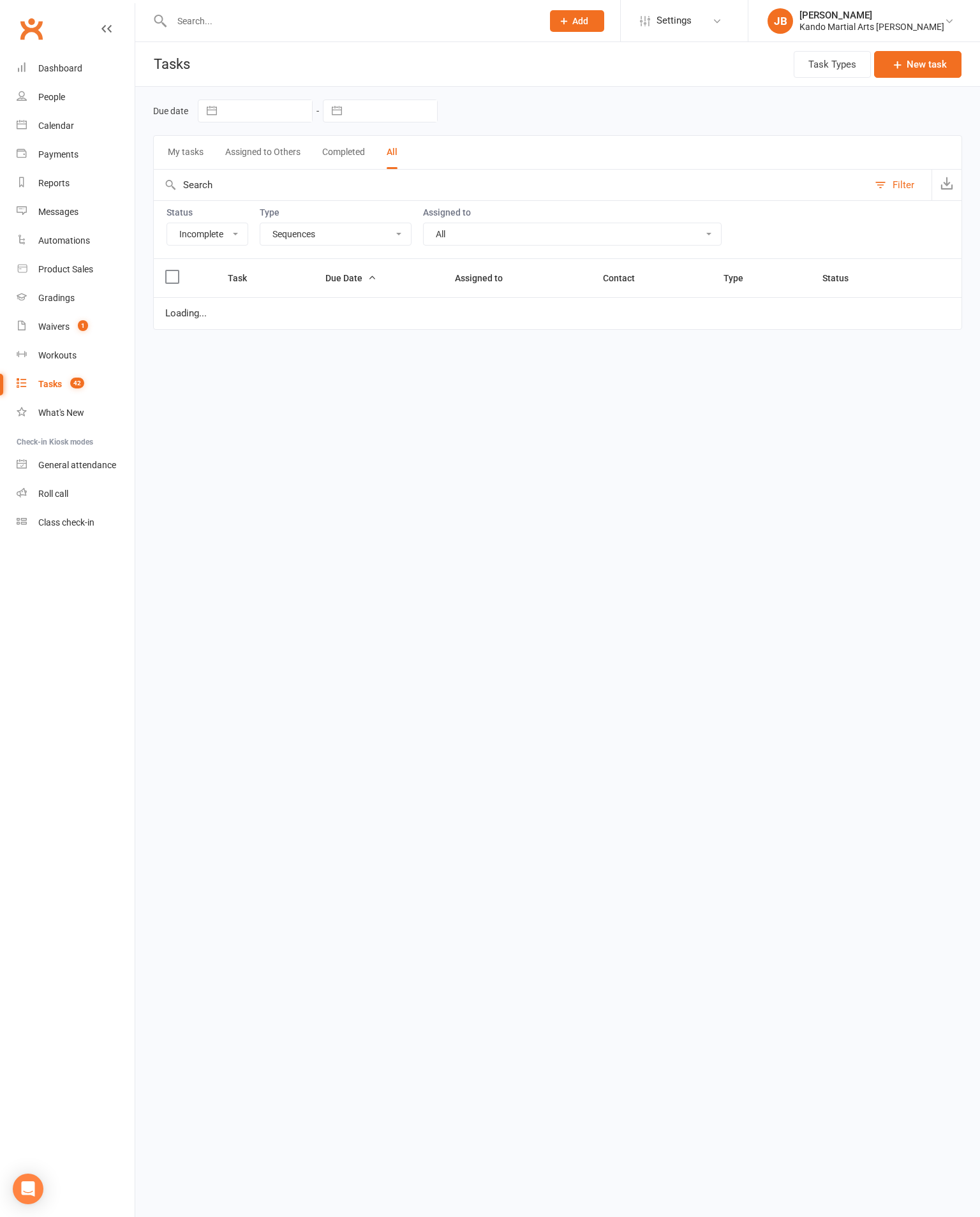
select select "started"
select select "incomplete"
select select "20654"
select select "started"
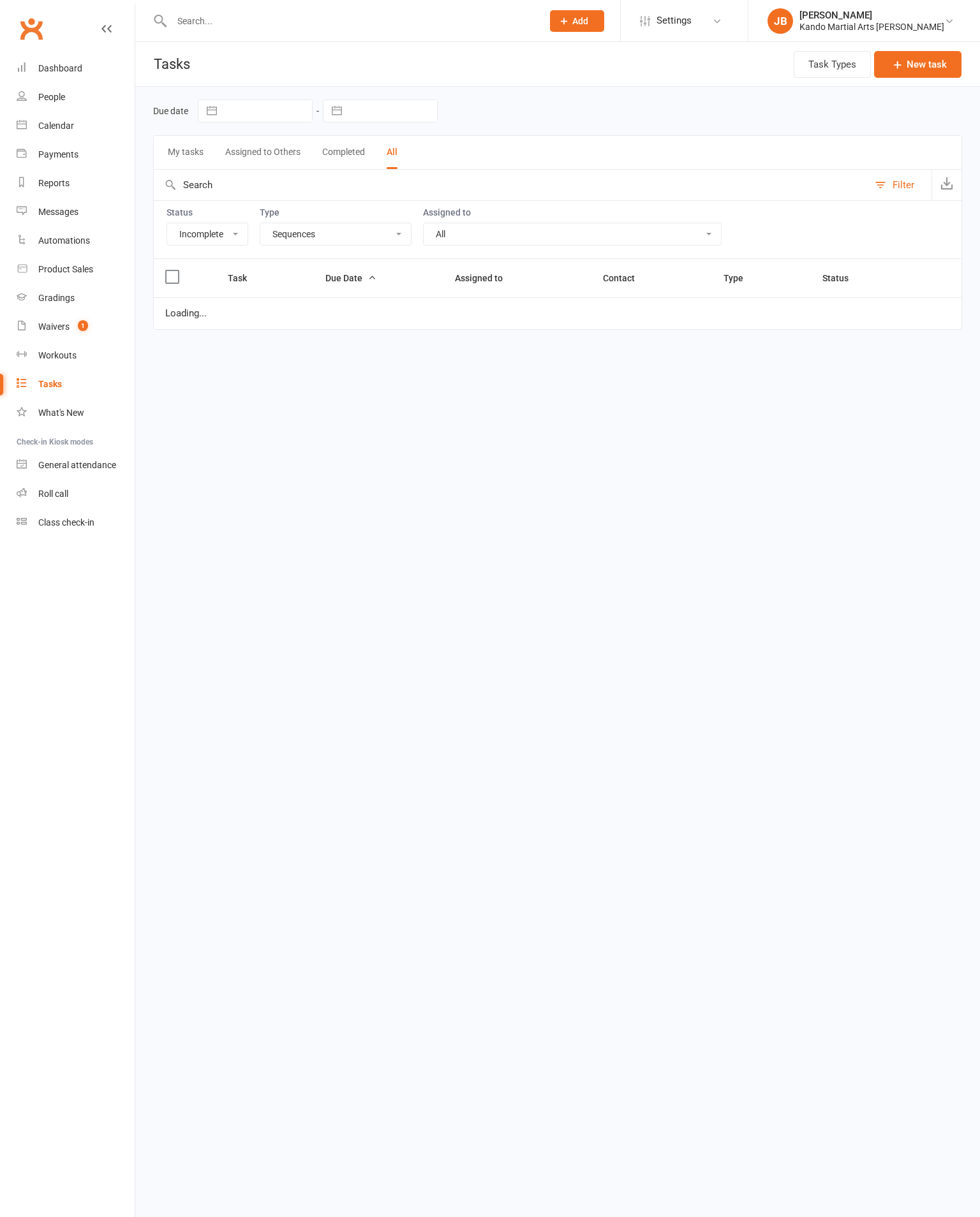
select select "started"
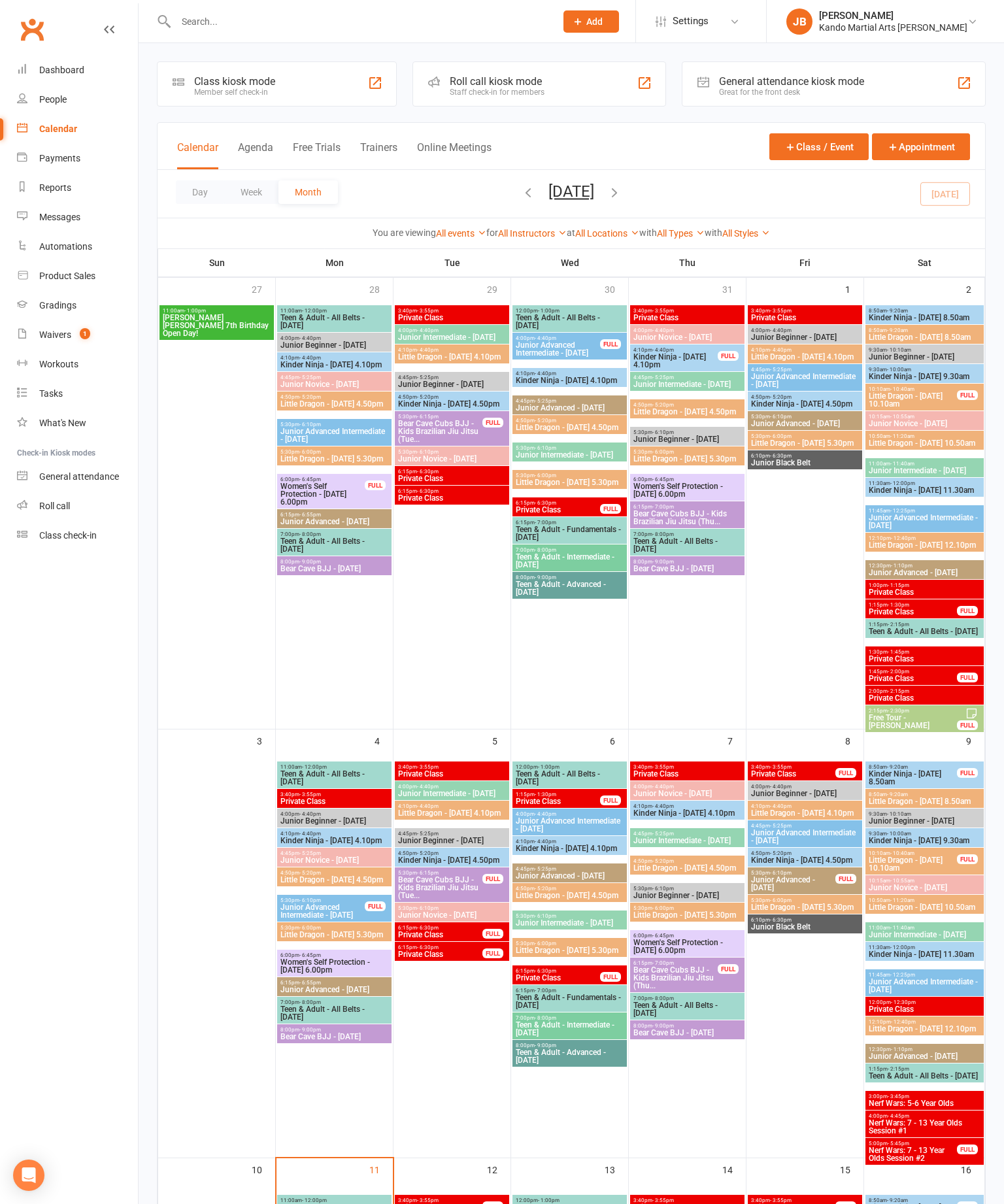
click at [262, 26] on input "text" at bounding box center [358, 21] width 374 height 18
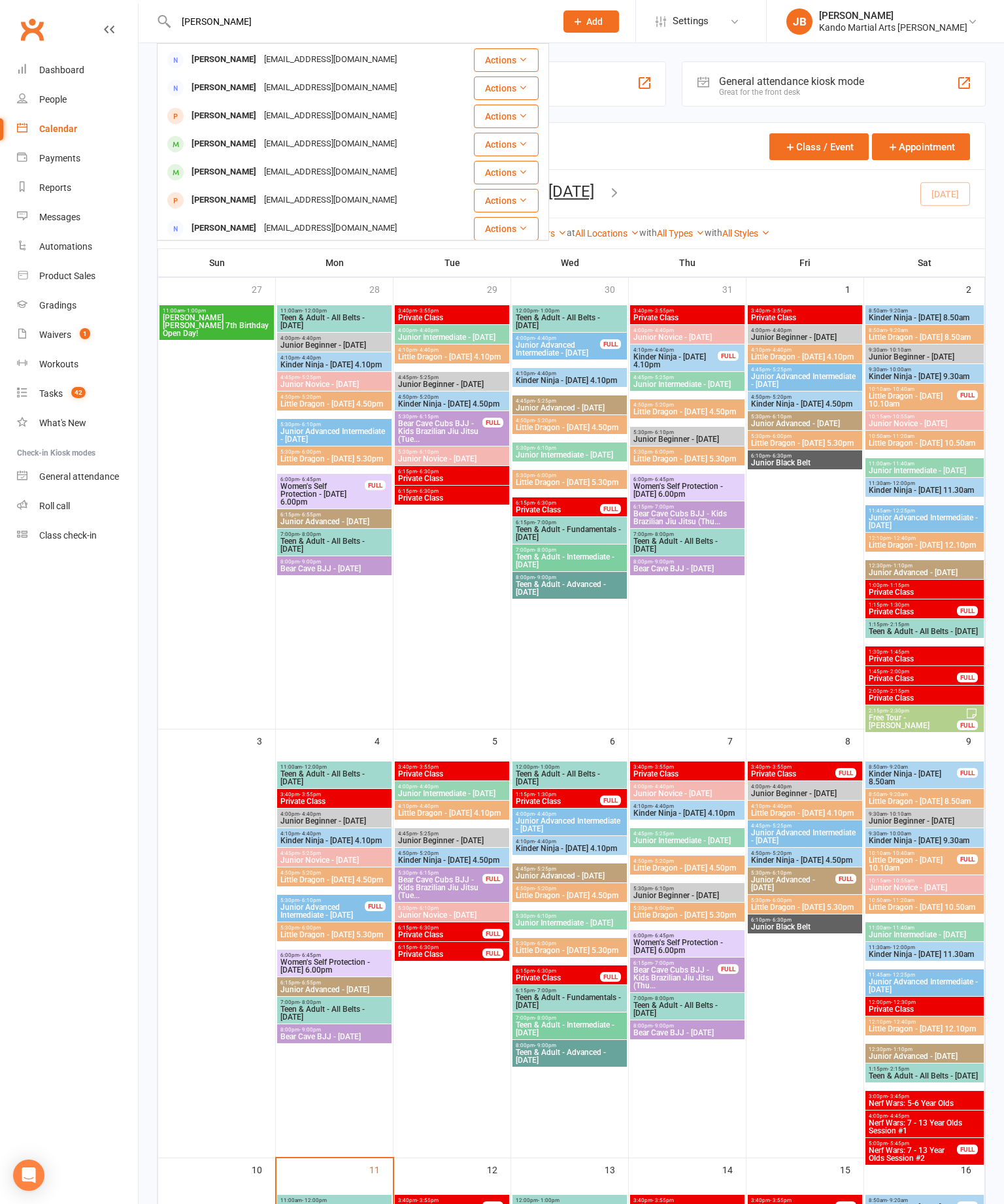
scroll to position [252, 0]
type input "[PERSON_NAME]"
click at [285, 152] on div "[EMAIL_ADDRESS][DOMAIN_NAME]" at bounding box center [330, 143] width 141 height 19
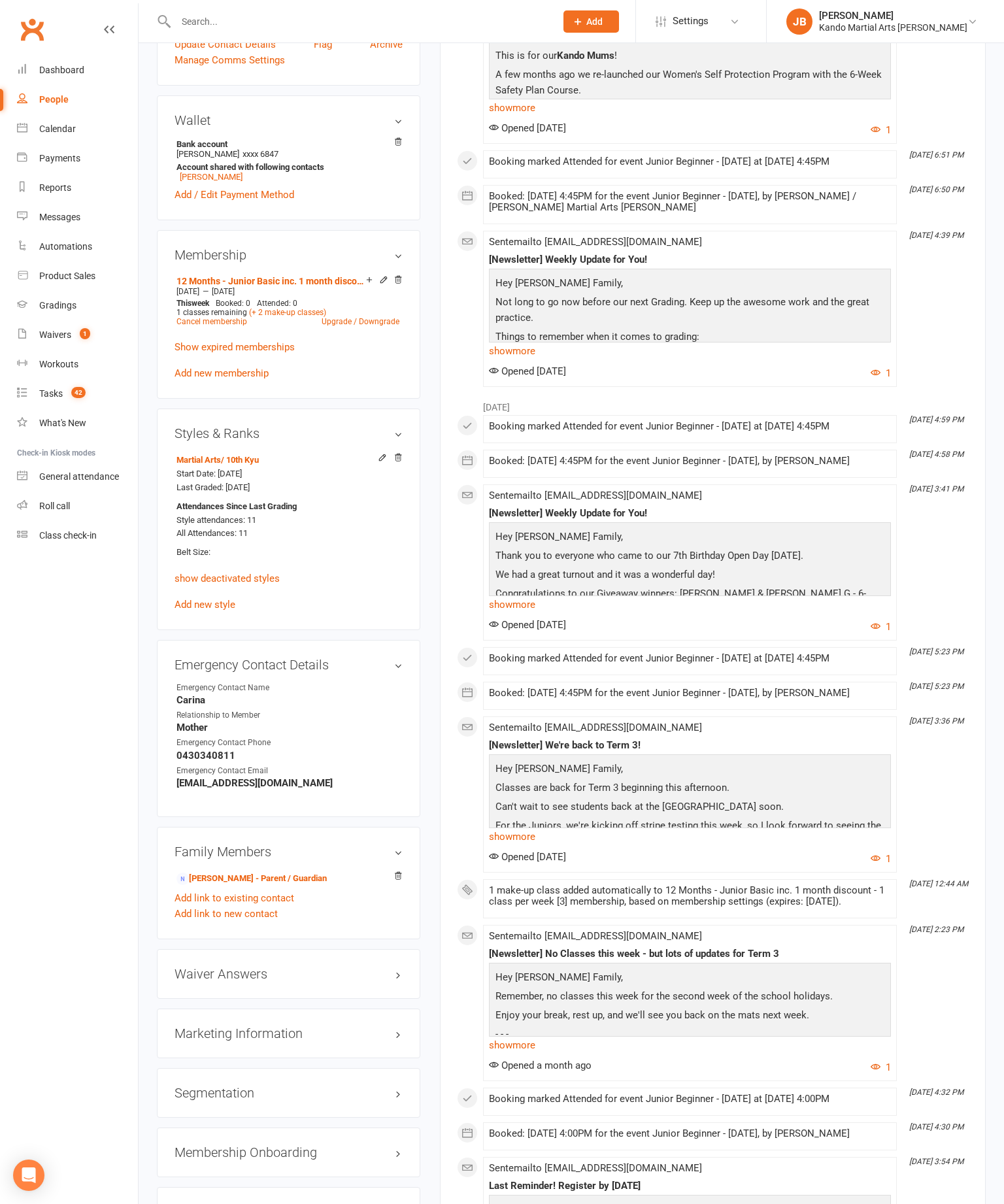
scroll to position [607, 0]
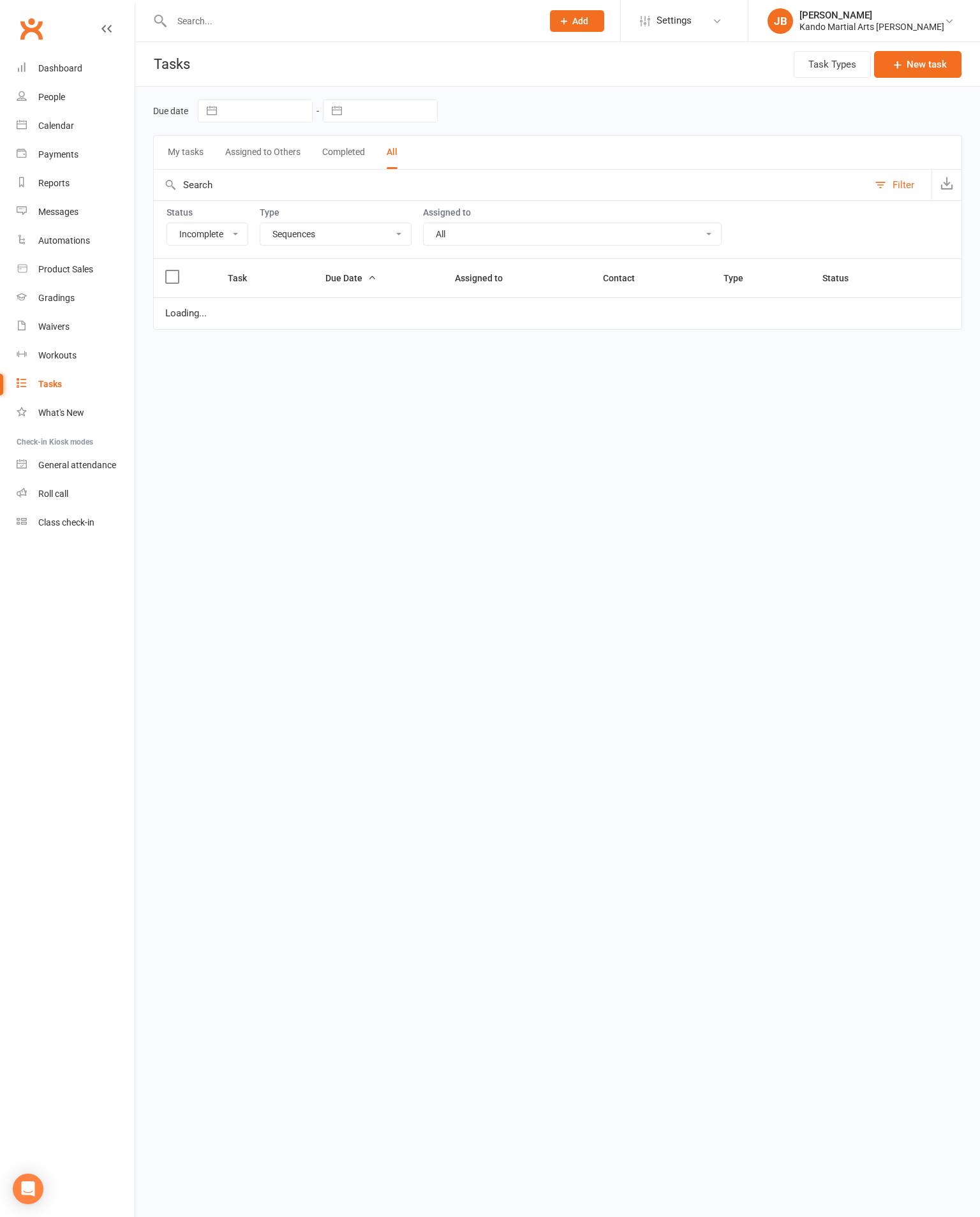
select select "incomplete"
select select "20654"
select select "started"
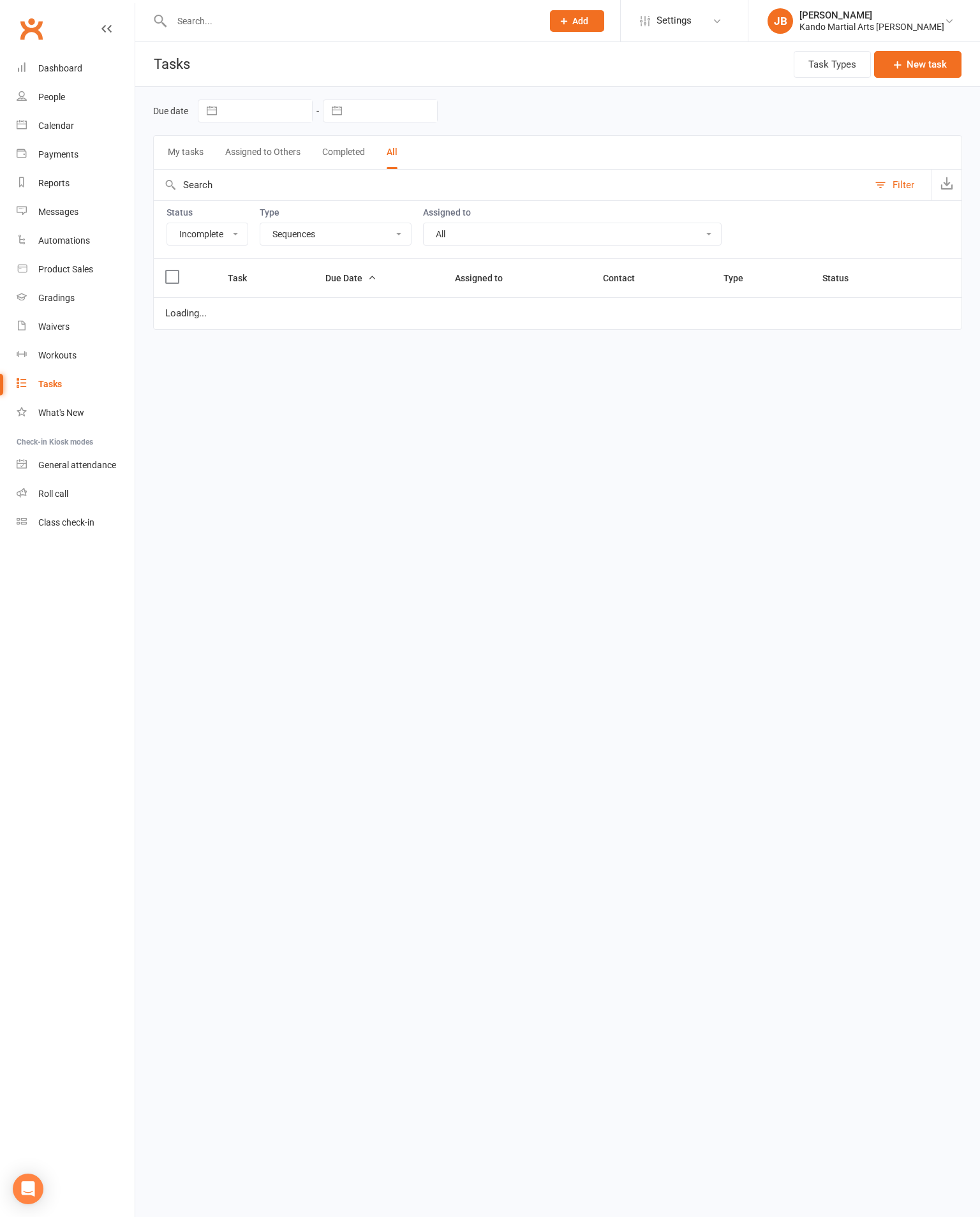
select select "started"
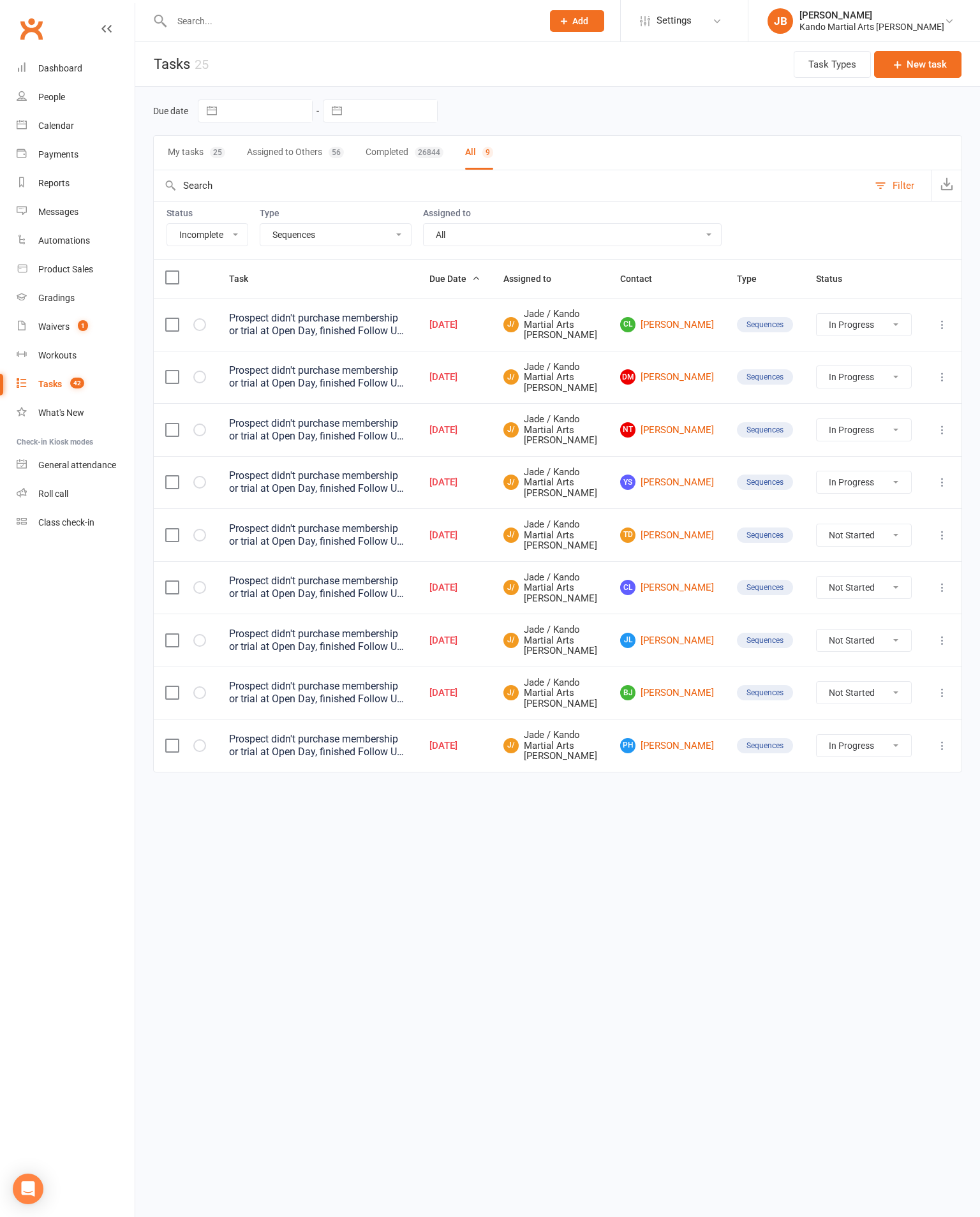
click at [681, 700] on link "[PERSON_NAME] [PERSON_NAME]" at bounding box center [666, 693] width 94 height 15
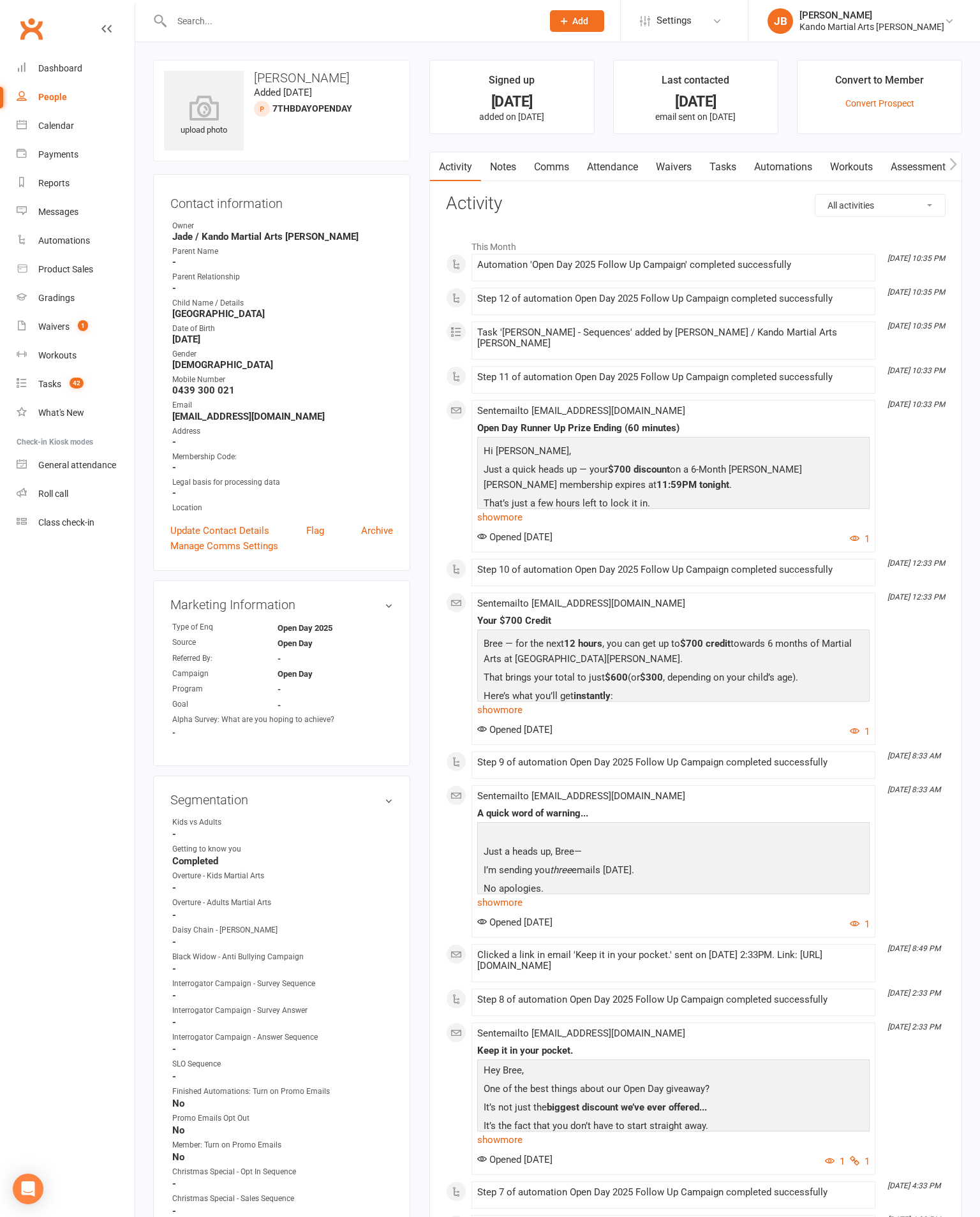
click at [745, 171] on link "Tasks" at bounding box center [723, 167] width 45 height 29
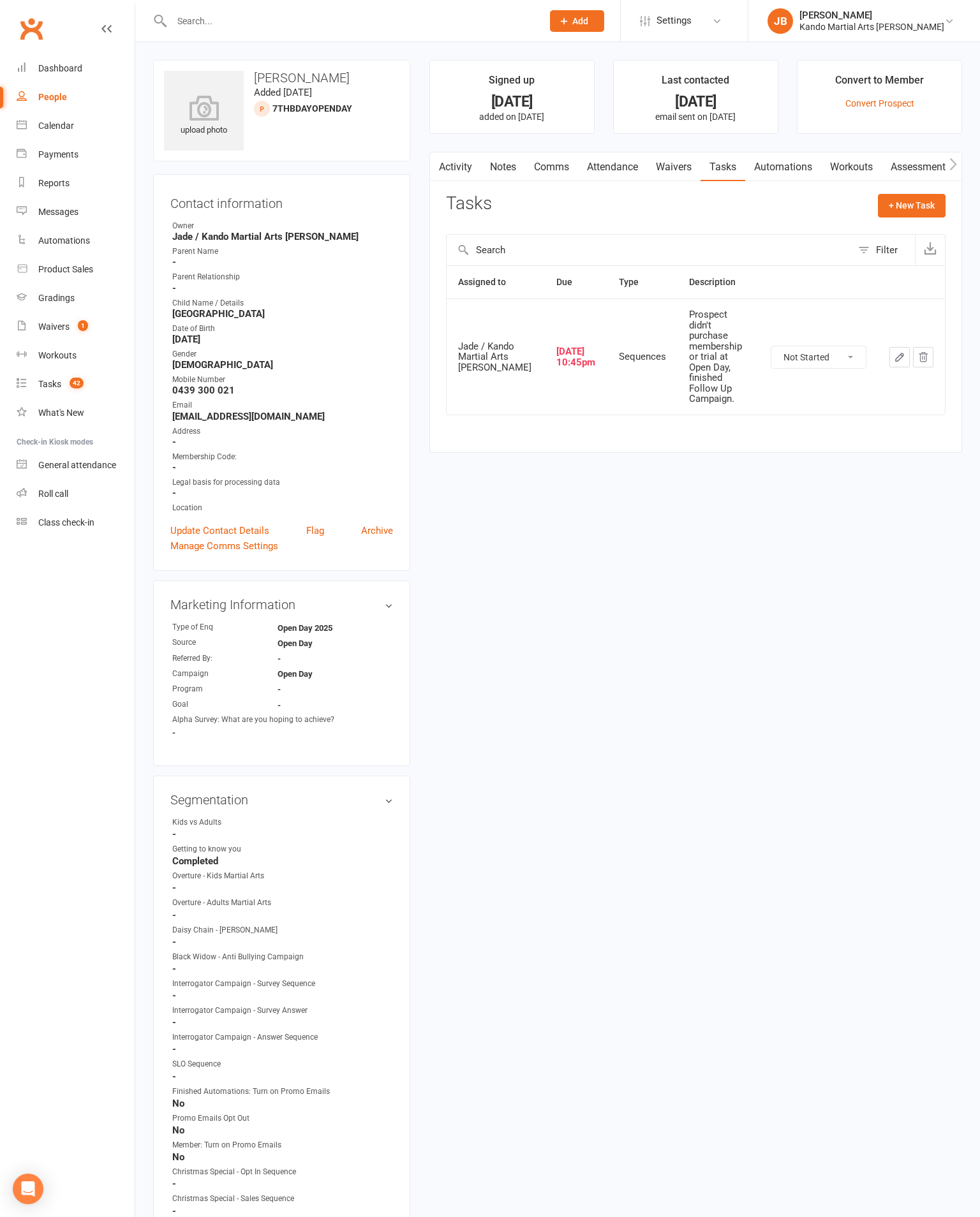
click at [838, 368] on select "Not Started In Progress Waiting Complete" at bounding box center [818, 357] width 95 height 21
select select "started"
click at [903, 363] on icon "button" at bounding box center [899, 357] width 11 height 11
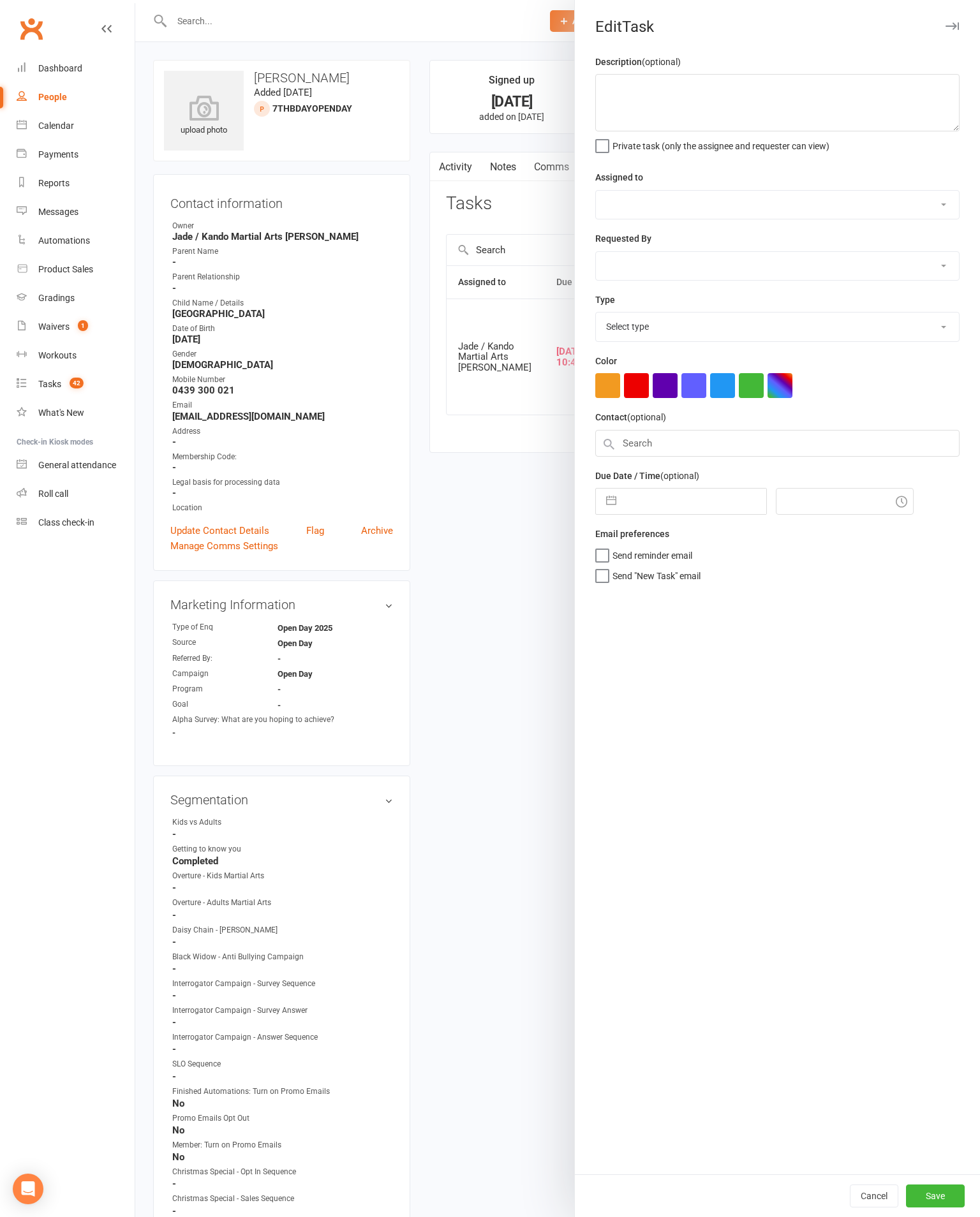
type textarea "Prospect didn't purchase membership or trial at Open Day, finished Follow Up Ca…"
select select "33331"
type input "[DATE]"
type input "10:45pm"
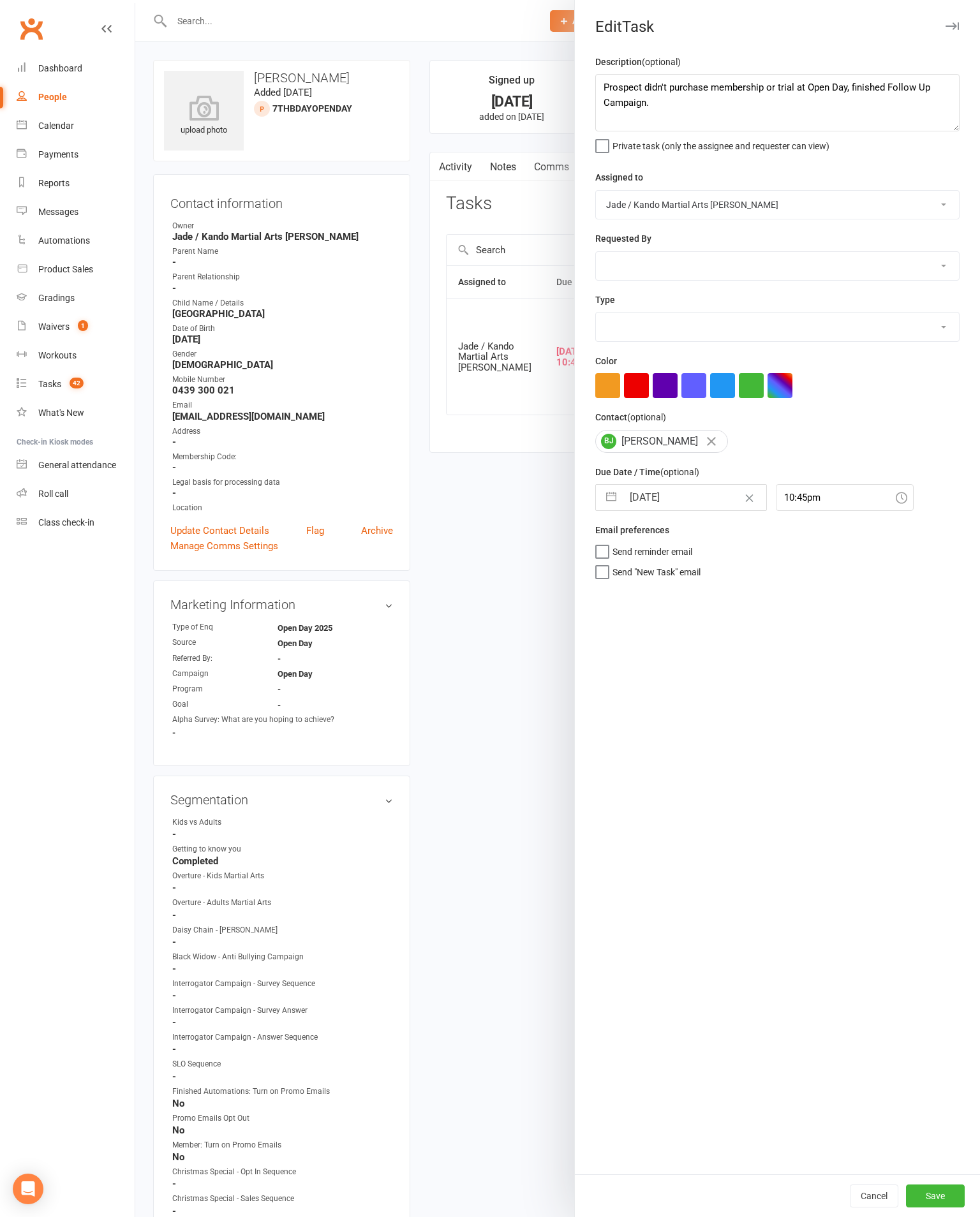
select select "20654"
click at [689, 118] on textarea "Prospect didn't purchase membership or trial at Open Day, finished Follow Up Ca…" at bounding box center [777, 102] width 364 height 58
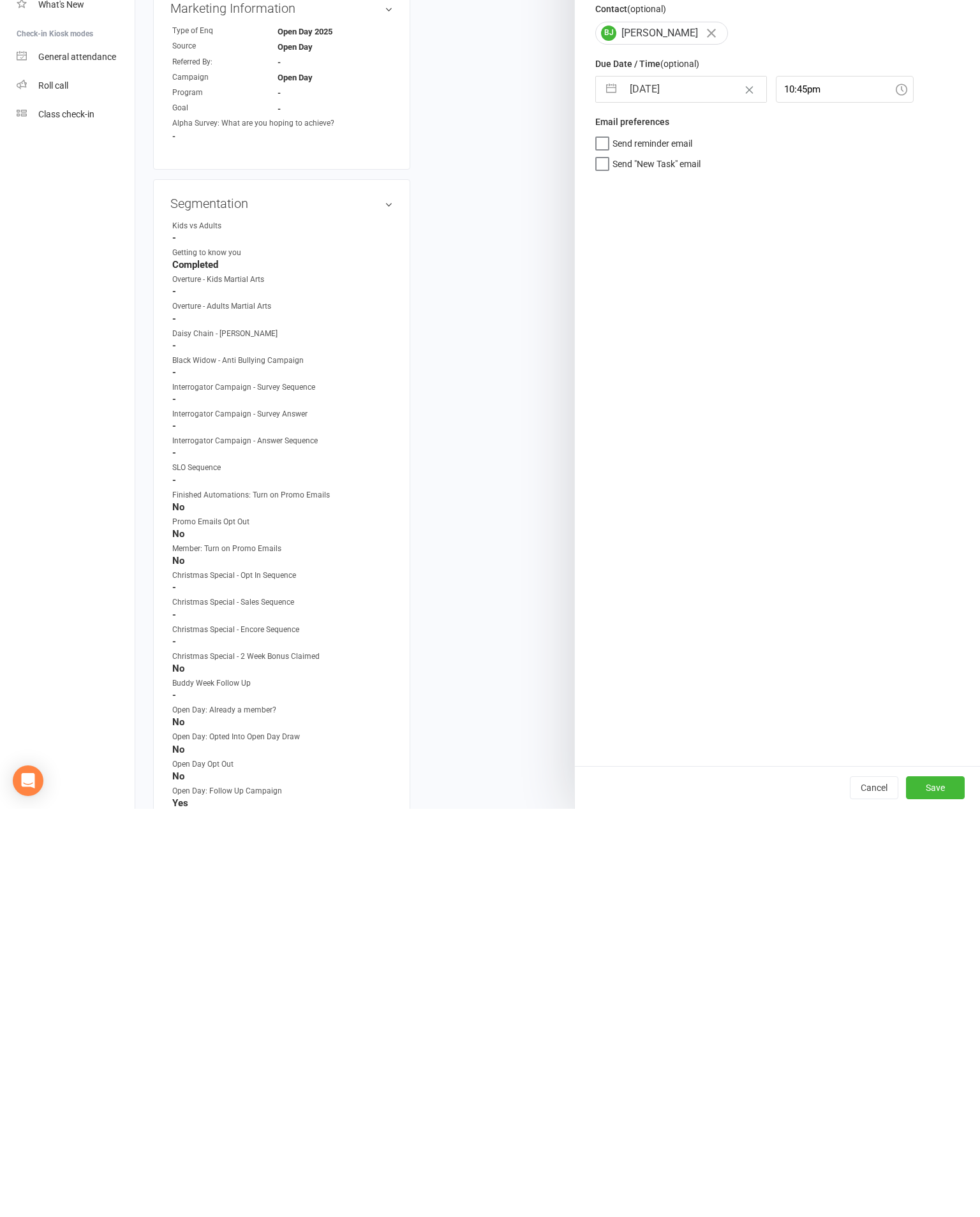
type textarea "Prospect didn't purchase membership or trial at Open Day, finished Follow Up Ca…"
click at [924, 1184] on button "Save" at bounding box center [935, 1196] width 58 height 23
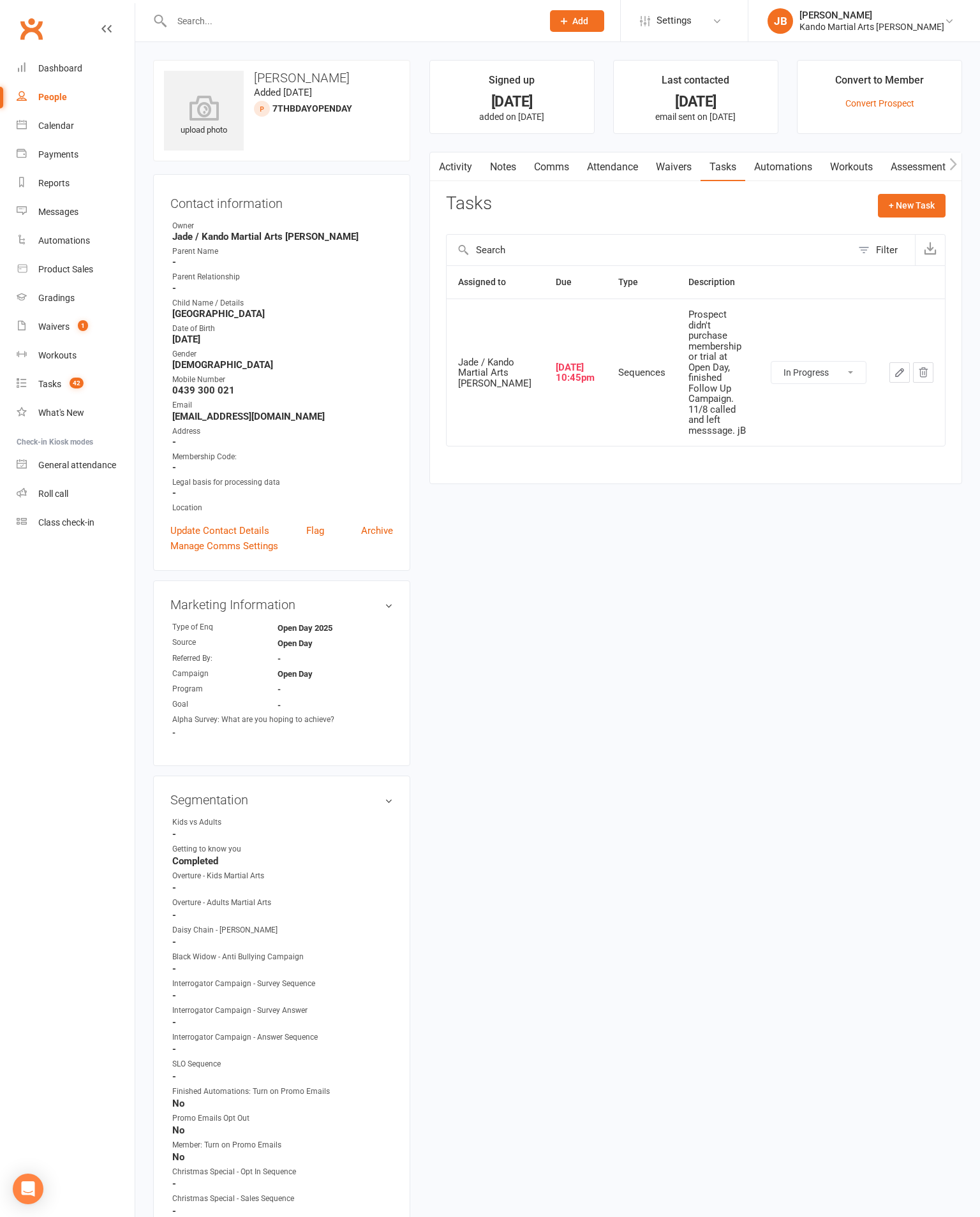
click at [50, 399] on link "Tasks 42" at bounding box center [75, 383] width 118 height 28
select select "incomplete"
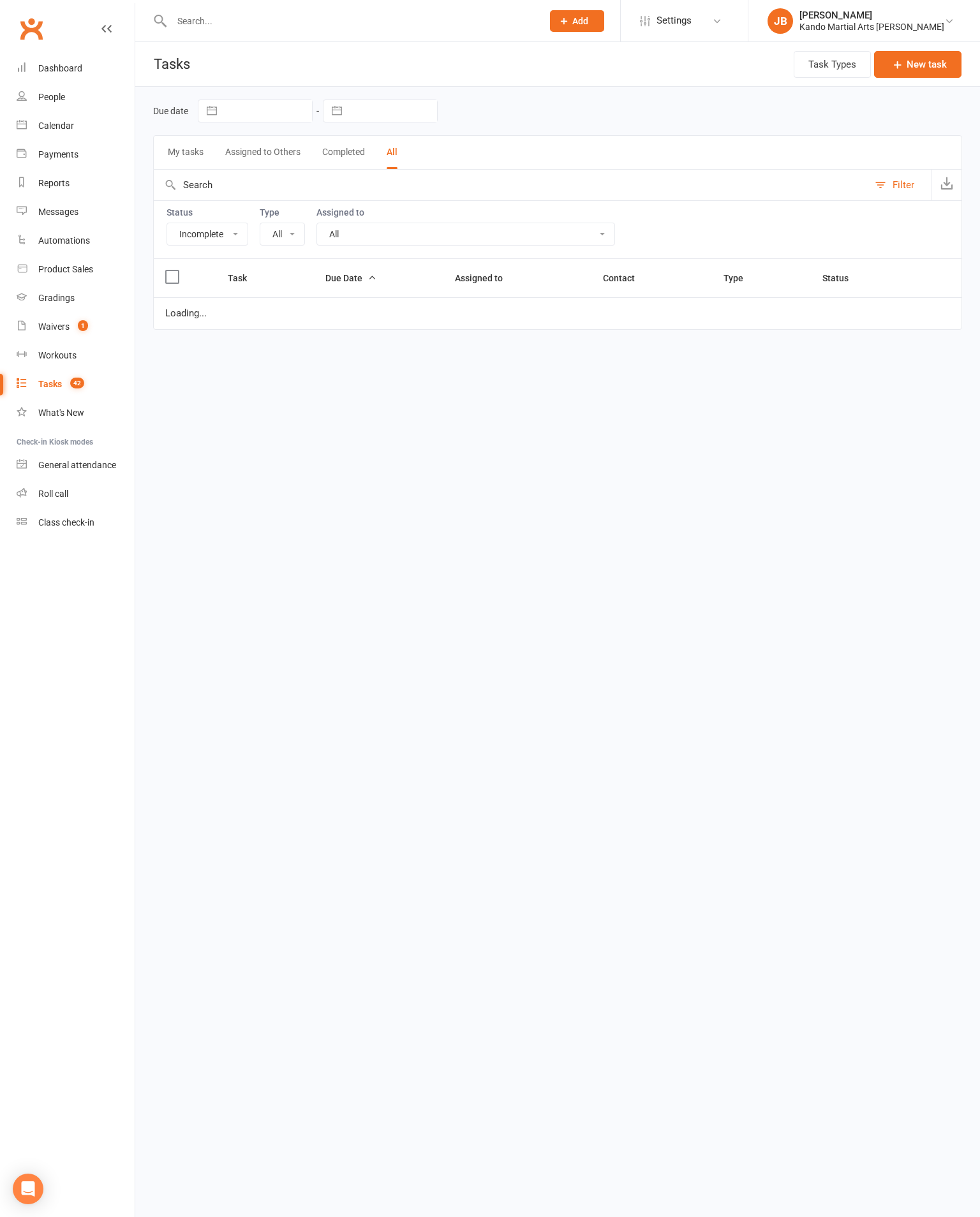
select select "20654"
select select "started"
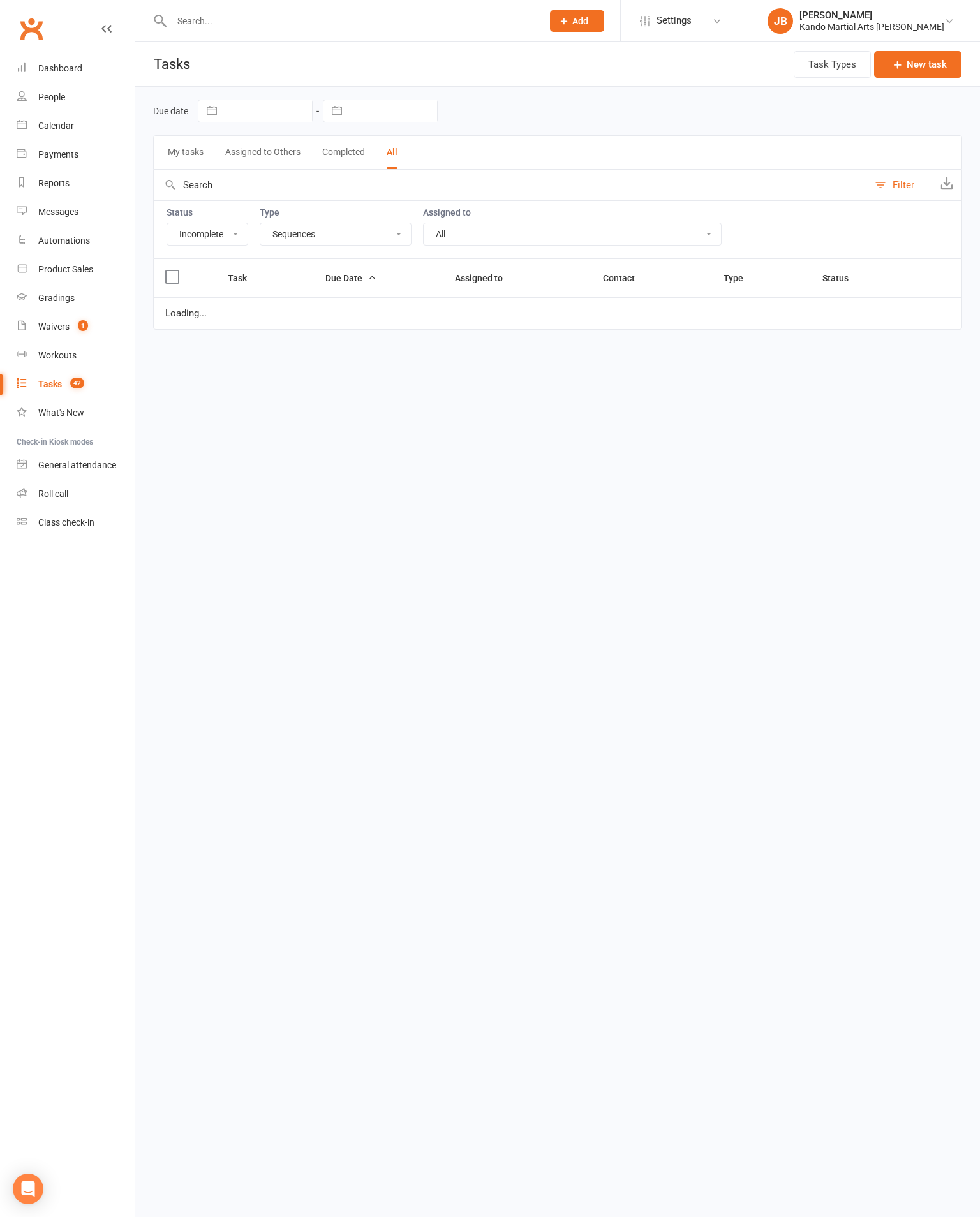
select select "started"
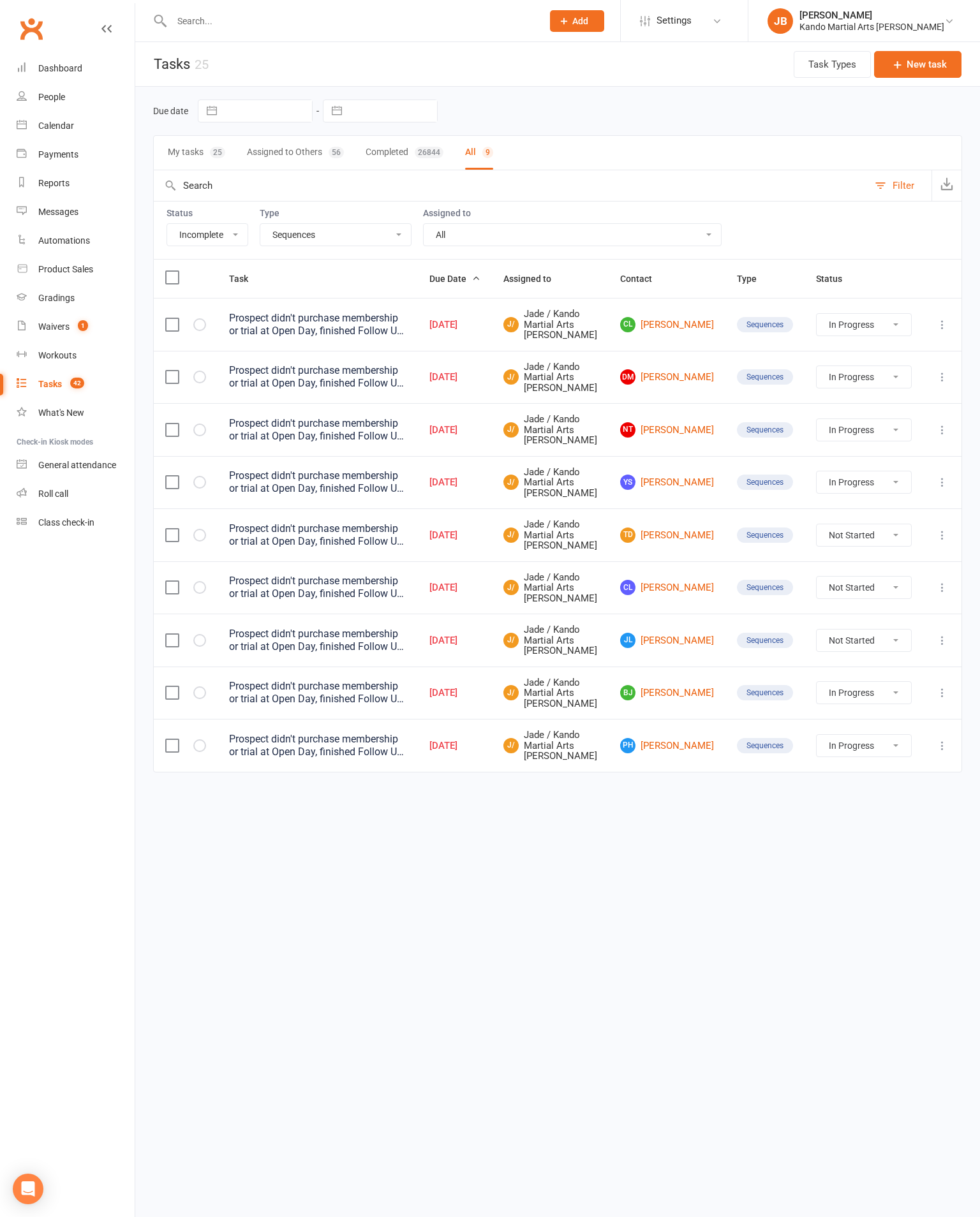
click at [696, 648] on link "JL [PERSON_NAME]" at bounding box center [666, 640] width 94 height 15
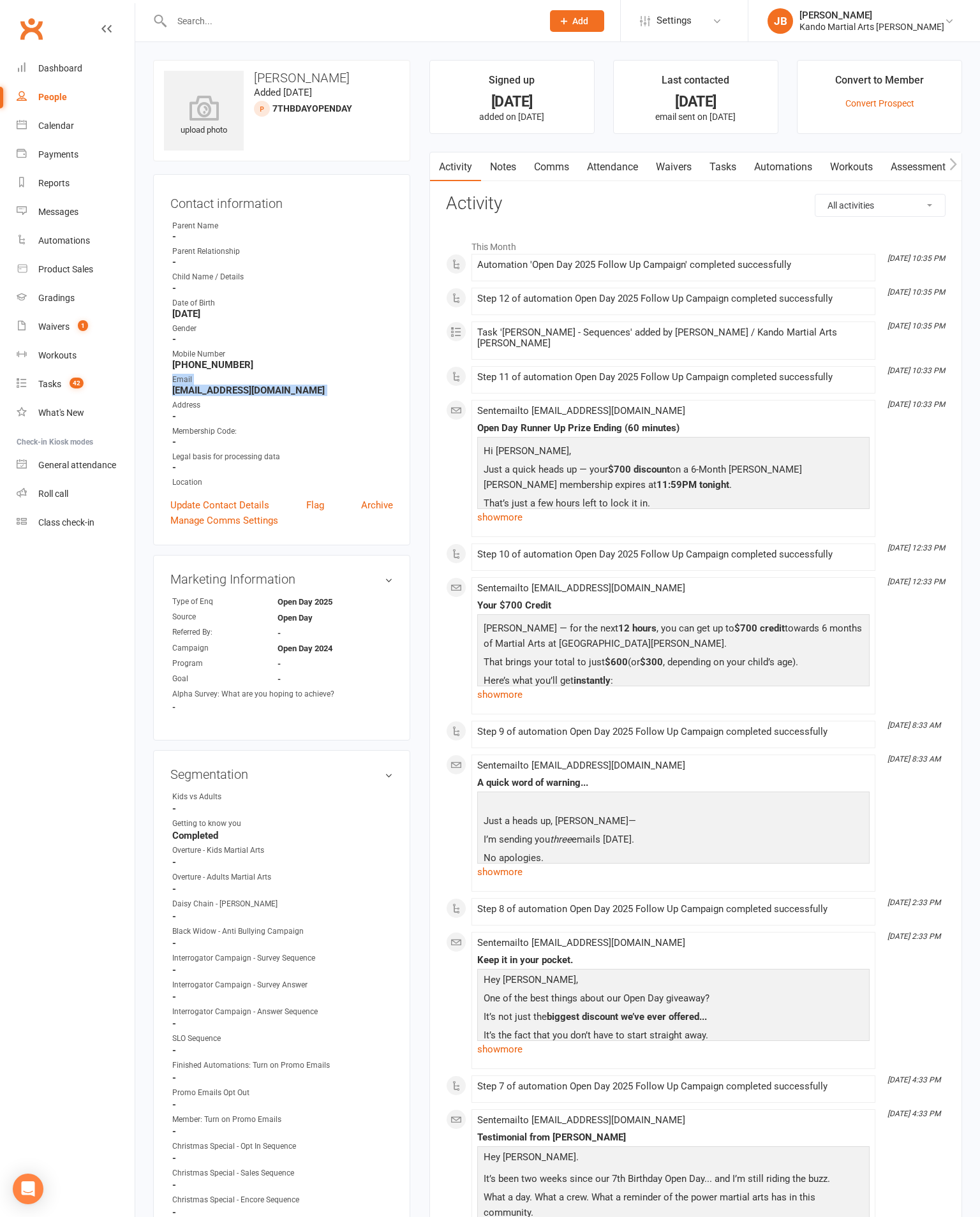
click at [381, 44] on div "upload photo [PERSON_NAME] Added [DATE] 7thBDayOpenDay prospect Contact informa…" at bounding box center [557, 1057] width 844 height 2031
click at [393, 26] on input "text" at bounding box center [350, 21] width 365 height 18
click at [276, 0] on div at bounding box center [343, 21] width 380 height 41
click at [266, 26] on input "text" at bounding box center [350, 21] width 365 height 18
click at [269, 23] on input "text" at bounding box center [350, 21] width 365 height 18
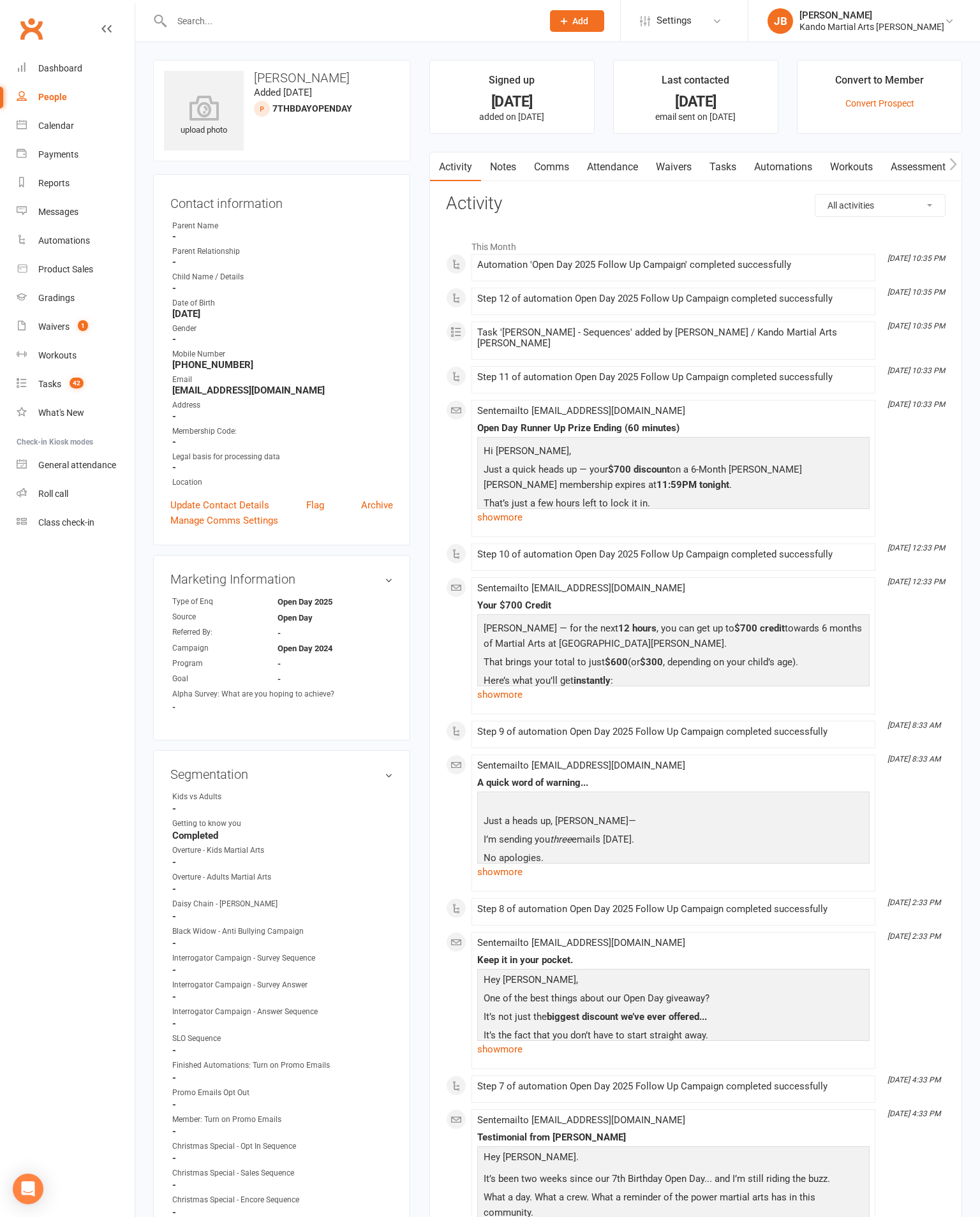
click at [291, 28] on input "text" at bounding box center [350, 21] width 365 height 18
paste input "Email [EMAIL_ADDRESS][DOMAIN_NAME]"
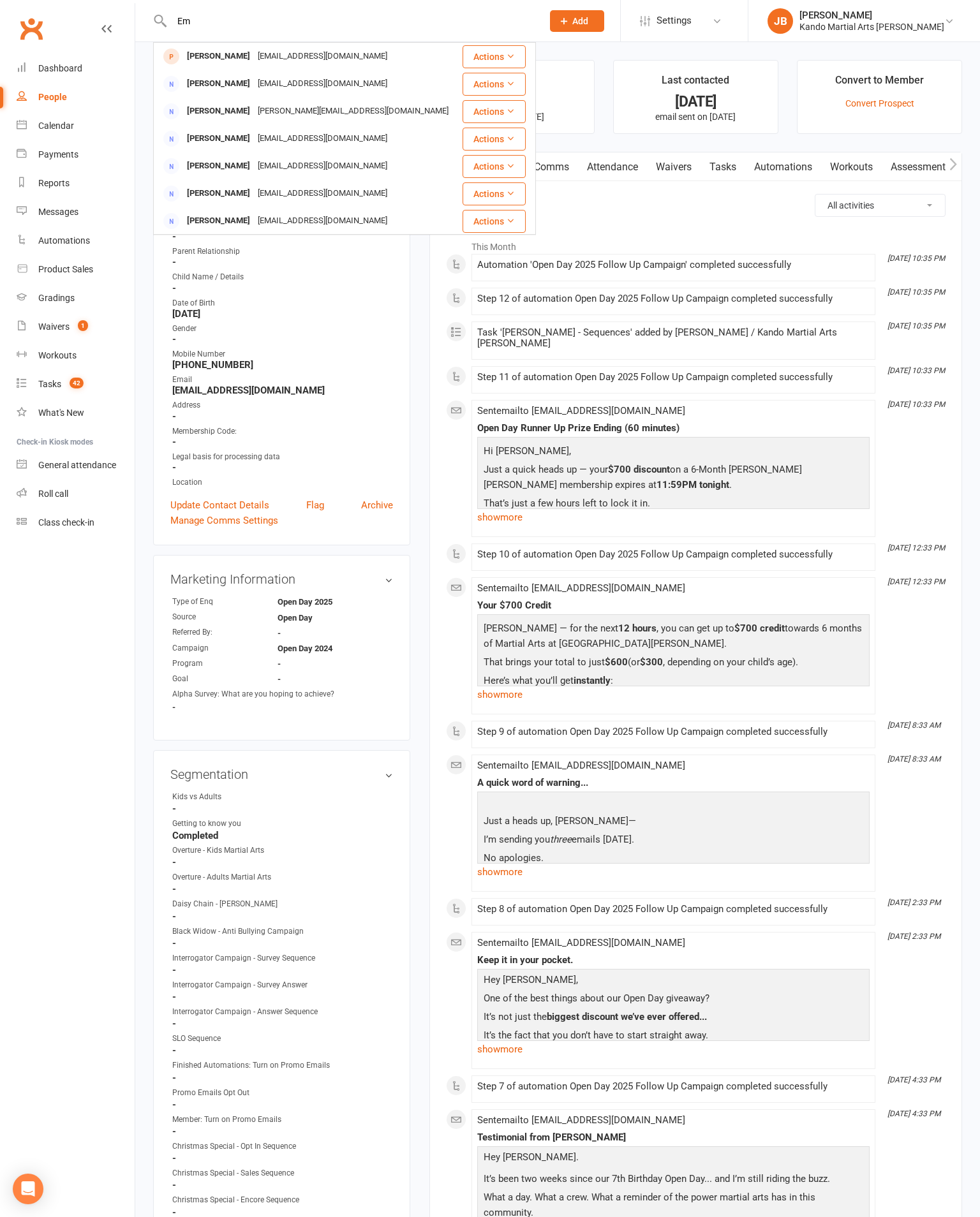
type input "E"
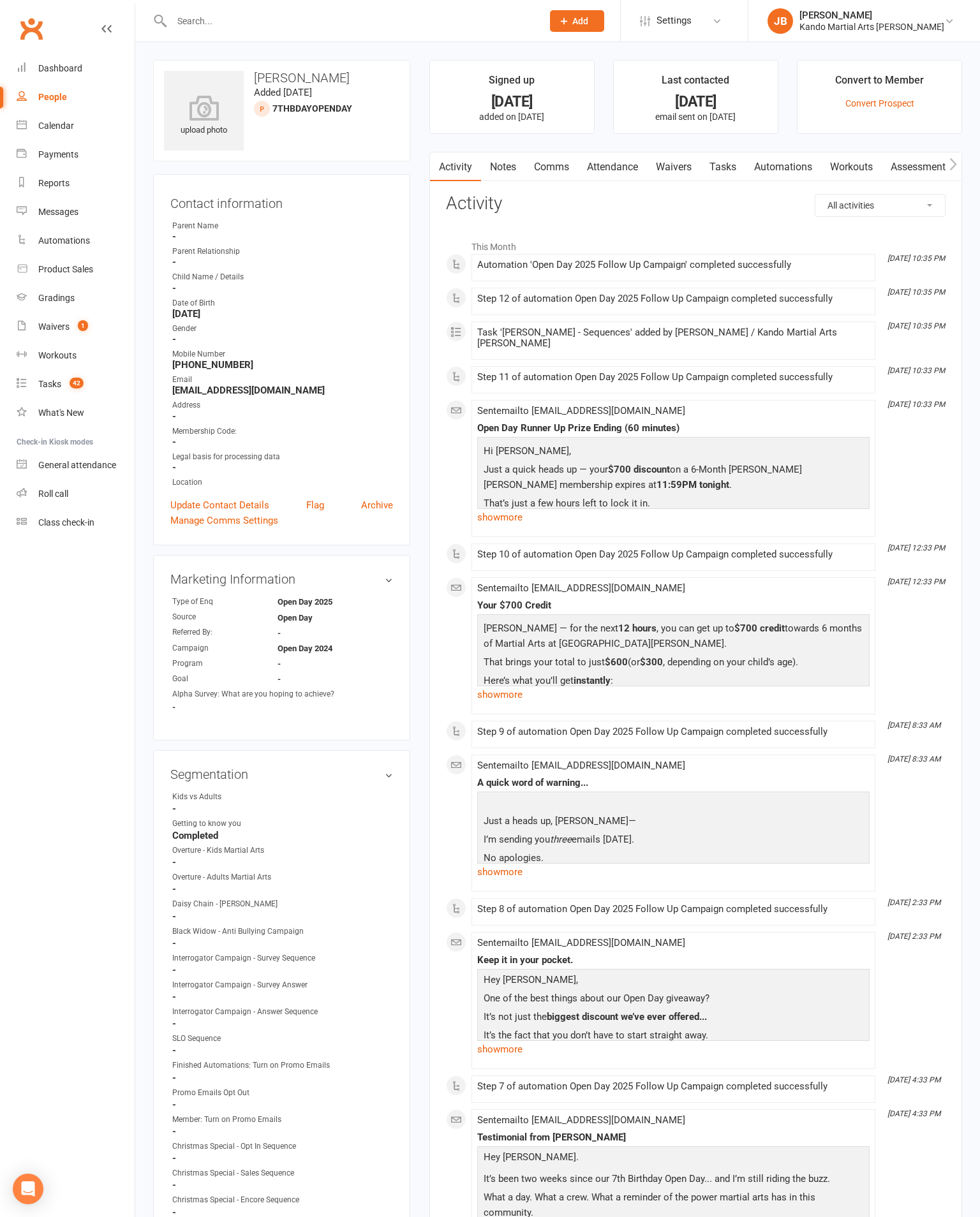
click at [58, 382] on link "Tasks 42" at bounding box center [75, 383] width 118 height 28
select select "incomplete"
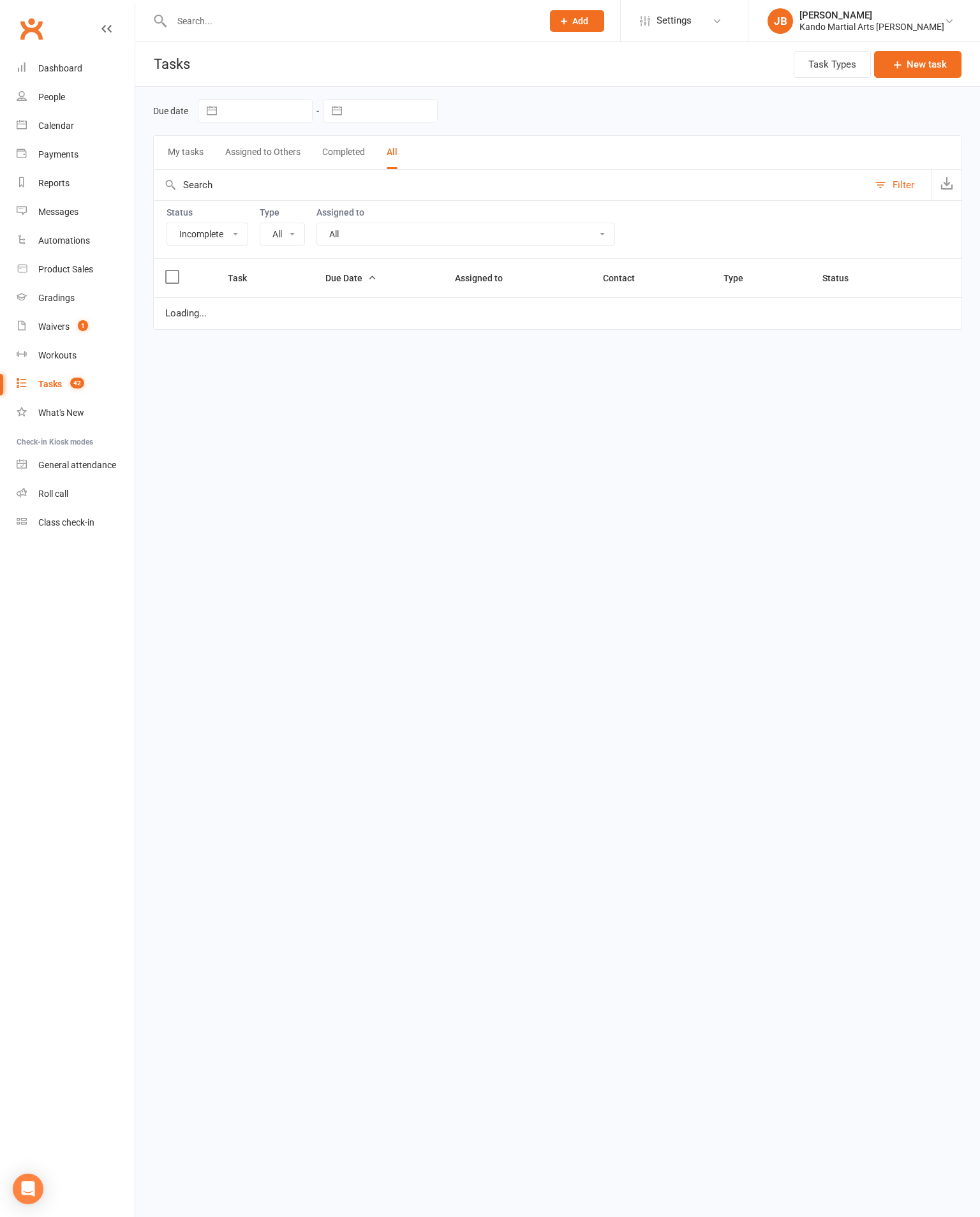
select select "20654"
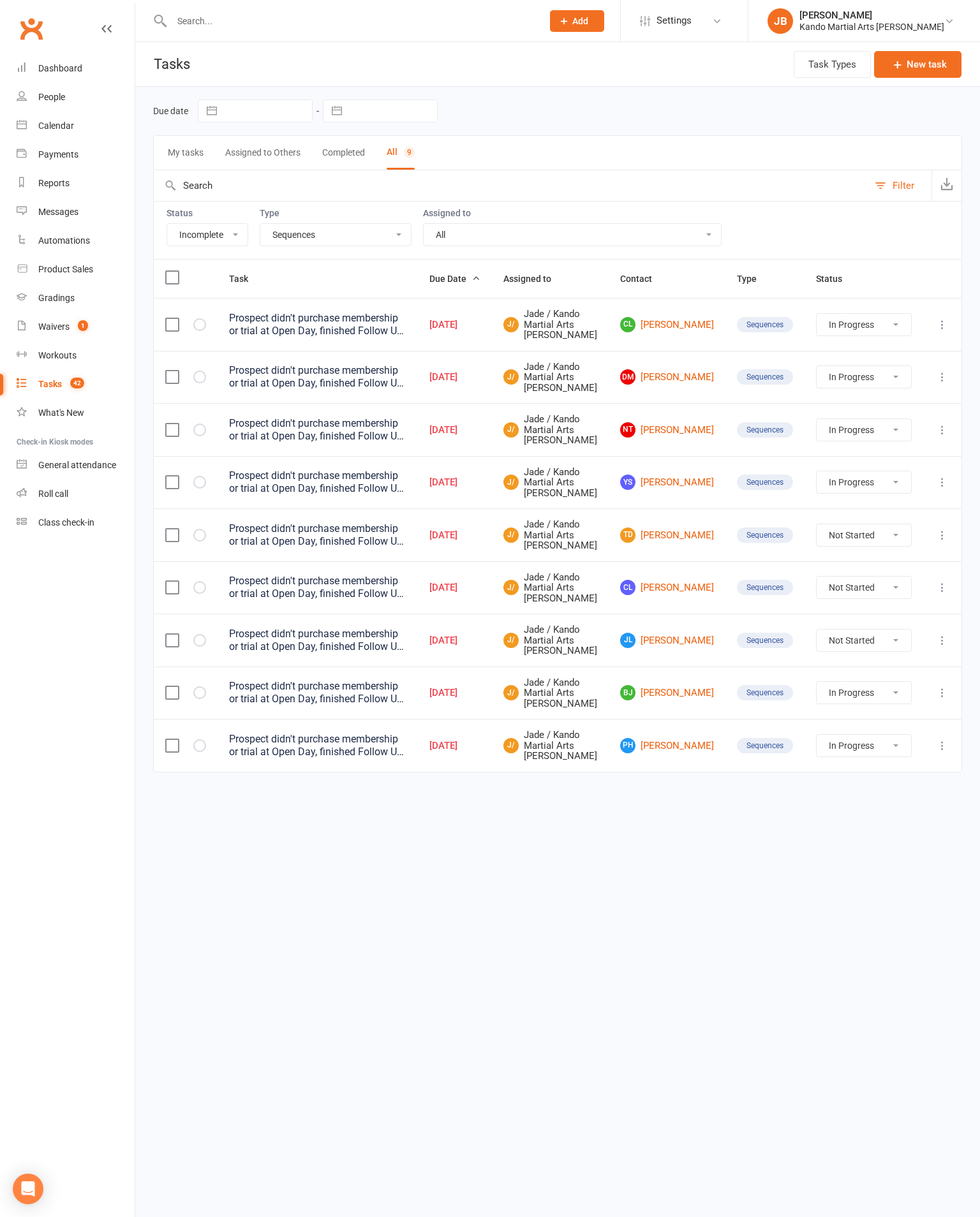
select select "started"
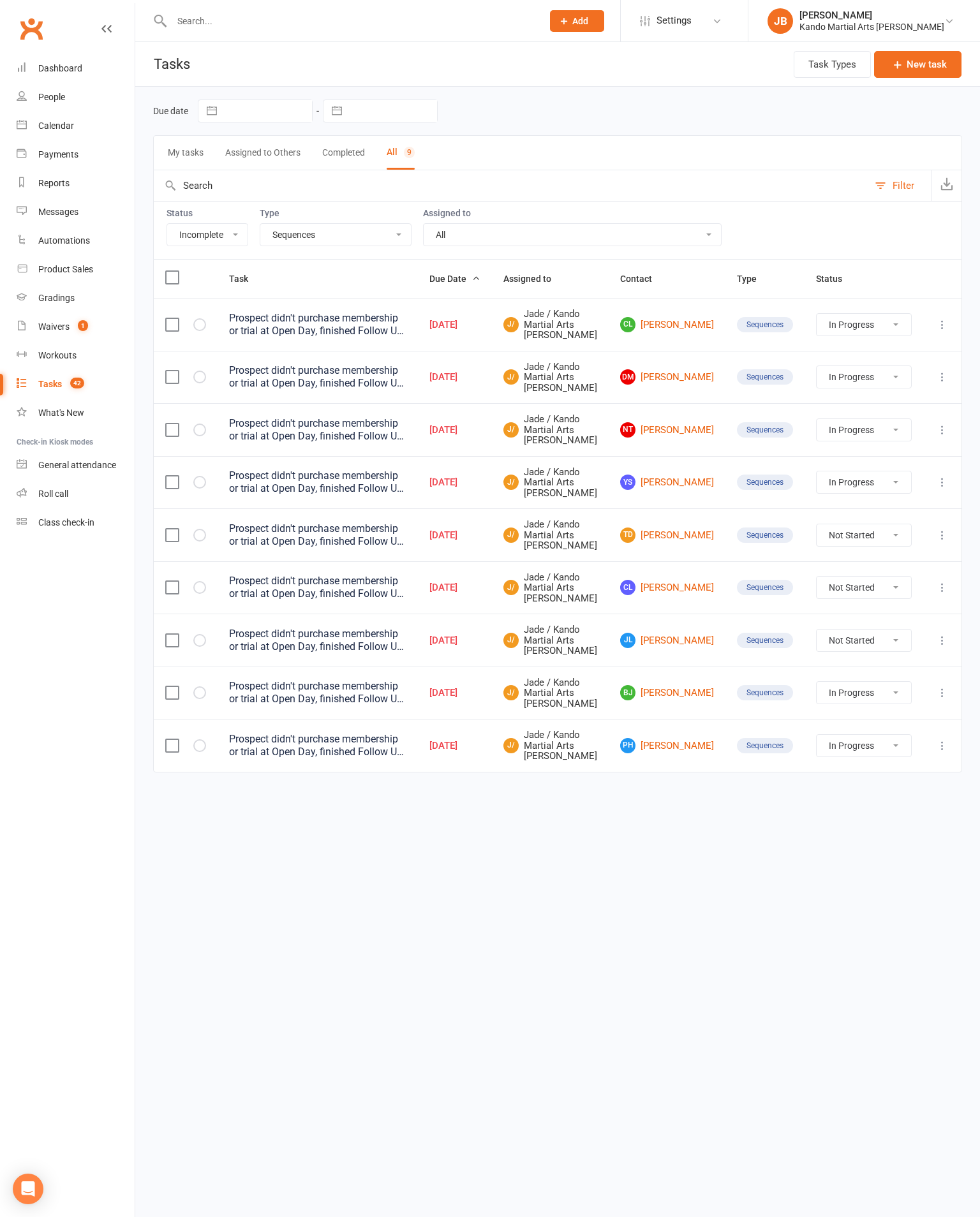
select select "started"
click at [694, 648] on link "JL [PERSON_NAME]" at bounding box center [666, 640] width 94 height 15
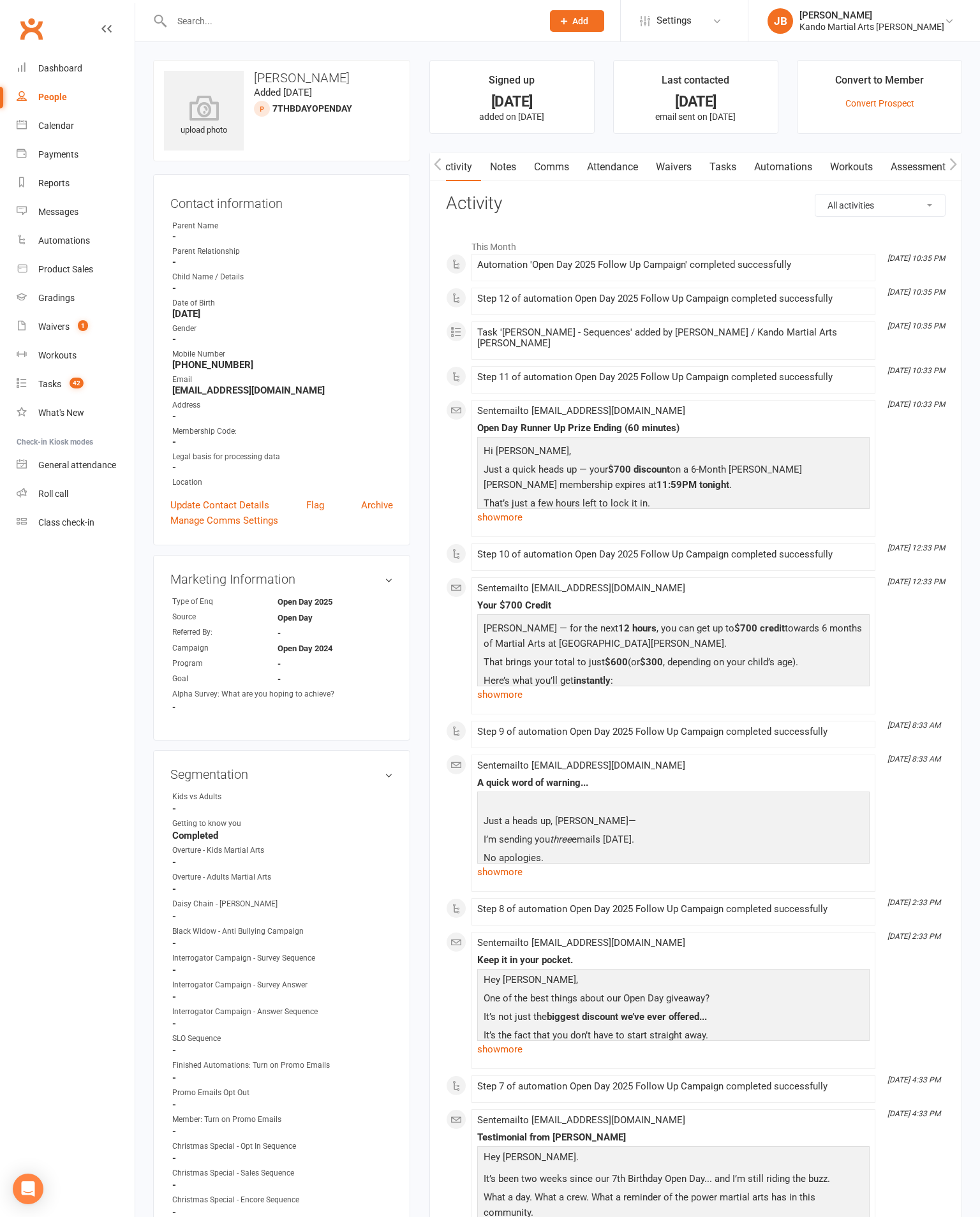
scroll to position [0, 1]
click at [745, 168] on link "Tasks" at bounding box center [723, 167] width 45 height 29
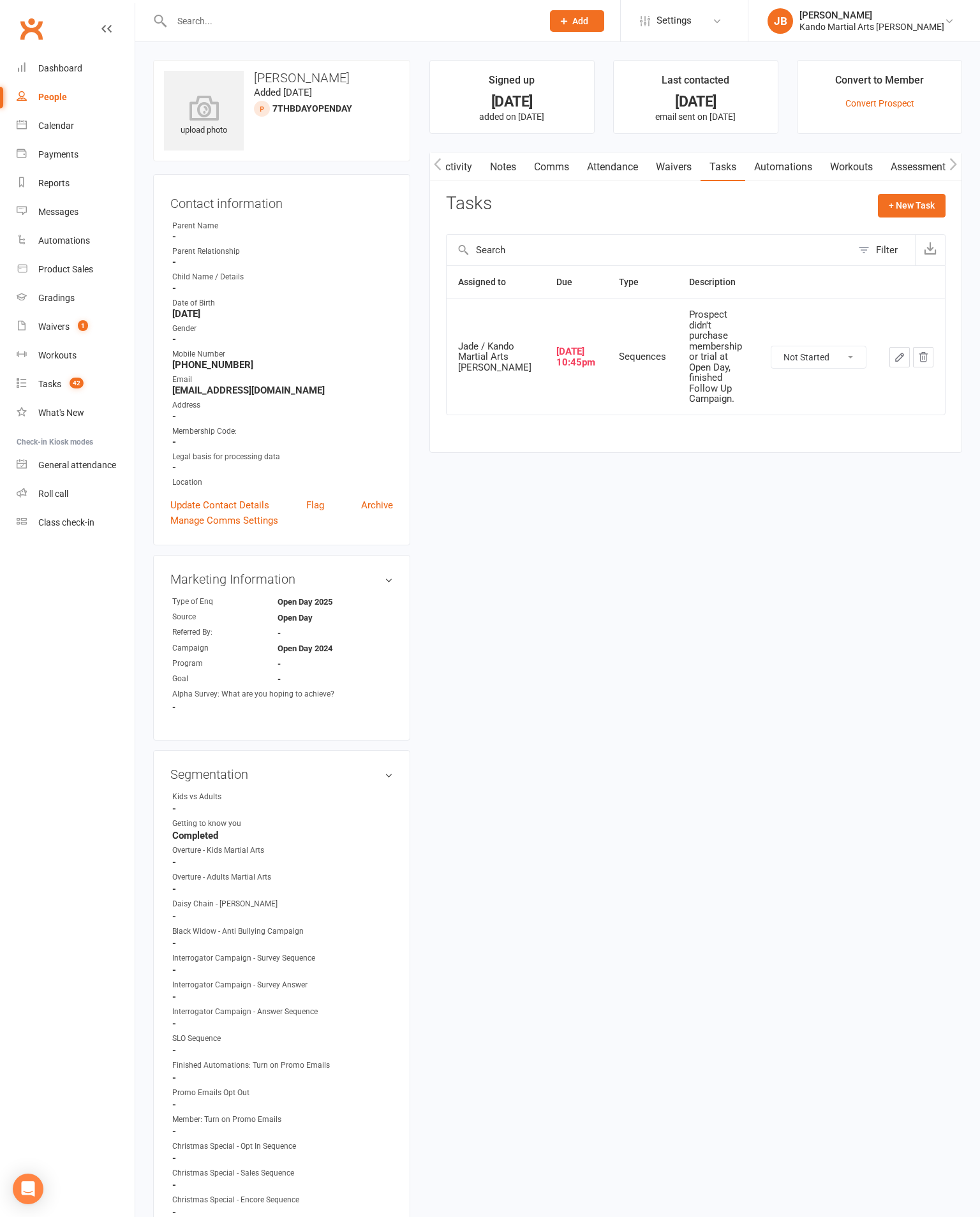
click at [824, 368] on select "Not Started In Progress Waiting Complete" at bounding box center [818, 357] width 95 height 21
click at [903, 361] on icon "button" at bounding box center [899, 357] width 8 height 8
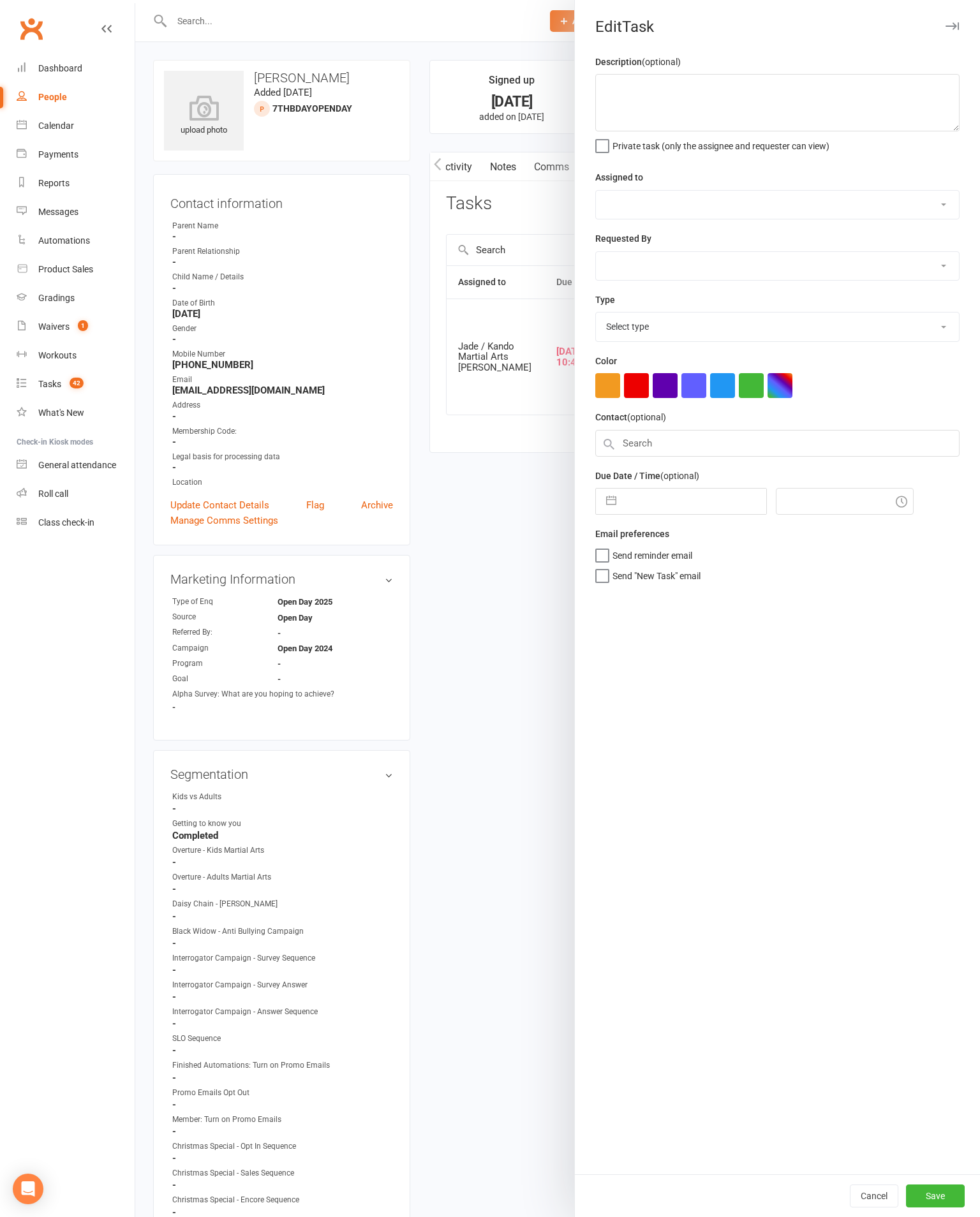
select select "started"
type textarea "Prospect didn't purchase membership or trial at Open Day, finished Follow Up Ca…"
select select "33331"
type input "[DATE]"
type input "10:45pm"
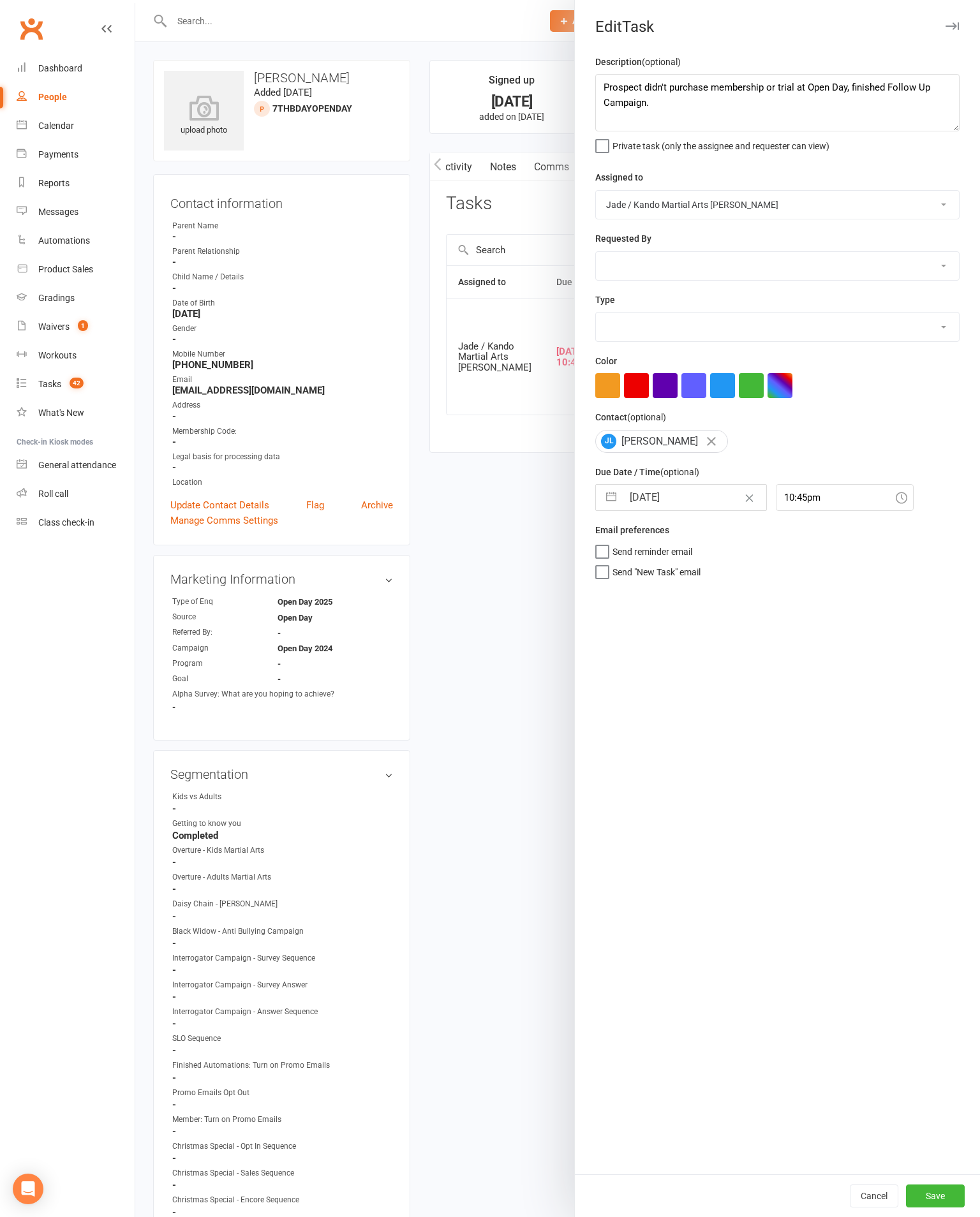
select select "20654"
click at [792, 110] on textarea "Prospect didn't purchase membership or trial at Open Day, finished Follow Up Ca…" at bounding box center [777, 102] width 364 height 58
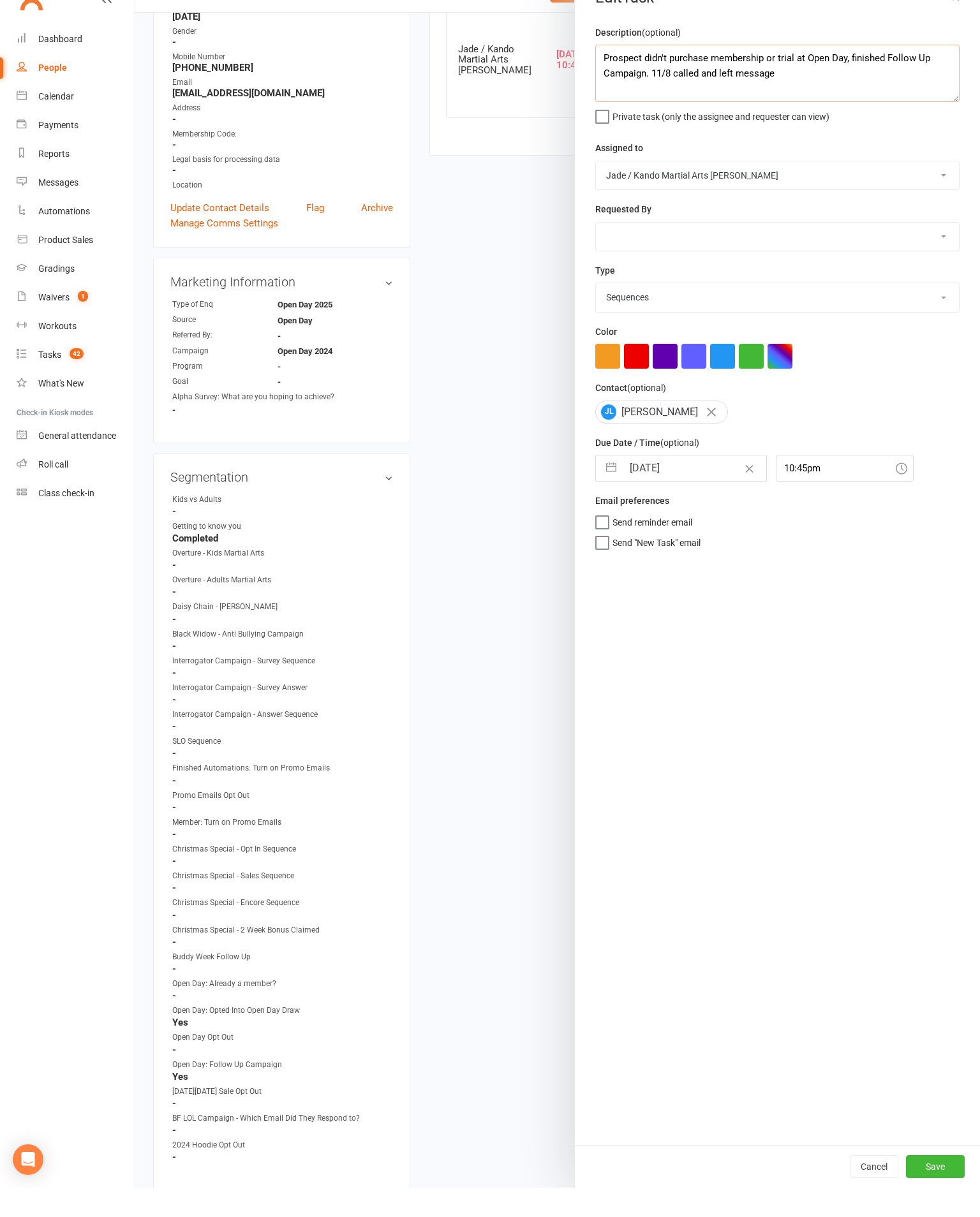
scroll to position [330, 0]
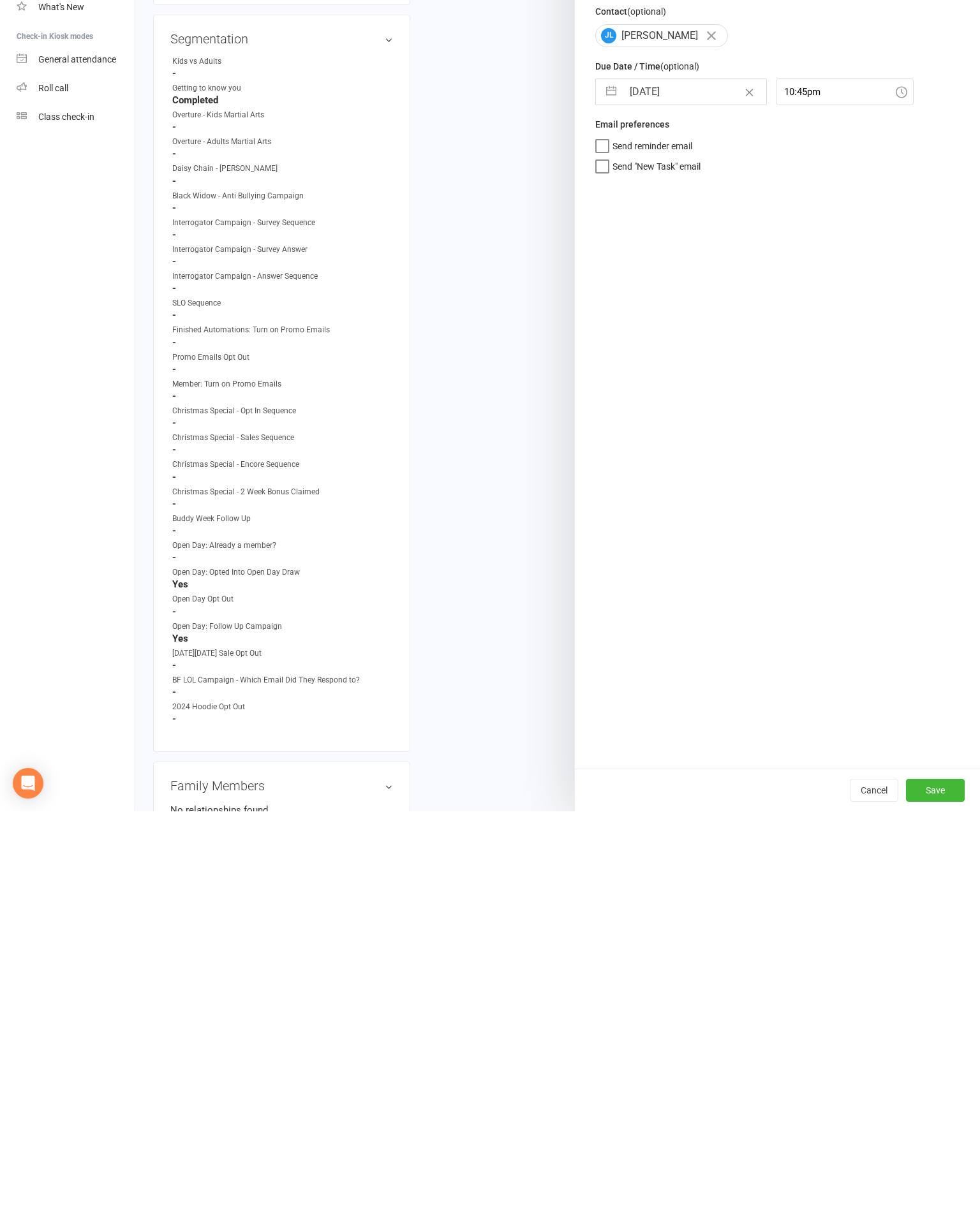
type textarea "Prospect didn't purchase membership or trial at Open Day, finished Follow Up Ca…"
click at [928, 1184] on button "Save" at bounding box center [935, 1196] width 58 height 23
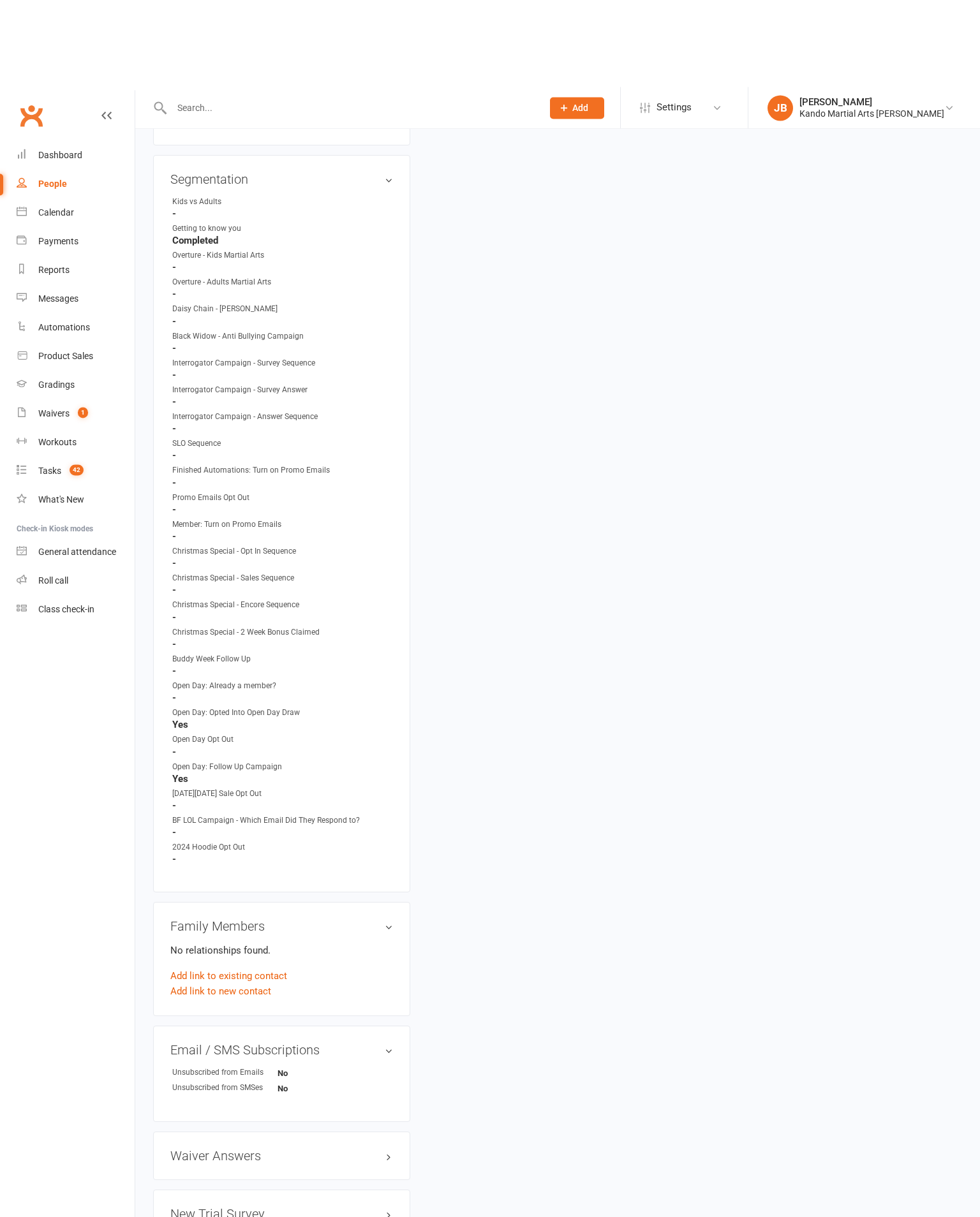
scroll to position [0, 0]
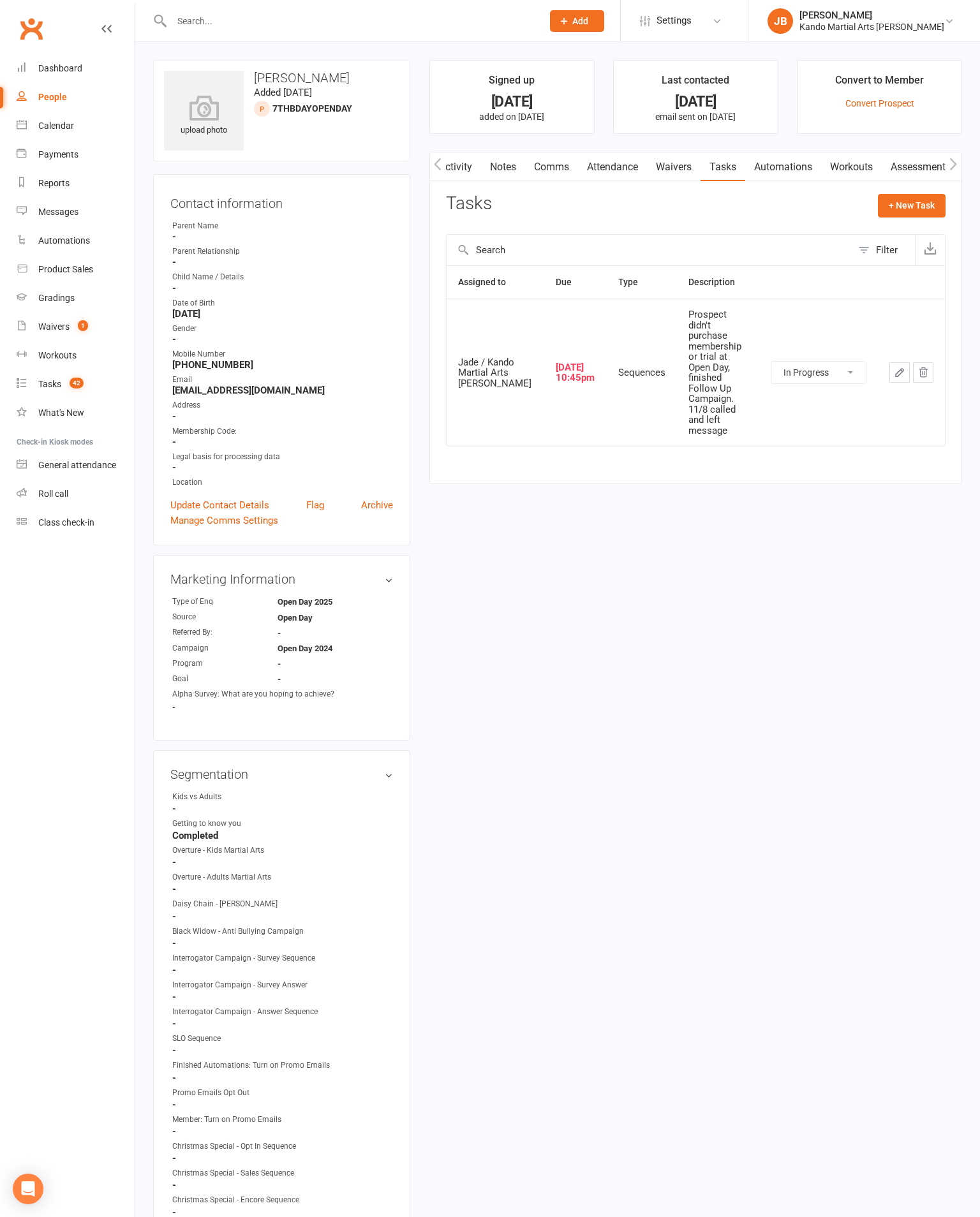
click at [57, 386] on div "Tasks" at bounding box center [50, 384] width 23 height 10
select select "incomplete"
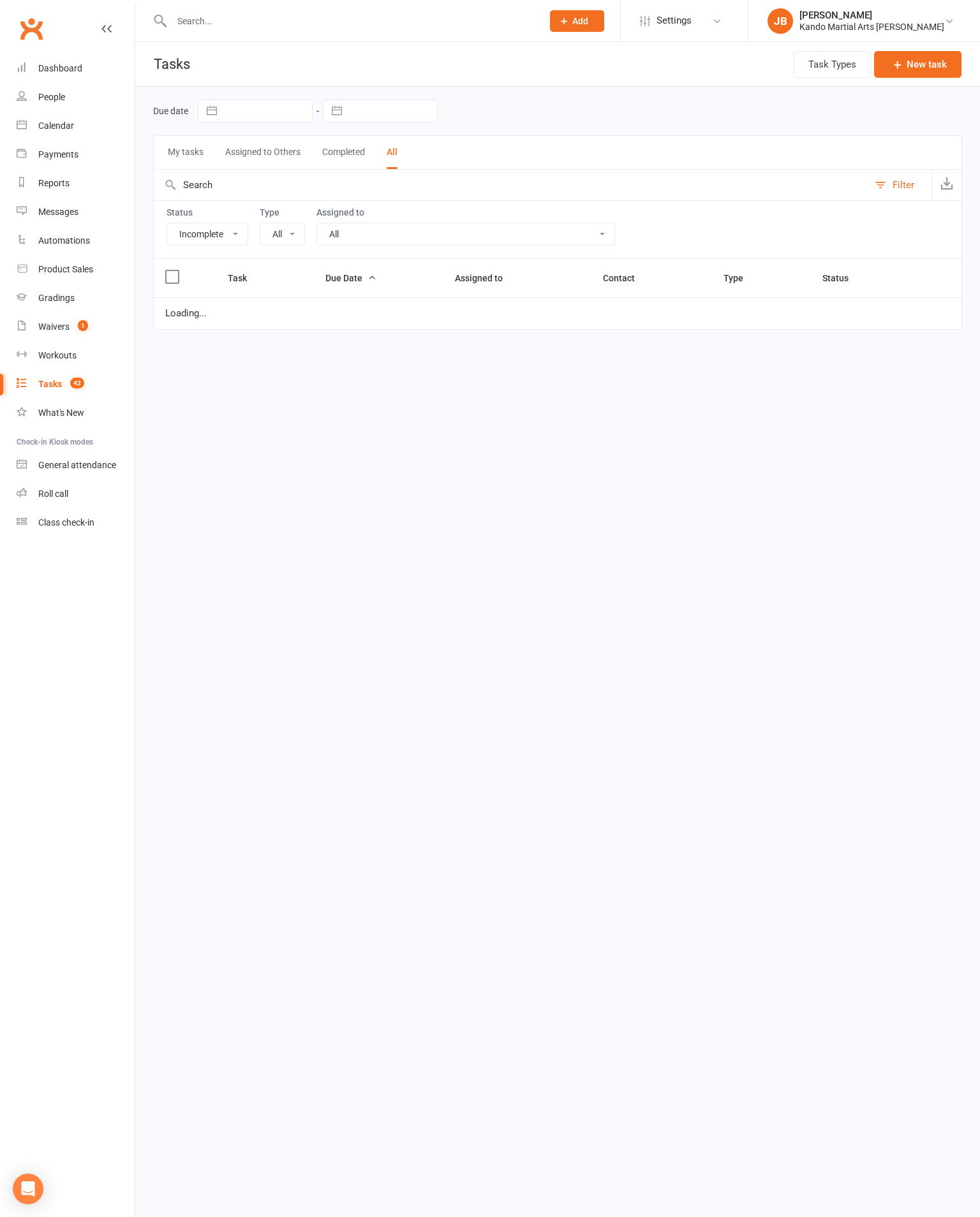
select select "20654"
select select "started"
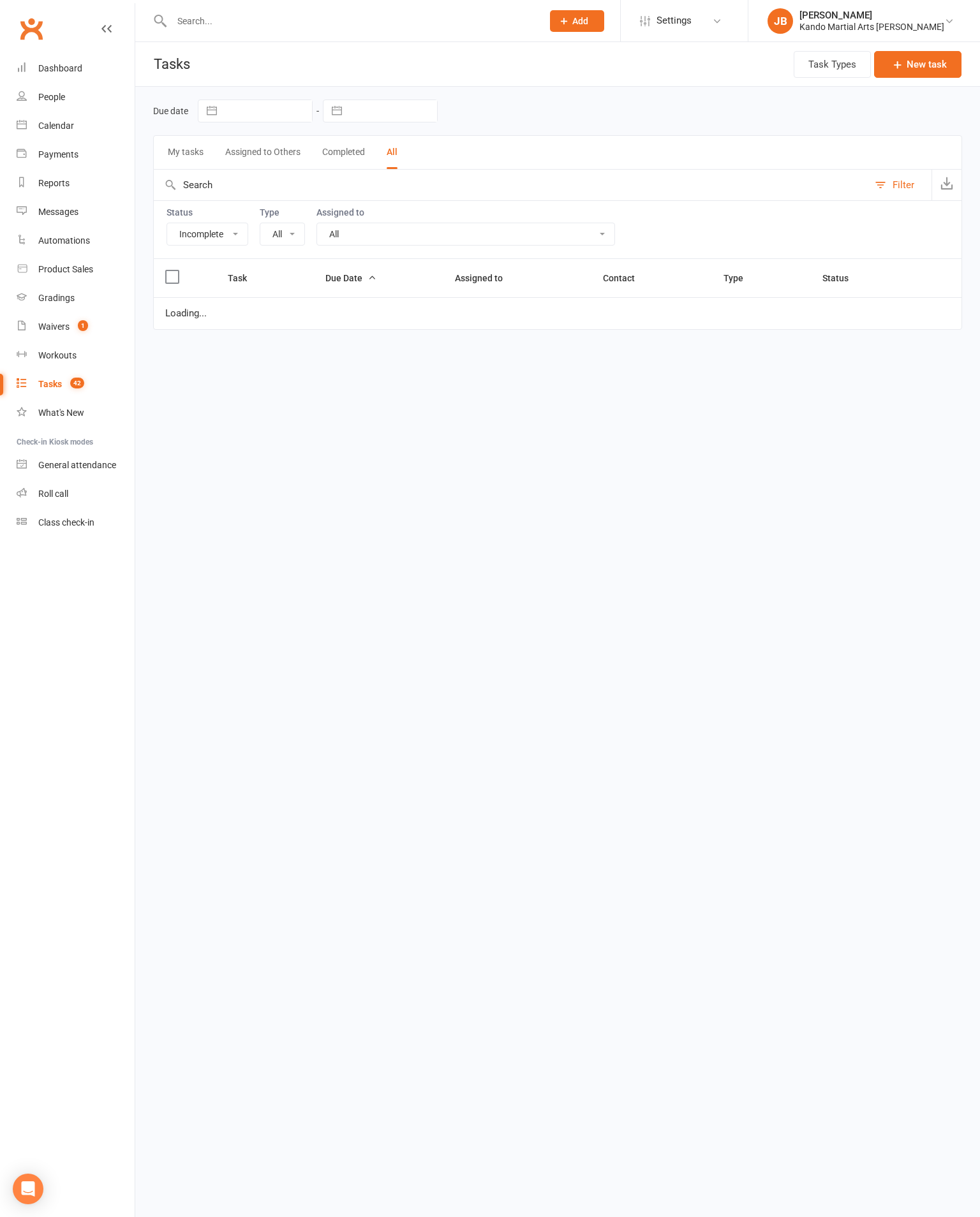
select select "started"
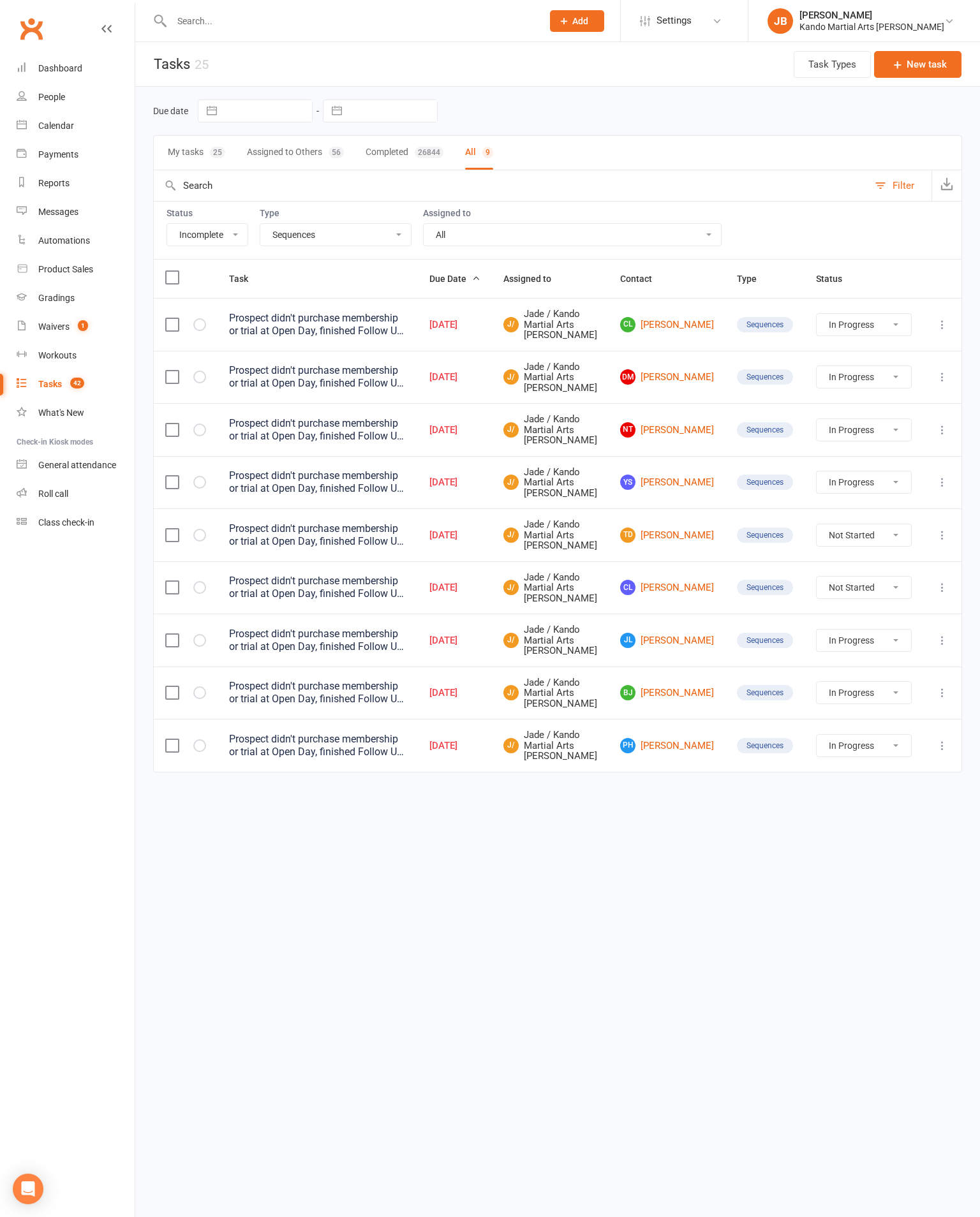
click at [699, 595] on link "CL [PERSON_NAME]" at bounding box center [666, 587] width 94 height 15
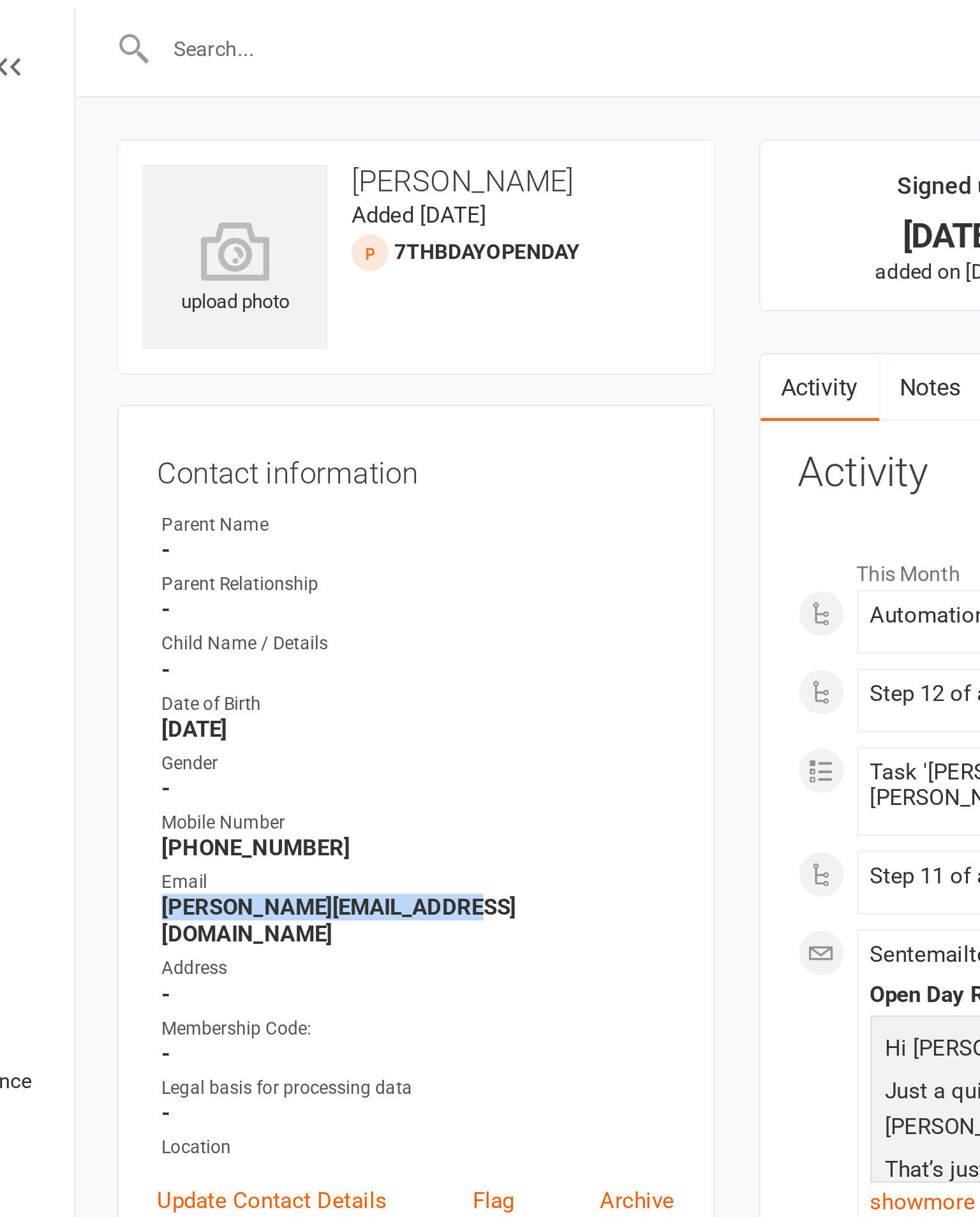
click at [168, 26] on input "text" at bounding box center [350, 21] width 365 height 18
paste input "[PERSON_NAME][EMAIL_ADDRESS][DOMAIN_NAME]"
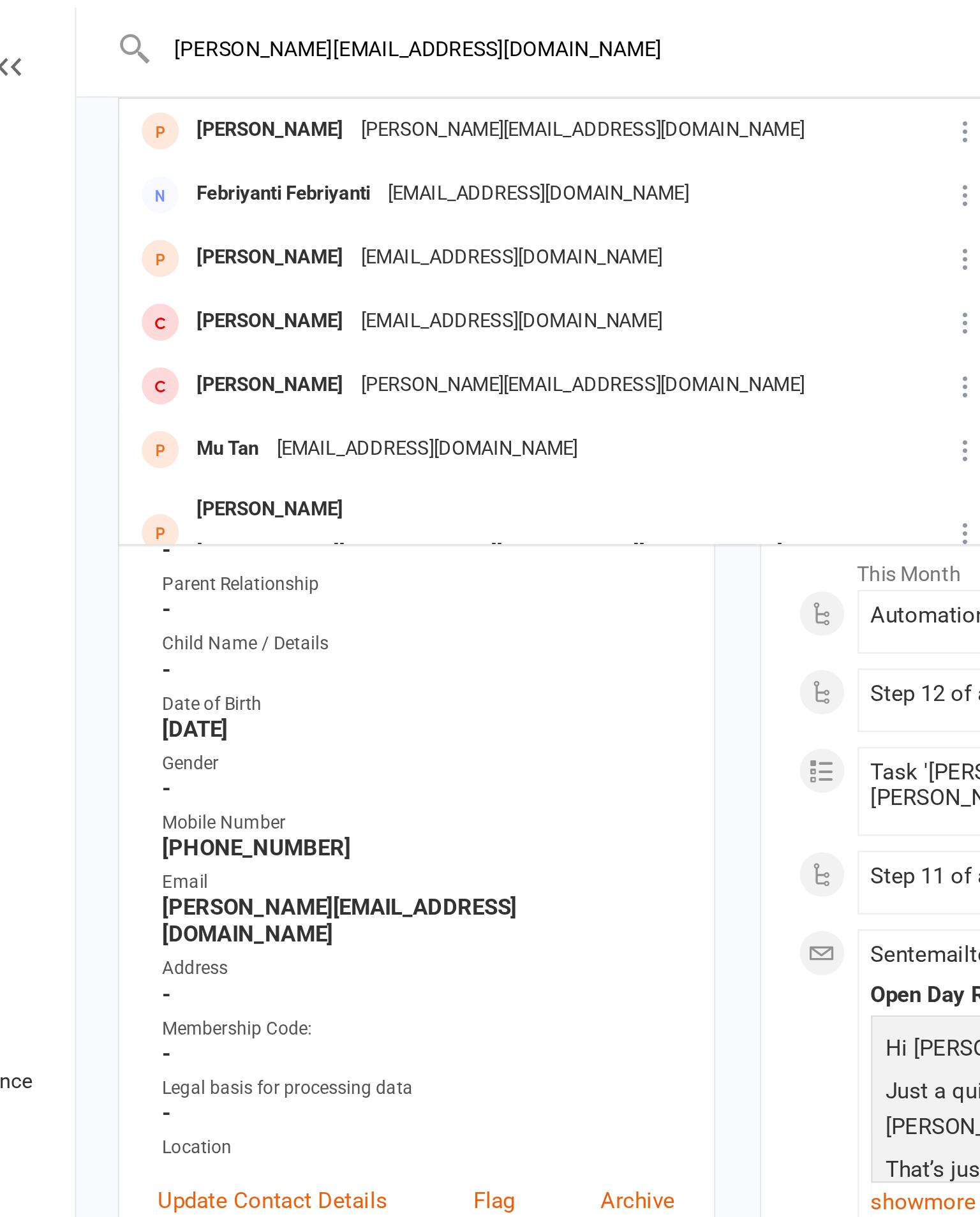
type input "[PERSON_NAME][EMAIL_ADDRESS][DOMAIN_NAME]"
click at [144, 266] on div "upload photo [PERSON_NAME] Added [DATE] 7thBDayOpenDay prospect Contact informa…" at bounding box center [281, 1030] width 276 height 1941
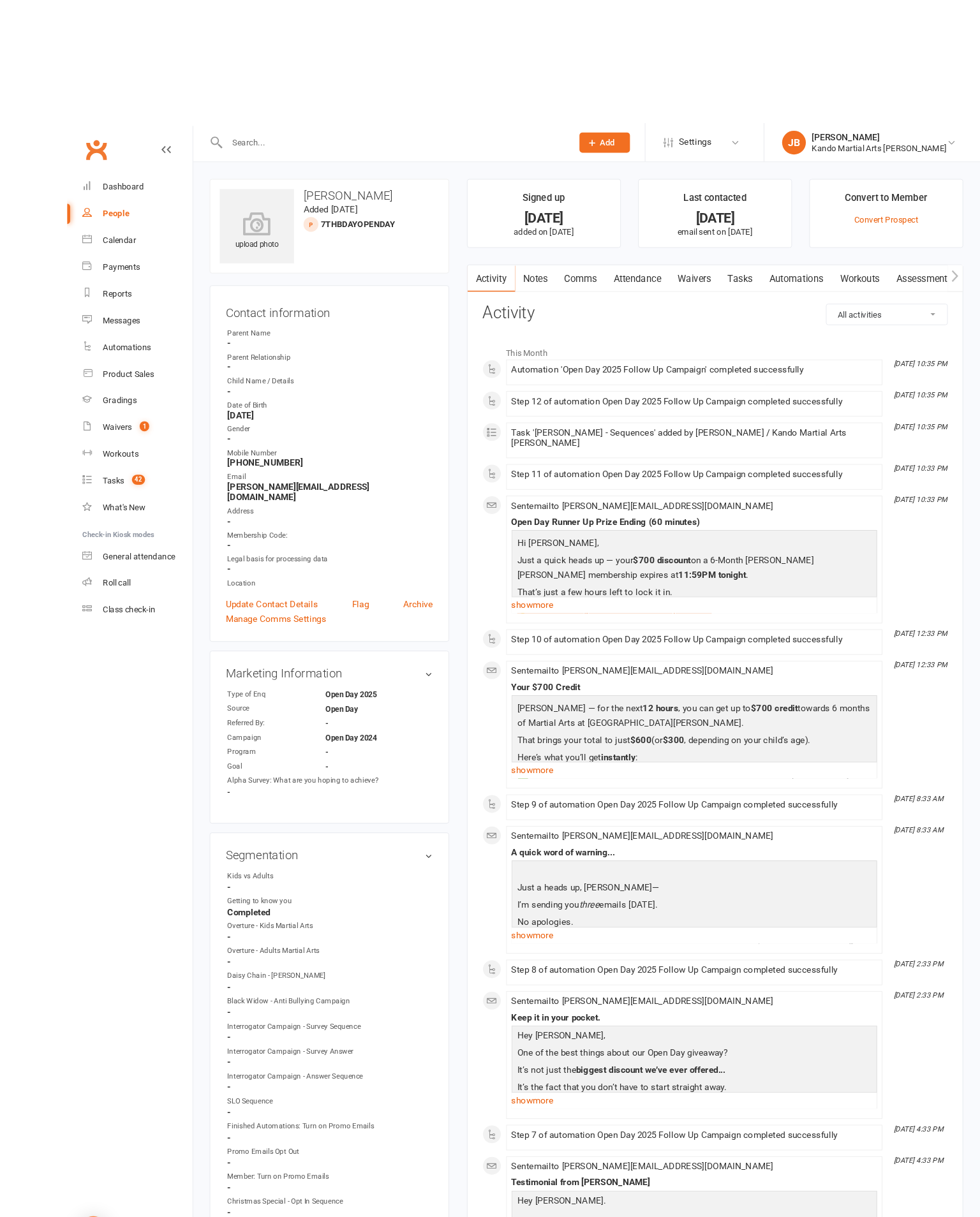
scroll to position [1, 0]
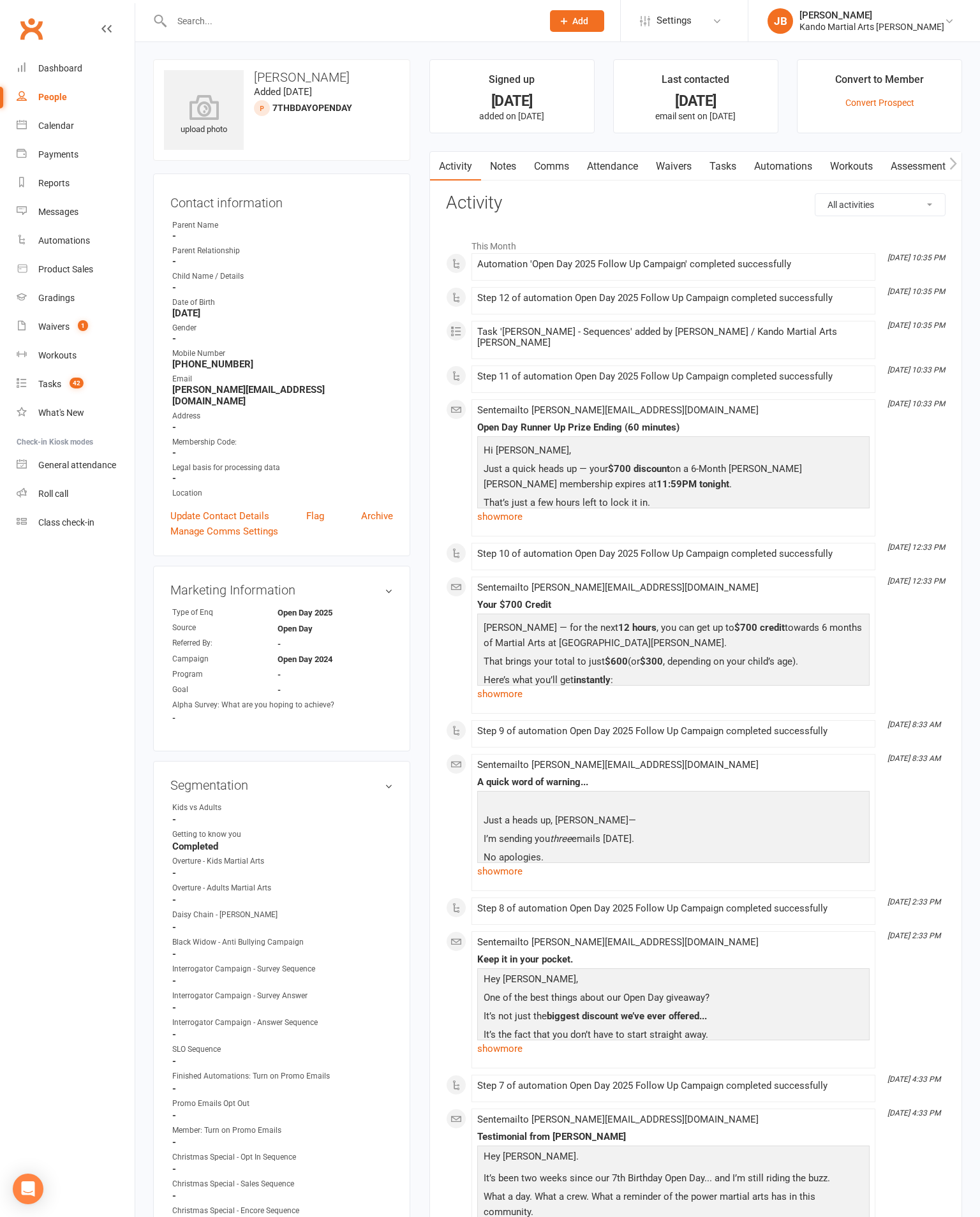
click at [745, 171] on link "Tasks" at bounding box center [723, 167] width 45 height 29
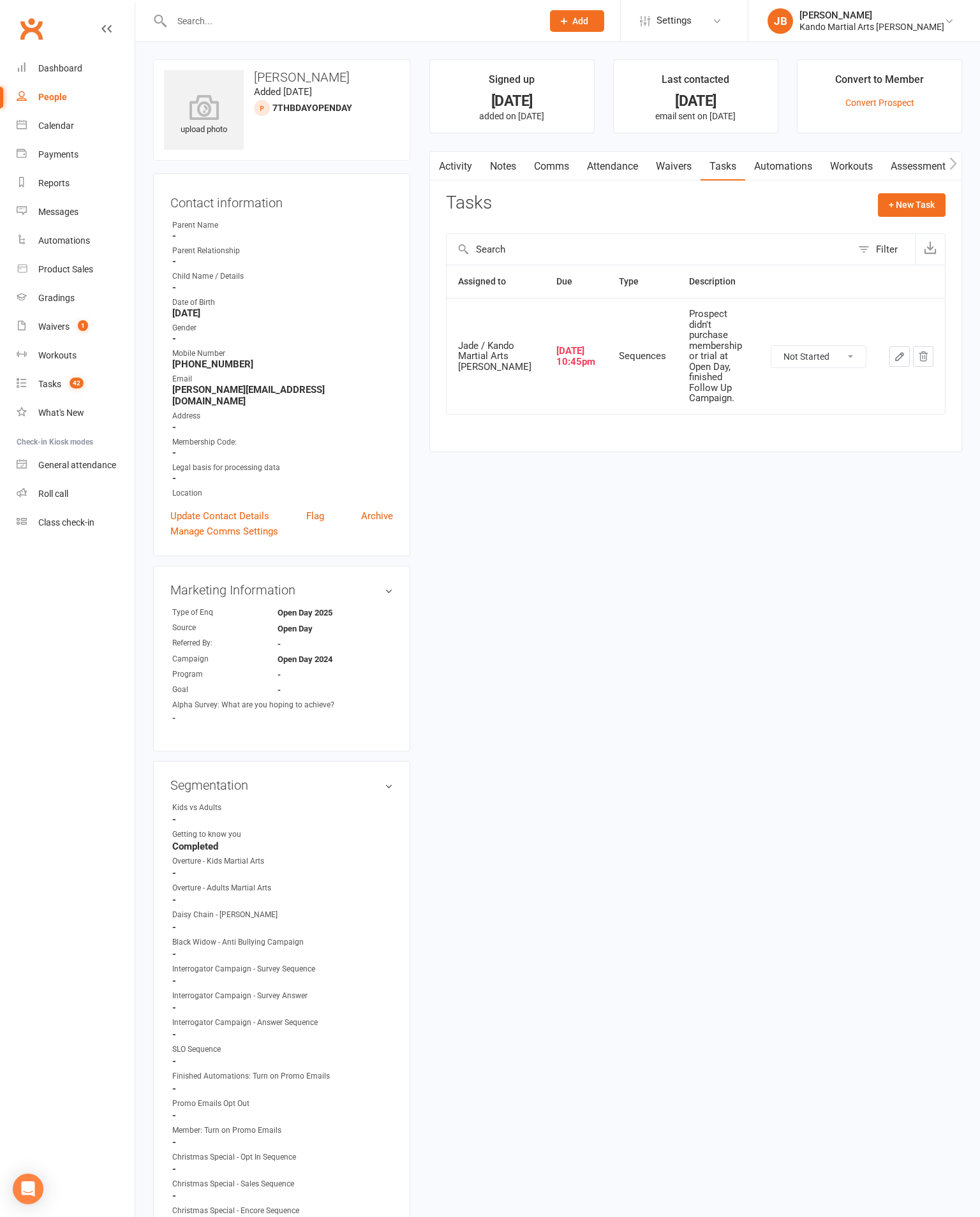
click at [796, 367] on select "Not Started In Progress Waiting Complete" at bounding box center [818, 356] width 95 height 21
select select "started"
click at [900, 362] on icon "button" at bounding box center [899, 356] width 11 height 11
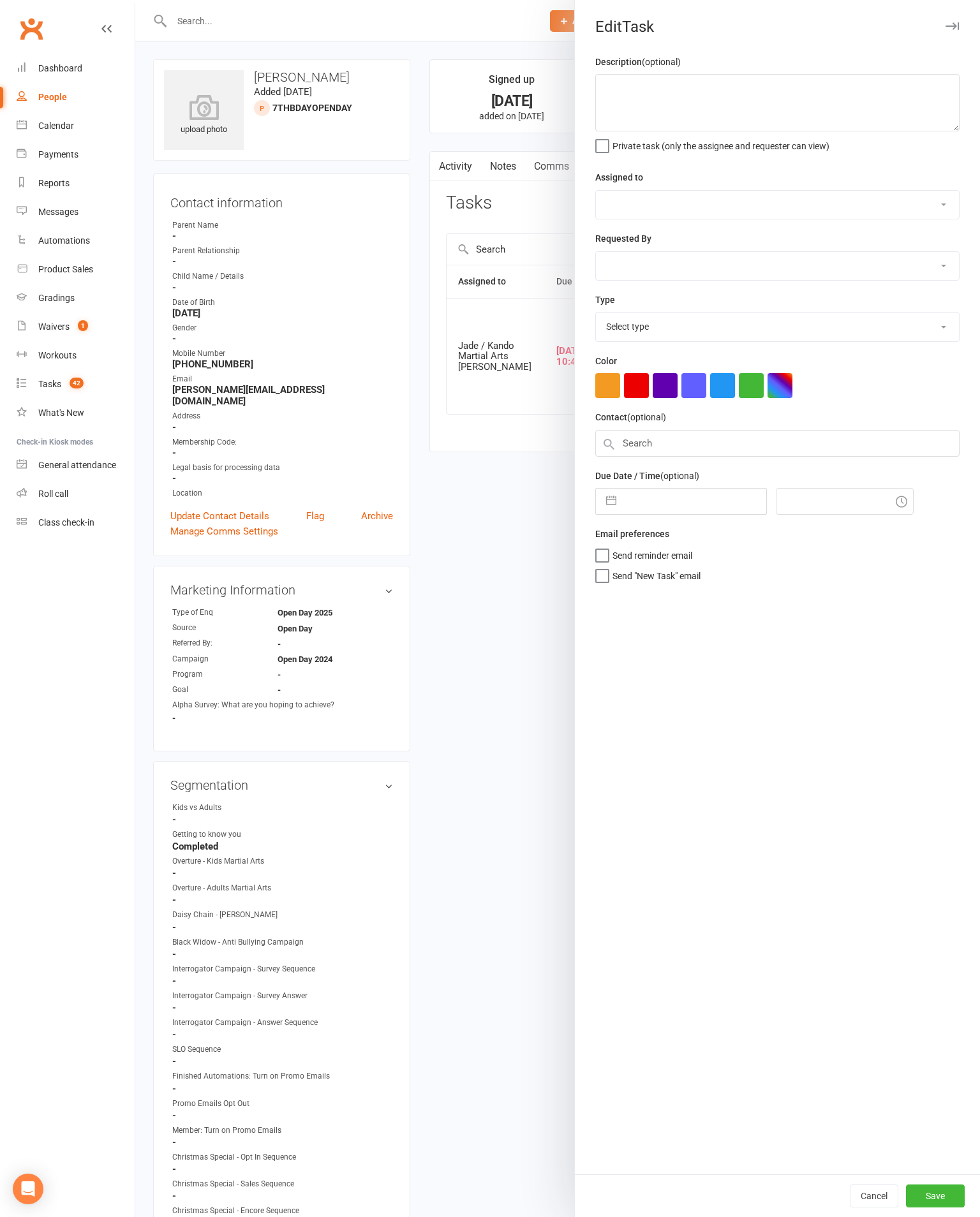
type textarea "Prospect didn't purchase membership or trial at Open Day, finished Follow Up Ca…"
select select "33331"
type input "[DATE]"
type input "10:45pm"
select select "20654"
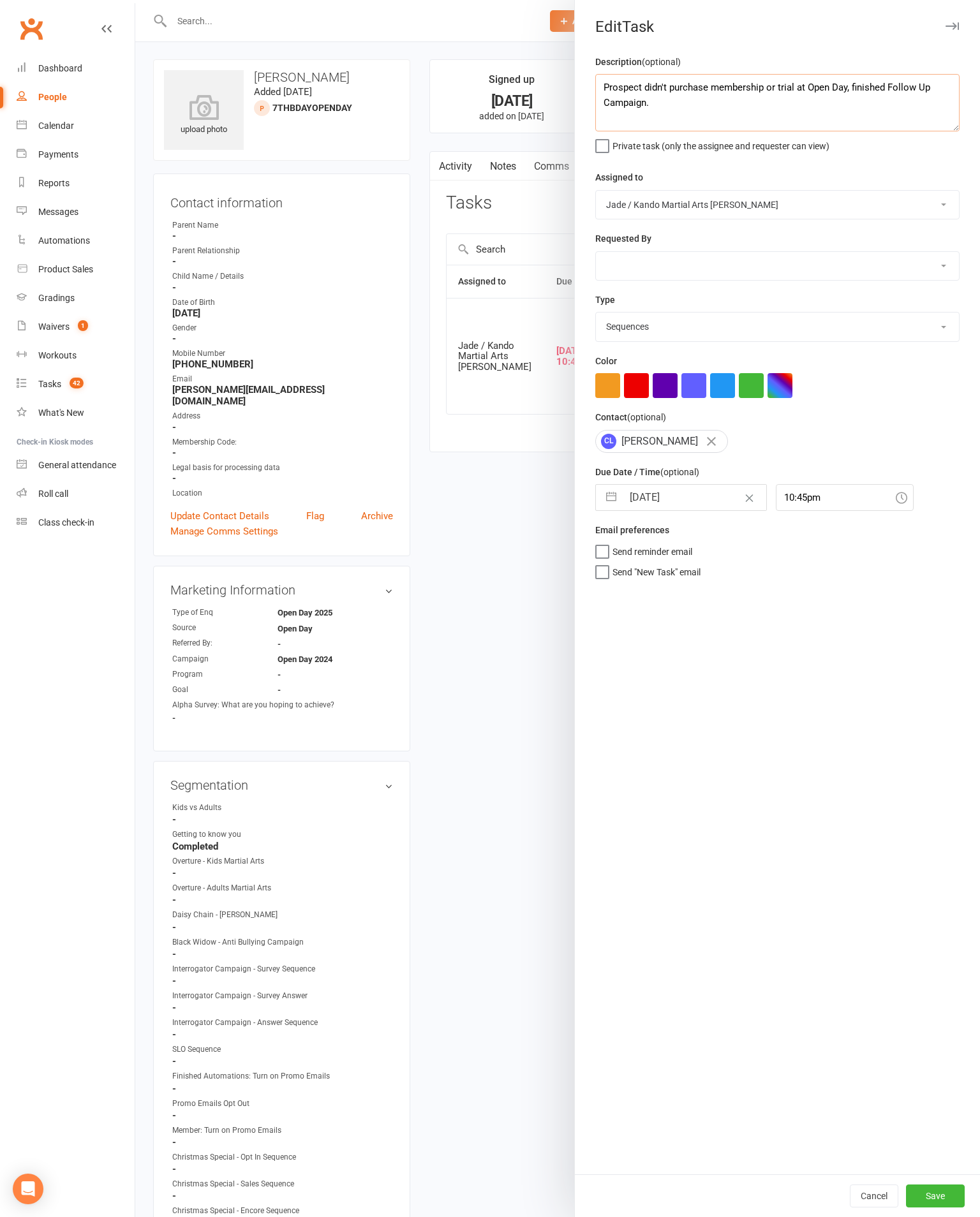
click at [724, 127] on textarea "Prospect didn't purchase membership or trial at Open Day, finished Follow Up Ca…" at bounding box center [777, 102] width 364 height 58
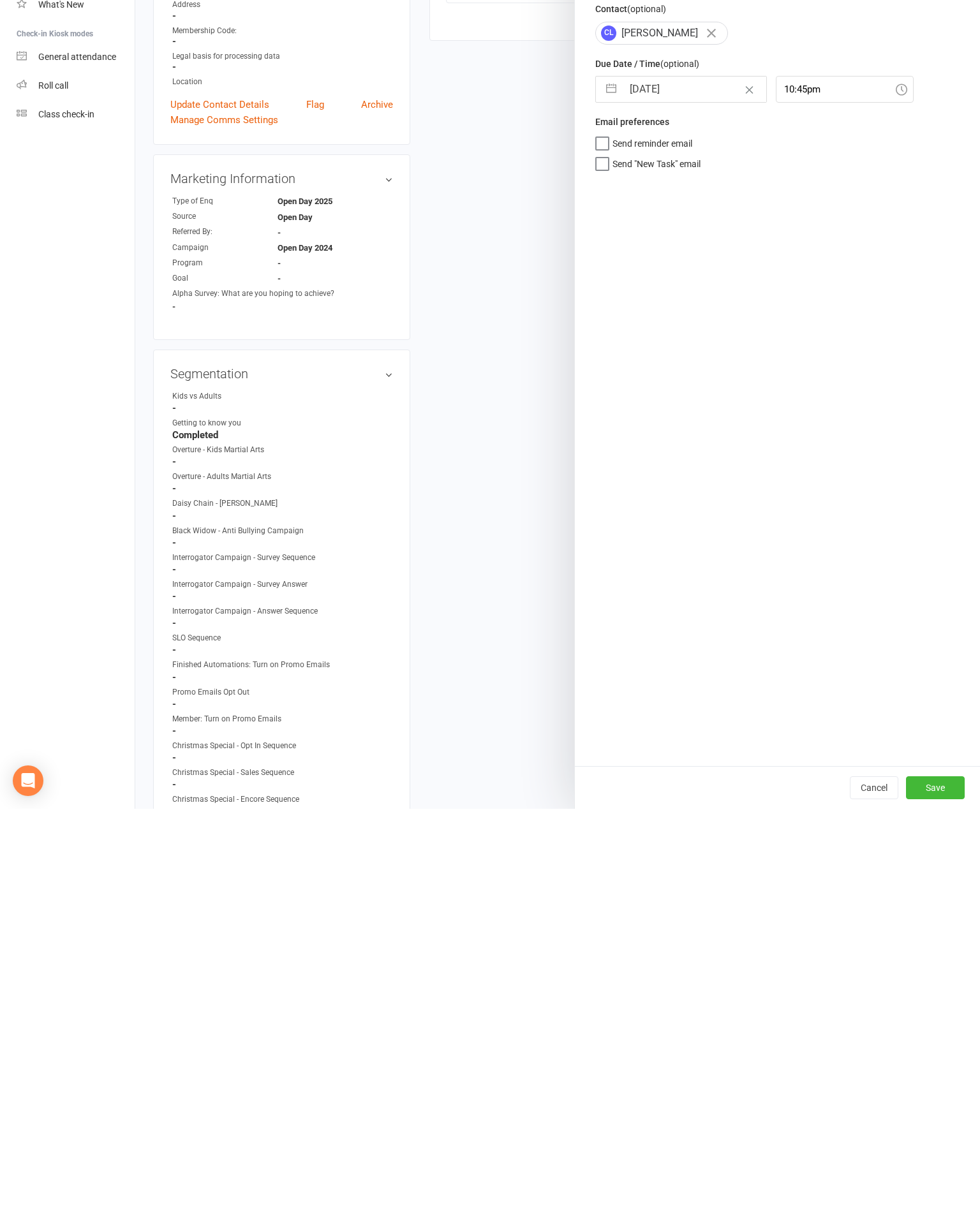
type textarea "Prospect didn't purchase membership or trial at Open Day, finished Follow Up Ca…"
click at [927, 1184] on button "Save" at bounding box center [935, 1196] width 58 height 23
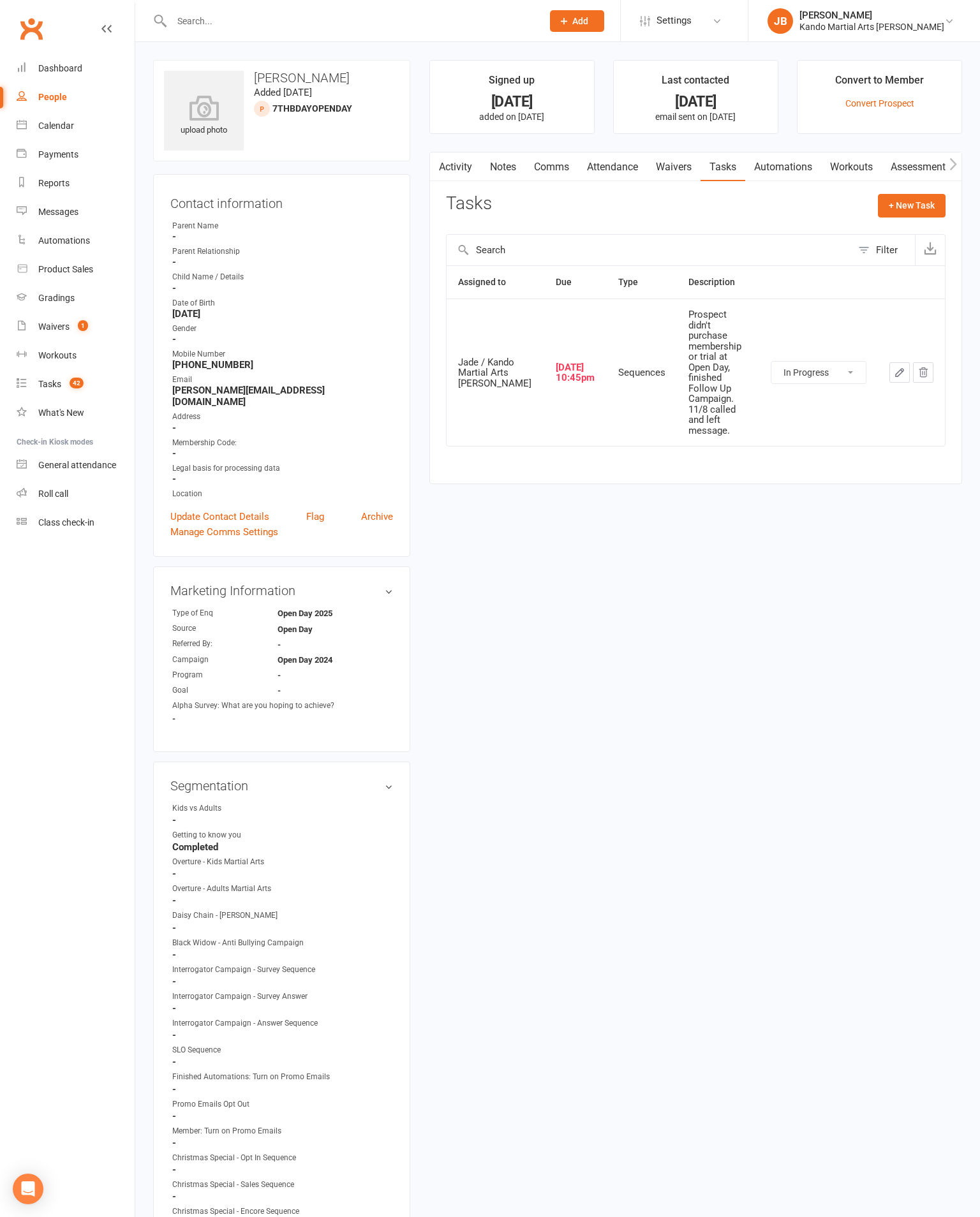
click at [61, 389] on div "Tasks" at bounding box center [50, 384] width 23 height 10
select select "incomplete"
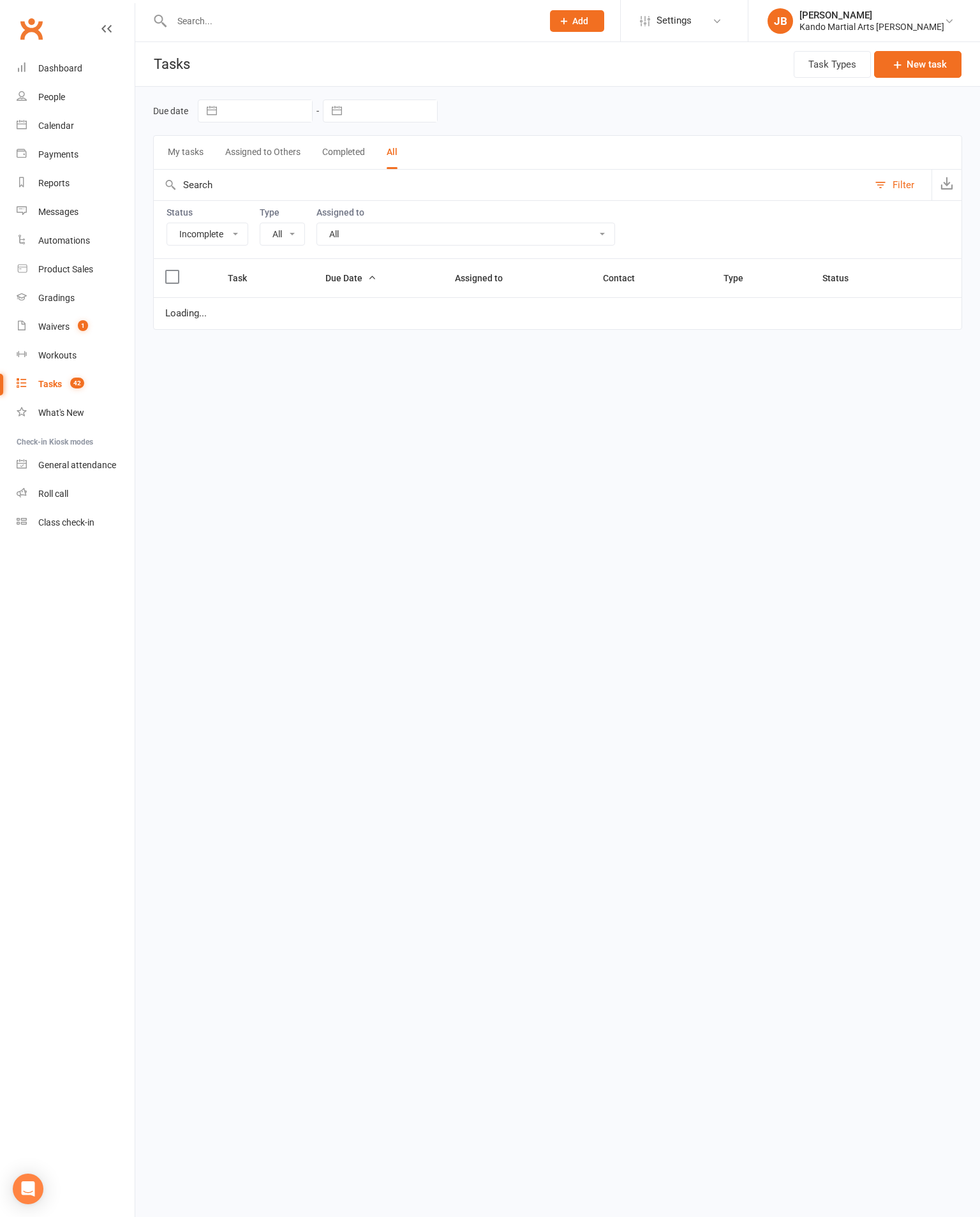
select select "20654"
select select "started"
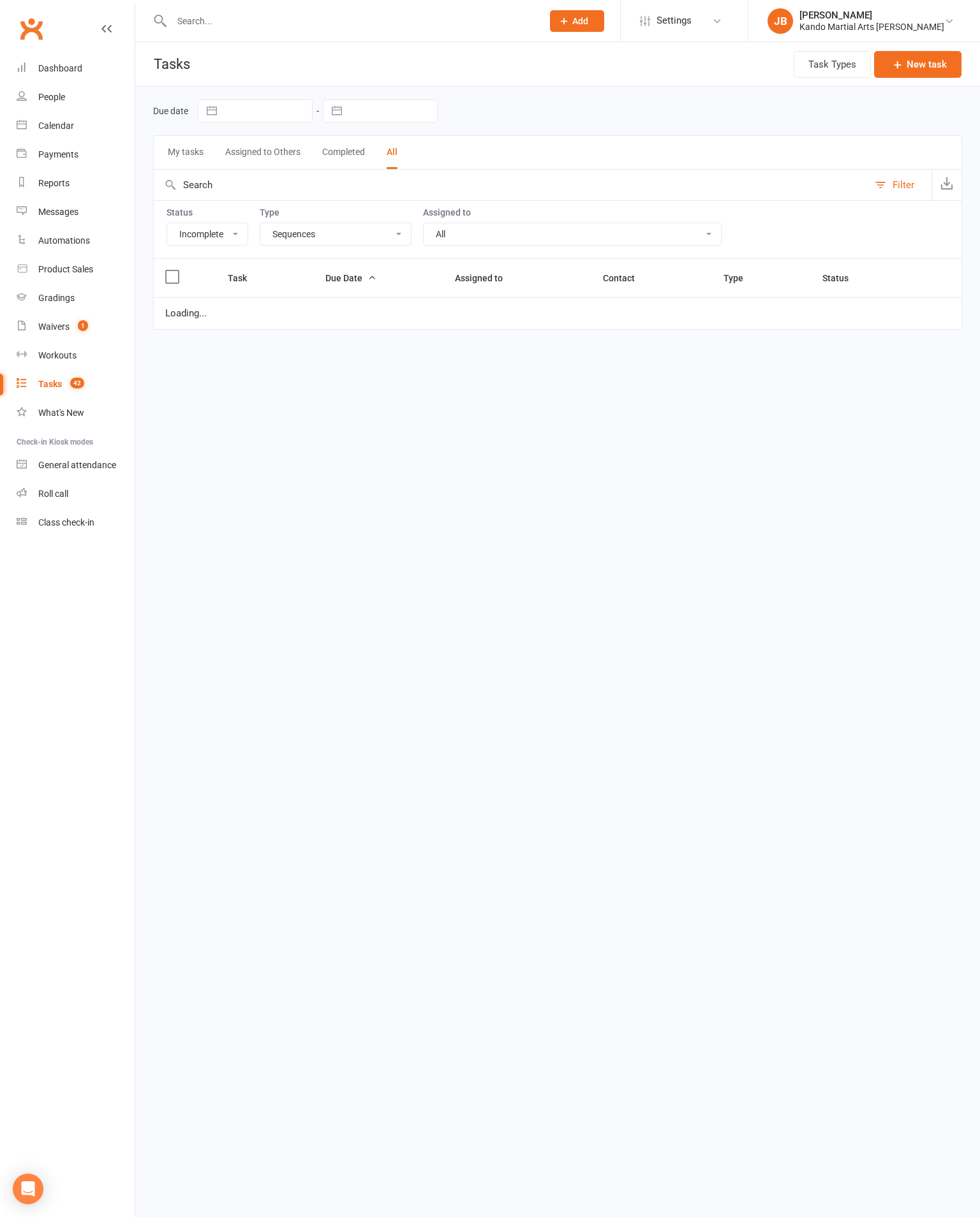
select select "started"
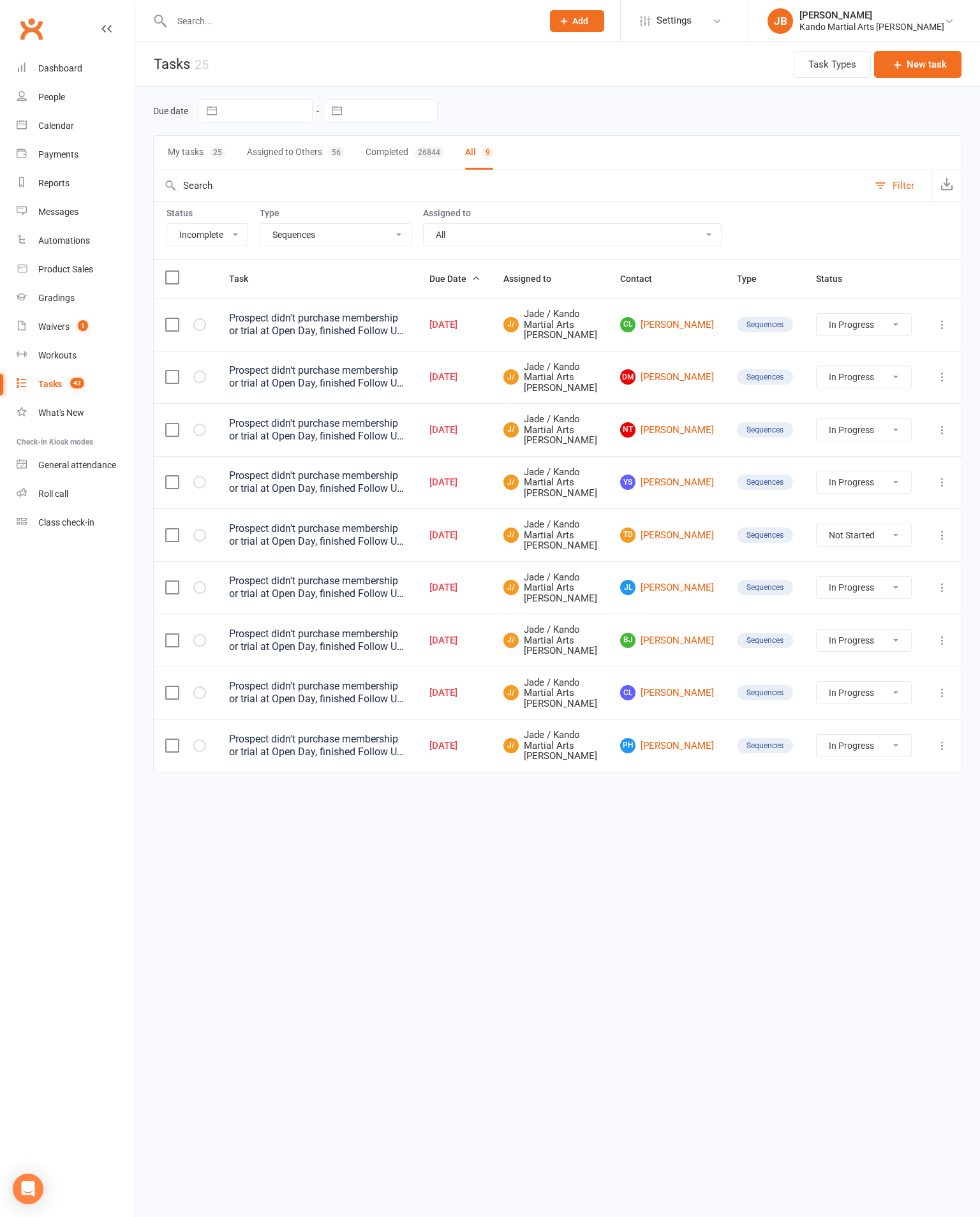
click at [209, 561] on td at bounding box center [186, 535] width 64 height 53
click at [200, 541] on button "button" at bounding box center [199, 535] width 13 height 13
select select "started"
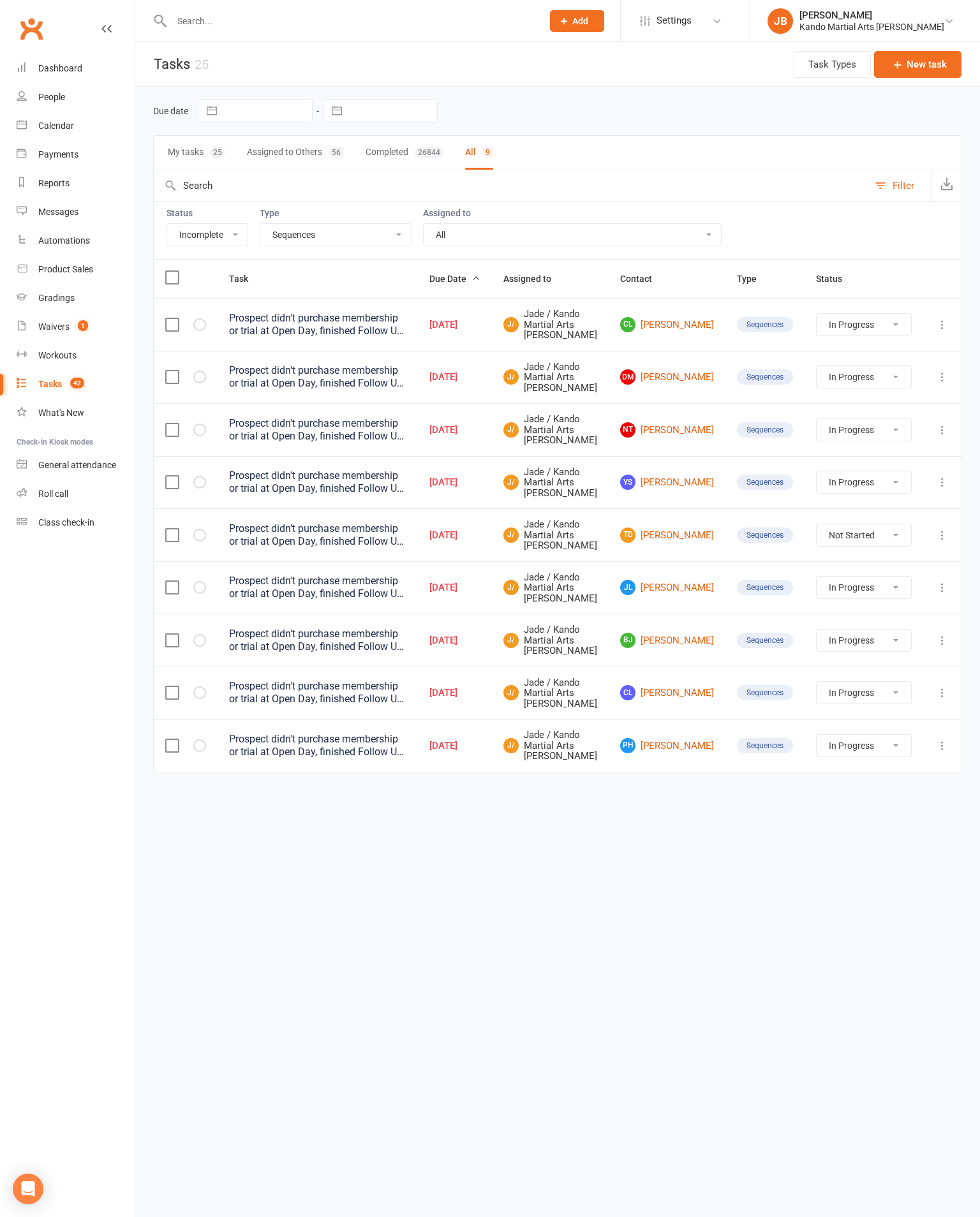
select select "started"
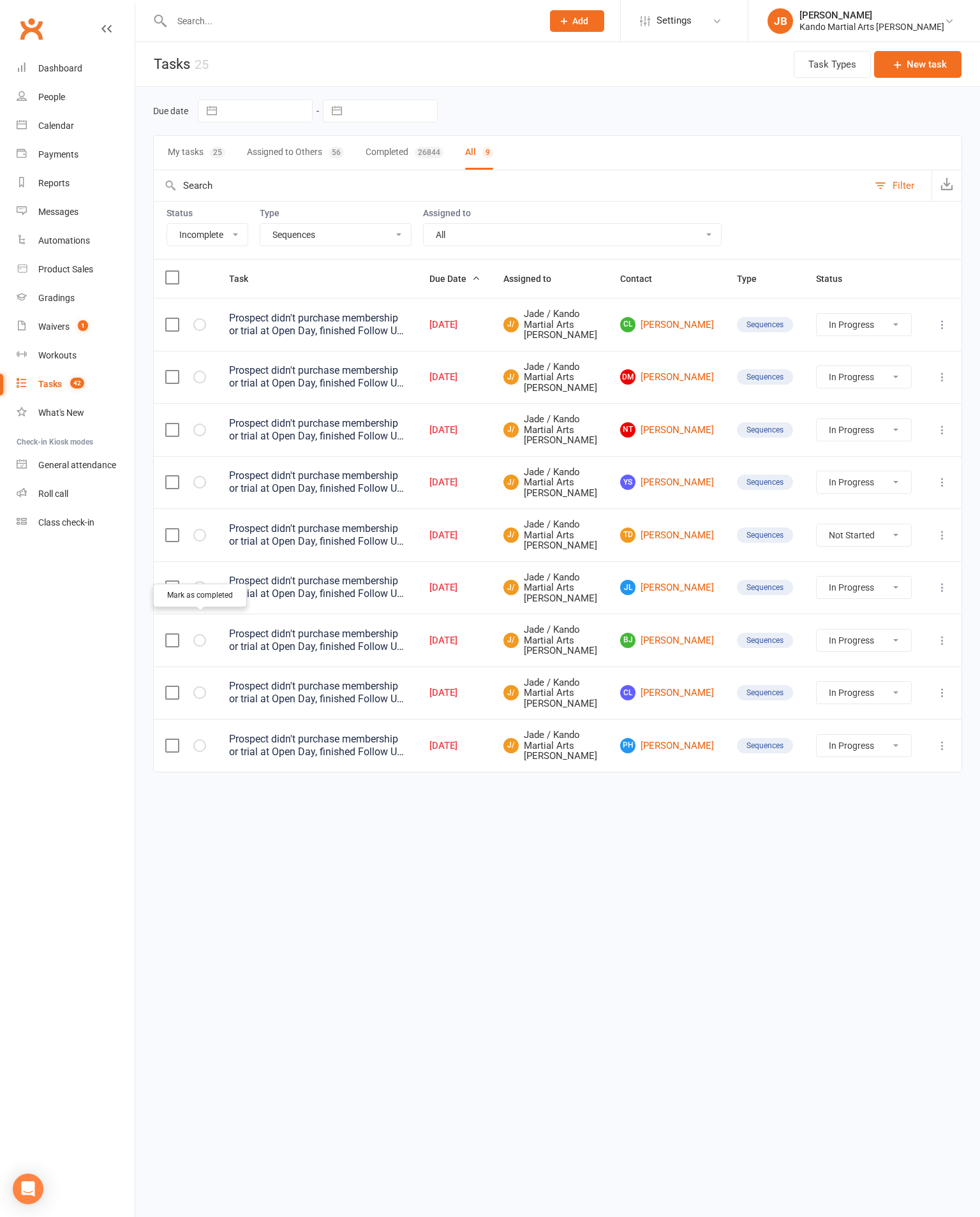
select select "started"
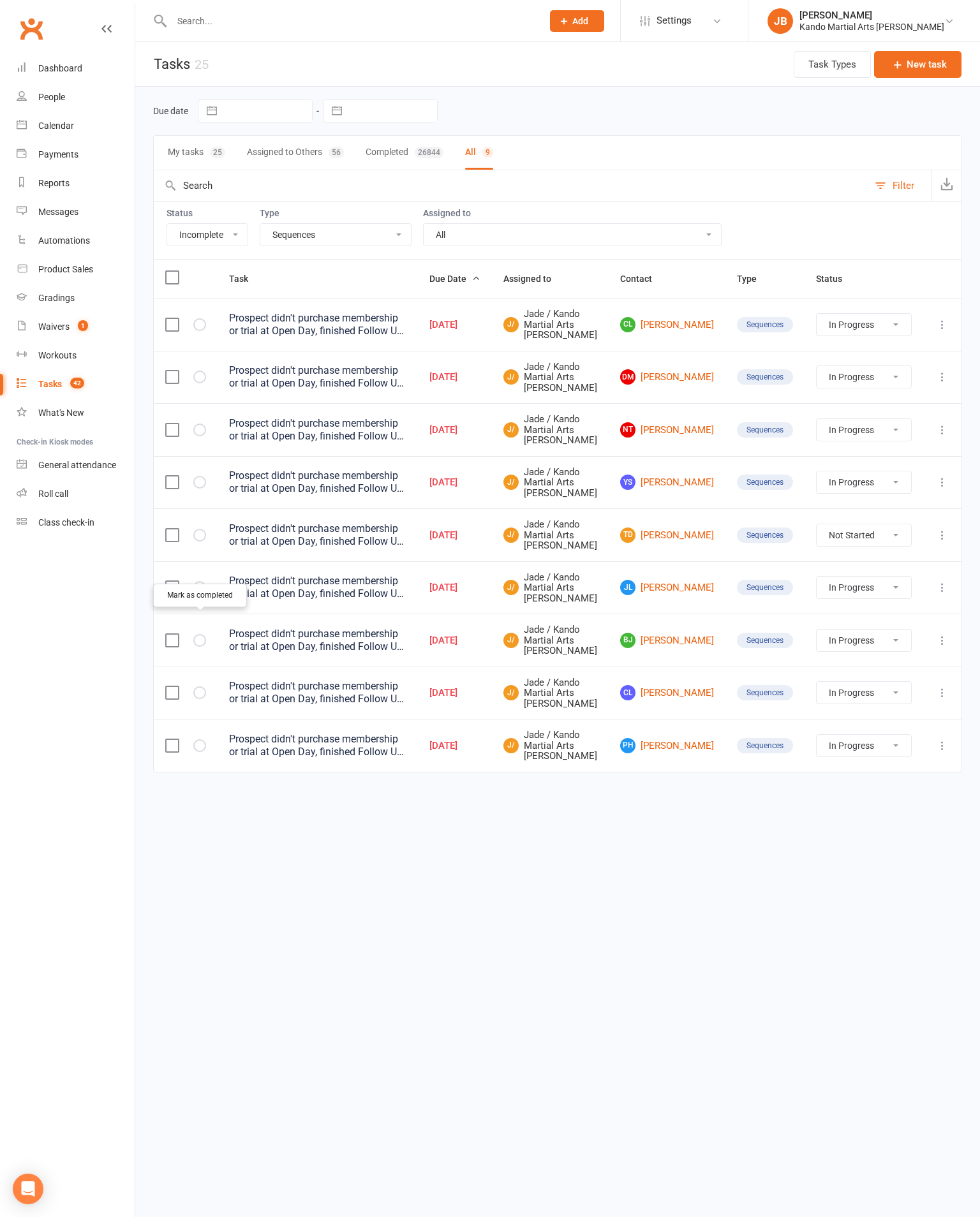
select select "started"
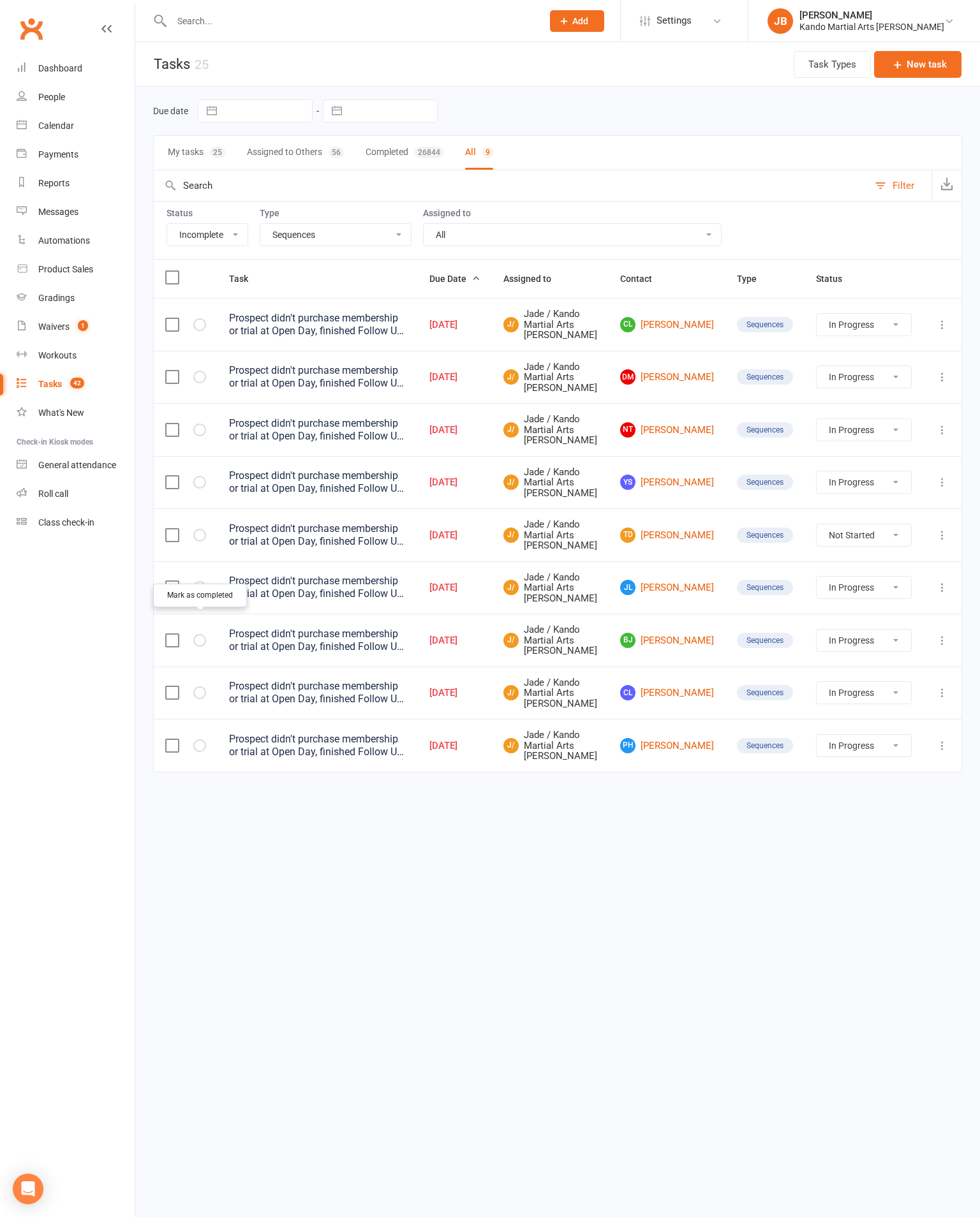
select select "started"
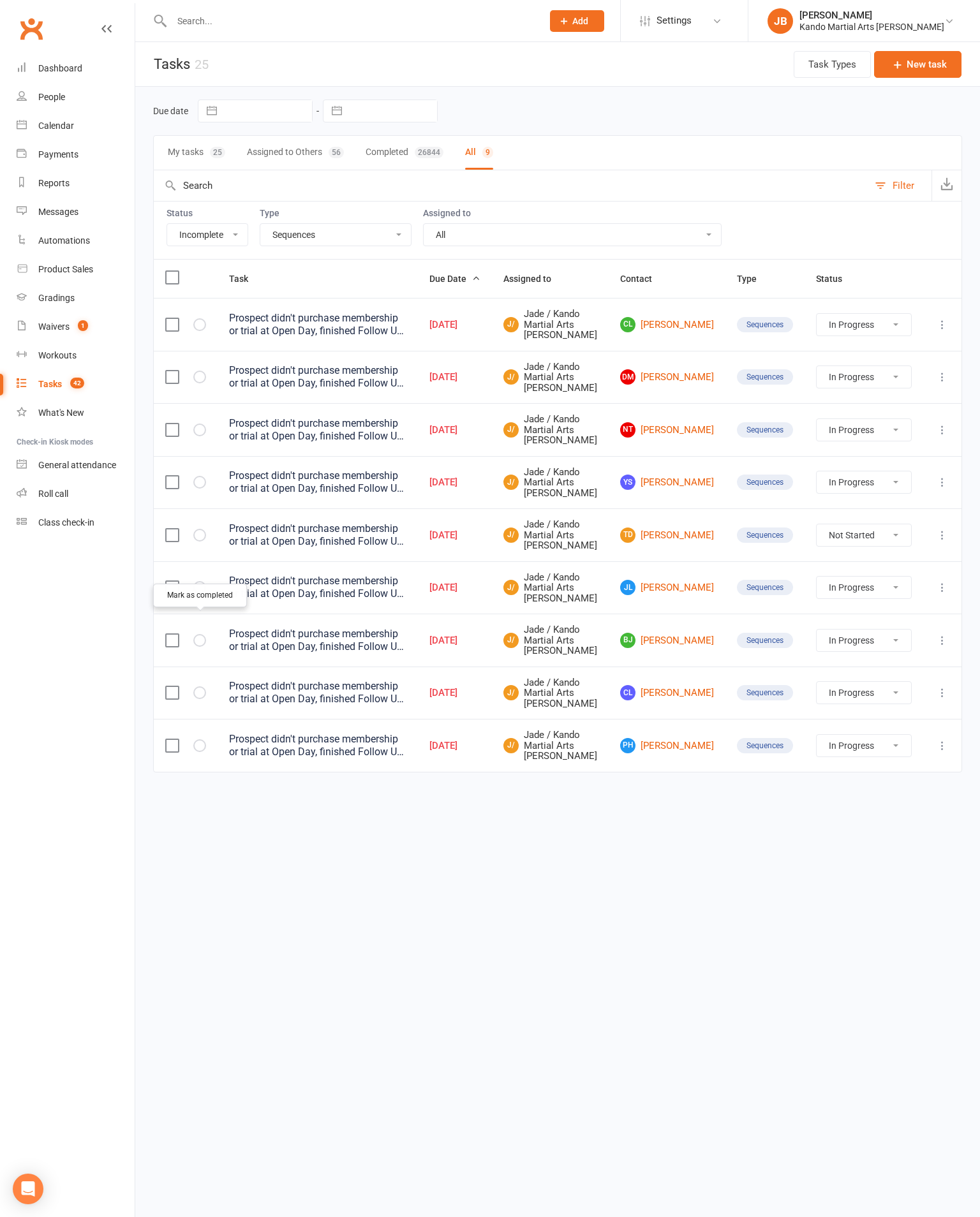
select select "started"
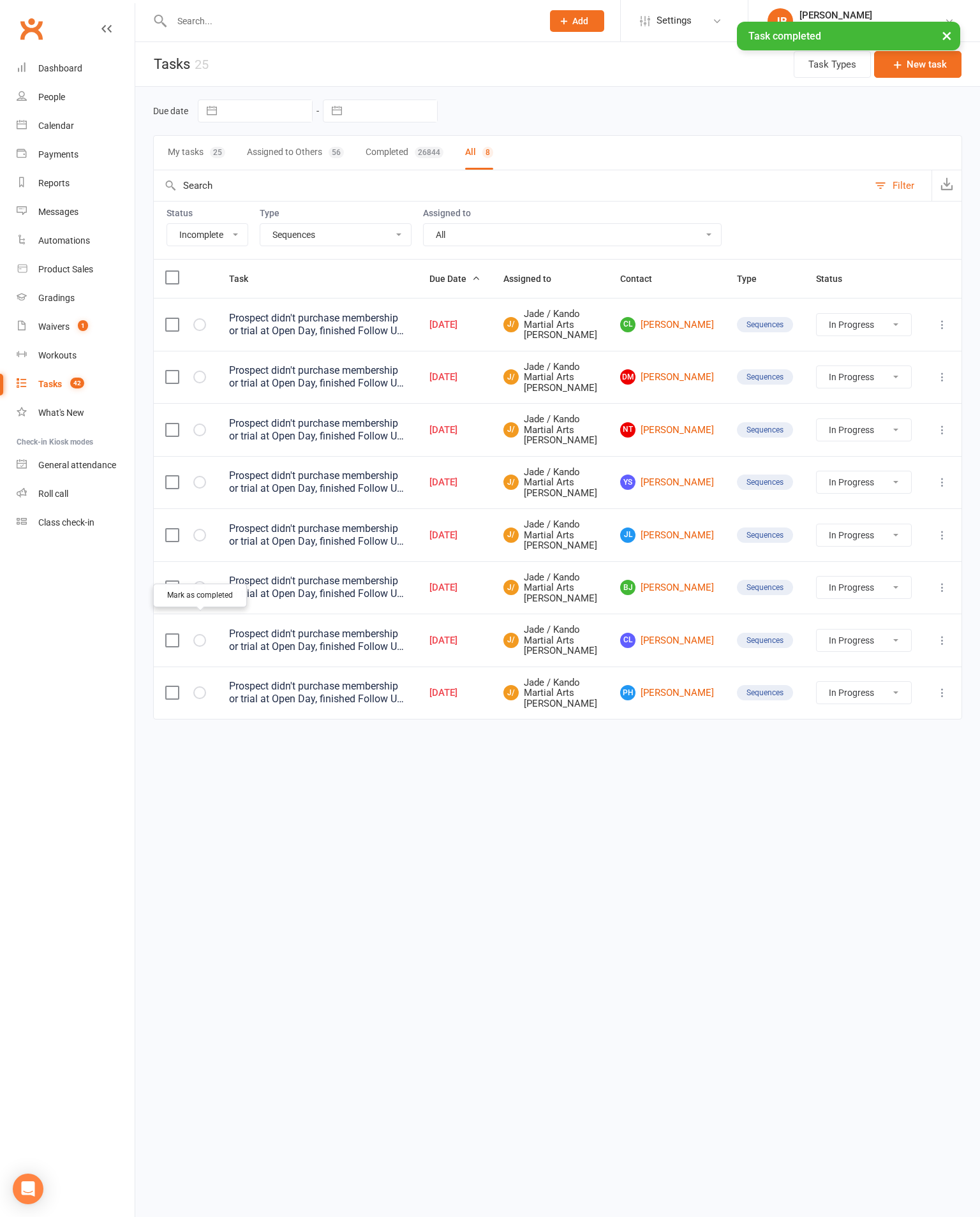
select select "started"
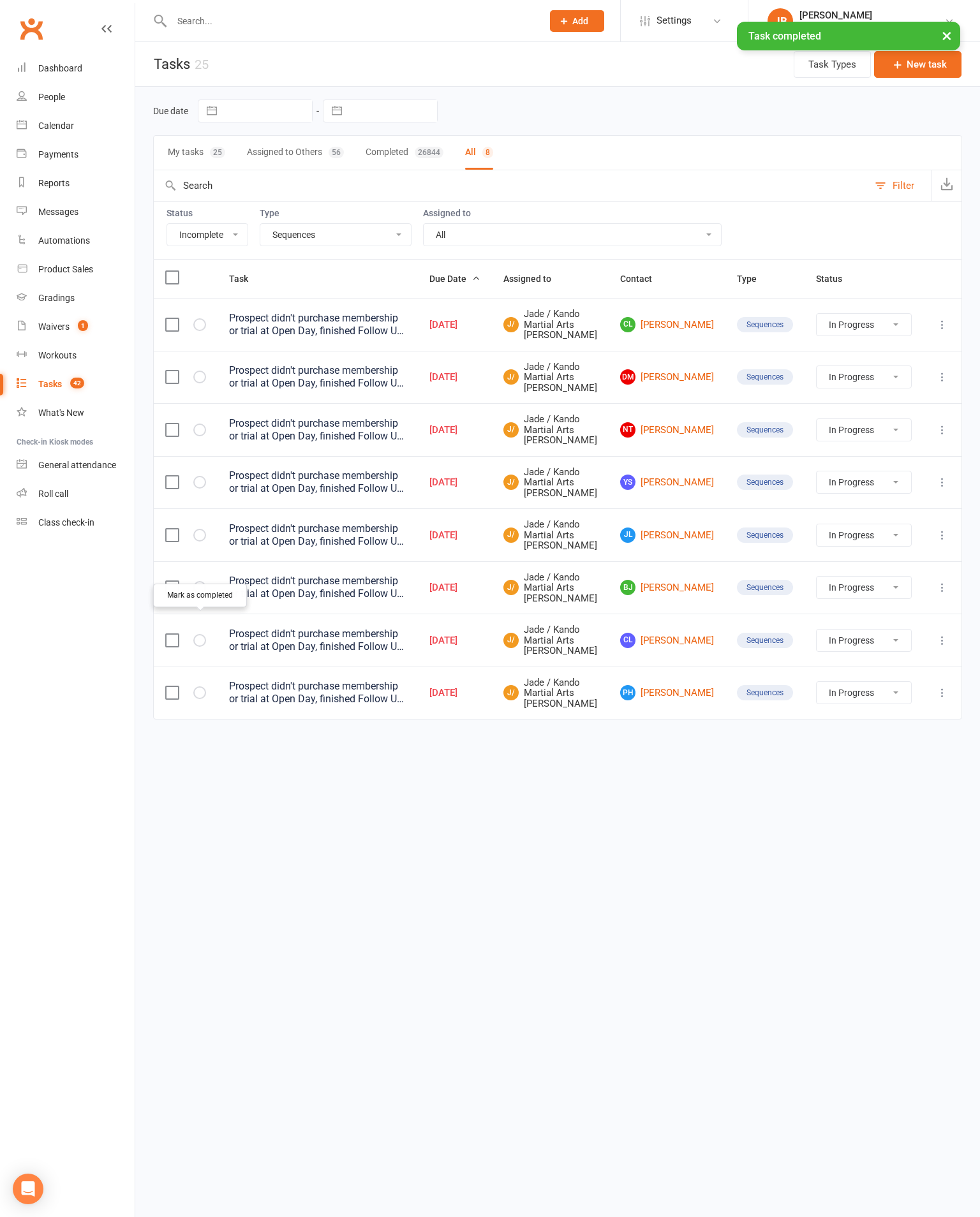
select select "started"
click at [934, 383] on td at bounding box center [942, 377] width 39 height 53
click at [45, 1095] on nav "Clubworx Dashboard People Calendar Payments Reports Messages Automations Produc…" at bounding box center [67, 612] width 135 height 1217
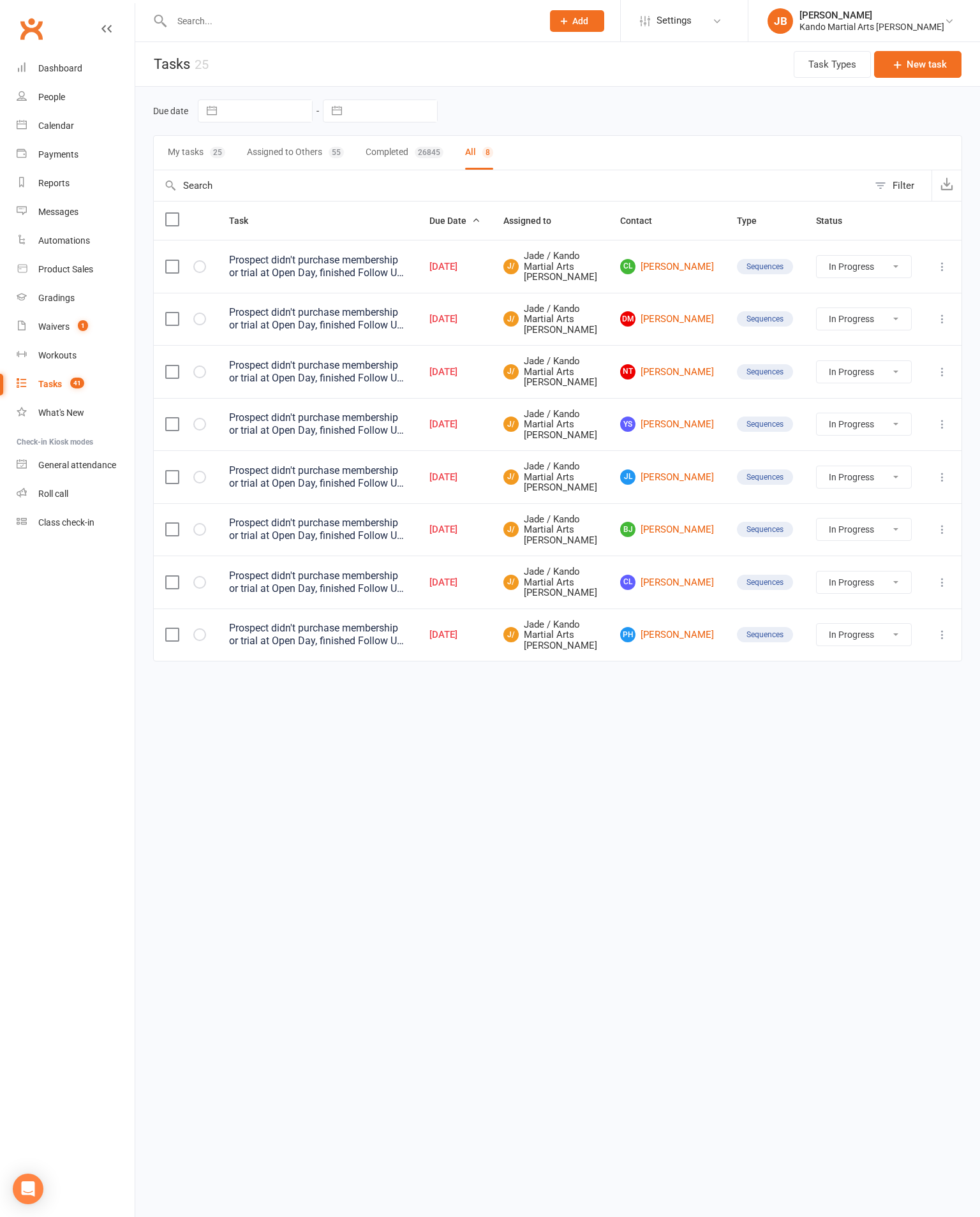
select select "incomplete"
select select "20654"
select select "started"
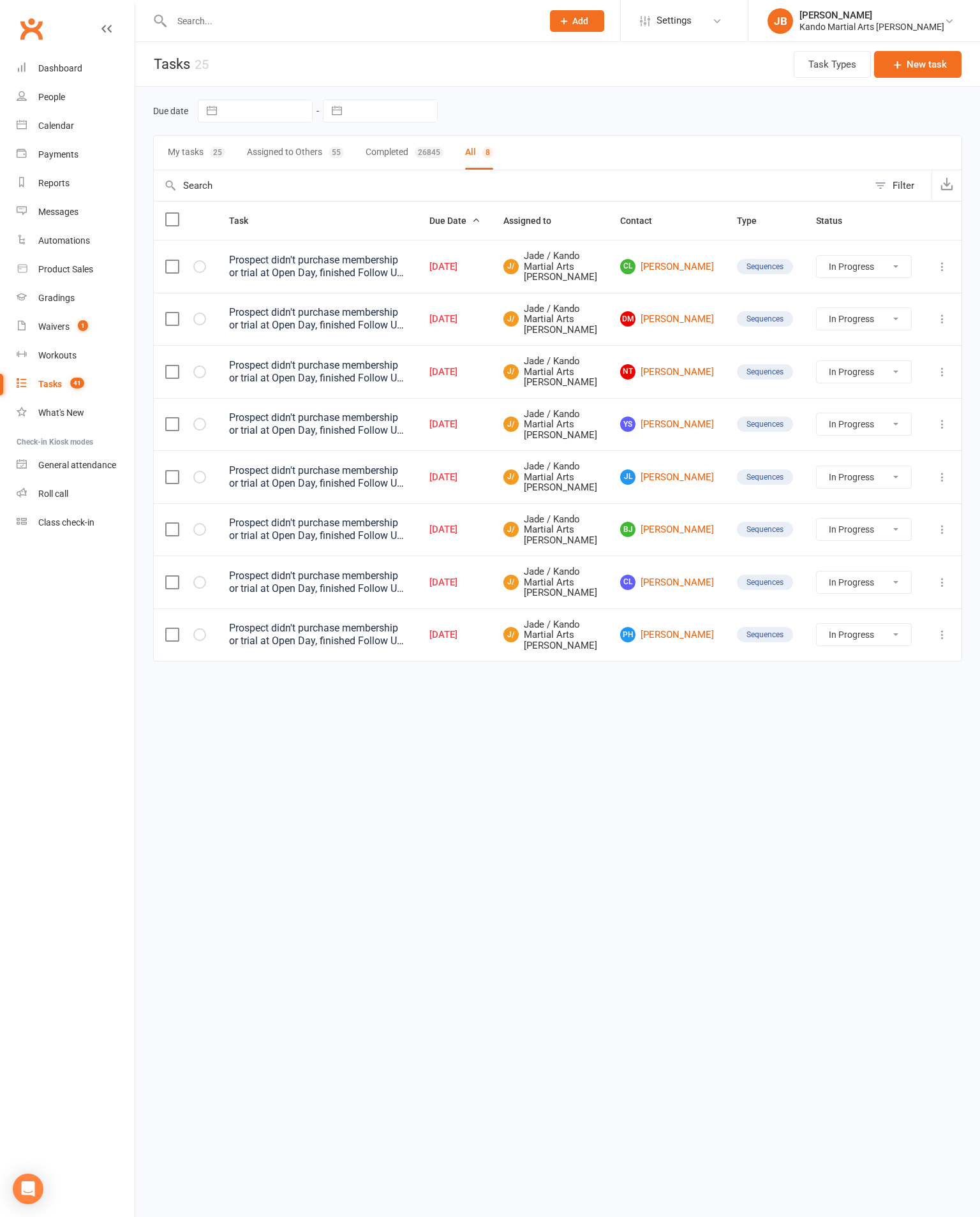
select select "started"
